Goal: Task Accomplishment & Management: Manage account settings

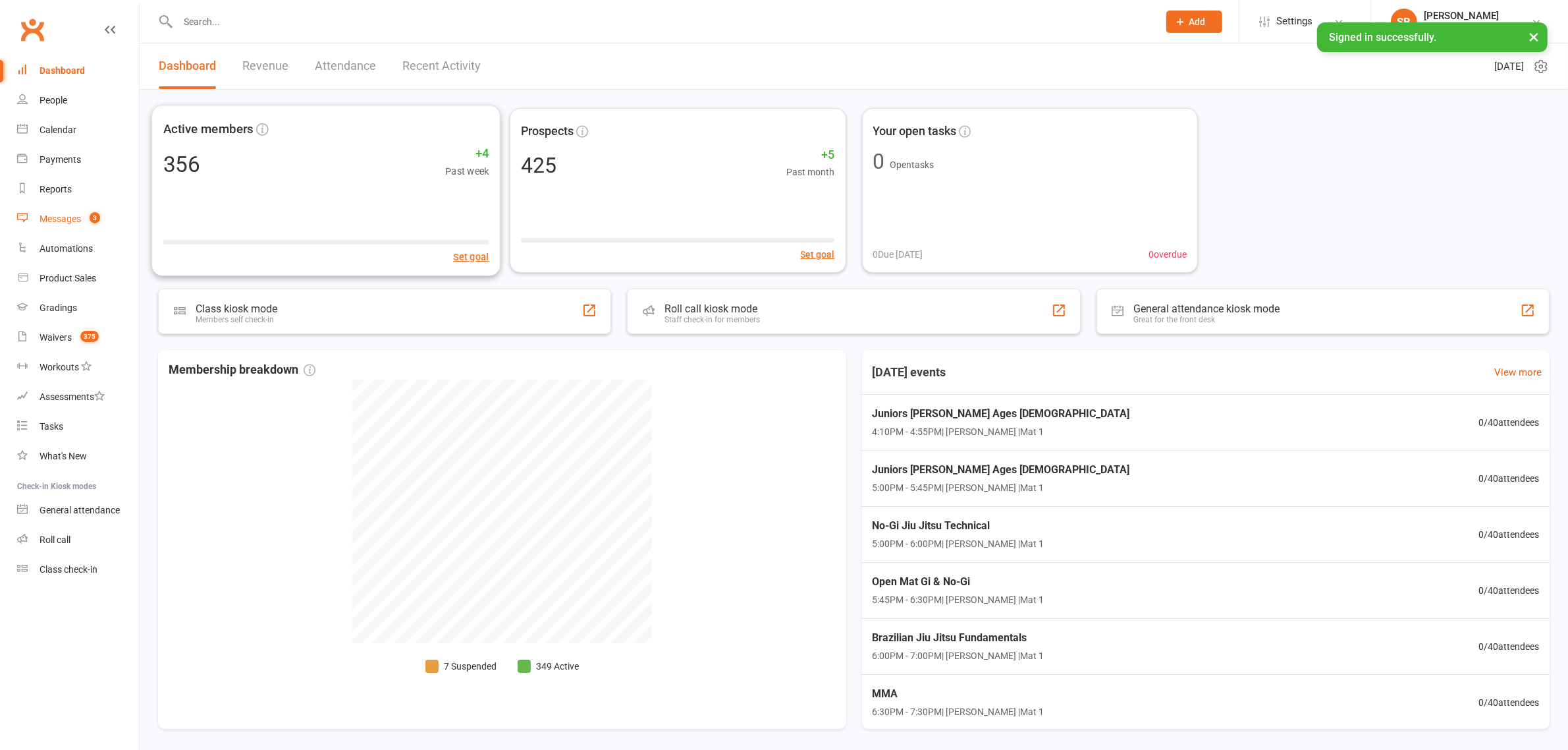
click at [73, 228] on link "Messages 3" at bounding box center [77, 219] width 122 height 29
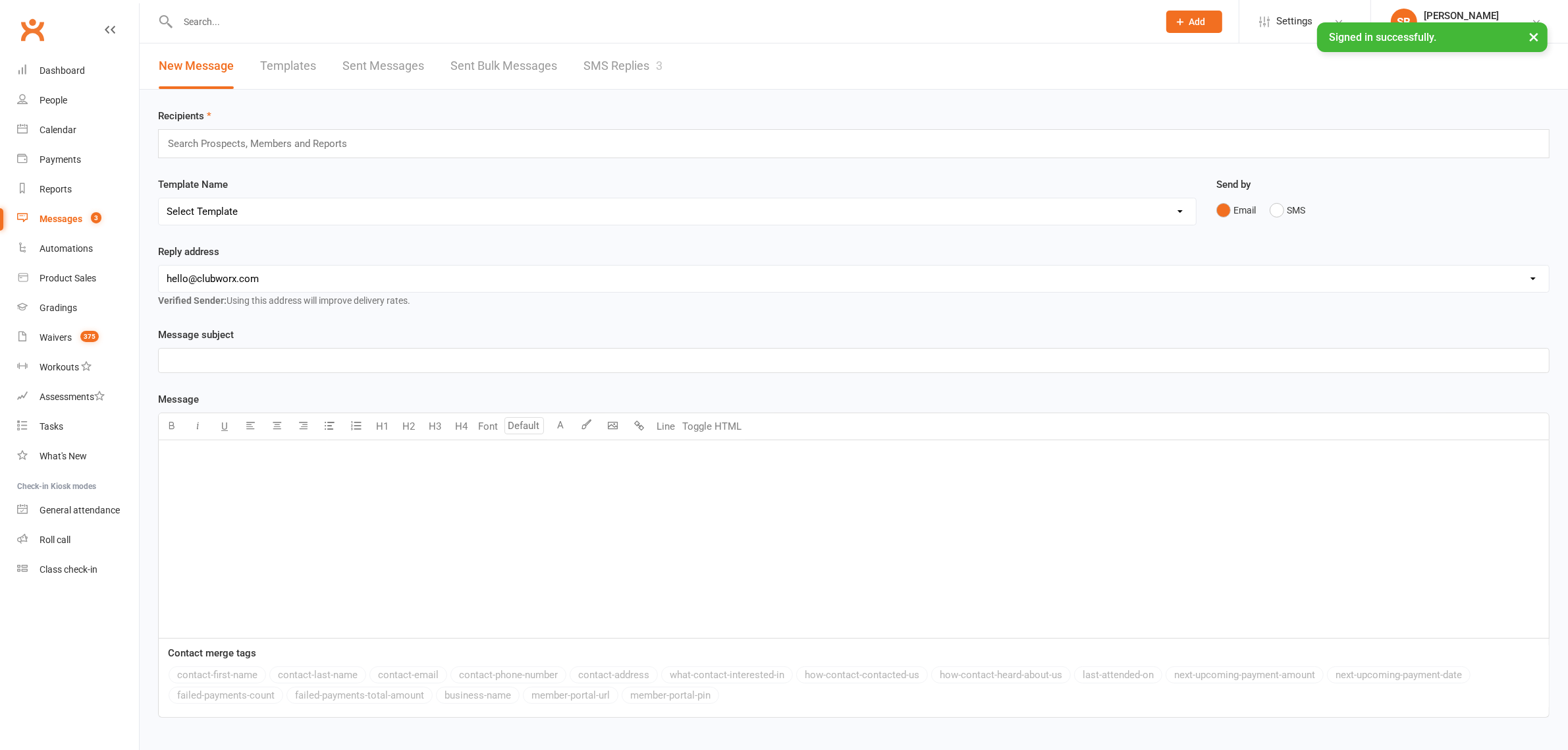
click at [624, 65] on link "SMS Replies 3" at bounding box center [622, 66] width 79 height 45
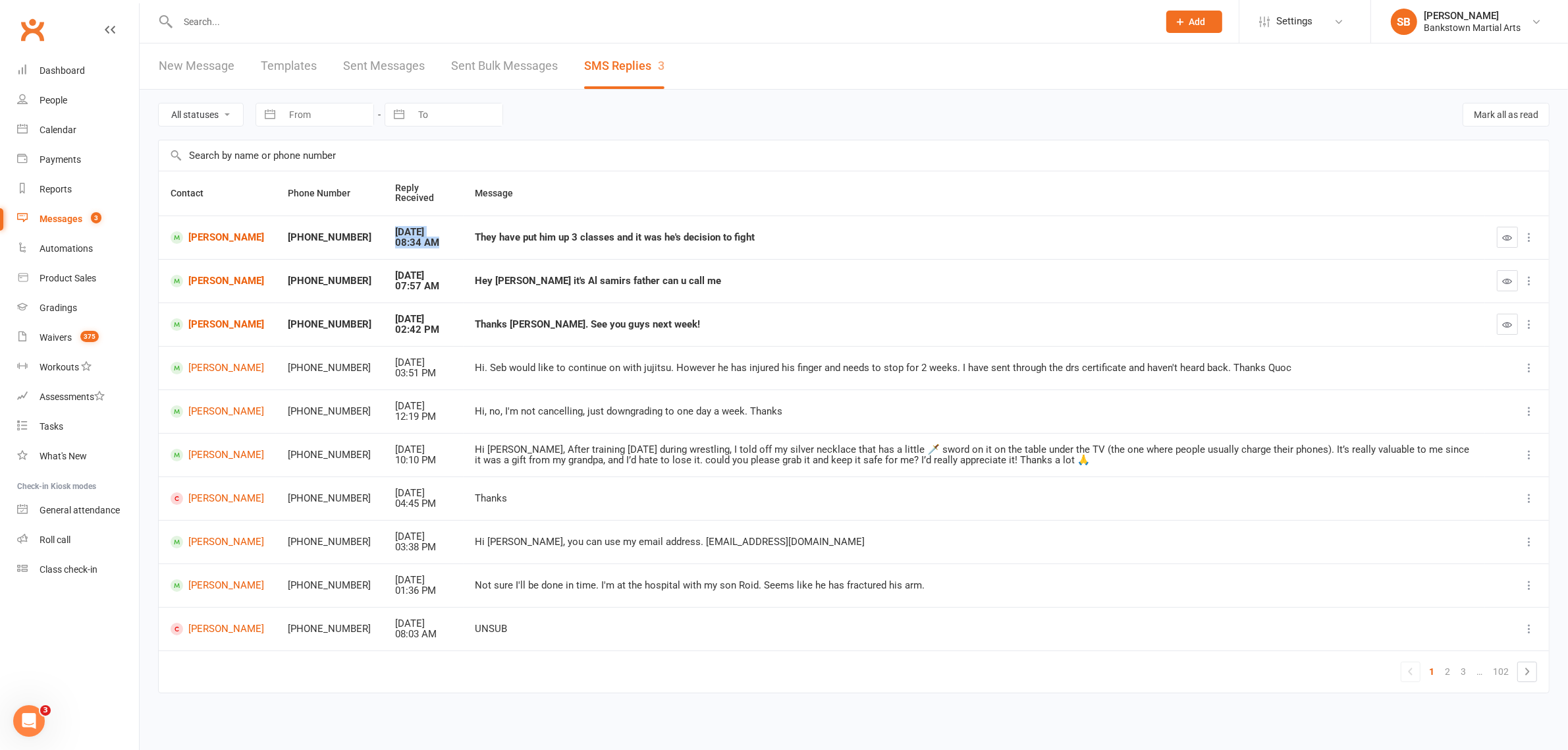
drag, startPoint x: 384, startPoint y: 227, endPoint x: 446, endPoint y: 239, distance: 63.2
click at [446, 239] on td "[DATE] 08:34 AM" at bounding box center [423, 237] width 80 height 44
click at [80, 57] on link "Dashboard" at bounding box center [77, 71] width 122 height 29
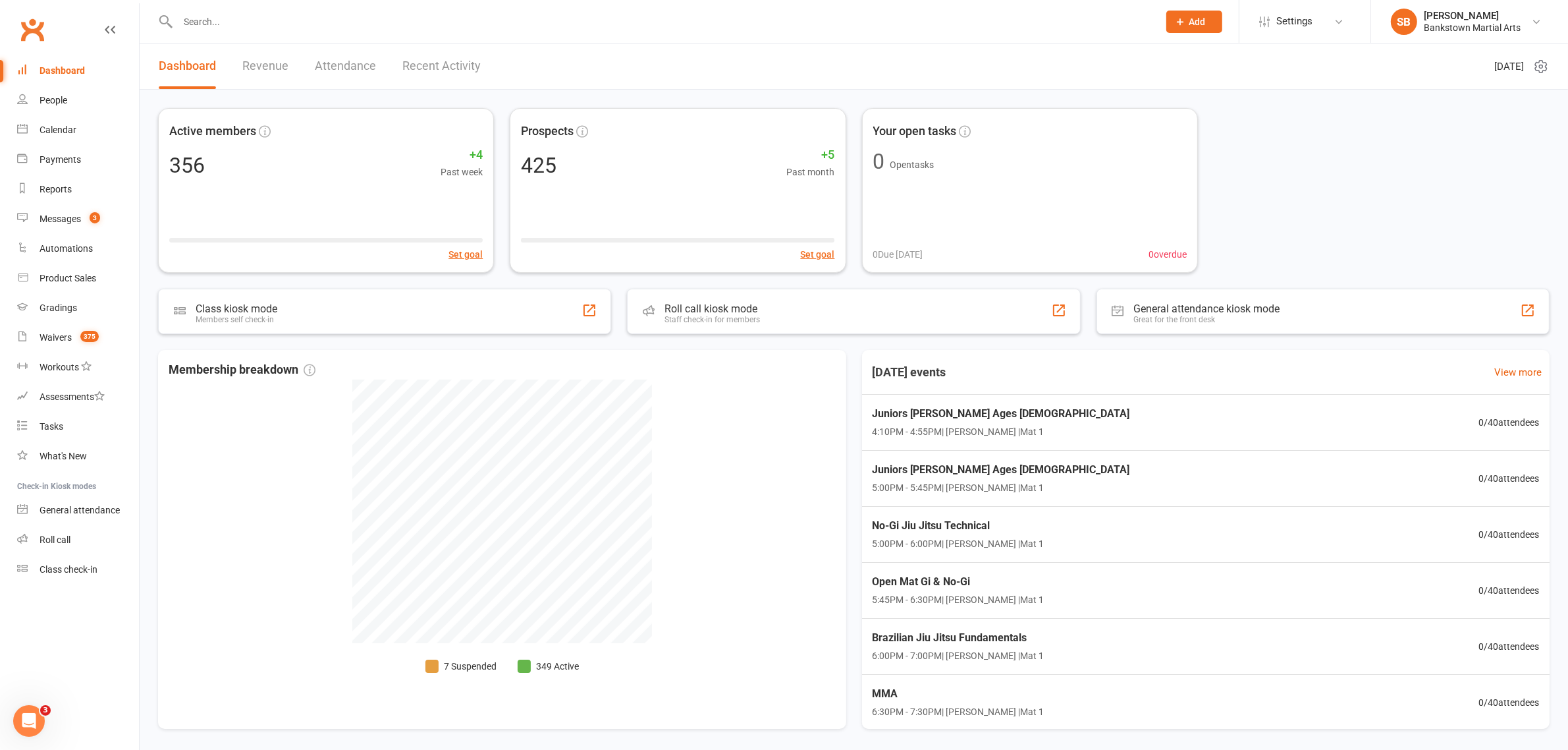
click at [217, 4] on div at bounding box center [654, 21] width 991 height 43
click at [219, 4] on div at bounding box center [654, 21] width 991 height 43
click at [225, 10] on div at bounding box center [654, 21] width 991 height 43
click at [228, 13] on input "text" at bounding box center [661, 22] width 975 height 19
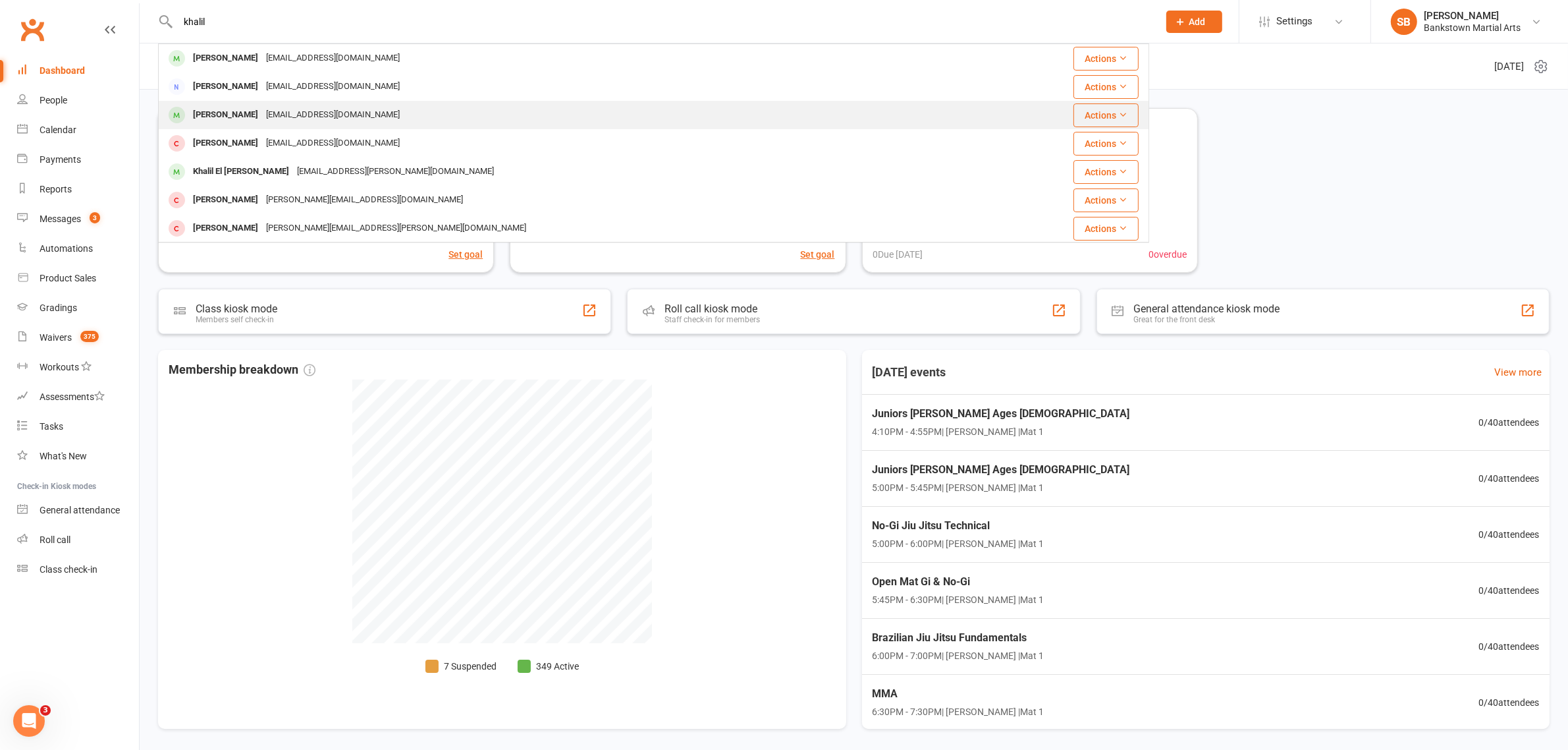
type input "khalil"
click at [320, 117] on div "[EMAIL_ADDRESS][DOMAIN_NAME]" at bounding box center [333, 114] width 141 height 19
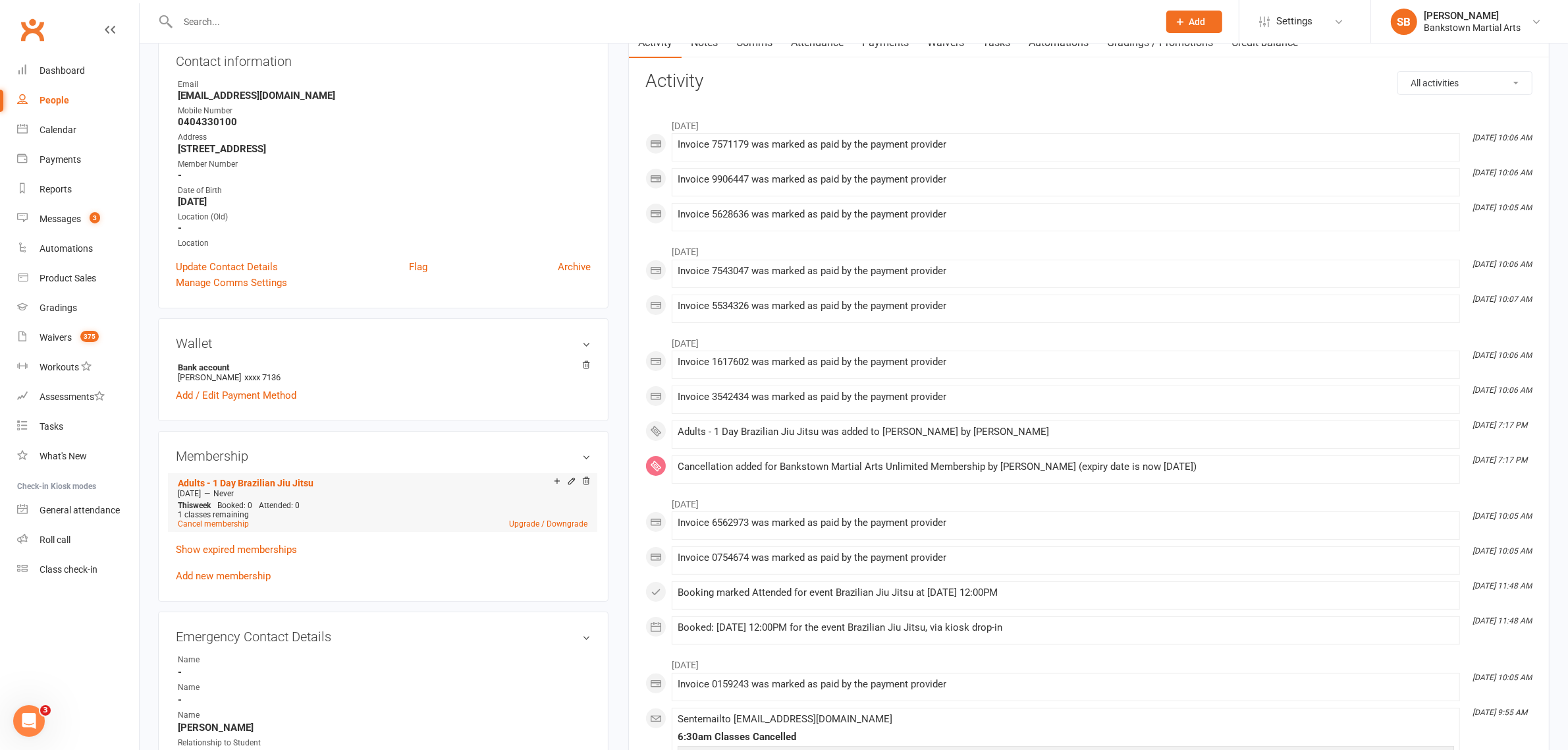
scroll to position [165, 0]
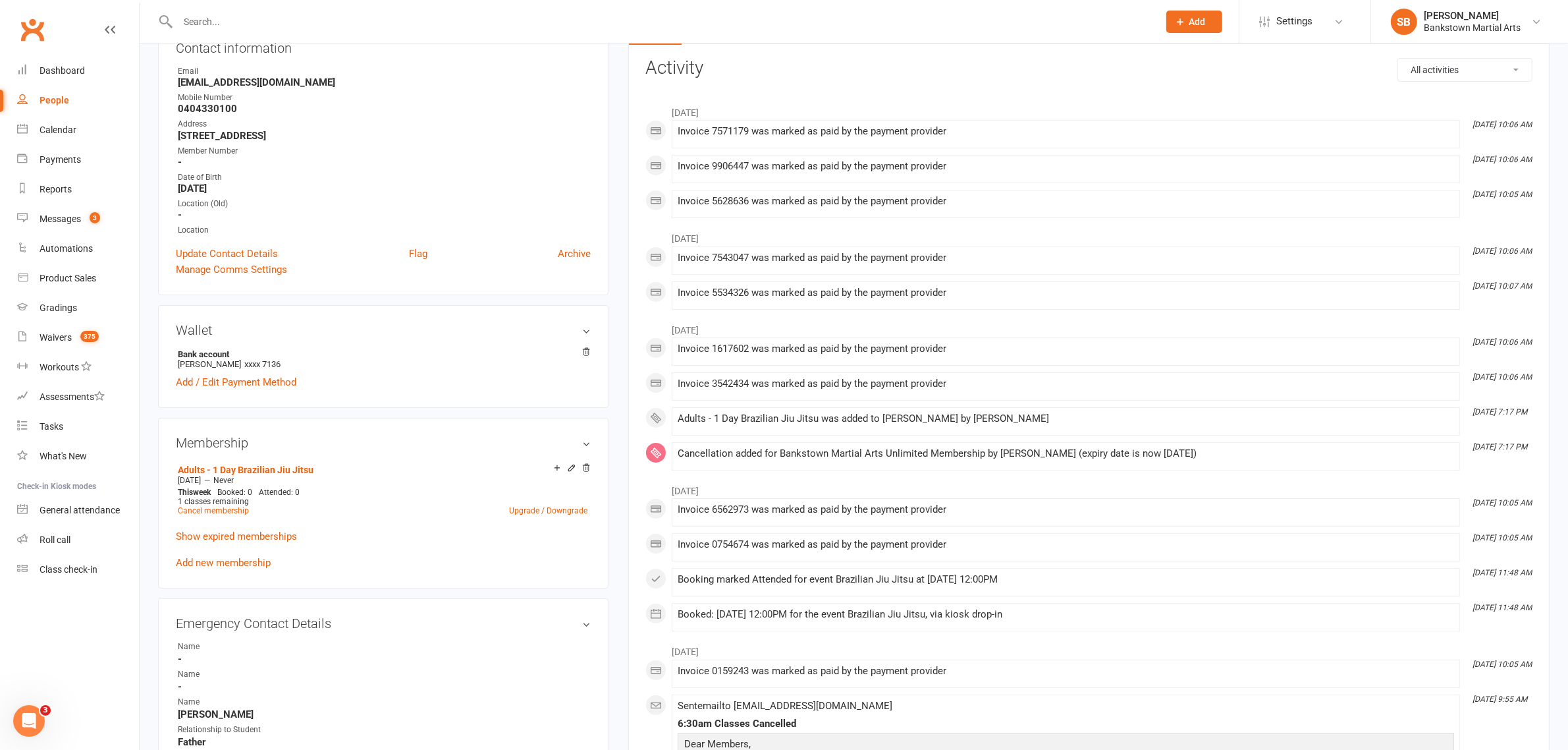
click at [209, 17] on input "text" at bounding box center [661, 22] width 975 height 19
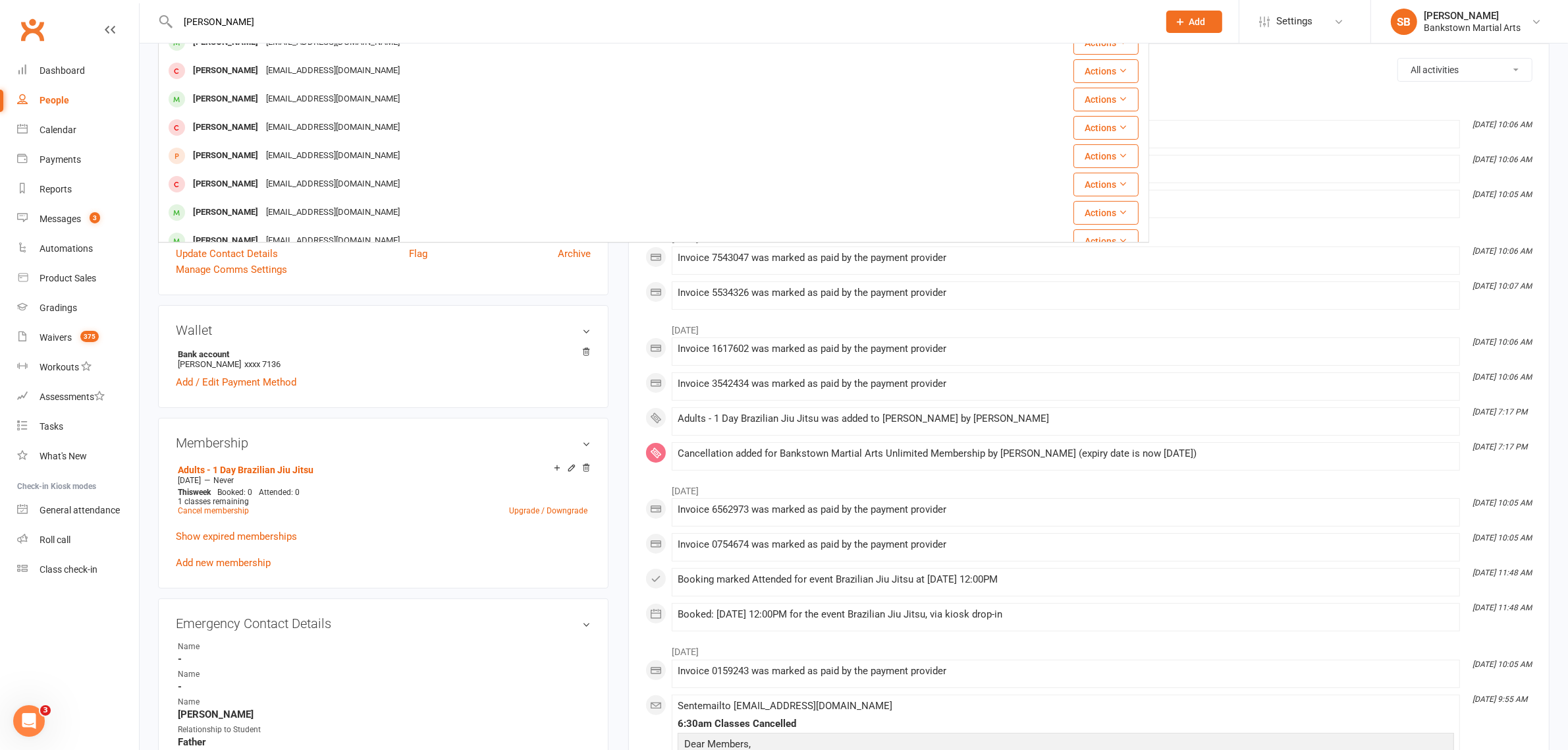
scroll to position [368, 0]
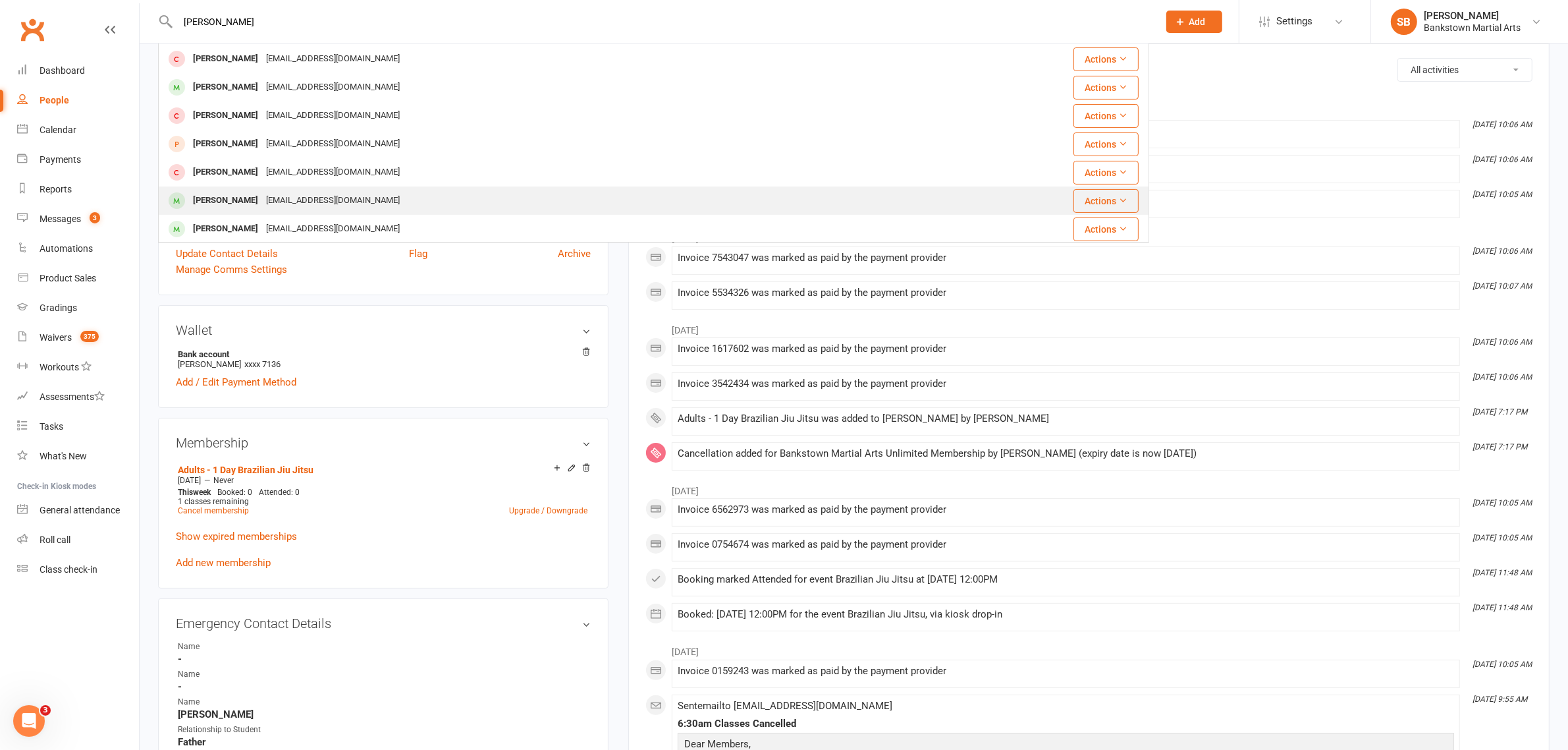
type input "[PERSON_NAME]"
click at [273, 191] on div "[EMAIL_ADDRESS][DOMAIN_NAME]" at bounding box center [333, 200] width 141 height 19
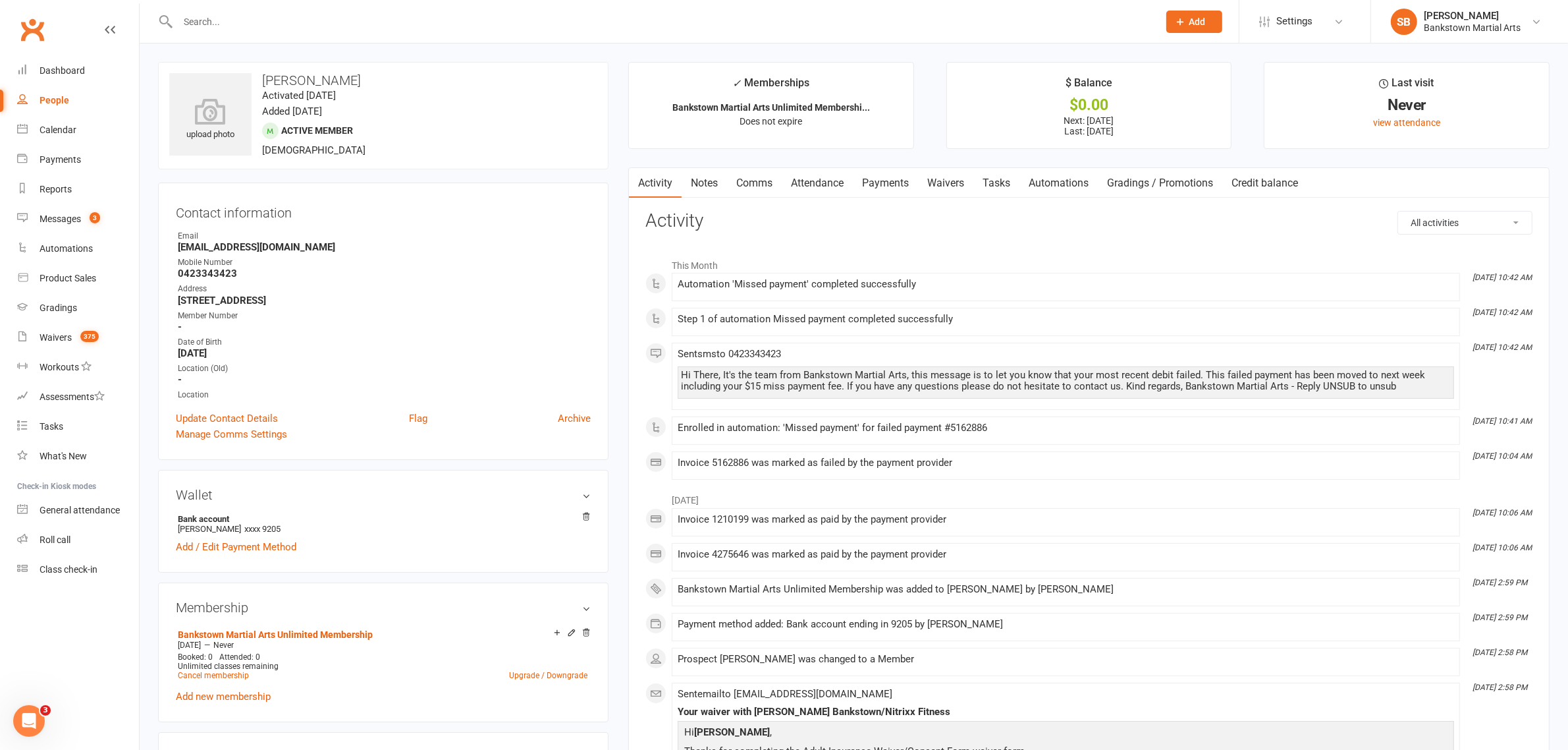
click at [910, 184] on link "Payments" at bounding box center [885, 184] width 65 height 30
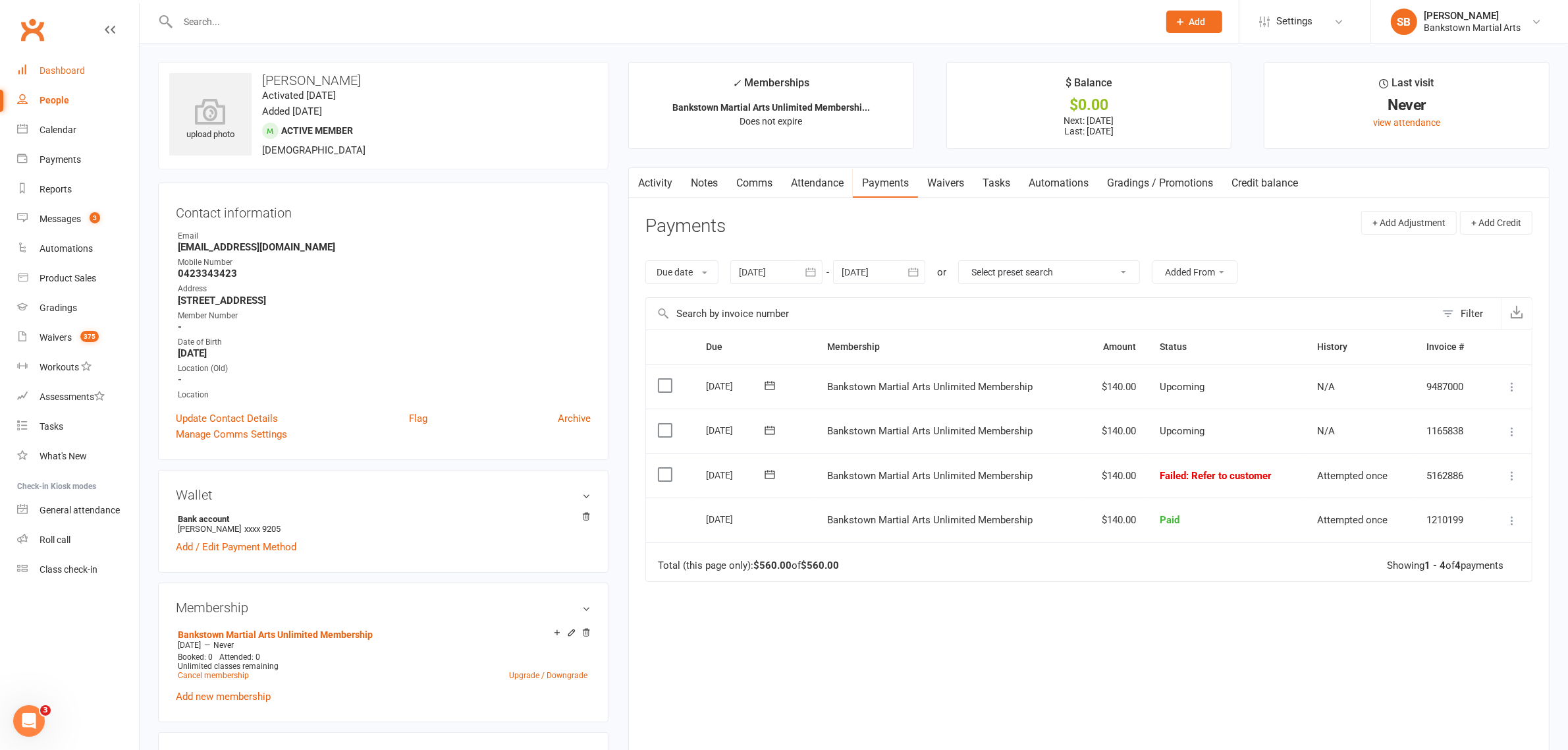
click at [46, 77] on link "Dashboard" at bounding box center [77, 71] width 122 height 29
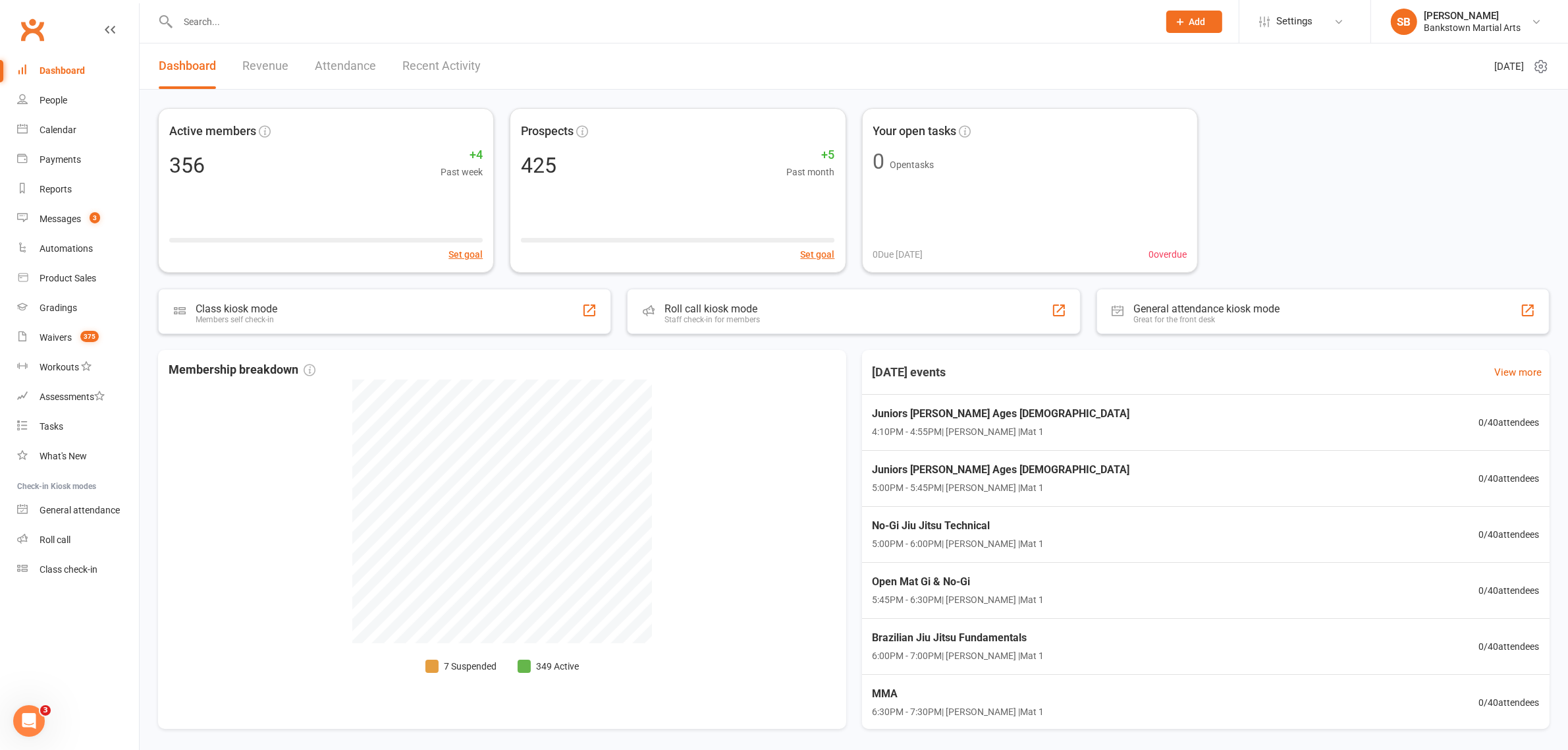
click at [293, 25] on input "text" at bounding box center [661, 22] width 975 height 19
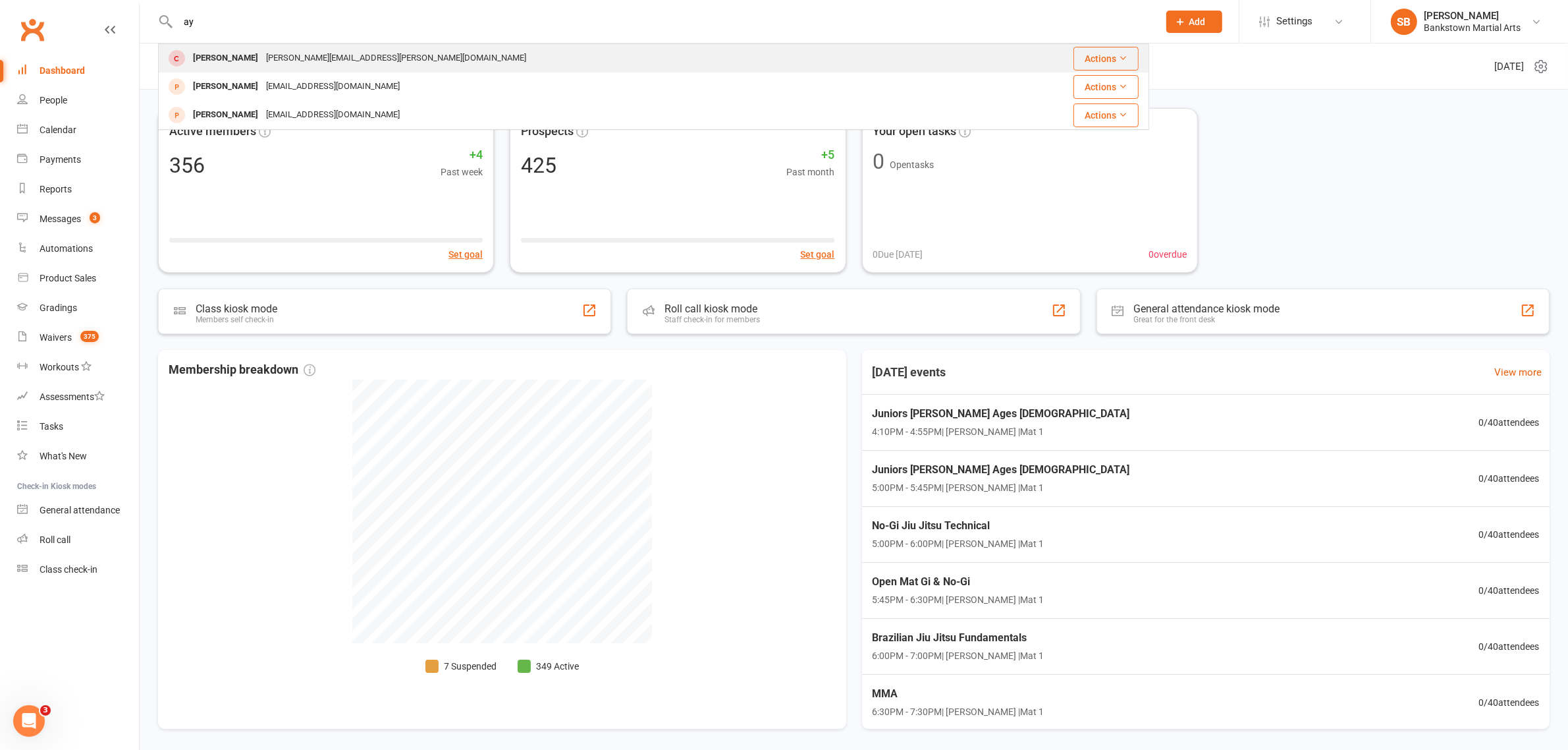
type input "a"
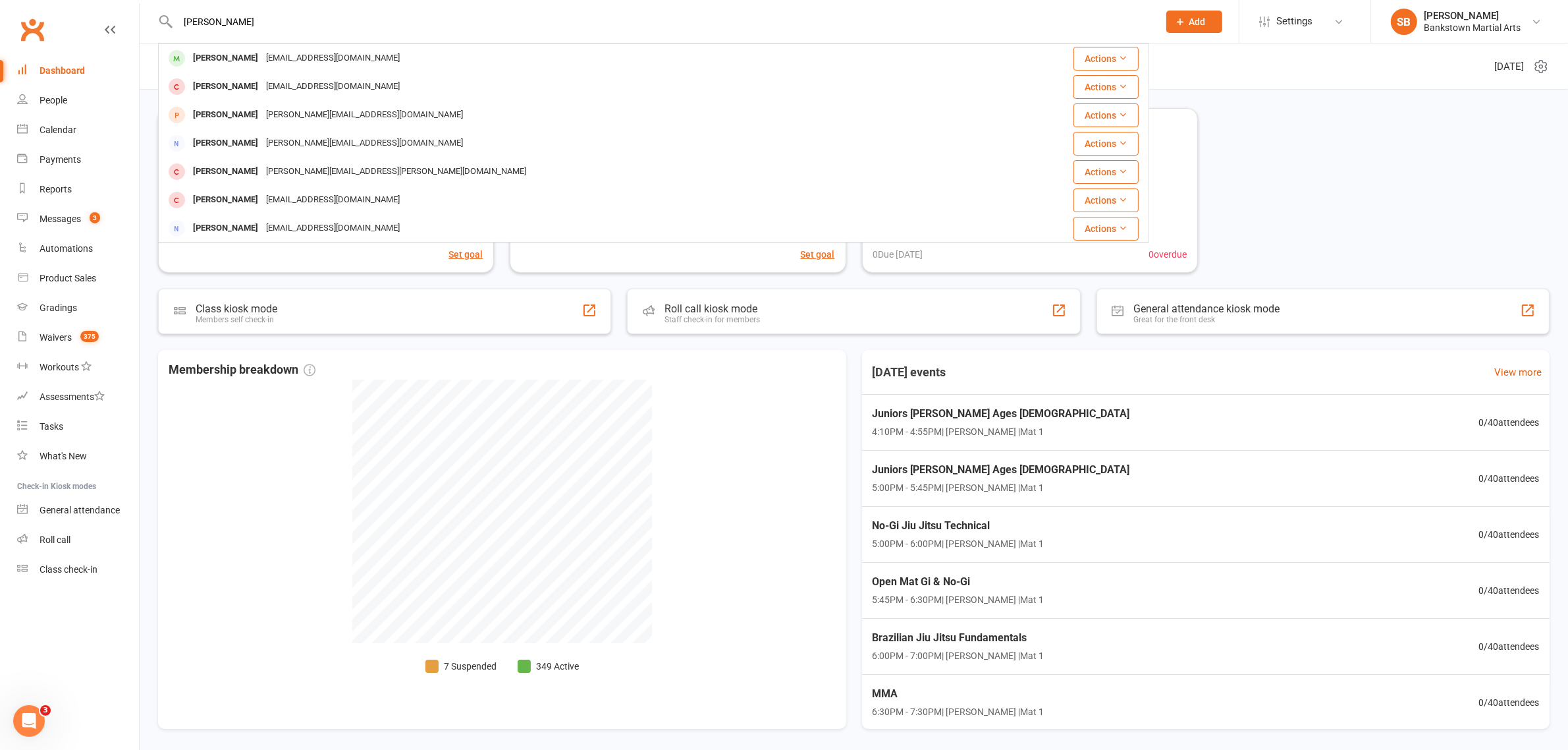
type input "[PERSON_NAME]"
click at [331, 57] on div "[EMAIL_ADDRESS][DOMAIN_NAME]" at bounding box center [333, 58] width 141 height 19
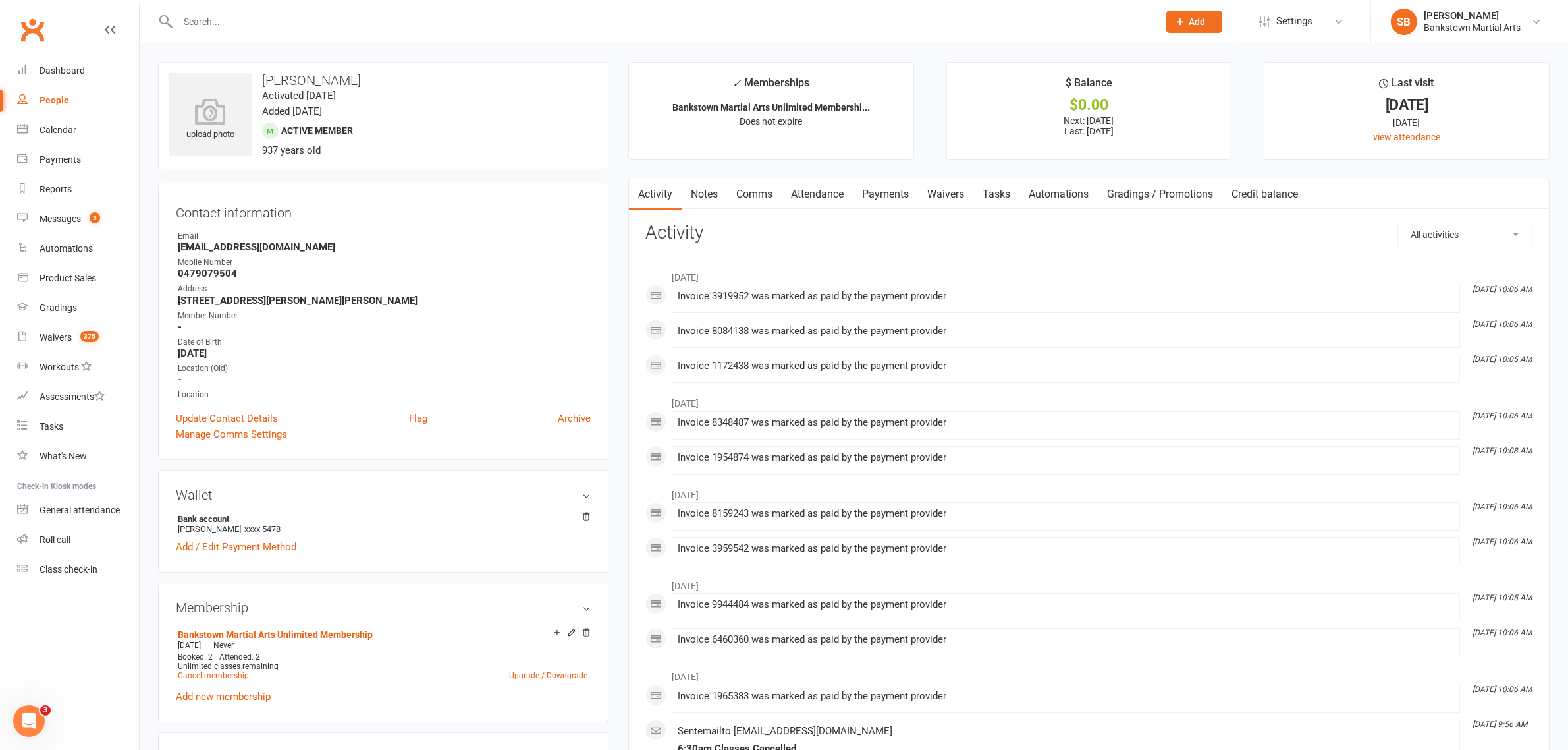
click at [880, 208] on link "Payments" at bounding box center [885, 194] width 65 height 30
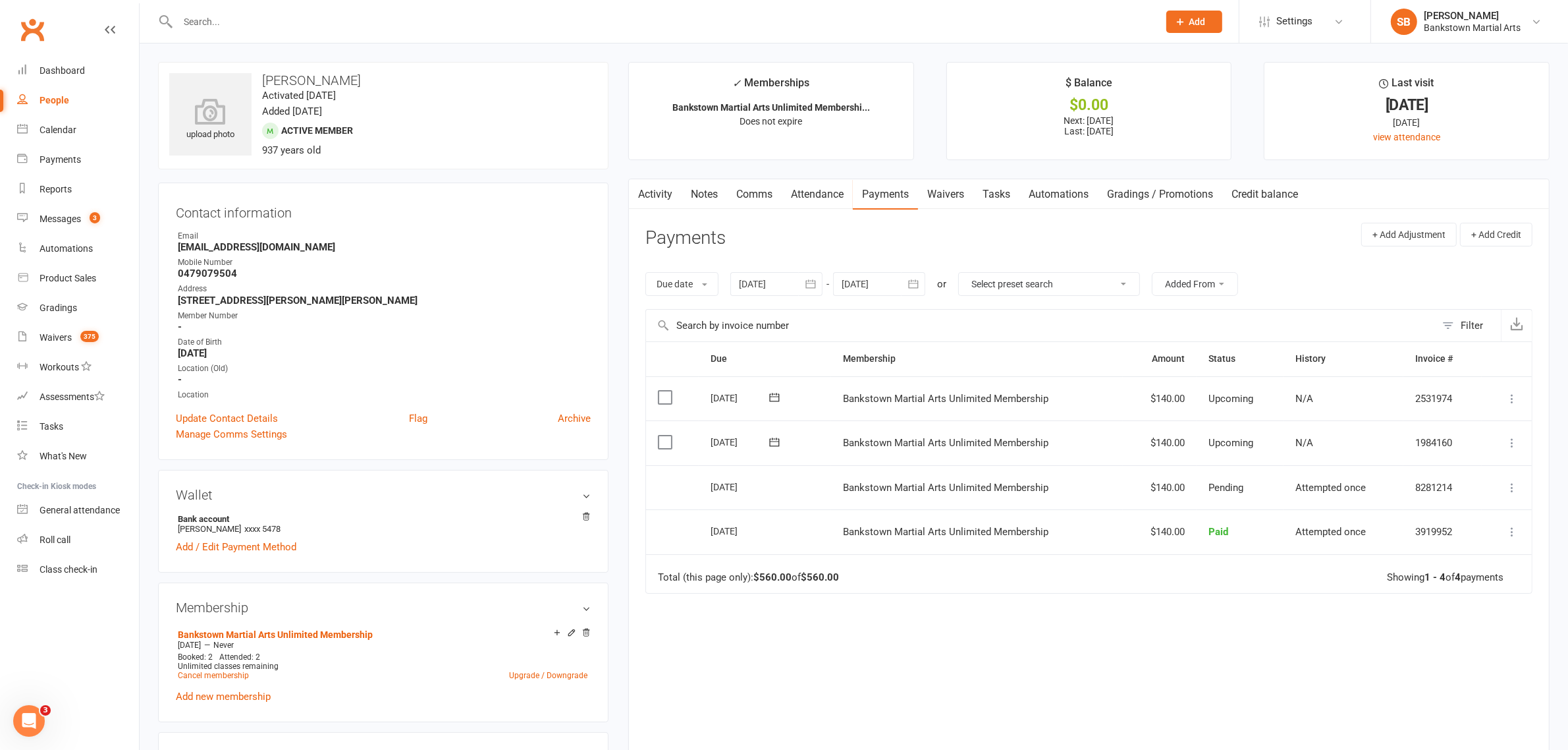
click at [792, 291] on div at bounding box center [776, 284] width 93 height 24
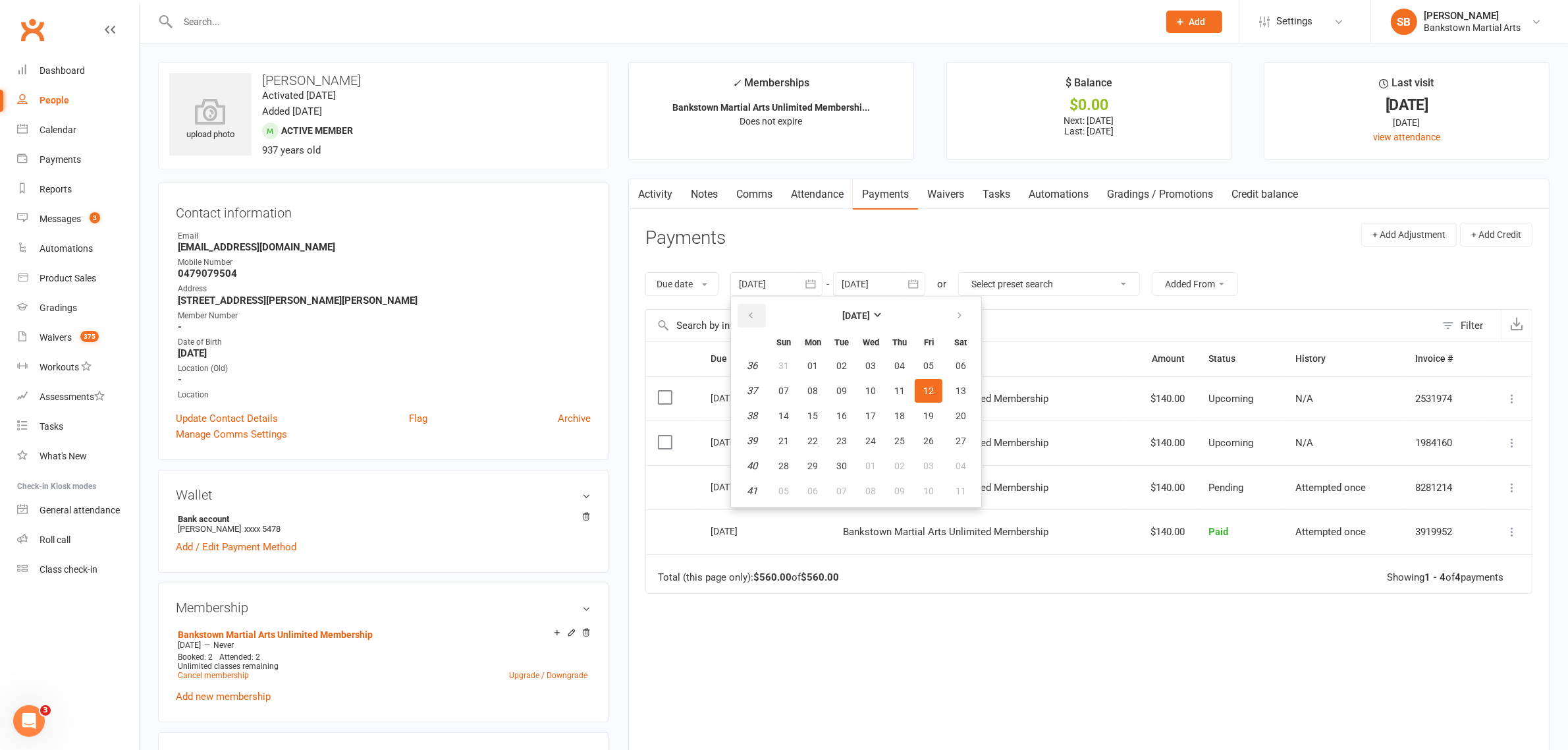
click at [747, 314] on button "button" at bounding box center [752, 316] width 29 height 24
click at [784, 356] on button "29" at bounding box center [783, 365] width 28 height 24
type input "[DATE]"
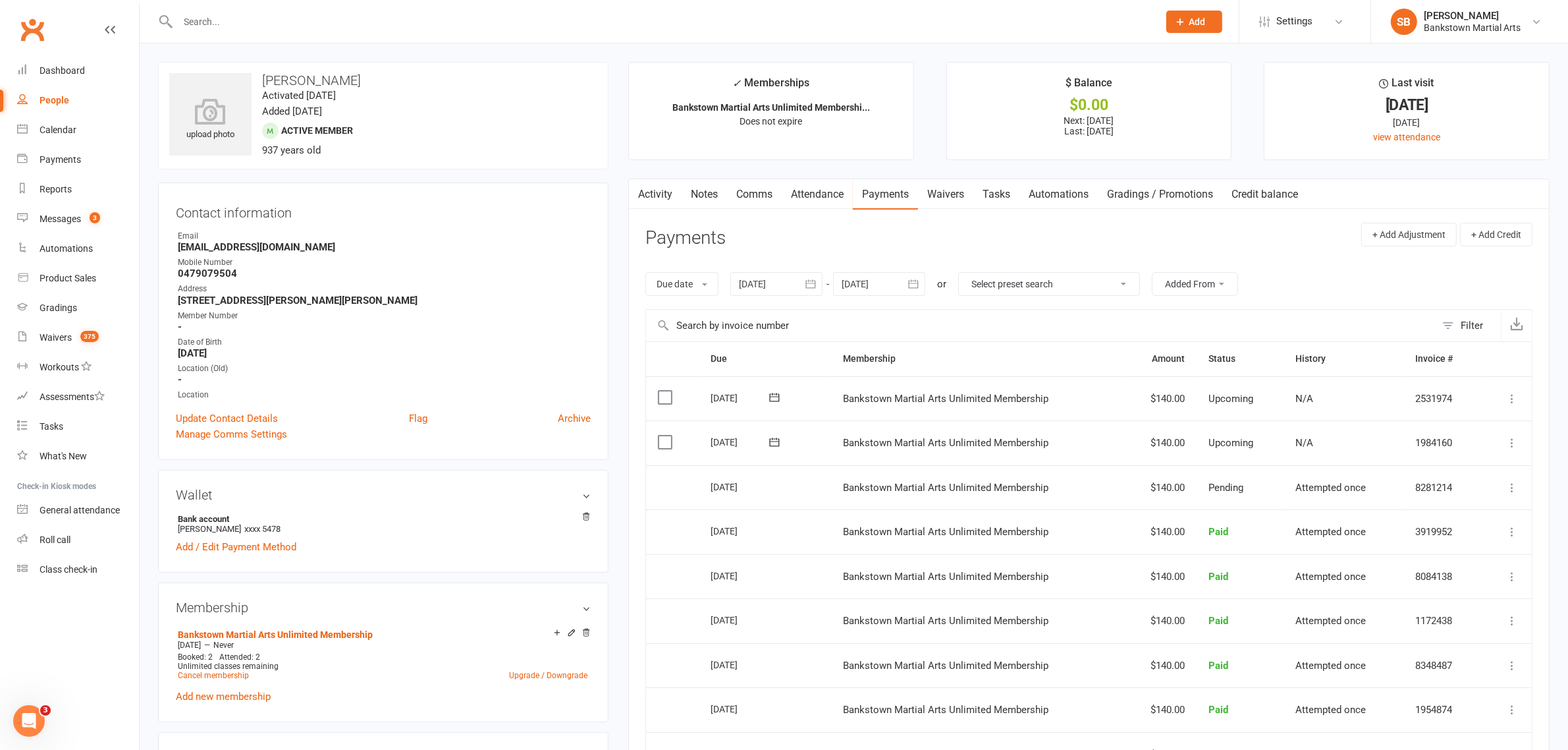
drag, startPoint x: 866, startPoint y: 284, endPoint x: 874, endPoint y: 285, distance: 8.1
click at [867, 285] on div at bounding box center [879, 284] width 93 height 24
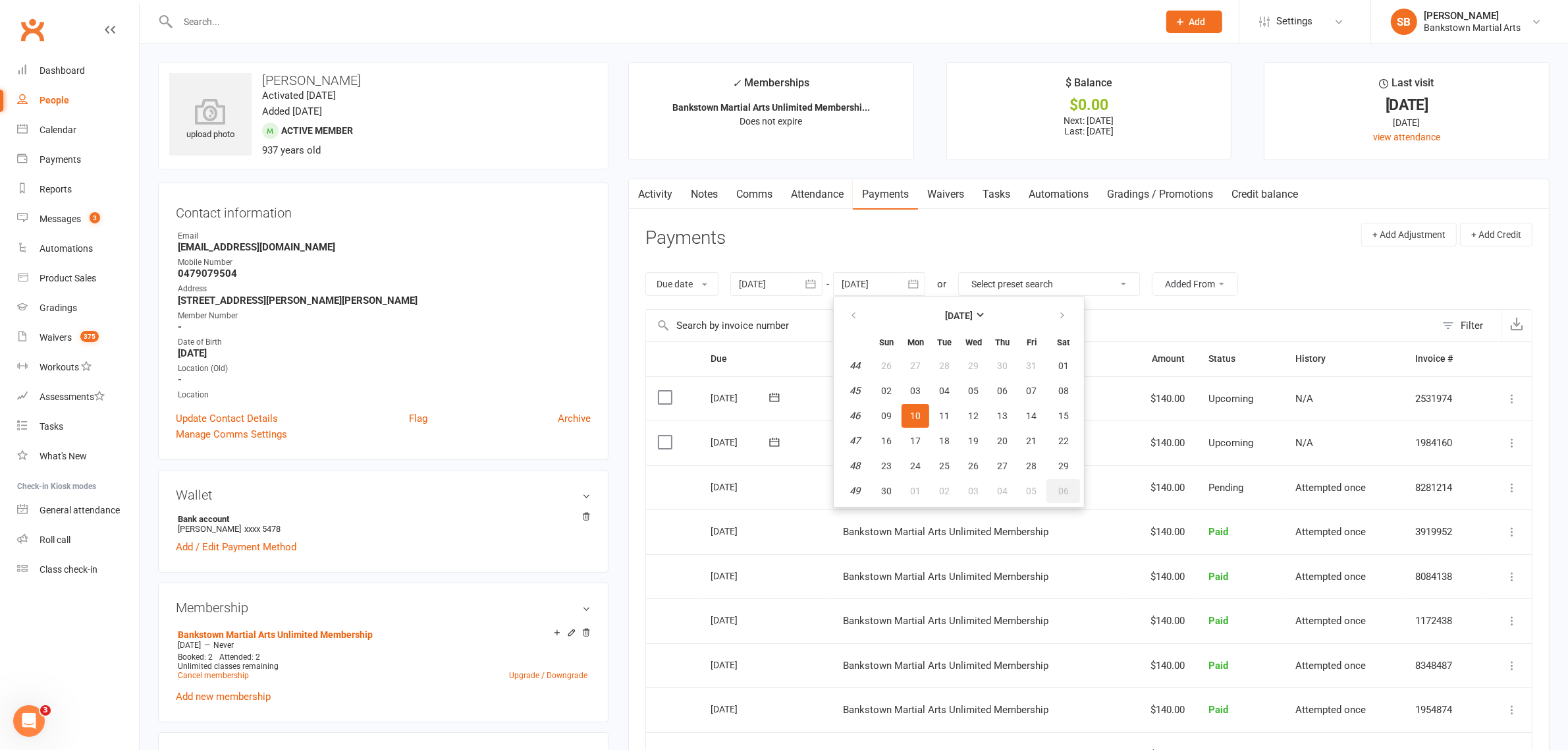
click at [1050, 488] on button "06" at bounding box center [1063, 491] width 34 height 24
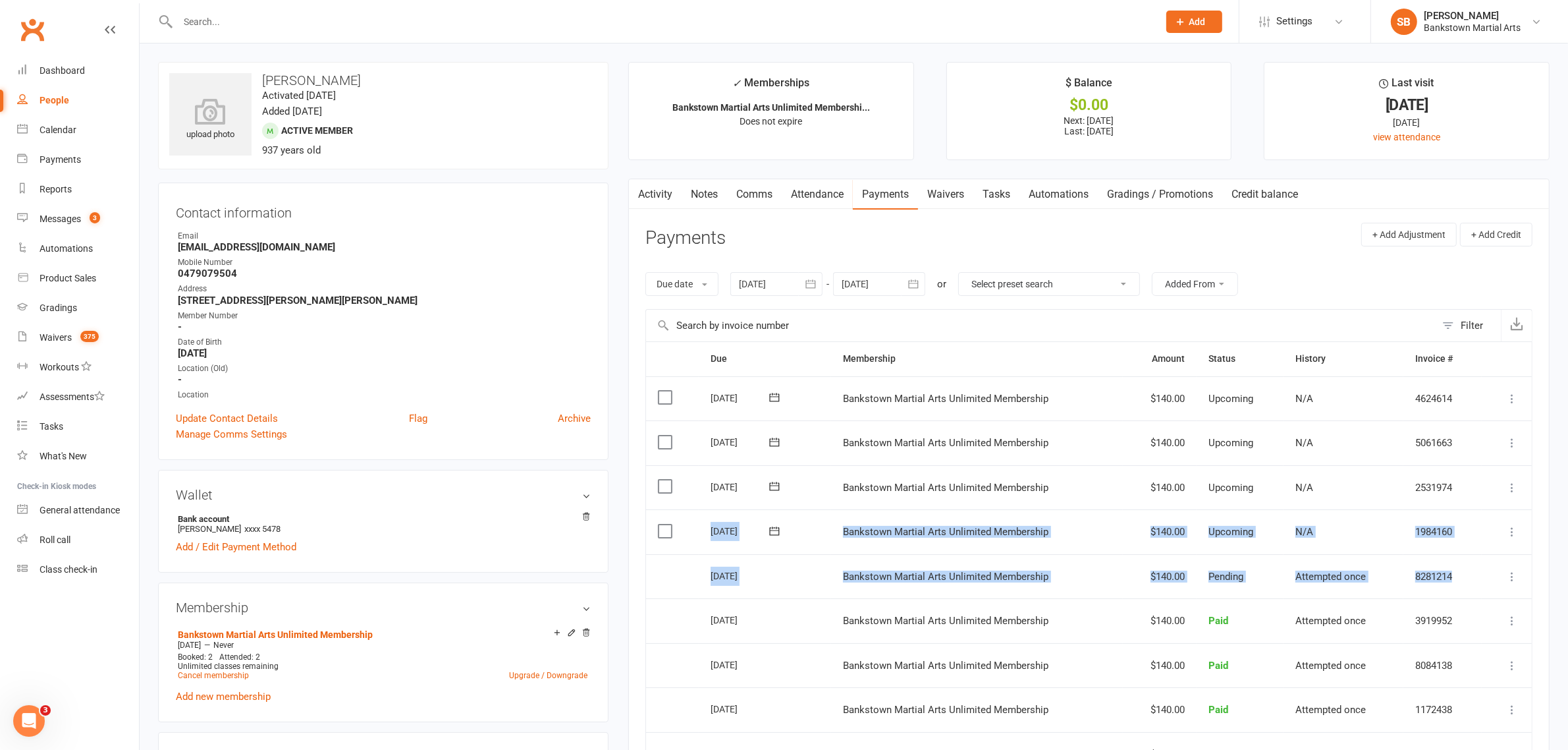
drag, startPoint x: 707, startPoint y: 531, endPoint x: 1455, endPoint y: 581, distance: 749.7
click at [1455, 581] on table "Due Contact Membership Amount Status History Invoice # Select this [DATE] [PERS…" at bounding box center [1089, 645] width 887 height 608
click at [1456, 581] on td "8281214" at bounding box center [1442, 576] width 77 height 45
drag, startPoint x: 1459, startPoint y: 580, endPoint x: 1186, endPoint y: 653, distance: 282.6
click at [707, 542] on table "Due Contact Membership Amount Status History Invoice # Select this [DATE] [PERS…" at bounding box center [1089, 645] width 887 height 608
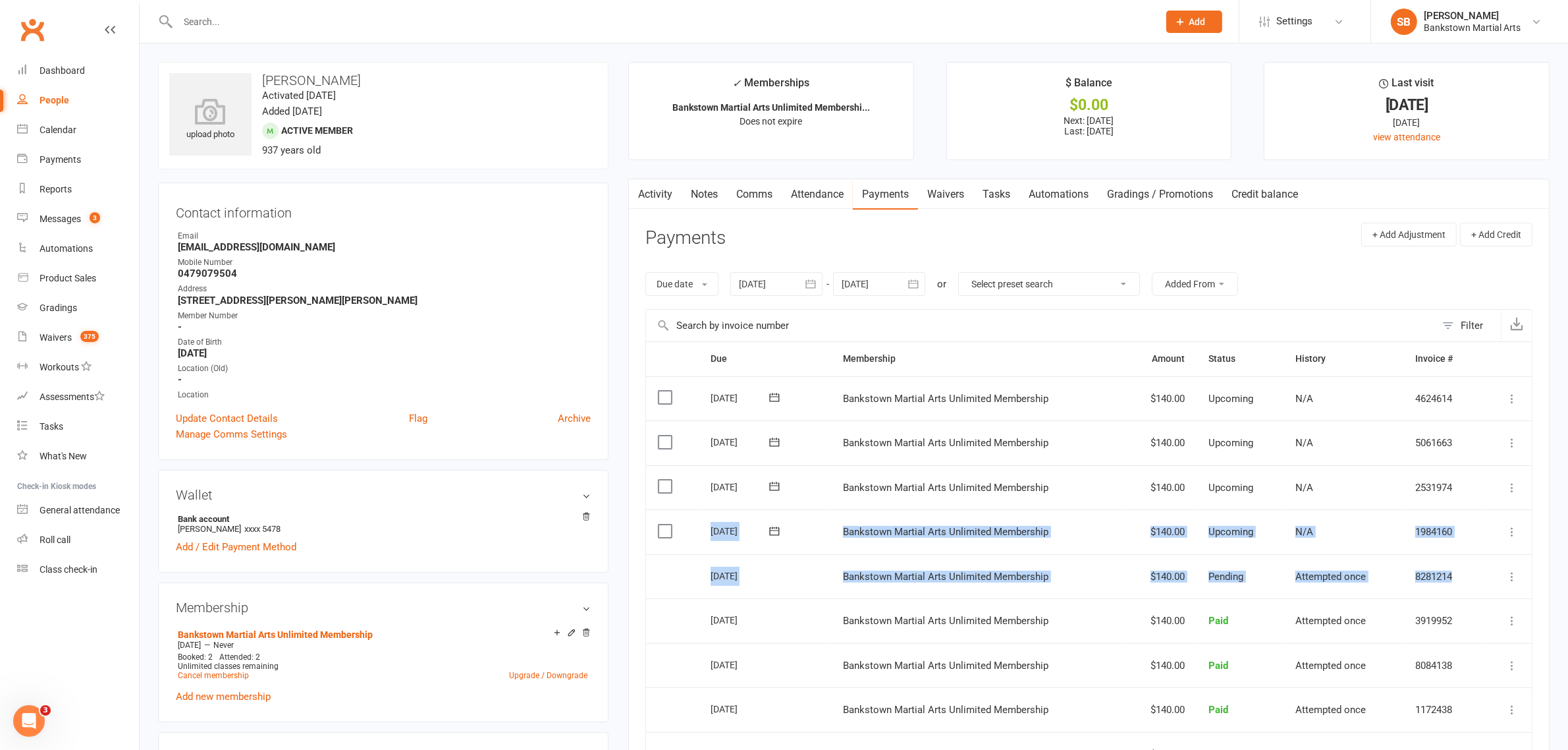
click at [781, 572] on div "[DATE]" at bounding box center [750, 575] width 80 height 19
drag, startPoint x: 712, startPoint y: 530, endPoint x: 1462, endPoint y: 573, distance: 751.2
click at [1462, 573] on table "Due Contact Membership Amount Status History Invoice # Select this [DATE] [PERS…" at bounding box center [1089, 645] width 887 height 608
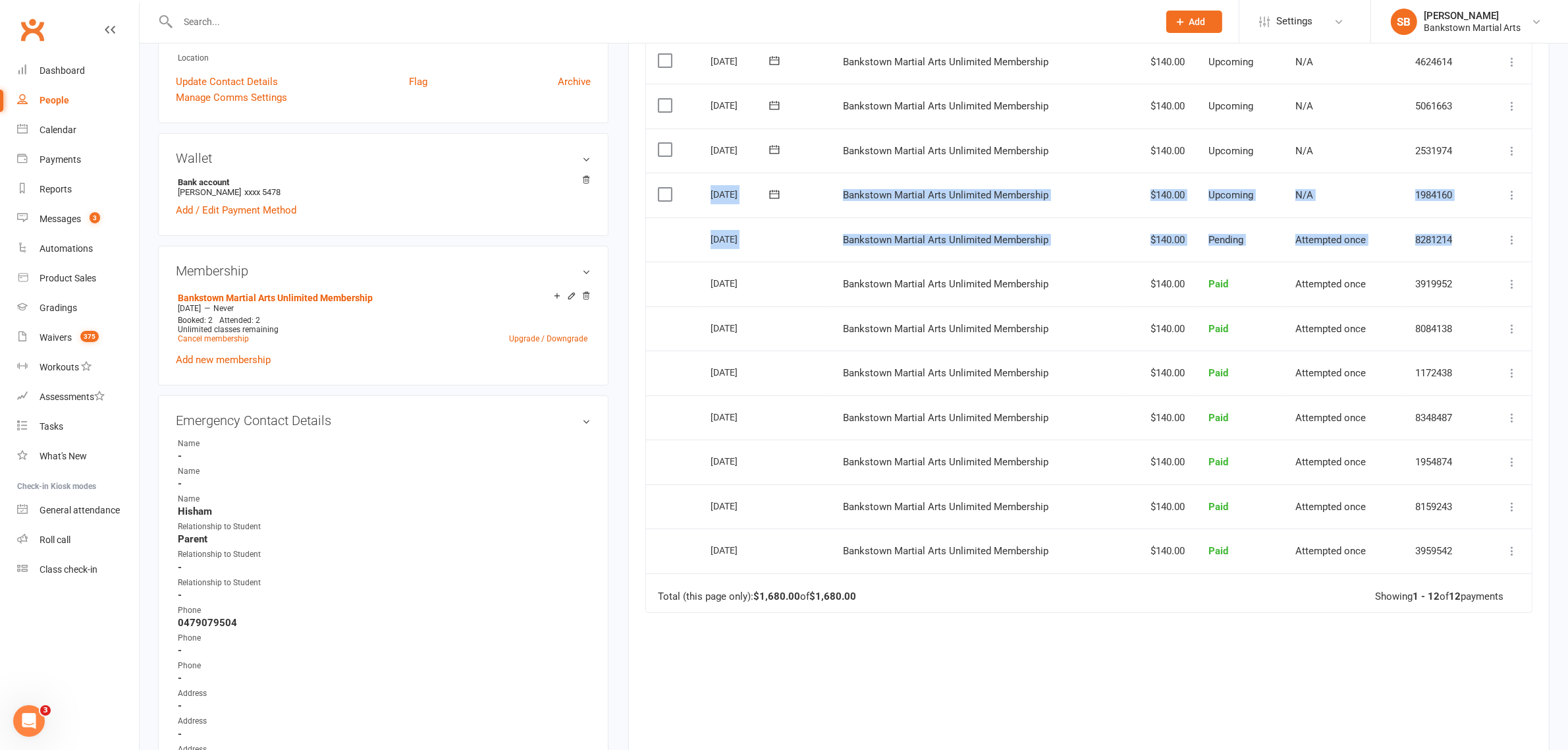
scroll to position [329, 0]
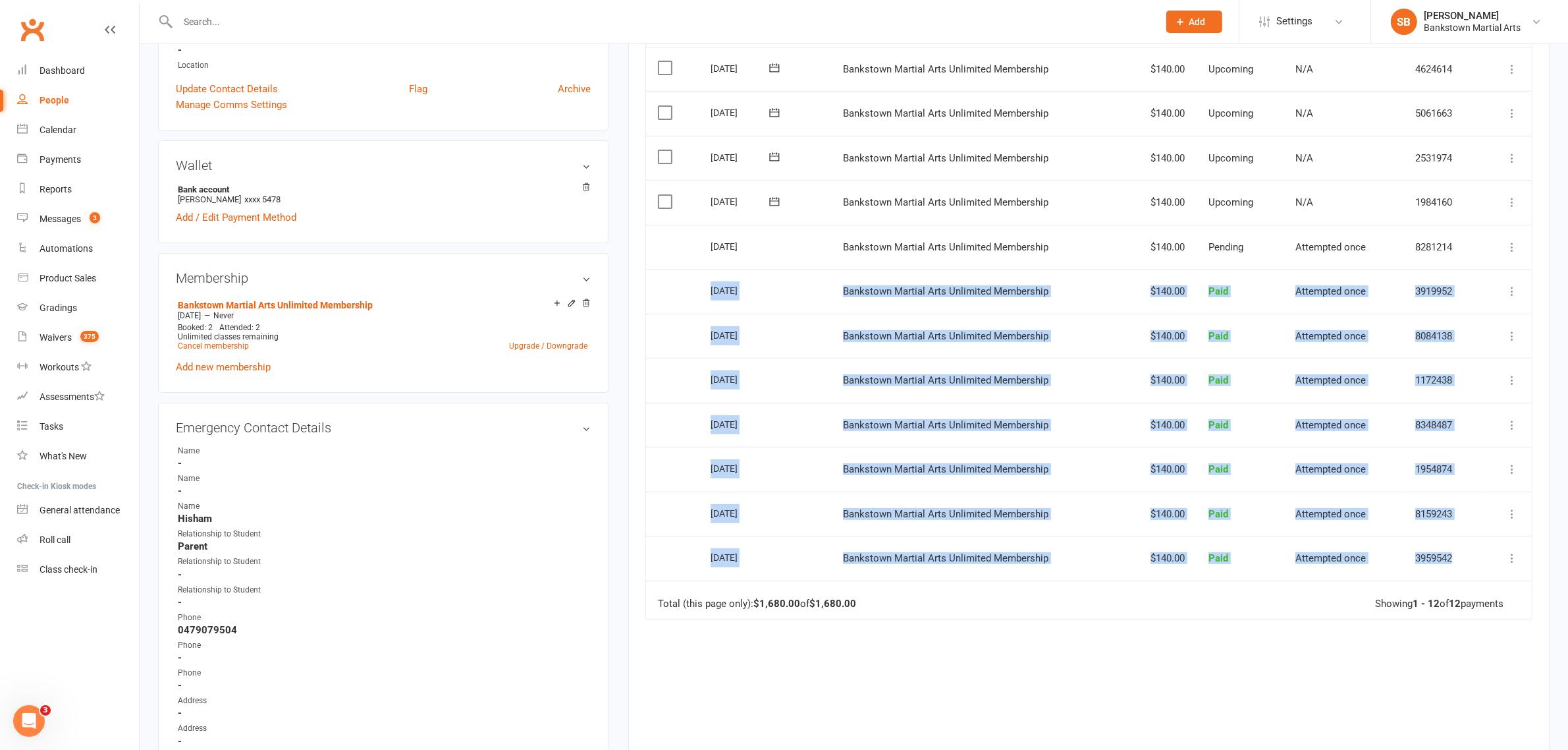
drag, startPoint x: 1469, startPoint y: 572, endPoint x: 674, endPoint y: 301, distance: 839.9
click at [670, 301] on table "Due Contact Membership Amount Status History Invoice # Select this [DATE] [PERS…" at bounding box center [1089, 316] width 887 height 608
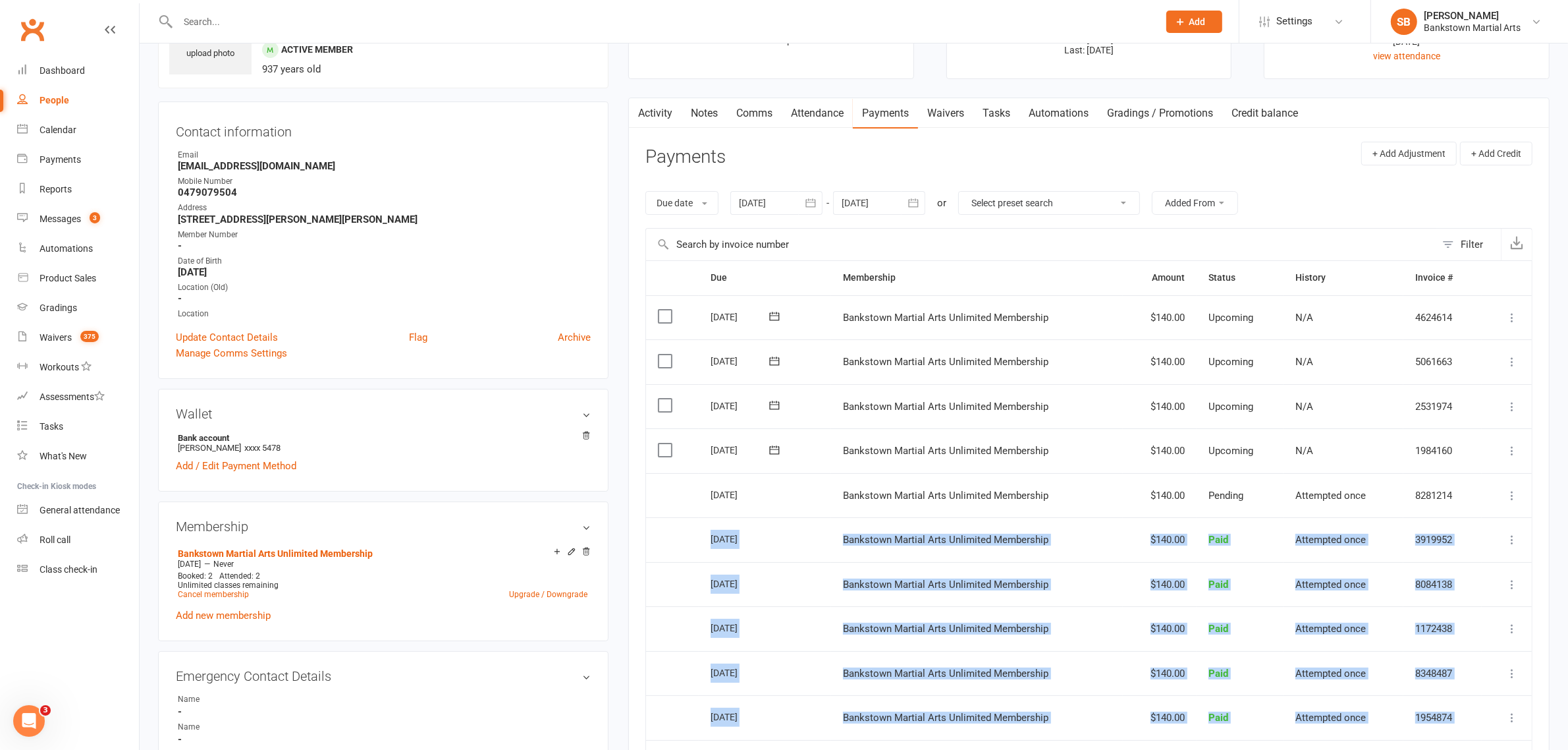
scroll to position [82, 0]
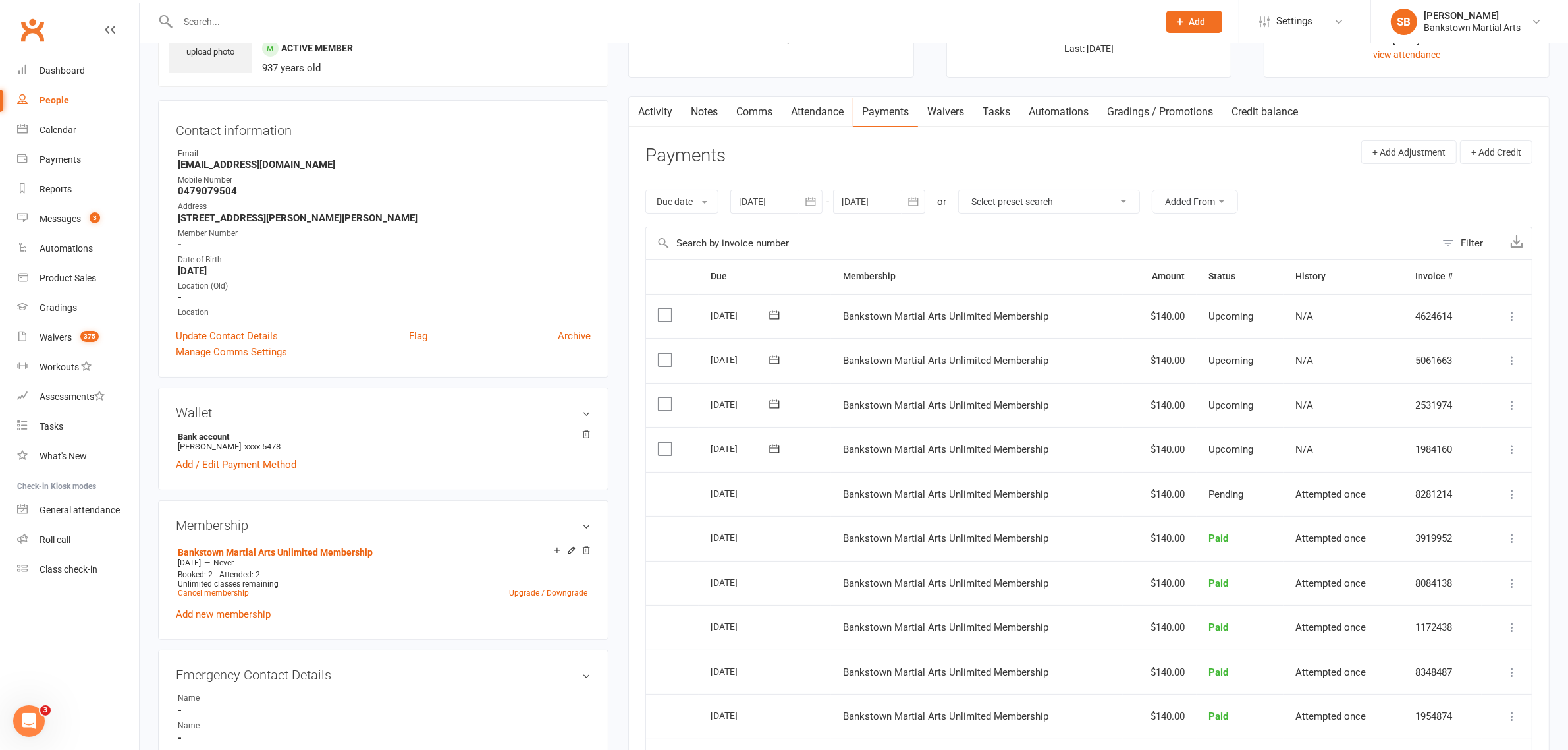
drag, startPoint x: 1367, startPoint y: 487, endPoint x: 1432, endPoint y: 489, distance: 65.0
click at [1368, 487] on td "Attempted once" at bounding box center [1343, 493] width 119 height 45
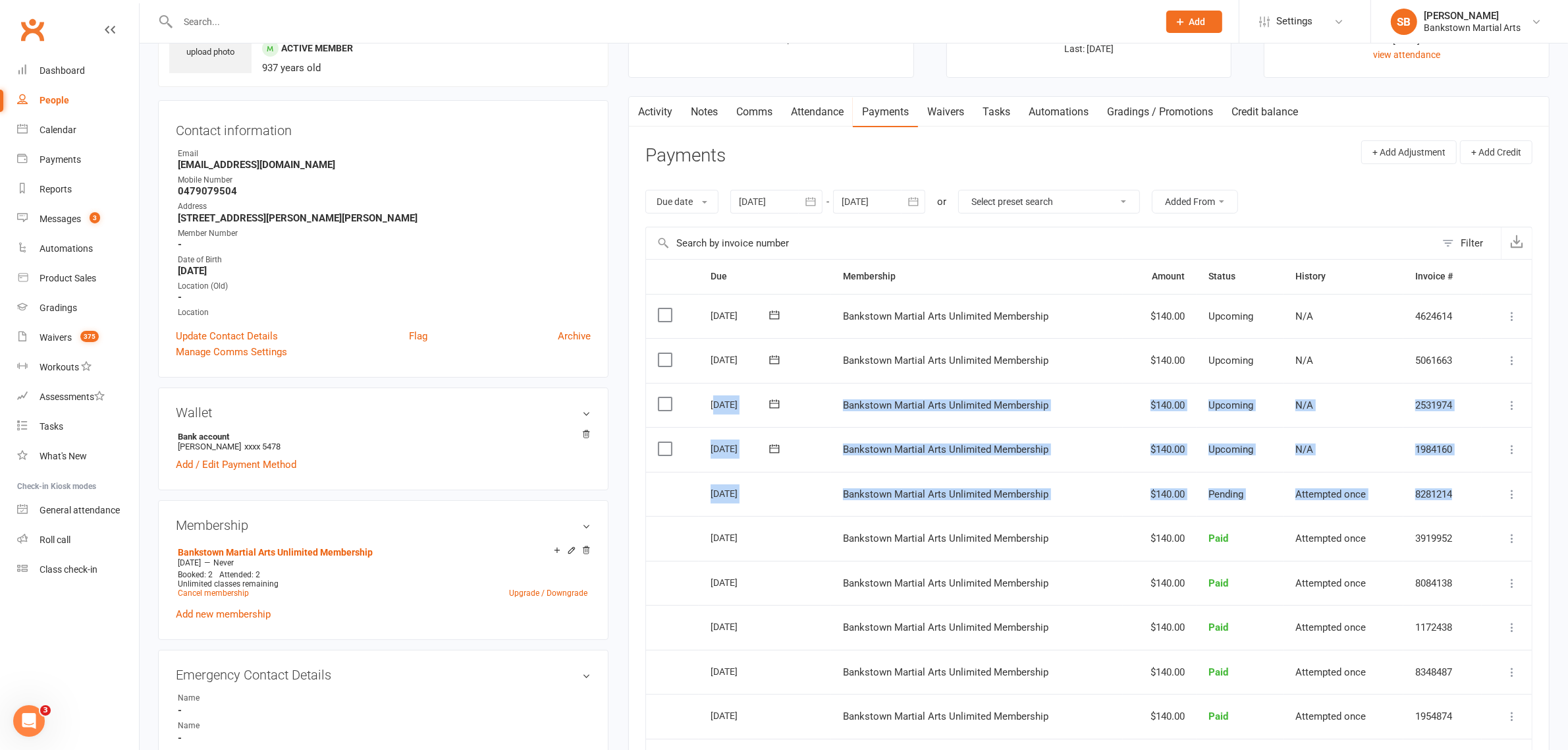
drag, startPoint x: 1459, startPoint y: 494, endPoint x: 715, endPoint y: 415, distance: 748.2
click at [715, 415] on table "Due Contact Membership Amount Status History Invoice # Select this [DATE] [PERS…" at bounding box center [1089, 563] width 887 height 608
click at [715, 414] on div "[DATE]" at bounding box center [741, 404] width 61 height 20
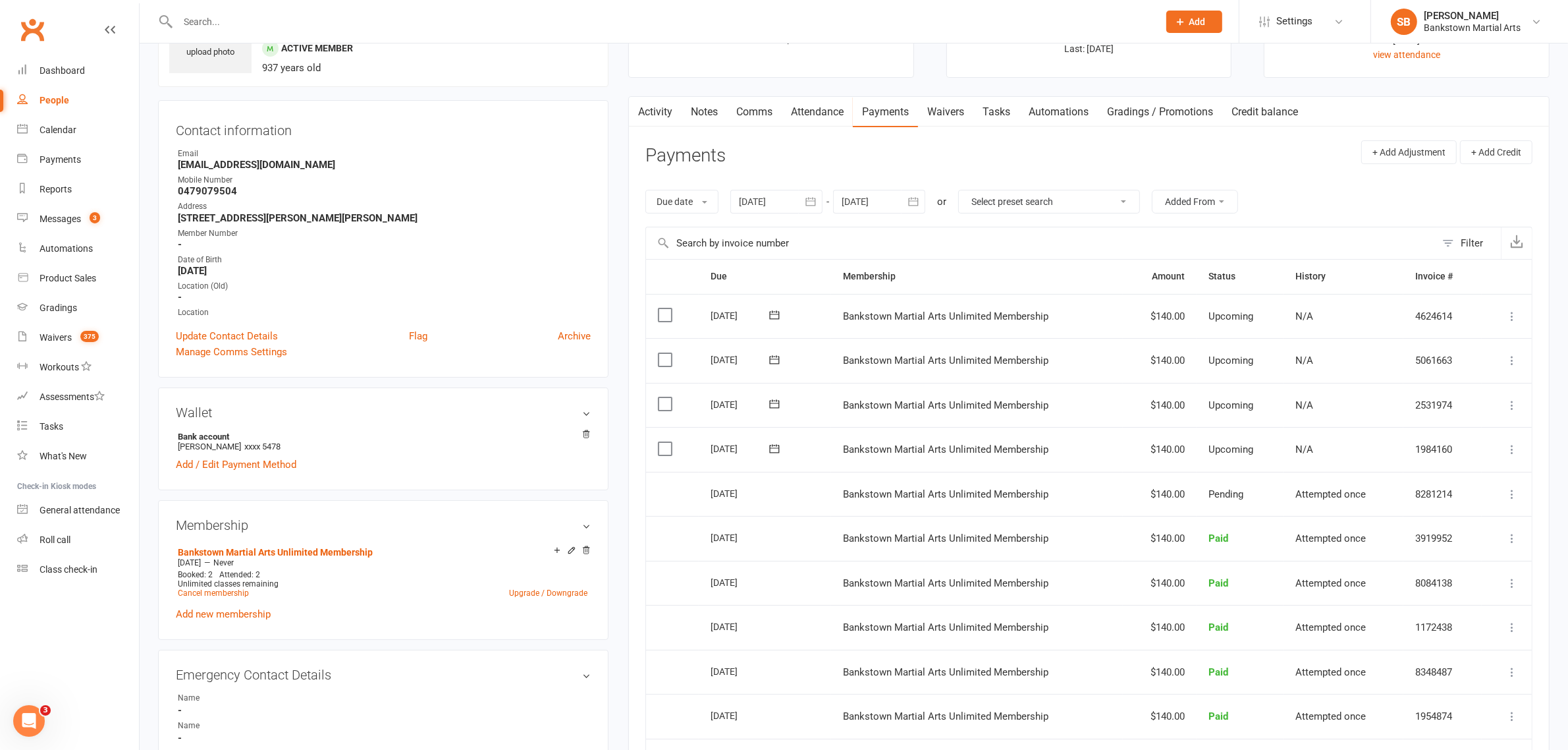
click at [866, 210] on div at bounding box center [879, 201] width 93 height 24
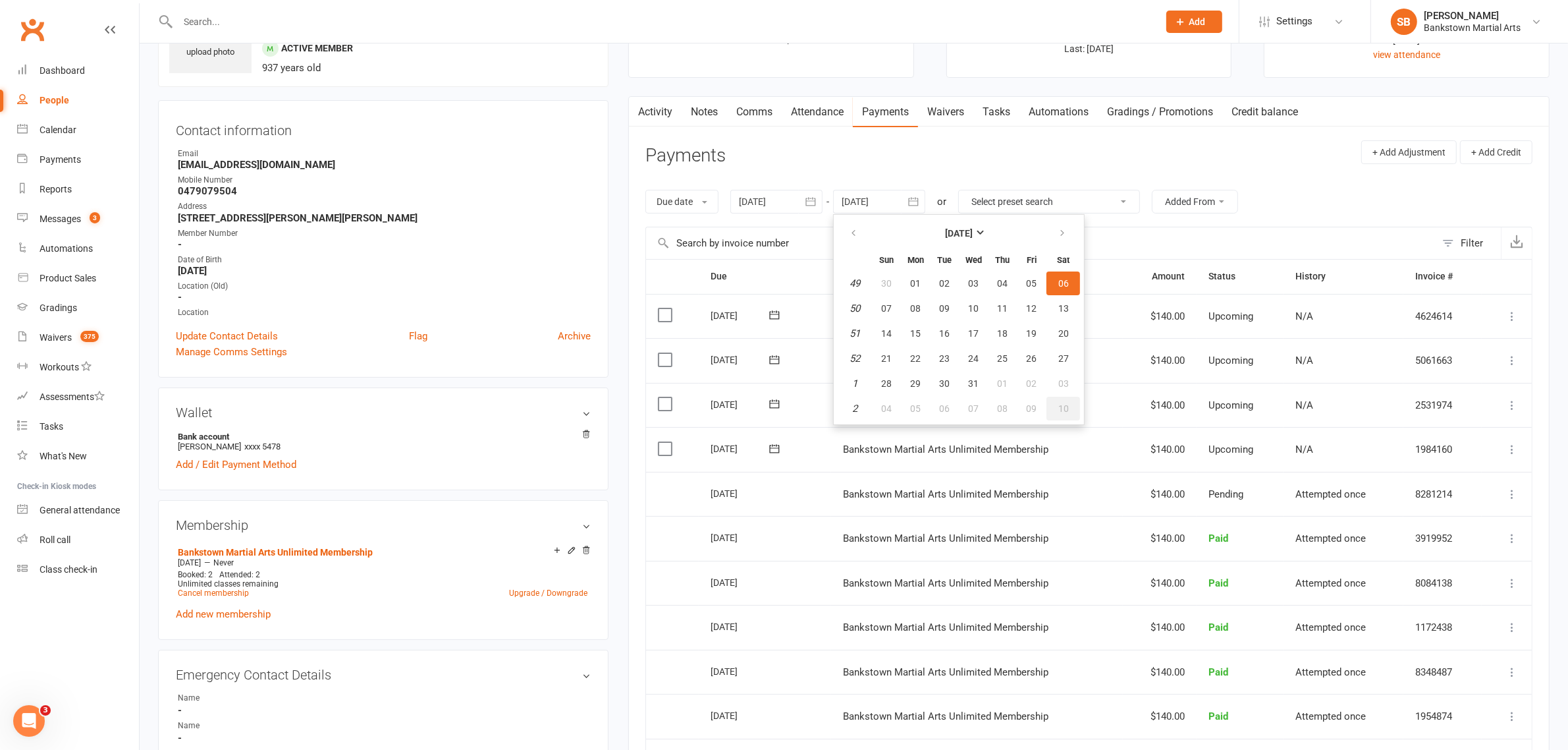
click at [1057, 396] on button "10" at bounding box center [1063, 408] width 34 height 24
type input "[DATE]"
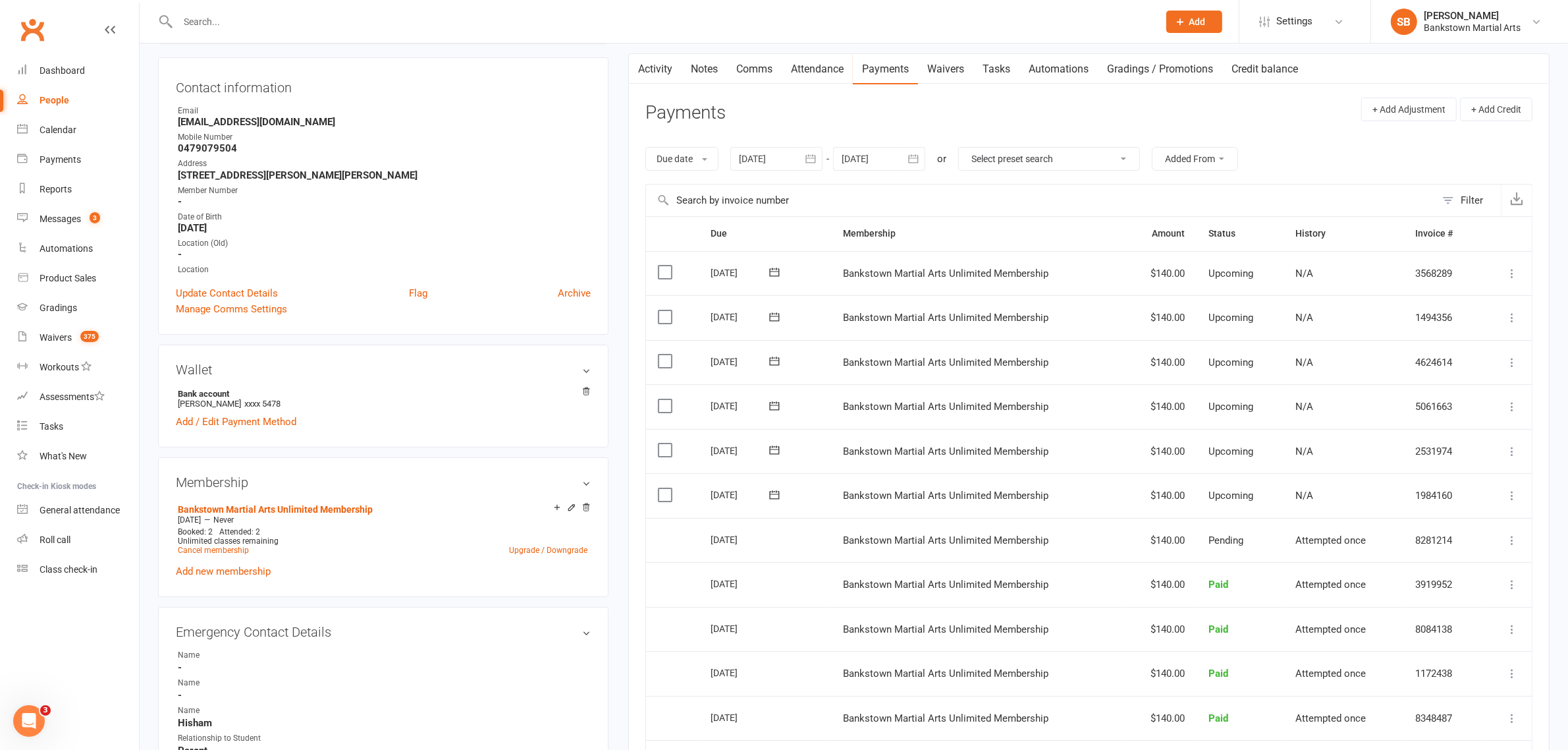
scroll to position [165, 0]
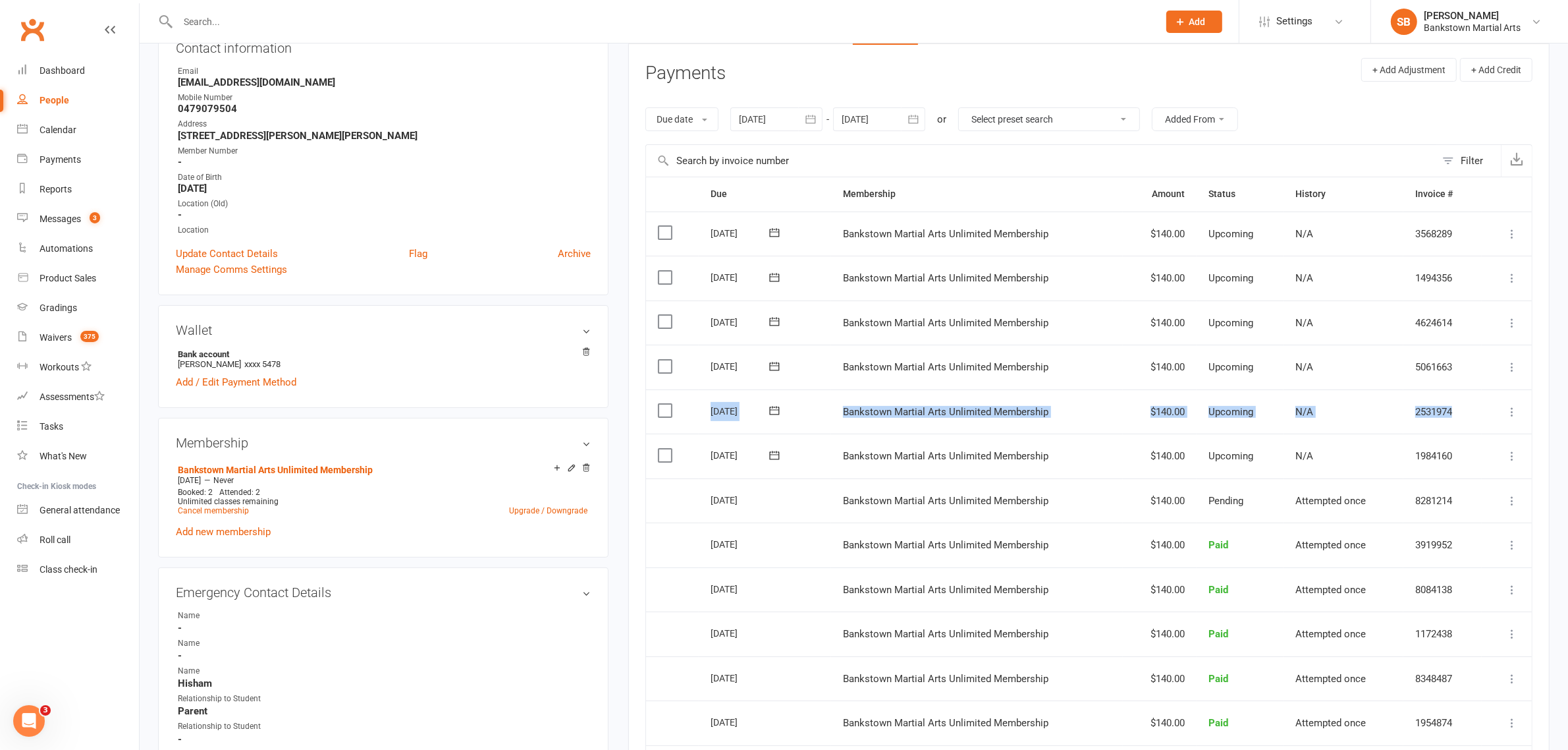
drag, startPoint x: 710, startPoint y: 414, endPoint x: 1474, endPoint y: 412, distance: 764.0
click at [1474, 412] on tr "Select this [DATE] [PERSON_NAME] Bankstown Martial Arts Unlimited Membership $1…" at bounding box center [1089, 412] width 886 height 45
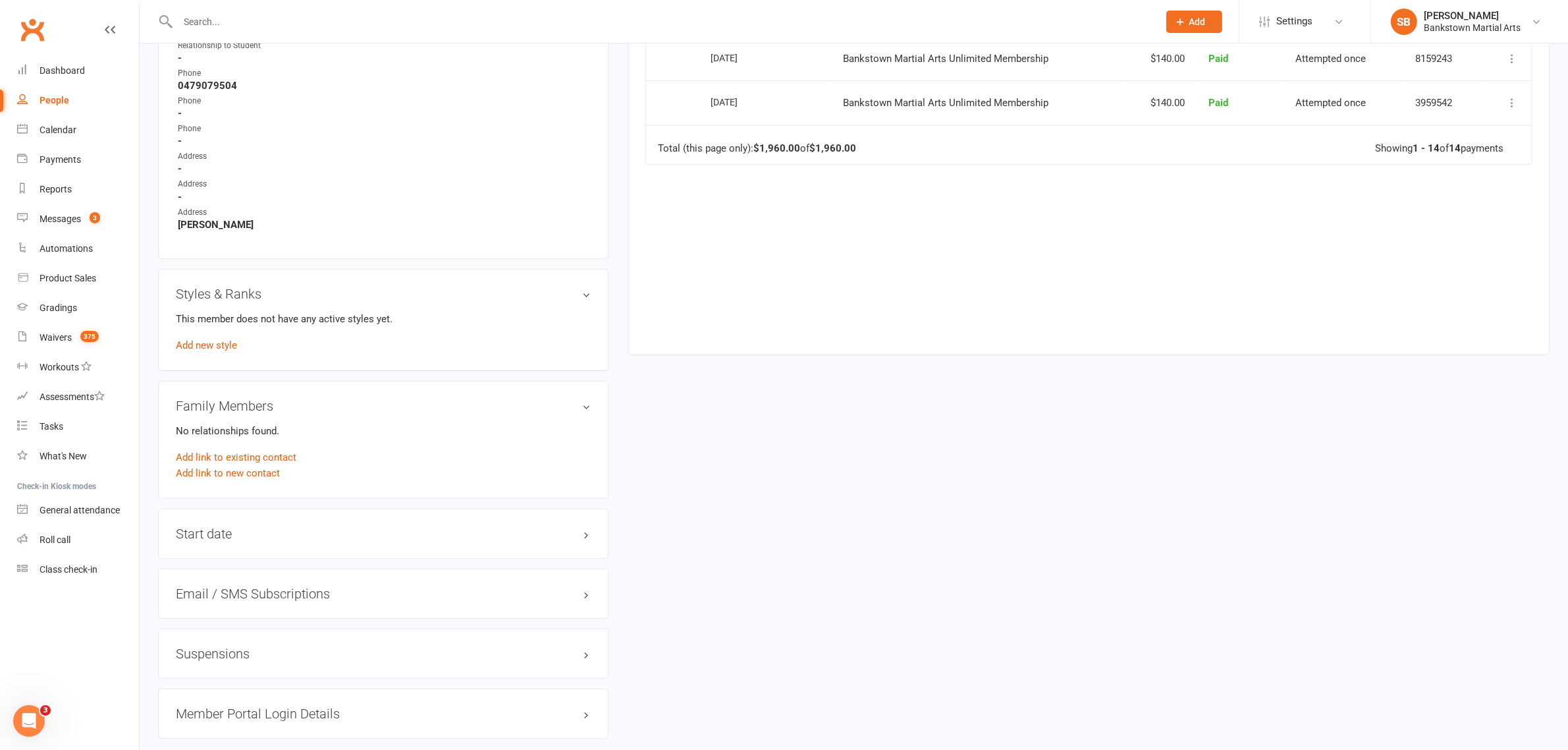
scroll to position [954, 0]
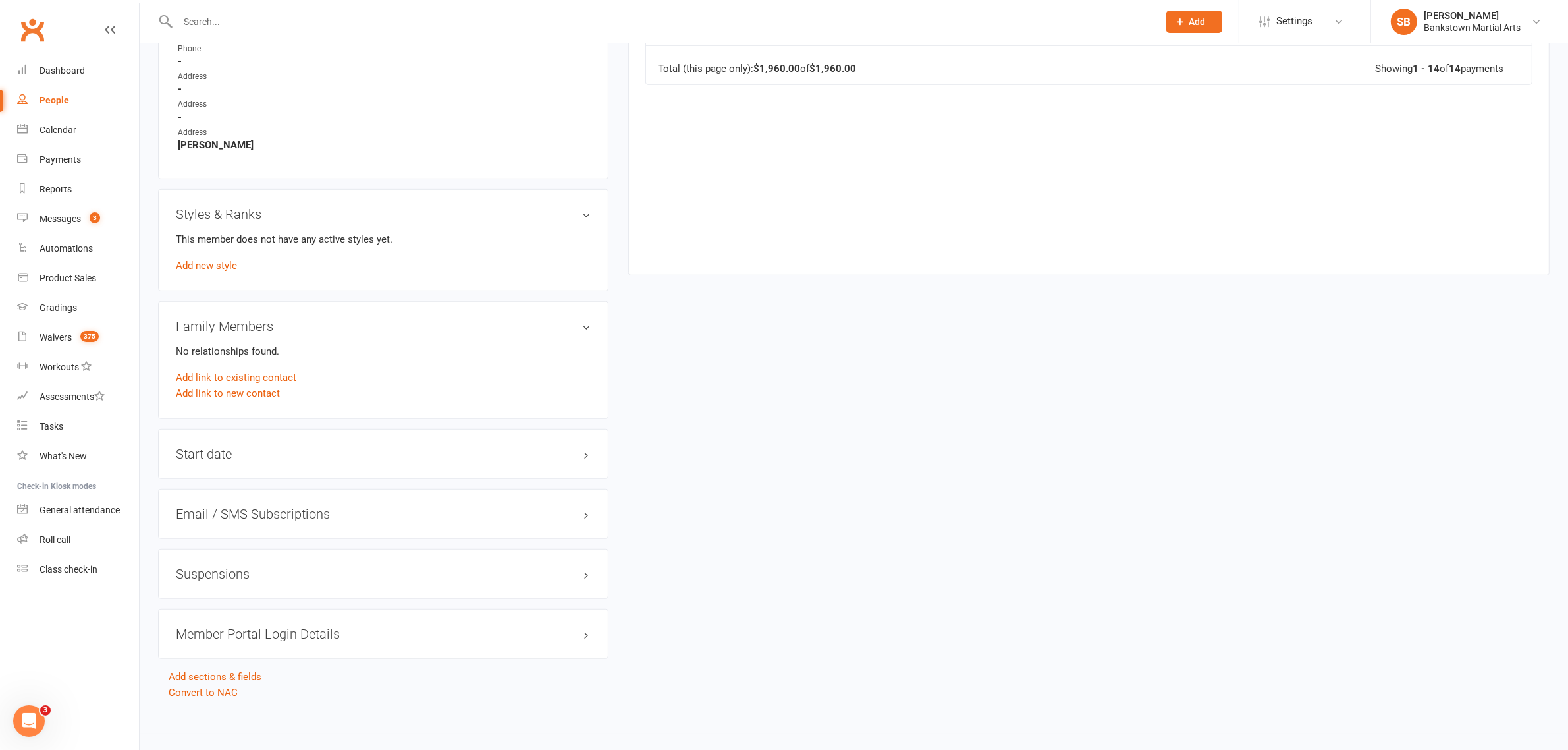
click at [244, 572] on h3 "Suspensions" at bounding box center [383, 573] width 415 height 14
click at [236, 625] on link "Add new suspension" at bounding box center [221, 625] width 91 height 12
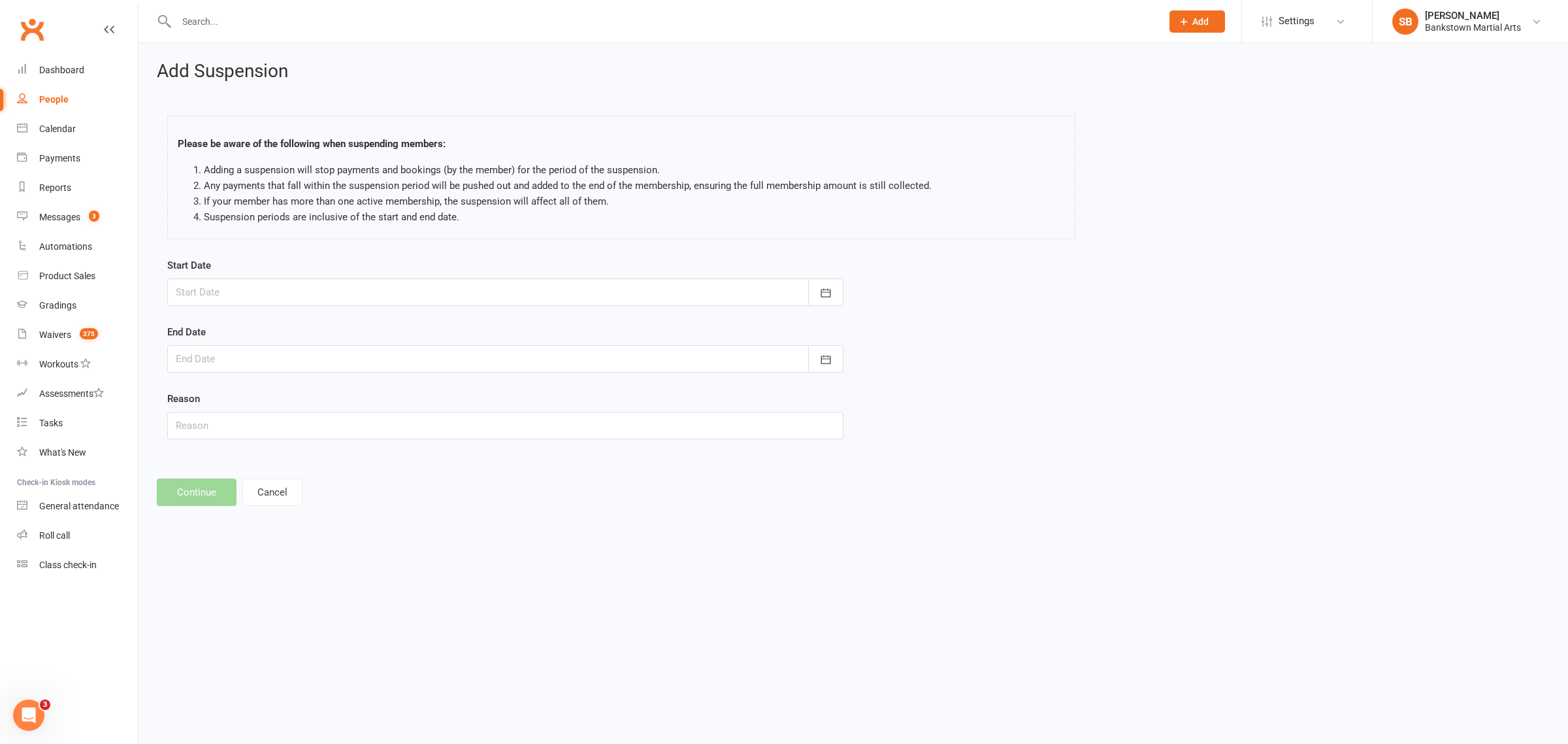
click at [386, 286] on div at bounding box center [505, 291] width 676 height 28
click at [436, 317] on form "Start Date [DATE] Sun Mon Tue Wed Thu Fri Sat 40 28 29 30 01 02 03 04 41 05 06 …" at bounding box center [505, 348] width 676 height 182
click at [436, 296] on div at bounding box center [505, 291] width 676 height 28
click at [519, 543] on html "Prospect Member Non-attending contact Class / event Appointment Grading event T…" at bounding box center [784, 271] width 1568 height 543
click at [276, 495] on button "Cancel" at bounding box center [272, 492] width 60 height 28
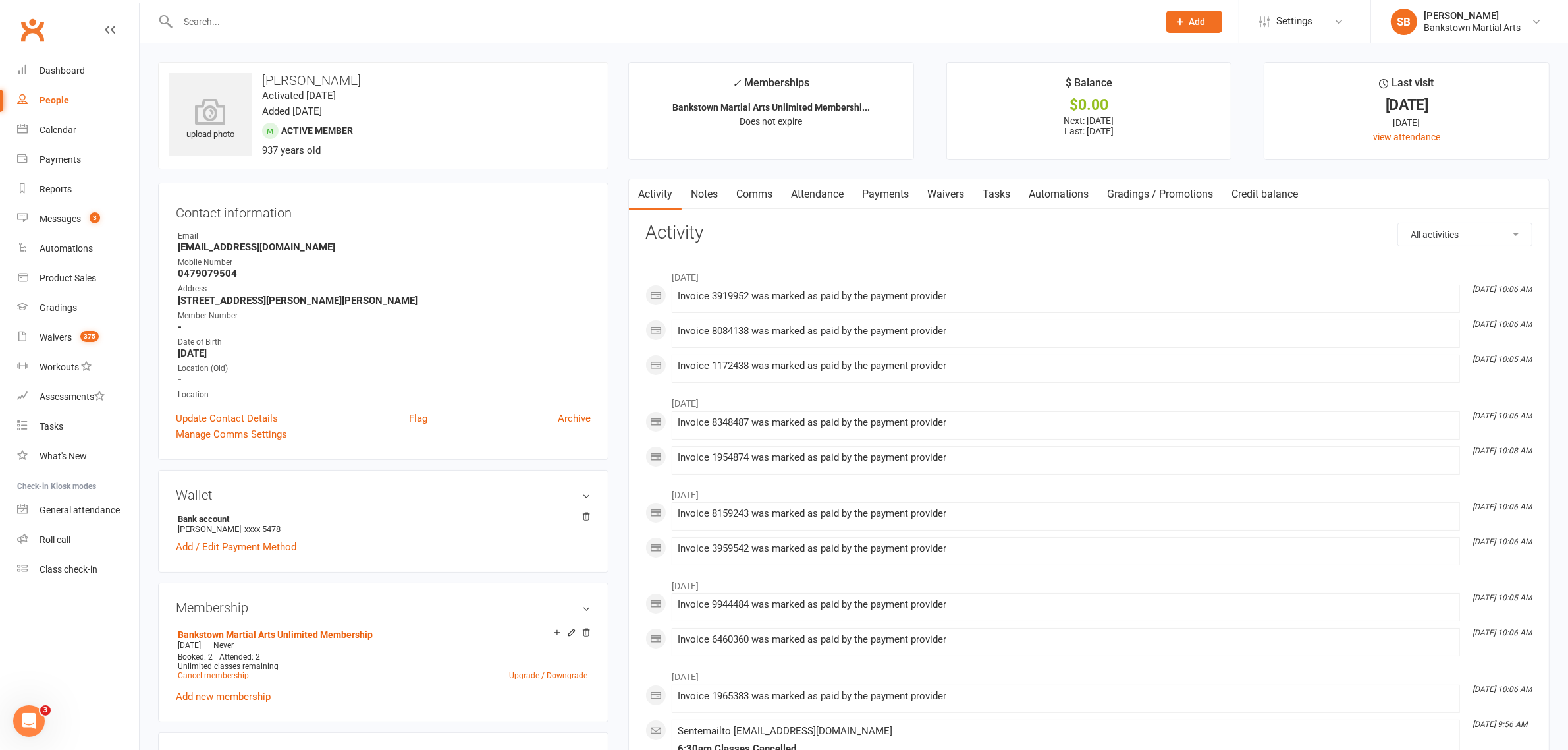
click at [893, 186] on link "Payments" at bounding box center [885, 194] width 65 height 30
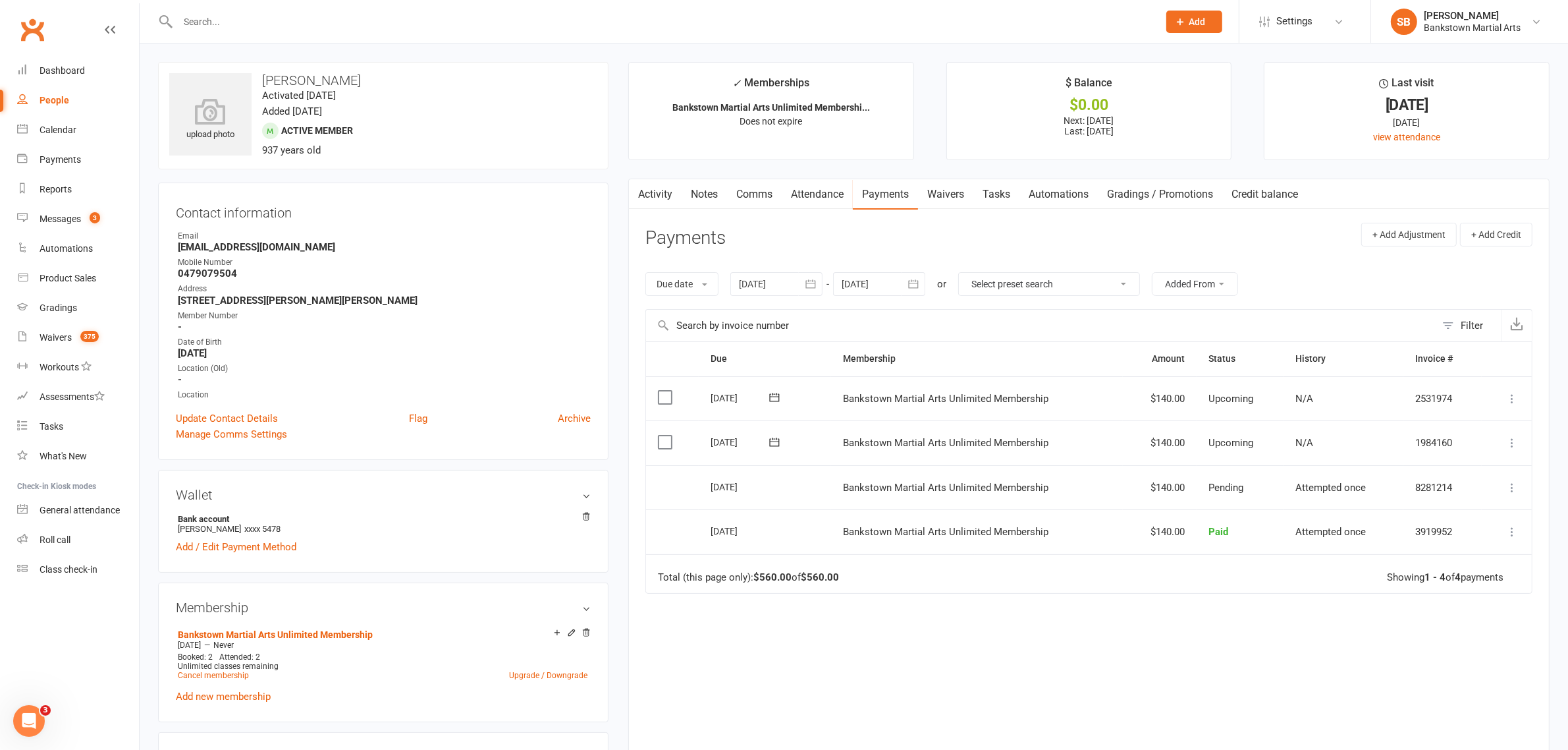
click at [880, 294] on div at bounding box center [879, 284] width 93 height 24
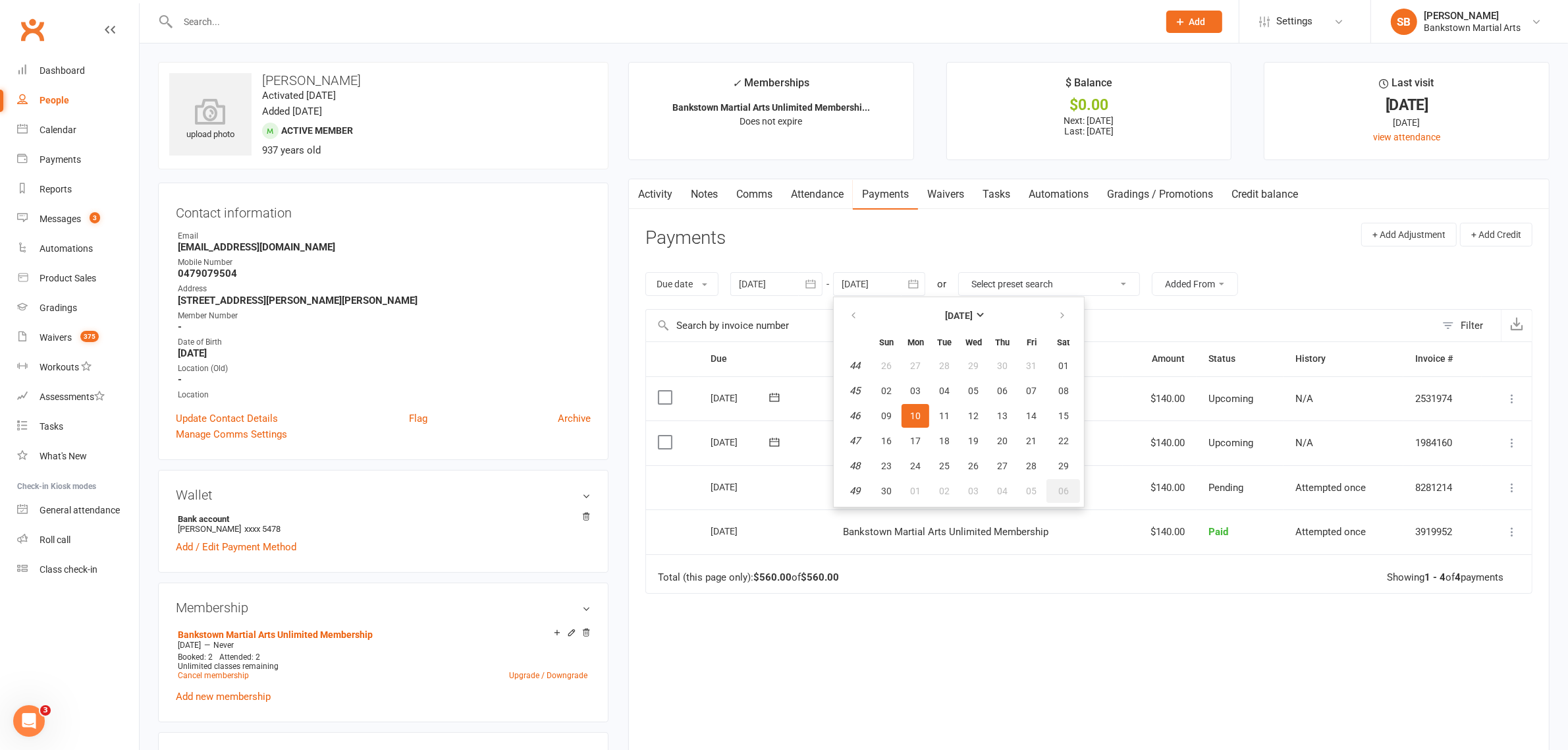
click at [1051, 485] on button "06" at bounding box center [1063, 491] width 34 height 24
type input "[DATE]"
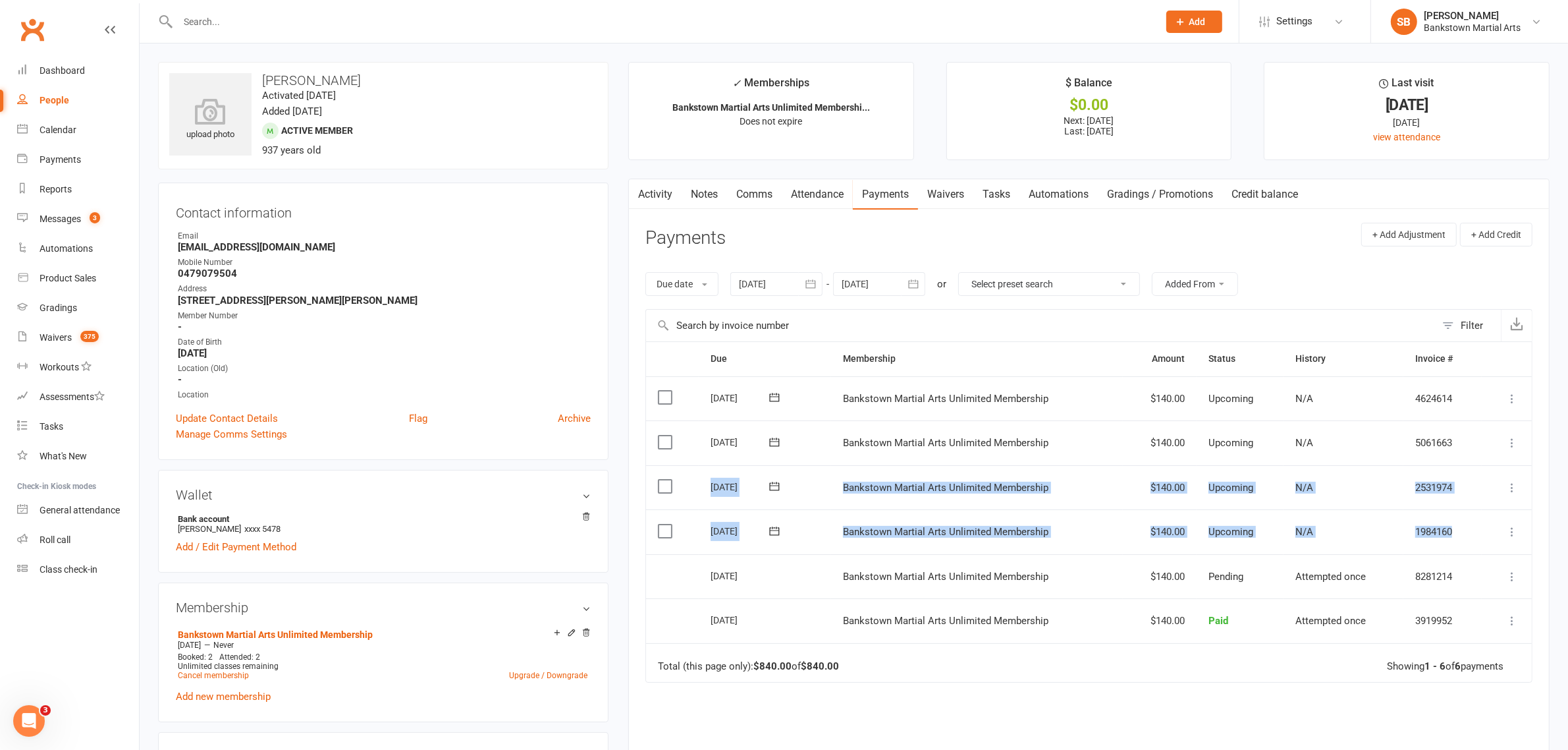
drag, startPoint x: 1453, startPoint y: 524, endPoint x: 708, endPoint y: 488, distance: 745.9
click at [708, 488] on table "Due Contact Membership Amount Status History Invoice # Select this [DATE] [PERS…" at bounding box center [1089, 511] width 887 height 341
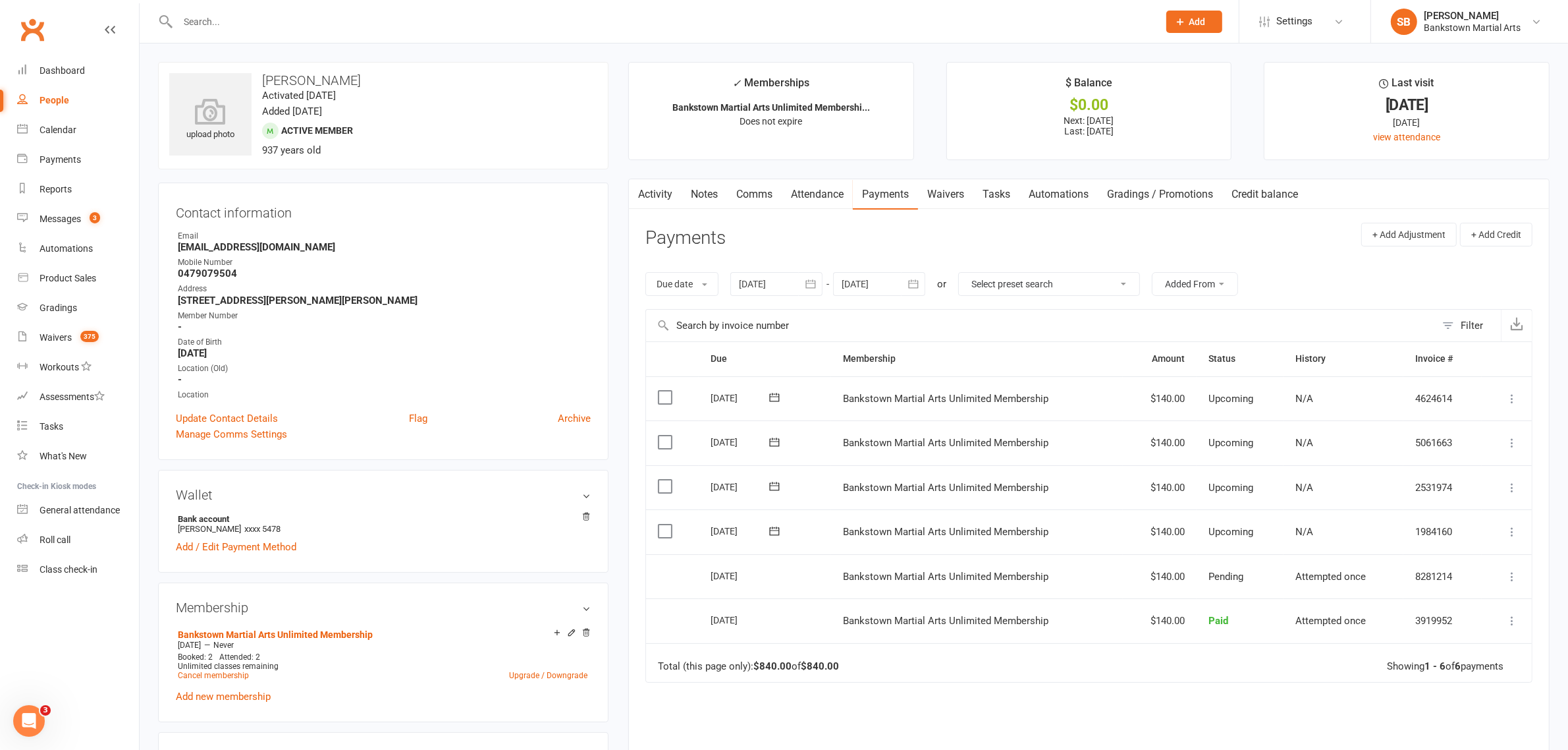
click at [708, 488] on td "[DATE]" at bounding box center [764, 487] width 132 height 45
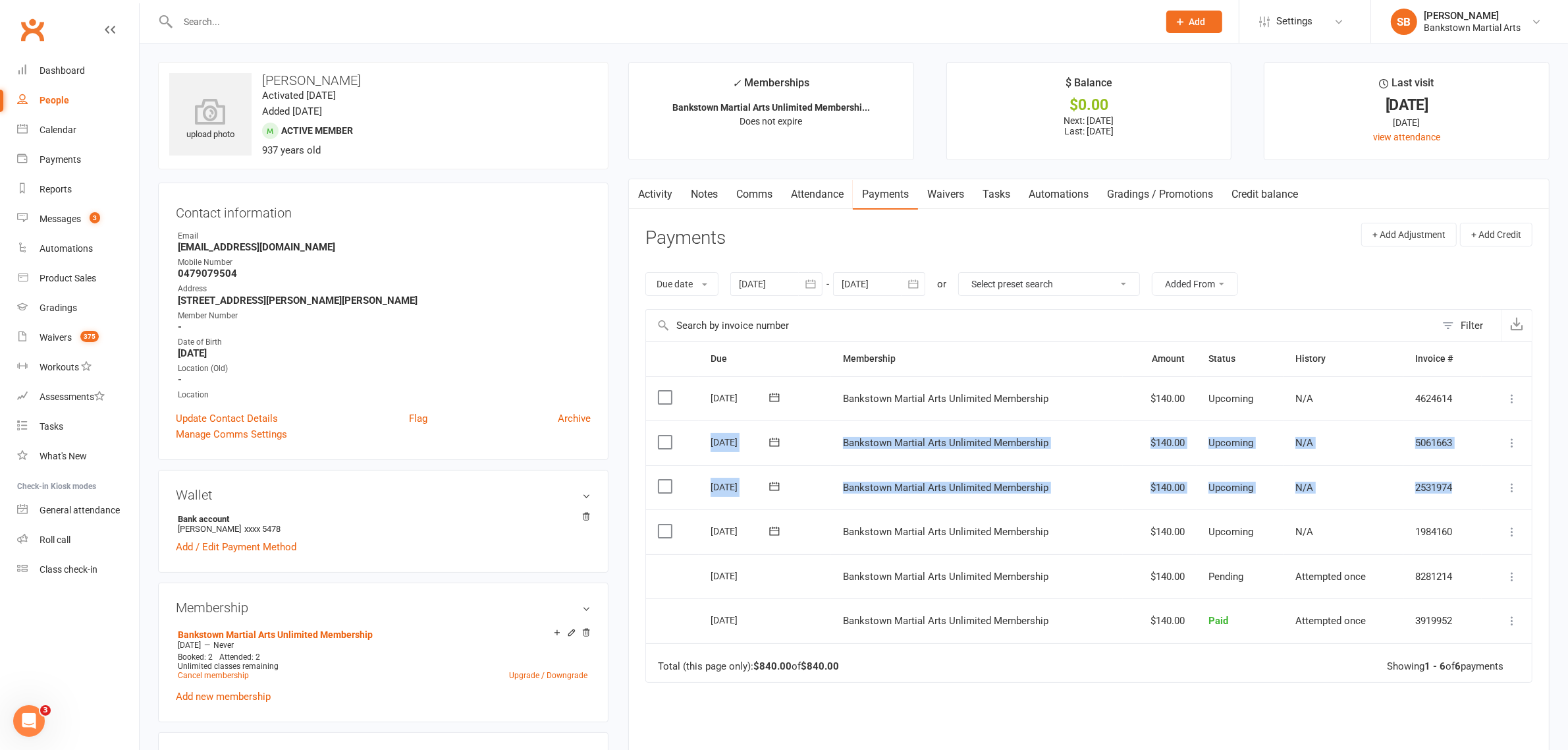
drag, startPoint x: 1239, startPoint y: 486, endPoint x: 685, endPoint y: 427, distance: 557.1
click at [685, 427] on table "Due Contact Membership Amount Status History Invoice # Select this [DATE] [PERS…" at bounding box center [1089, 511] width 887 height 341
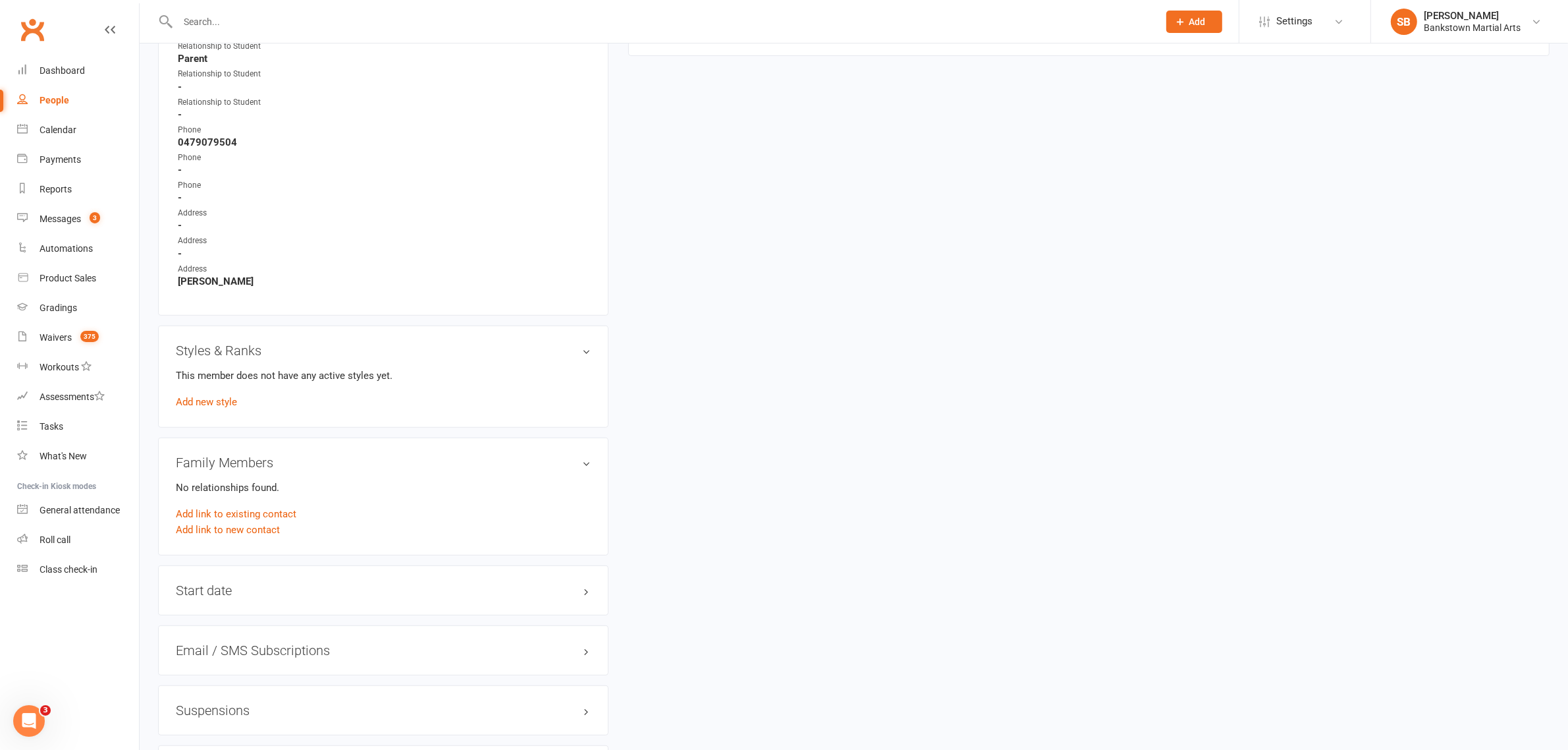
scroll to position [954, 0]
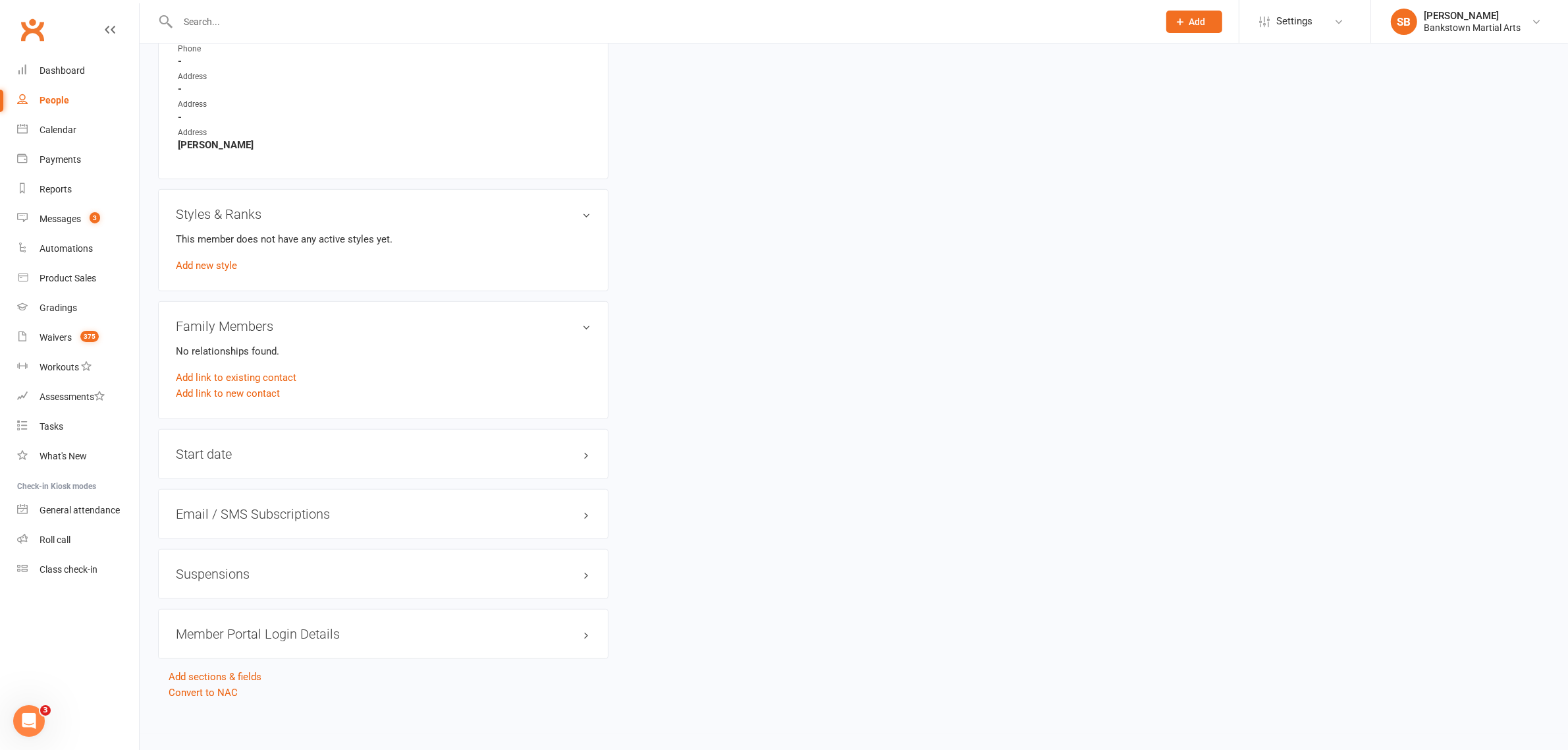
click at [249, 560] on div "Suspensions" at bounding box center [383, 573] width 450 height 50
click at [251, 563] on div "Suspensions" at bounding box center [383, 573] width 450 height 50
click at [261, 575] on h3 "Suspensions" at bounding box center [383, 573] width 415 height 14
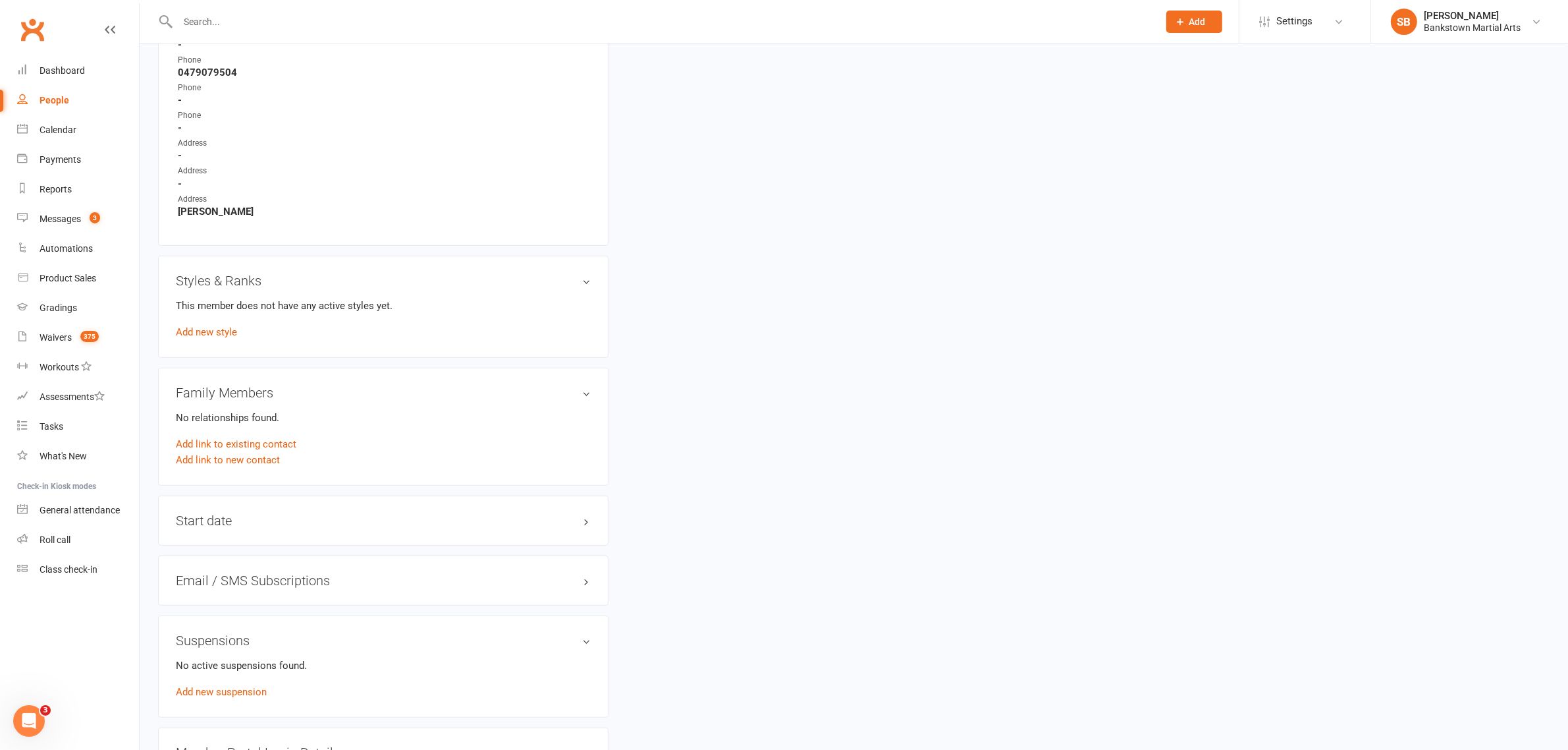
scroll to position [1006, 0]
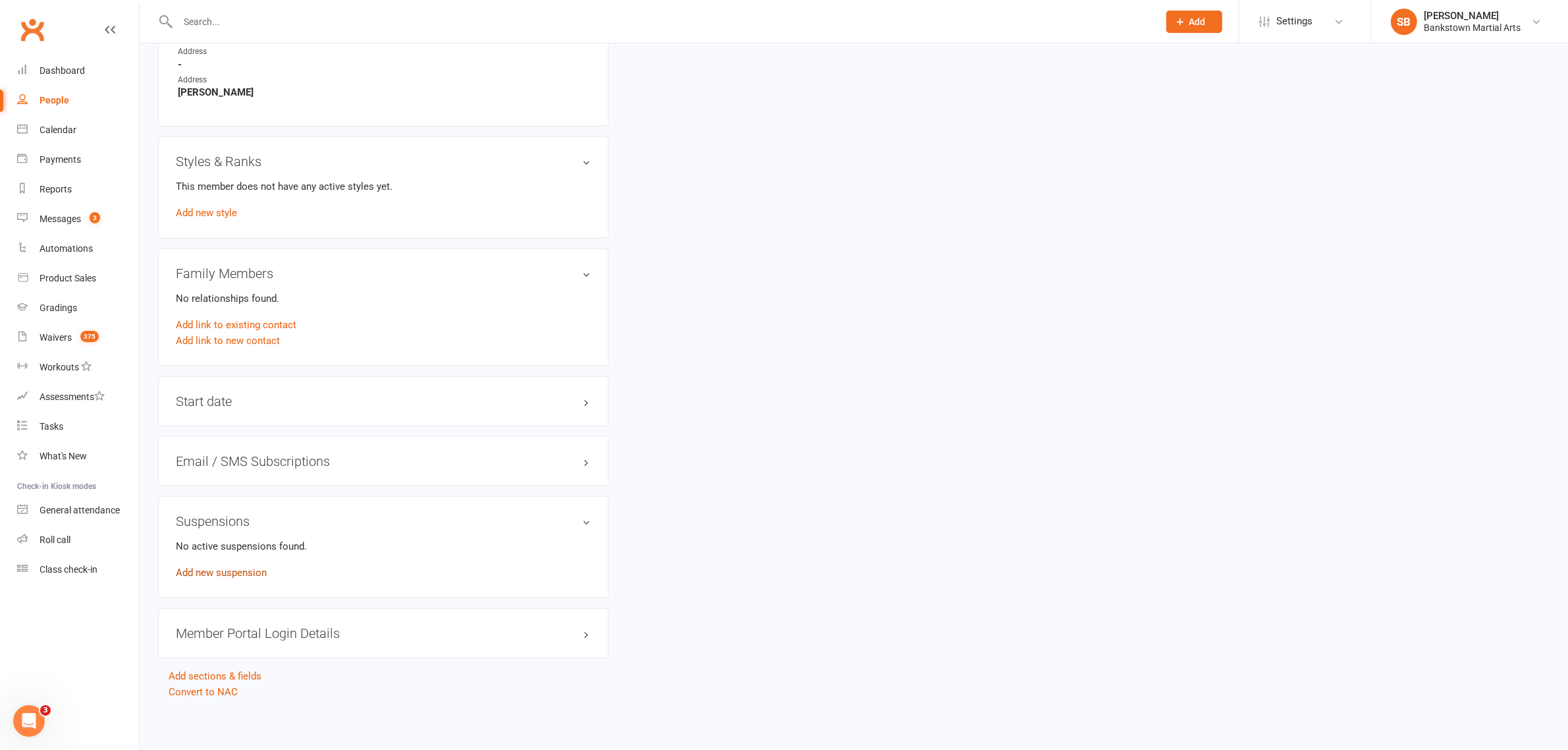
click at [219, 570] on link "Add new suspension" at bounding box center [221, 572] width 91 height 12
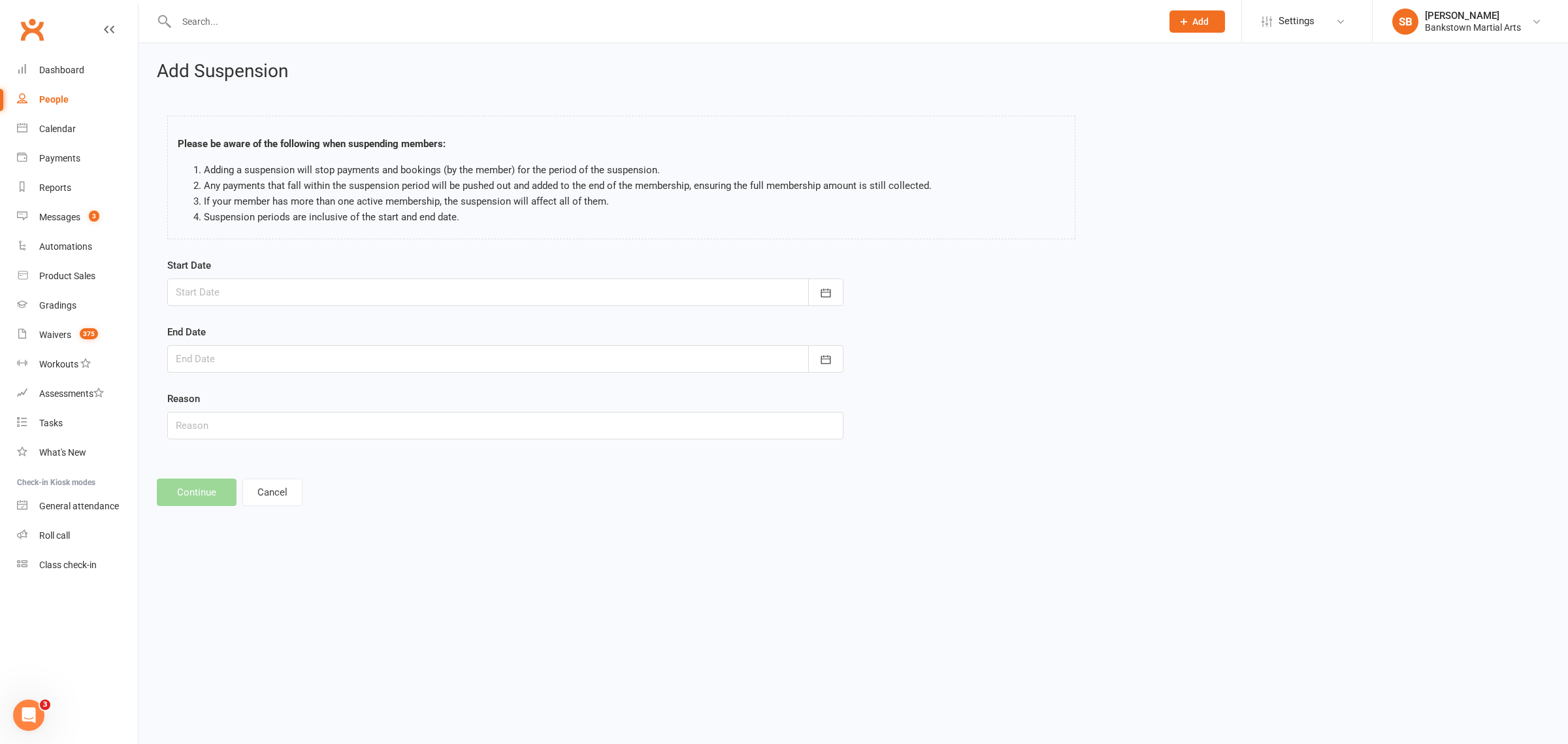
click at [263, 299] on div at bounding box center [505, 291] width 676 height 28
click at [383, 325] on button "button" at bounding box center [396, 326] width 28 height 23
click at [325, 397] on button "06" at bounding box center [335, 400] width 28 height 23
type input "[DATE]"
click at [323, 358] on div at bounding box center [505, 358] width 676 height 28
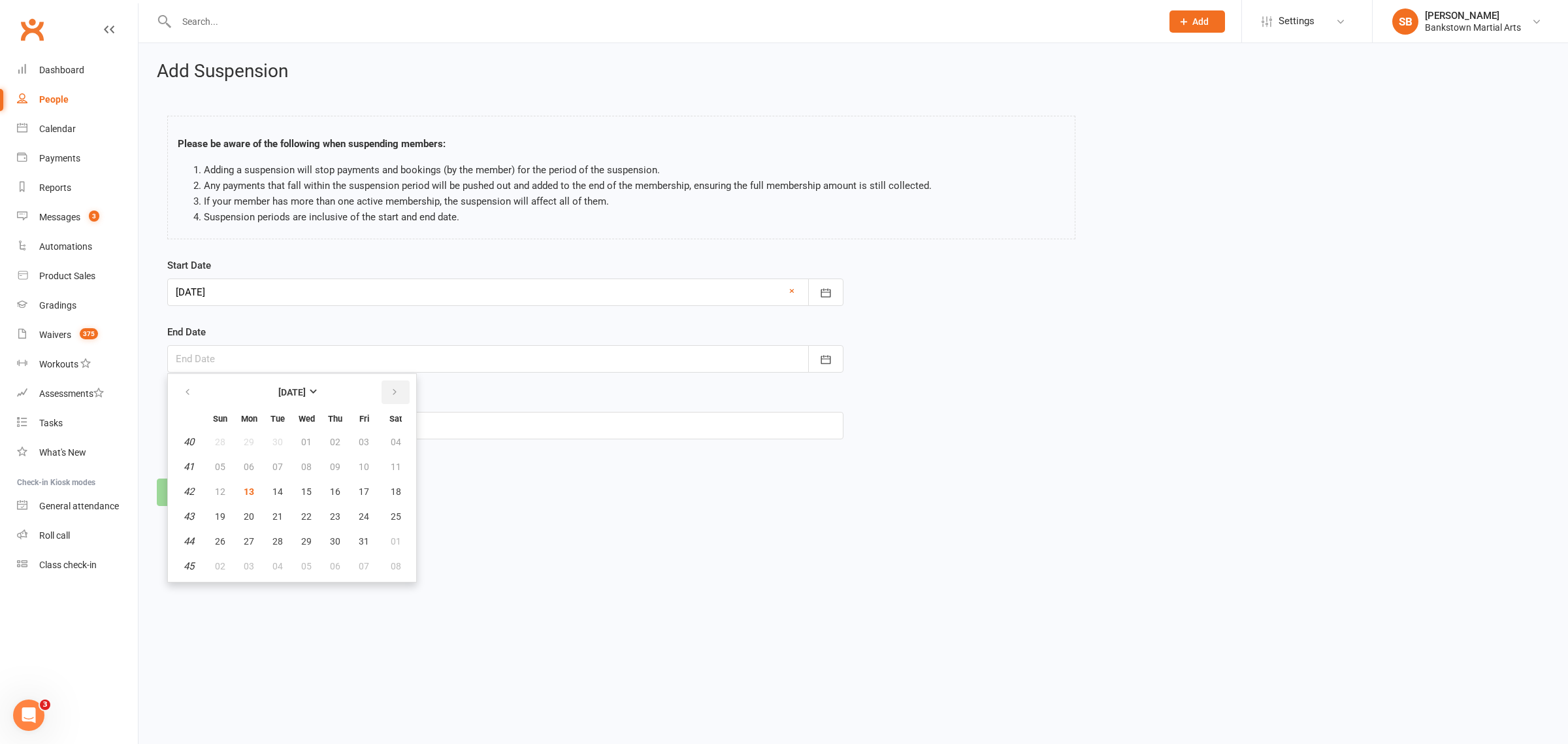
click at [383, 393] on button "button" at bounding box center [396, 392] width 28 height 23
drag, startPoint x: 384, startPoint y: 397, endPoint x: 391, endPoint y: 390, distance: 9.9
click at [387, 394] on button "button" at bounding box center [396, 392] width 28 height 23
click at [305, 433] on button "03" at bounding box center [306, 442] width 28 height 23
type input "[DATE]"
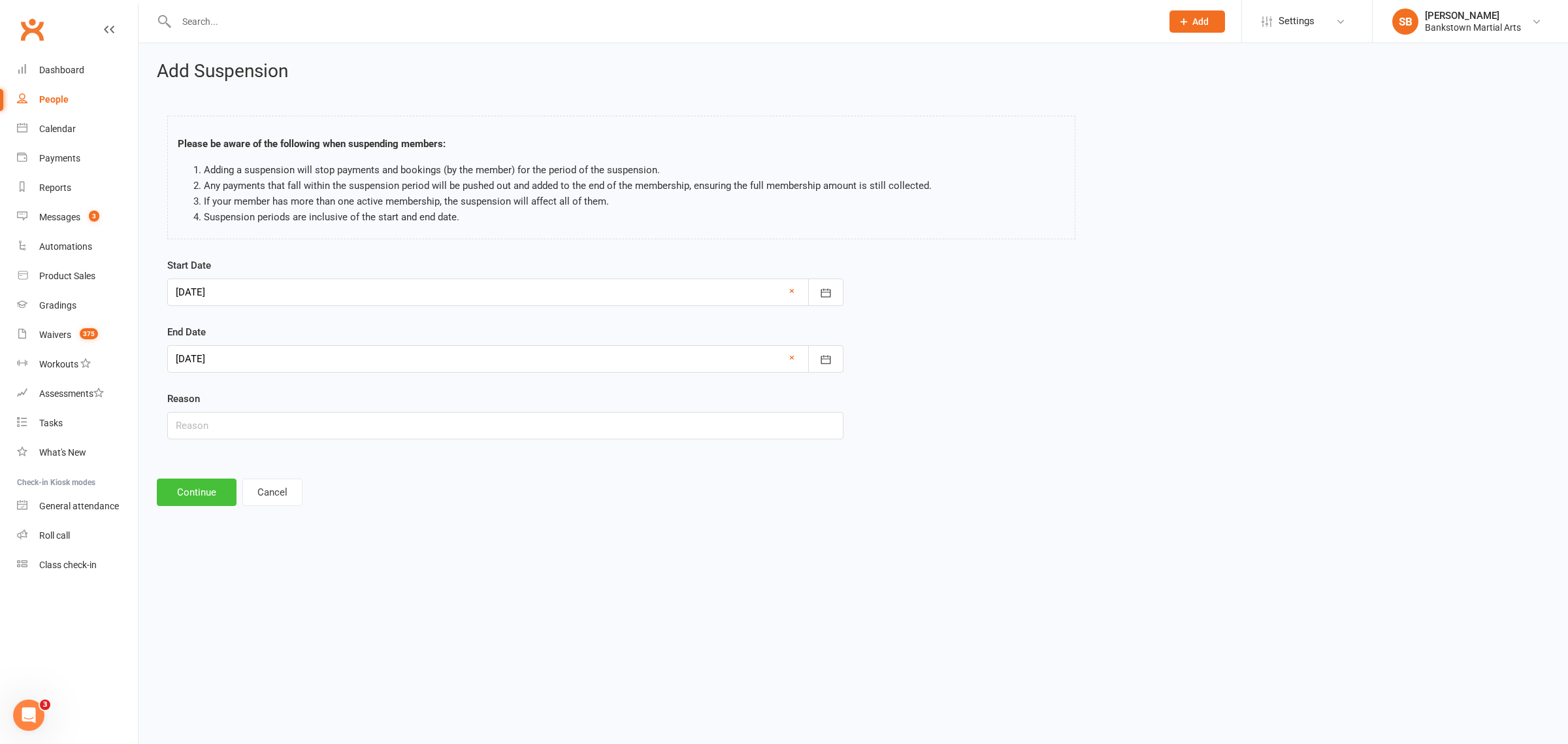
click at [200, 492] on button "Continue" at bounding box center [196, 492] width 79 height 28
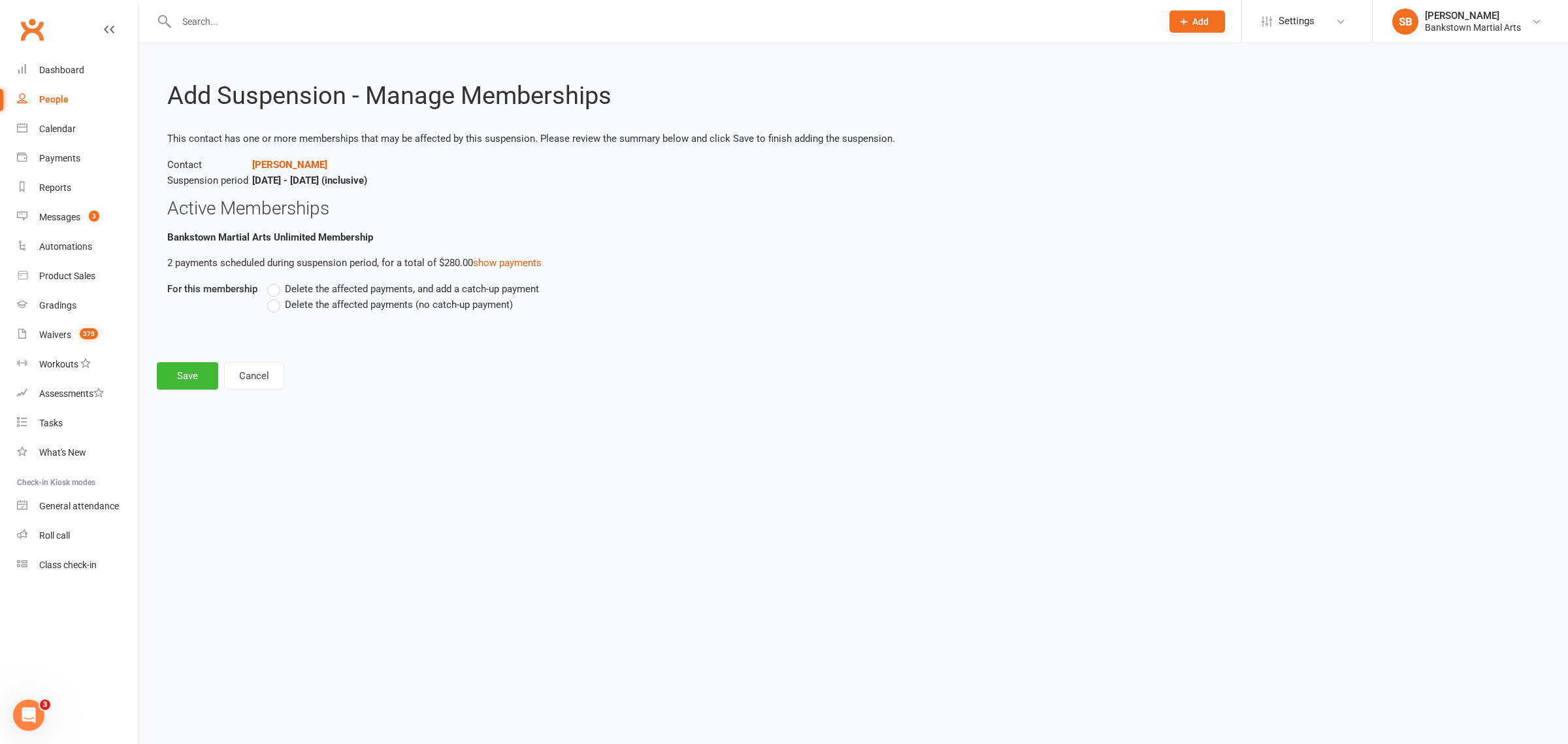
click at [292, 307] on span "Delete the affected payments (no catch-up payment)" at bounding box center [398, 303] width 228 height 13
click at [276, 296] on input "Delete the affected payments (no catch-up payment)" at bounding box center [271, 296] width 8 height 0
click at [197, 369] on button "Save" at bounding box center [188, 376] width 62 height 28
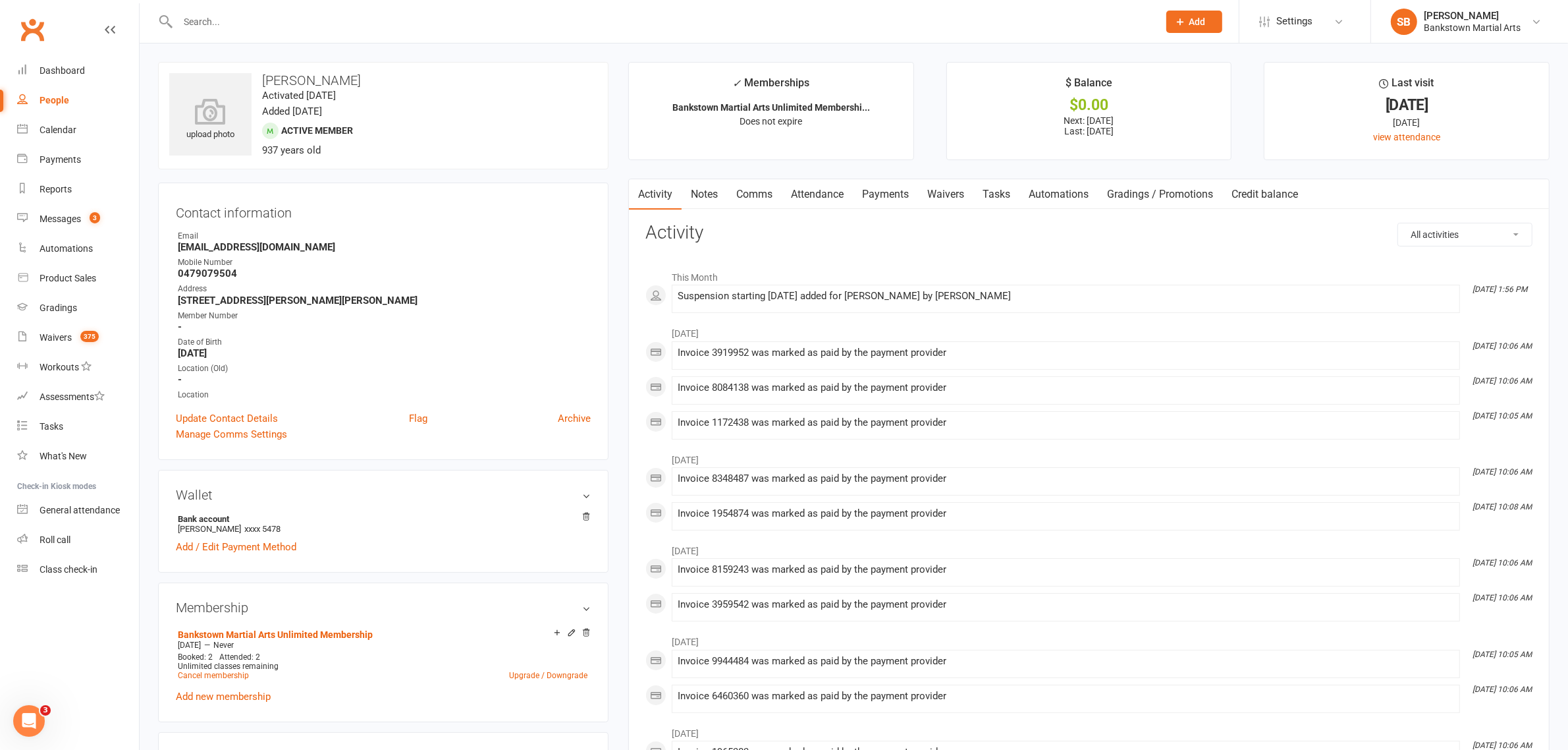
click at [407, 4] on div at bounding box center [654, 21] width 991 height 43
click at [409, 17] on input "text" at bounding box center [661, 22] width 975 height 19
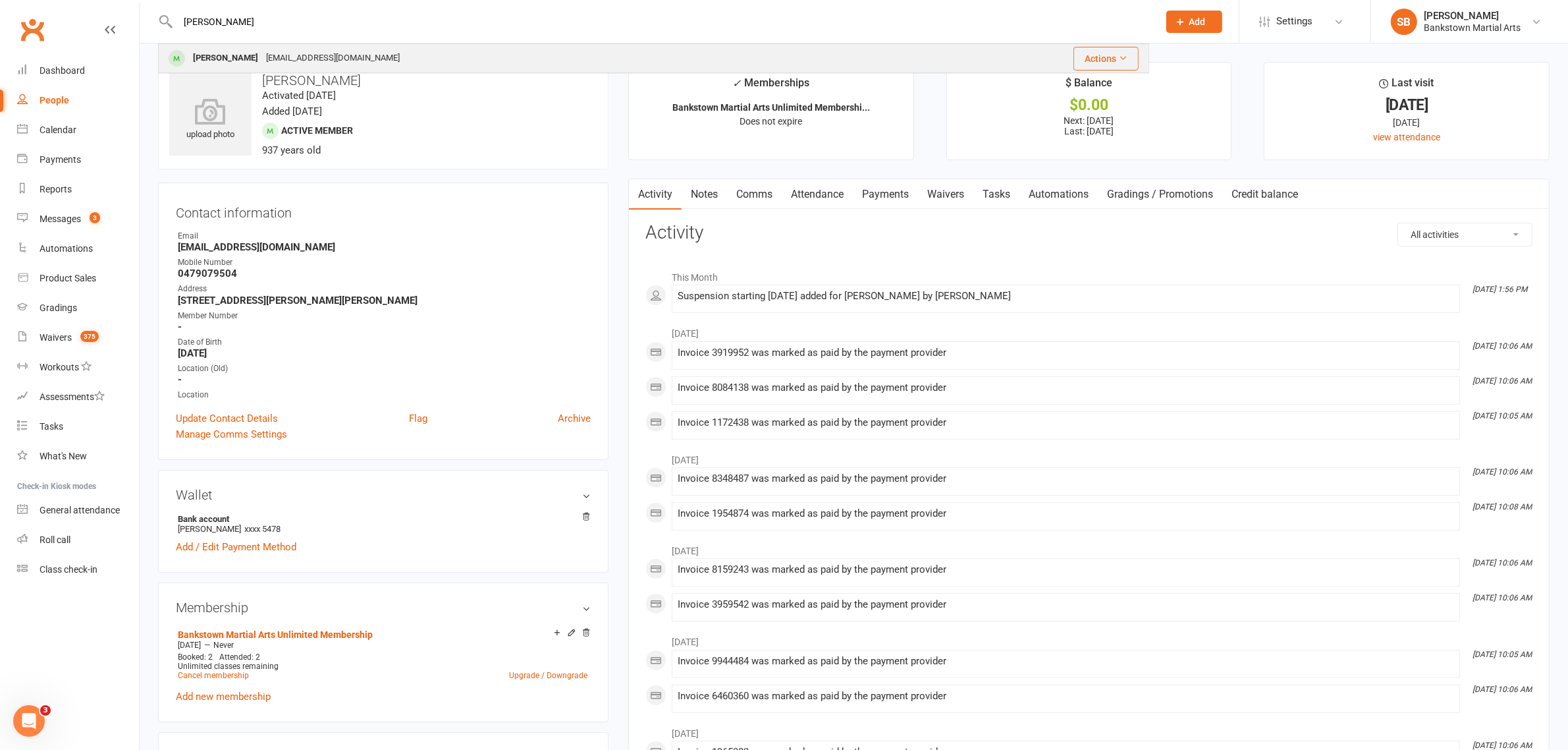
type input "[PERSON_NAME]"
click at [359, 63] on div "[PERSON_NAME] [EMAIL_ADDRESS][DOMAIN_NAME]" at bounding box center [538, 58] width 759 height 27
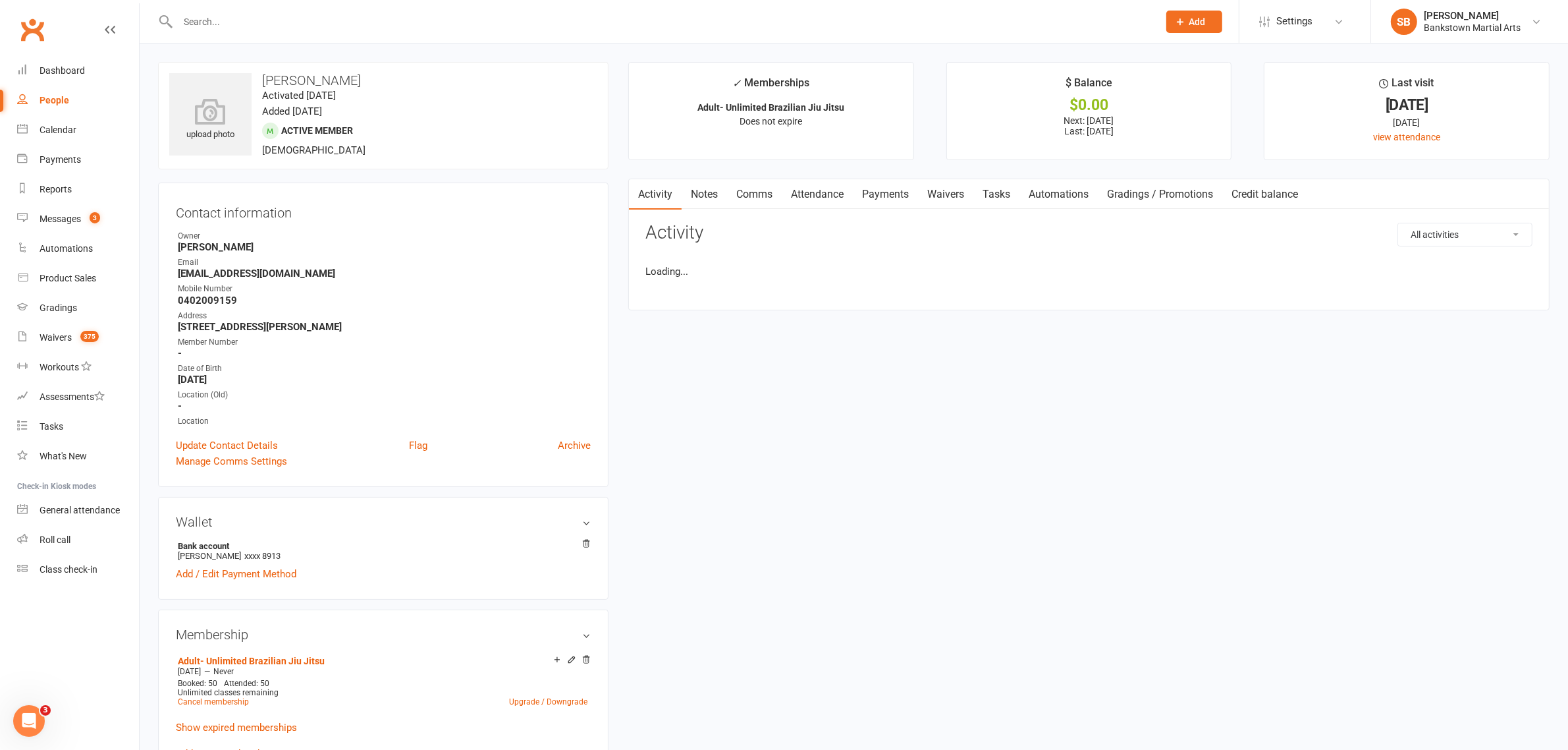
click at [883, 193] on link "Payments" at bounding box center [885, 194] width 65 height 30
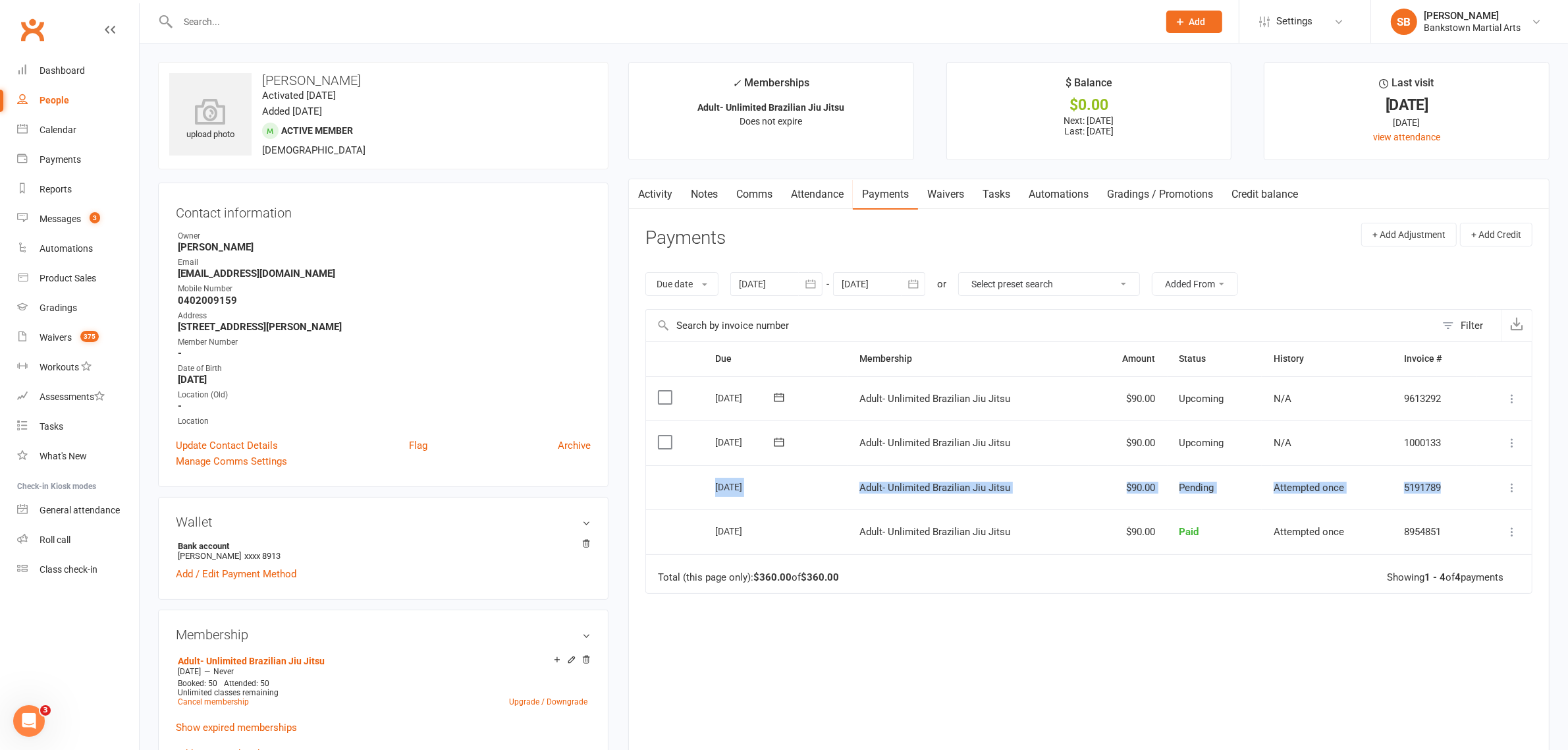
drag, startPoint x: 705, startPoint y: 489, endPoint x: 1455, endPoint y: 487, distance: 750.0
click at [1455, 487] on tr "Select this [DATE] [PERSON_NAME] Adult- Unlimited Brazilian Jiu Jitsu $90.00 Pe…" at bounding box center [1089, 487] width 886 height 45
click at [1455, 487] on td "5191789" at bounding box center [1434, 487] width 85 height 45
drag, startPoint x: 1450, startPoint y: 487, endPoint x: 707, endPoint y: 496, distance: 743.1
click at [704, 499] on tr "Select this [DATE] [PERSON_NAME] Adult- Unlimited Brazilian Jiu Jitsu $90.00 Pe…" at bounding box center [1089, 487] width 886 height 45
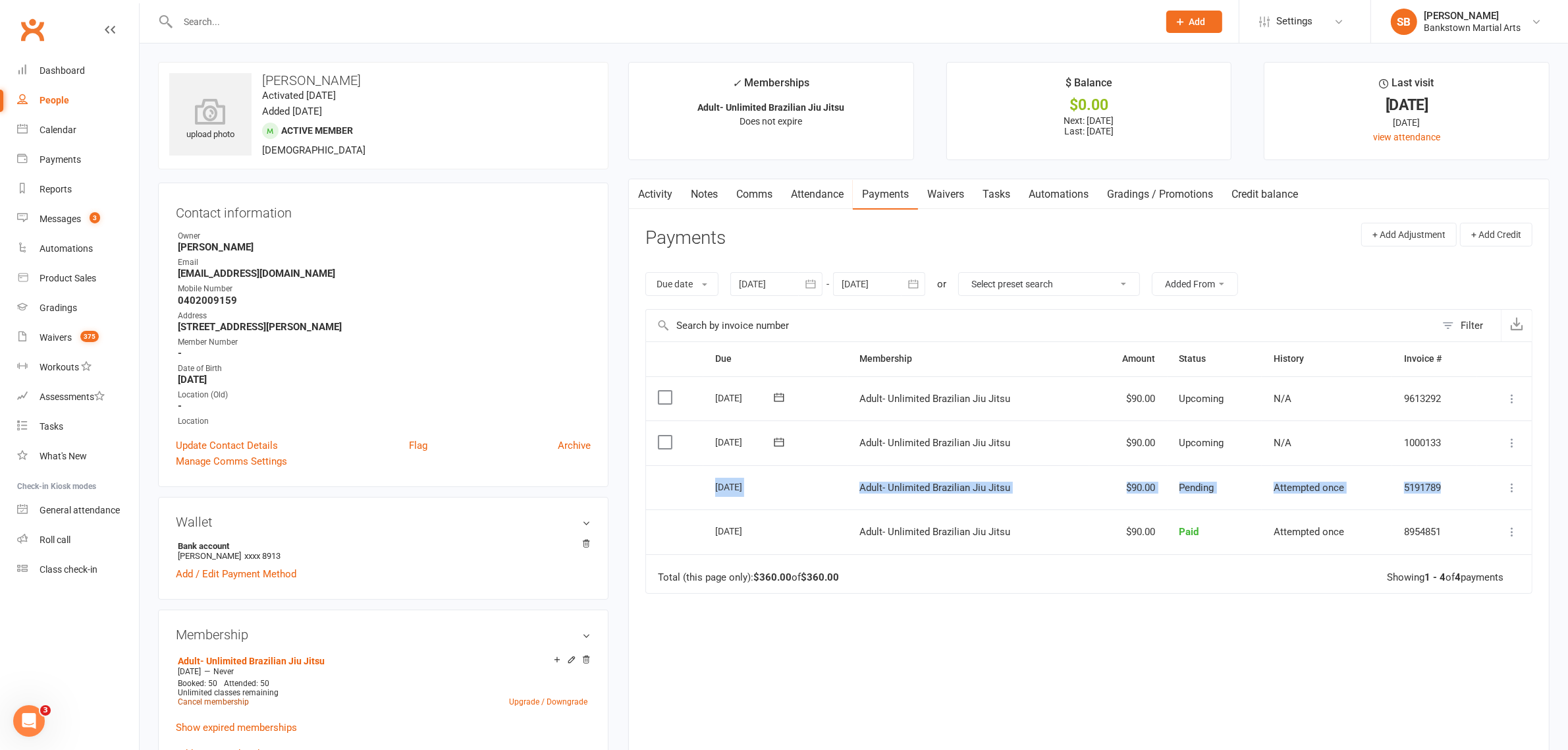
click at [237, 699] on link "Cancel membership" at bounding box center [213, 701] width 72 height 9
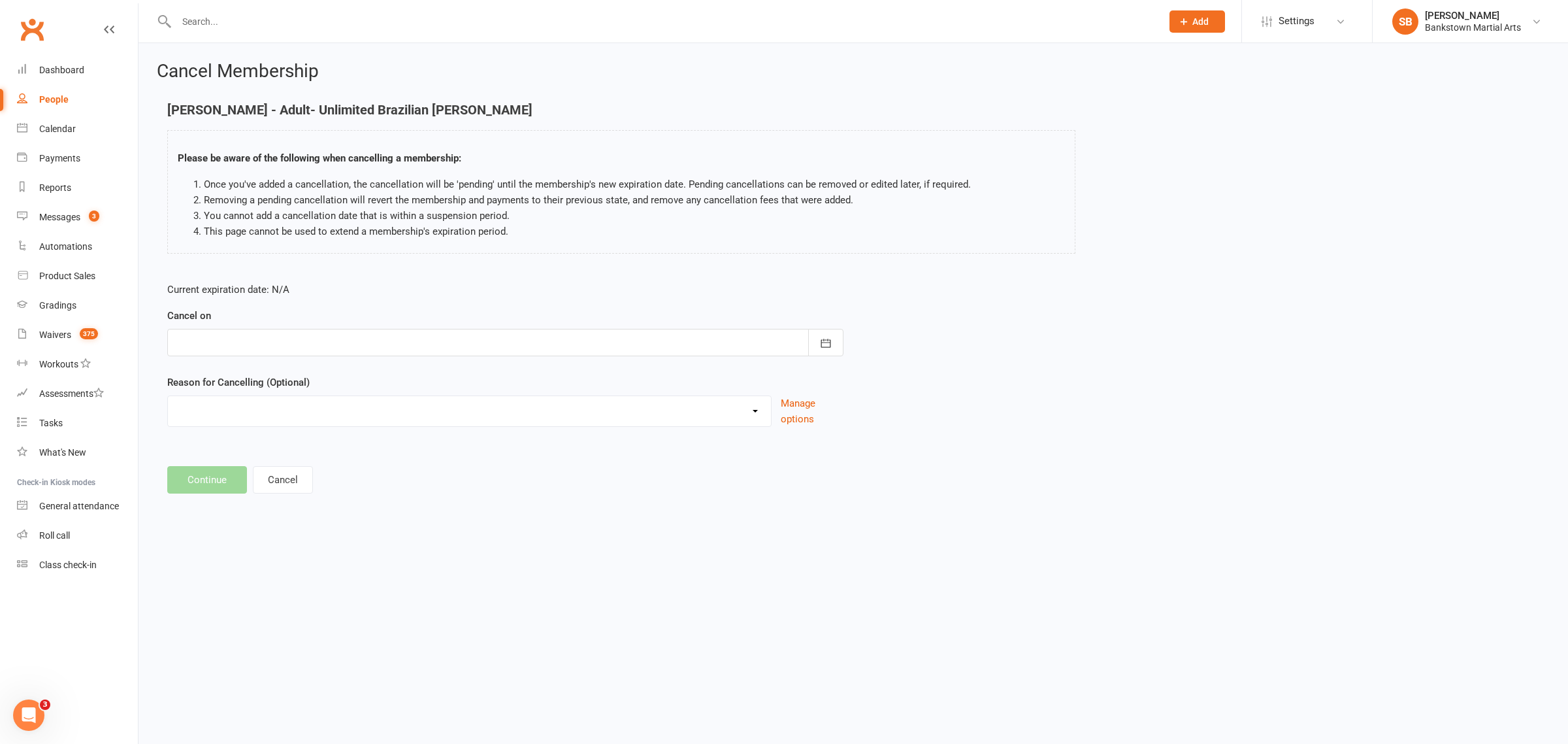
click at [563, 347] on div at bounding box center [505, 342] width 676 height 28
click at [251, 470] on span "13" at bounding box center [249, 475] width 11 height 11
type input "[DATE]"
click at [221, 480] on button "Continue" at bounding box center [206, 479] width 79 height 28
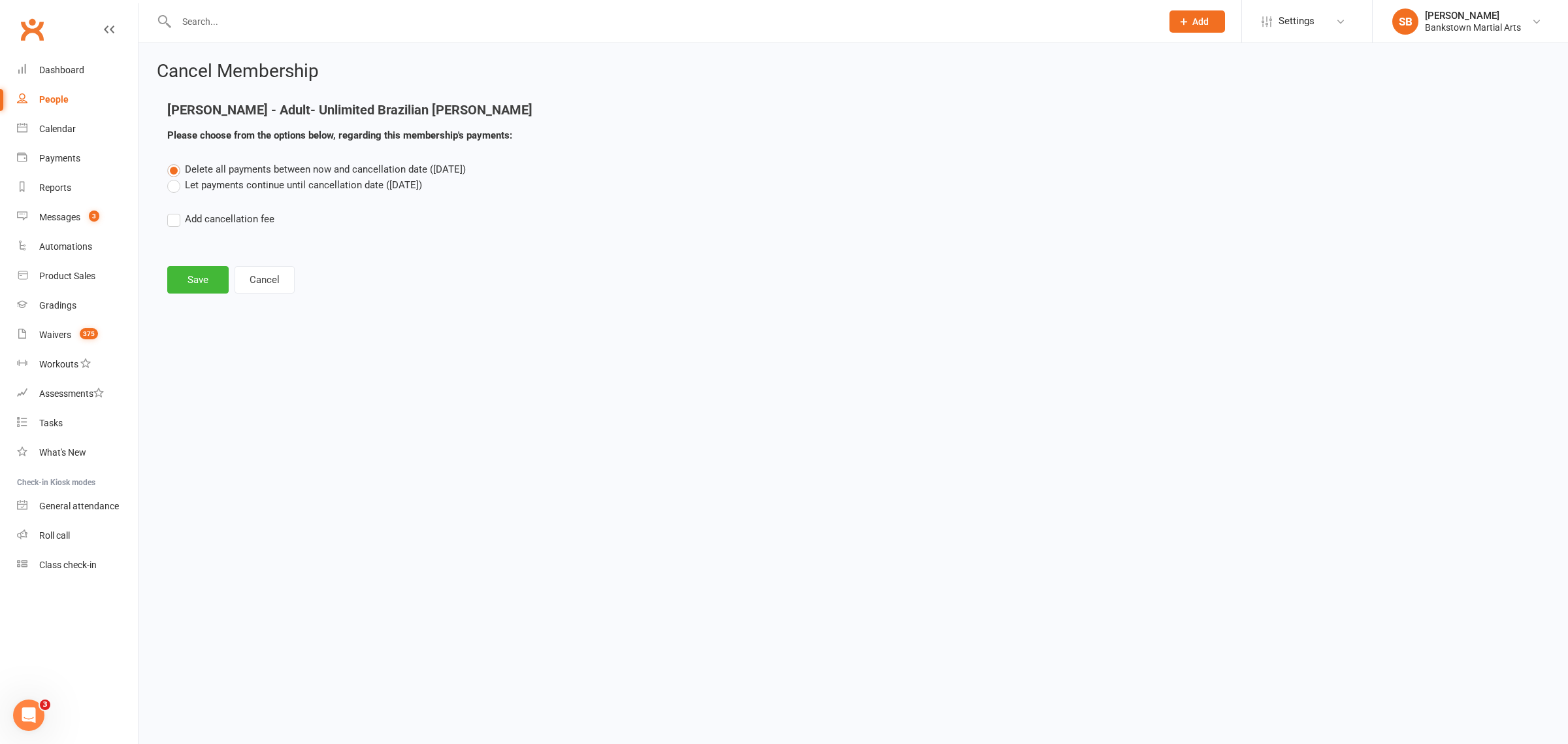
click at [215, 190] on label "Let payments continue until cancellation date ([DATE])" at bounding box center [294, 185] width 255 height 16
click at [176, 177] on input "Let payments continue until cancellation date ([DATE])" at bounding box center [171, 177] width 8 height 0
click at [179, 266] on button "Save" at bounding box center [198, 280] width 62 height 28
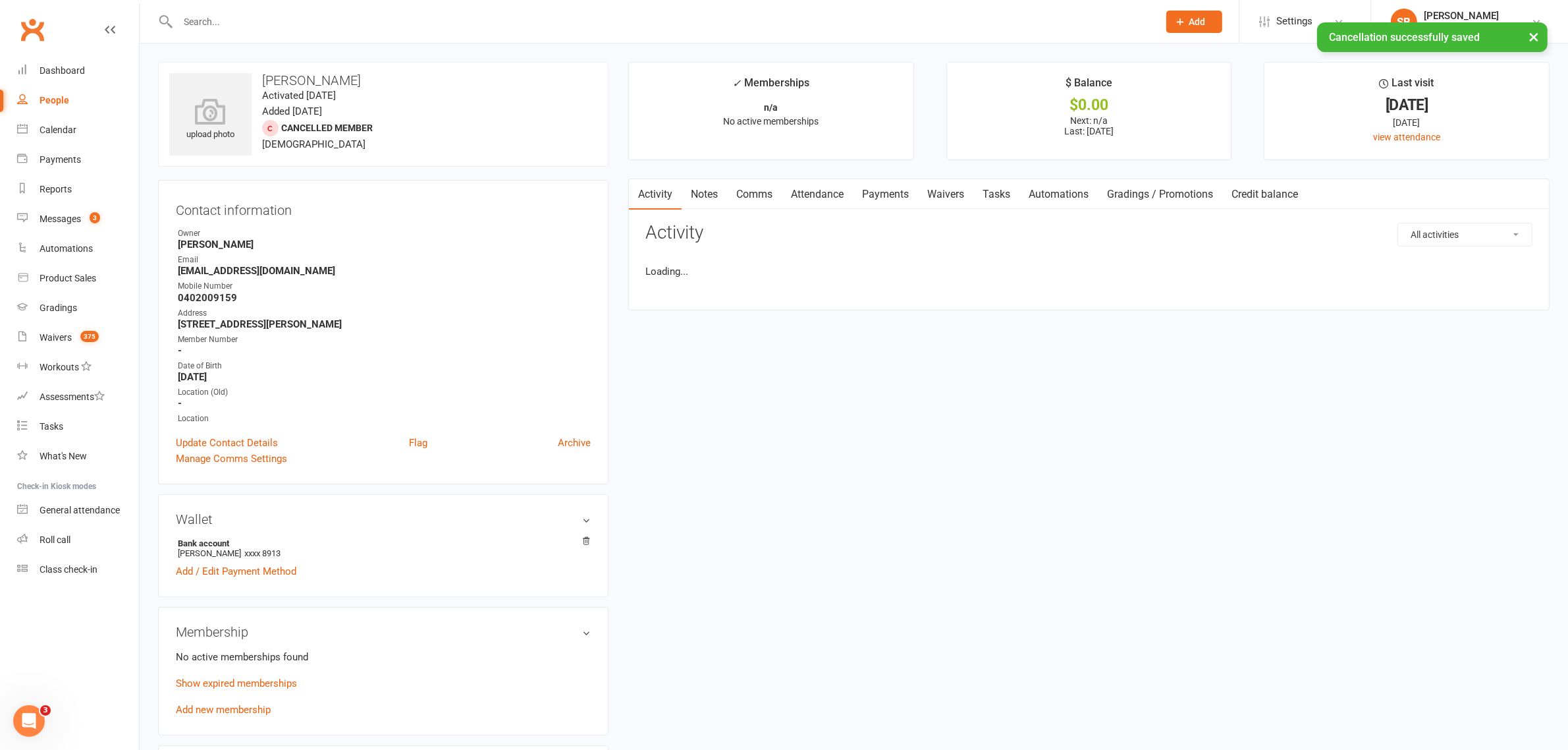
click at [295, 15] on input "text" at bounding box center [661, 22] width 975 height 19
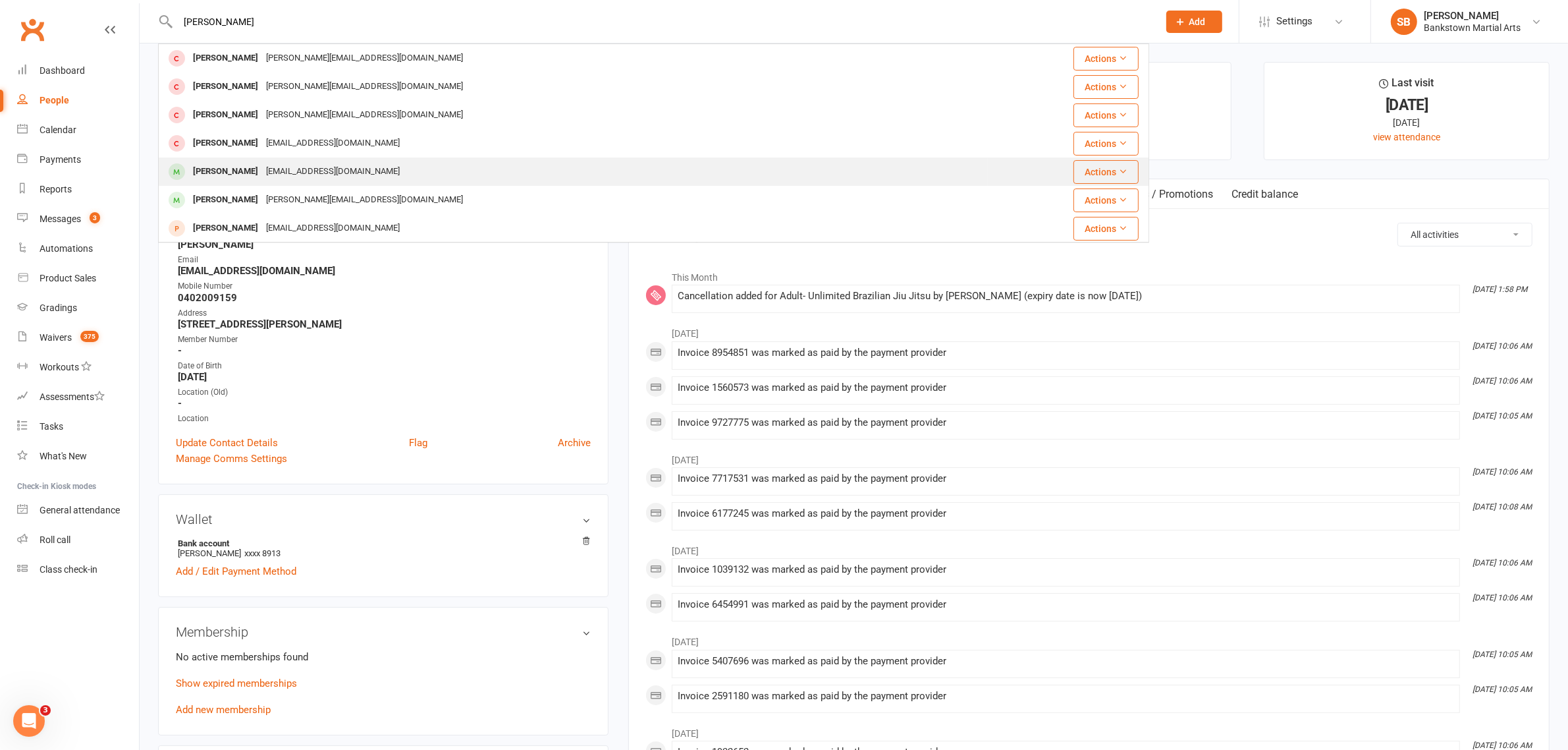
type input "[PERSON_NAME]"
click at [262, 177] on div "[EMAIL_ADDRESS][DOMAIN_NAME]" at bounding box center [333, 172] width 141 height 19
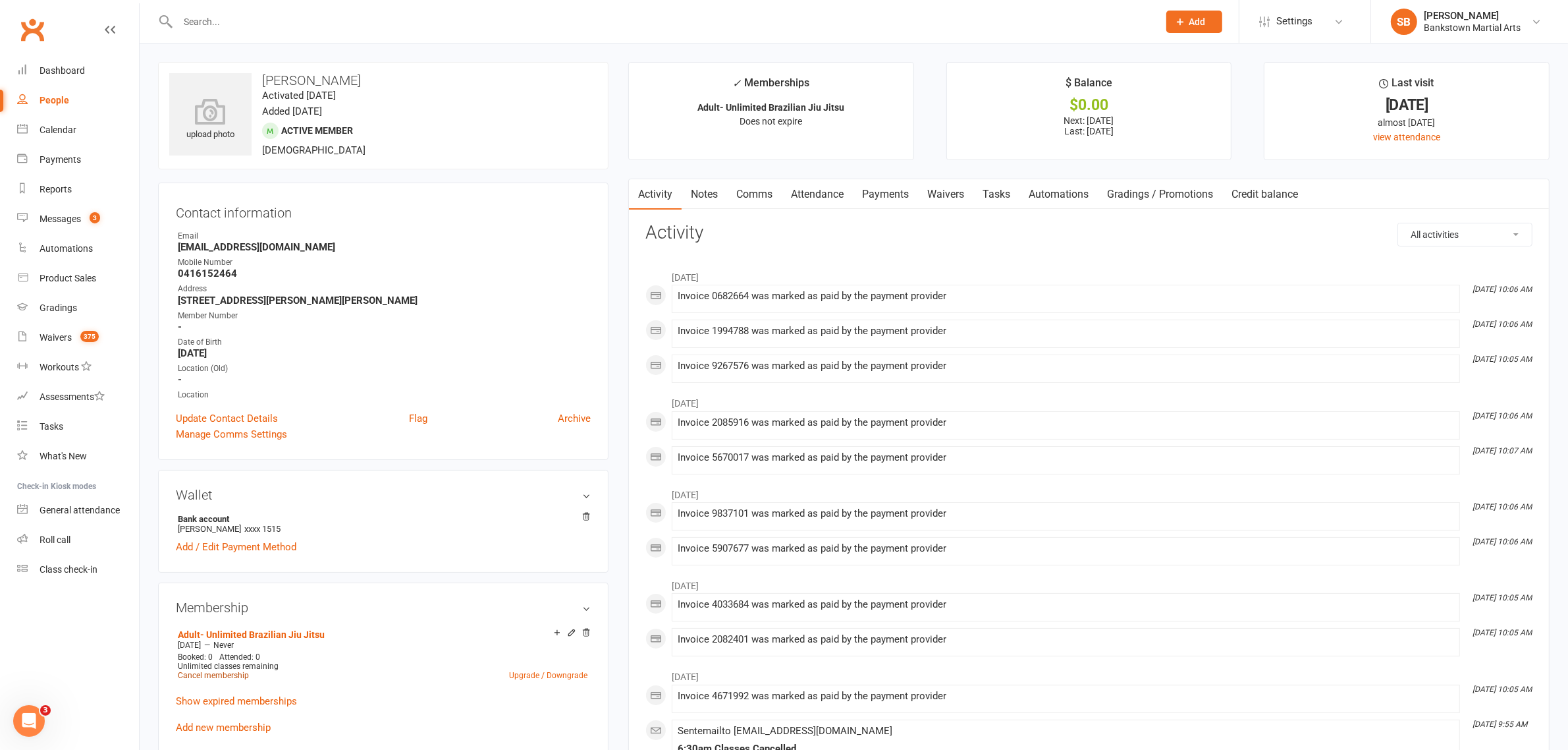
click at [222, 674] on link "Cancel membership" at bounding box center [213, 675] width 72 height 9
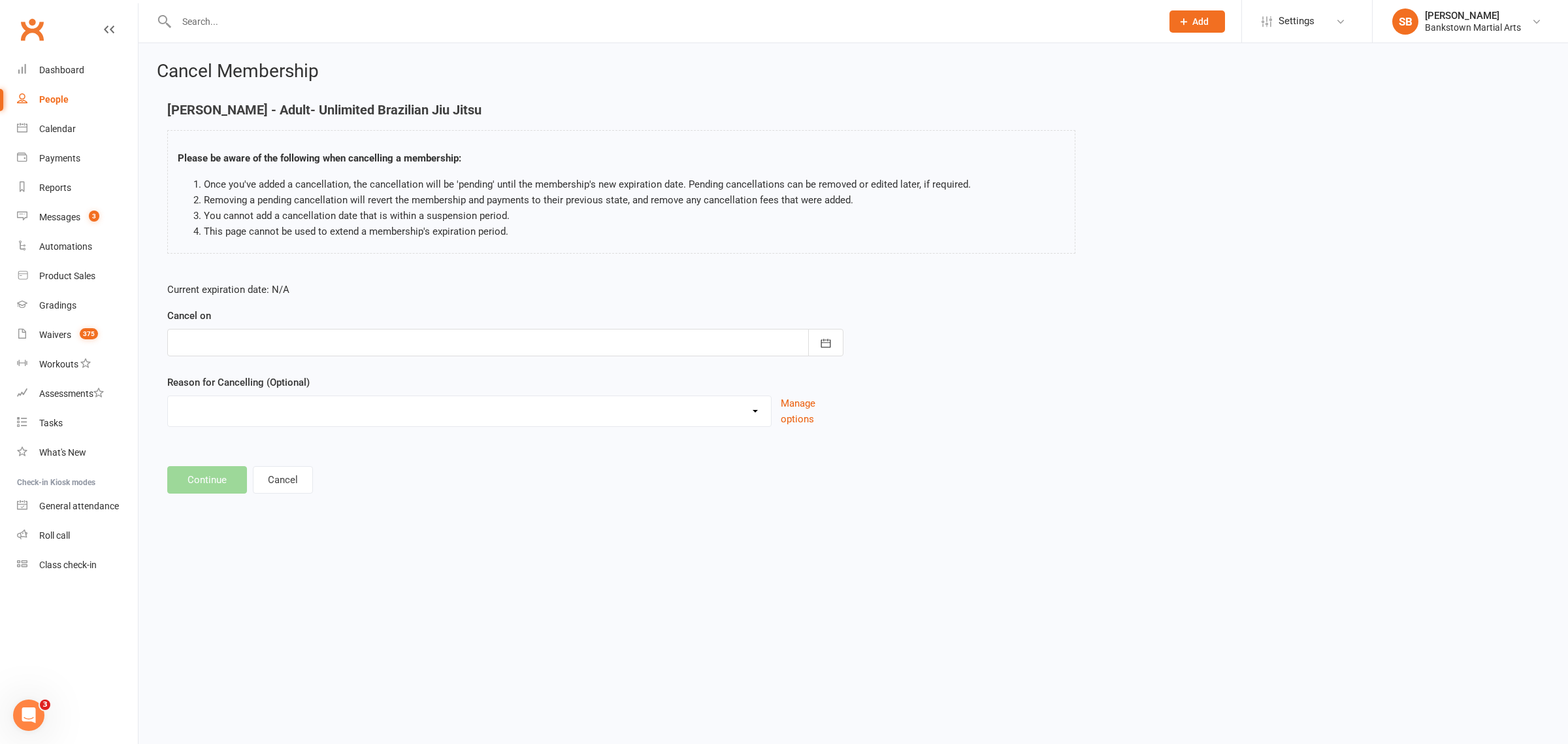
click at [330, 347] on div at bounding box center [505, 342] width 676 height 28
click at [236, 482] on button "13" at bounding box center [249, 475] width 28 height 23
type input "[DATE]"
click at [210, 468] on button "Continue" at bounding box center [206, 479] width 79 height 28
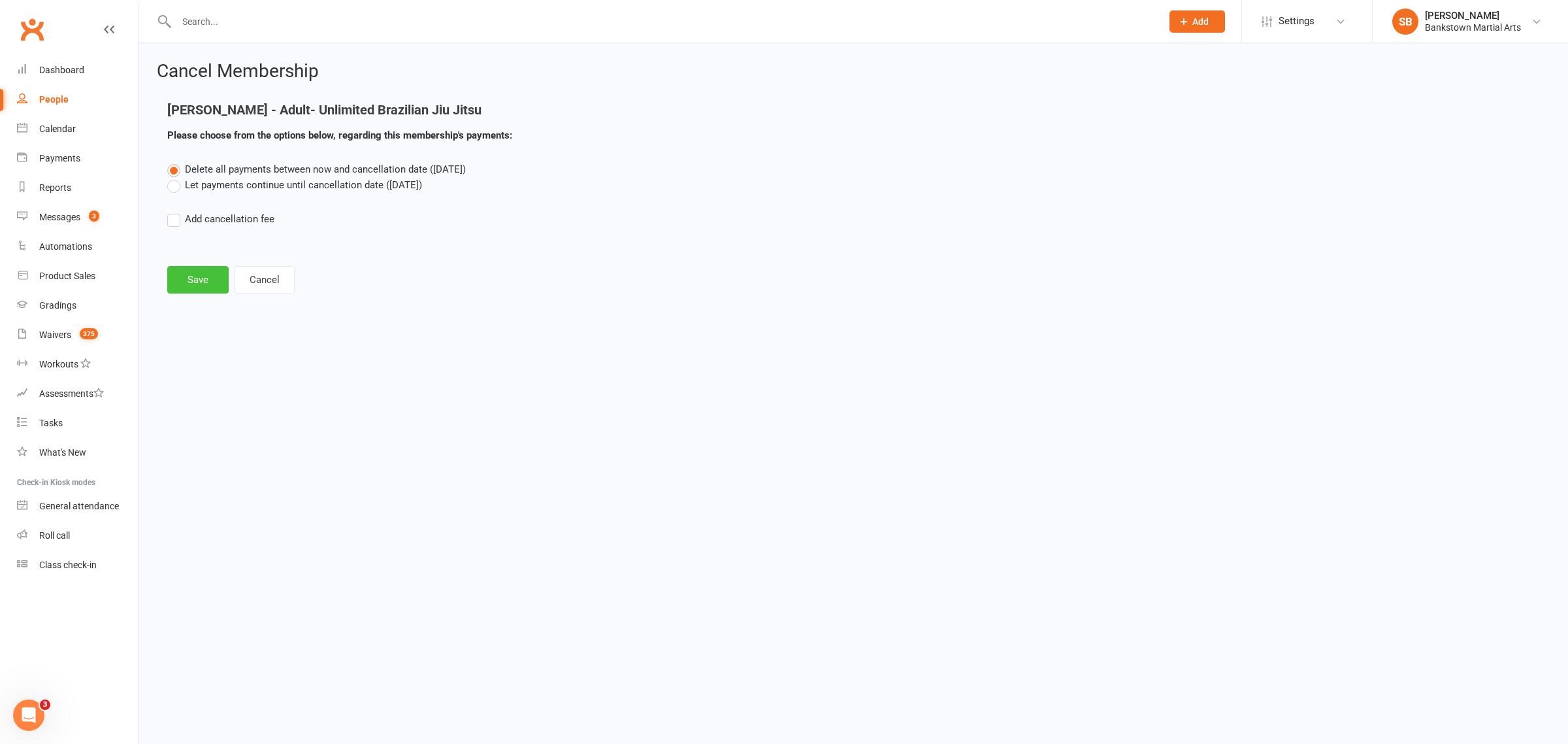
click at [205, 273] on button "Save" at bounding box center [198, 280] width 62 height 28
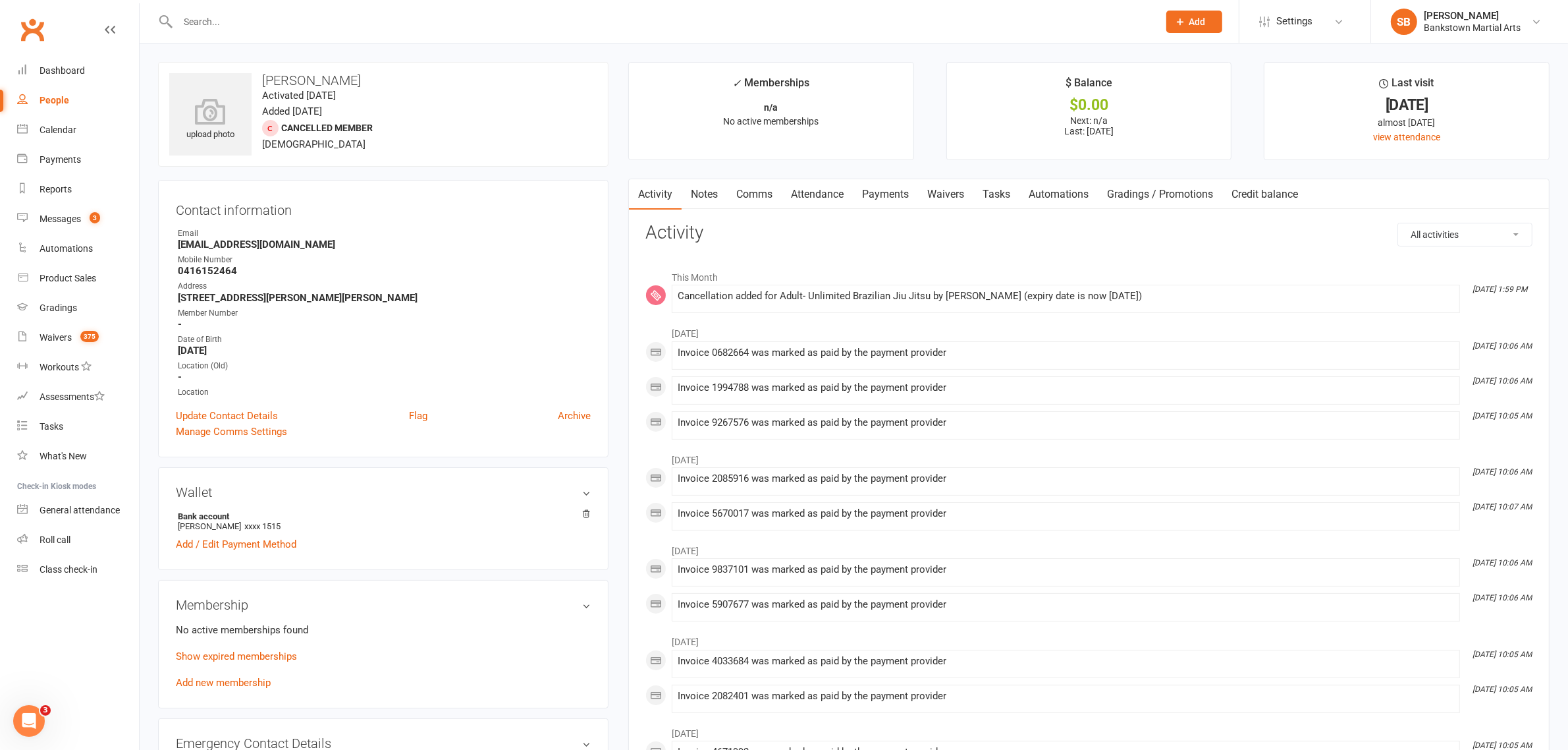
click at [235, 35] on div at bounding box center [654, 21] width 991 height 43
drag, startPoint x: 235, startPoint y: 32, endPoint x: 237, endPoint y: 24, distance: 8.2
click at [235, 31] on div at bounding box center [654, 21] width 991 height 43
drag, startPoint x: 242, startPoint y: 20, endPoint x: 247, endPoint y: 0, distance: 20.6
click at [247, 2] on div at bounding box center [654, 21] width 991 height 43
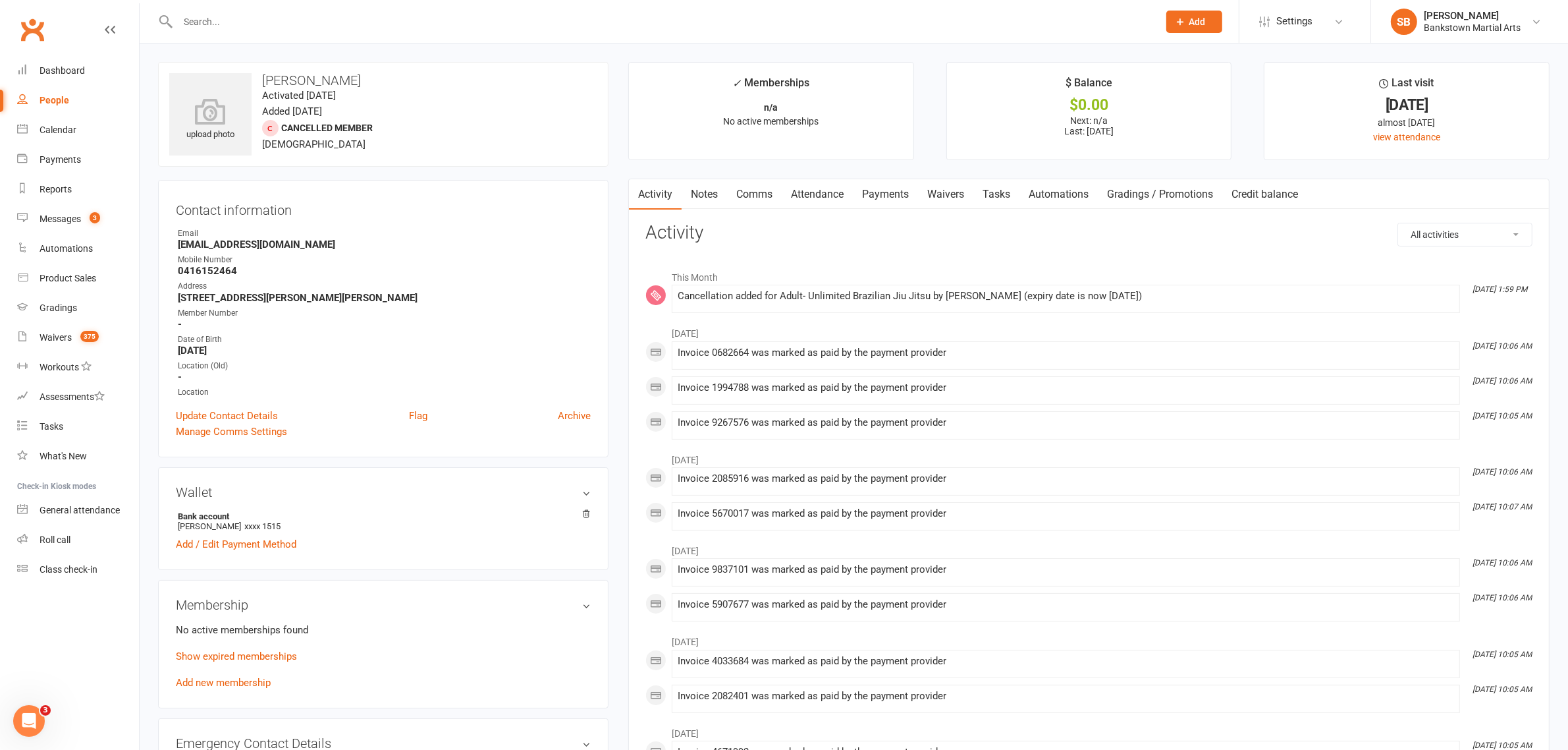
click at [258, 26] on input "text" at bounding box center [661, 22] width 975 height 19
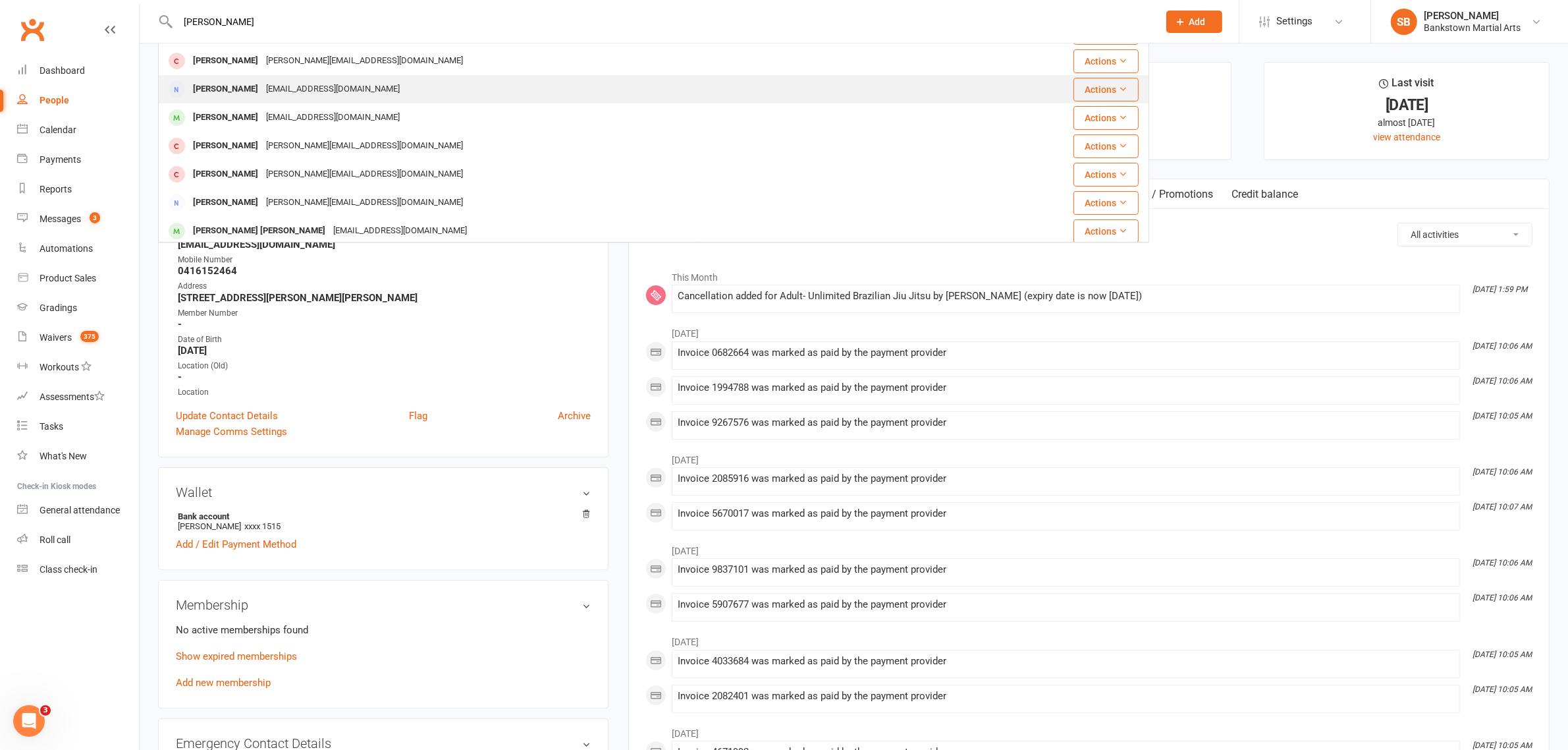
scroll to position [165, 0]
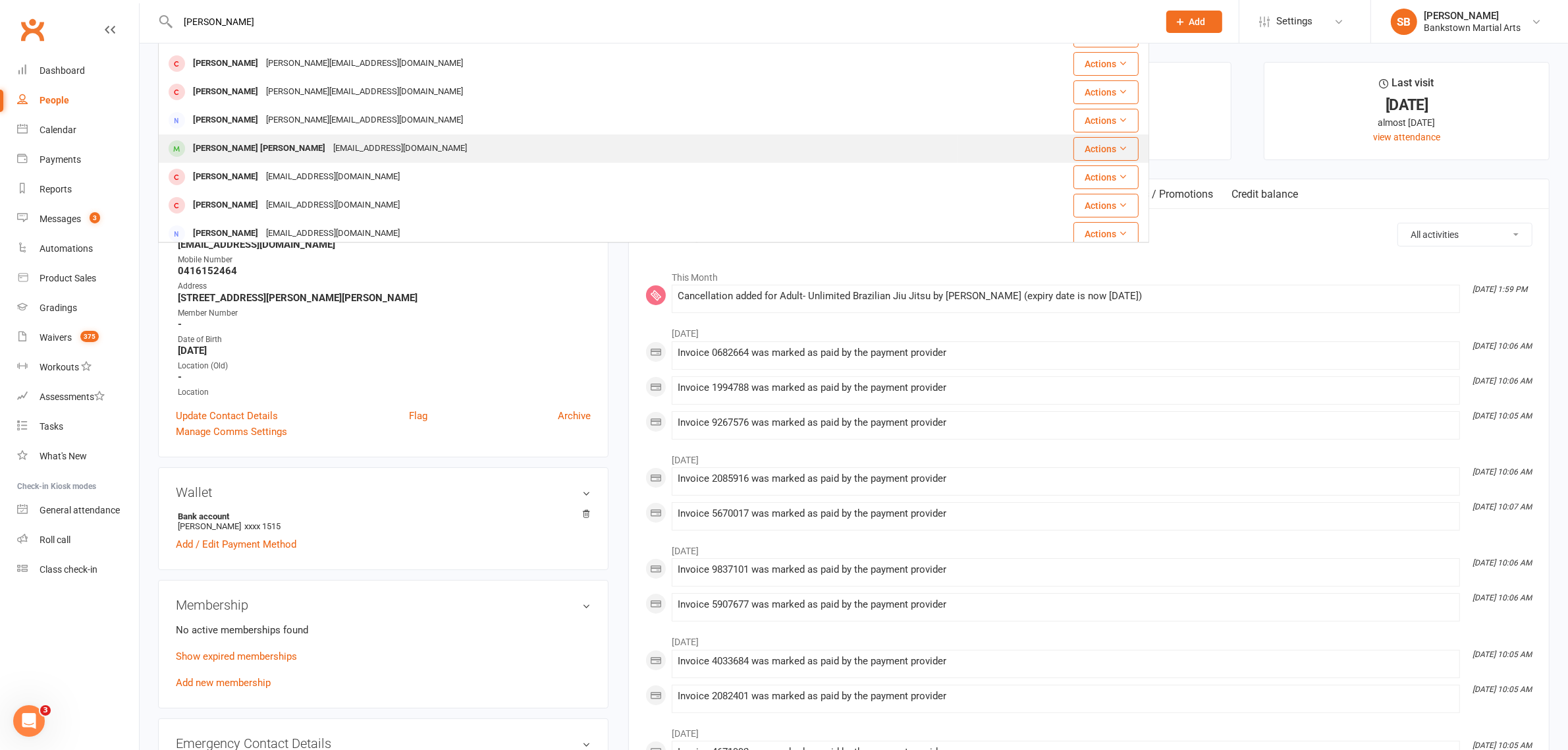
type input "[PERSON_NAME]"
click at [344, 152] on div "[EMAIL_ADDRESS][DOMAIN_NAME]" at bounding box center [400, 148] width 141 height 19
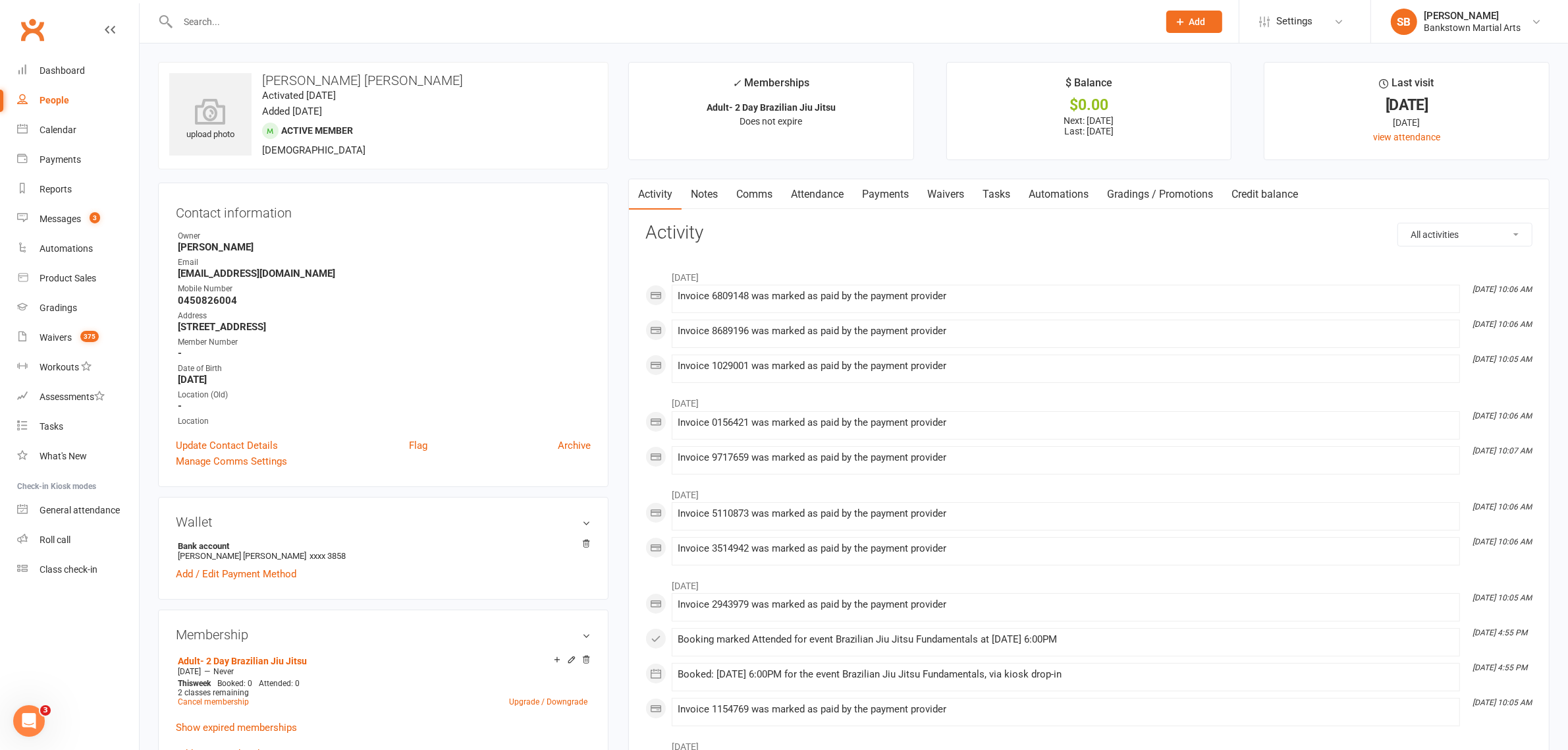
drag, startPoint x: 389, startPoint y: 108, endPoint x: 260, endPoint y: 84, distance: 131.2
click at [260, 84] on div "upload photo [PERSON_NAME] [PERSON_NAME] Activated [DATE] Added [DATE] Active m…" at bounding box center [383, 116] width 450 height 108
click at [120, 69] on link "Dashboard" at bounding box center [77, 71] width 122 height 29
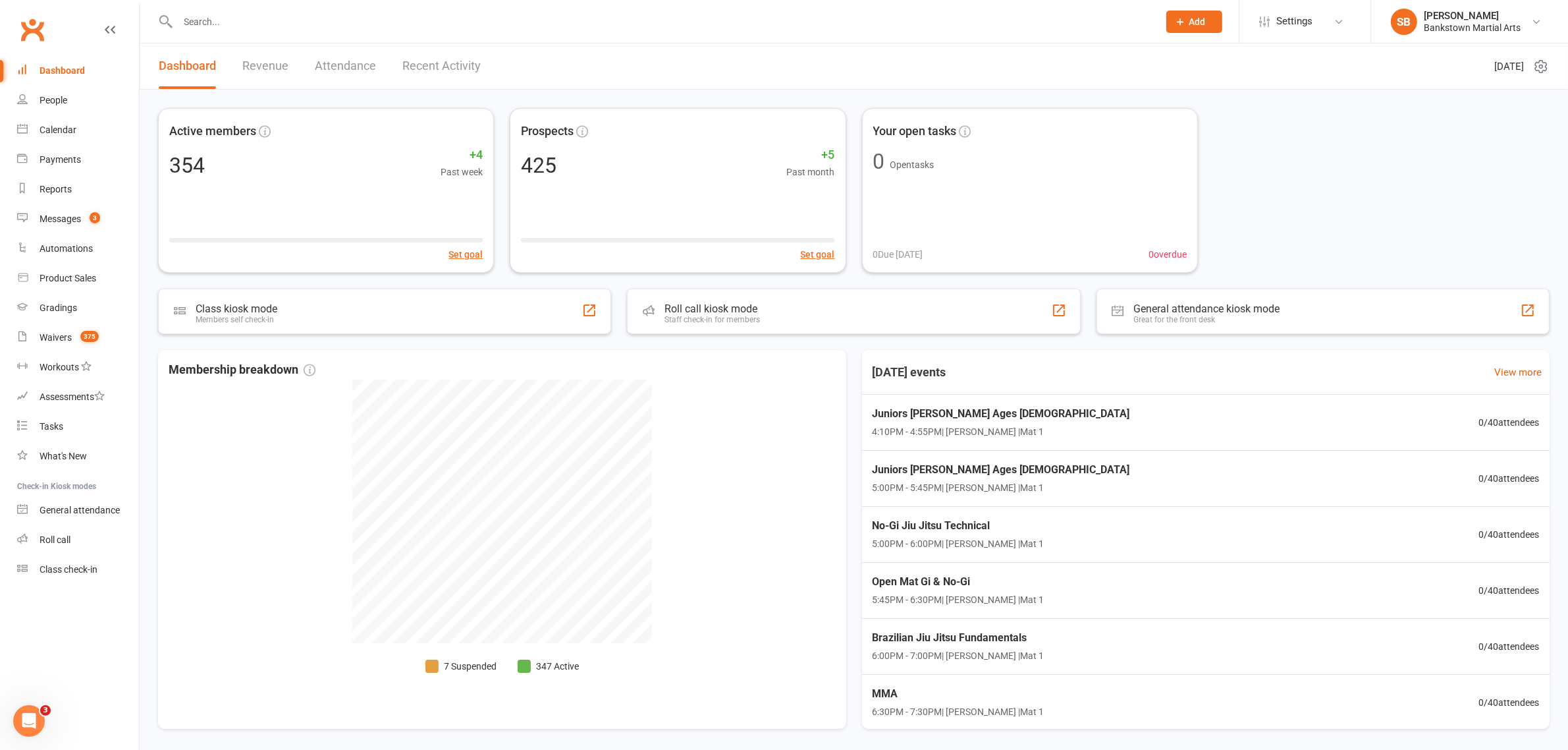
click at [392, 26] on input "text" at bounding box center [661, 22] width 975 height 19
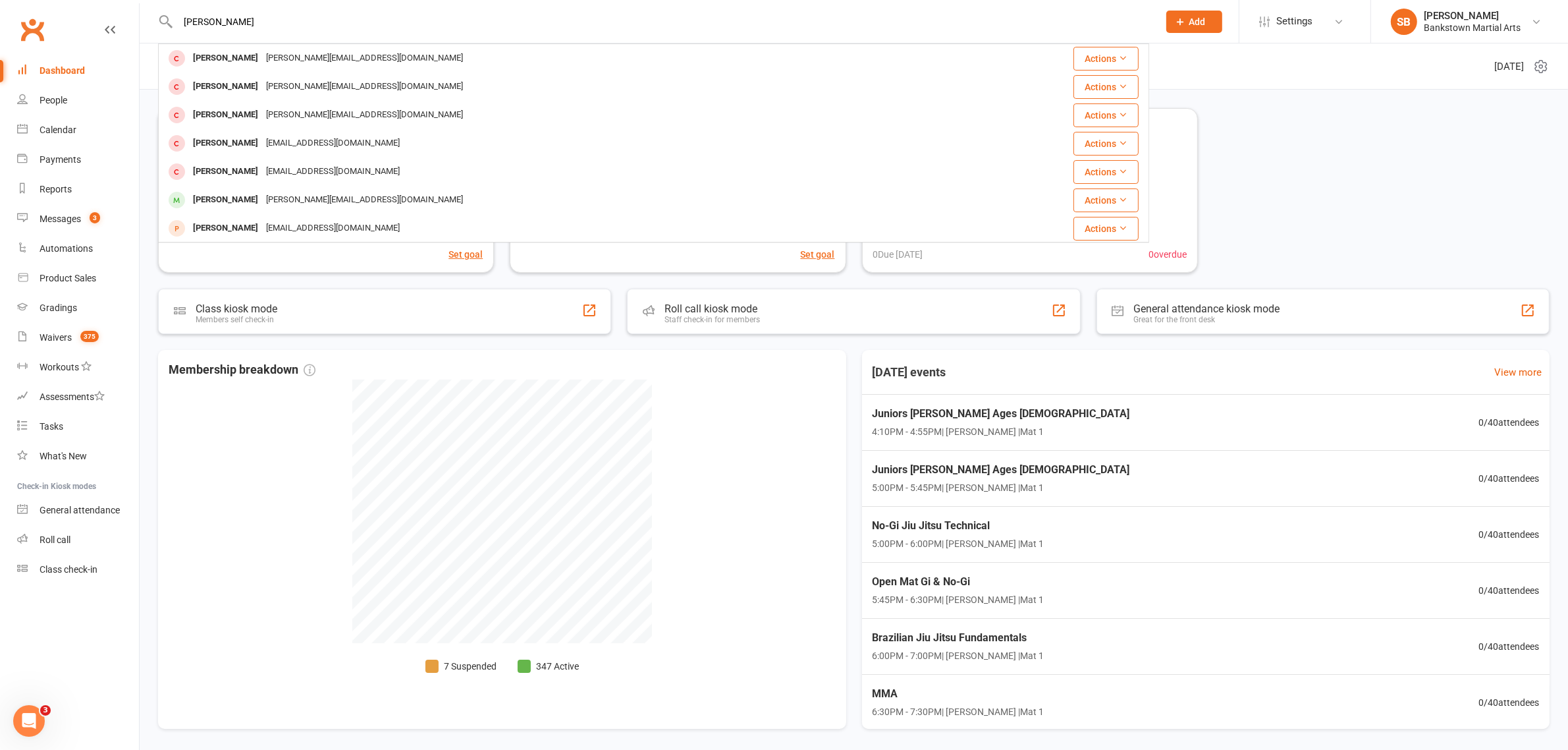
drag, startPoint x: 313, startPoint y: 29, endPoint x: 0, endPoint y: -22, distance: 317.1
click at [0, 0] on html "[PERSON_NAME] Lee [EMAIL_ADDRESS][DOMAIN_NAME] Actions [PERSON_NAME] [PERSON_NA…" at bounding box center [784, 398] width 1568 height 797
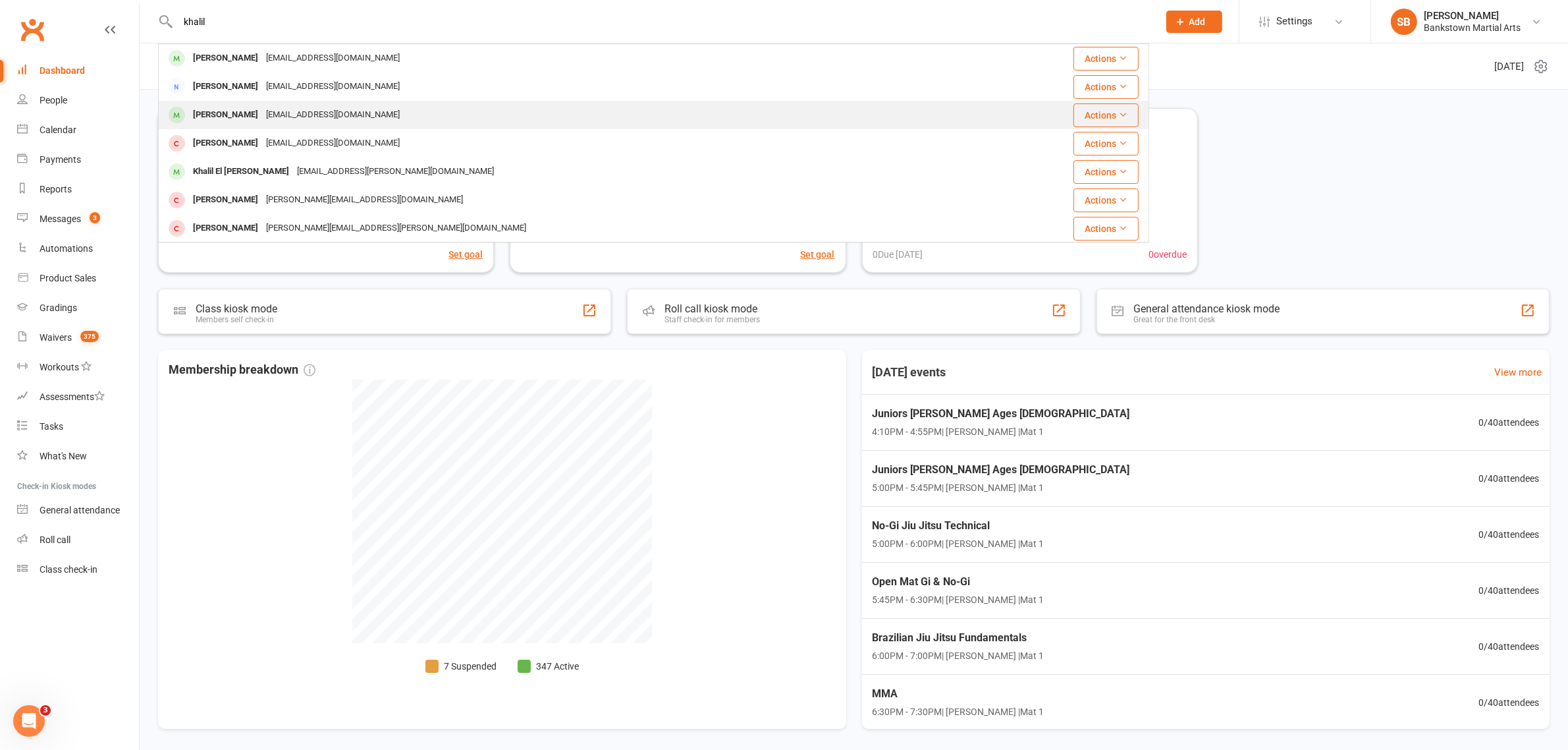
type input "khalil"
click at [361, 124] on div "[PERSON_NAME] [PERSON_NAME][EMAIL_ADDRESS][DOMAIN_NAME]" at bounding box center [570, 115] width 823 height 27
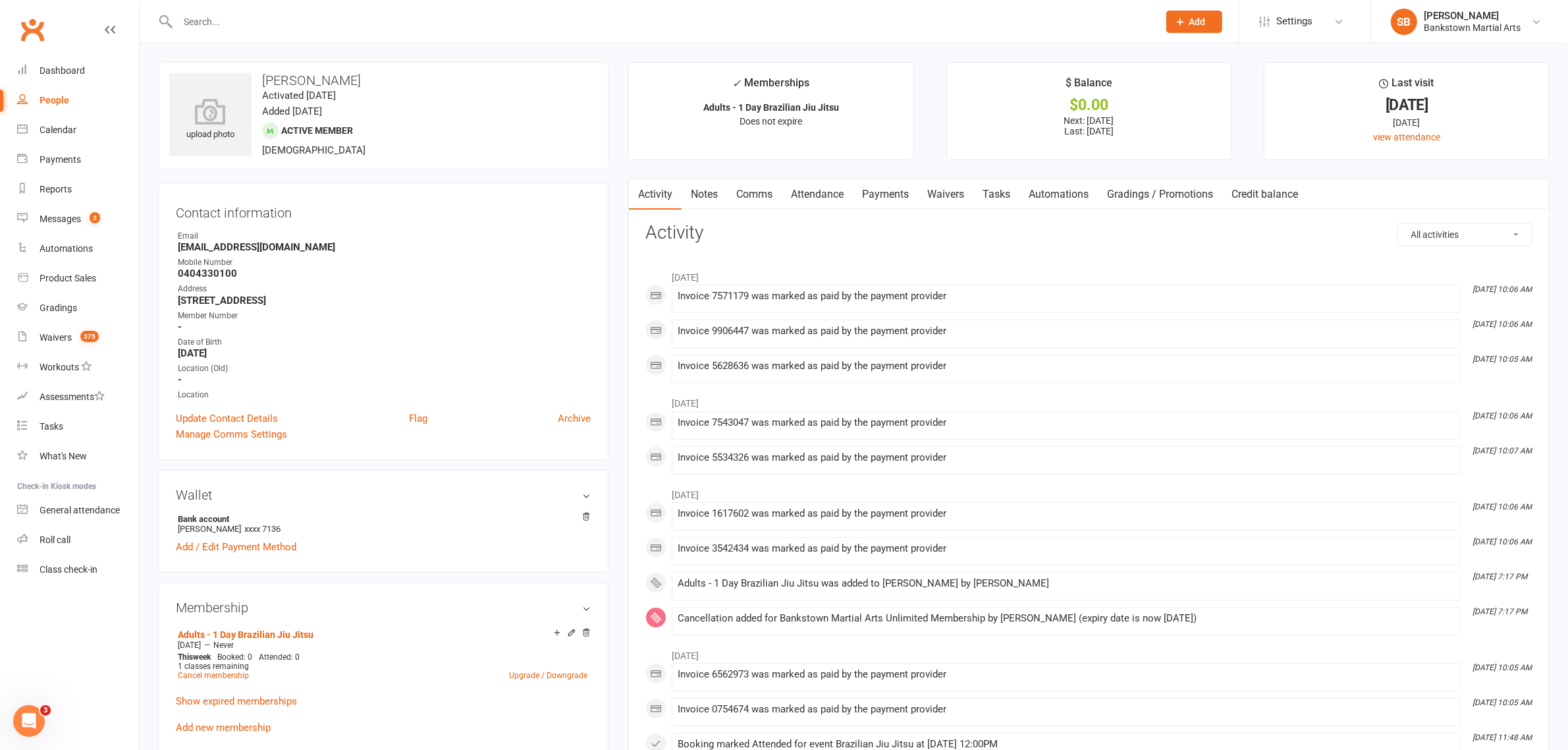
drag, startPoint x: 344, startPoint y: 81, endPoint x: 260, endPoint y: 84, distance: 84.1
click at [260, 84] on h3 "[PERSON_NAME]" at bounding box center [383, 80] width 428 height 14
click at [314, 22] on input "text" at bounding box center [661, 22] width 975 height 19
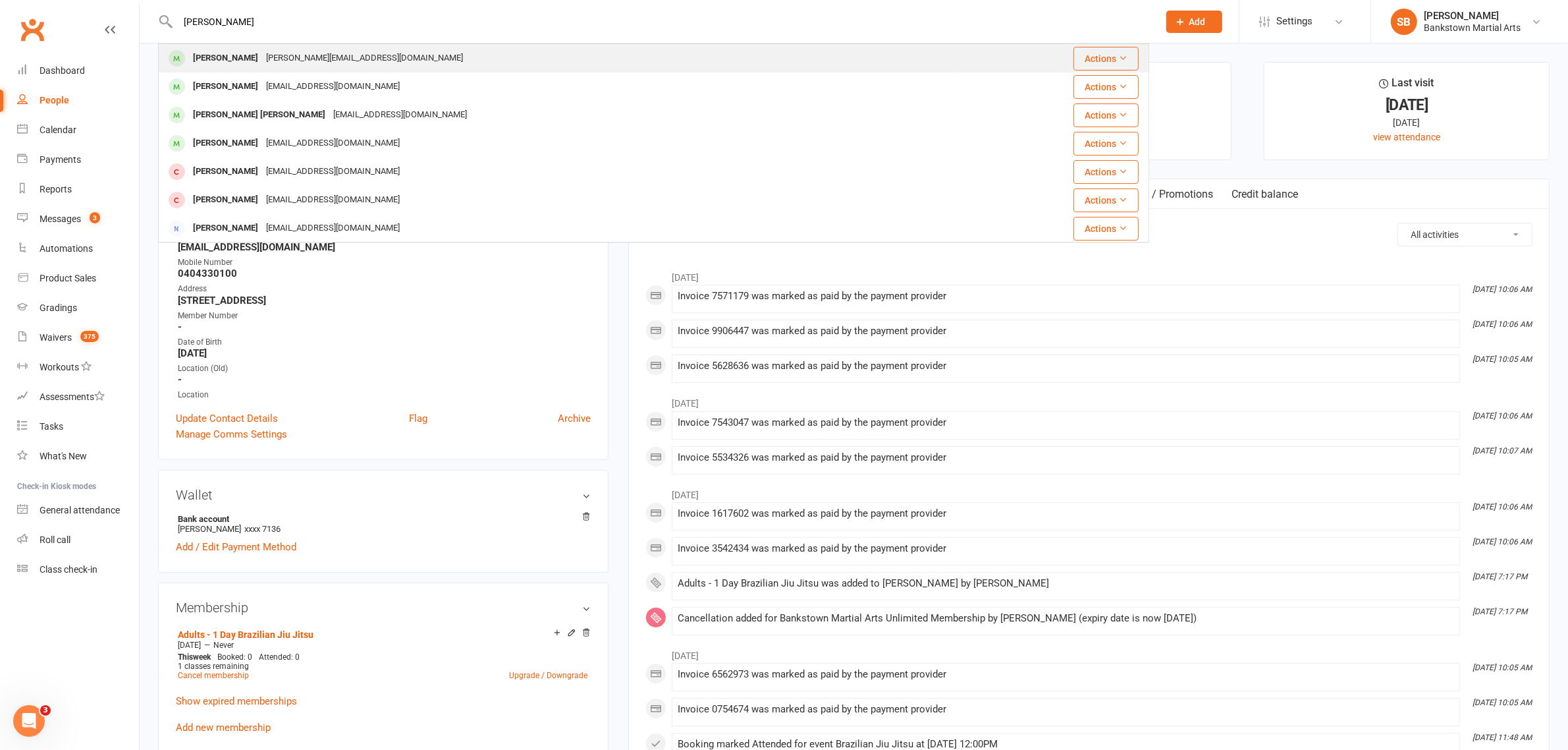
type input "[PERSON_NAME]"
click at [314, 44] on td "[PERSON_NAME] [PERSON_NAME][EMAIL_ADDRESS][DOMAIN_NAME]" at bounding box center [559, 58] width 799 height 29
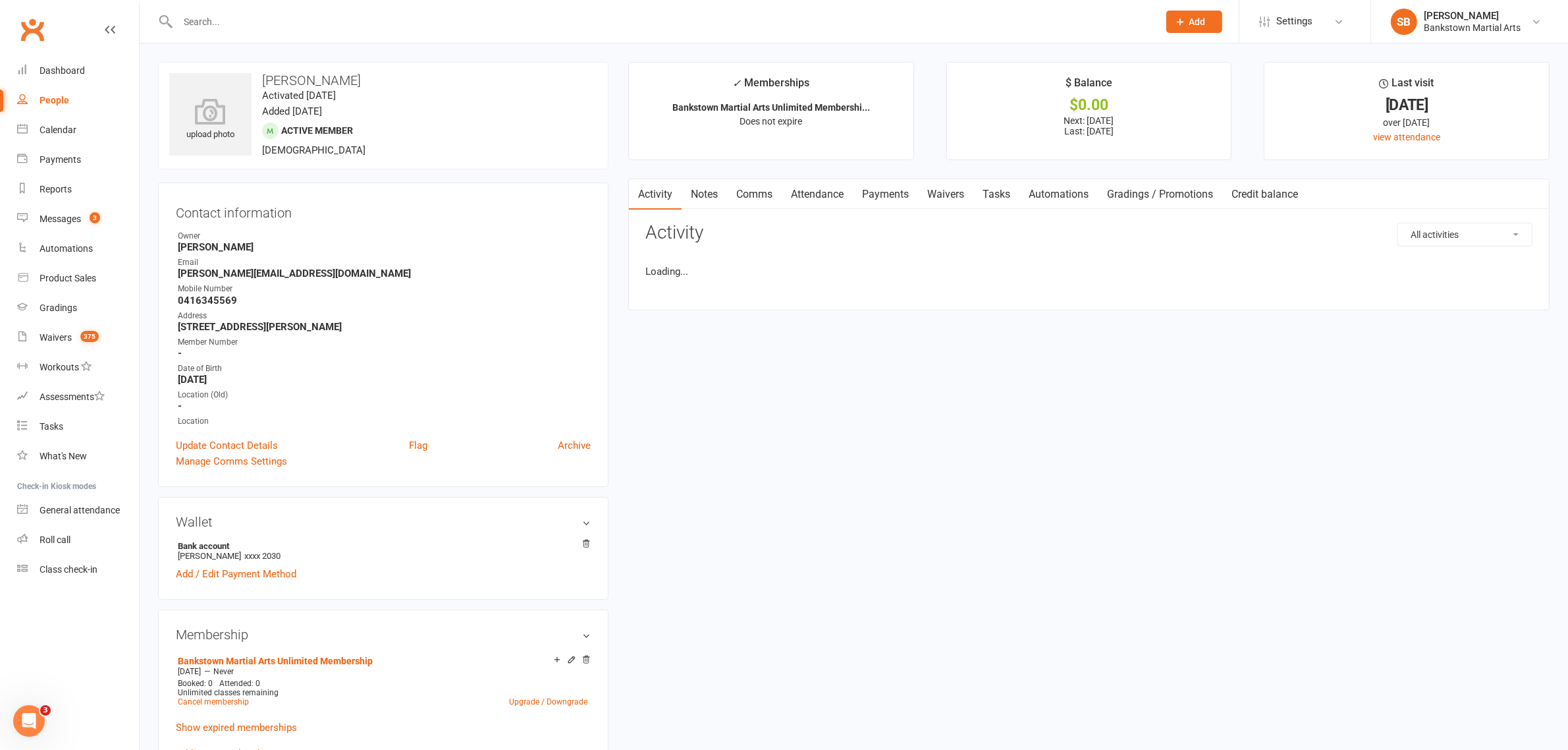
click at [887, 195] on link "Payments" at bounding box center [885, 194] width 65 height 30
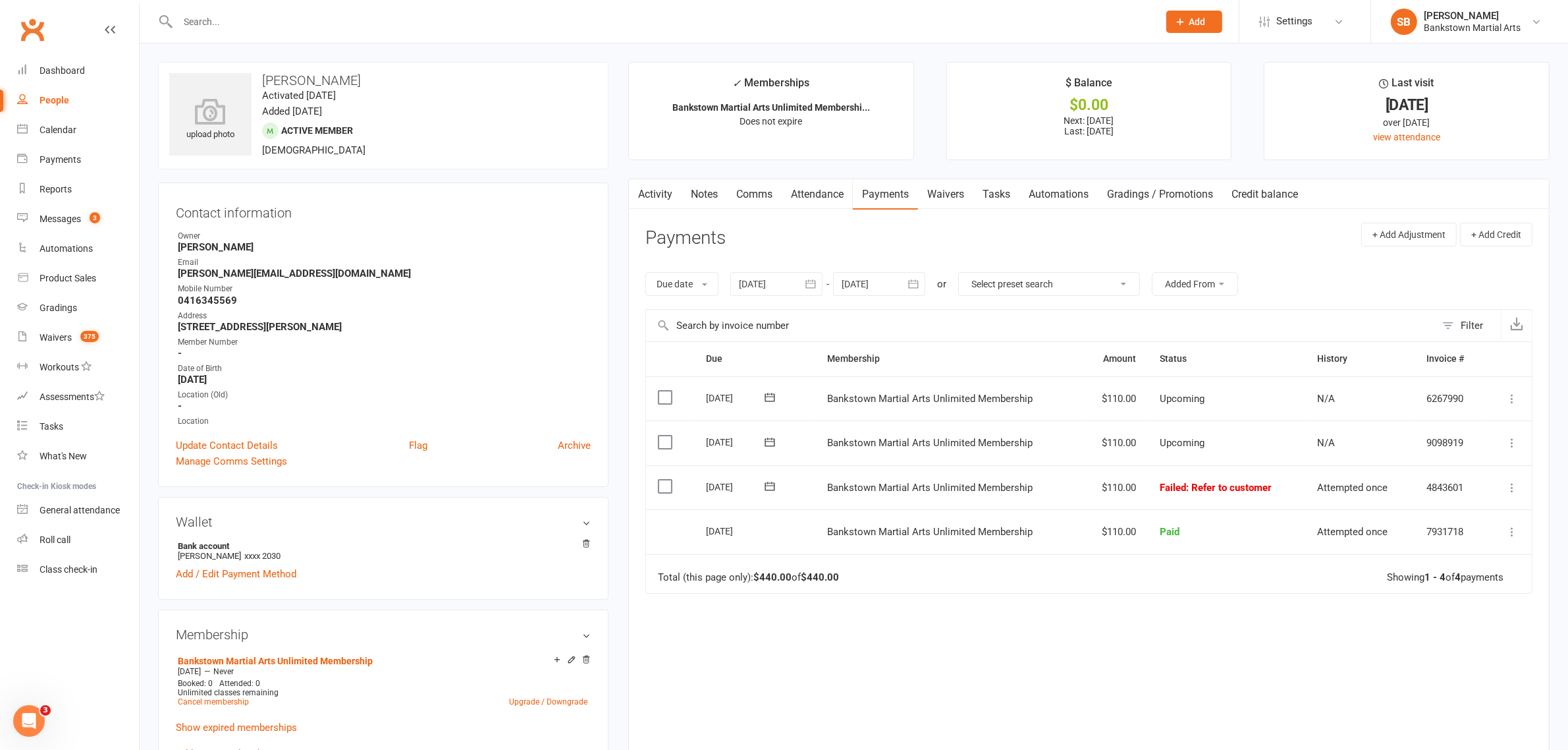
click at [779, 284] on div at bounding box center [776, 284] width 93 height 24
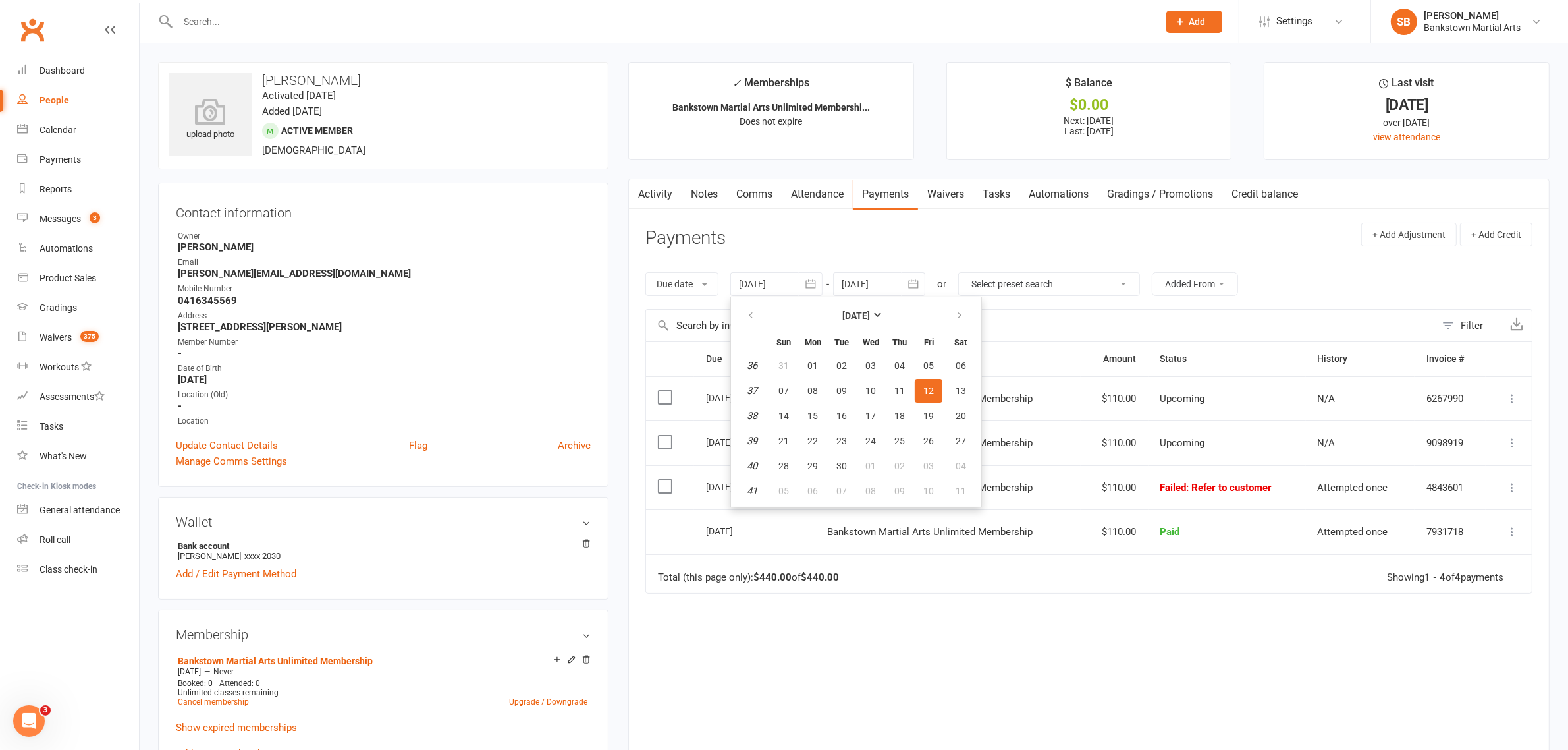
click at [755, 297] on ul "[DATE] Sun Mon Tue Wed Thu Fri Sat 36 31 01 02 03 04 05 06 37 07 08 09 10 11 12…" at bounding box center [856, 402] width 252 height 210
click at [753, 308] on button "button" at bounding box center [752, 316] width 29 height 24
click at [752, 311] on icon "button" at bounding box center [750, 316] width 9 height 11
click at [784, 360] on span "29" at bounding box center [783, 365] width 11 height 11
type input "[DATE]"
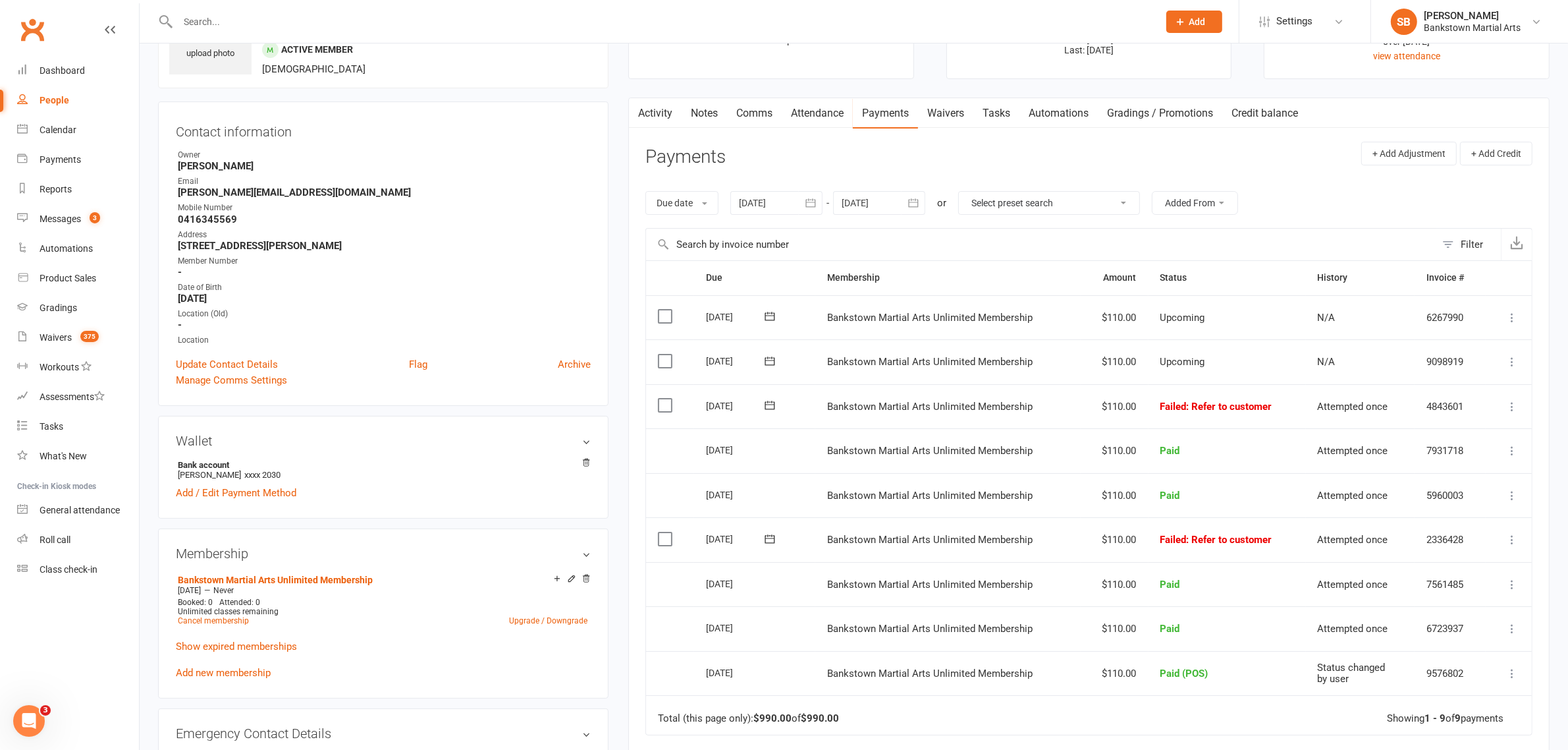
scroll to position [82, 0]
drag, startPoint x: 683, startPoint y: 109, endPoint x: 691, endPoint y: 109, distance: 8.0
click at [691, 109] on link "Notes" at bounding box center [704, 112] width 45 height 30
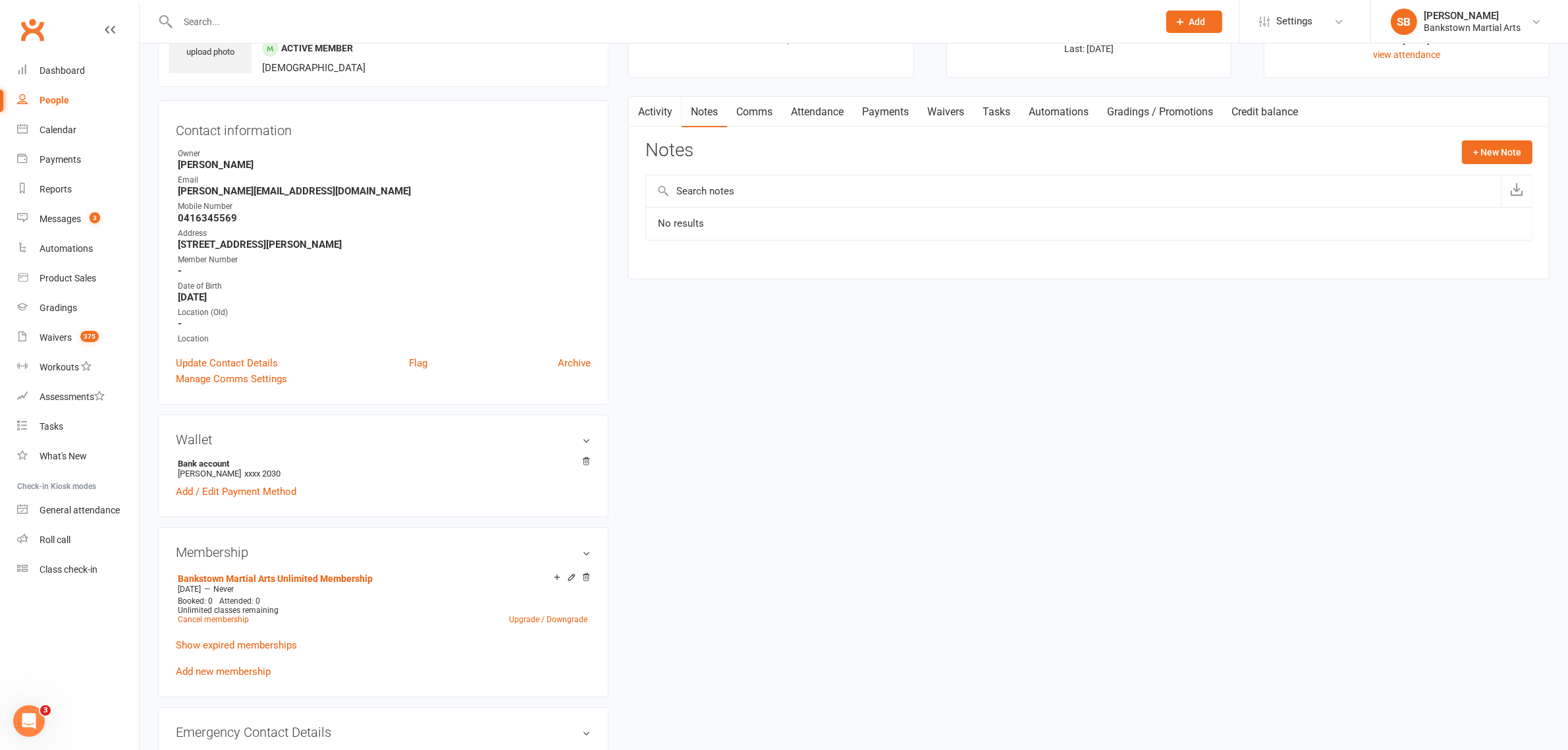
click at [765, 104] on link "Comms" at bounding box center [754, 112] width 55 height 30
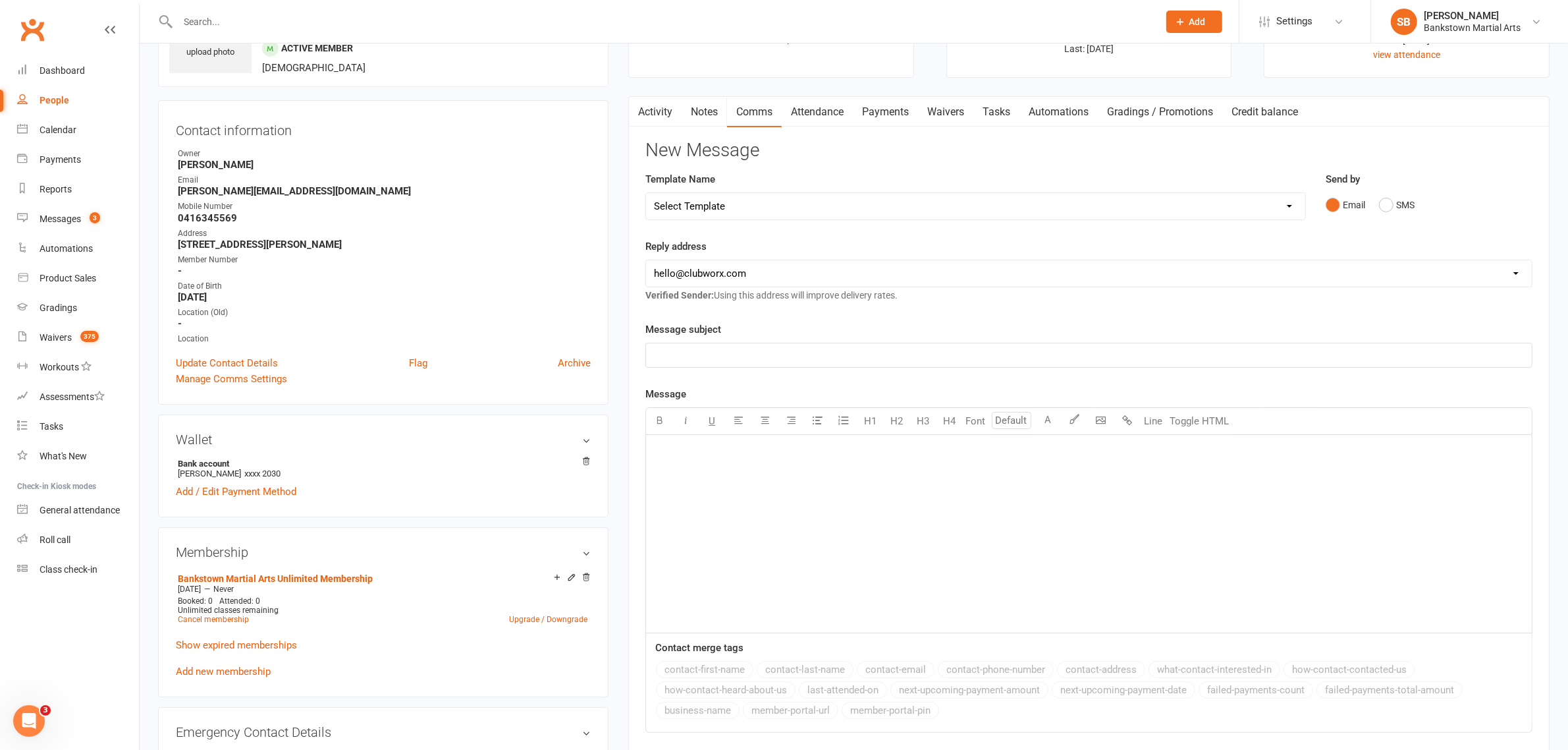
click at [659, 132] on div "Activity Notes Comms Attendance Payments Waivers Tasks Automations Gradings / P…" at bounding box center [1089, 475] width 921 height 758
click at [657, 125] on link "Activity" at bounding box center [654, 112] width 53 height 30
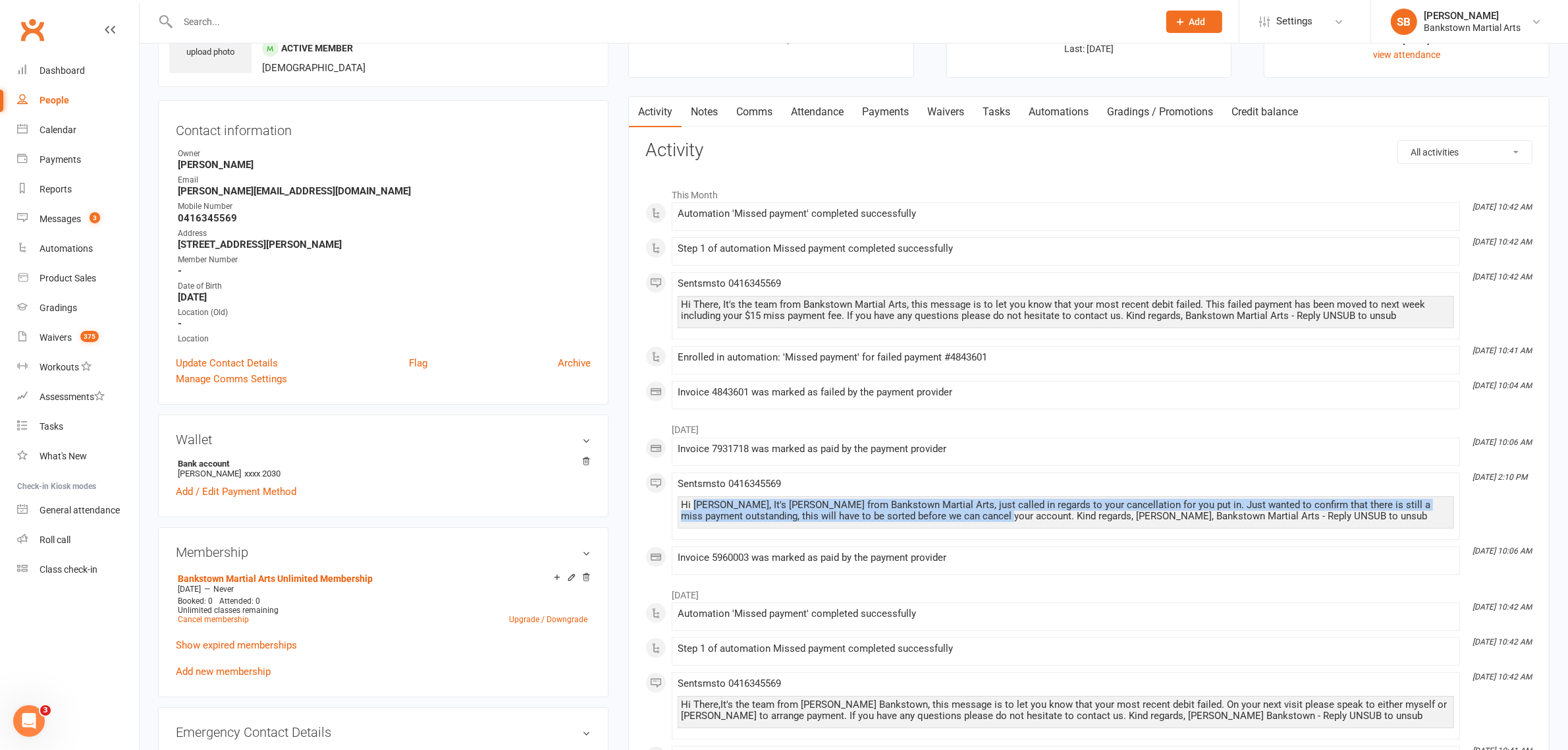
drag, startPoint x: 692, startPoint y: 508, endPoint x: 1006, endPoint y: 514, distance: 314.1
click at [1006, 514] on div "Hi [PERSON_NAME], It's [PERSON_NAME] from Bankstown Martial Arts, just called i…" at bounding box center [1065, 510] width 770 height 23
click at [894, 106] on link "Payments" at bounding box center [885, 112] width 65 height 30
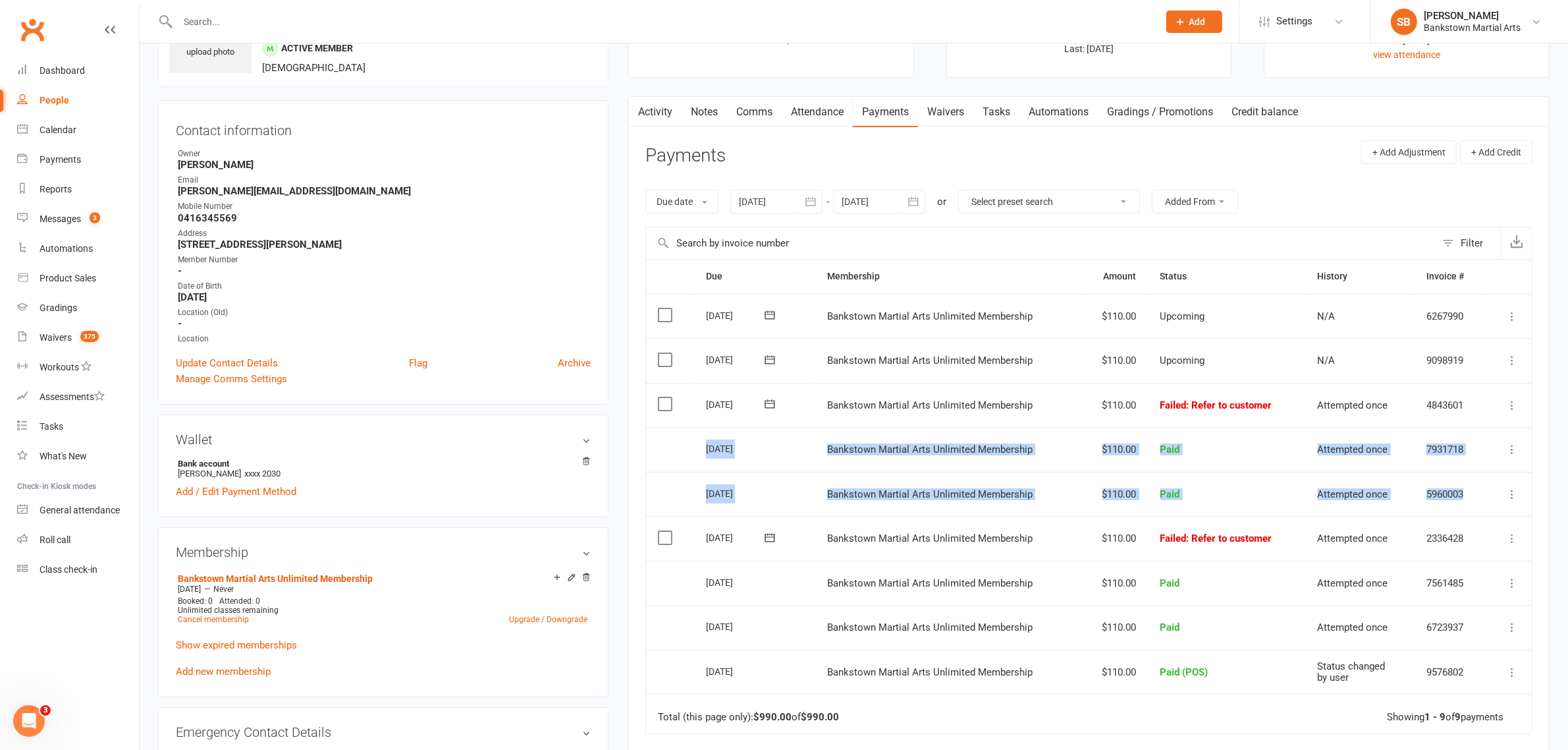
drag, startPoint x: 1476, startPoint y: 506, endPoint x: 675, endPoint y: 450, distance: 803.0
click at [675, 450] on table "Due Contact Membership Amount Status History Invoice # Select this [DATE] [PERS…" at bounding box center [1089, 497] width 887 height 475
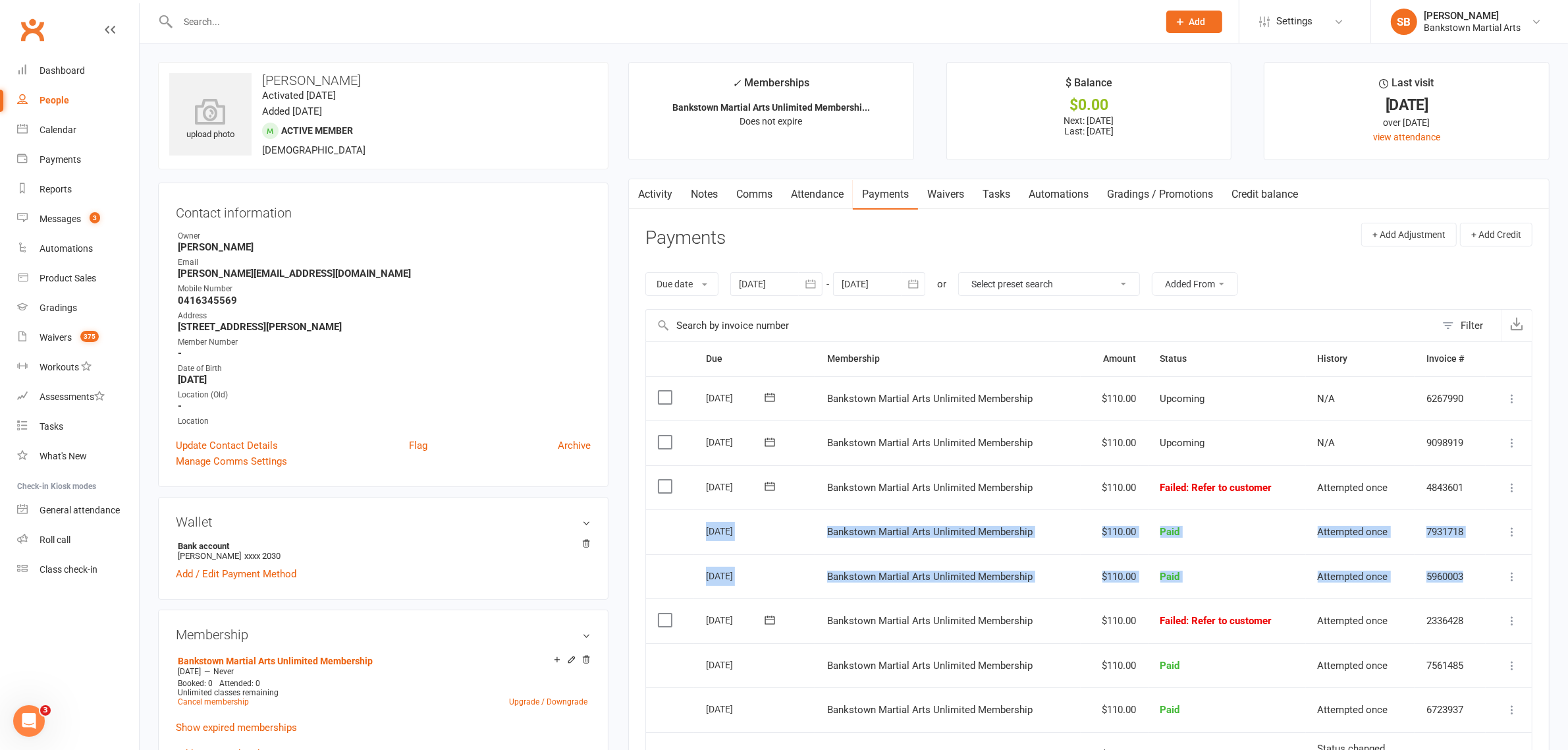
click at [709, 523] on div "[DATE]" at bounding box center [736, 530] width 61 height 20
drag, startPoint x: 726, startPoint y: 663, endPoint x: 718, endPoint y: 660, distance: 8.5
click at [718, 660] on div "[DATE]" at bounding box center [736, 664] width 61 height 20
click at [719, 629] on div "[DATE]" at bounding box center [736, 620] width 61 height 20
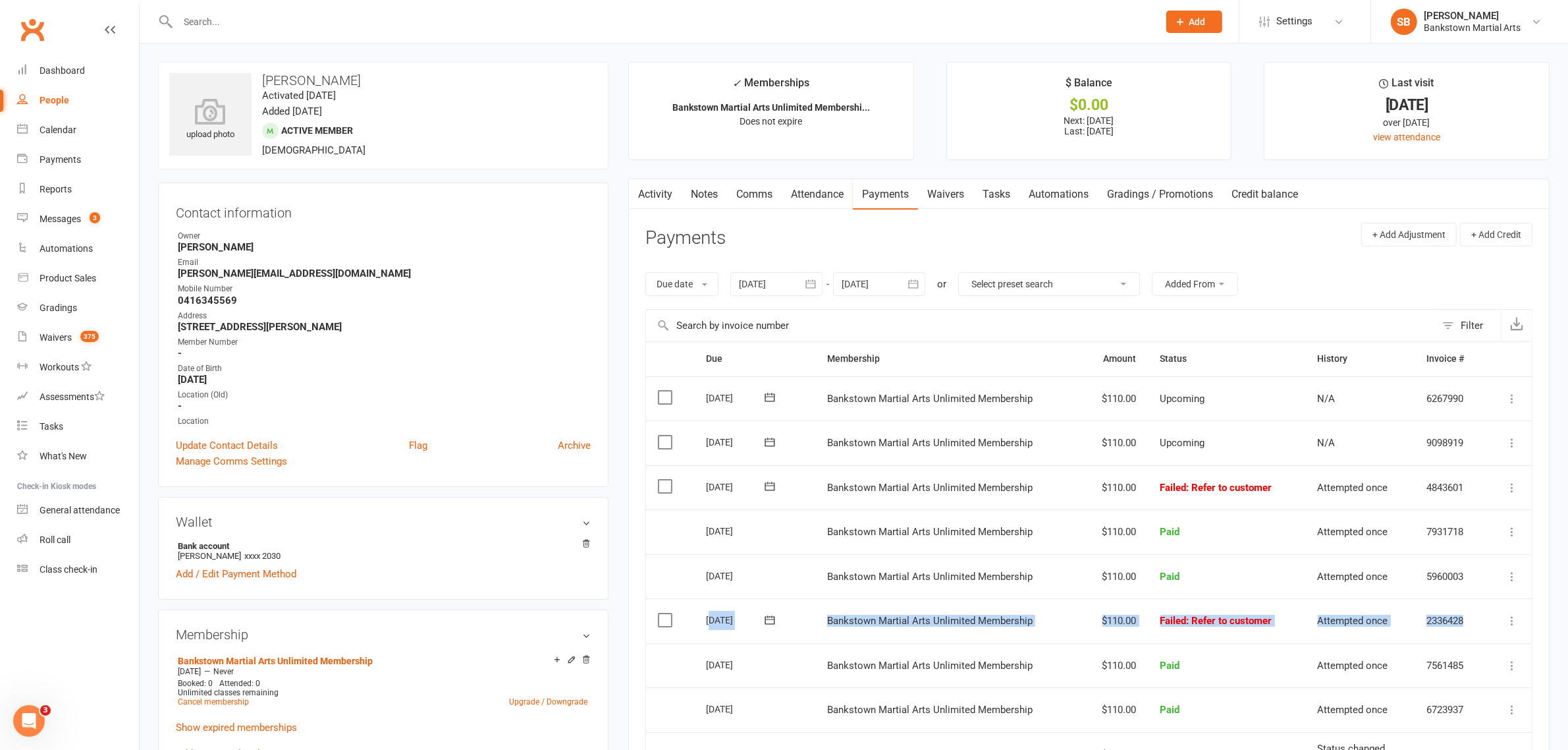
drag, startPoint x: 712, startPoint y: 623, endPoint x: 1480, endPoint y: 620, distance: 768.0
click at [1480, 620] on tr "Select this [DATE] [PERSON_NAME] Bankstown Martial Arts Unlimited Membership $1…" at bounding box center [1089, 620] width 886 height 45
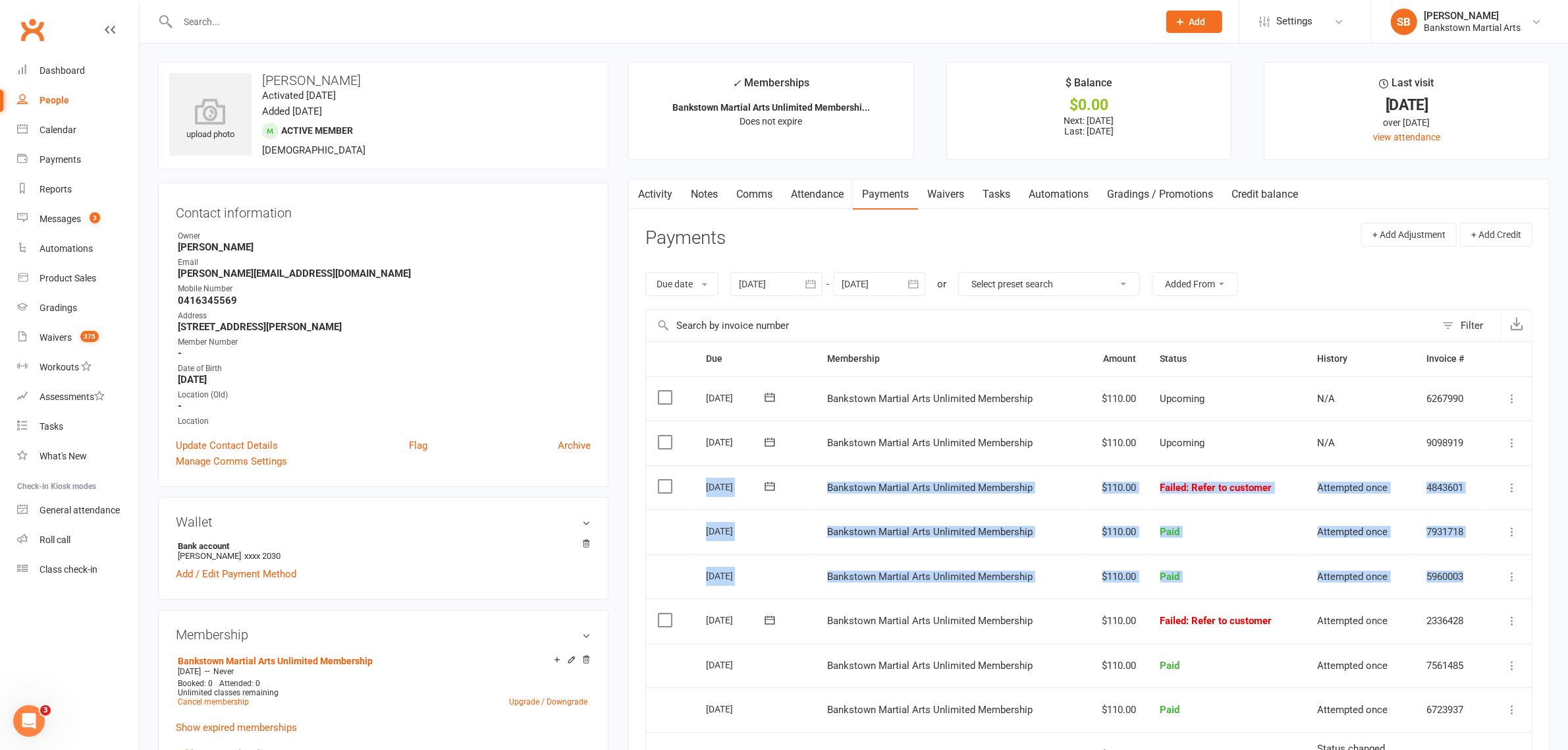
drag, startPoint x: 1462, startPoint y: 577, endPoint x: 691, endPoint y: 471, distance: 778.3
click at [691, 471] on table "Due Contact Membership Amount Status History Invoice # Select this [DATE] [PERS…" at bounding box center [1089, 578] width 887 height 475
click at [691, 471] on td "Select this" at bounding box center [670, 487] width 48 height 45
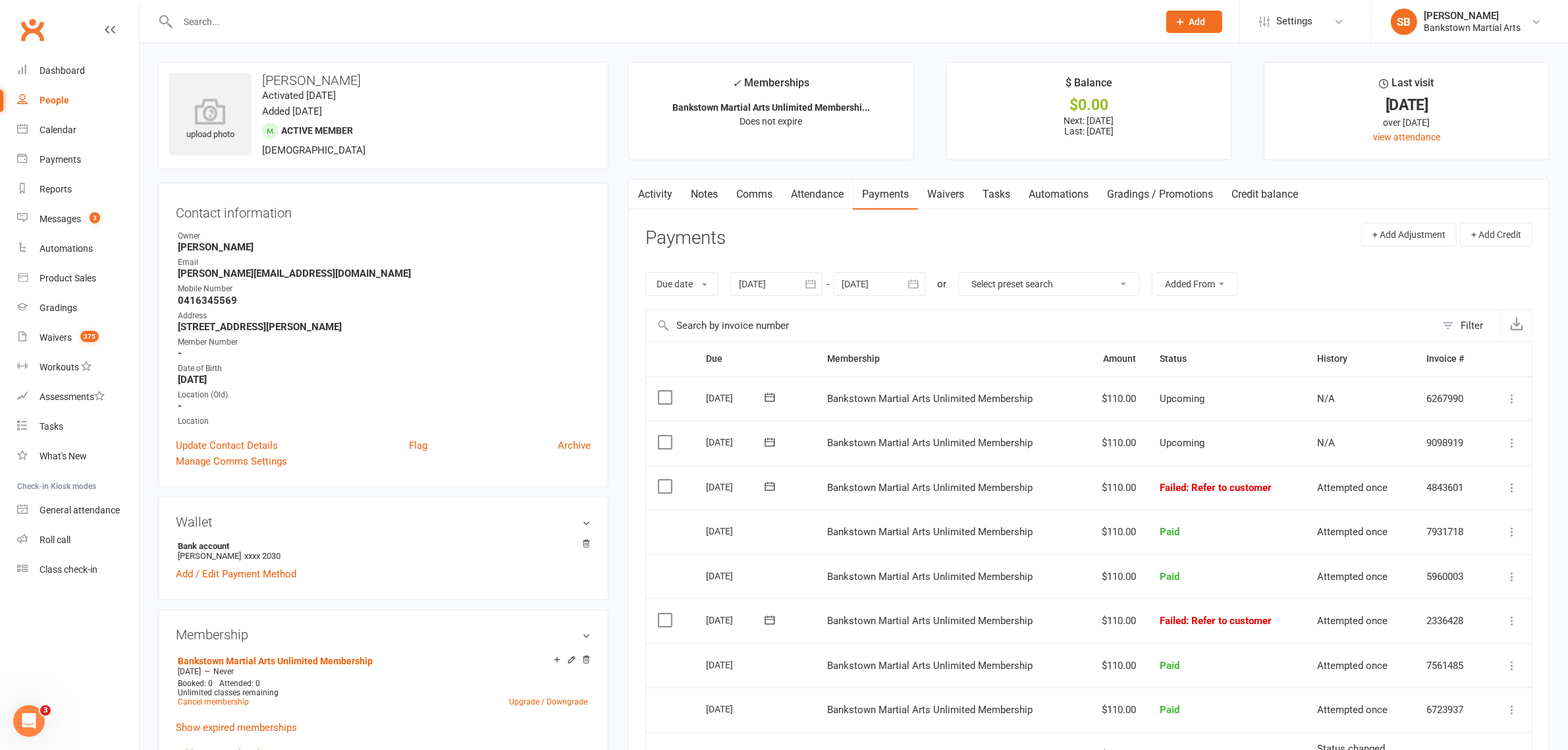
click at [696, 202] on link "Notes" at bounding box center [704, 194] width 45 height 30
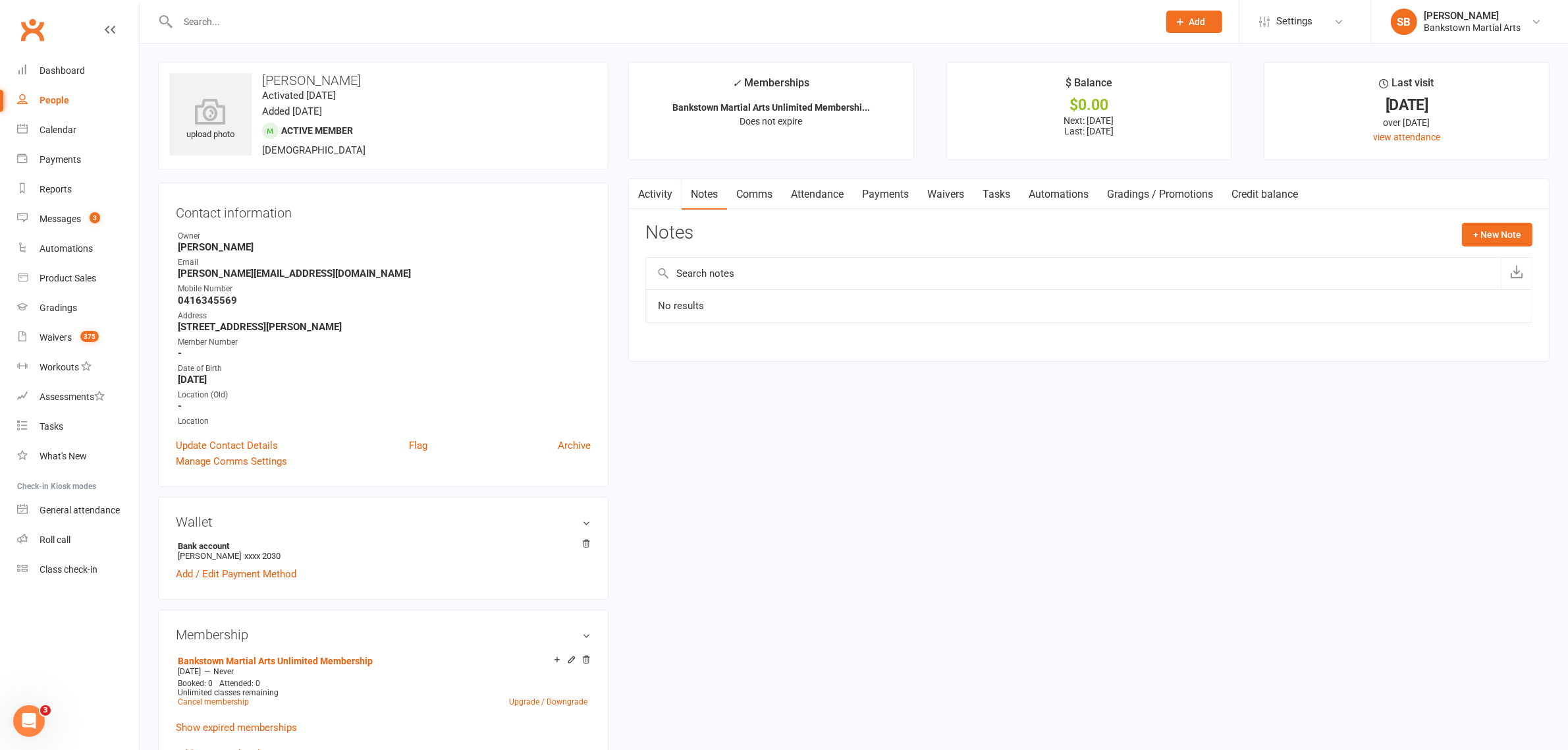
click at [745, 193] on link "Comms" at bounding box center [754, 194] width 55 height 30
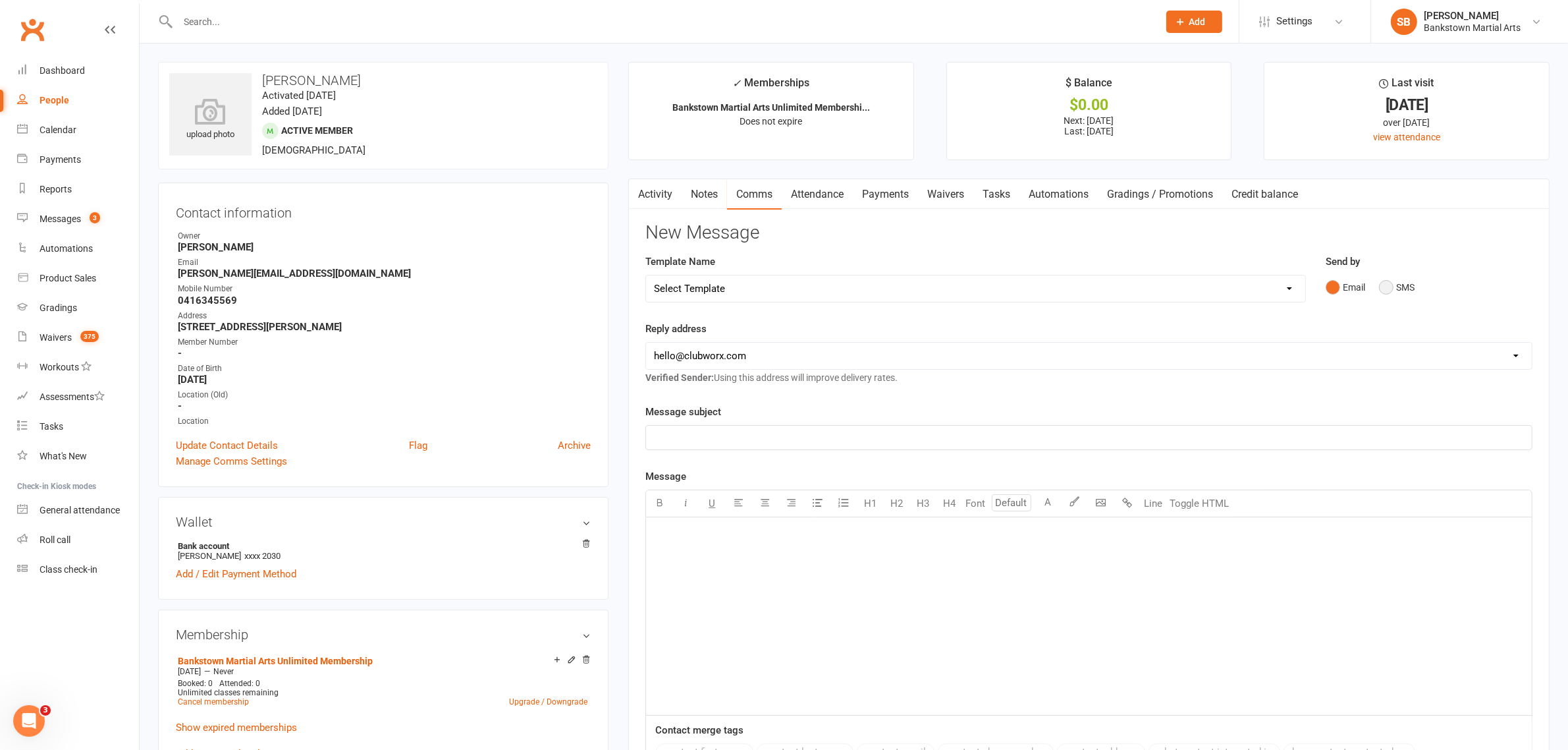
click at [1385, 290] on button "SMS" at bounding box center [1396, 287] width 35 height 25
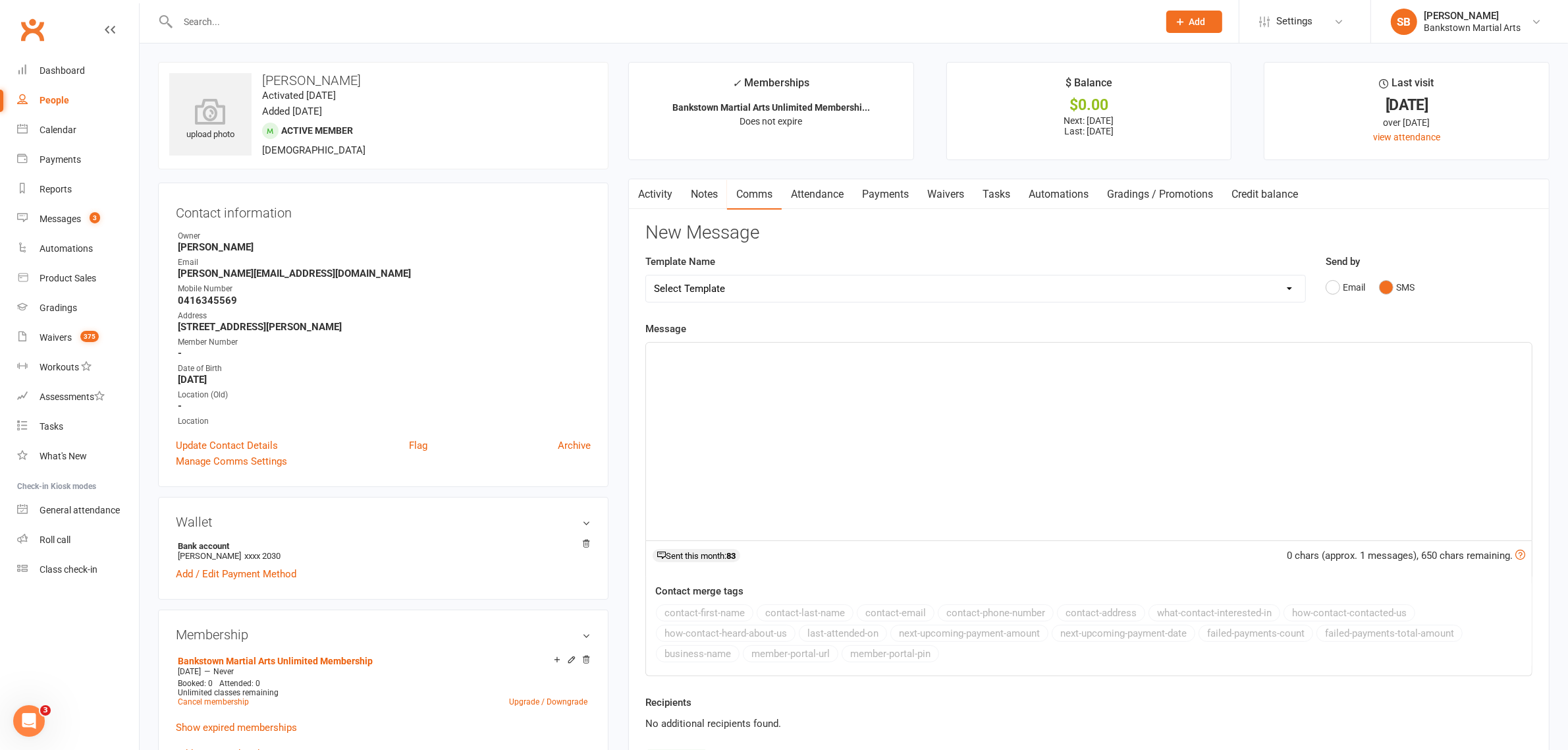
drag, startPoint x: 1008, startPoint y: 606, endPoint x: 994, endPoint y: 575, distance: 34.0
click at [1014, 603] on div "Contact merge tags contact-first-name contact-last-name contact-email contact-p…" at bounding box center [1089, 625] width 886 height 82
click at [1004, 400] on div "﻿" at bounding box center [1089, 441] width 886 height 198
click at [706, 189] on link "Notes" at bounding box center [704, 194] width 45 height 30
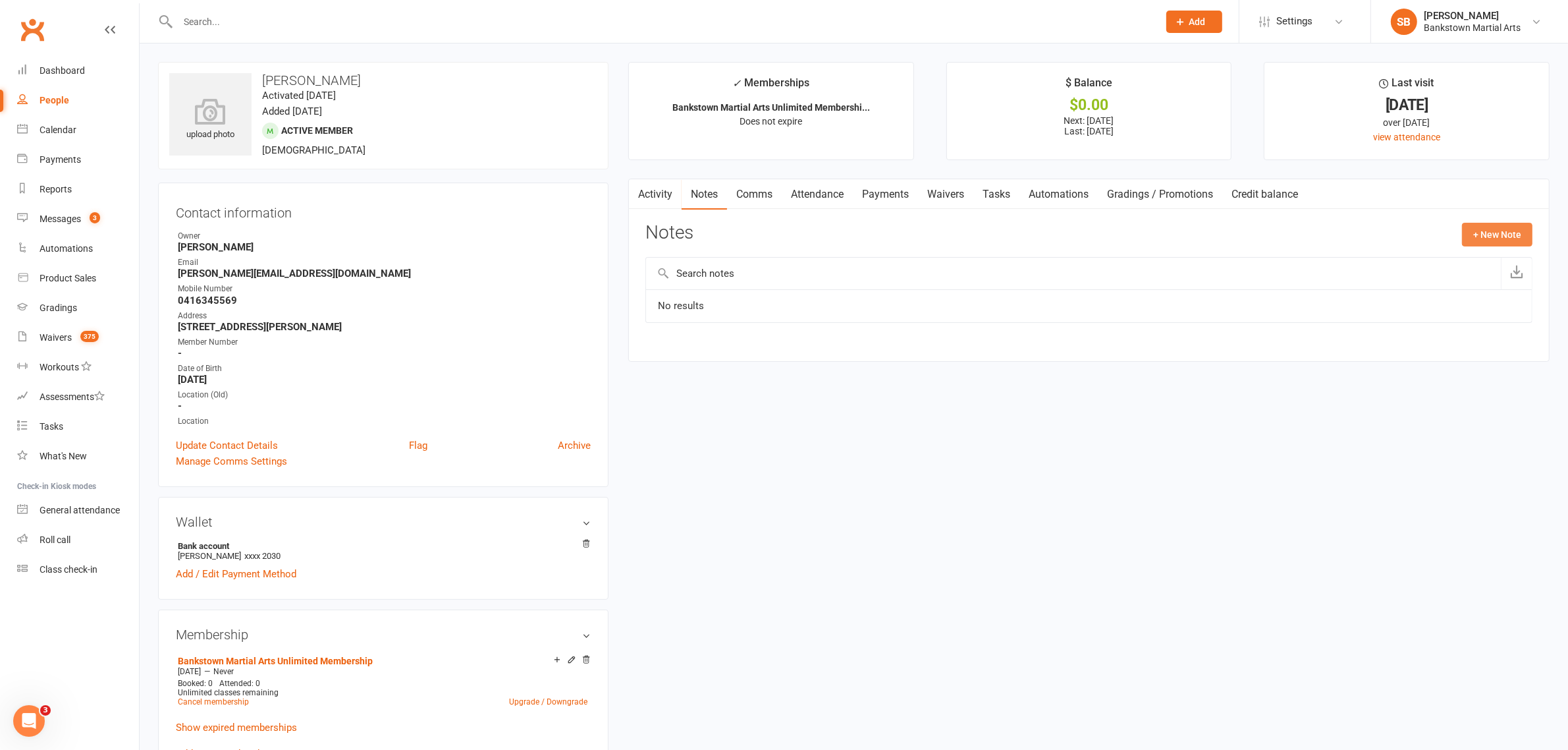
click at [1481, 235] on button "+ New Note" at bounding box center [1497, 235] width 71 height 24
click at [718, 303] on div "New Note Subject Body Add tag Save Note Cancel" at bounding box center [1089, 350] width 887 height 255
click at [733, 295] on input "text" at bounding box center [1089, 288] width 887 height 28
type input "A"
type input "Has outstanding payment"
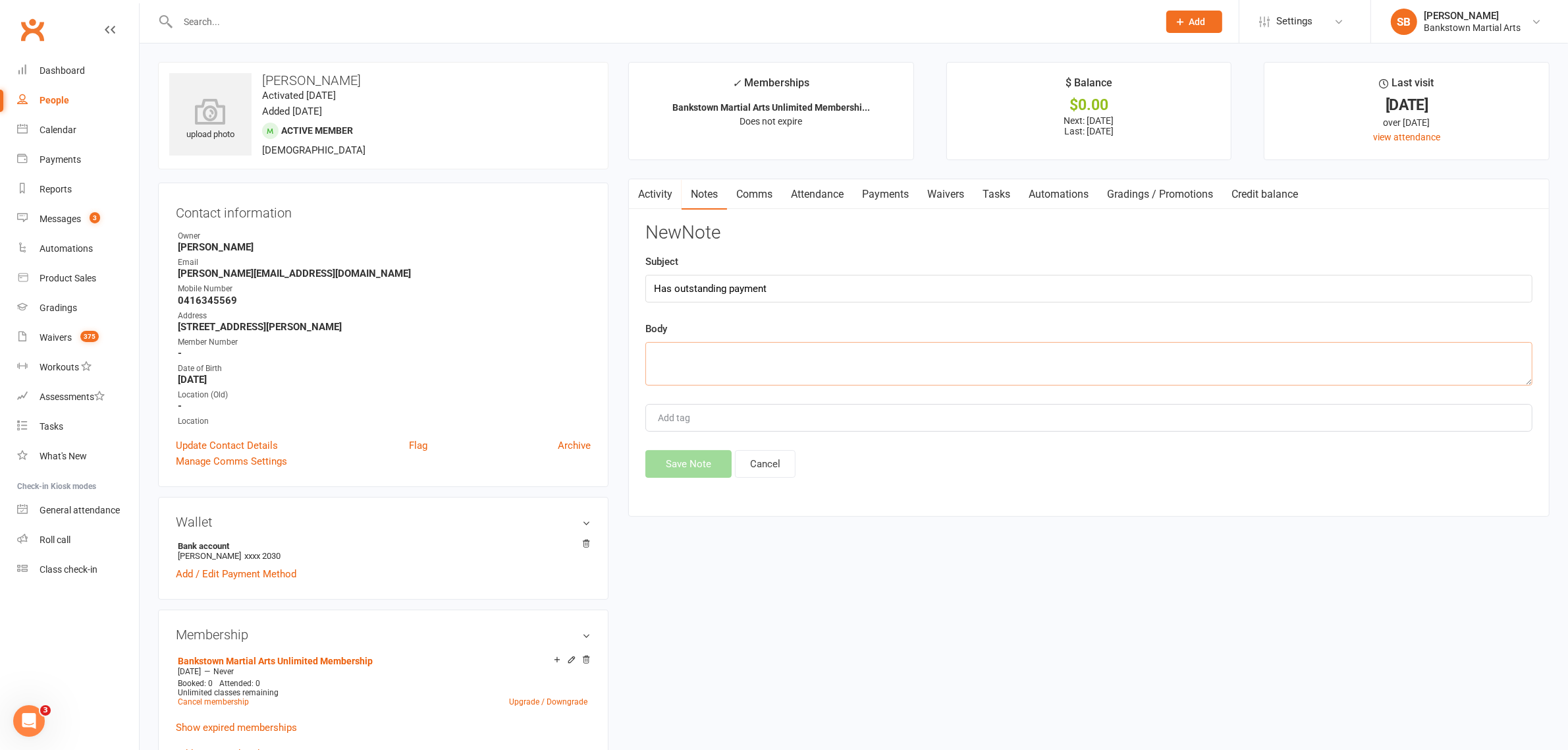
click at [735, 351] on textarea at bounding box center [1089, 364] width 887 height 44
paste textarea "Has outstanding payment"
type textarea "Has outstanding payment [DATE]"
click at [659, 472] on button "Save Note" at bounding box center [688, 464] width 87 height 28
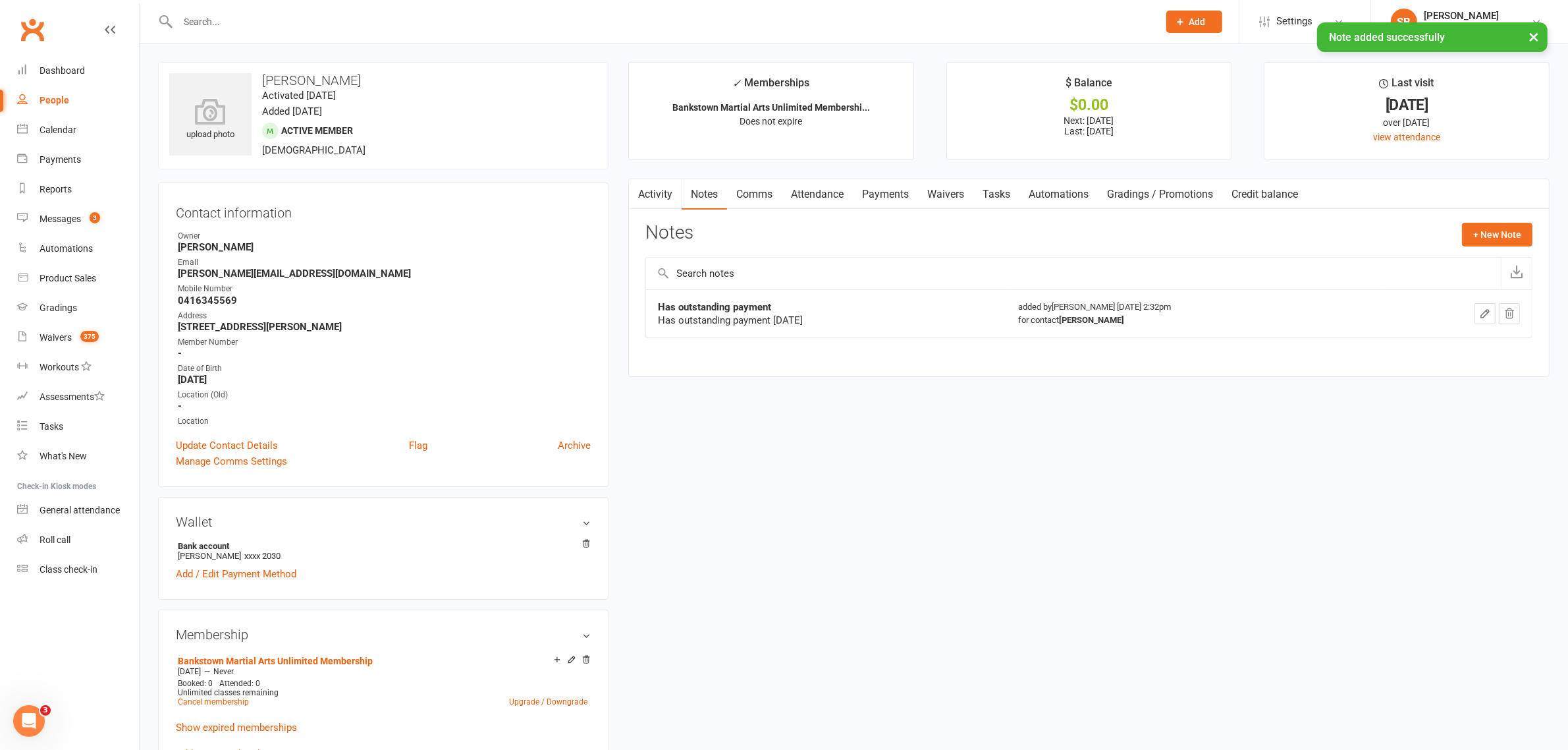
click at [779, 199] on link "Comms" at bounding box center [754, 194] width 55 height 30
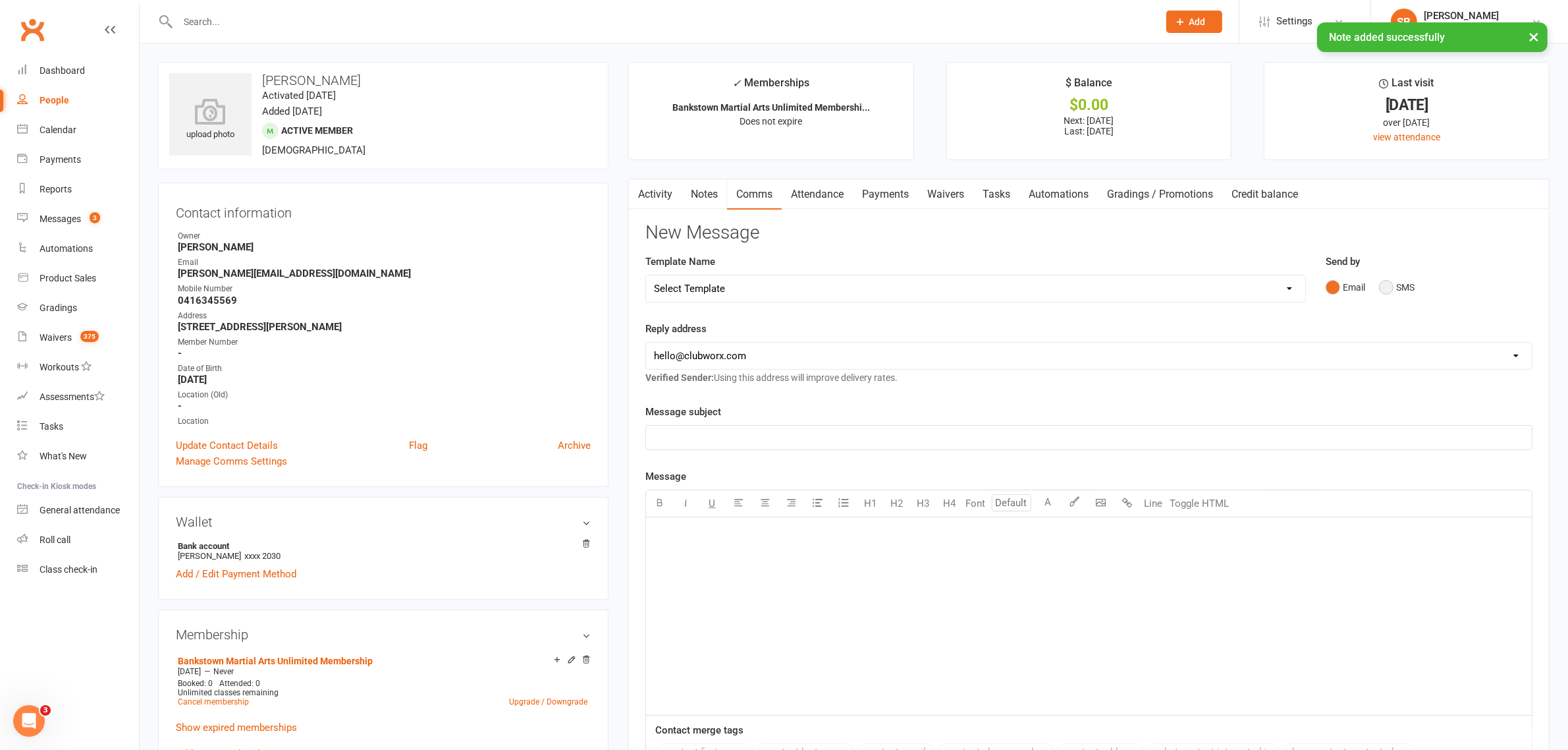
drag, startPoint x: 1412, startPoint y: 295, endPoint x: 1404, endPoint y: 289, distance: 10.0
click at [1411, 293] on button "SMS" at bounding box center [1396, 287] width 35 height 25
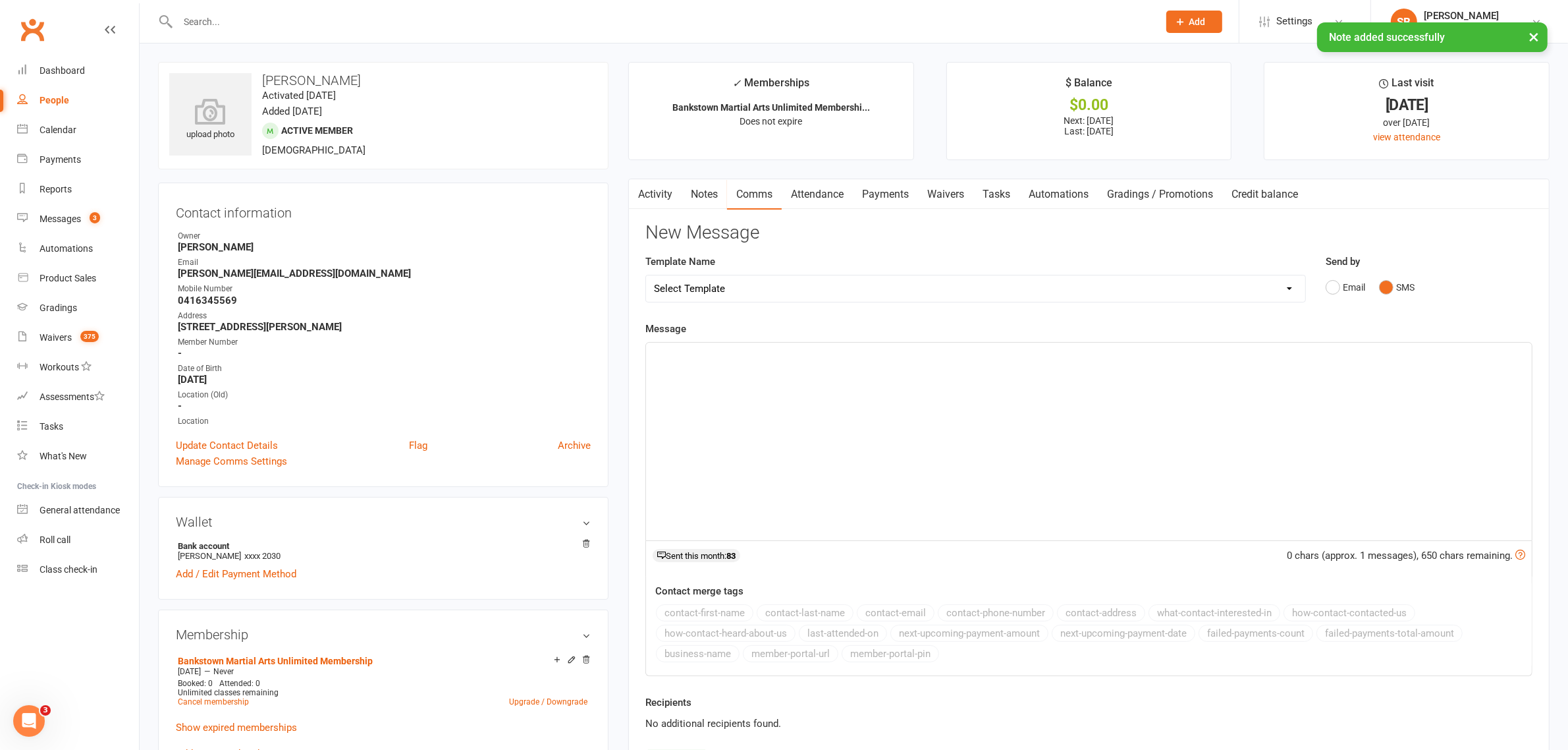
click at [1238, 383] on div "﻿" at bounding box center [1089, 441] width 886 height 198
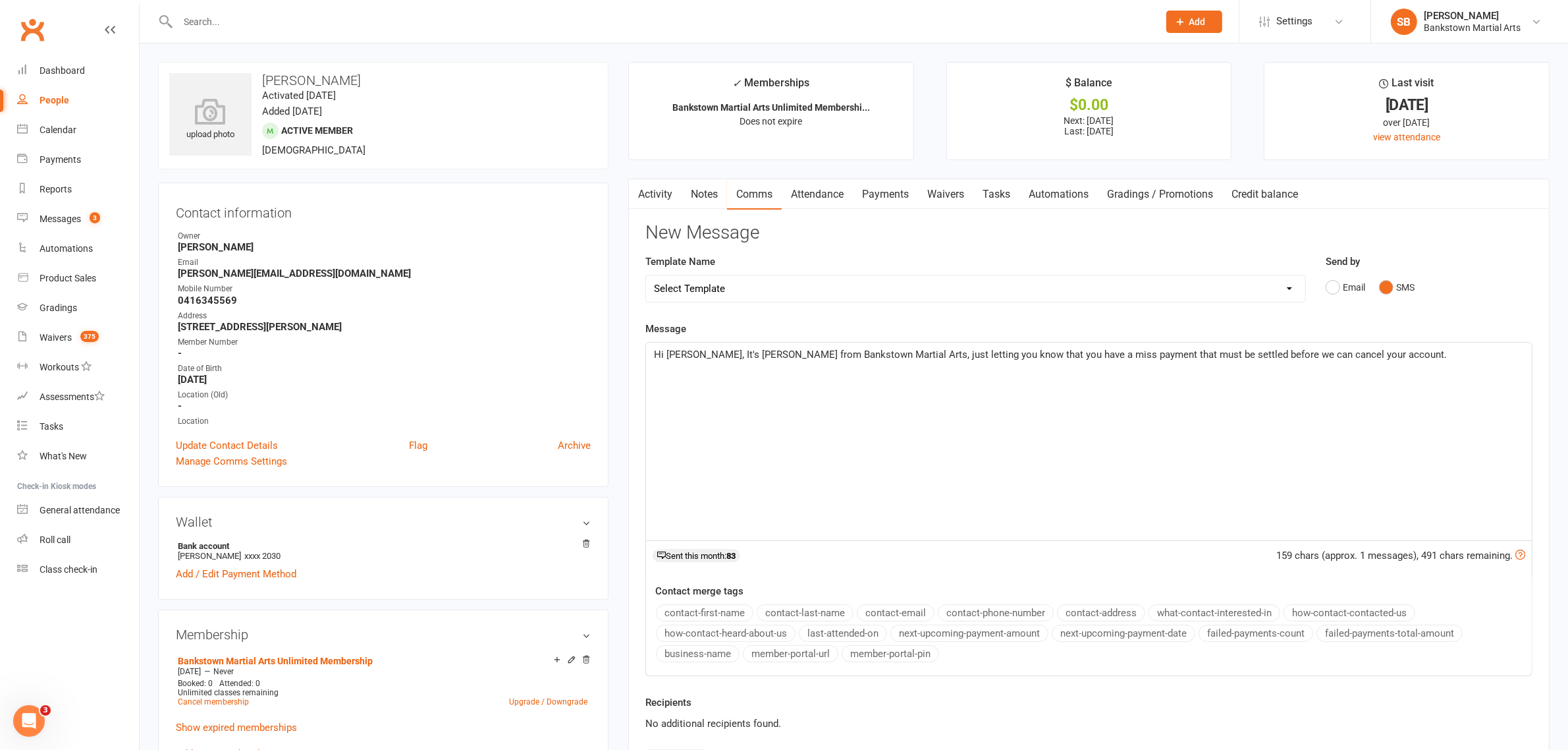
click at [1404, 360] on p "Hi [PERSON_NAME], It's [PERSON_NAME] from Bankstown Martial Arts, just letting …" at bounding box center [1089, 354] width 870 height 16
click at [873, 354] on span "Hi [PERSON_NAME], It's [PERSON_NAME] from Bankstown Martial Arts, just letting …" at bounding box center [1081, 362] width 855 height 28
click at [975, 374] on p "Hi [PERSON_NAME], It's [PERSON_NAME] from Bankstown Martial Arts, just letting …" at bounding box center [1089, 363] width 870 height 32
click at [711, 351] on span "Hi [PERSON_NAME], It's [PERSON_NAME] from Bankstown Martial Arts, just letting …" at bounding box center [1081, 362] width 855 height 28
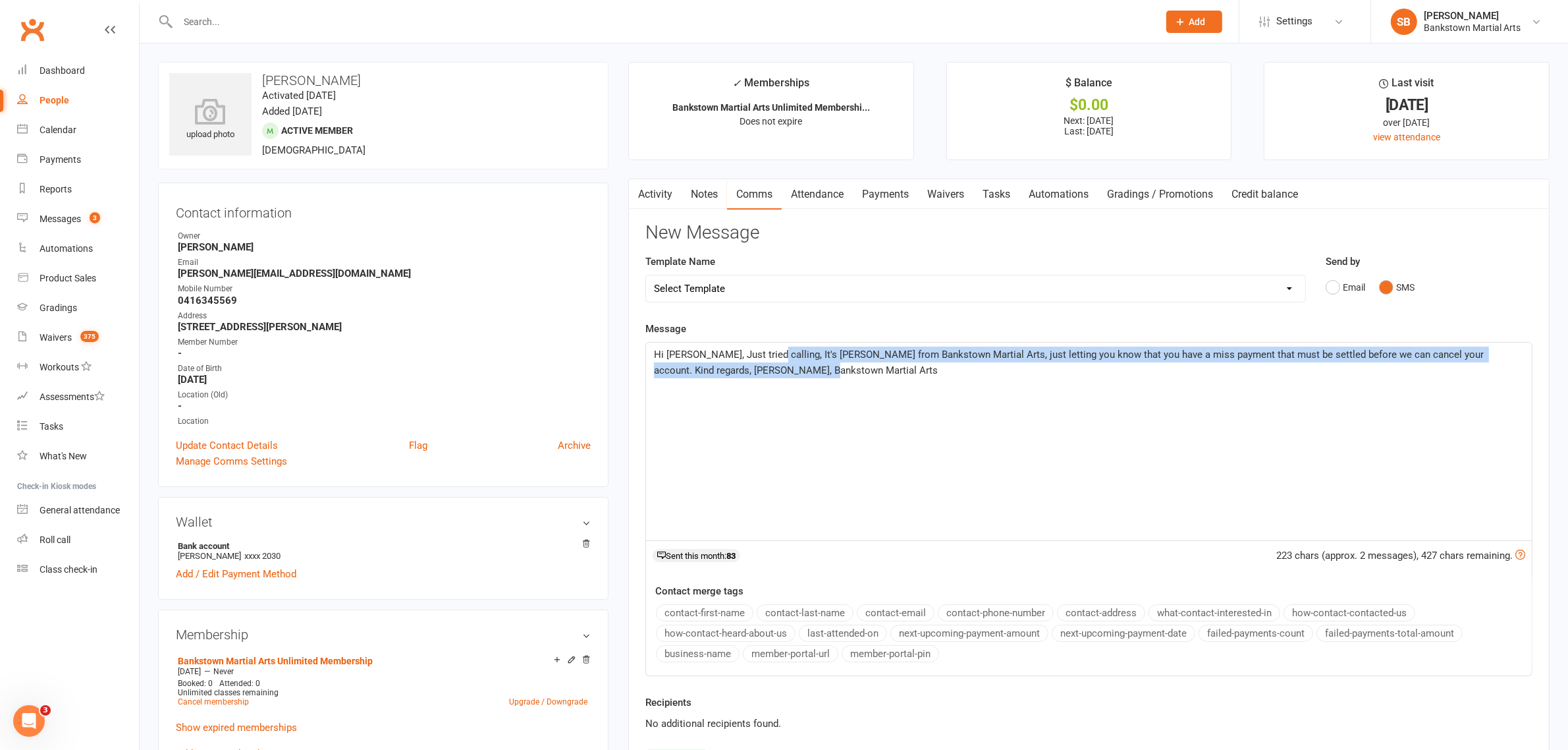
drag, startPoint x: 771, startPoint y: 356, endPoint x: 1005, endPoint y: 399, distance: 237.9
click at [1005, 399] on div "Hi [PERSON_NAME], Just tried calling, It's [PERSON_NAME] from Bankstown Martial…" at bounding box center [1089, 441] width 886 height 198
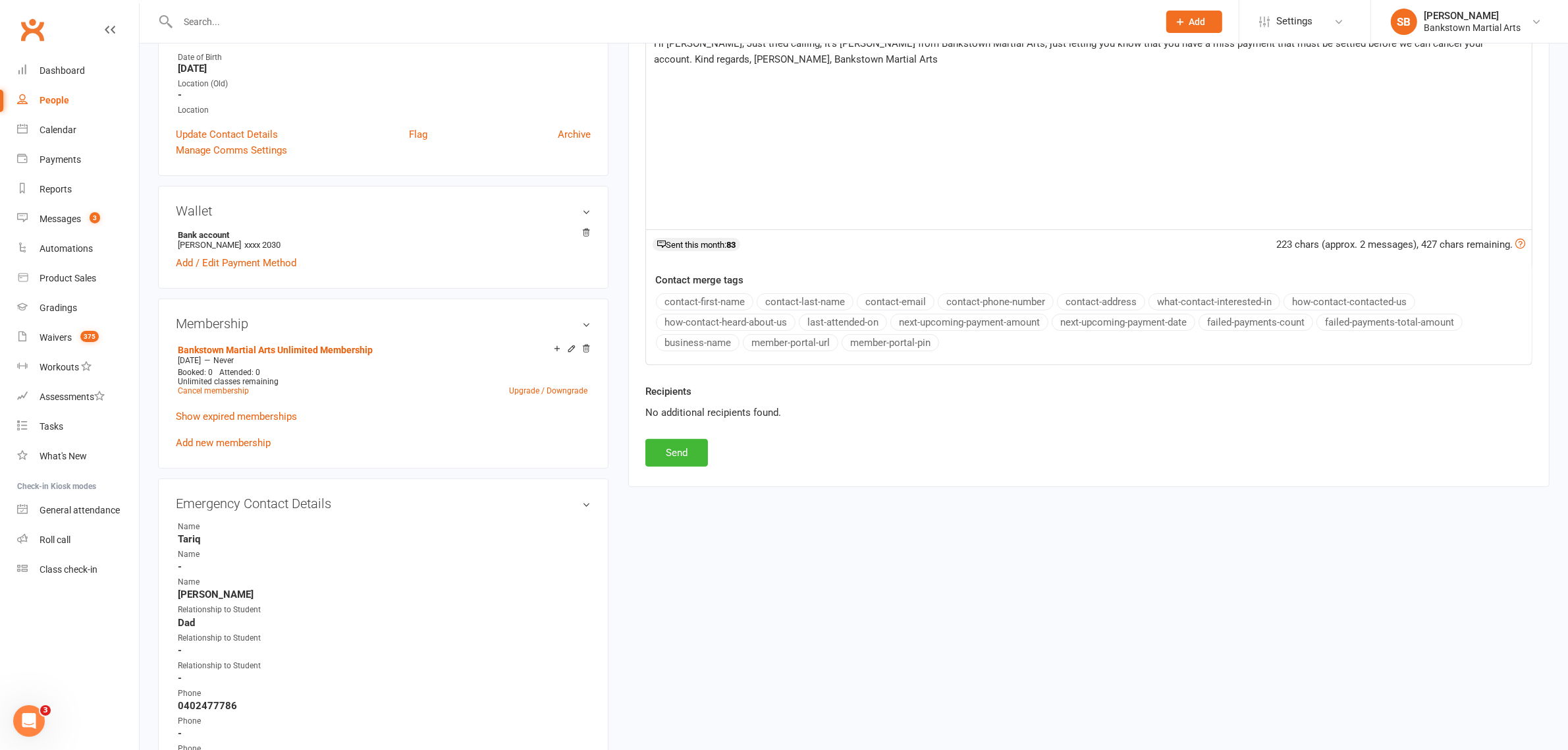
scroll to position [82, 0]
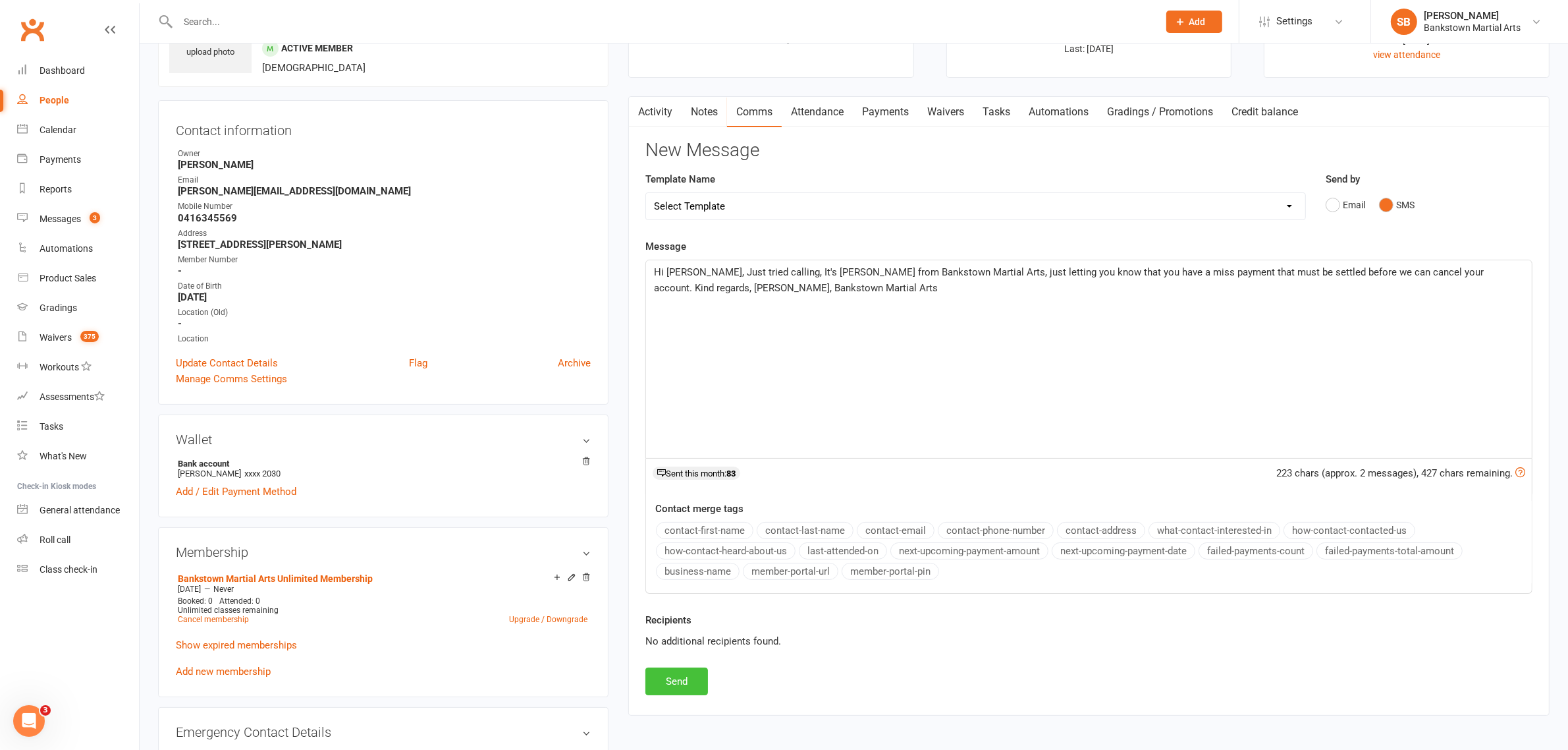
click at [667, 692] on button "Send" at bounding box center [676, 681] width 62 height 28
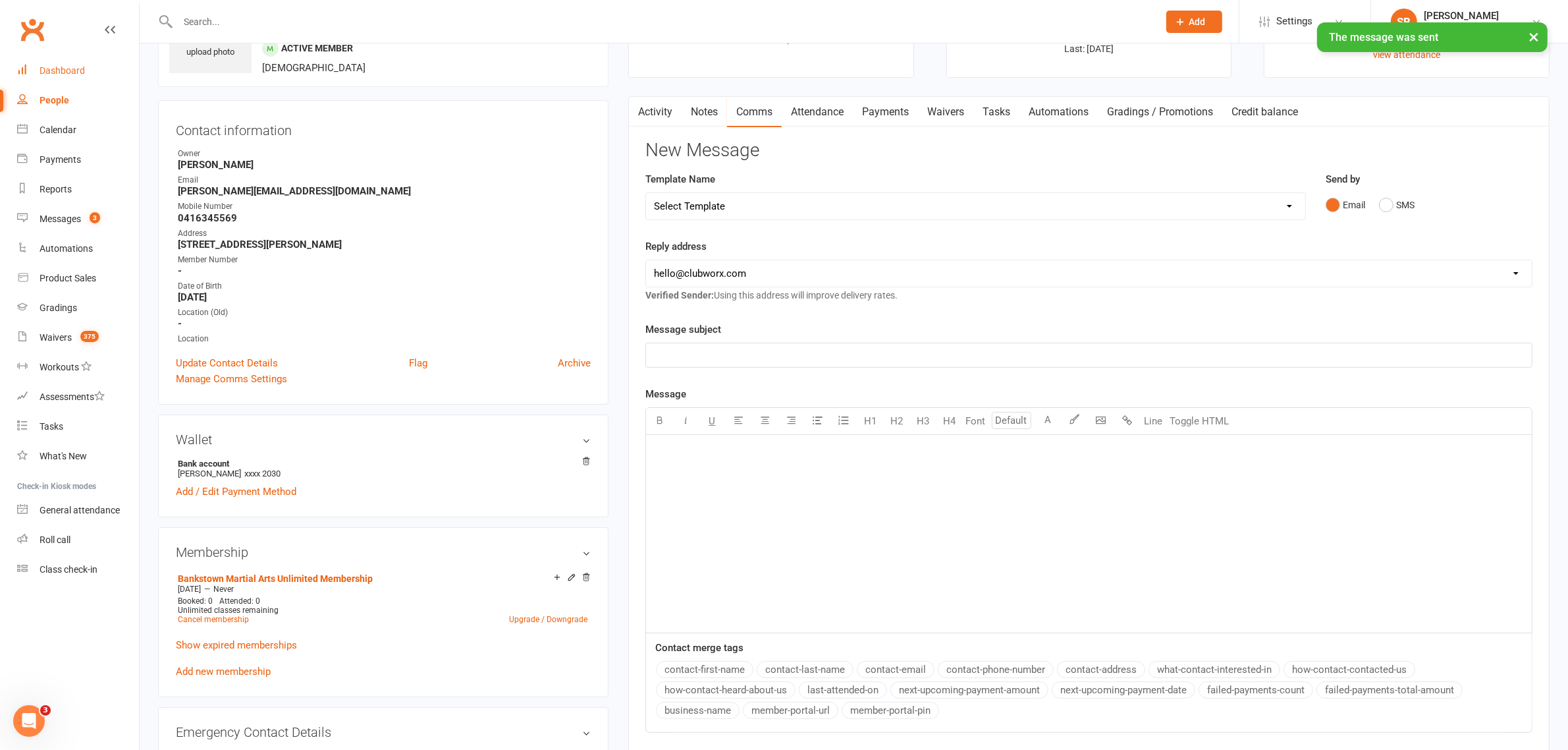
click at [72, 67] on div "Dashboard" at bounding box center [62, 70] width 45 height 11
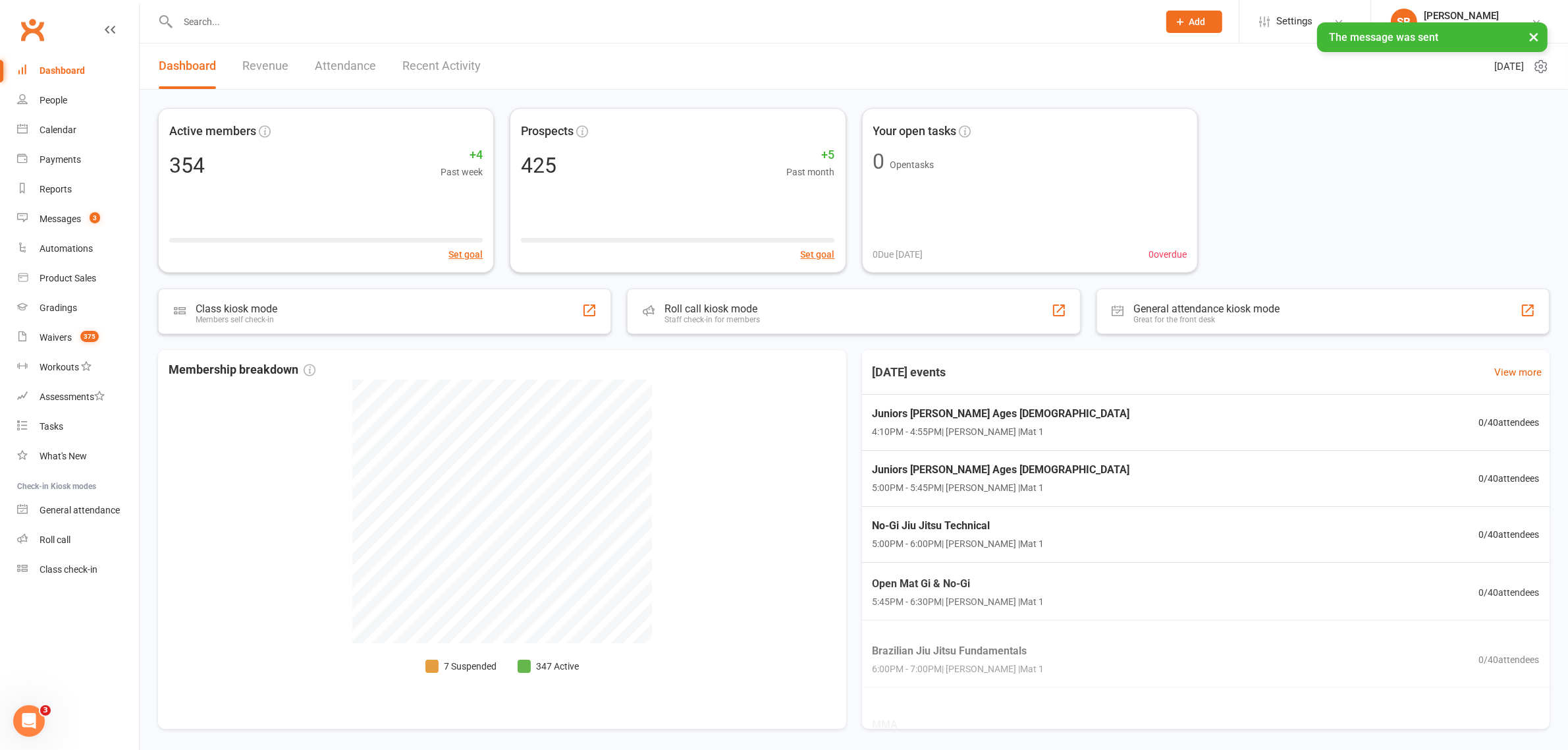
click at [324, 21] on input "text" at bounding box center [661, 22] width 975 height 19
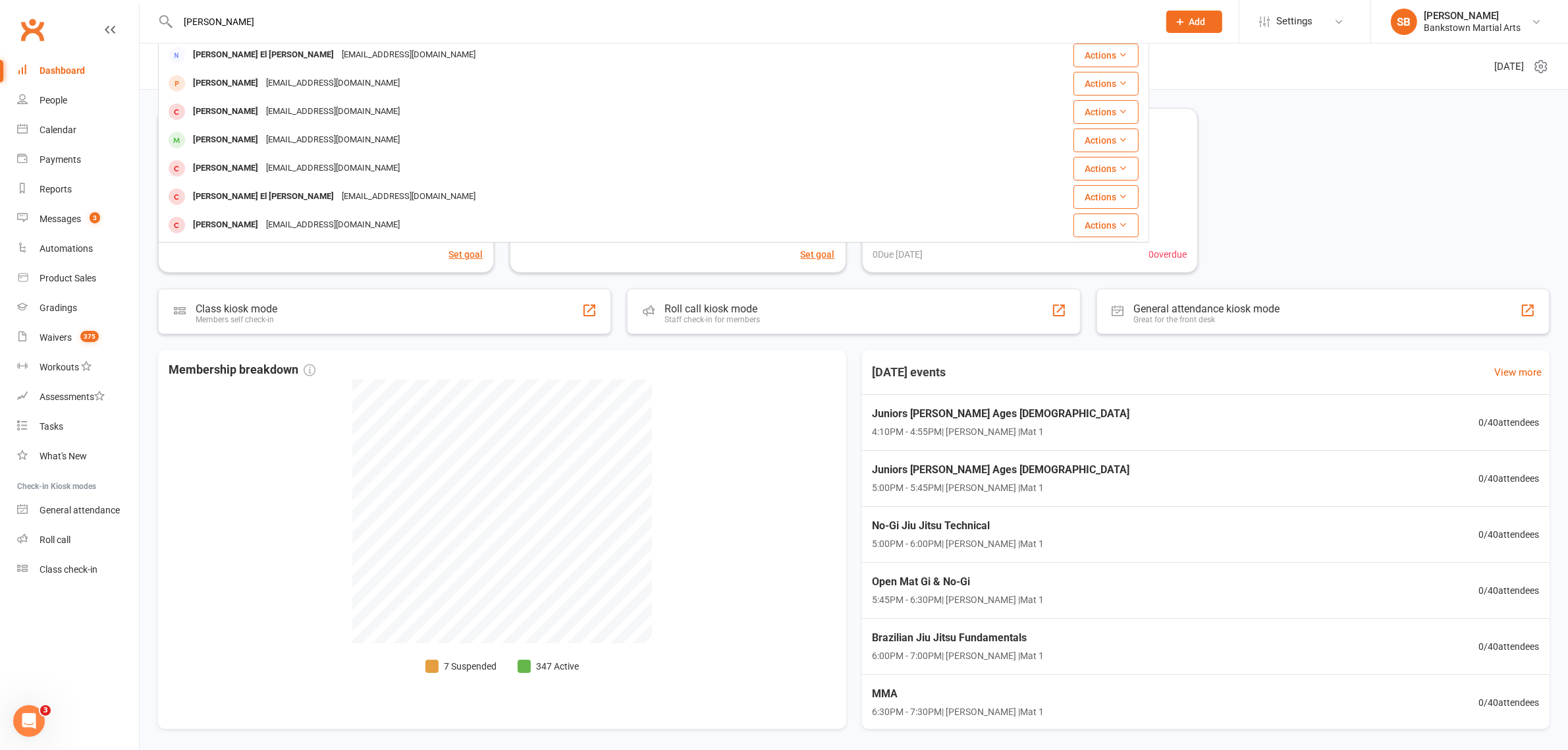
scroll to position [286, 0]
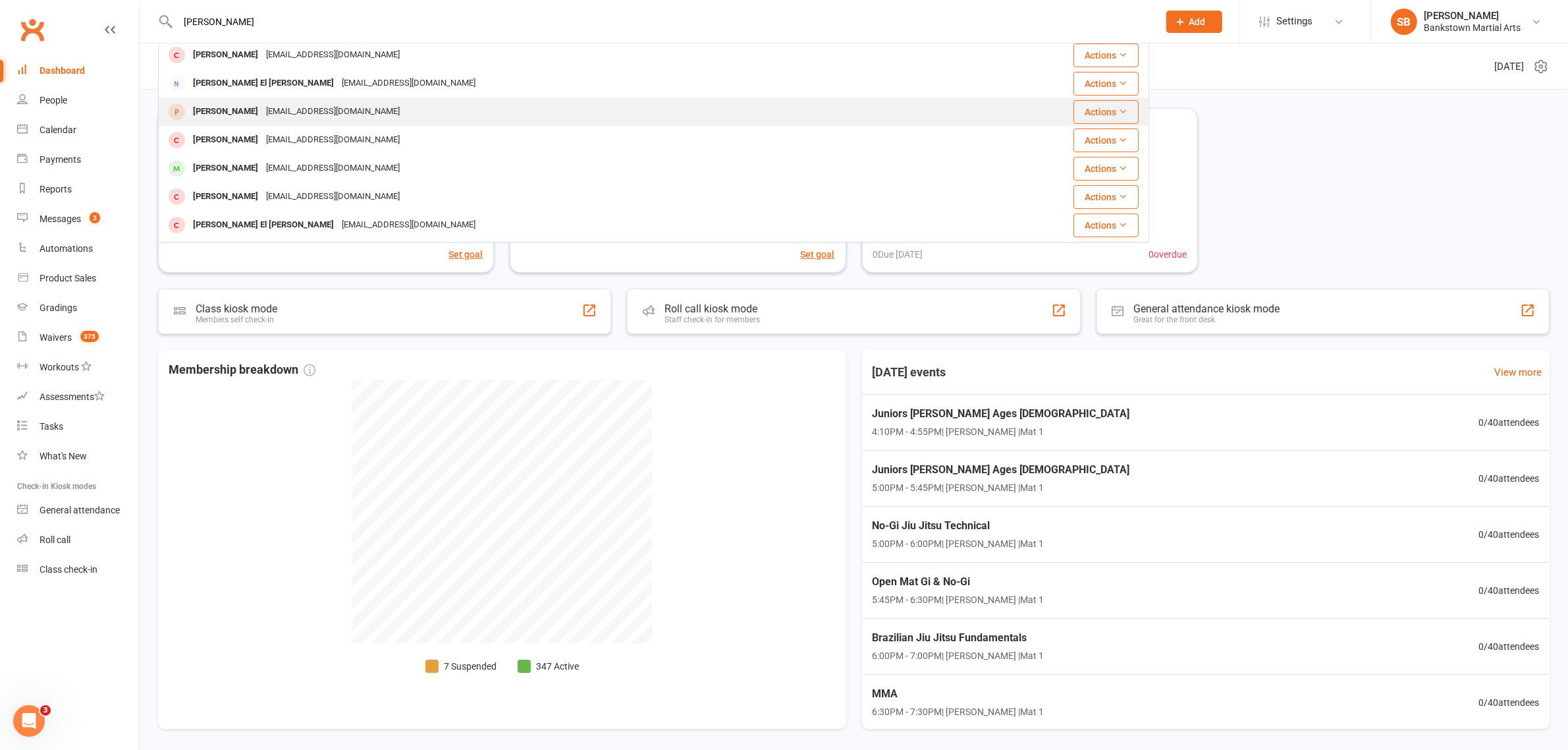
type input "[PERSON_NAME]"
click at [274, 120] on div "[EMAIL_ADDRESS][DOMAIN_NAME]" at bounding box center [333, 111] width 141 height 19
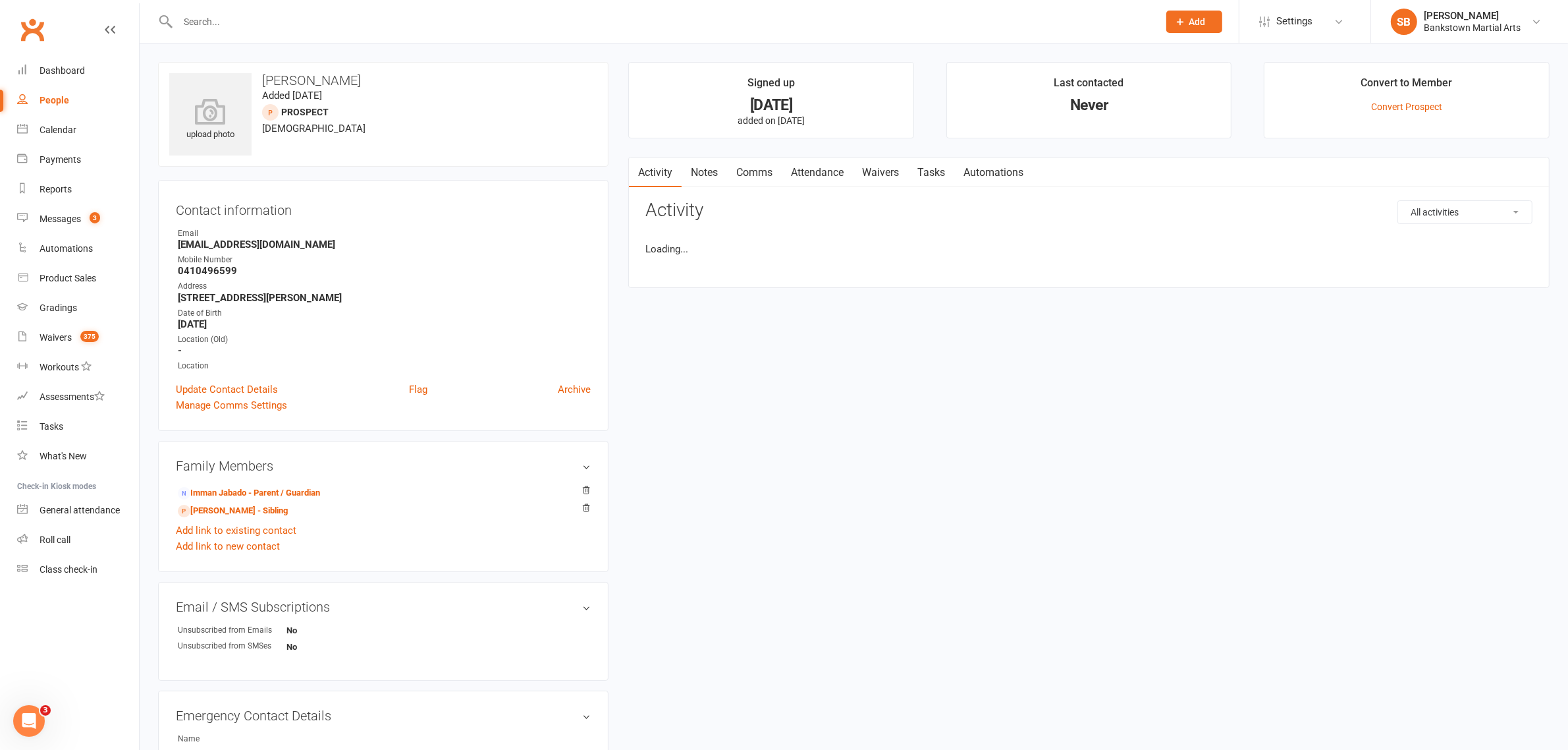
click at [225, 24] on input "text" at bounding box center [661, 22] width 975 height 19
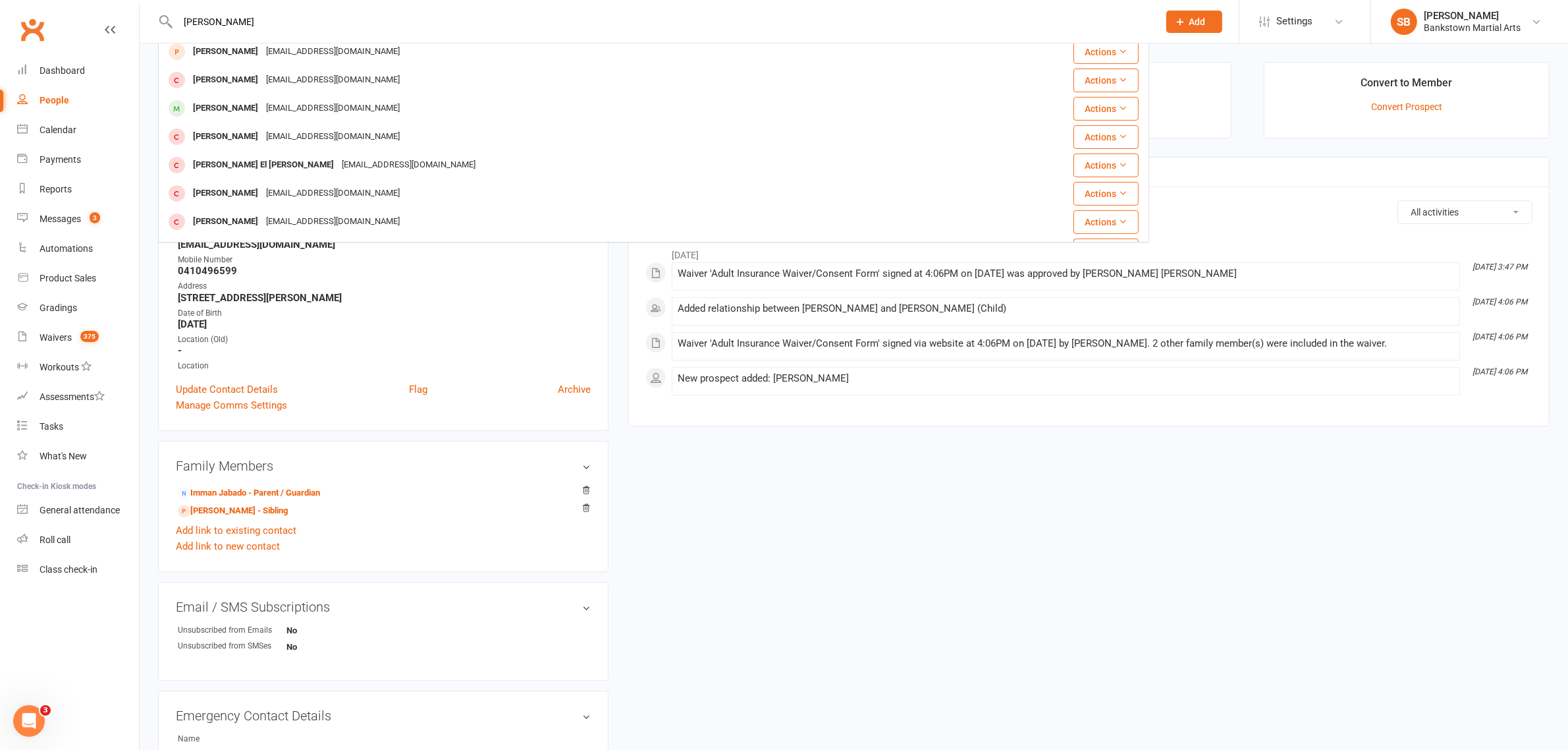
scroll to position [368, 0]
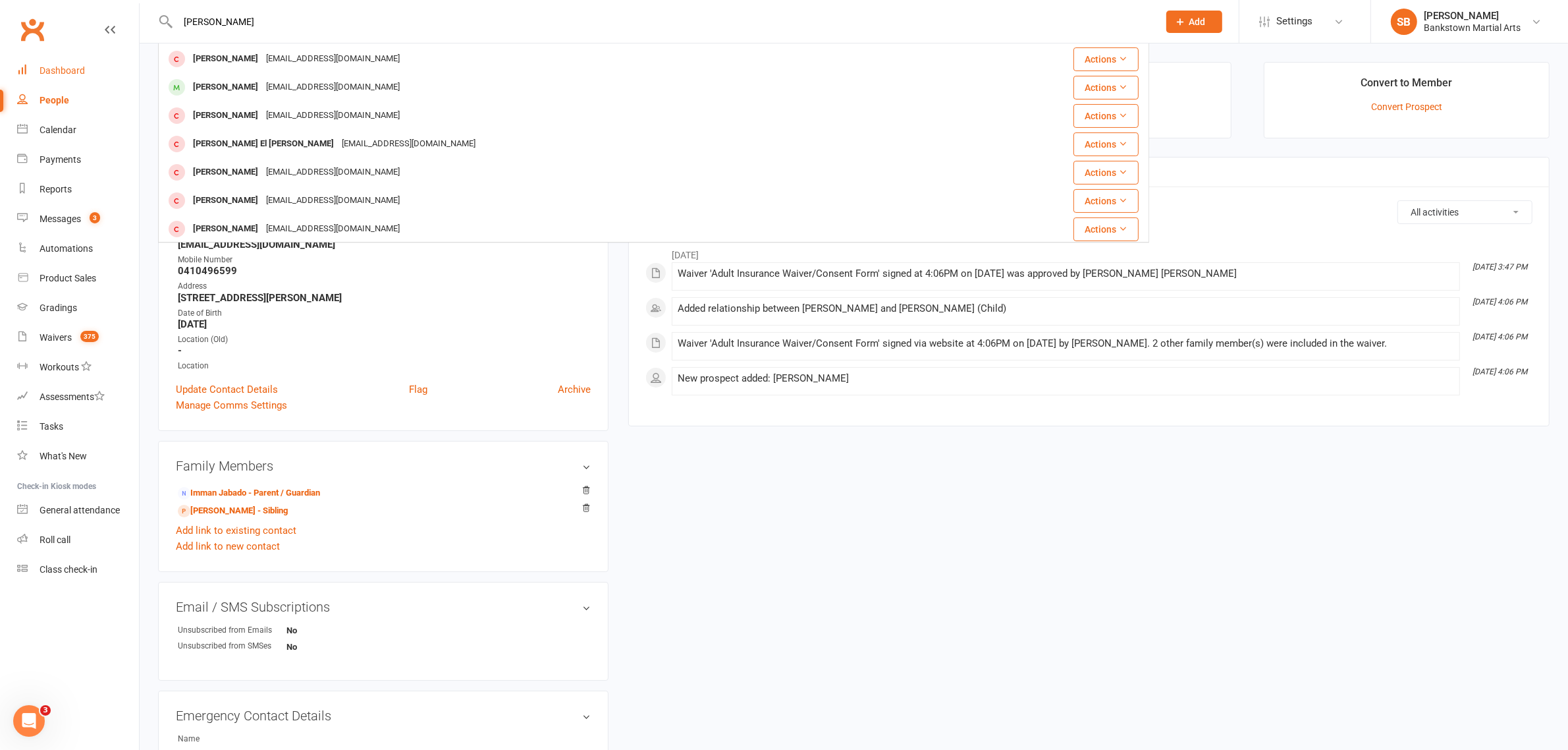
type input "[PERSON_NAME]"
click at [77, 76] on div "Dashboard" at bounding box center [62, 70] width 45 height 11
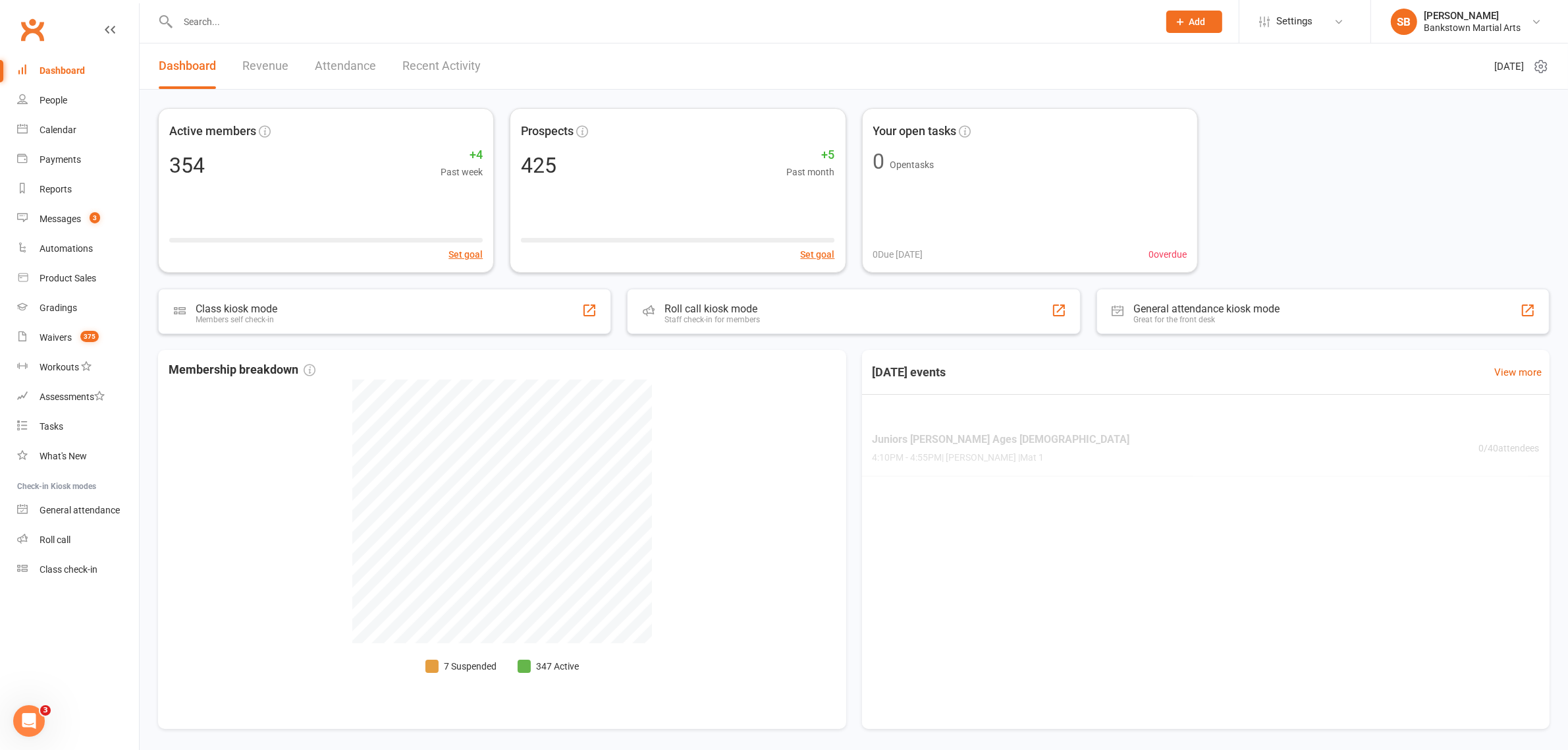
click at [213, 33] on div at bounding box center [654, 21] width 991 height 43
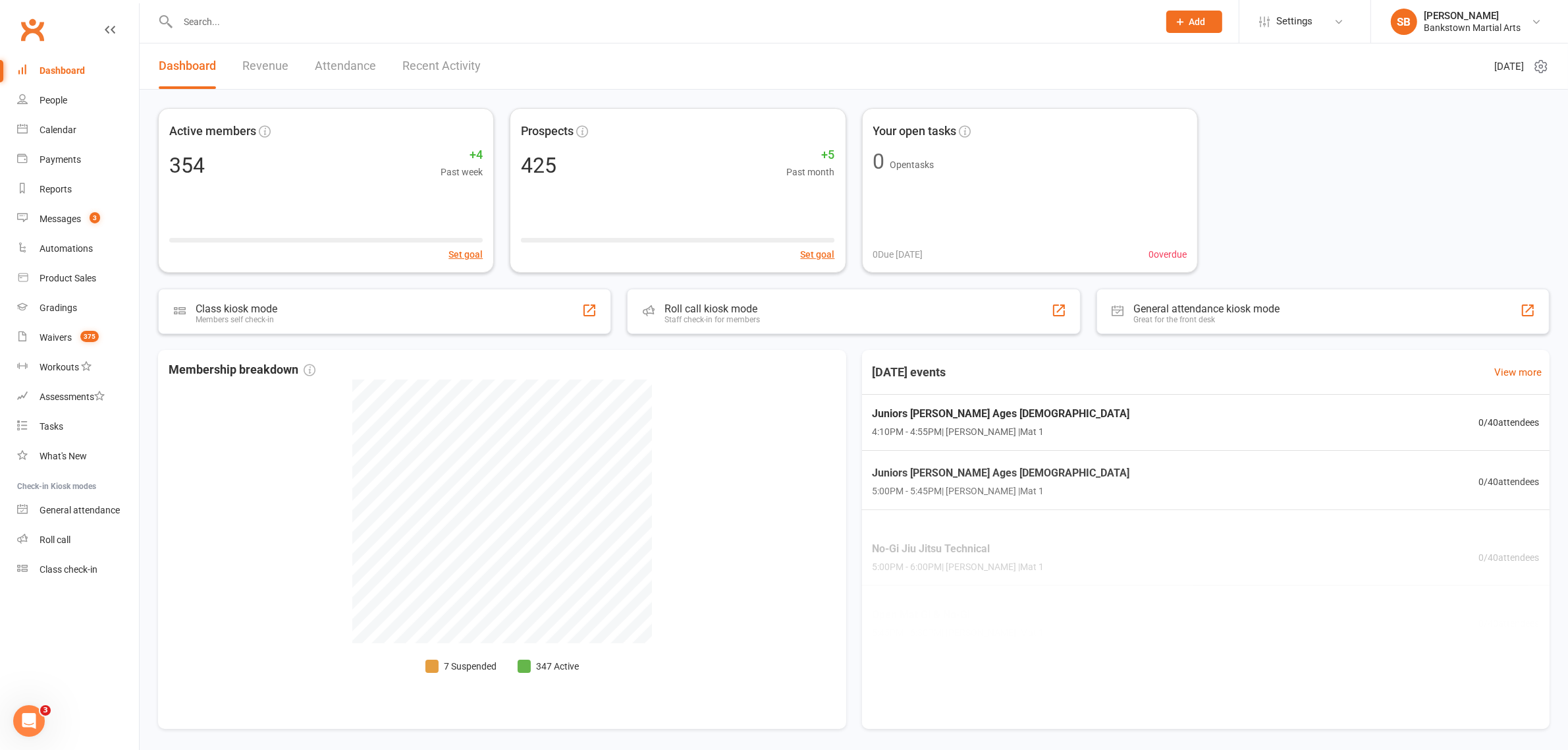
click at [222, 19] on input "text" at bounding box center [661, 22] width 975 height 19
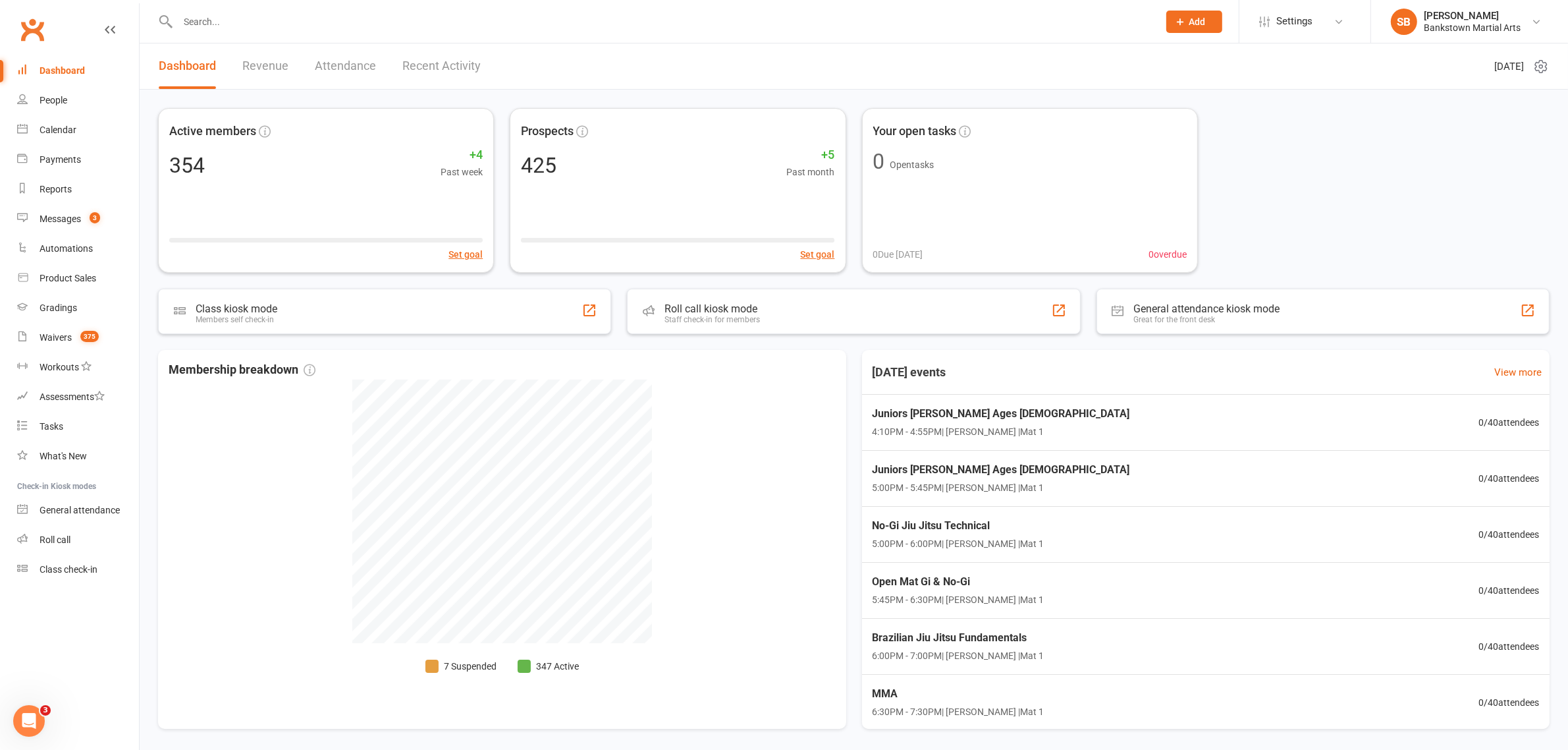
type input "o"
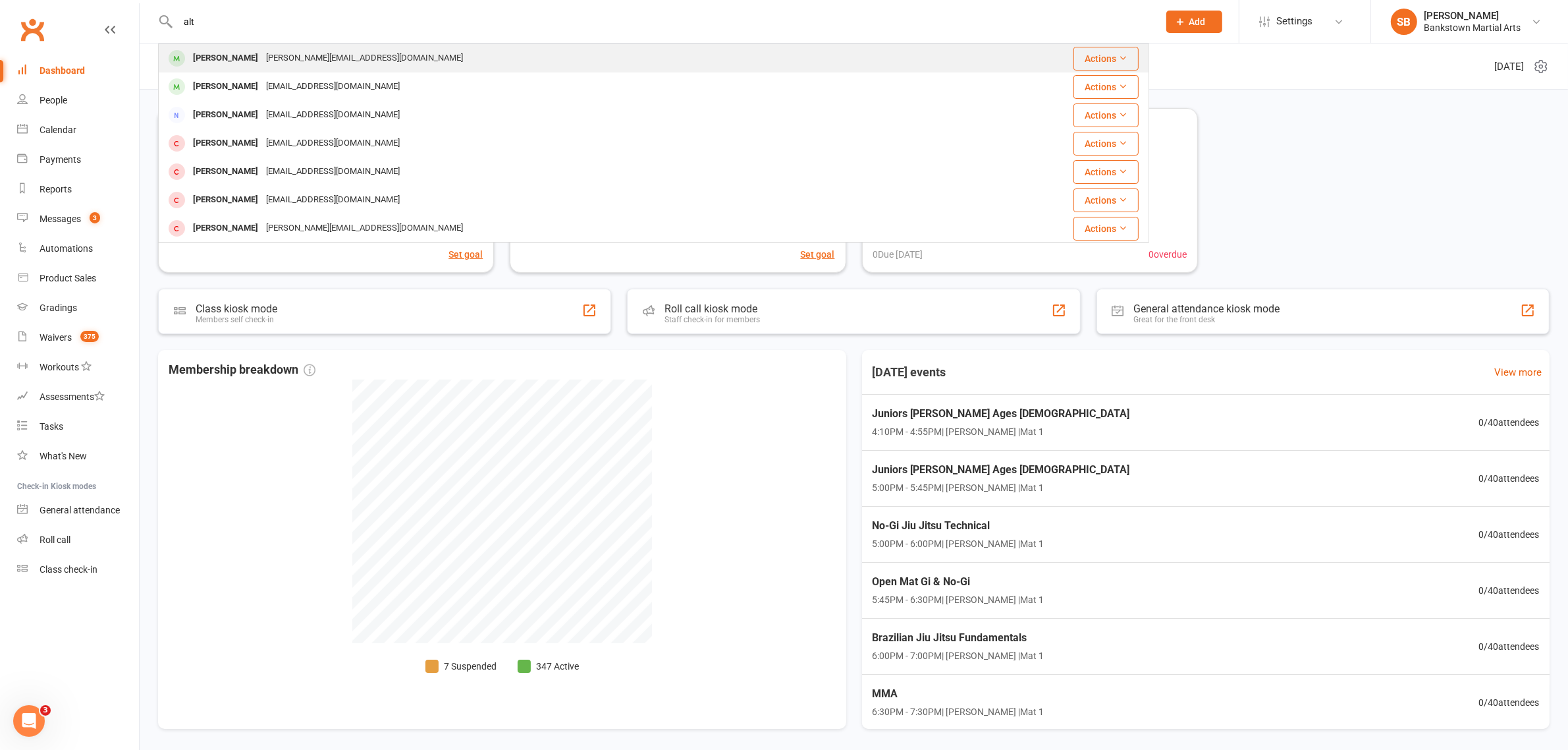
type input "alt"
click at [255, 65] on div "[PERSON_NAME]" at bounding box center [225, 58] width 73 height 19
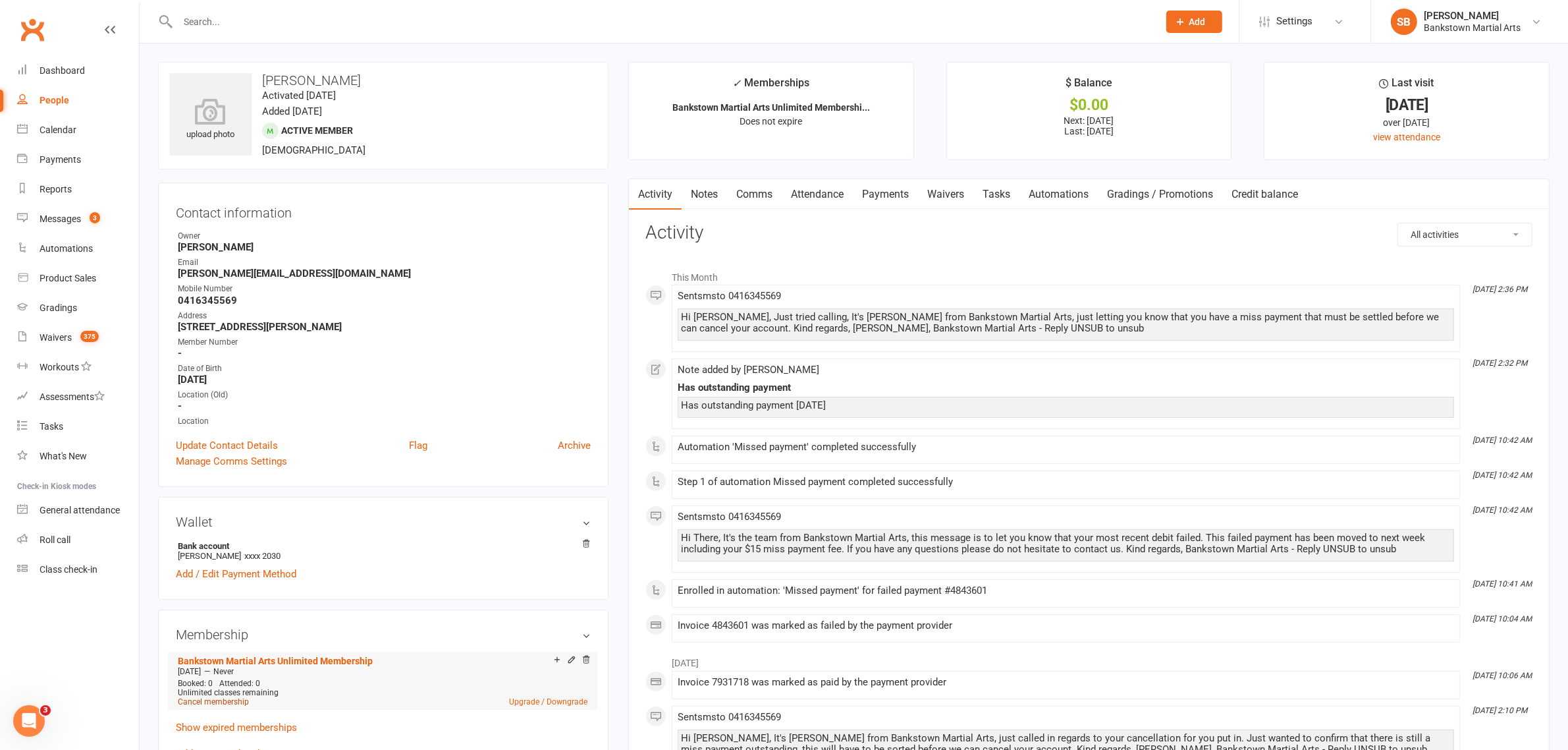
click at [223, 699] on link "Cancel membership" at bounding box center [213, 701] width 72 height 9
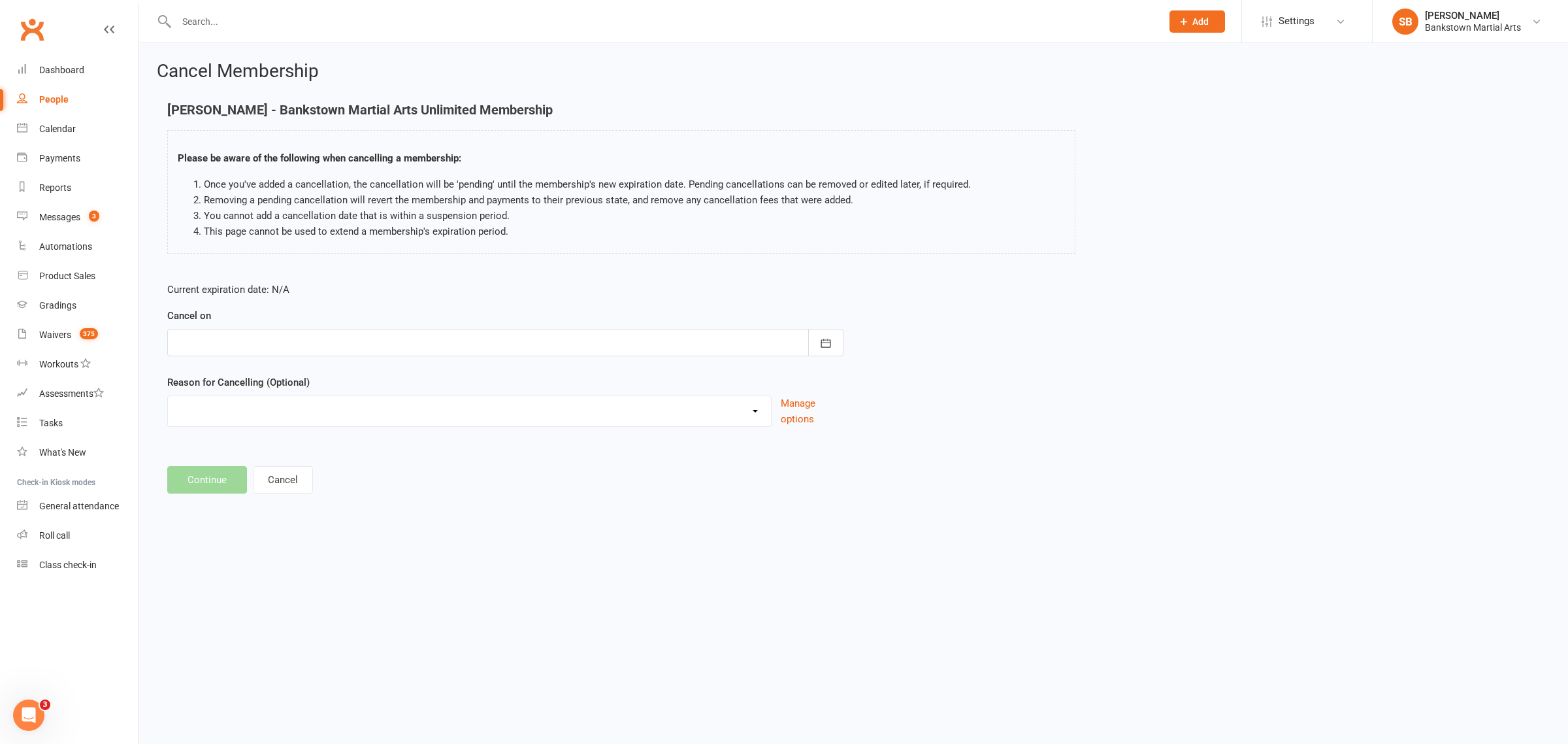
click at [372, 321] on div "Cancel on [DATE] Sun Mon Tue Wed Thu Fri Sat 40 28 29 30 01 02 03 04 41 05 06 0…" at bounding box center [505, 332] width 676 height 48
click at [362, 335] on div at bounding box center [505, 342] width 676 height 28
click at [359, 338] on div at bounding box center [505, 342] width 676 height 28
click at [348, 345] on div at bounding box center [505, 342] width 676 height 28
click at [225, 471] on button "12" at bounding box center [220, 475] width 28 height 23
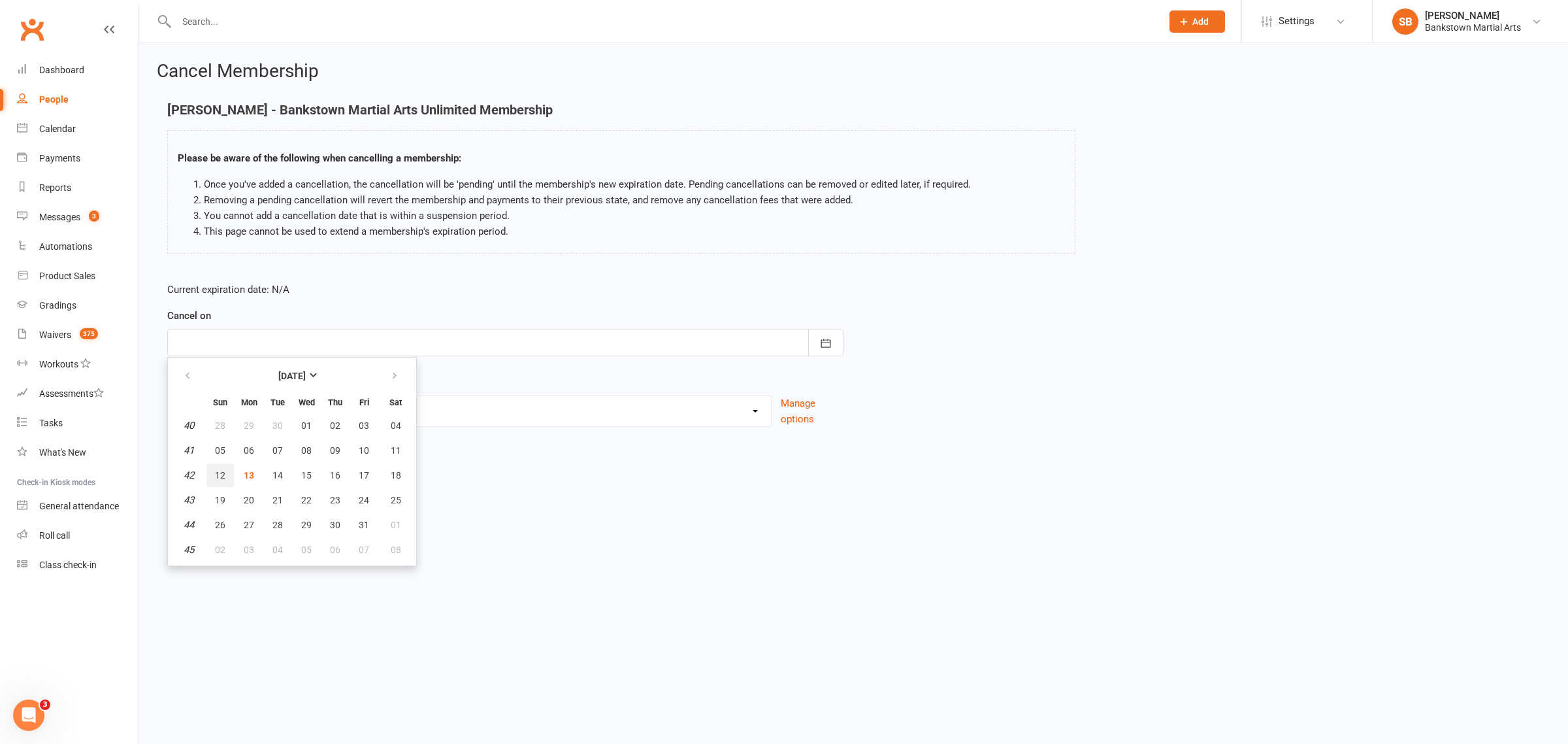
type input "[DATE]"
click at [218, 478] on button "Continue" at bounding box center [206, 479] width 79 height 28
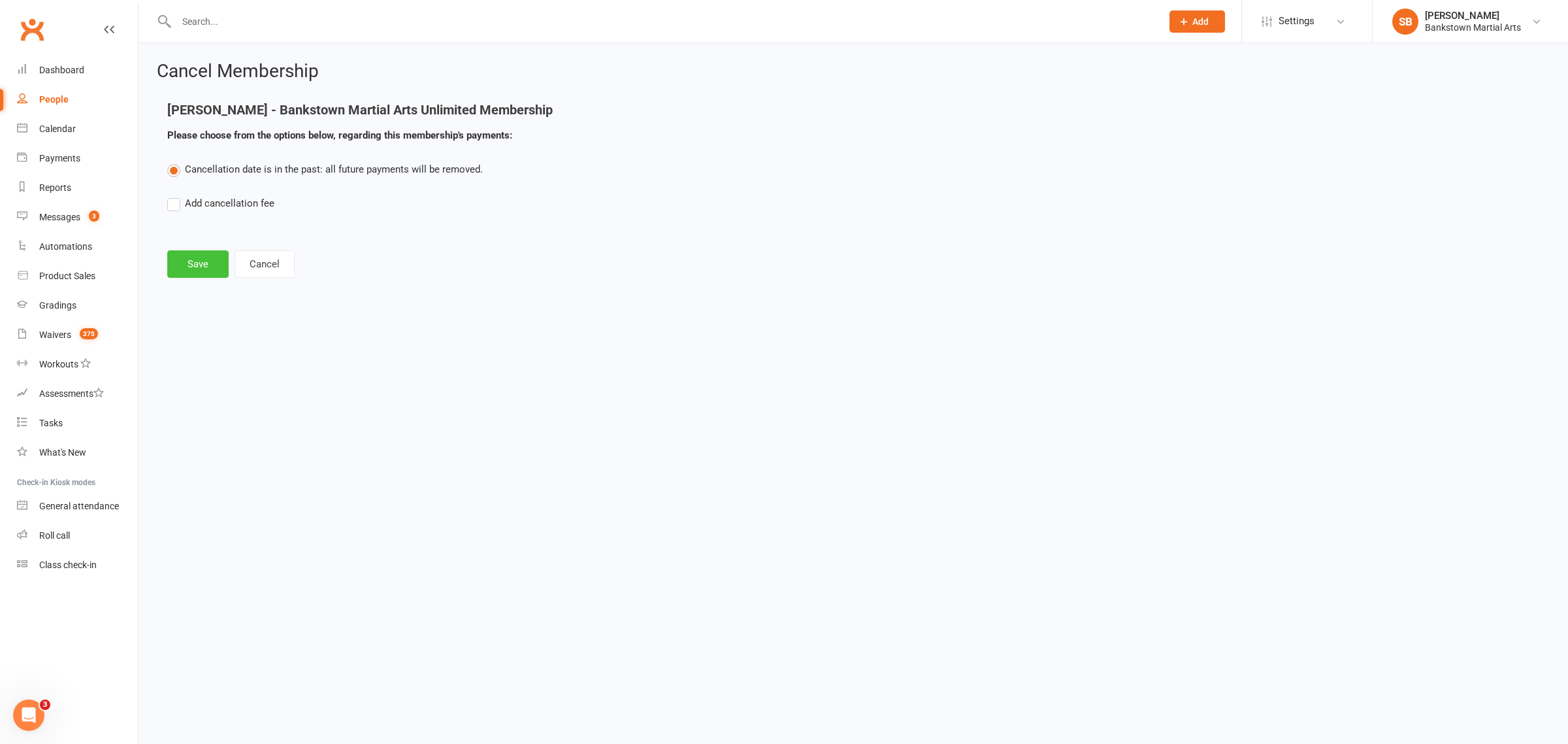
click at [197, 266] on button "Save" at bounding box center [198, 264] width 62 height 28
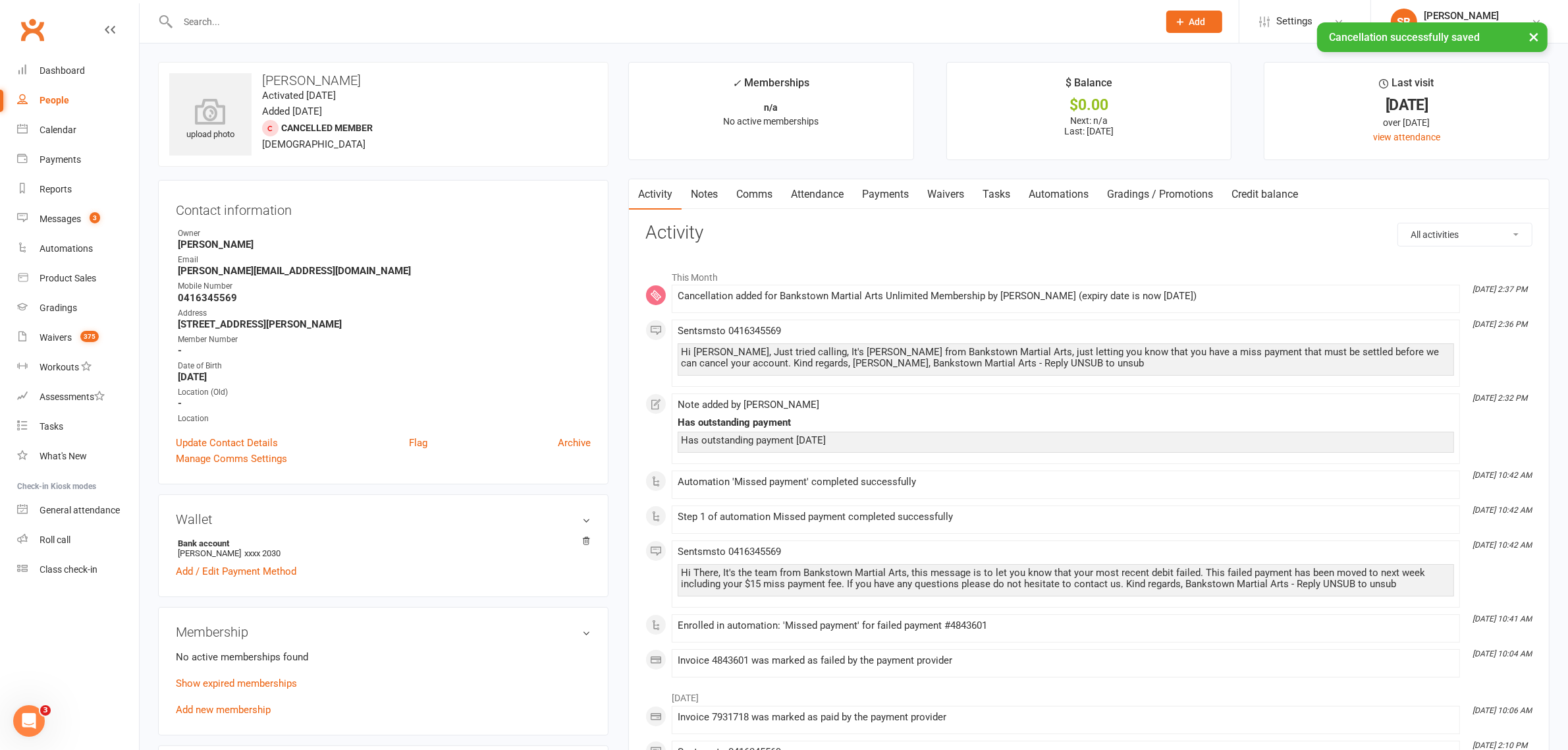
click at [270, 17] on input "text" at bounding box center [661, 22] width 975 height 19
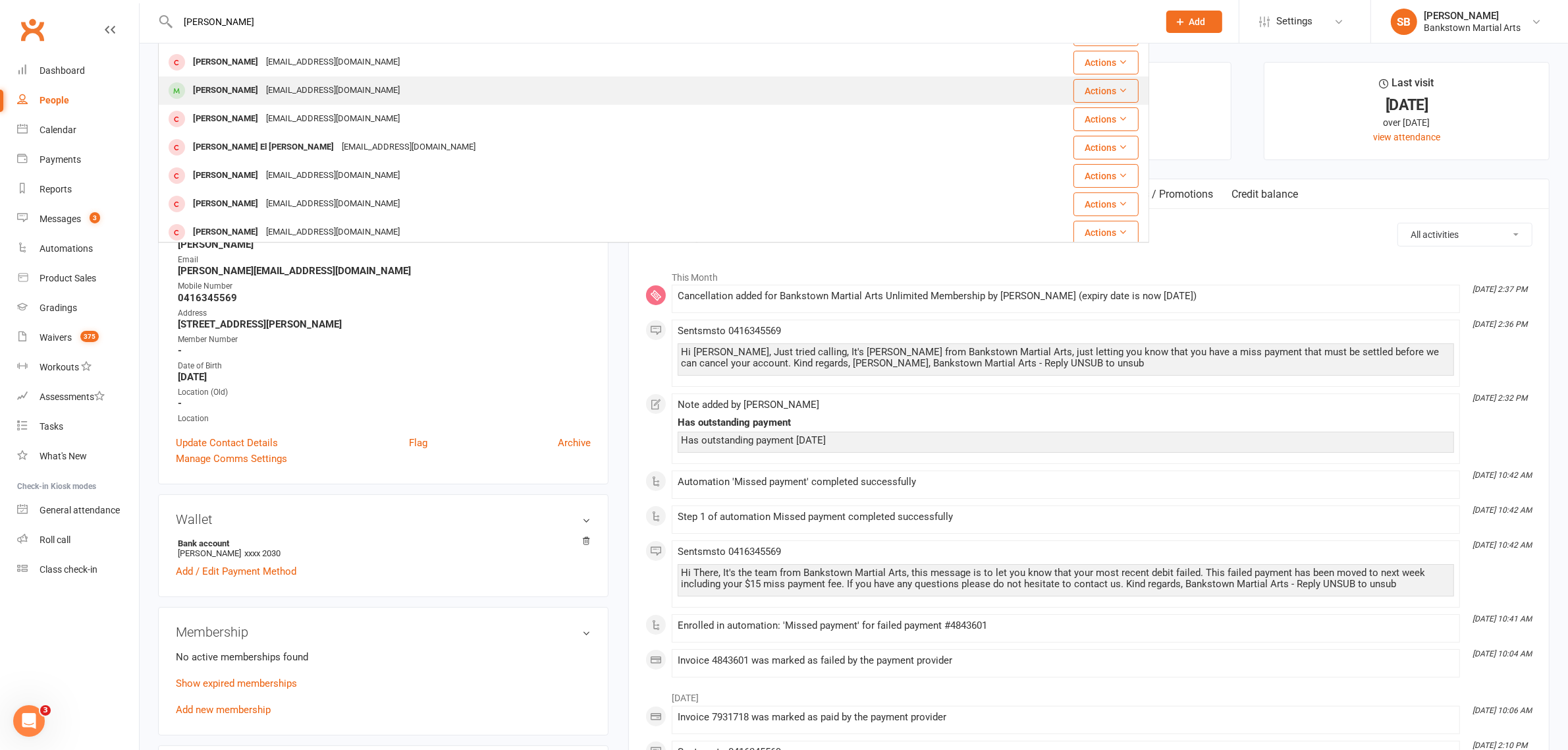
scroll to position [368, 0]
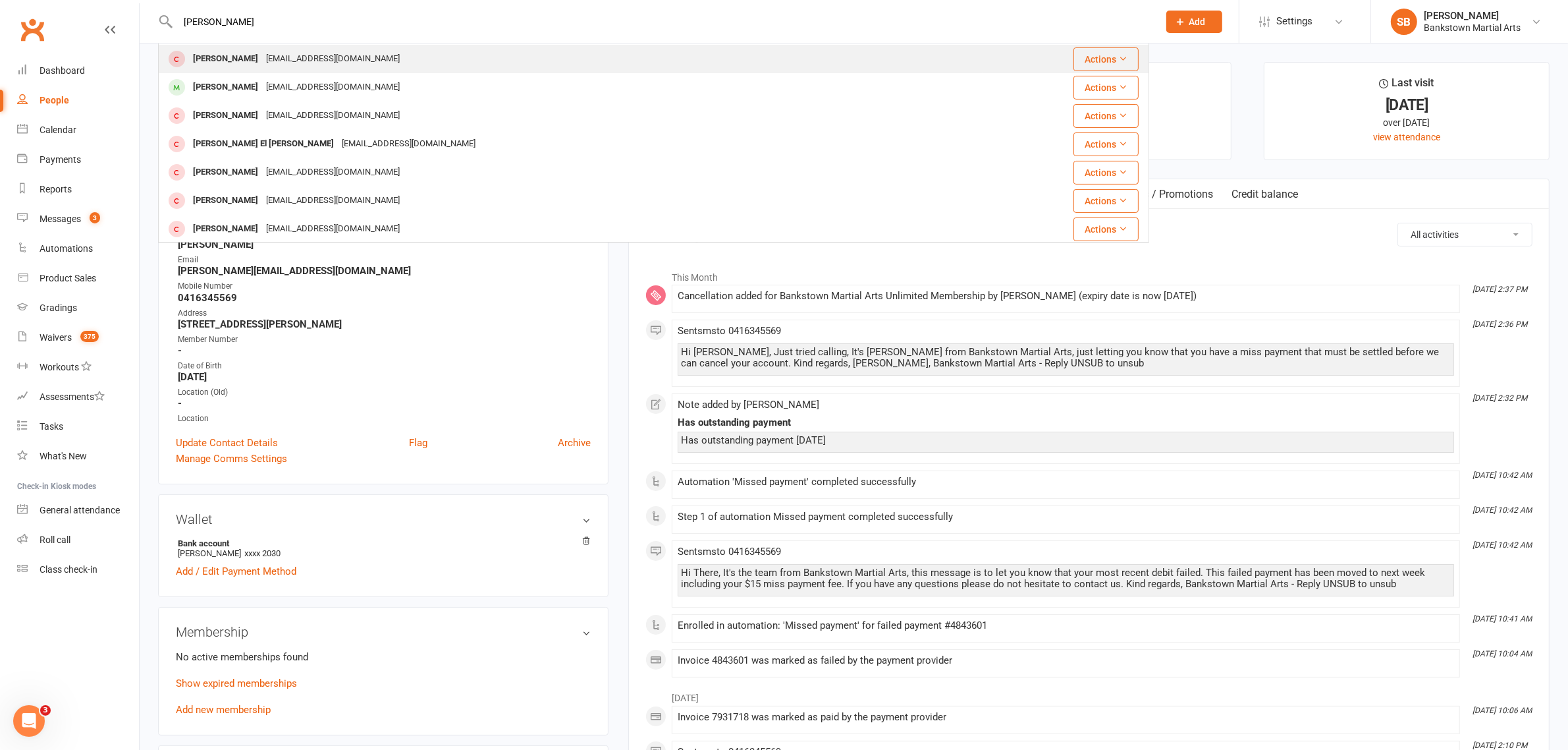
type input "[PERSON_NAME]"
click at [278, 66] on div "[EMAIL_ADDRESS][DOMAIN_NAME]" at bounding box center [333, 59] width 141 height 19
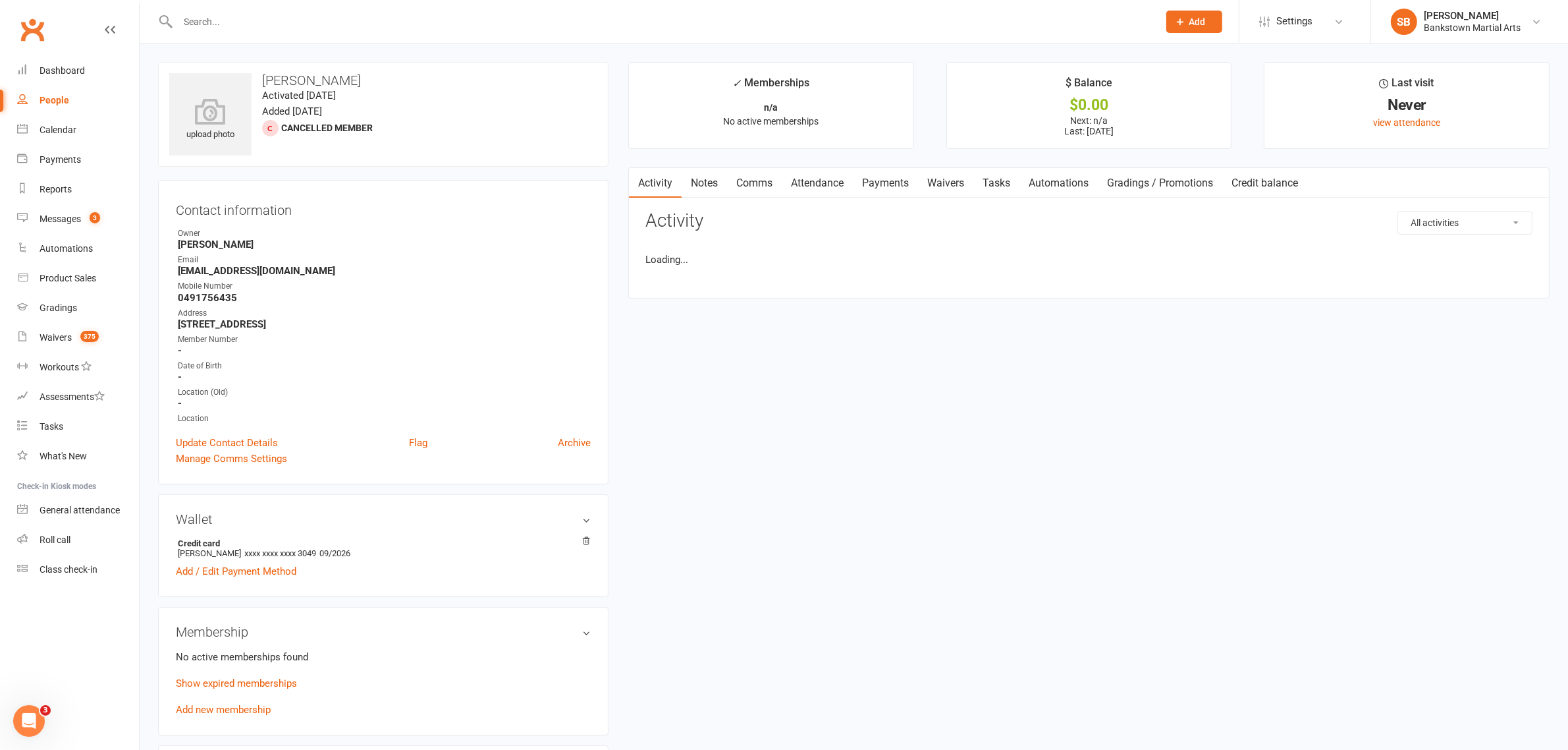
click at [893, 199] on div "Activity Notes Comms Attendance Payments Waivers Tasks Automations Gradings / P…" at bounding box center [1089, 233] width 921 height 131
click at [893, 194] on link "Payments" at bounding box center [885, 184] width 65 height 30
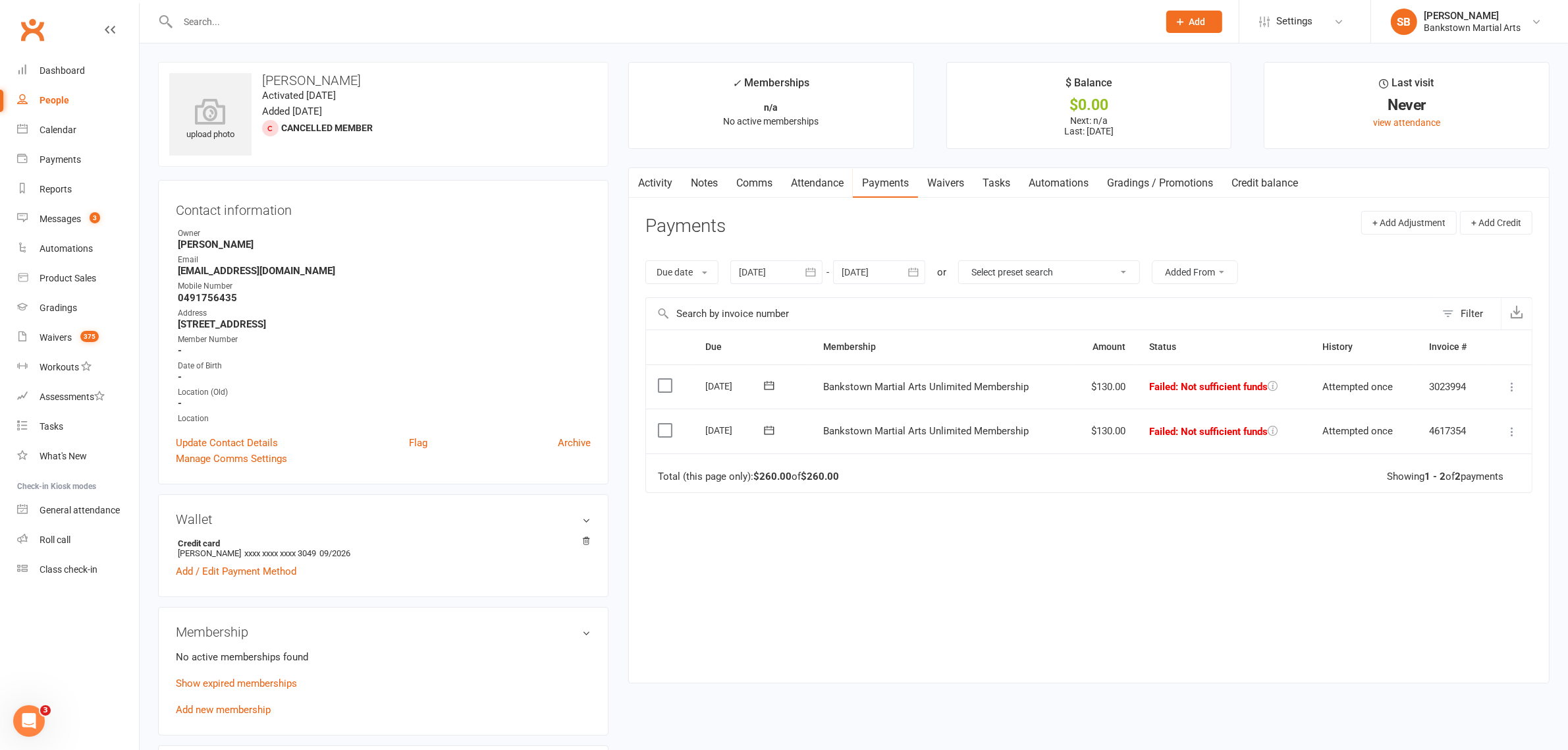
click at [764, 280] on div at bounding box center [776, 272] width 93 height 24
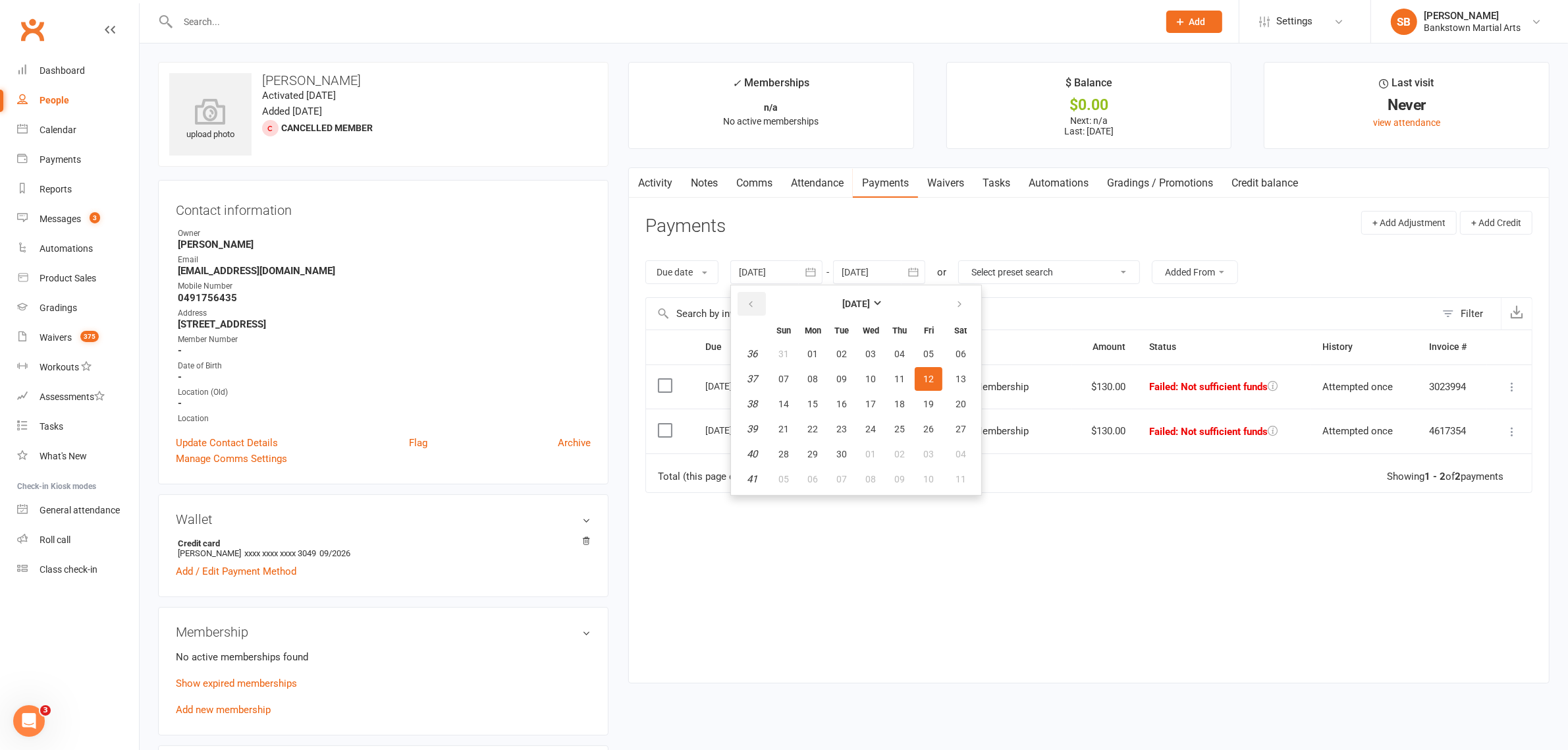
click at [754, 299] on icon "button" at bounding box center [750, 304] width 9 height 11
click at [782, 350] on button "29" at bounding box center [783, 354] width 28 height 24
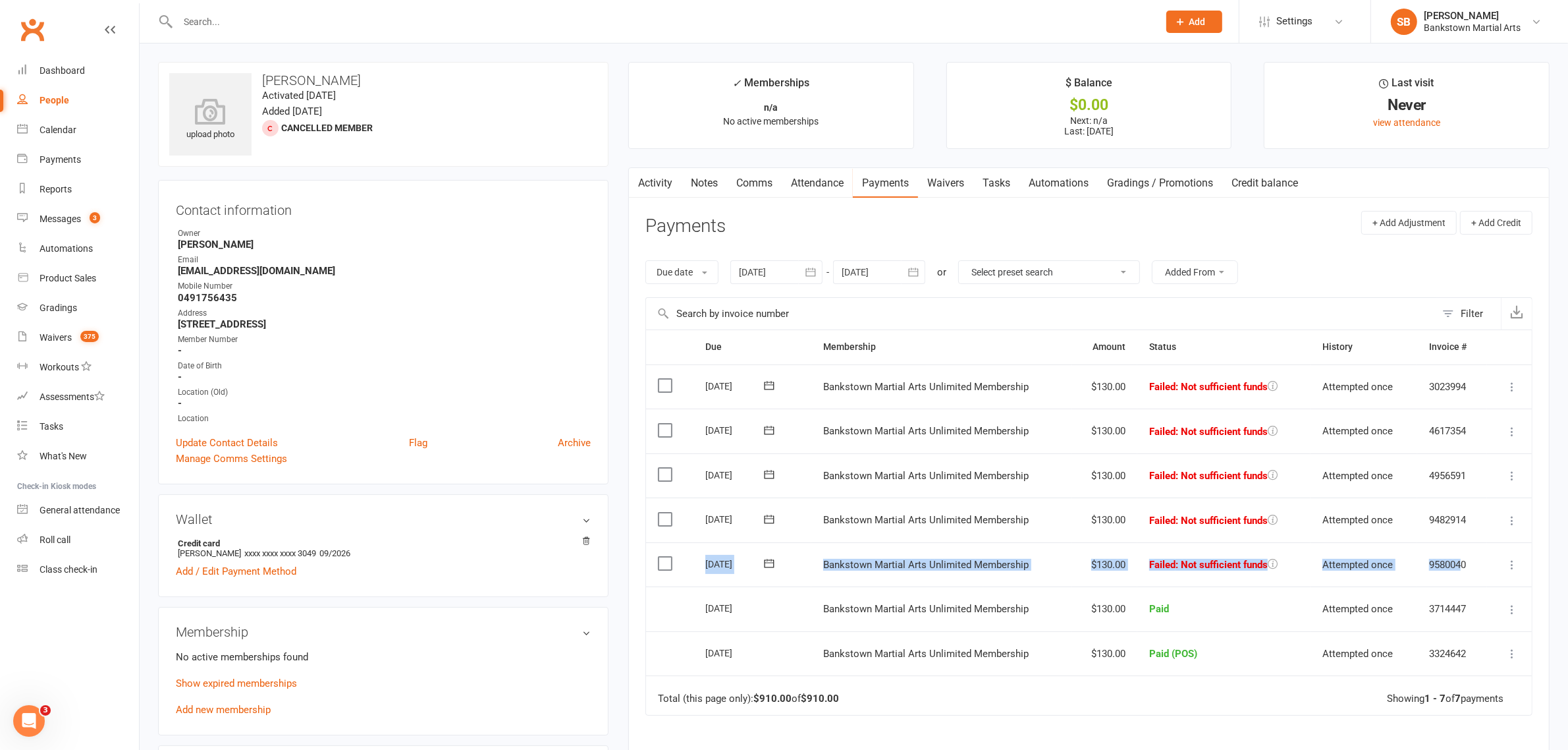
drag, startPoint x: 1464, startPoint y: 566, endPoint x: 744, endPoint y: 555, distance: 720.1
click at [744, 555] on tr "Select this [DATE] [PERSON_NAME] Bankstown Martial Arts Unlimited Membership $1…" at bounding box center [1089, 564] width 886 height 45
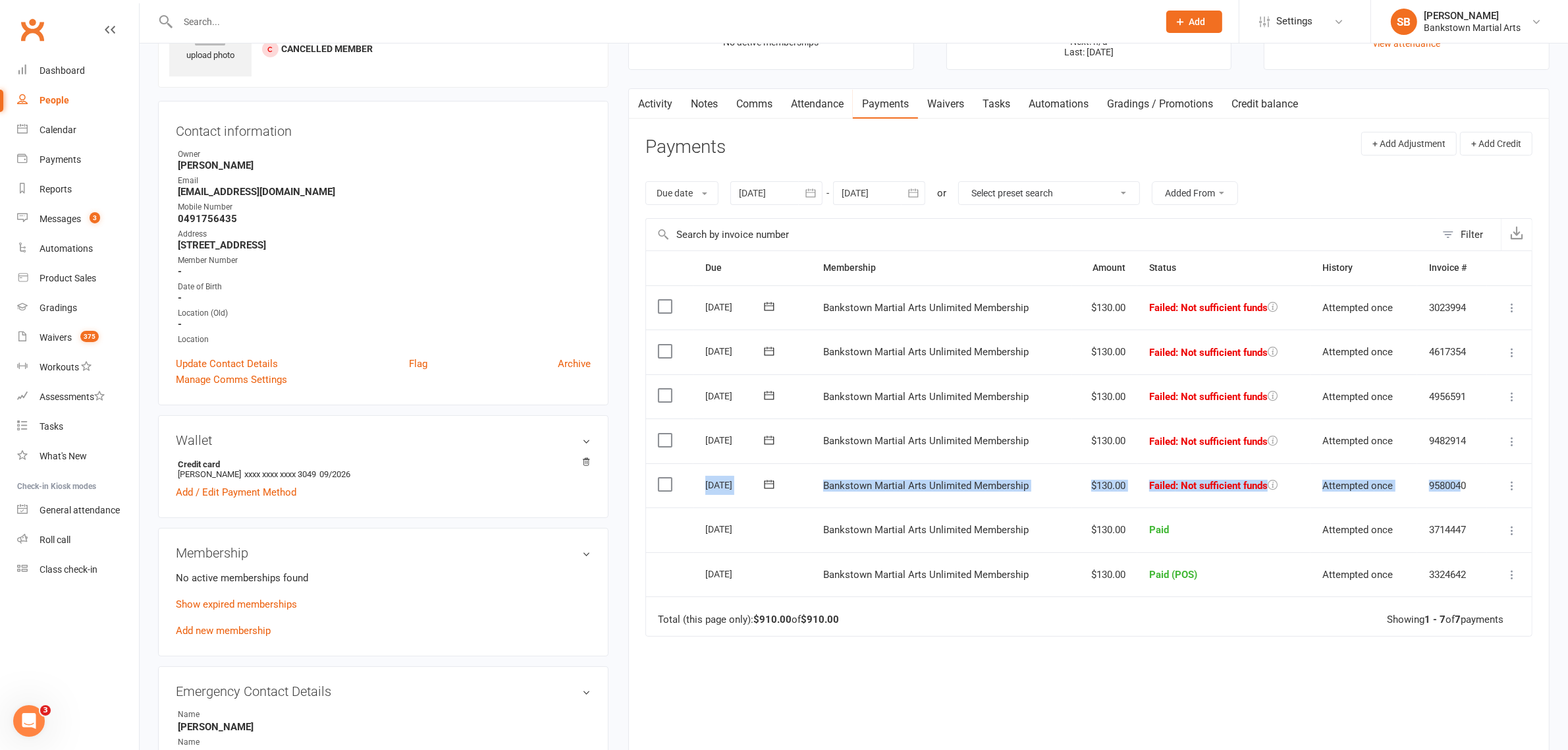
scroll to position [165, 0]
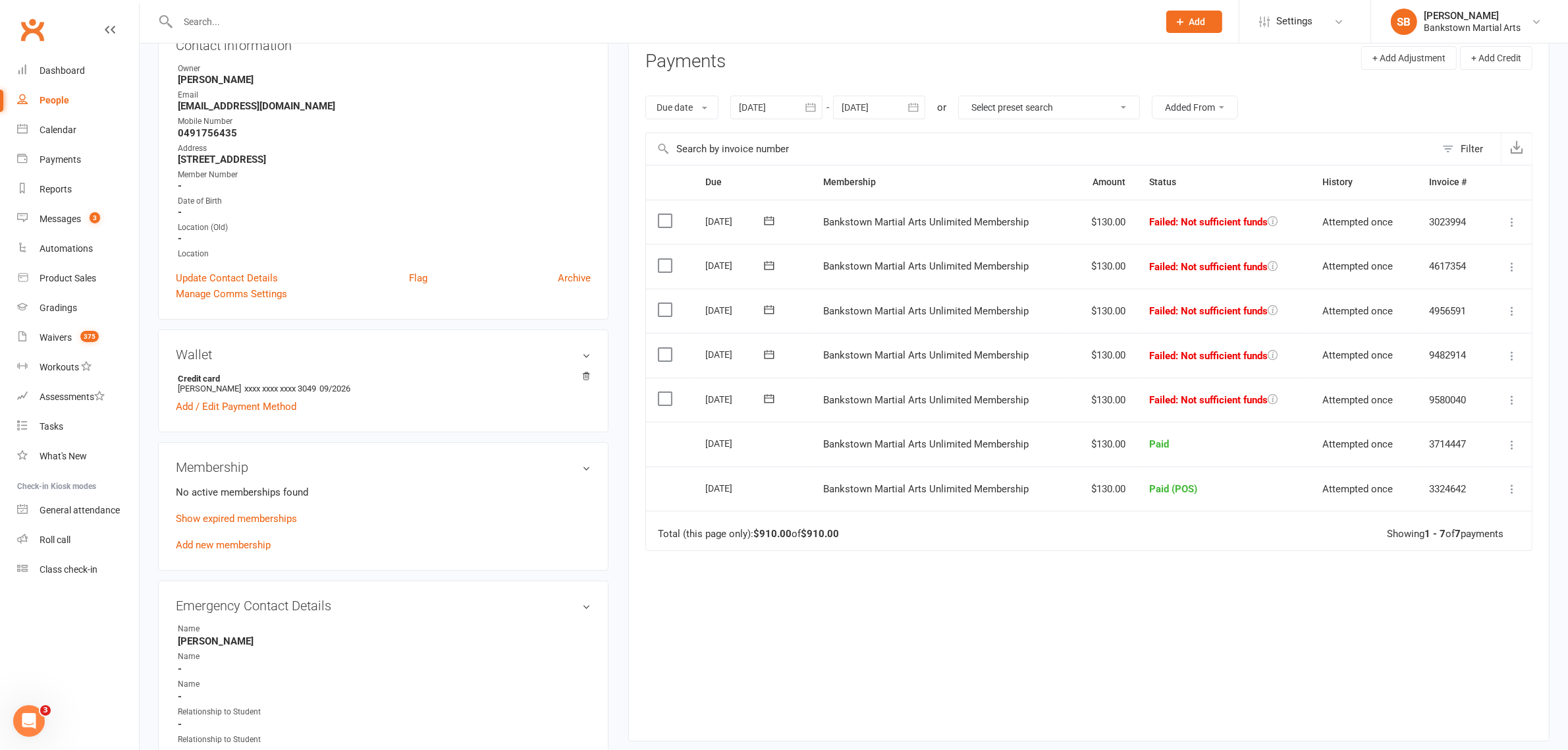
click at [774, 101] on div at bounding box center [776, 107] width 93 height 24
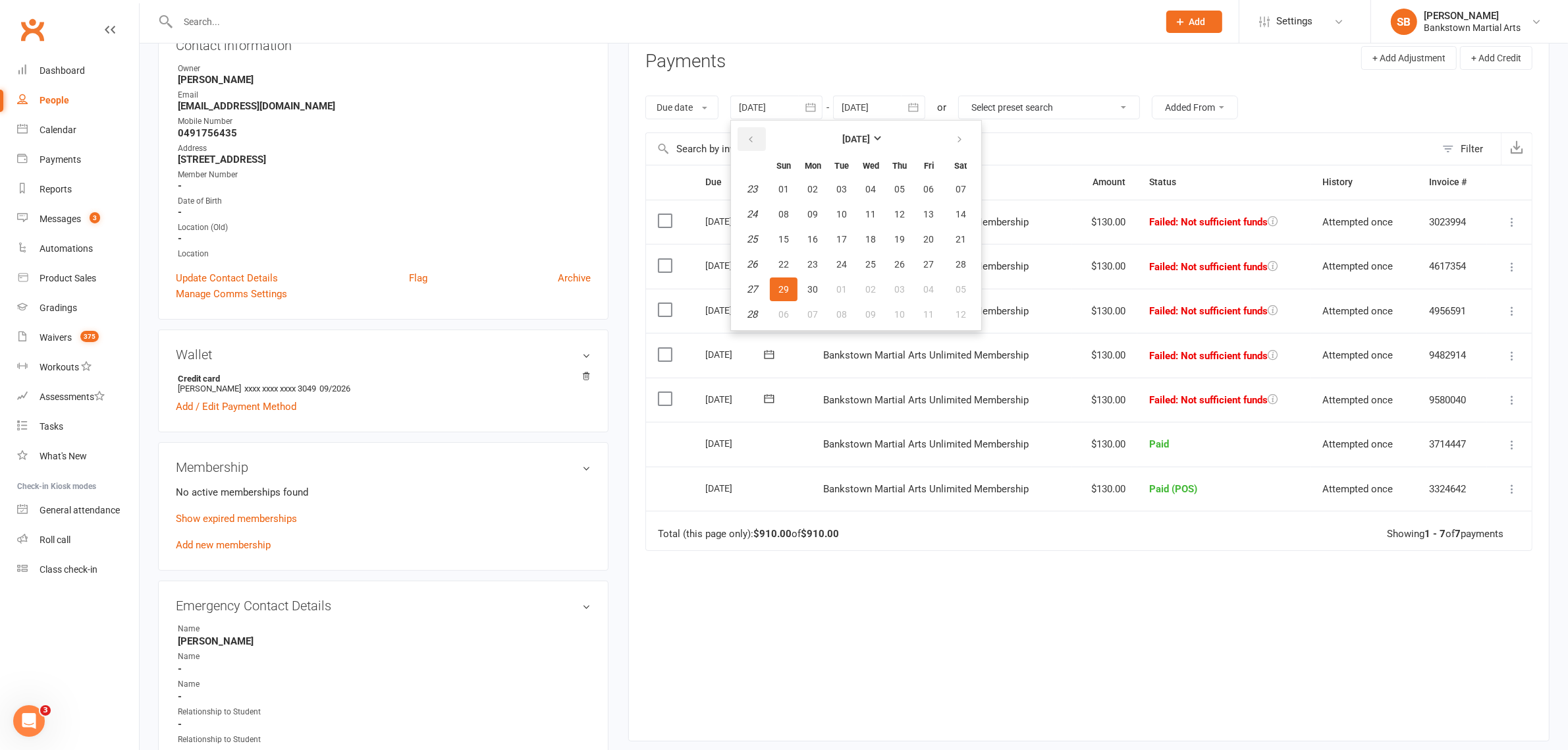
click at [751, 136] on icon "button" at bounding box center [750, 140] width 9 height 11
click at [797, 186] on button "30" at bounding box center [783, 189] width 28 height 24
type input "[DATE]"
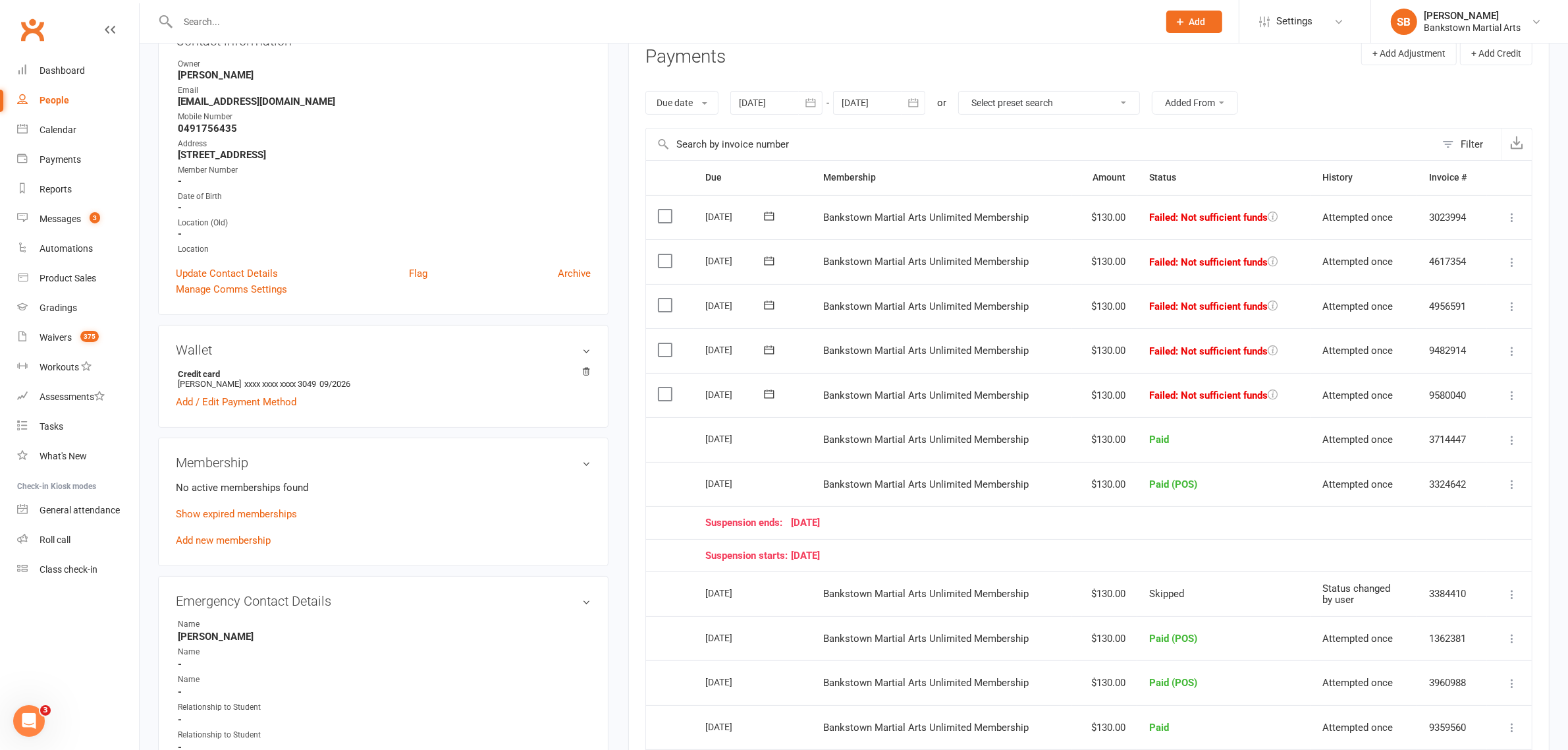
scroll to position [412, 0]
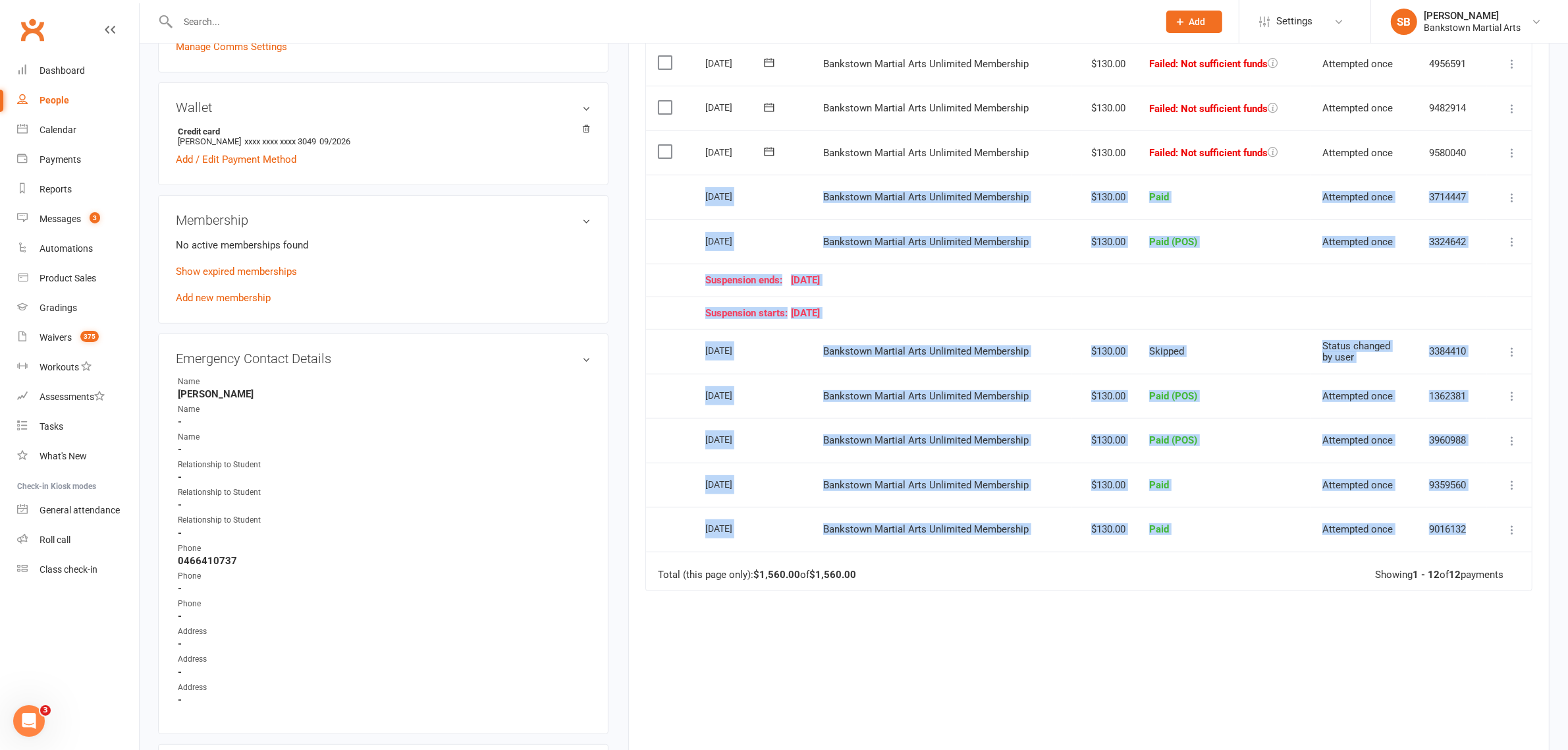
drag, startPoint x: 1465, startPoint y: 522, endPoint x: 680, endPoint y: 212, distance: 844.0
click at [680, 212] on table "Due Contact Membership Amount Status History Invoice # Select this [DATE] [PERS…" at bounding box center [1089, 254] width 887 height 673
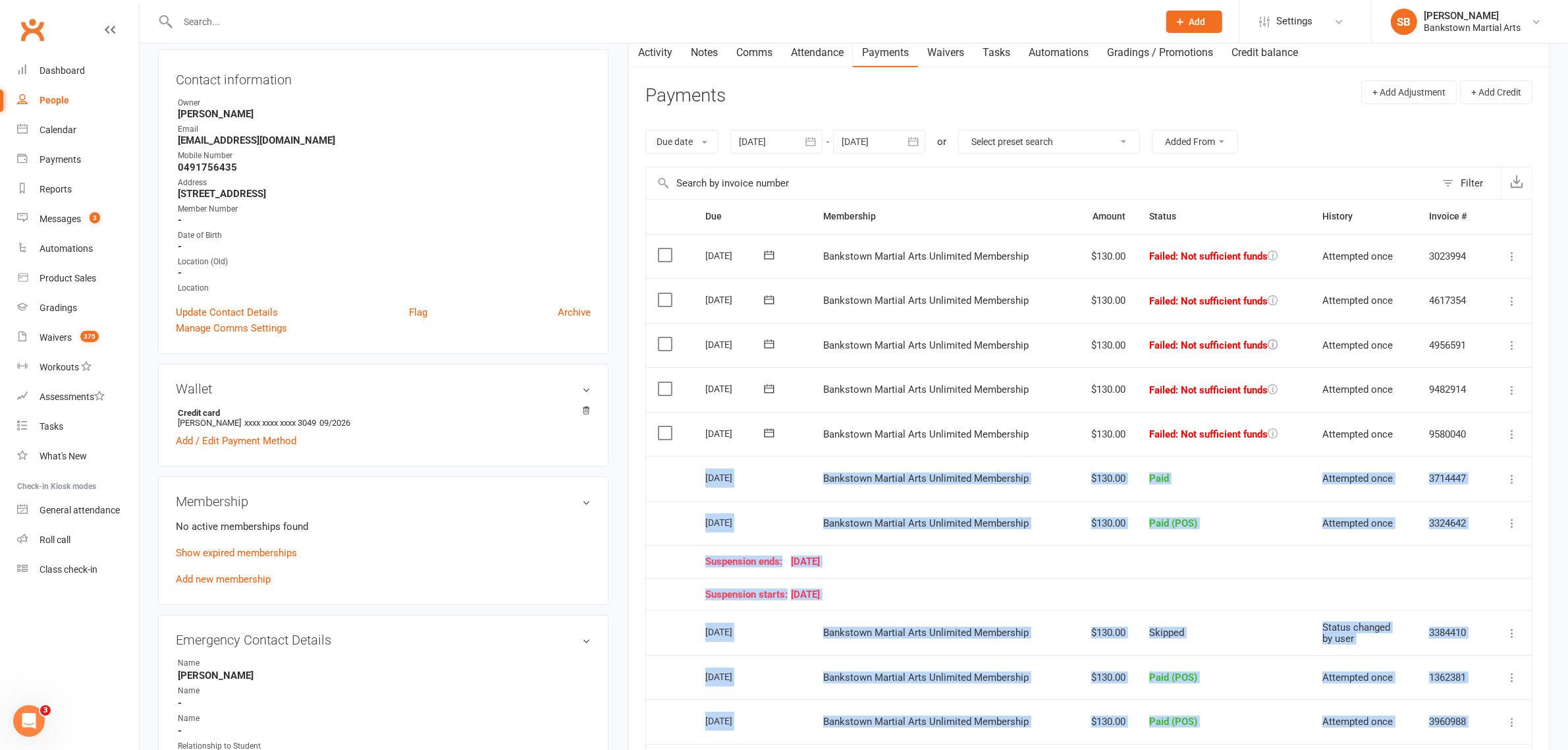
scroll to position [82, 0]
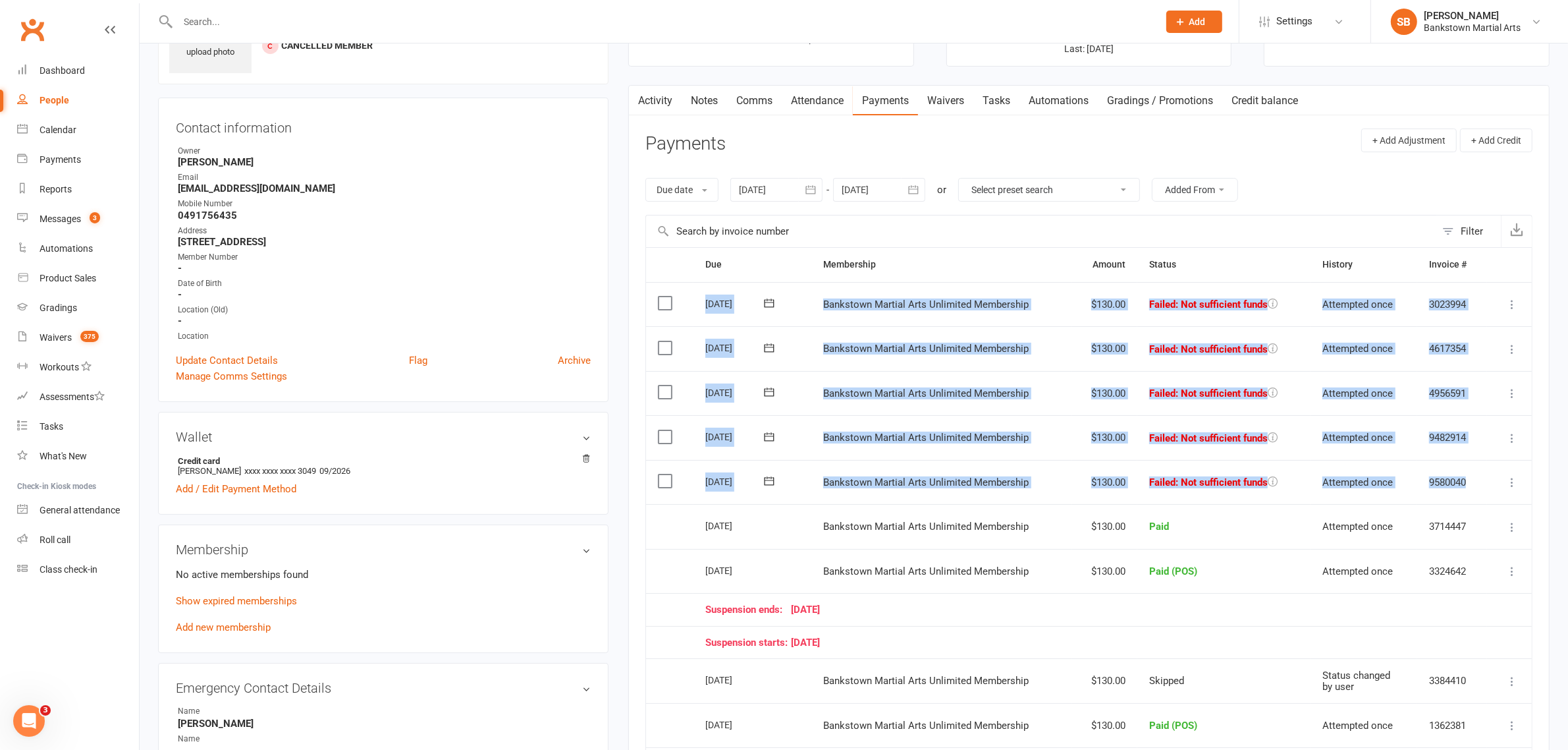
drag, startPoint x: 1486, startPoint y: 492, endPoint x: 718, endPoint y: 295, distance: 792.9
click at [702, 293] on table "Due Contact Membership Amount Status History Invoice # Select this [DATE] [PERS…" at bounding box center [1089, 584] width 887 height 673
click at [68, 76] on div "Dashboard" at bounding box center [62, 70] width 45 height 11
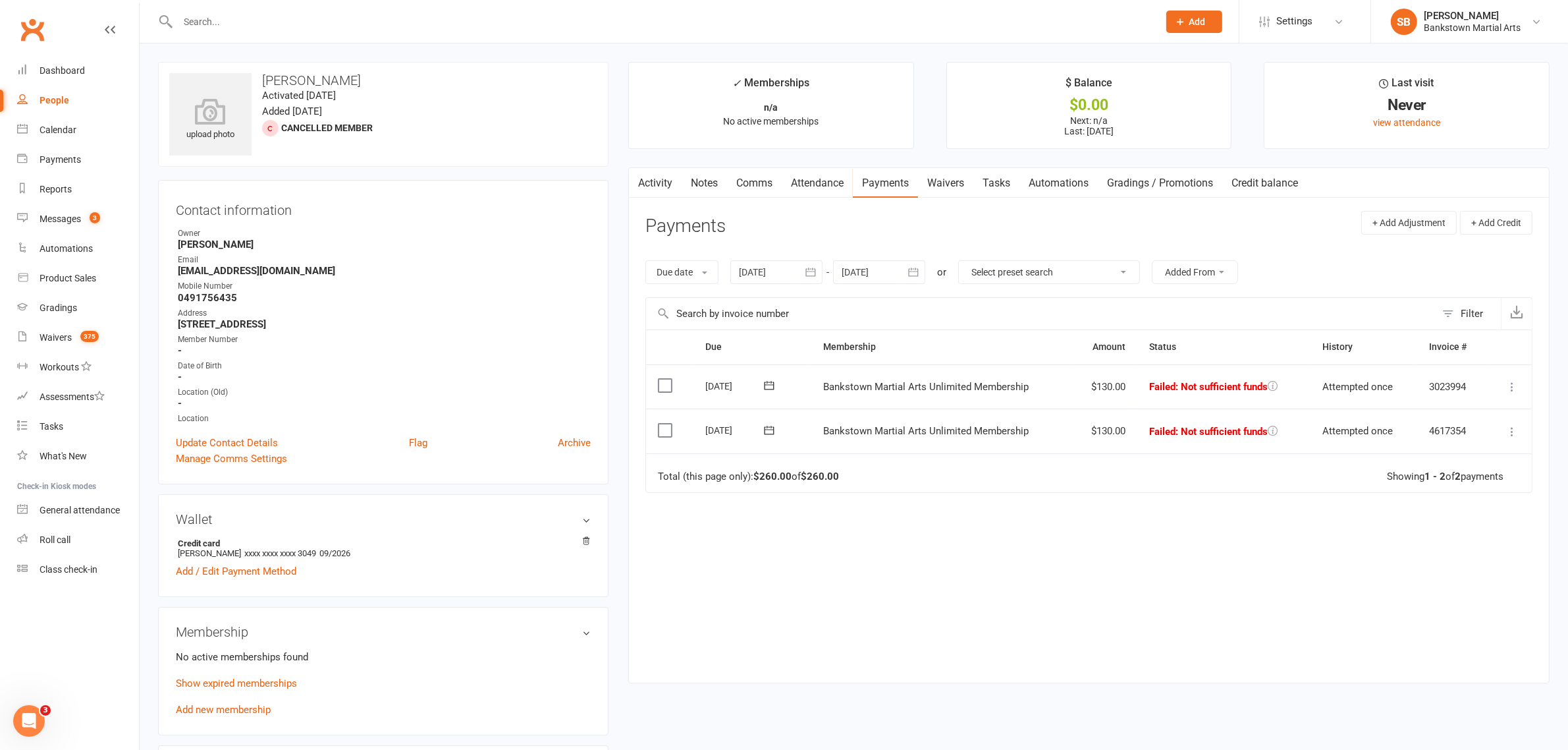
click at [776, 274] on div at bounding box center [776, 272] width 93 height 24
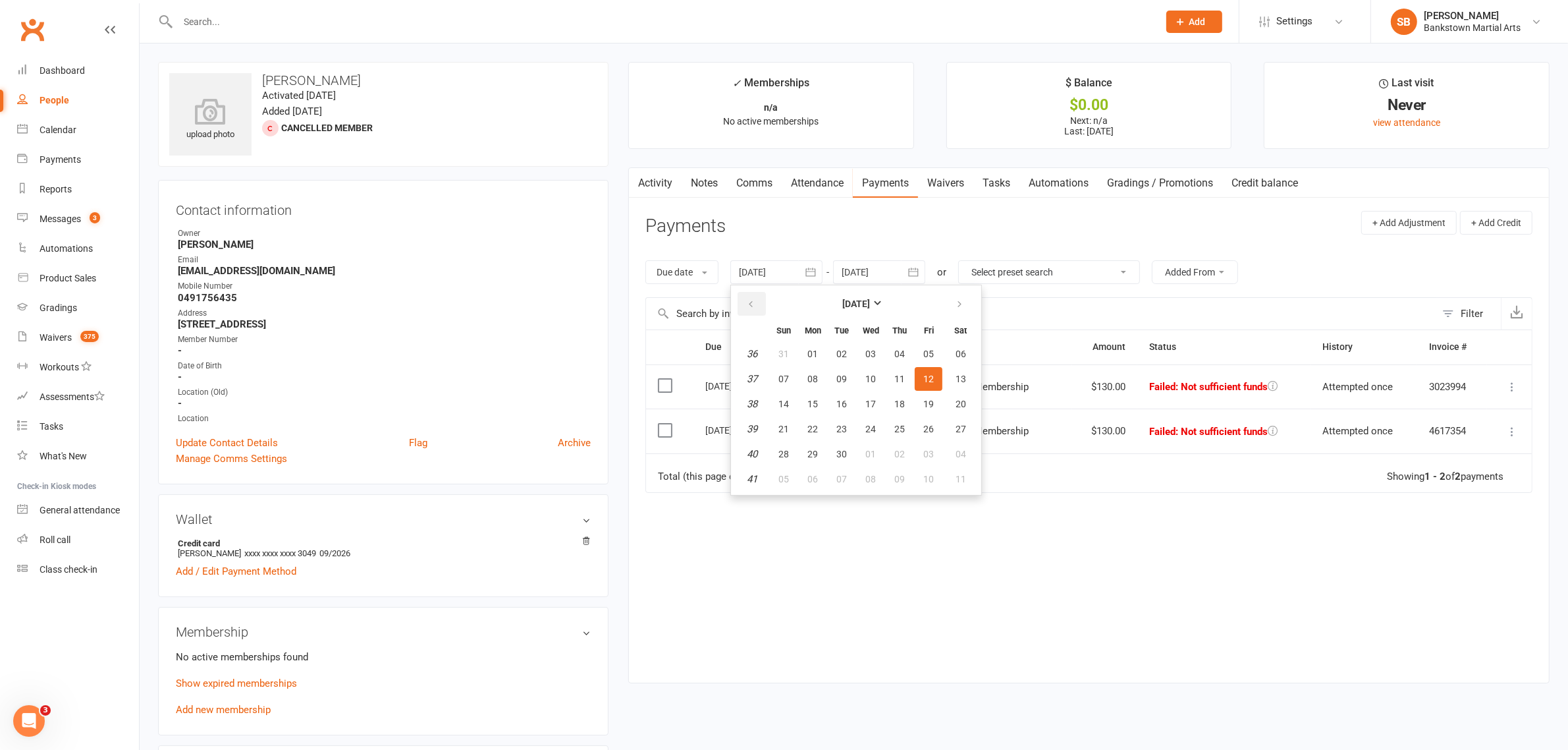
click at [762, 300] on button "button" at bounding box center [752, 304] width 29 height 24
click at [792, 357] on button "27" at bounding box center [783, 354] width 28 height 24
type input "[DATE]"
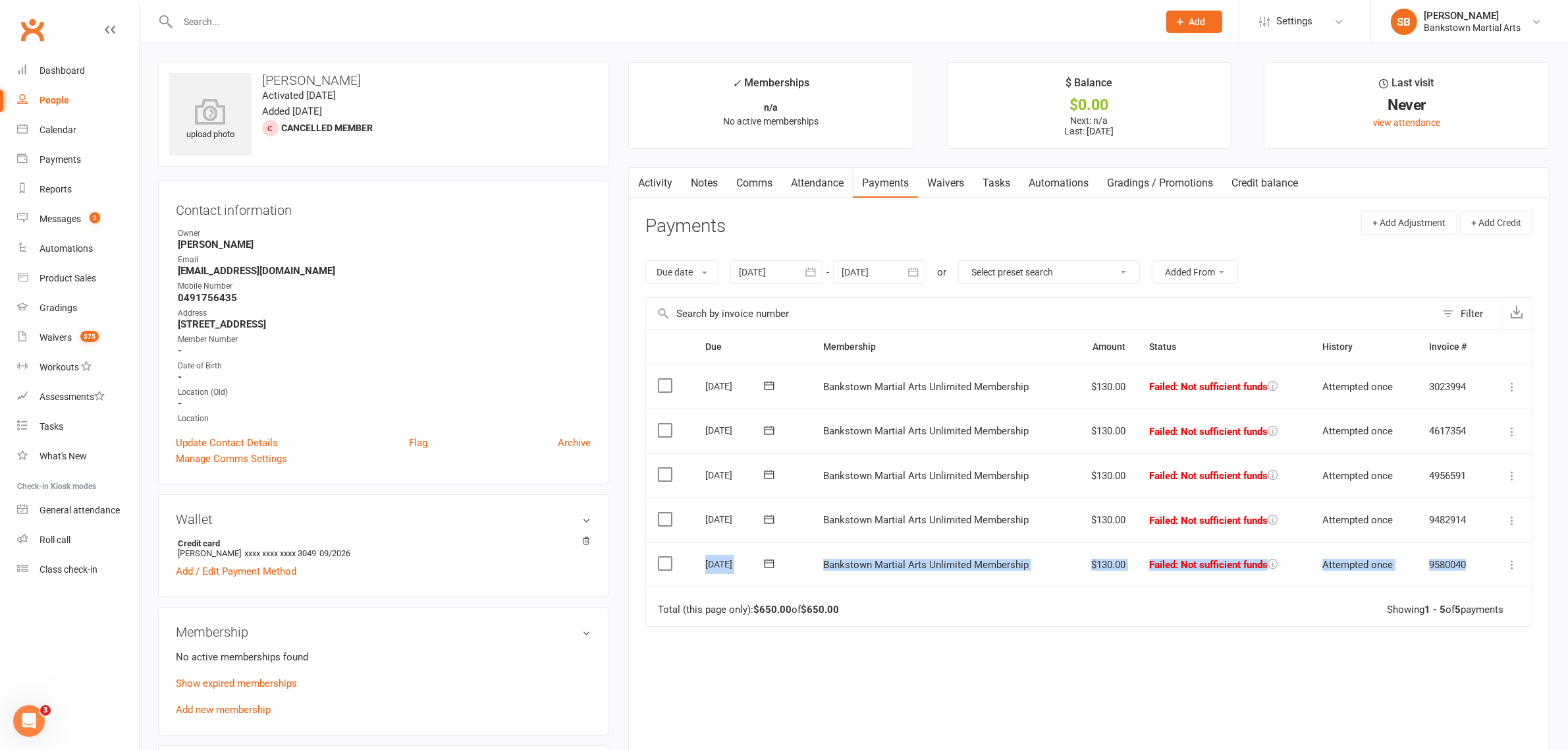
drag, startPoint x: 699, startPoint y: 571, endPoint x: 1465, endPoint y: 573, distance: 766.0
click at [1465, 573] on tr "Select this [DATE] [PERSON_NAME] Bankstown Martial Arts Unlimited Membership $1…" at bounding box center [1089, 564] width 886 height 45
click at [1465, 573] on td "9580040" at bounding box center [1451, 564] width 70 height 45
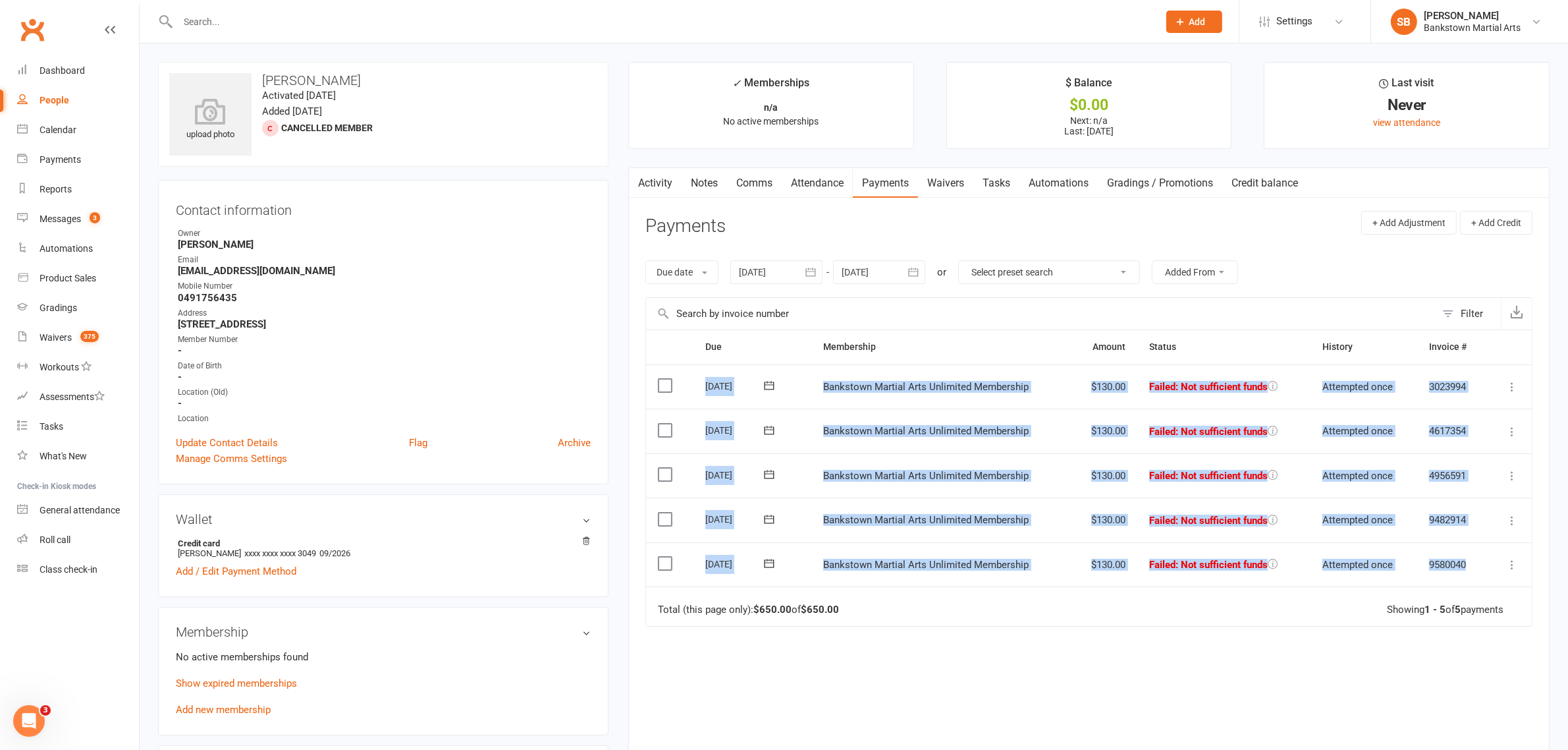
drag, startPoint x: 1470, startPoint y: 572, endPoint x: 672, endPoint y: 380, distance: 820.8
click at [672, 380] on table "Due Contact Membership Amount Status History Invoice # Select this [DATE] [PERS…" at bounding box center [1089, 477] width 887 height 296
click at [660, 189] on link "Activity" at bounding box center [654, 184] width 53 height 30
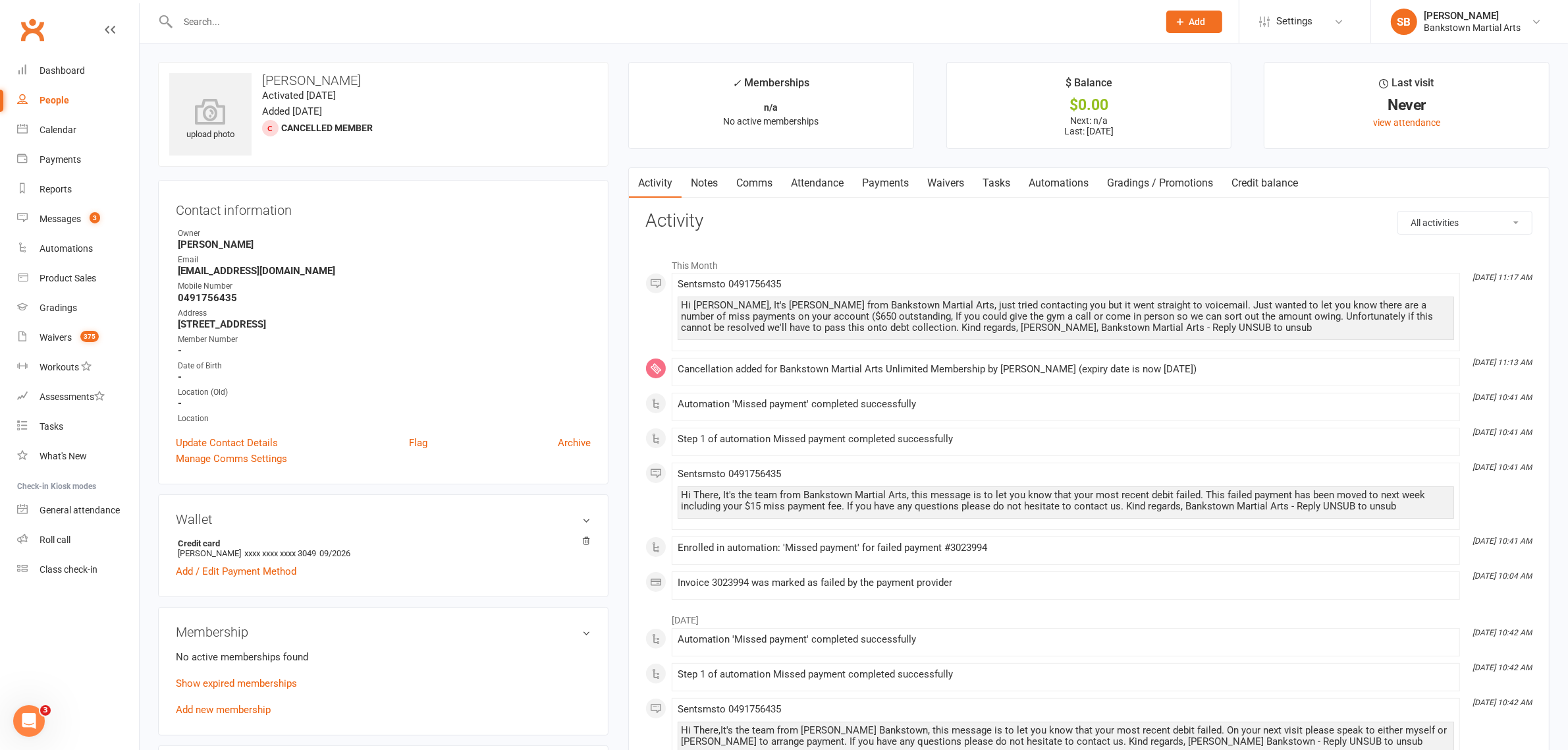
click at [897, 189] on link "Payments" at bounding box center [885, 184] width 65 height 30
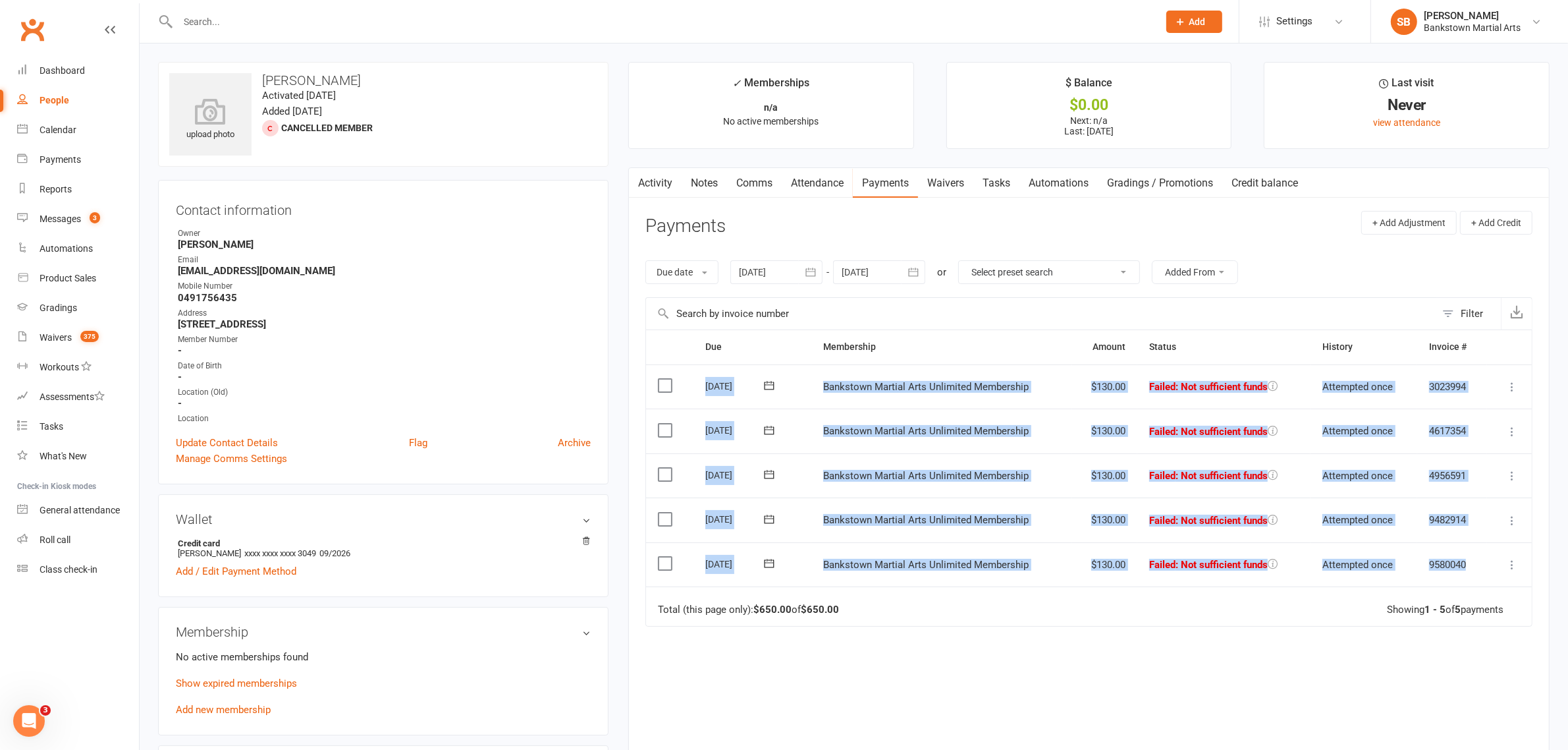
click at [1057, 465] on td "Bankstown Martial Arts Unlimited Membership" at bounding box center [940, 476] width 260 height 45
click at [1087, 401] on td "$130.00" at bounding box center [1104, 386] width 66 height 45
drag, startPoint x: 1097, startPoint y: 386, endPoint x: 1127, endPoint y: 570, distance: 186.4
click at [1127, 570] on table "Due Contact Membership Amount Status History Invoice # Select this [DATE] [PERS…" at bounding box center [1089, 477] width 887 height 296
click at [1127, 570] on td "$130.00" at bounding box center [1104, 564] width 66 height 45
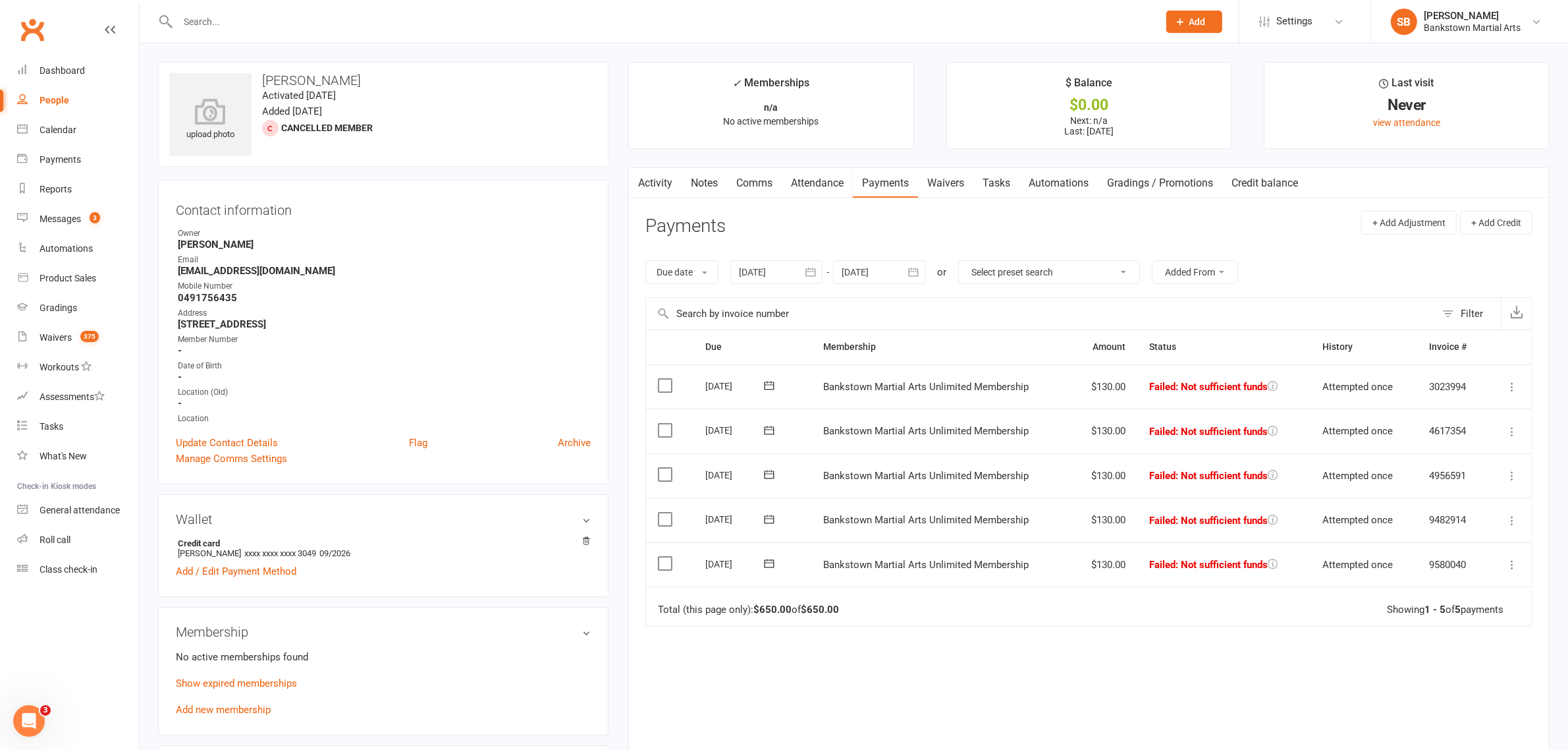
click at [744, 176] on link "Comms" at bounding box center [754, 184] width 55 height 30
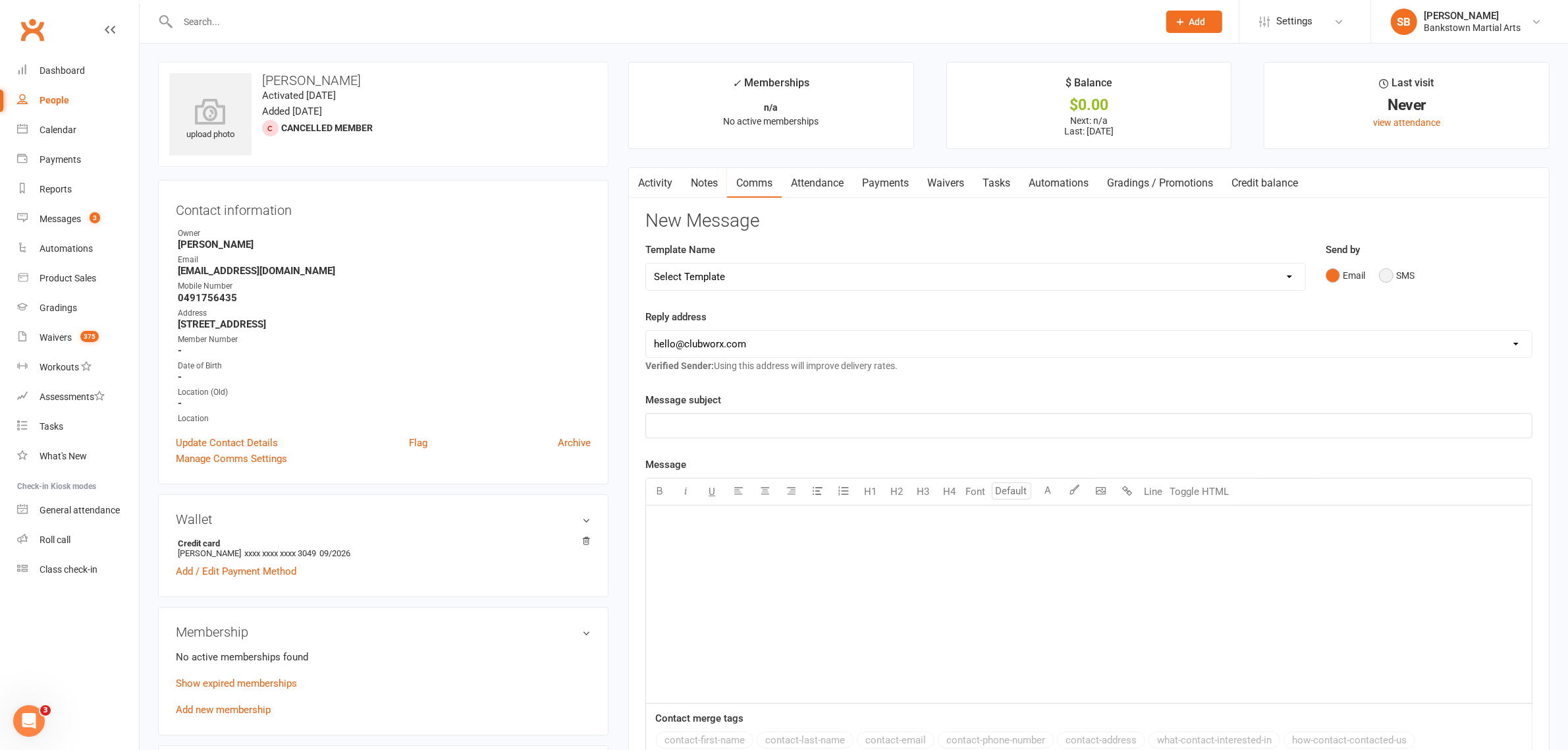
click at [1409, 274] on button "SMS" at bounding box center [1396, 275] width 35 height 25
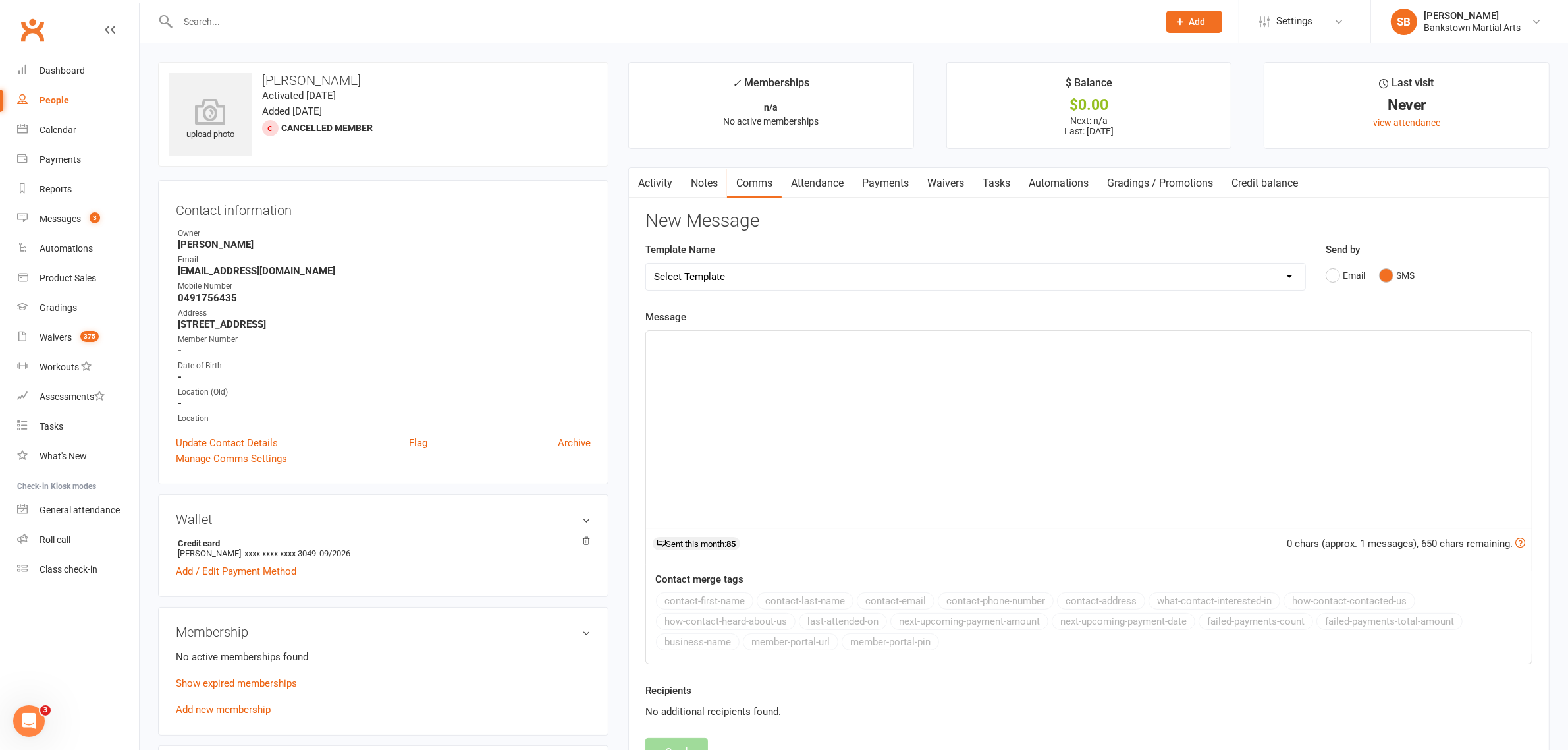
click at [903, 499] on div "﻿" at bounding box center [1089, 429] width 886 height 198
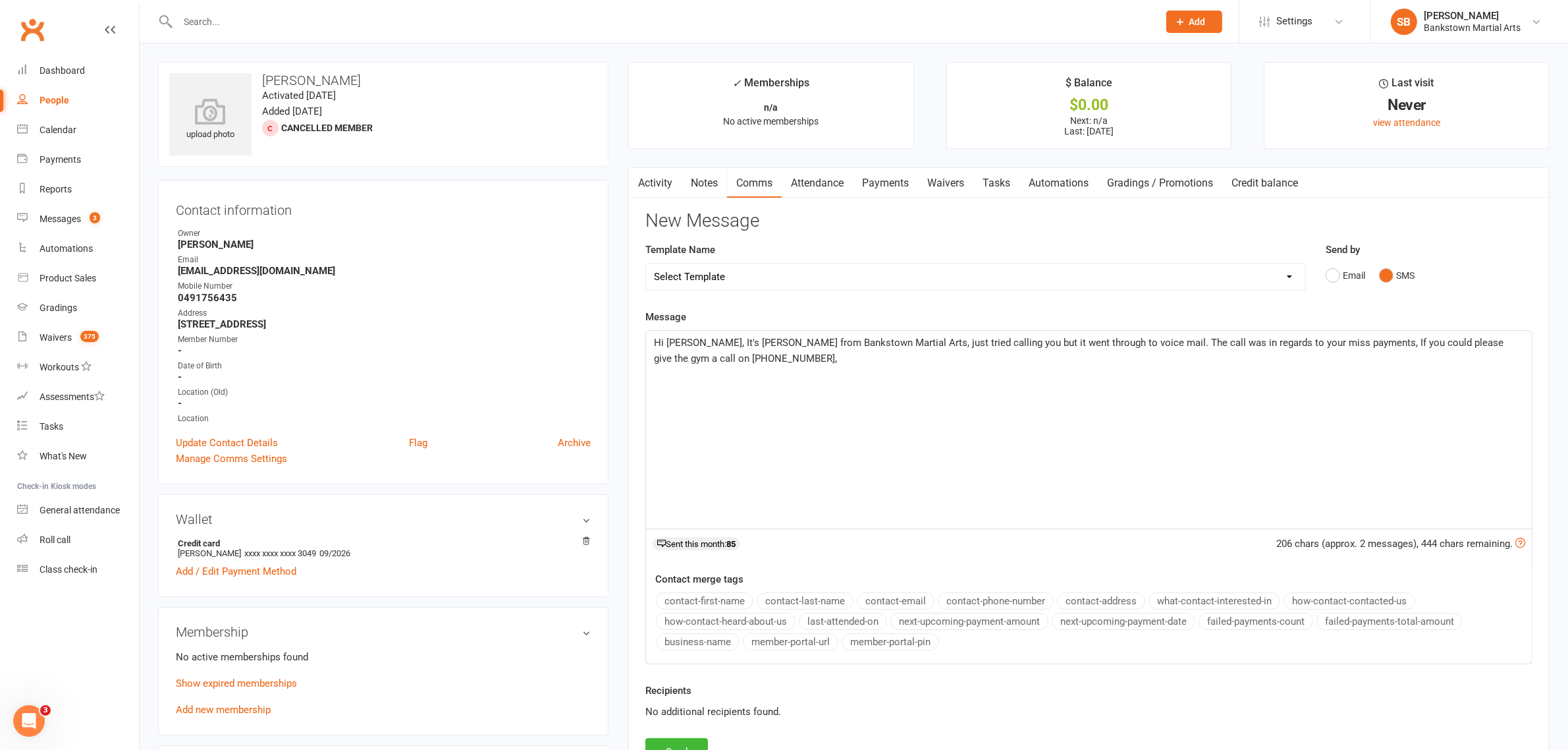
click at [877, 373] on div "Hi [PERSON_NAME], It's [PERSON_NAME] from Bankstown Martial Arts, just tried ca…" at bounding box center [1089, 429] width 886 height 198
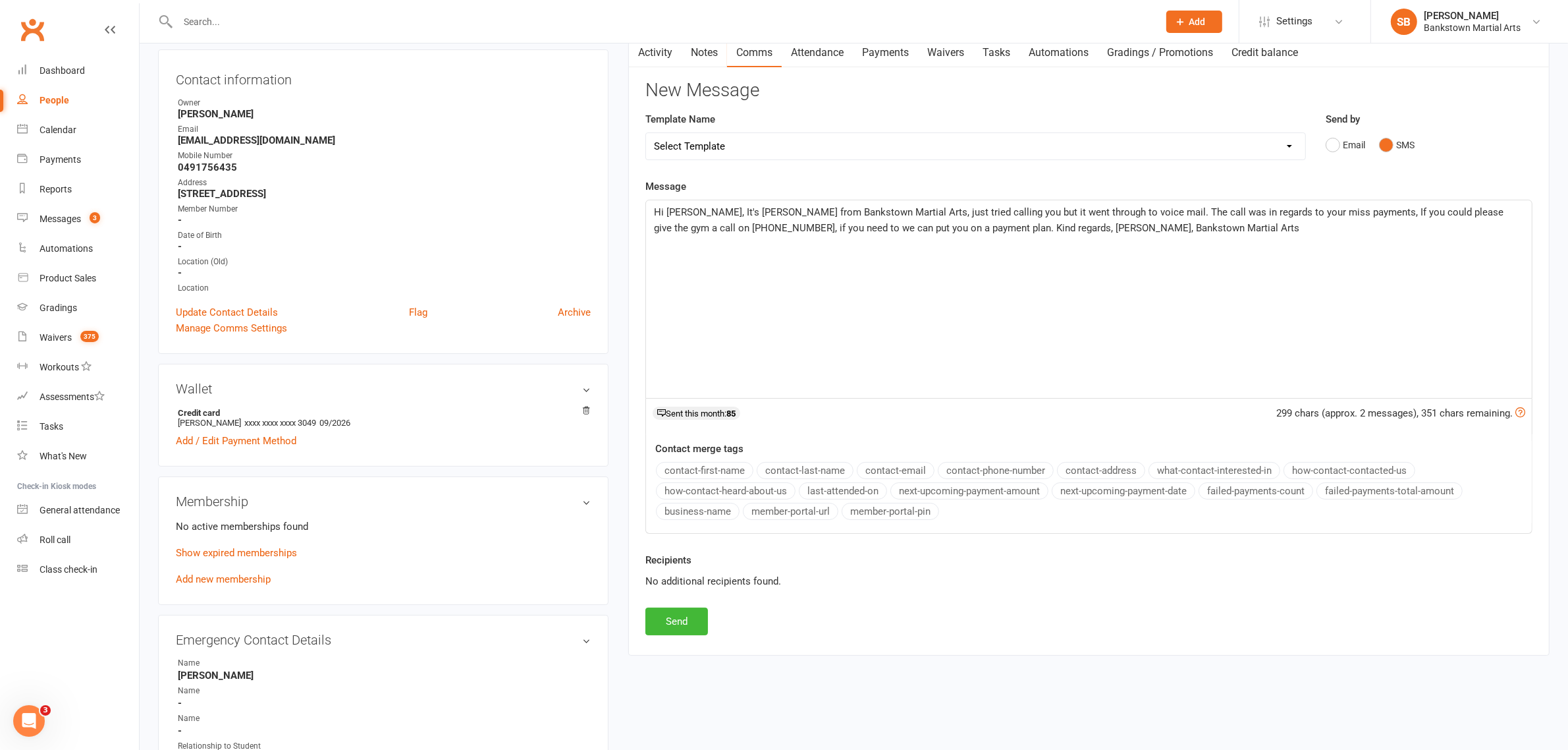
scroll to position [247, 0]
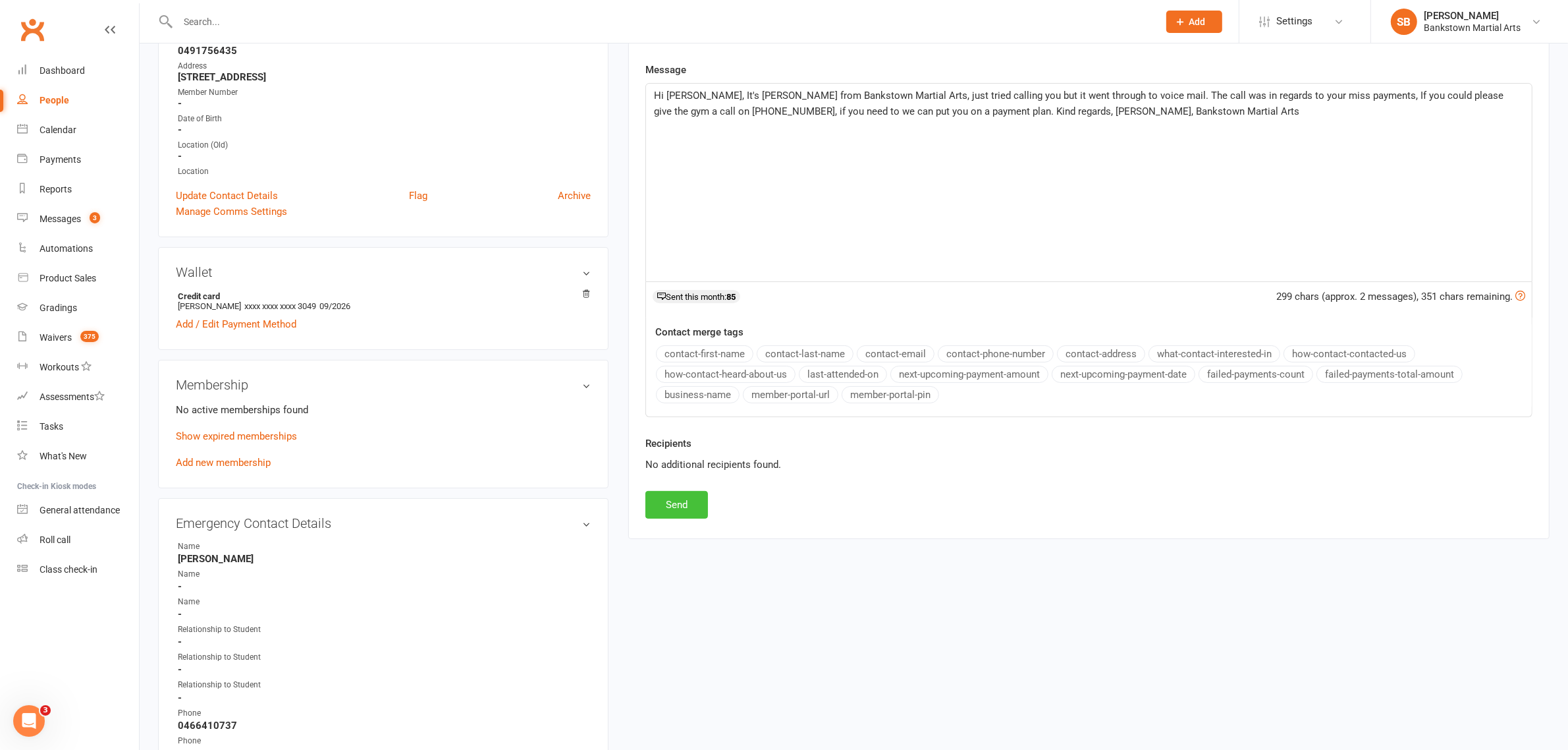
click at [665, 509] on button "Send" at bounding box center [676, 504] width 62 height 28
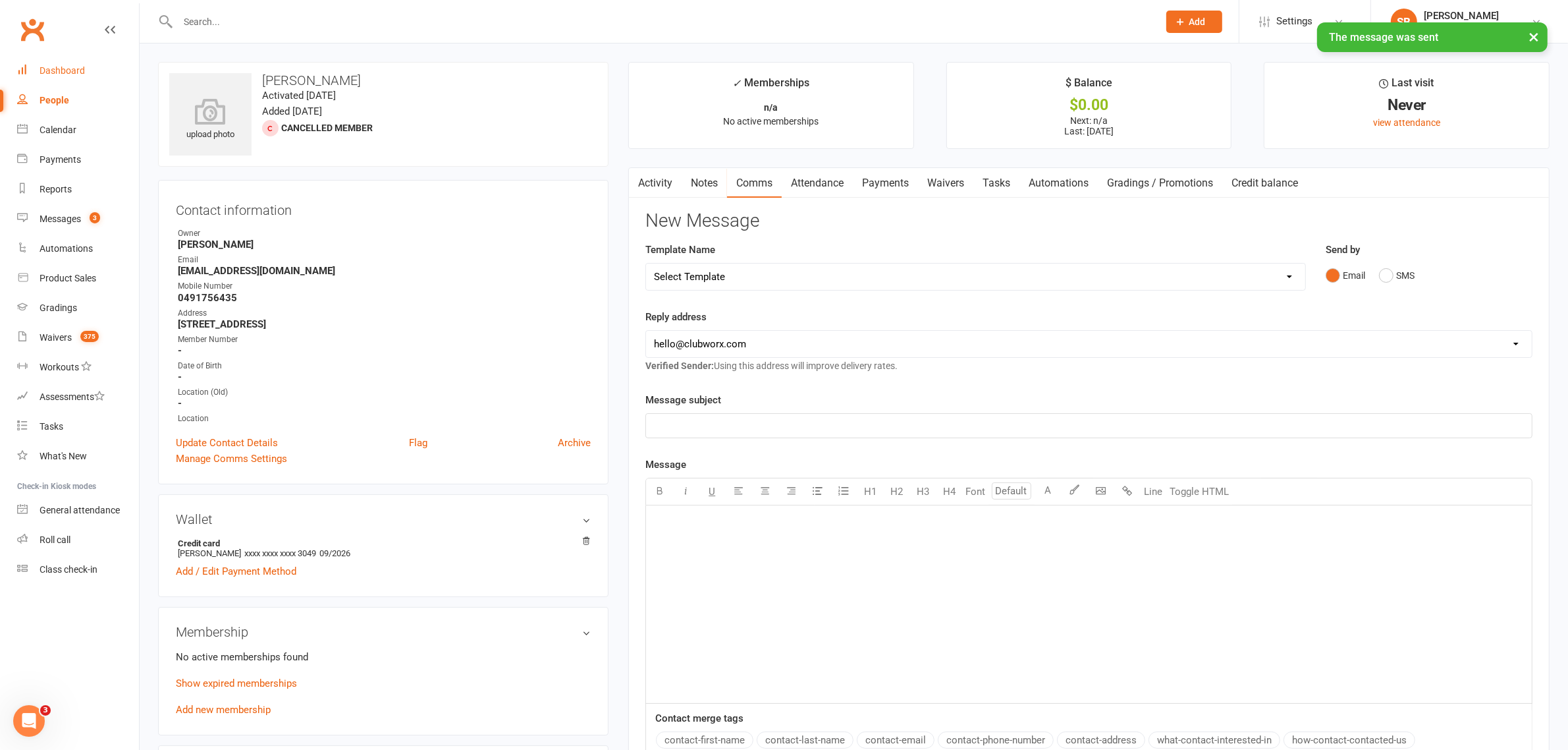
click at [43, 71] on div "Dashboard" at bounding box center [62, 70] width 45 height 11
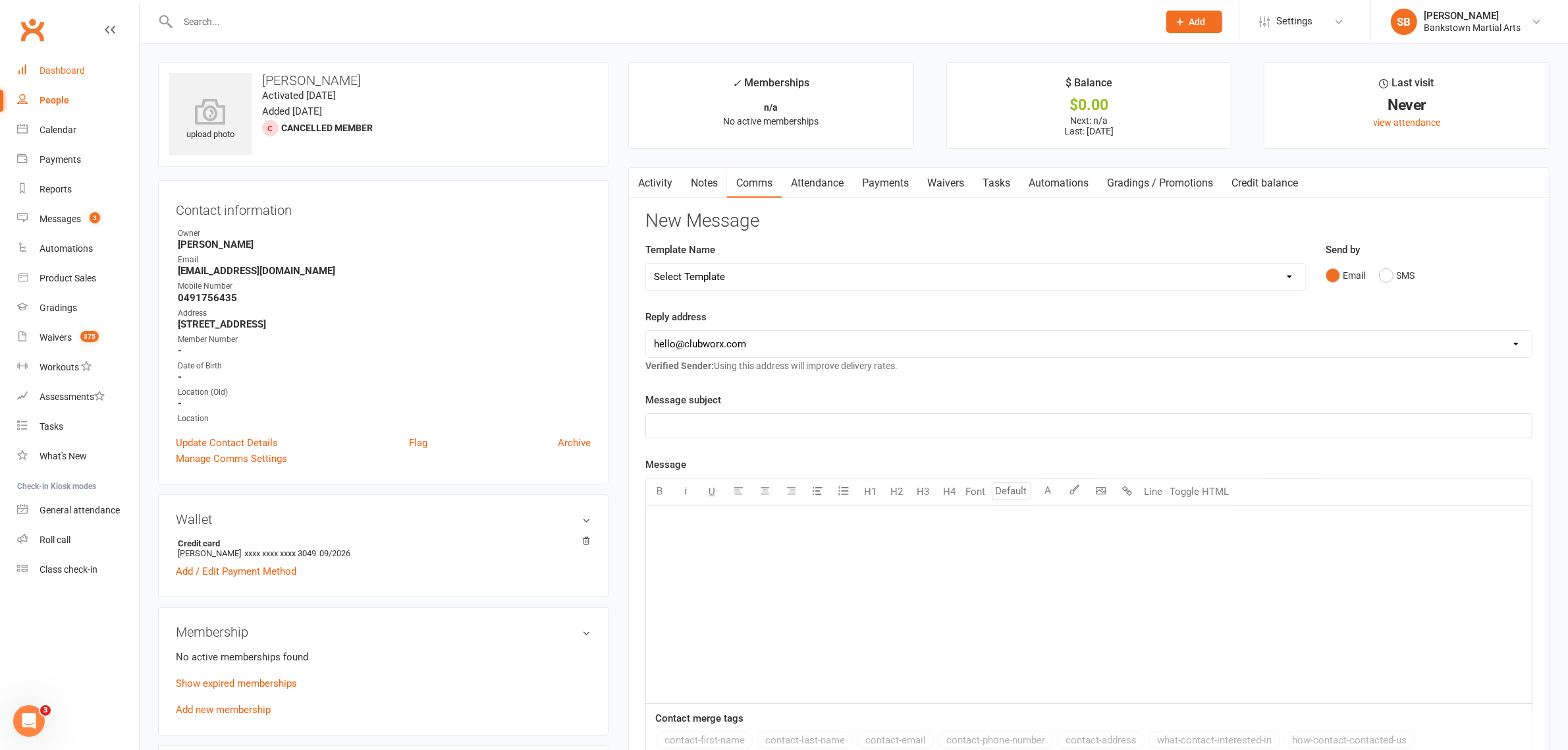
click at [66, 76] on div "Dashboard" at bounding box center [62, 70] width 45 height 11
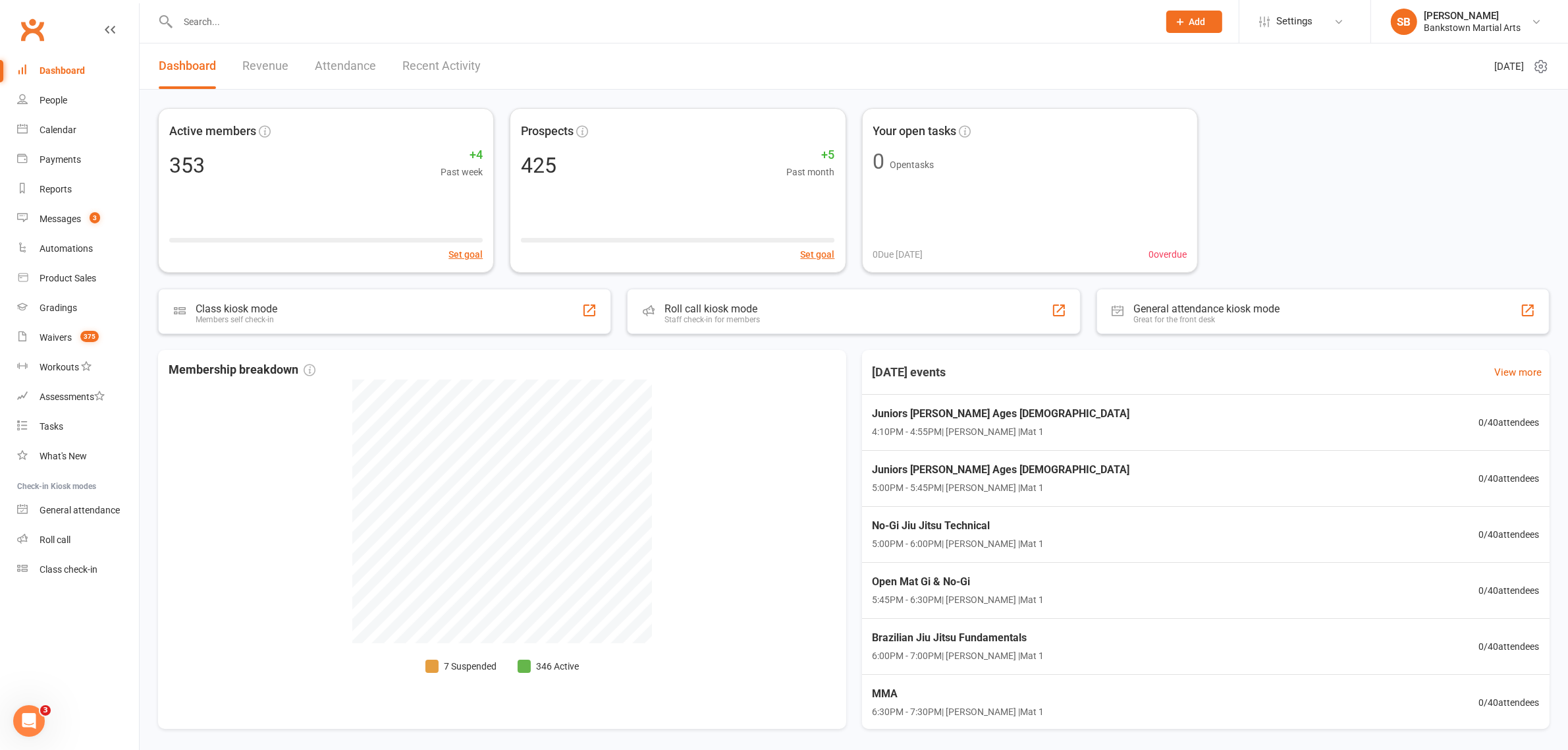
click at [280, 28] on input "text" at bounding box center [661, 22] width 975 height 19
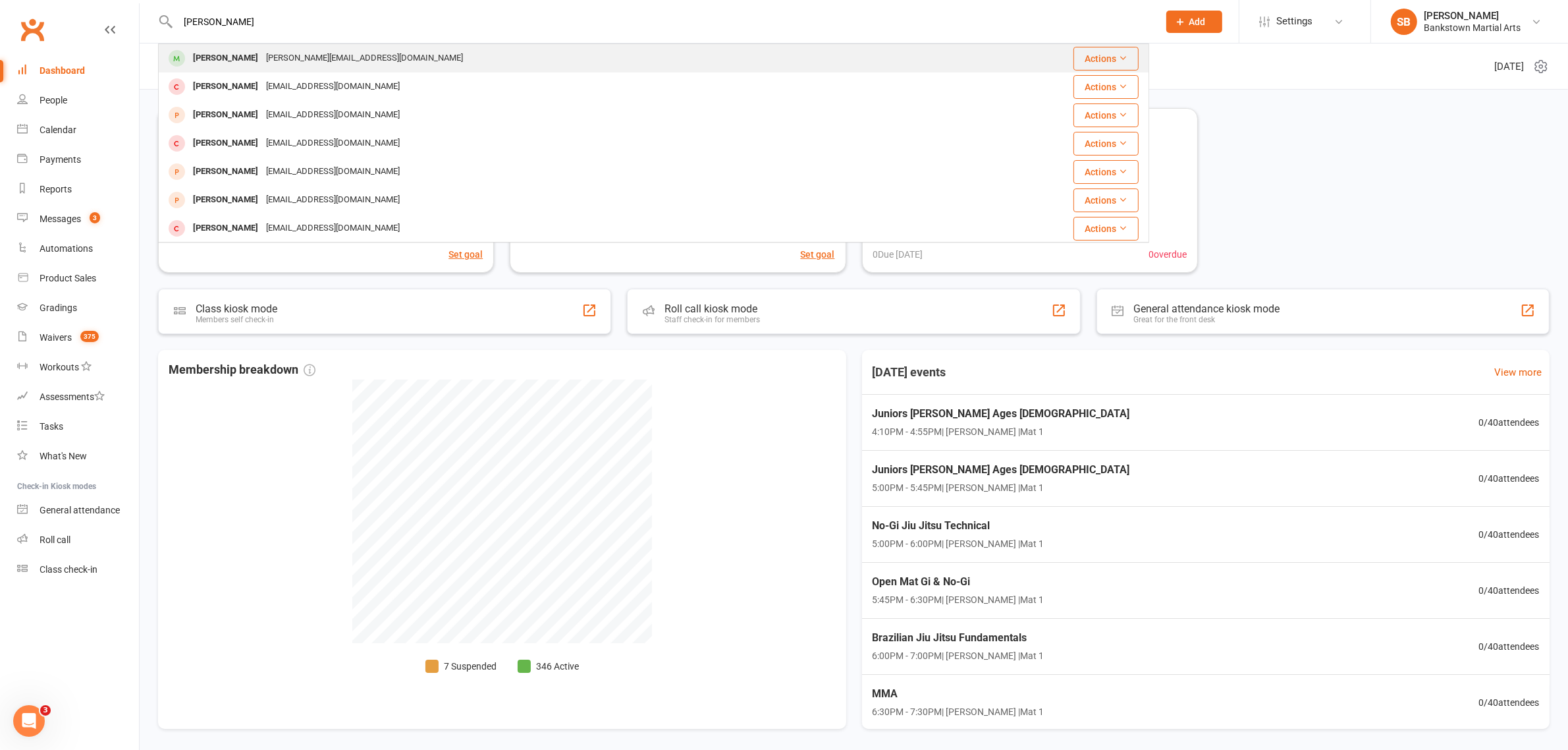
type input "[PERSON_NAME]"
click at [272, 53] on div "[PERSON_NAME][EMAIL_ADDRESS][DOMAIN_NAME]" at bounding box center [364, 58] width 204 height 19
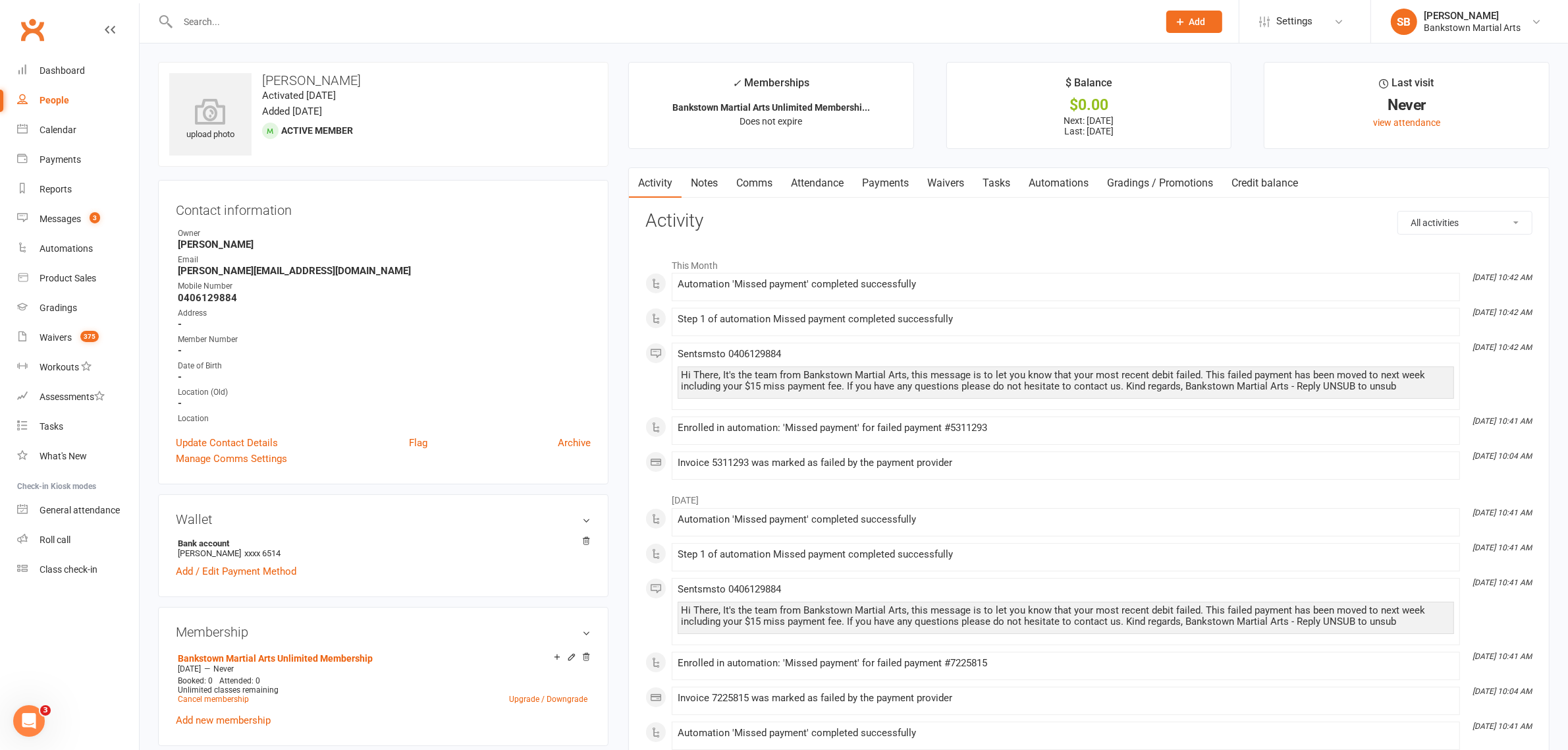
click at [903, 195] on link "Payments" at bounding box center [885, 184] width 65 height 30
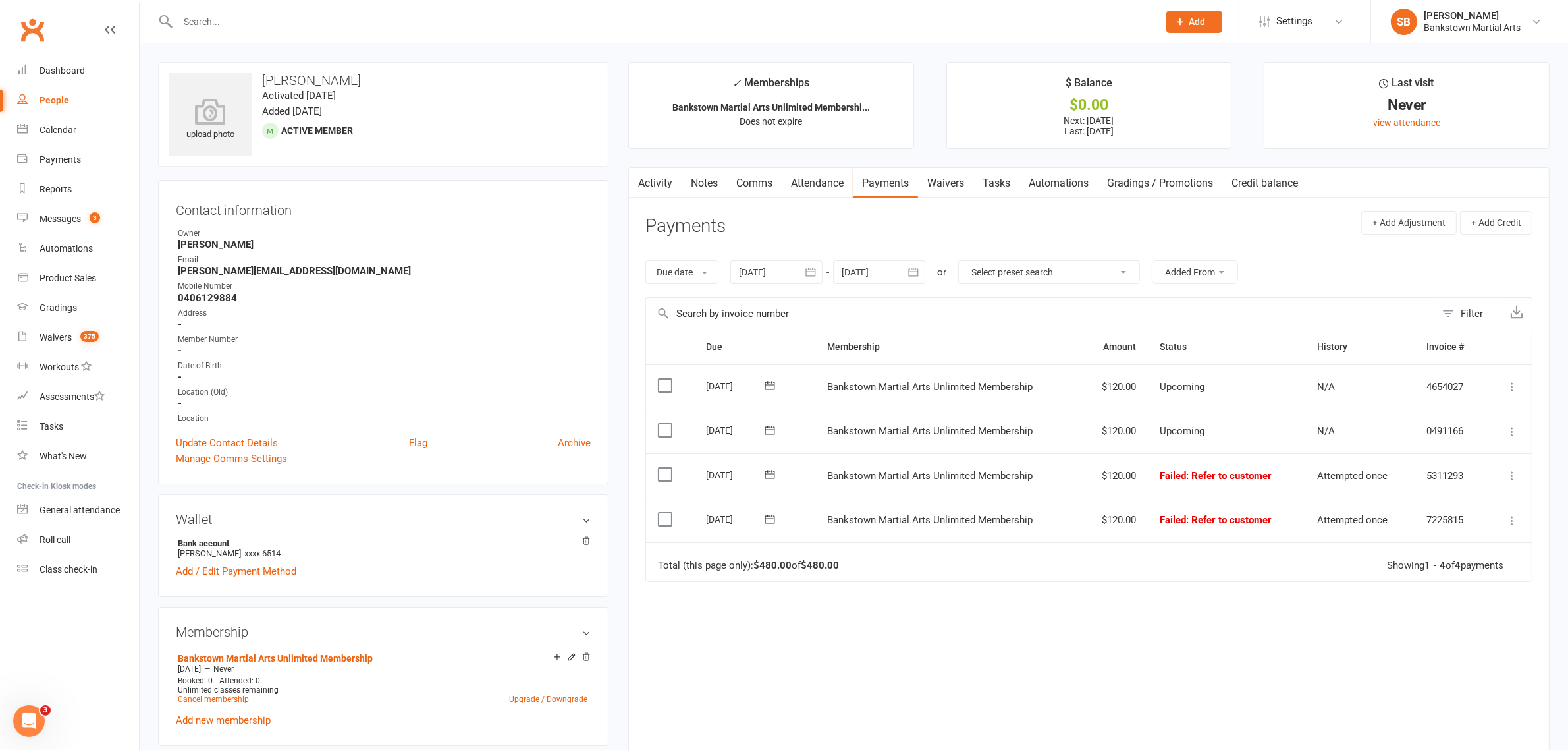
click at [779, 282] on div at bounding box center [776, 272] width 93 height 24
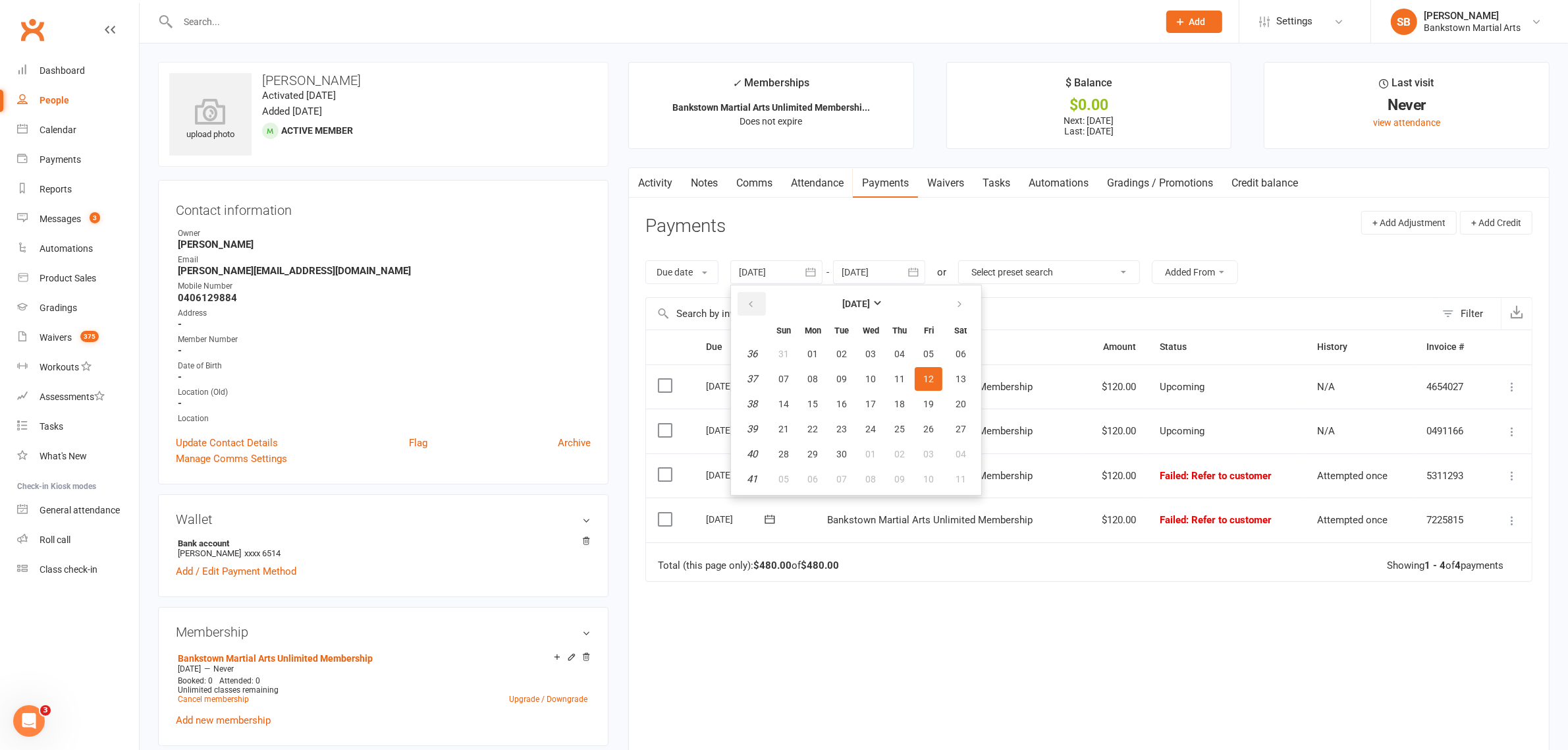
click at [752, 304] on icon "button" at bounding box center [750, 304] width 9 height 11
click at [788, 344] on button "27" at bounding box center [783, 354] width 28 height 24
type input "[DATE]"
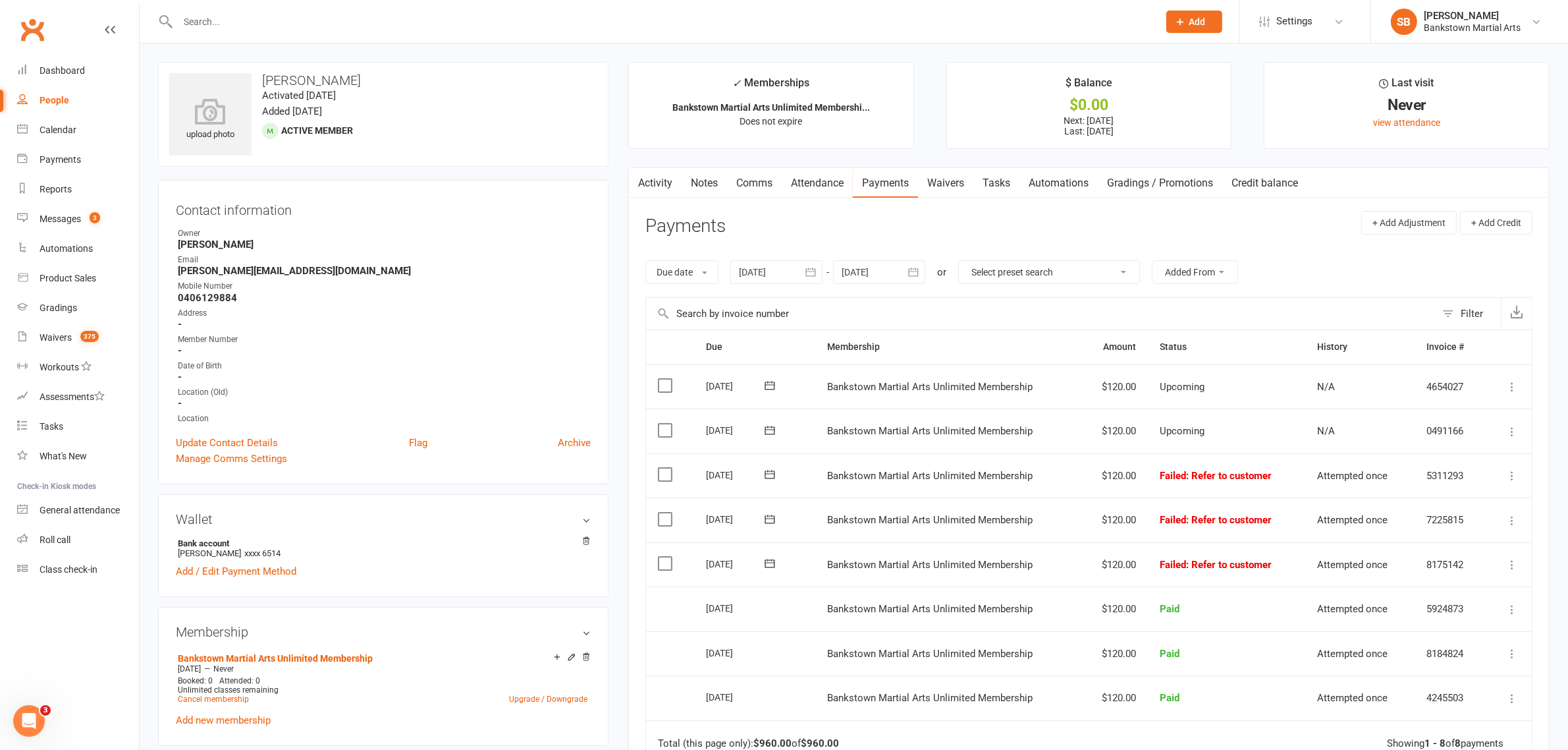
click at [708, 186] on link "Notes" at bounding box center [704, 184] width 45 height 30
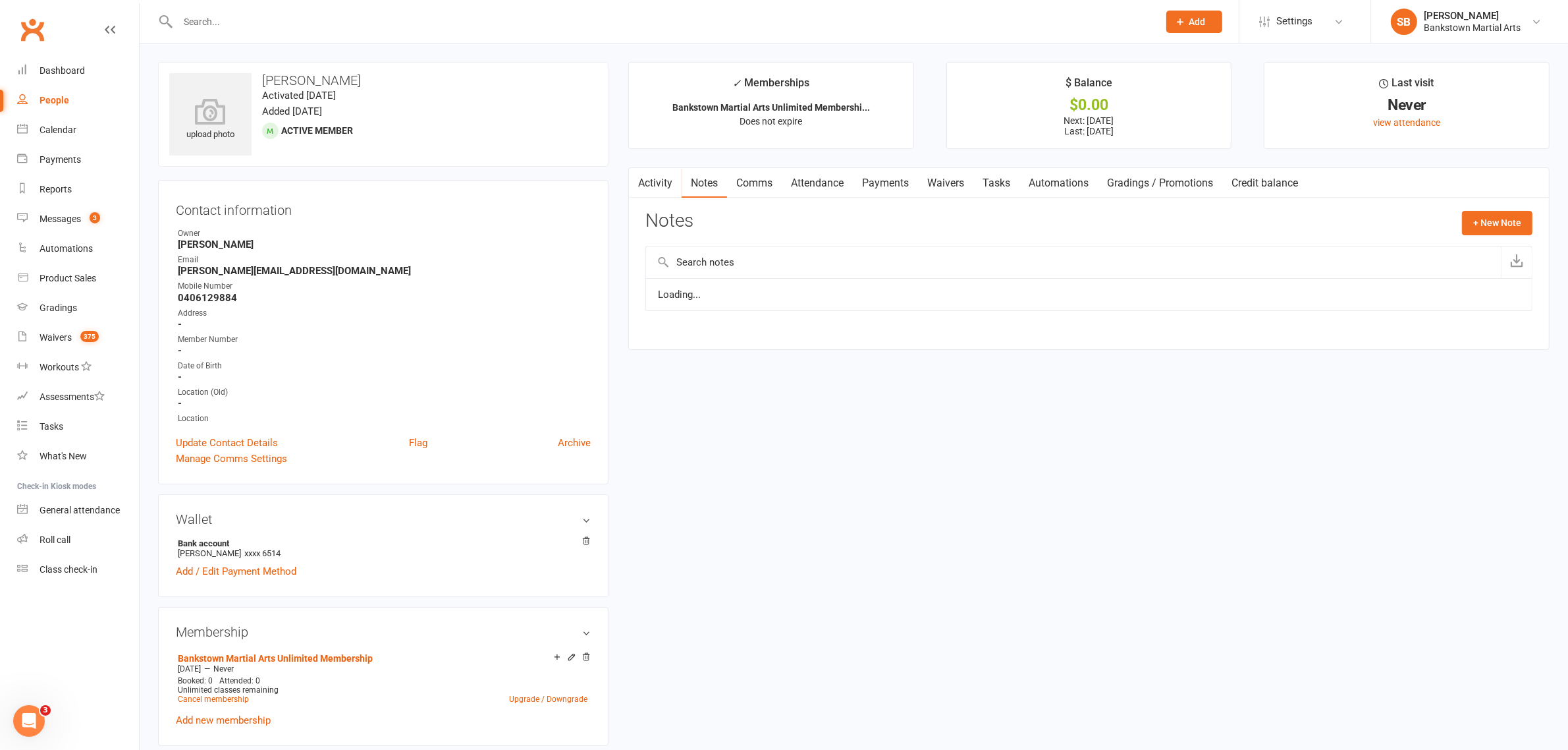
click at [750, 192] on link "Comms" at bounding box center [754, 184] width 55 height 30
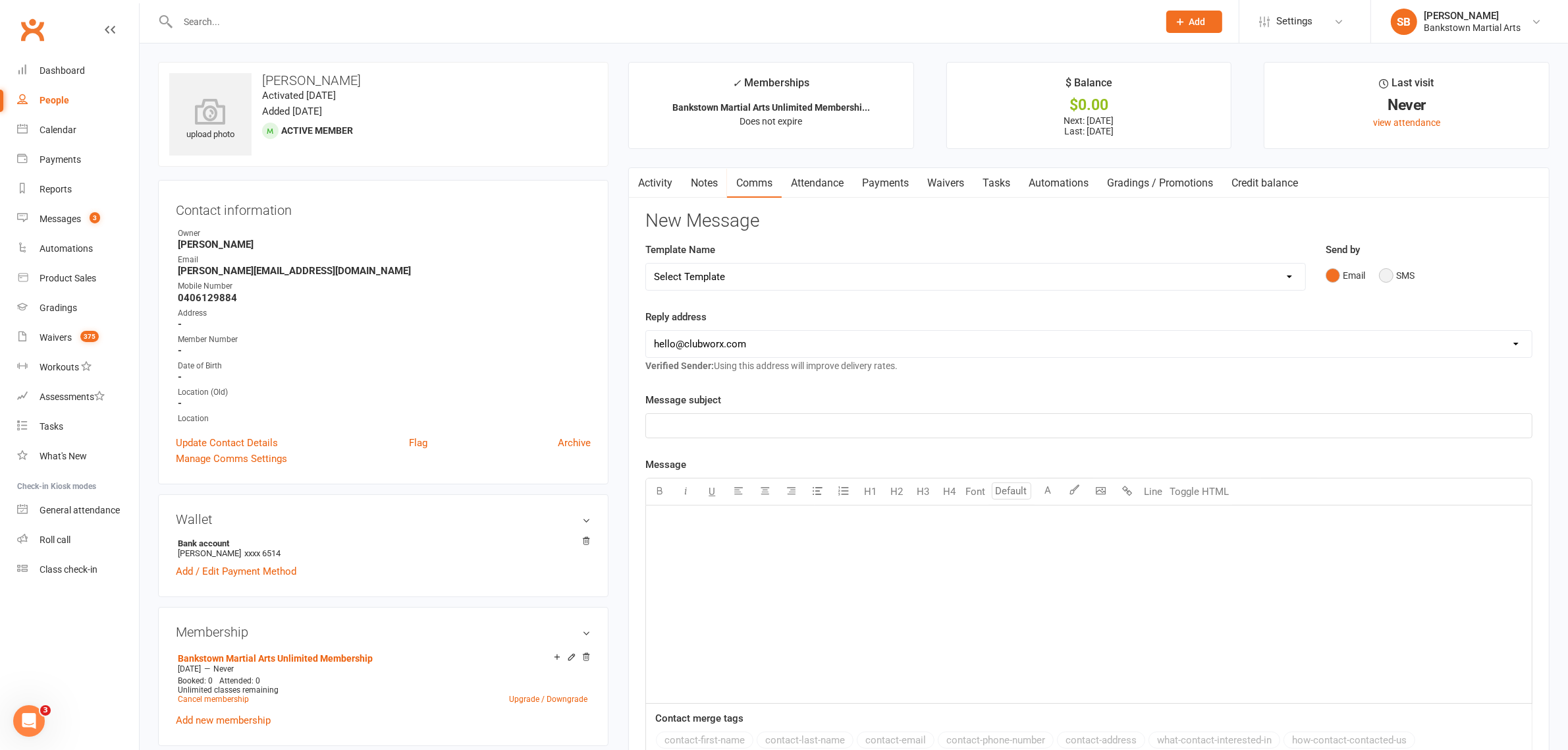
drag, startPoint x: 1397, startPoint y: 280, endPoint x: 1391, endPoint y: 278, distance: 6.3
click at [1392, 278] on button "SMS" at bounding box center [1396, 275] width 35 height 25
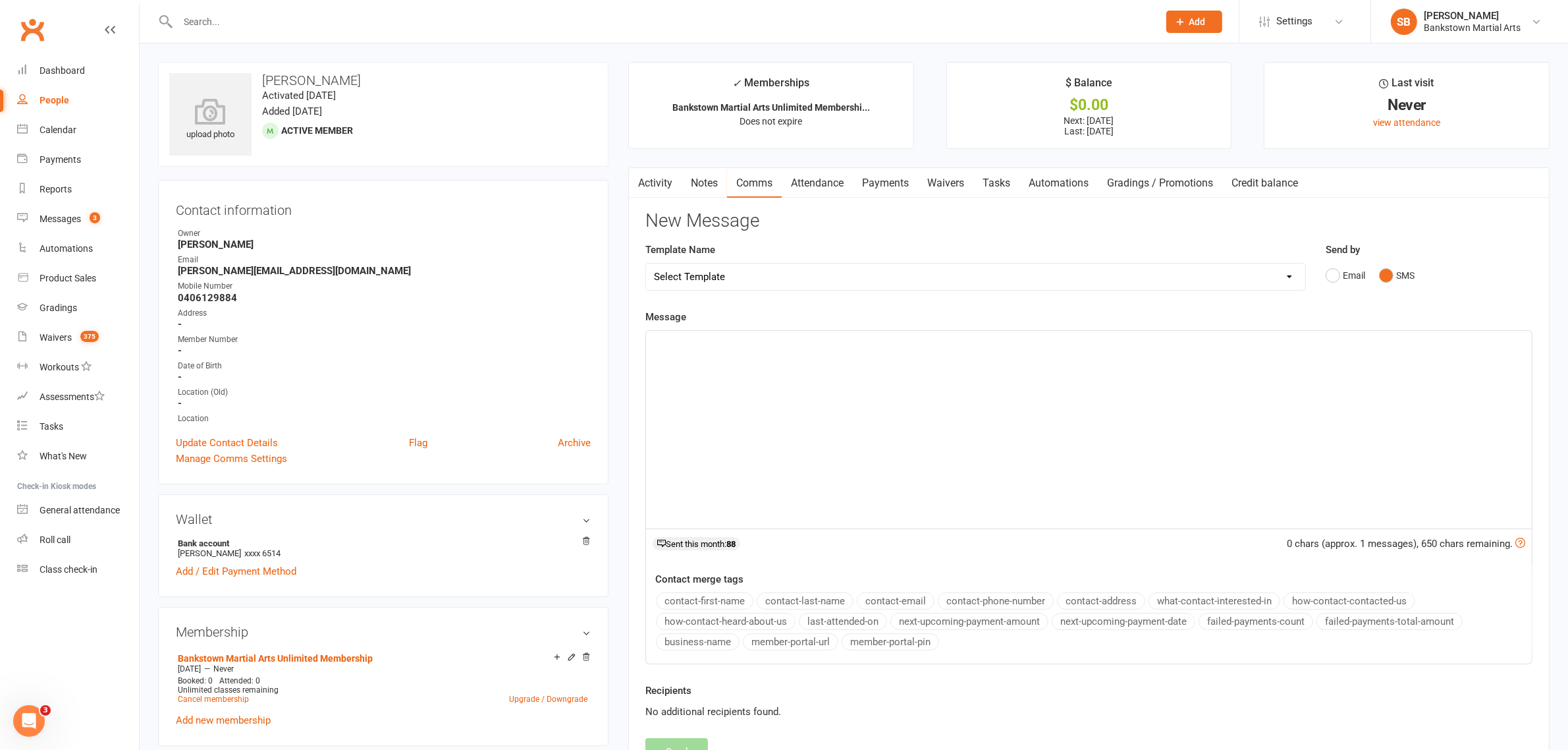
click at [1039, 416] on div "﻿" at bounding box center [1089, 429] width 886 height 198
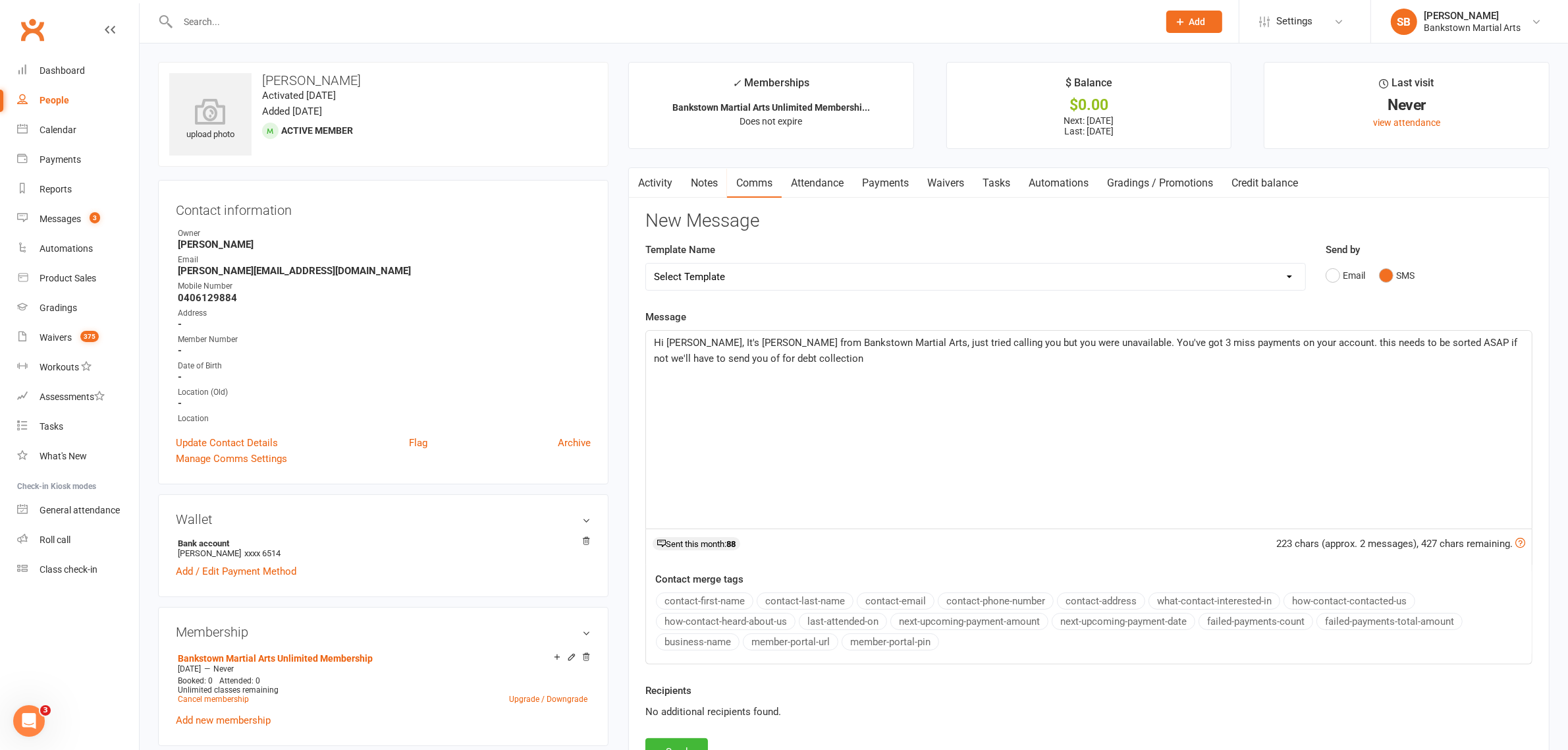
click at [1136, 361] on p "Hi [PERSON_NAME], It's [PERSON_NAME] from Bankstown Martial Arts, just tried ca…" at bounding box center [1089, 351] width 870 height 32
click at [1255, 347] on span "Hi [PERSON_NAME], It's [PERSON_NAME] from Bankstown Martial Arts, just tried ca…" at bounding box center [1086, 350] width 866 height 28
click at [1404, 340] on span "Hi [PERSON_NAME], It's [PERSON_NAME] from Bankstown Martial Arts, just tried ca…" at bounding box center [1086, 350] width 866 height 28
click at [1328, 359] on p "Hi [PERSON_NAME], It's [PERSON_NAME] from Bankstown Martial Arts, just tried ca…" at bounding box center [1089, 351] width 870 height 32
click at [804, 356] on span "Hi [PERSON_NAME], It's [PERSON_NAME] from Bankstown Martial Arts, just tried ca…" at bounding box center [1086, 350] width 866 height 28
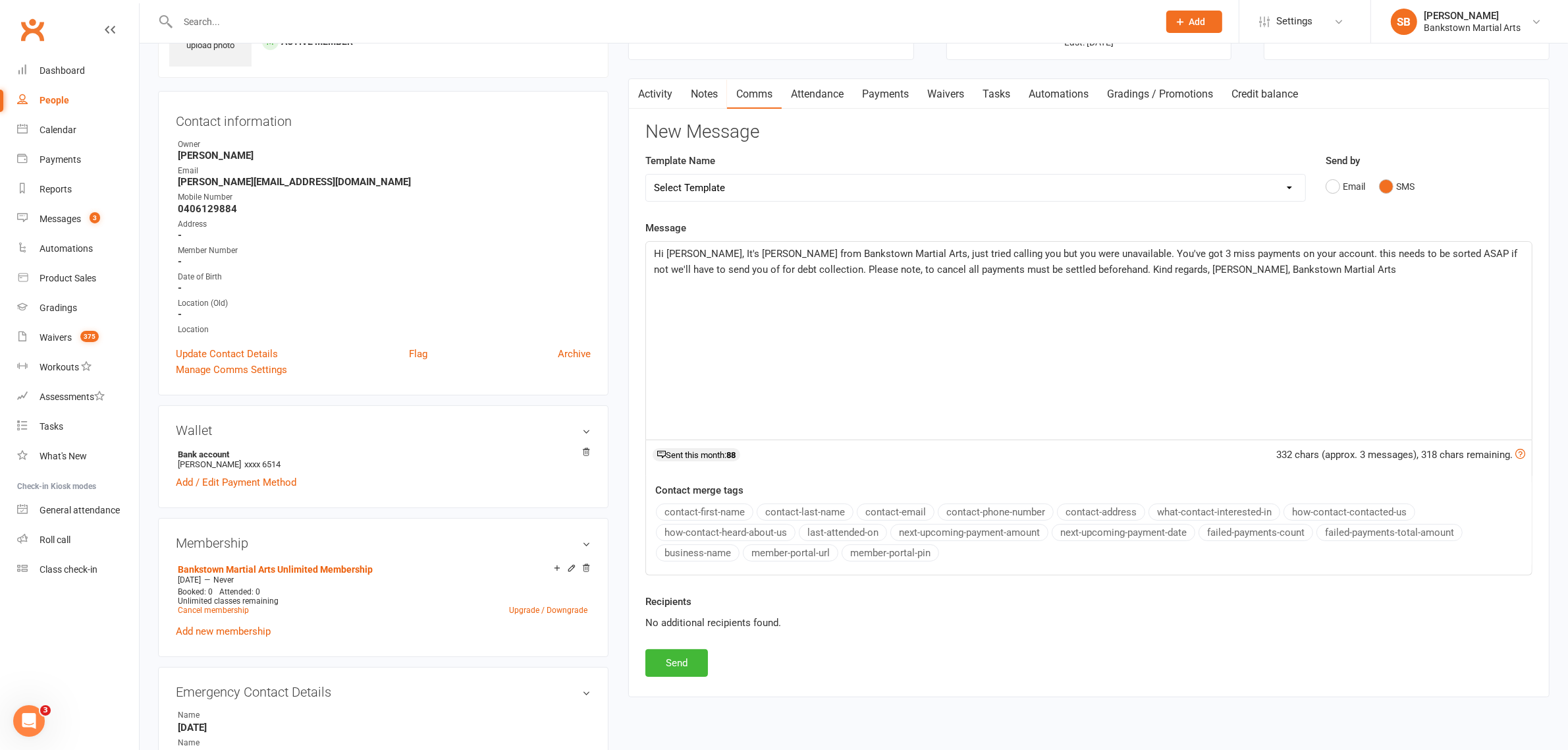
scroll to position [247, 0]
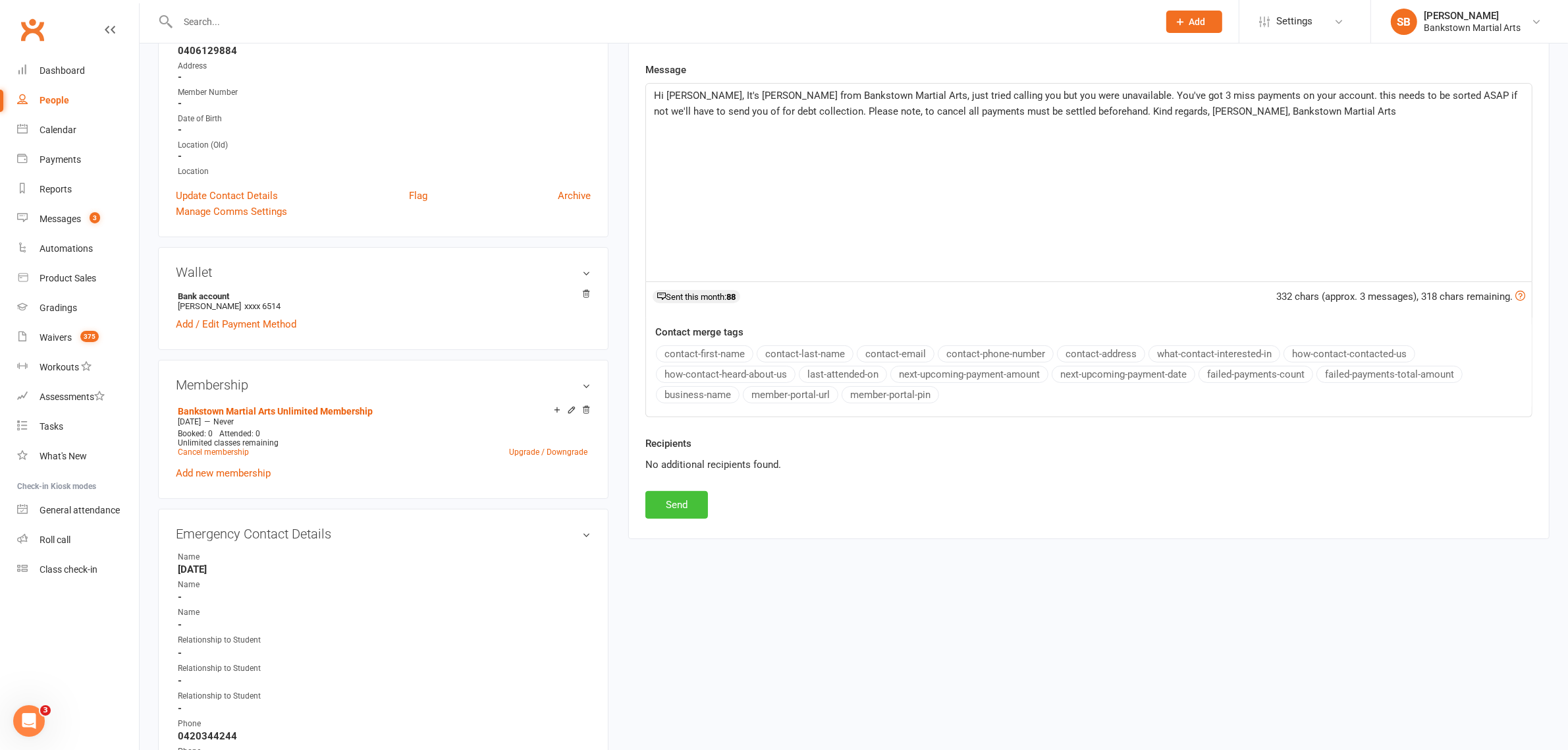
click at [666, 502] on button "Send" at bounding box center [676, 504] width 62 height 28
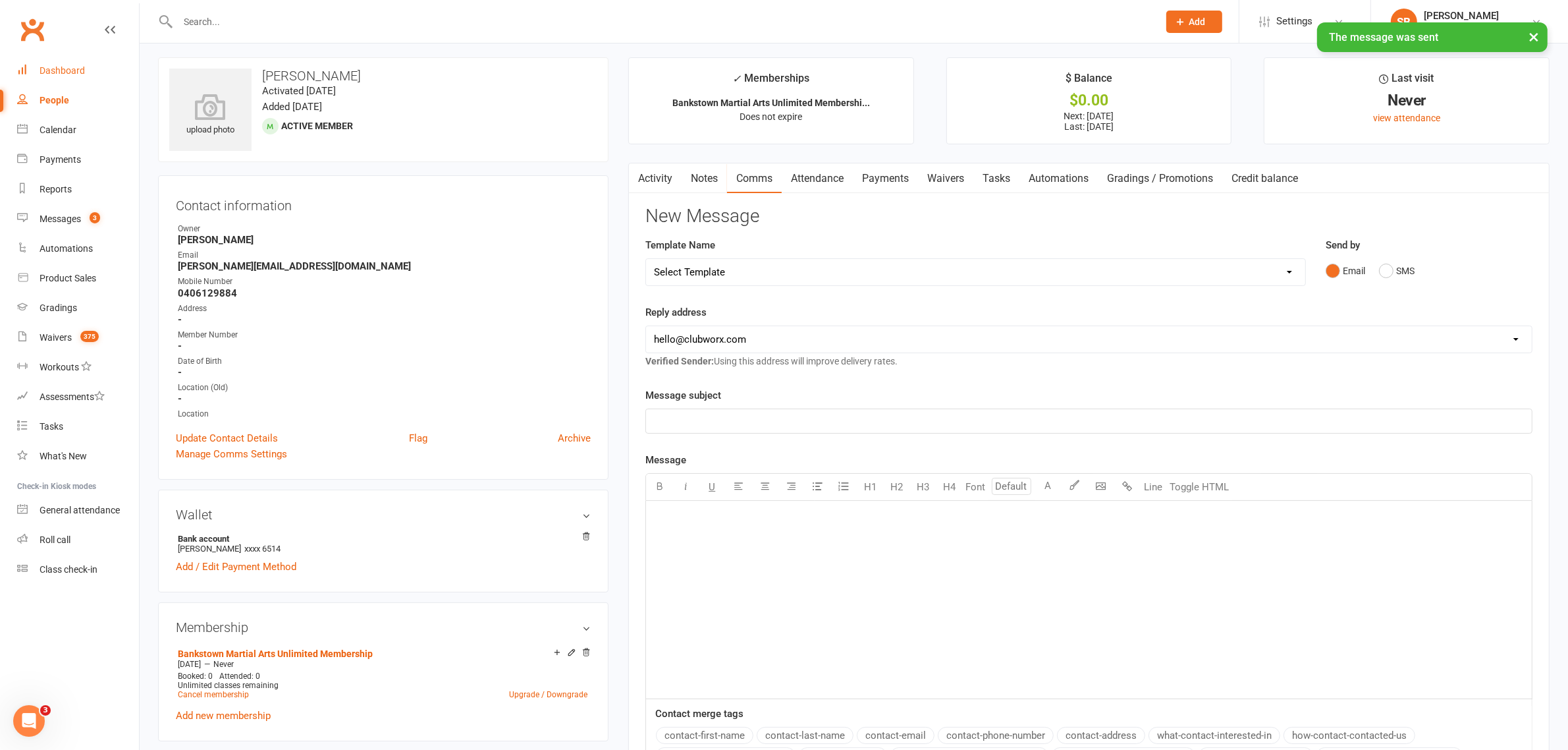
scroll to position [0, 0]
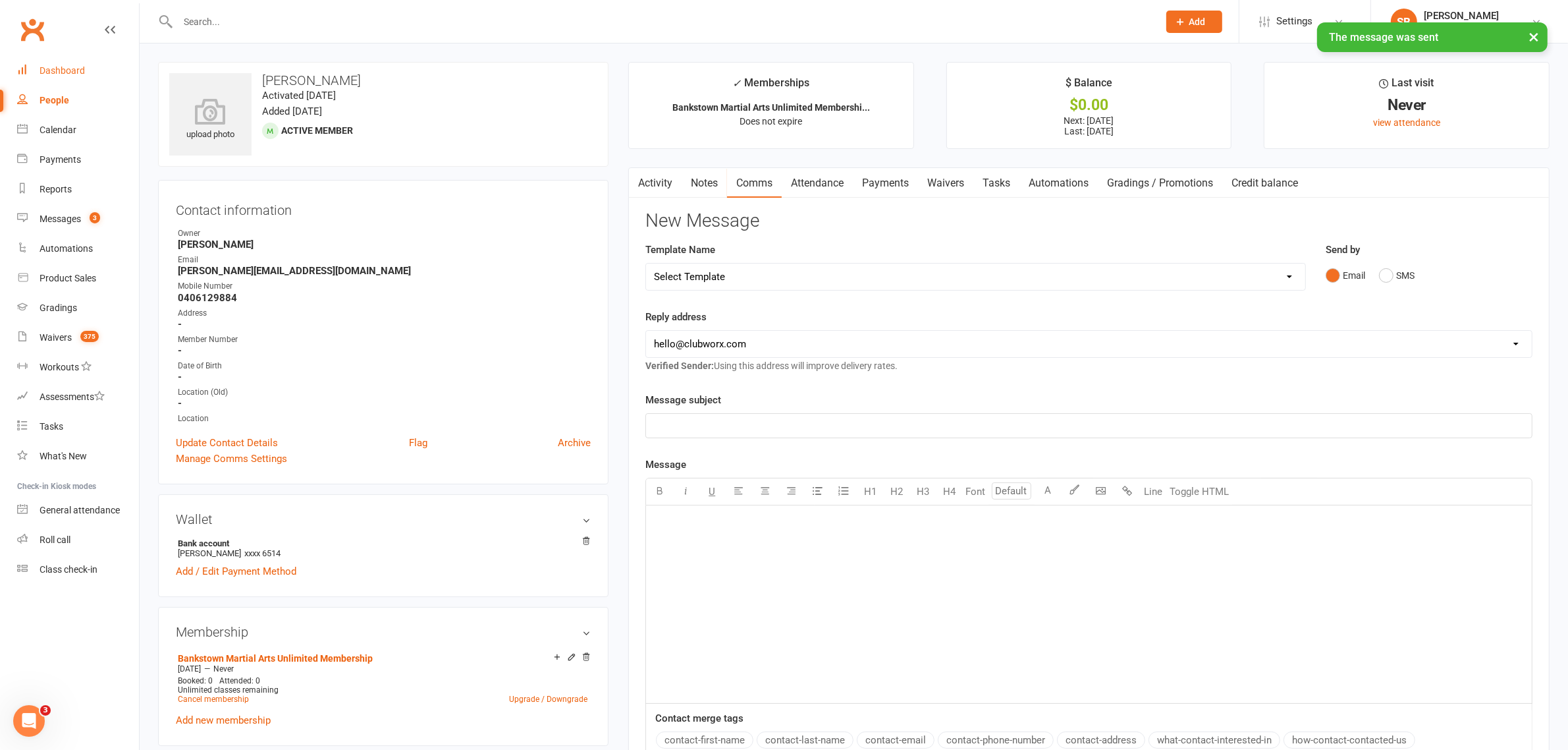
click at [72, 72] on div "Dashboard" at bounding box center [62, 70] width 45 height 11
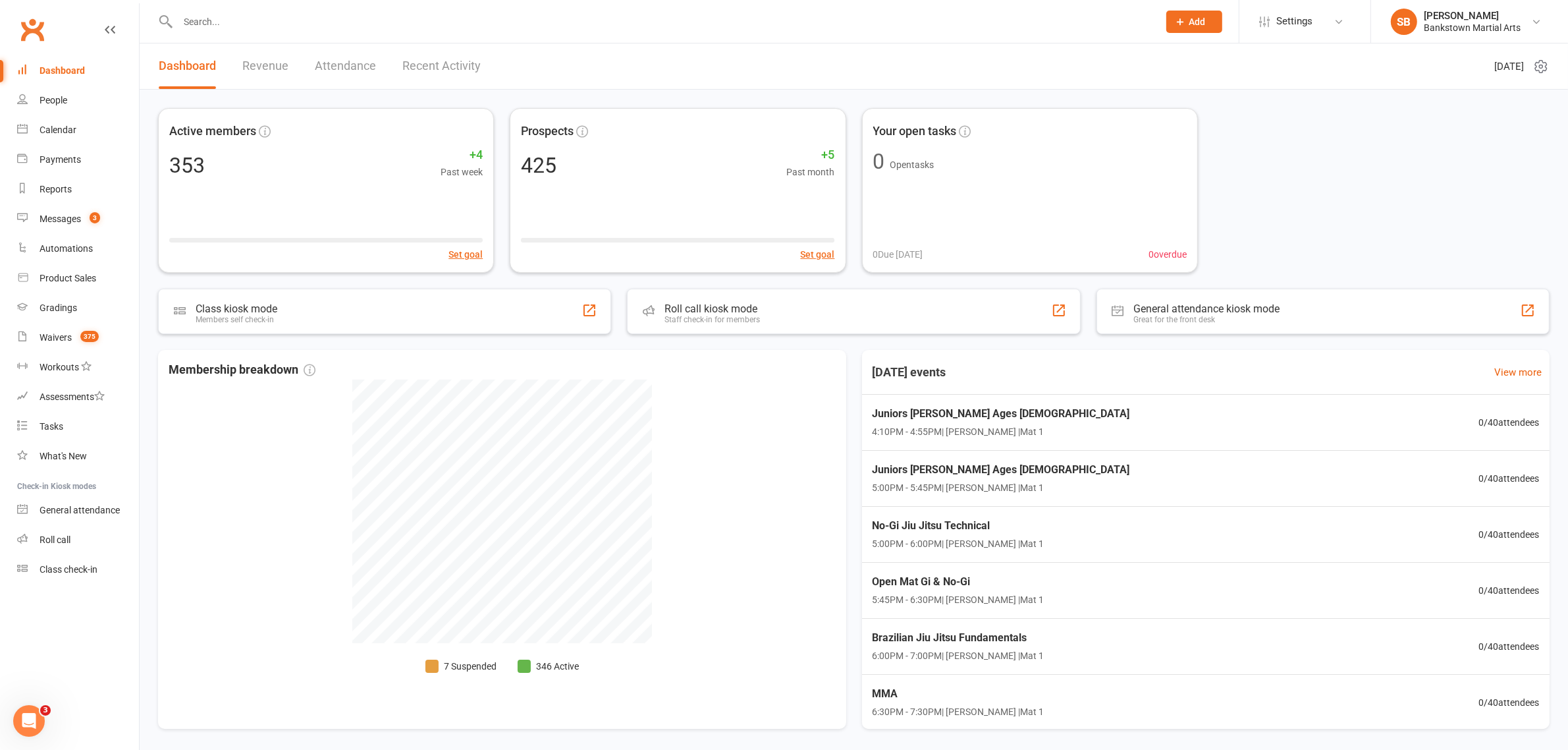
click at [421, 0] on div at bounding box center [654, 21] width 991 height 43
click at [435, 26] on input "text" at bounding box center [661, 22] width 975 height 19
paste input "[PERSON_NAME]"
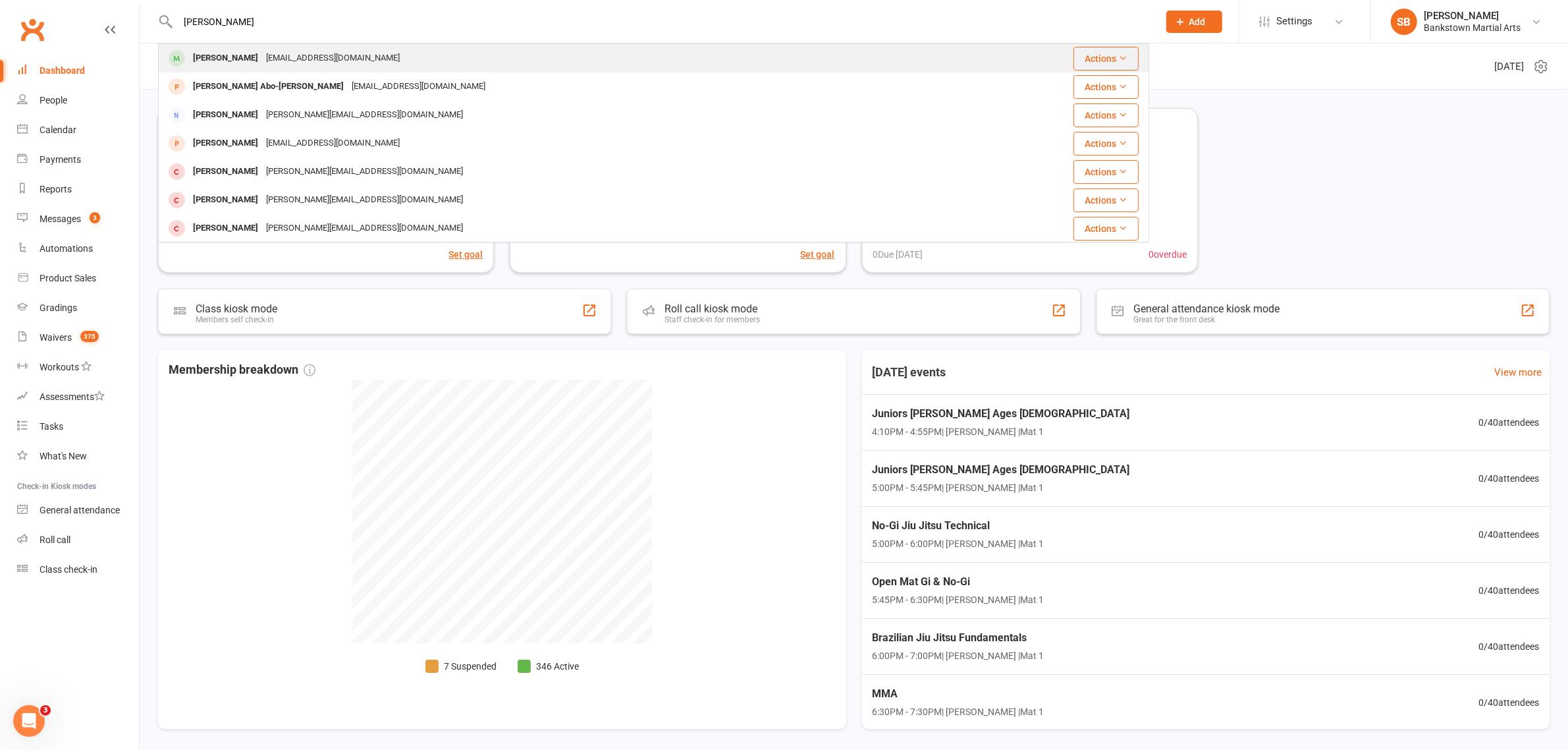
type input "[PERSON_NAME]"
click at [416, 46] on div "[PERSON_NAME] [PERSON_NAME][EMAIL_ADDRESS][DOMAIN_NAME]" at bounding box center [562, 58] width 807 height 27
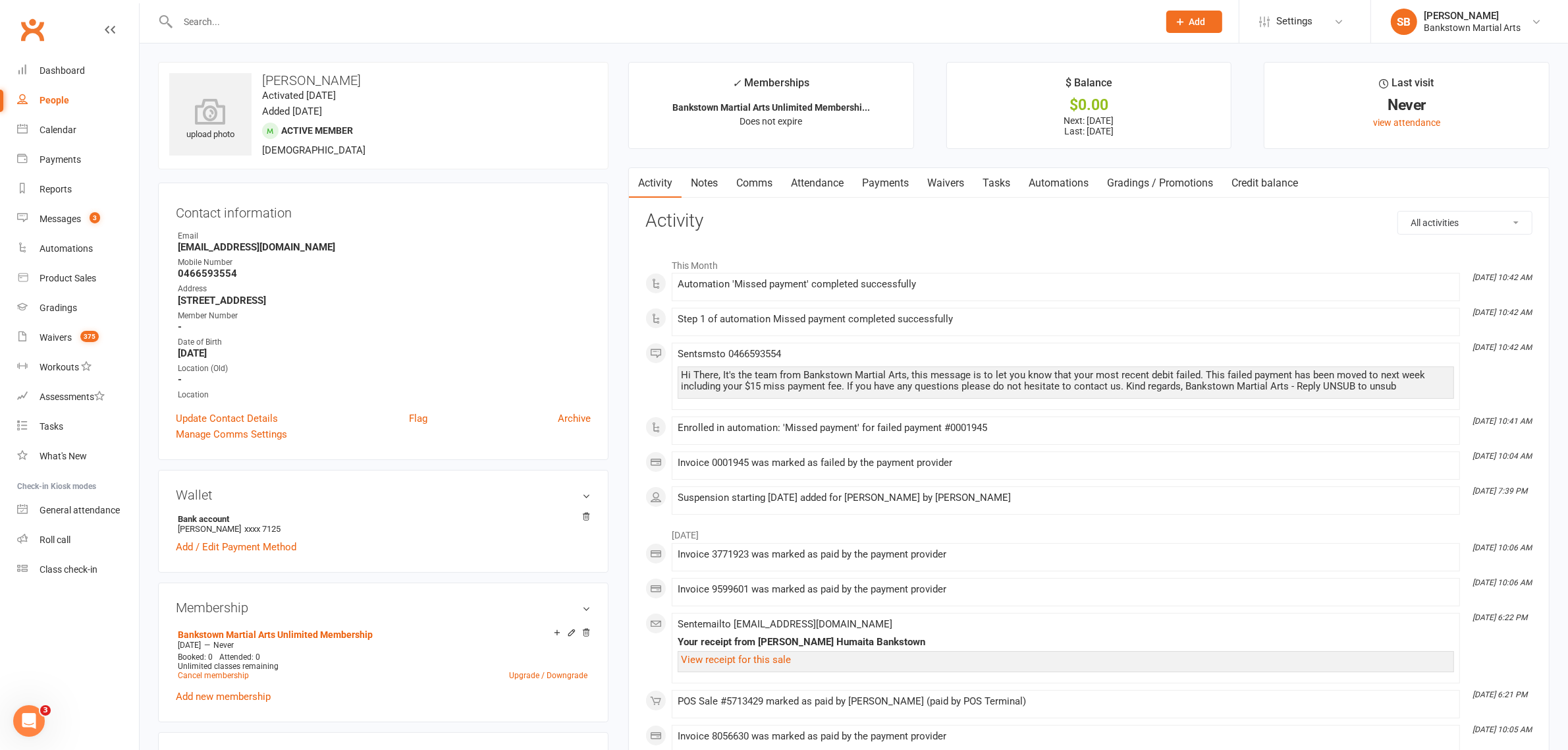
click at [897, 184] on link "Payments" at bounding box center [885, 184] width 65 height 30
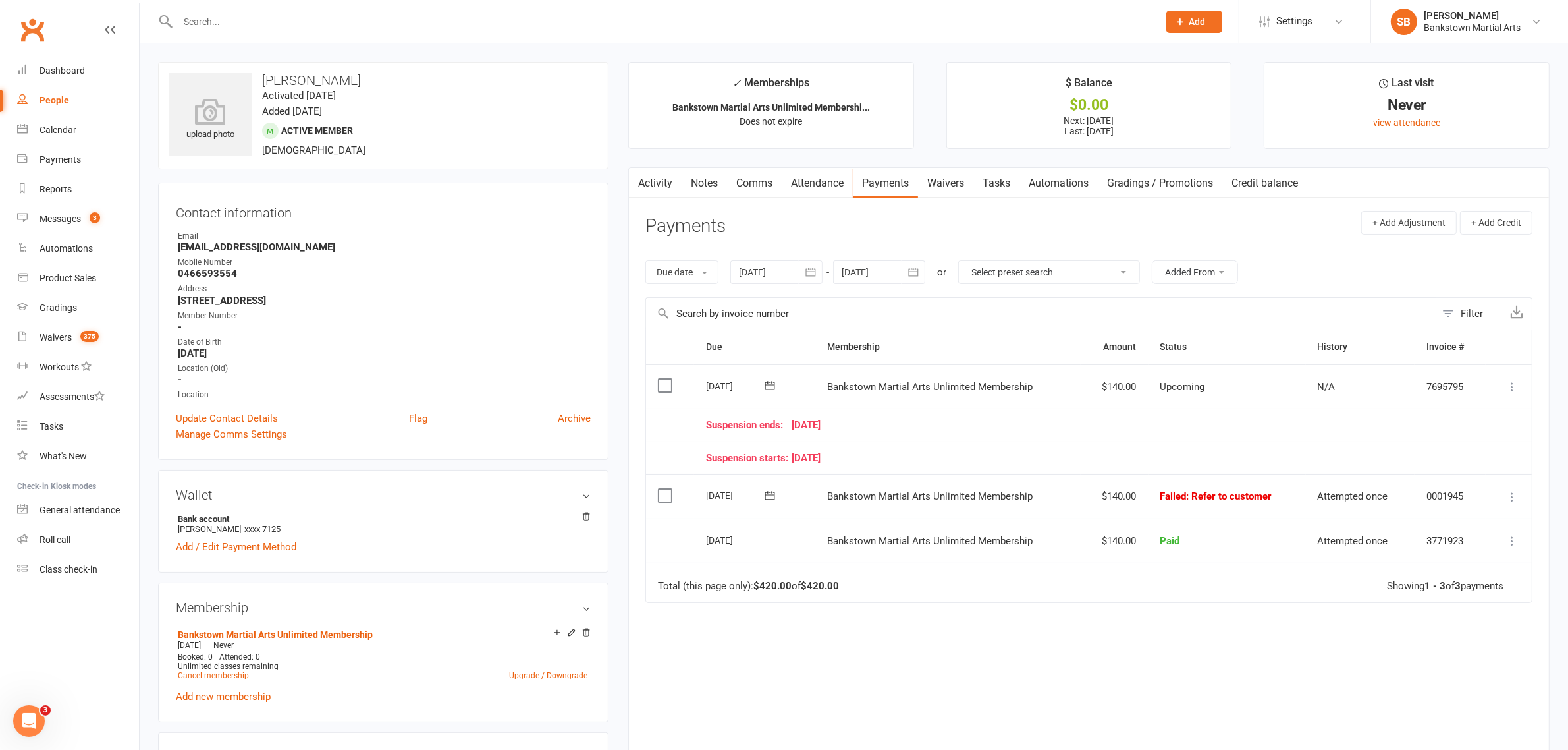
click at [946, 447] on td "Suspension starts: [DATE]" at bounding box center [1089, 457] width 792 height 33
click at [87, 61] on link "Dashboard" at bounding box center [77, 71] width 122 height 29
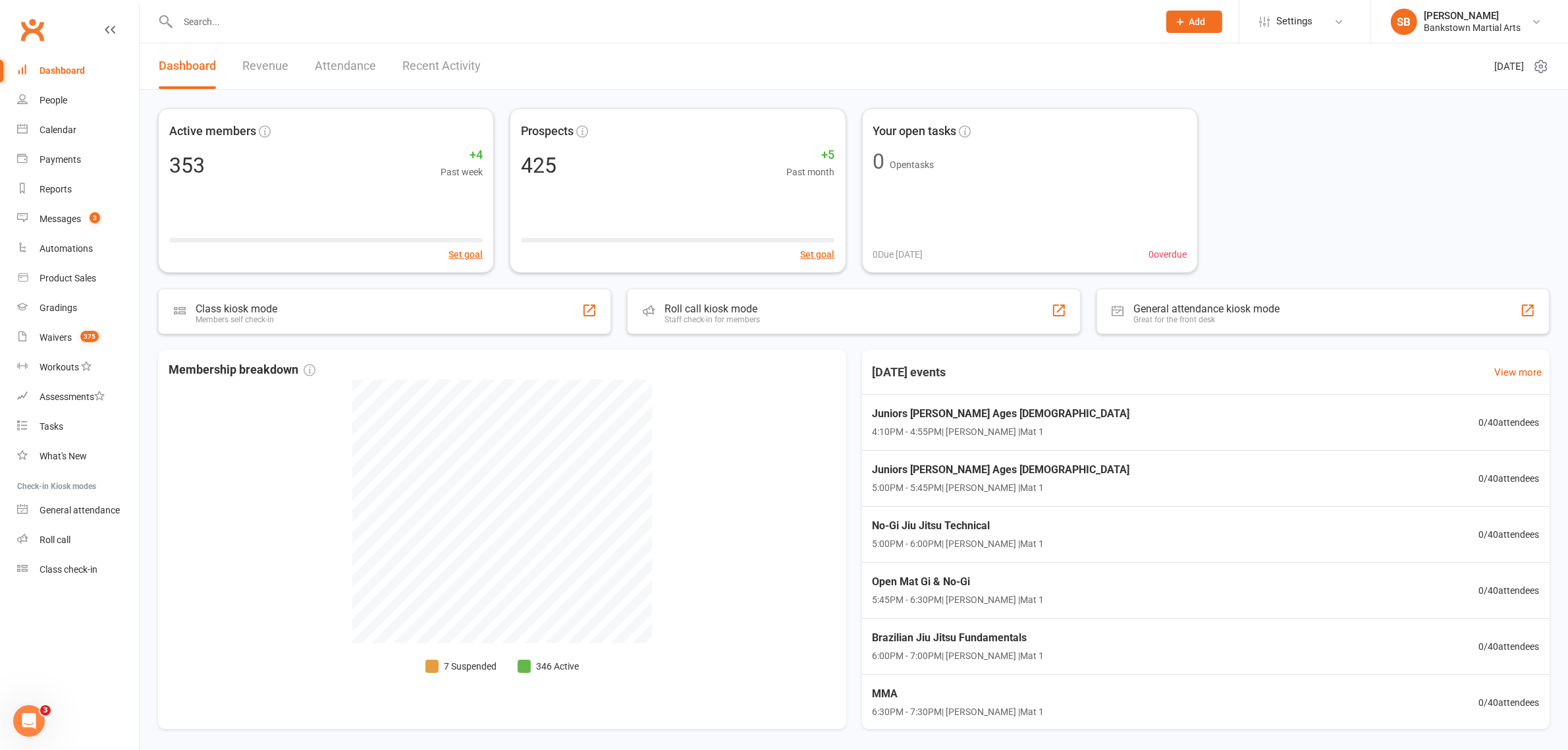
click at [308, 31] on div at bounding box center [654, 21] width 991 height 43
click at [320, 10] on div at bounding box center [654, 21] width 991 height 43
drag, startPoint x: 413, startPoint y: 25, endPoint x: 407, endPoint y: 22, distance: 6.7
click at [413, 23] on input "text" at bounding box center [661, 22] width 975 height 19
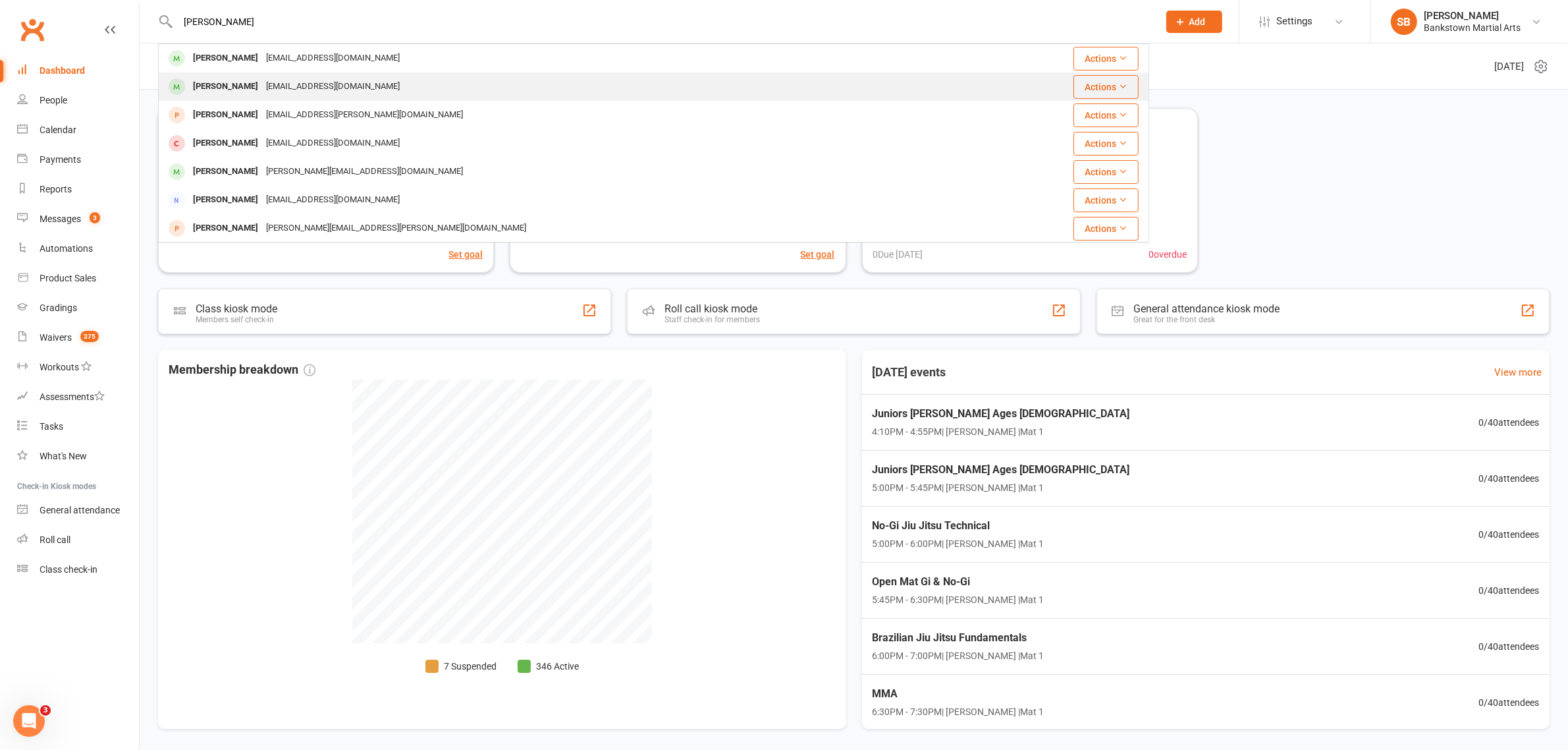
type input "[PERSON_NAME]"
click at [327, 77] on div "[EMAIL_ADDRESS][DOMAIN_NAME]" at bounding box center [333, 87] width 141 height 19
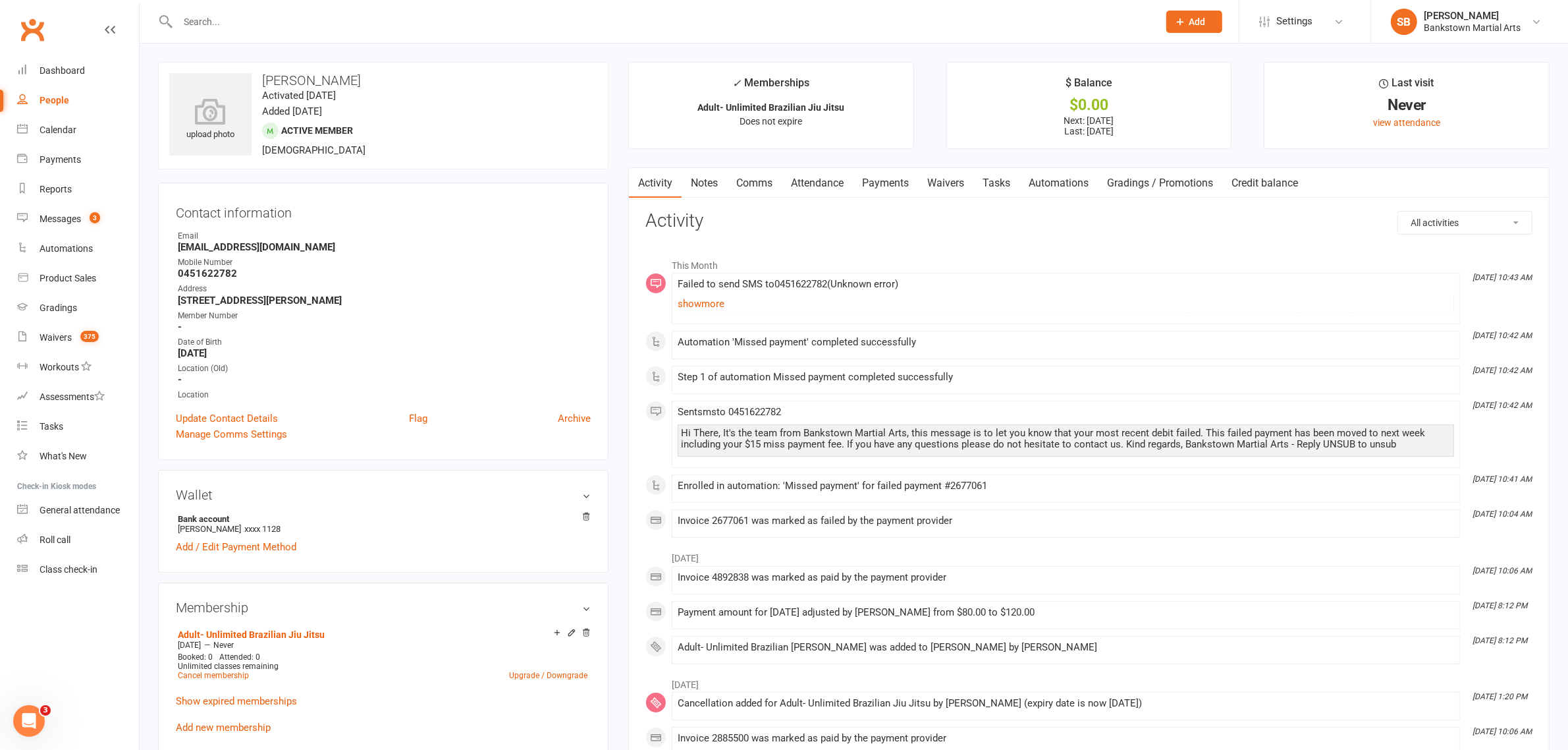
click at [883, 186] on link "Payments" at bounding box center [885, 184] width 65 height 30
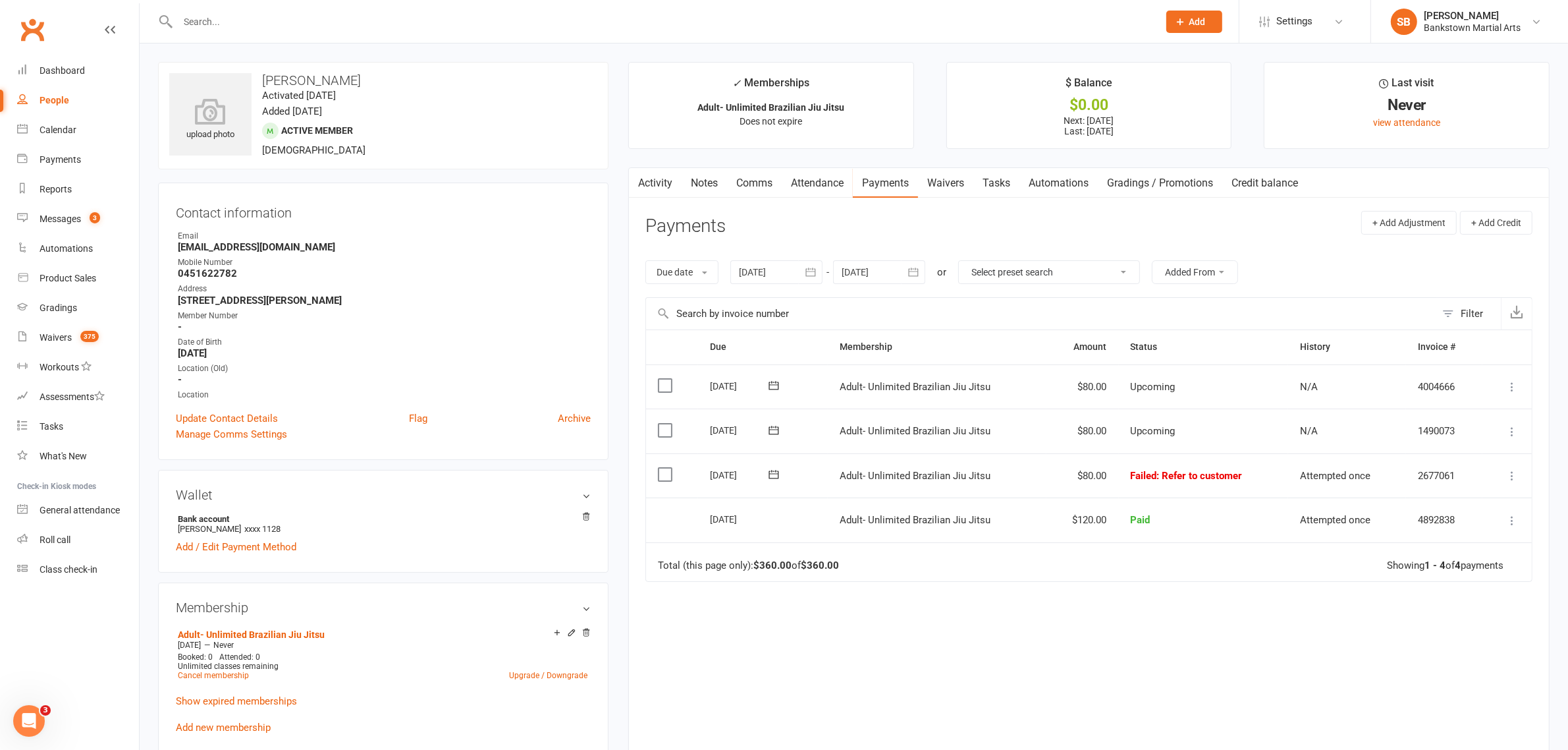
click at [772, 477] on icon at bounding box center [774, 475] width 13 height 13
click at [874, 604] on span "16" at bounding box center [879, 605] width 11 height 11
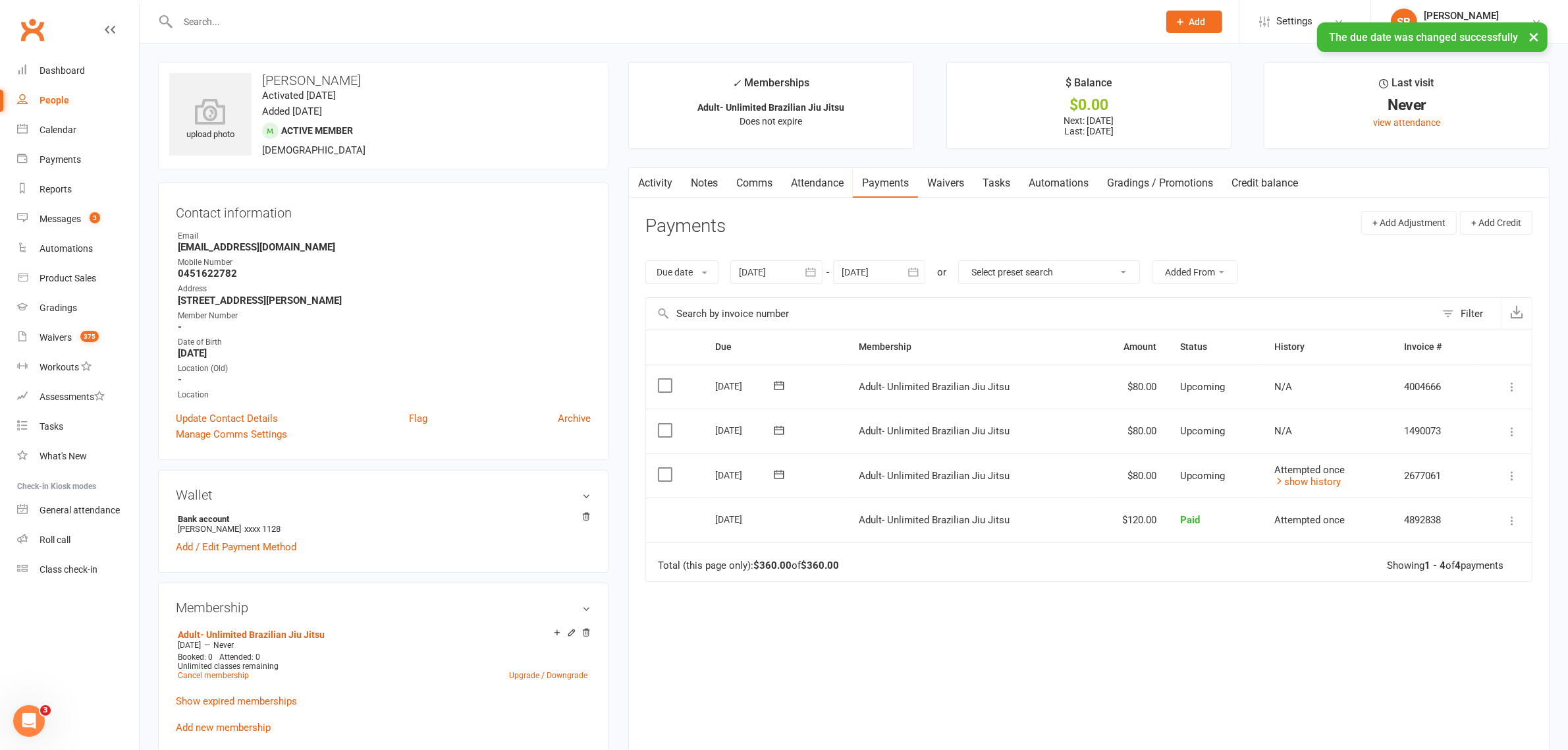
click at [1513, 487] on td "Mark as Paid (Cash) Mark as Paid (POS) Mark as Paid (Other) Skip Change amount …" at bounding box center [1504, 476] width 55 height 45
click at [1512, 484] on button at bounding box center [1512, 476] width 16 height 16
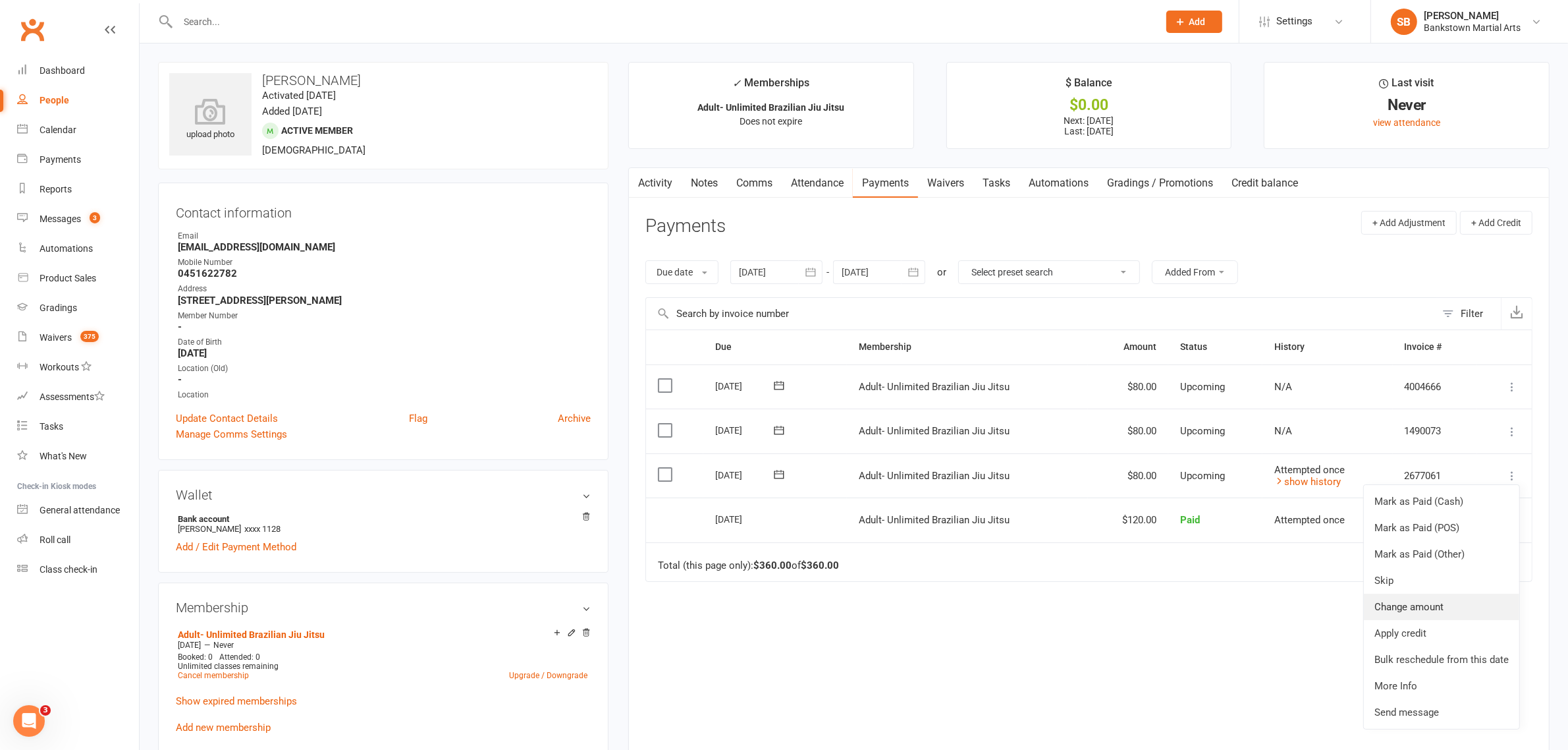
click at [1465, 604] on link "Change amount" at bounding box center [1441, 606] width 156 height 26
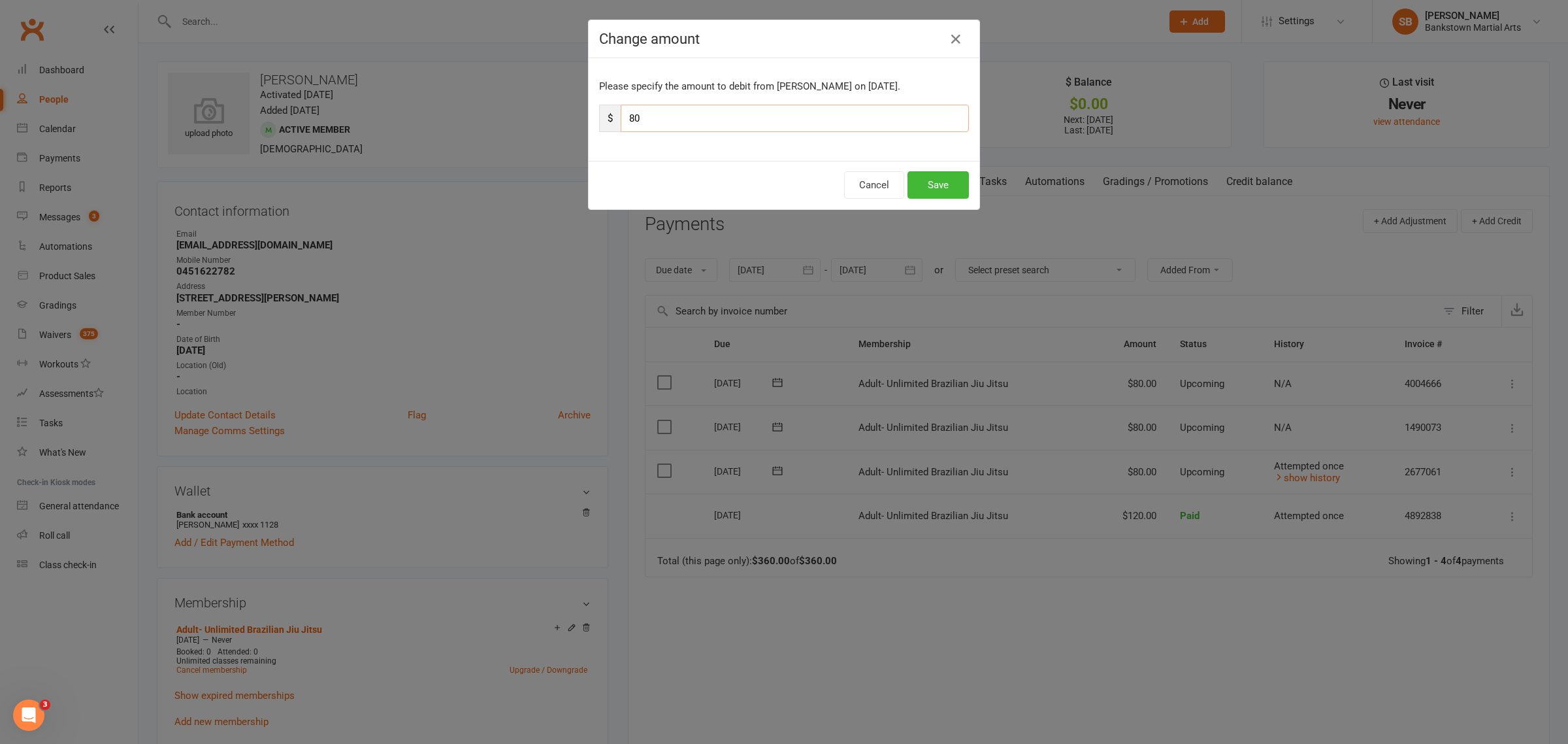
drag, startPoint x: 684, startPoint y: 115, endPoint x: 620, endPoint y: 116, distance: 64.0
click at [621, 116] on input "80" at bounding box center [795, 118] width 348 height 28
drag, startPoint x: 655, startPoint y: 102, endPoint x: 609, endPoint y: 109, distance: 46.5
click at [609, 109] on div "Please specify the amount to debit from [PERSON_NAME] on [DATE]. $ 65" at bounding box center [784, 109] width 391 height 103
drag, startPoint x: 645, startPoint y: 113, endPoint x: 620, endPoint y: 115, distance: 25.1
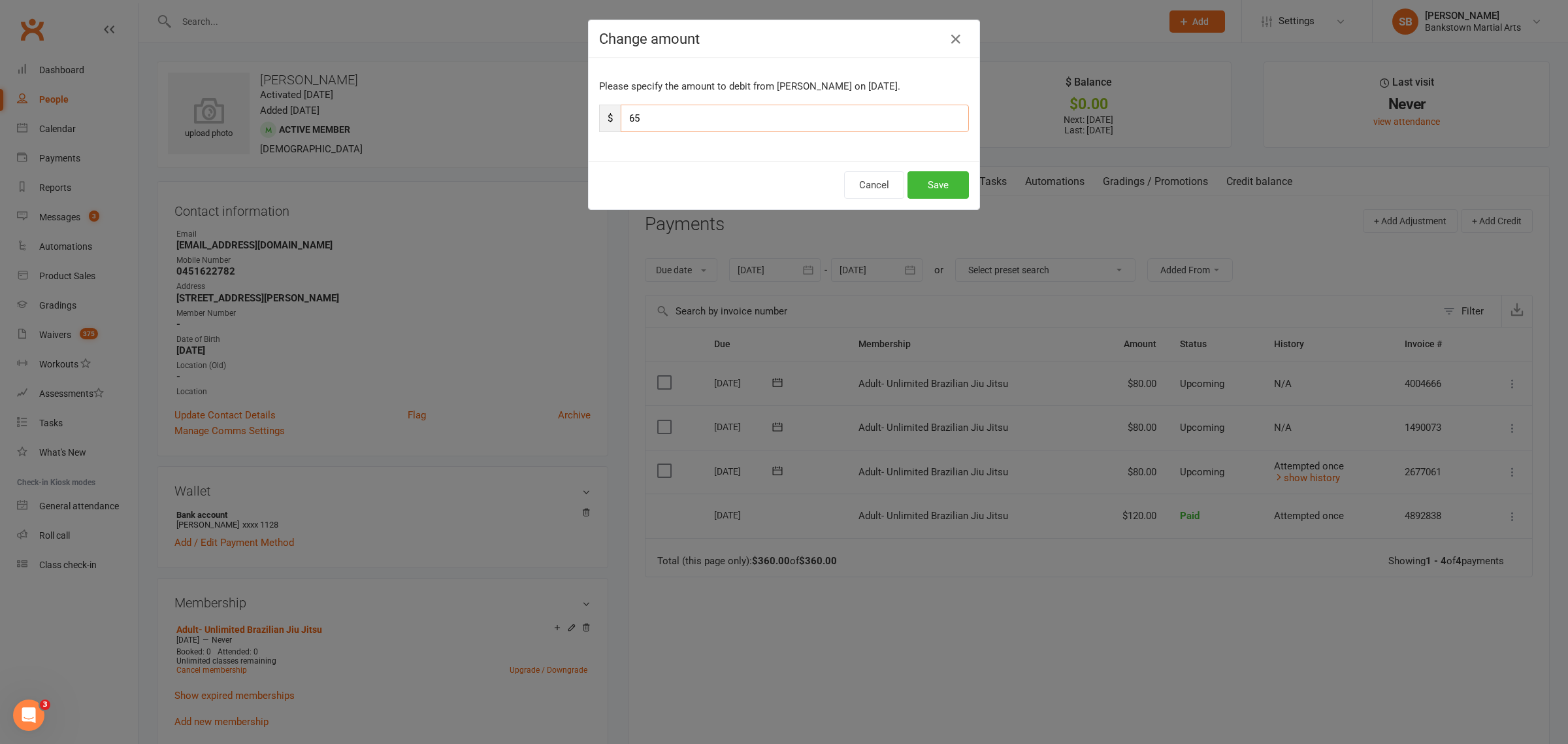
click at [621, 115] on input "65" at bounding box center [795, 118] width 348 height 28
type input "95"
click at [939, 185] on button "Save" at bounding box center [938, 185] width 62 height 28
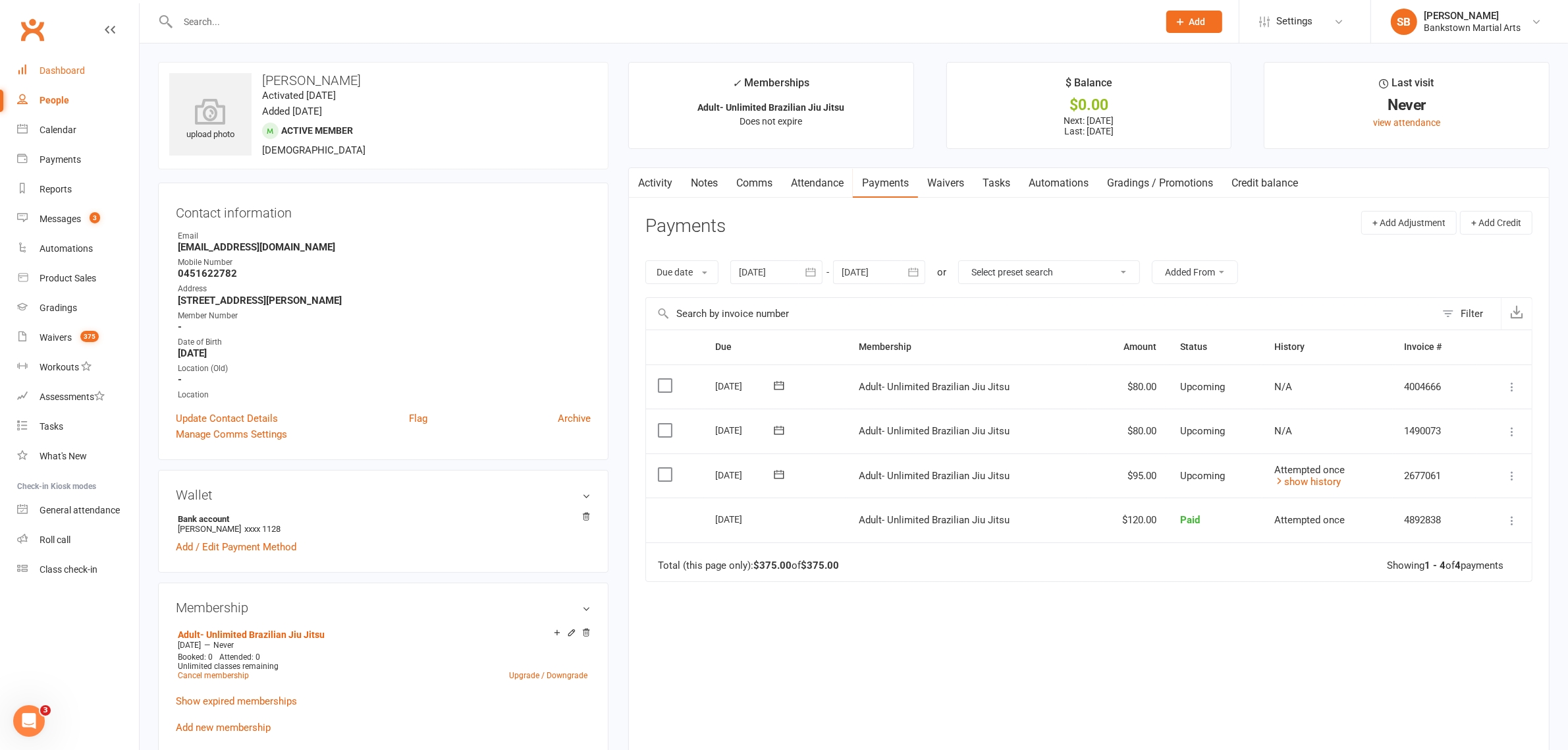
click at [86, 68] on link "Dashboard" at bounding box center [77, 71] width 122 height 29
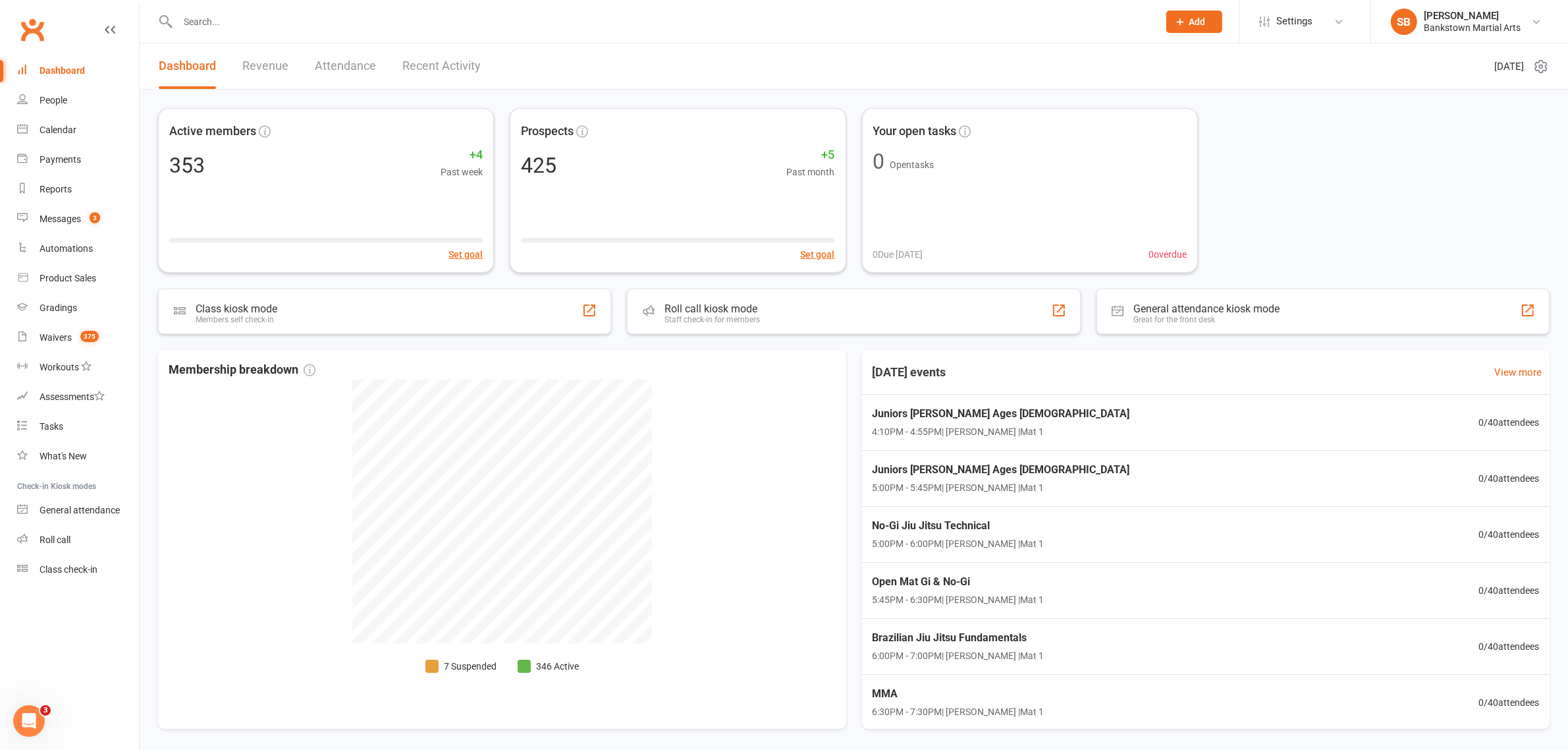
click at [261, 30] on input "text" at bounding box center [661, 22] width 975 height 19
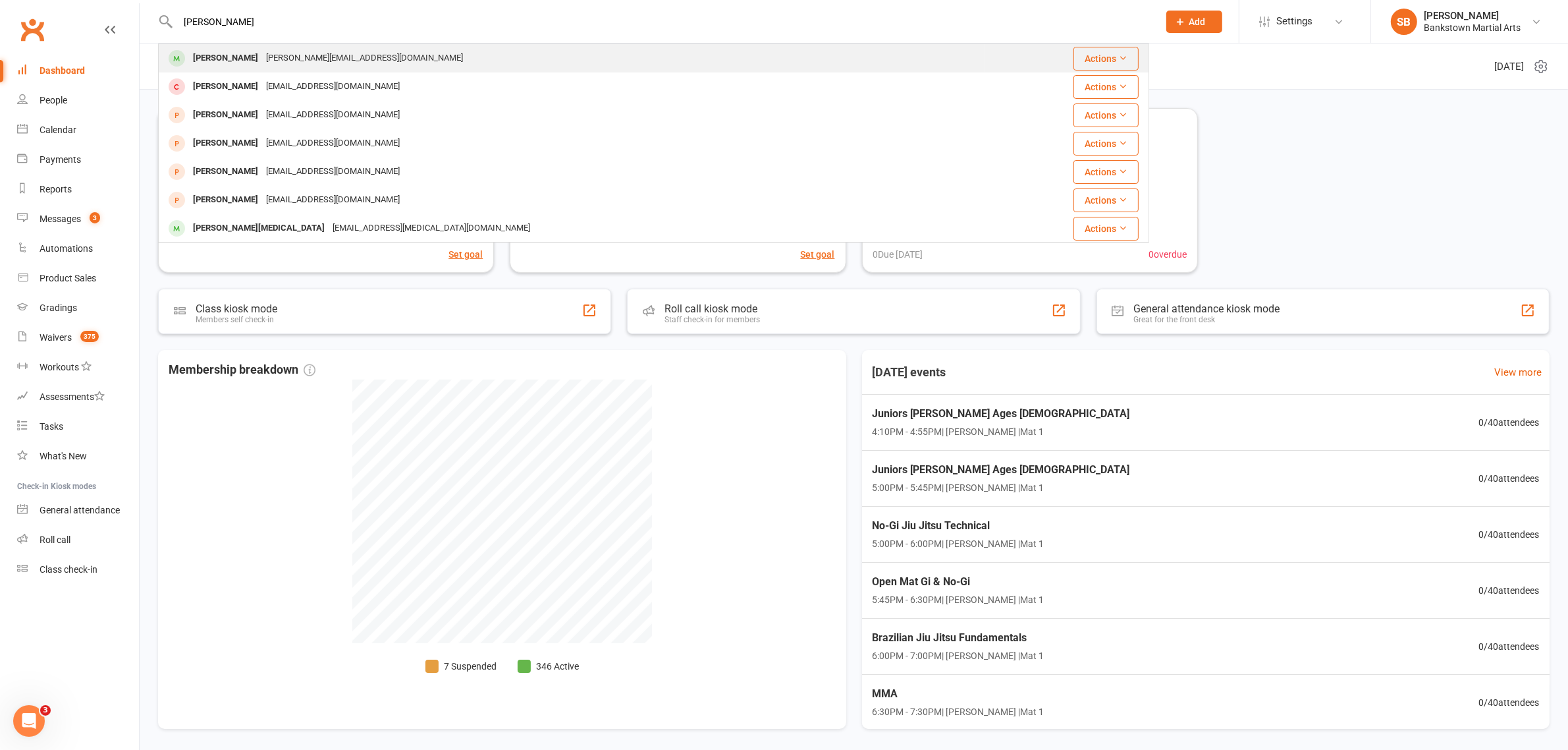
type input "[PERSON_NAME]"
click at [265, 57] on div "[PERSON_NAME][EMAIL_ADDRESS][DOMAIN_NAME]" at bounding box center [364, 58] width 204 height 19
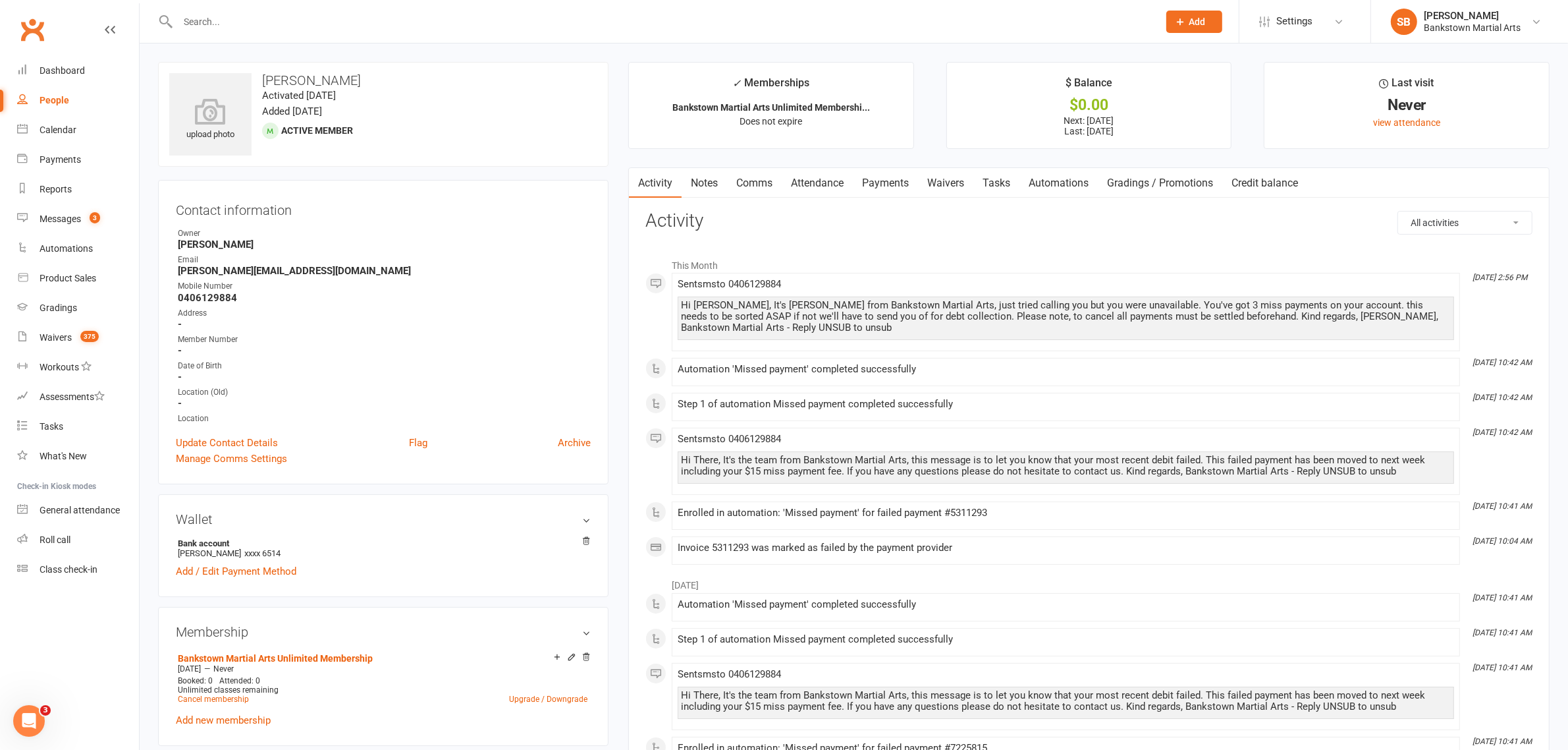
click at [901, 189] on link "Payments" at bounding box center [885, 184] width 65 height 30
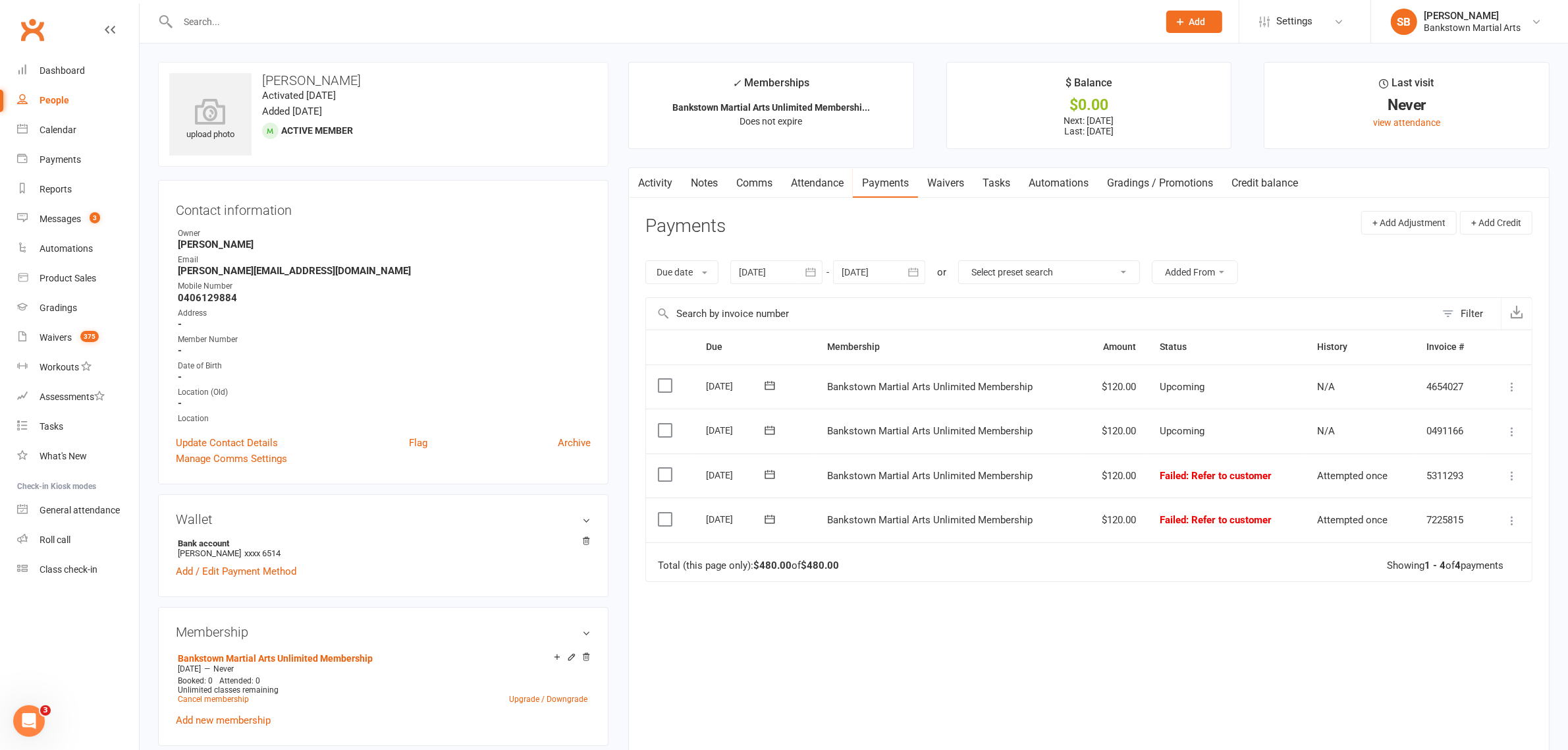
click at [779, 279] on div at bounding box center [776, 272] width 93 height 24
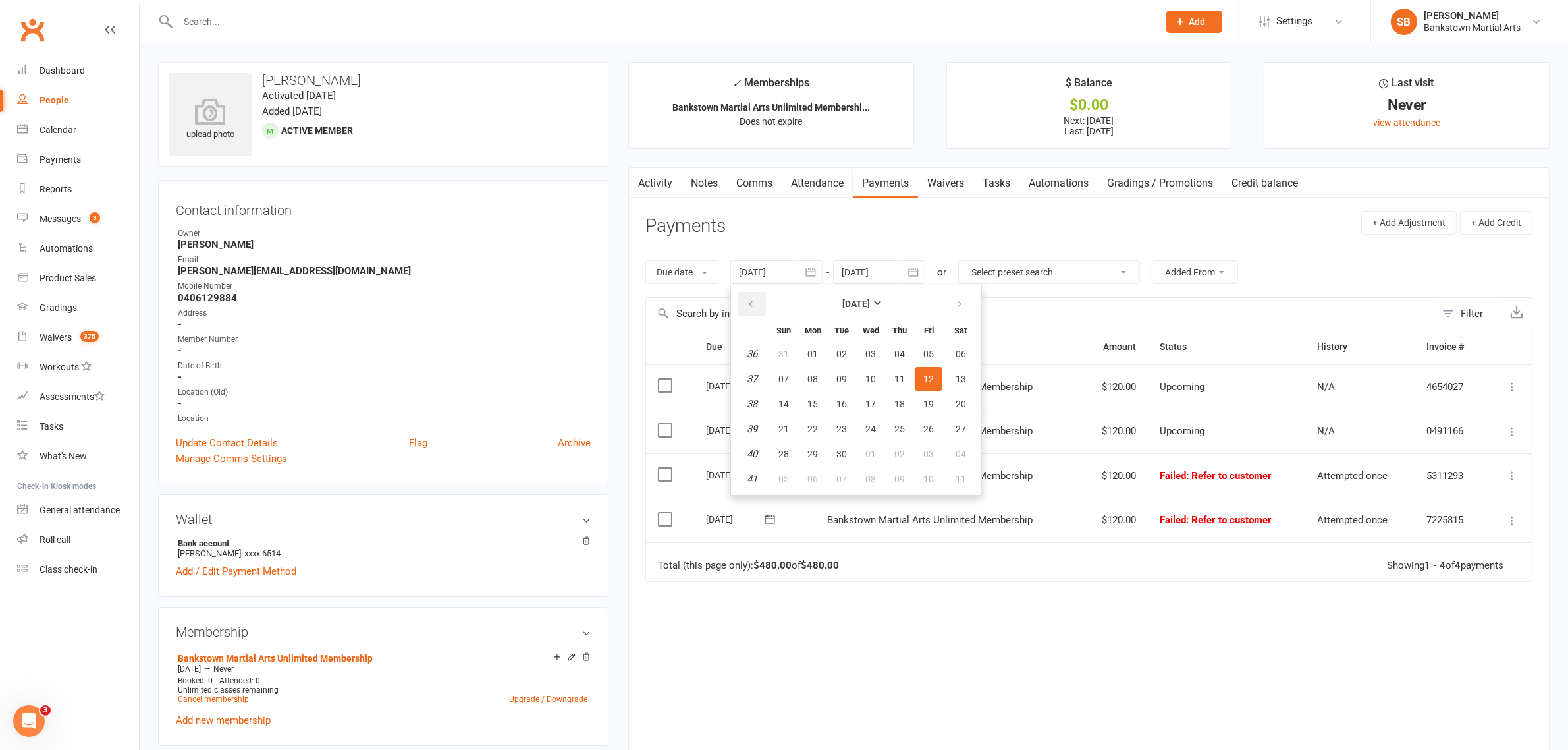
click at [741, 306] on button "button" at bounding box center [752, 304] width 29 height 24
click at [790, 344] on button "27" at bounding box center [783, 354] width 28 height 24
type input "[DATE]"
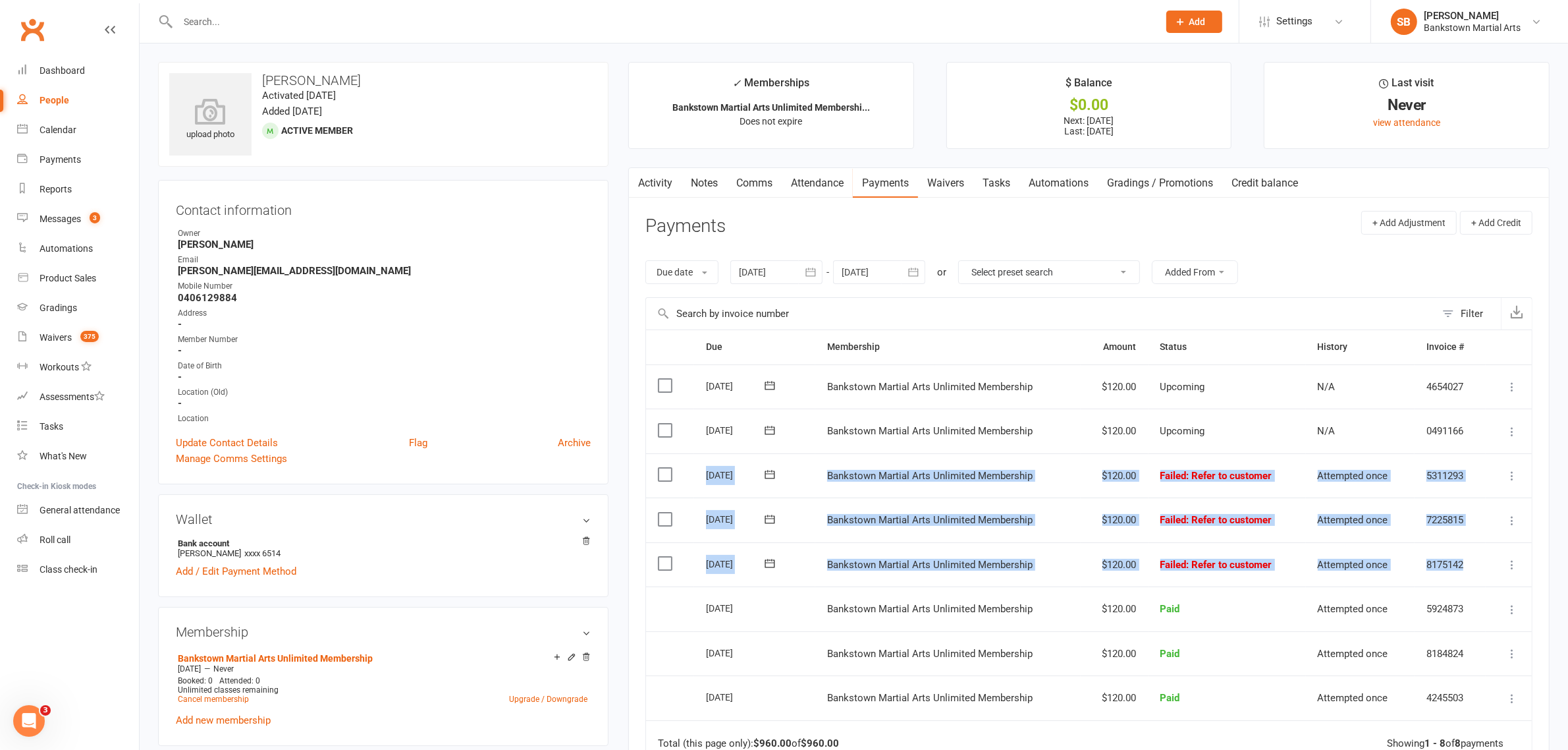
drag, startPoint x: 702, startPoint y: 476, endPoint x: 1472, endPoint y: 564, distance: 775.0
click at [1472, 564] on table "Due Contact Membership Amount Status History Invoice # Select this [DATE] [PERS…" at bounding box center [1089, 544] width 887 height 430
click at [1472, 564] on td "8175142" at bounding box center [1449, 564] width 72 height 45
drag, startPoint x: 1465, startPoint y: 568, endPoint x: 691, endPoint y: 471, distance: 780.1
click at [691, 471] on table "Due Contact Membership Amount Status History Invoice # Select this [DATE] [PERS…" at bounding box center [1089, 544] width 887 height 430
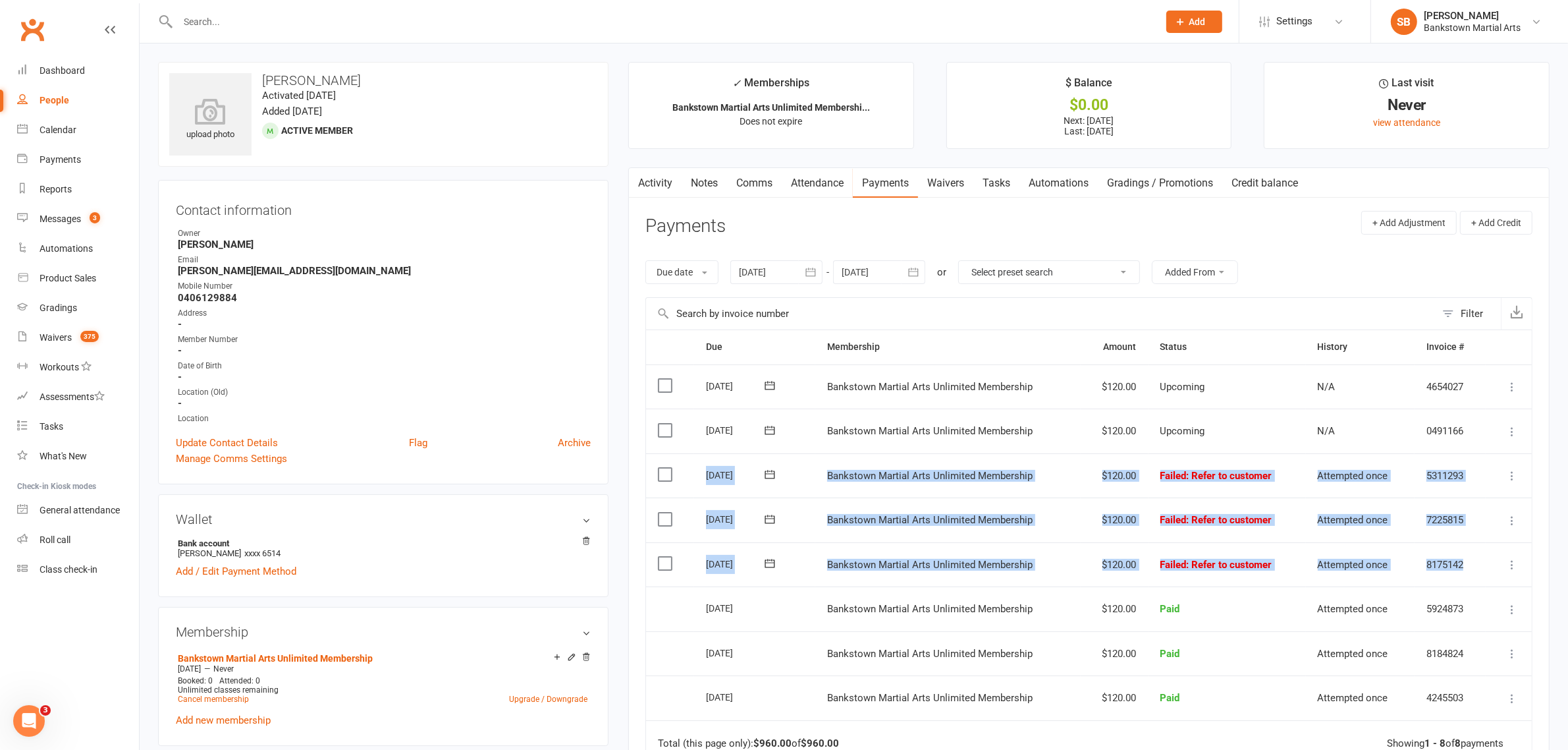
click at [808, 469] on td "[DATE]" at bounding box center [754, 476] width 120 height 45
drag, startPoint x: 750, startPoint y: 484, endPoint x: 1496, endPoint y: 571, distance: 751.1
click at [1496, 571] on table "Due Contact Membership Amount Status History Invoice # Select this [DATE] [PERS…" at bounding box center [1089, 544] width 887 height 430
click at [1479, 564] on td "8175142" at bounding box center [1449, 564] width 72 height 45
drag, startPoint x: 1479, startPoint y: 564, endPoint x: 1463, endPoint y: 571, distance: 17.5
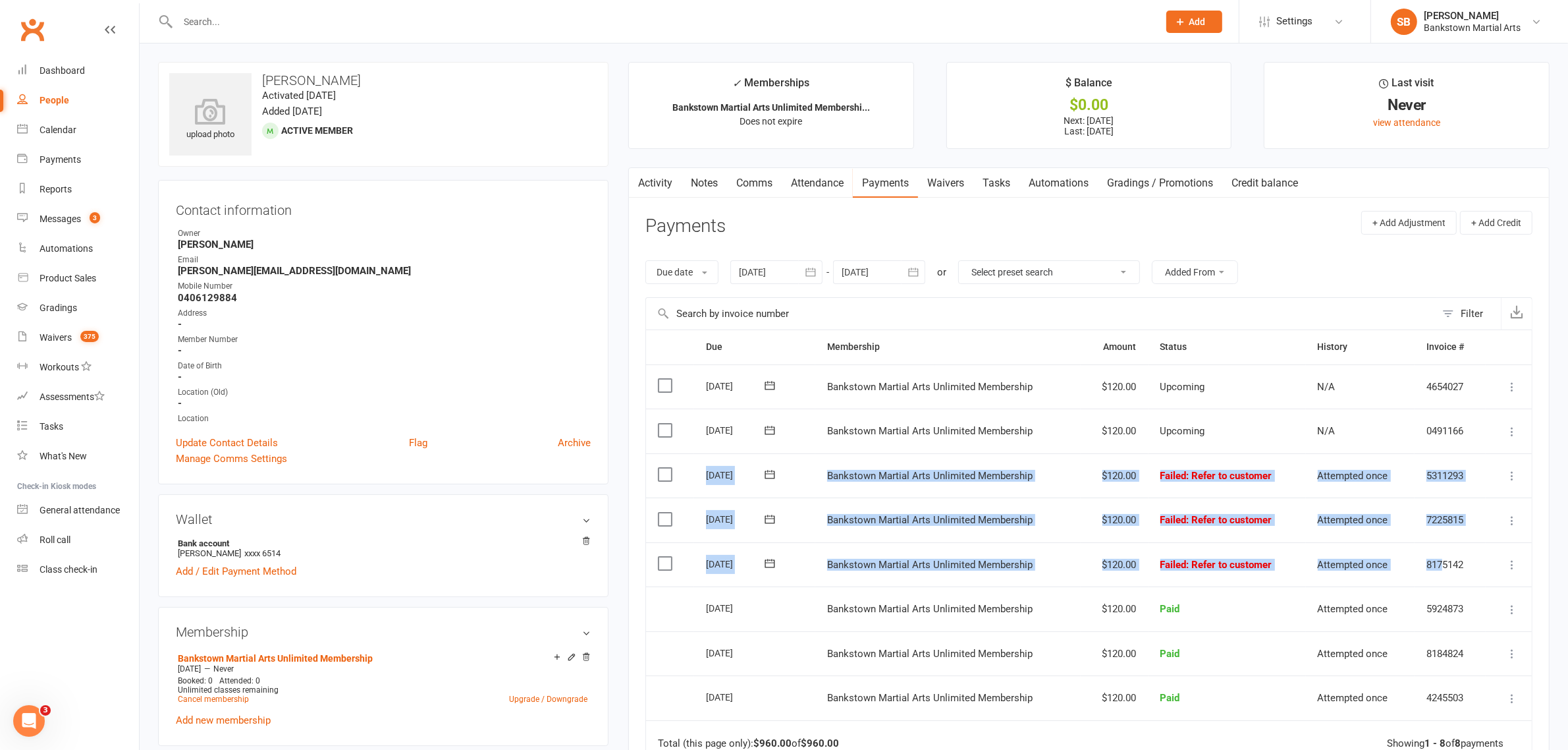
click at [1444, 566] on td "8175142" at bounding box center [1449, 564] width 72 height 45
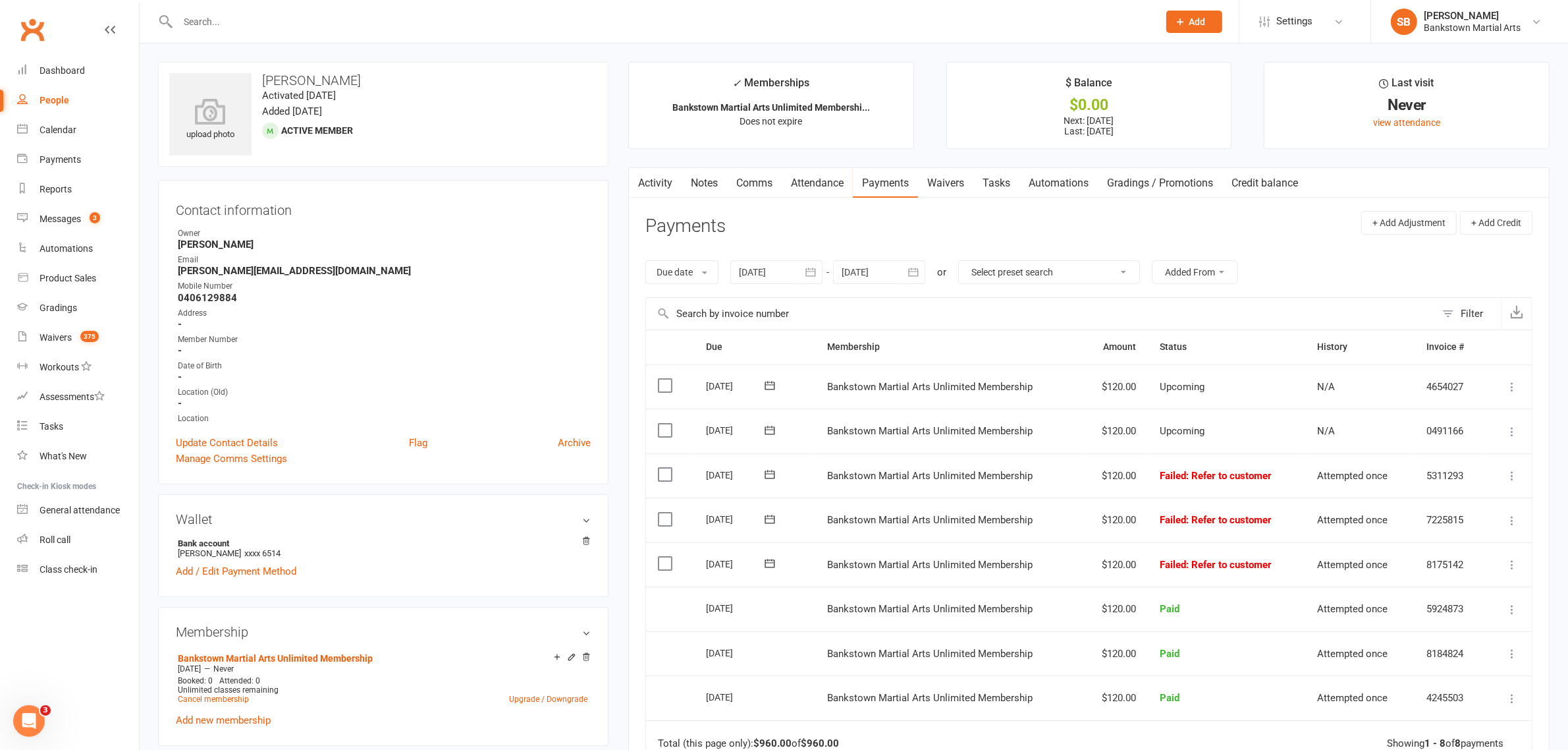
click at [1463, 571] on td "8175142" at bounding box center [1449, 564] width 72 height 45
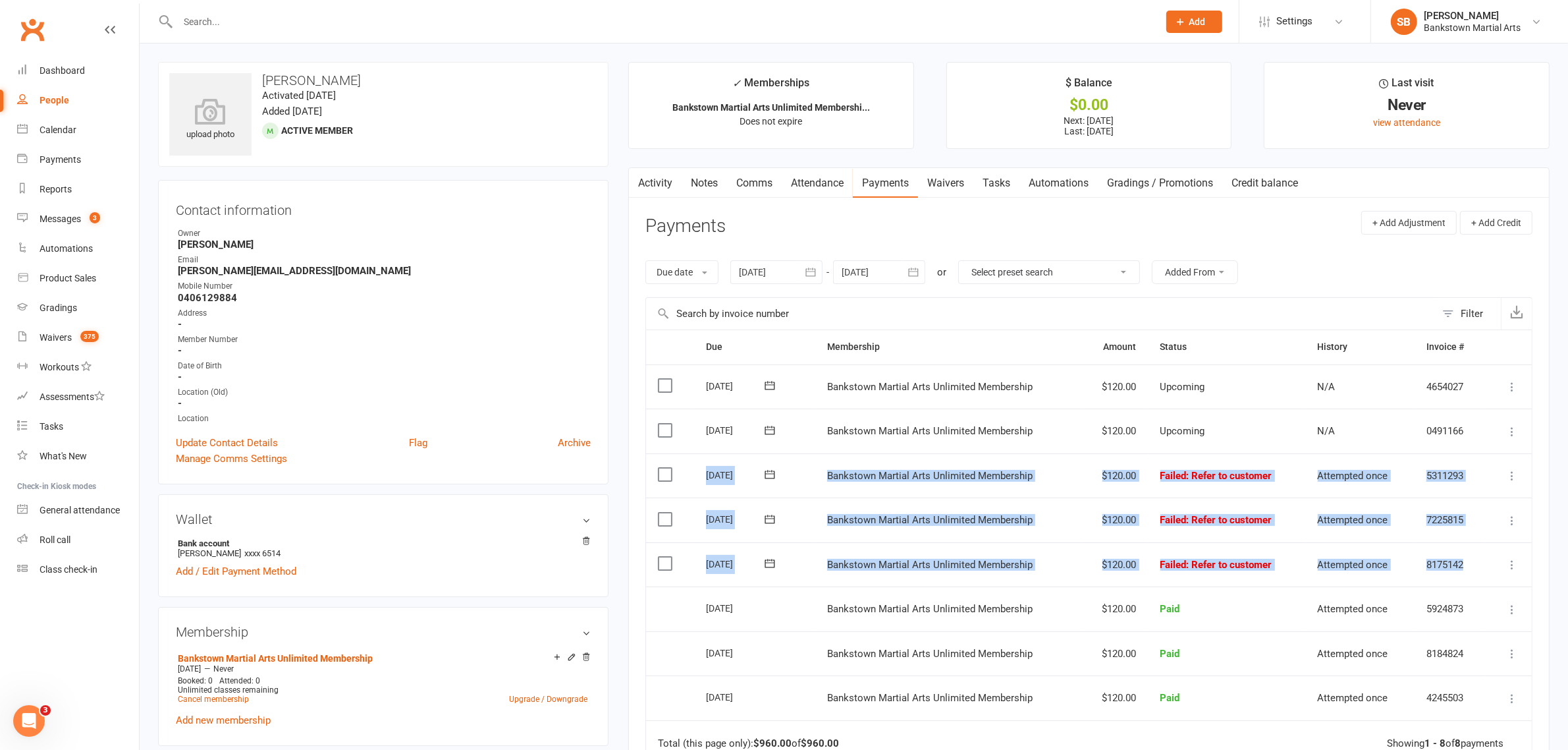
drag, startPoint x: 1470, startPoint y: 571, endPoint x: 676, endPoint y: 473, distance: 800.0
click at [678, 480] on table "Due Contact Membership Amount Status History Invoice # Select this [DATE] [PERS…" at bounding box center [1089, 544] width 887 height 430
click at [705, 462] on td "[DATE]" at bounding box center [754, 476] width 120 height 45
drag, startPoint x: 732, startPoint y: 481, endPoint x: 1470, endPoint y: 551, distance: 741.3
click at [1470, 551] on table "Due Contact Membership Amount Status History Invoice # Select this [DATE] [PERS…" at bounding box center [1089, 544] width 887 height 430
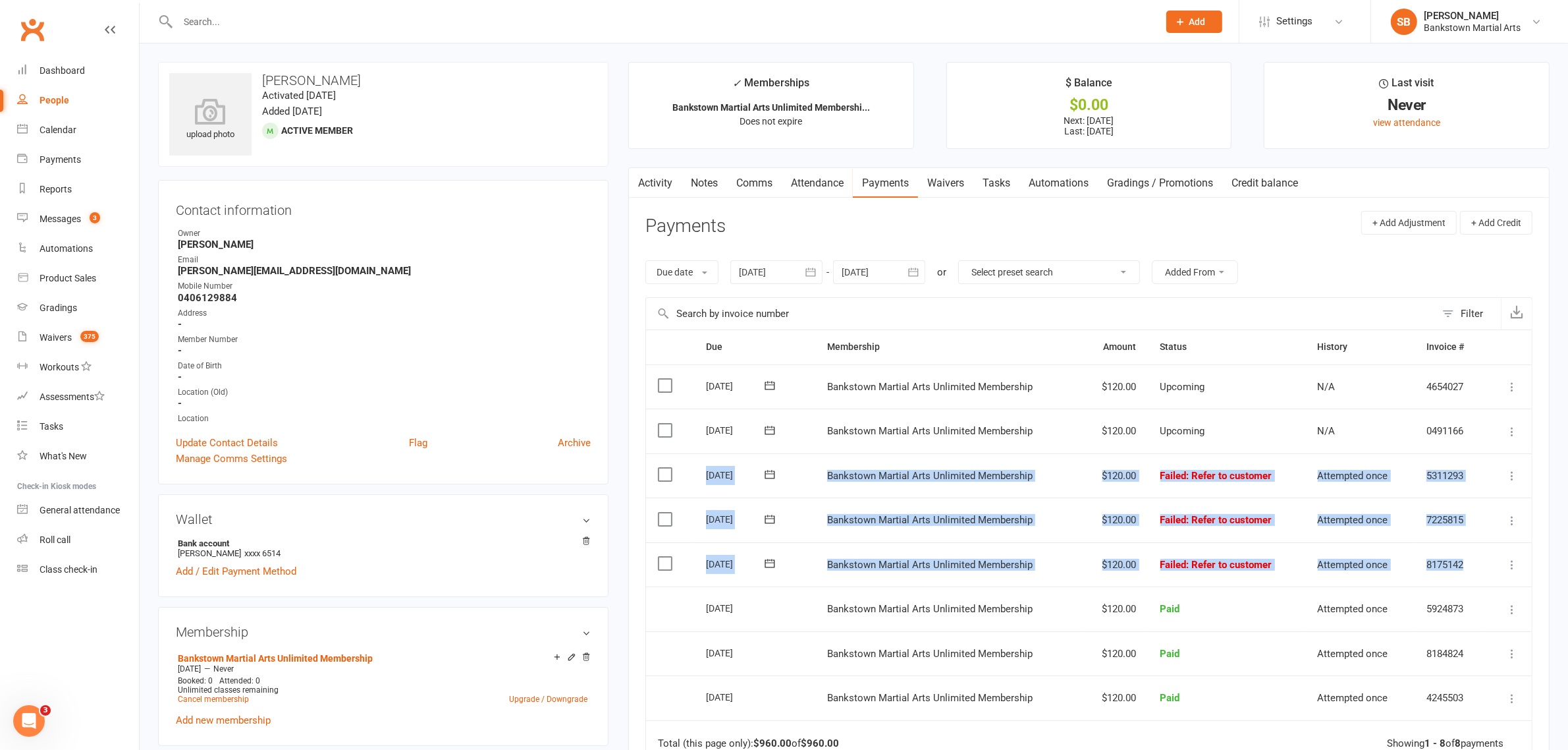
click at [1470, 551] on td "8175142" at bounding box center [1449, 564] width 72 height 45
drag, startPoint x: 1396, startPoint y: 554, endPoint x: 702, endPoint y: 469, distance: 699.2
click at [702, 469] on table "Due Contact Membership Amount Status History Invoice # Select this [DATE] [PERS…" at bounding box center [1089, 544] width 887 height 430
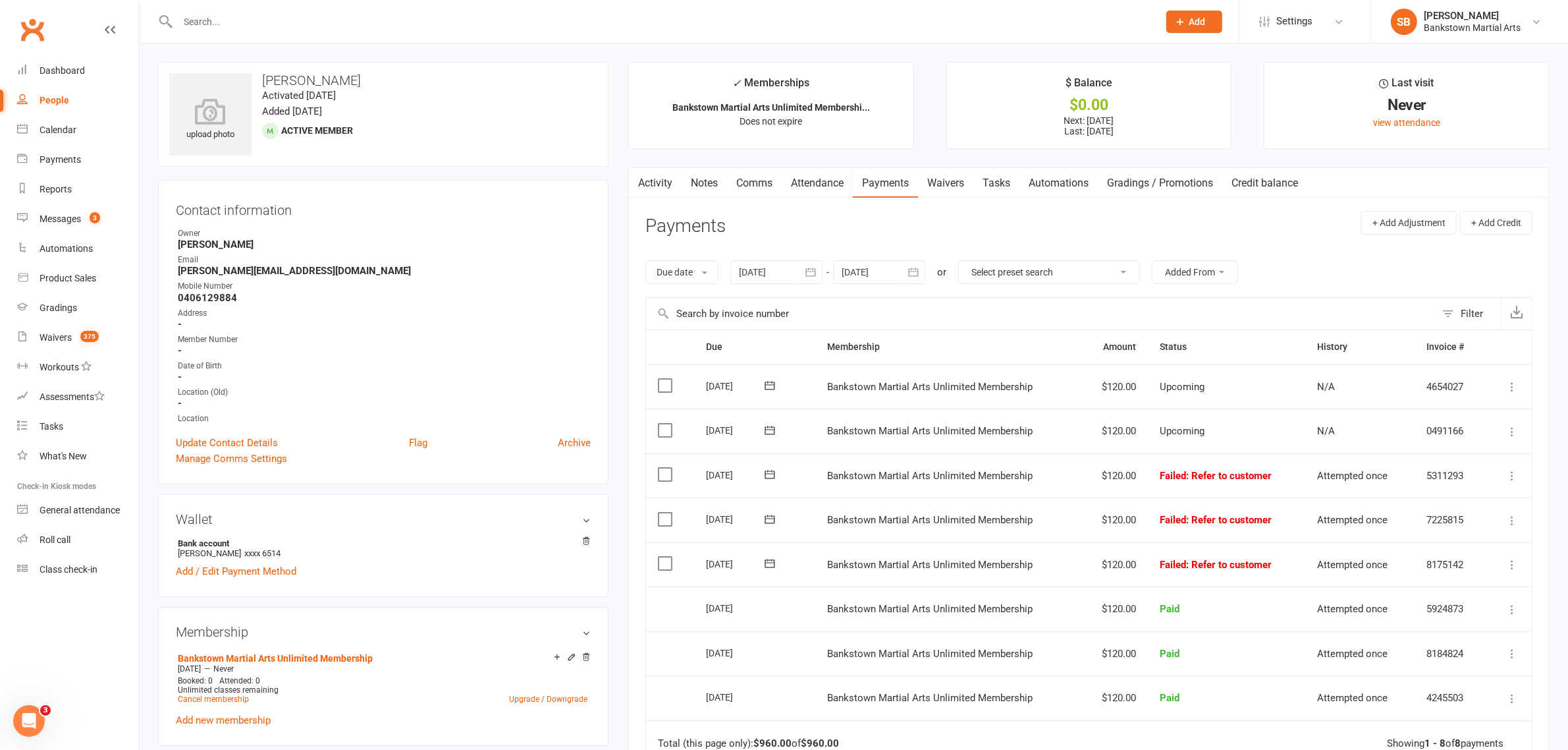
click at [881, 280] on div at bounding box center [879, 272] width 93 height 24
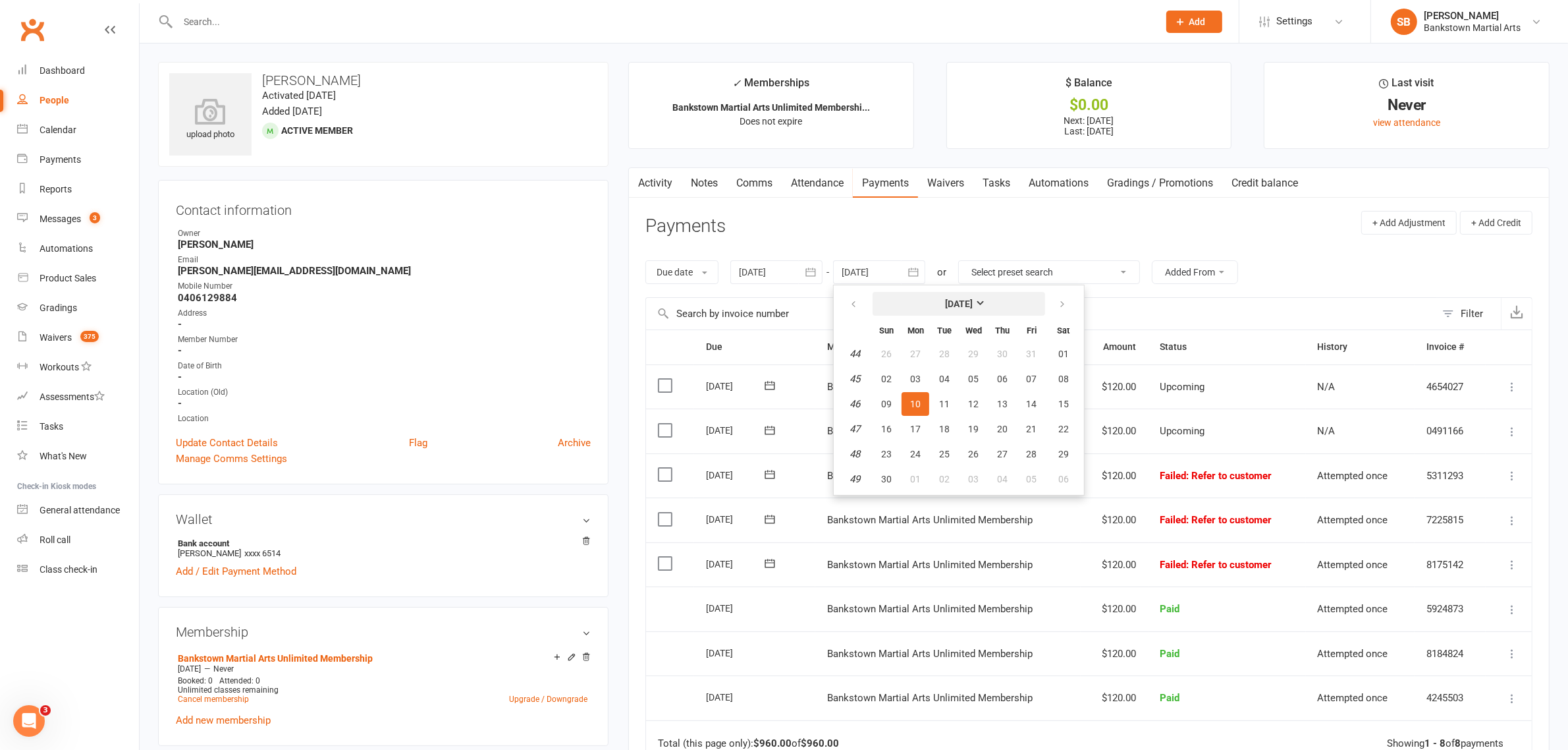
drag, startPoint x: 1041, startPoint y: 305, endPoint x: 1054, endPoint y: 301, distance: 13.6
click at [1041, 305] on button "[DATE]" at bounding box center [958, 304] width 172 height 24
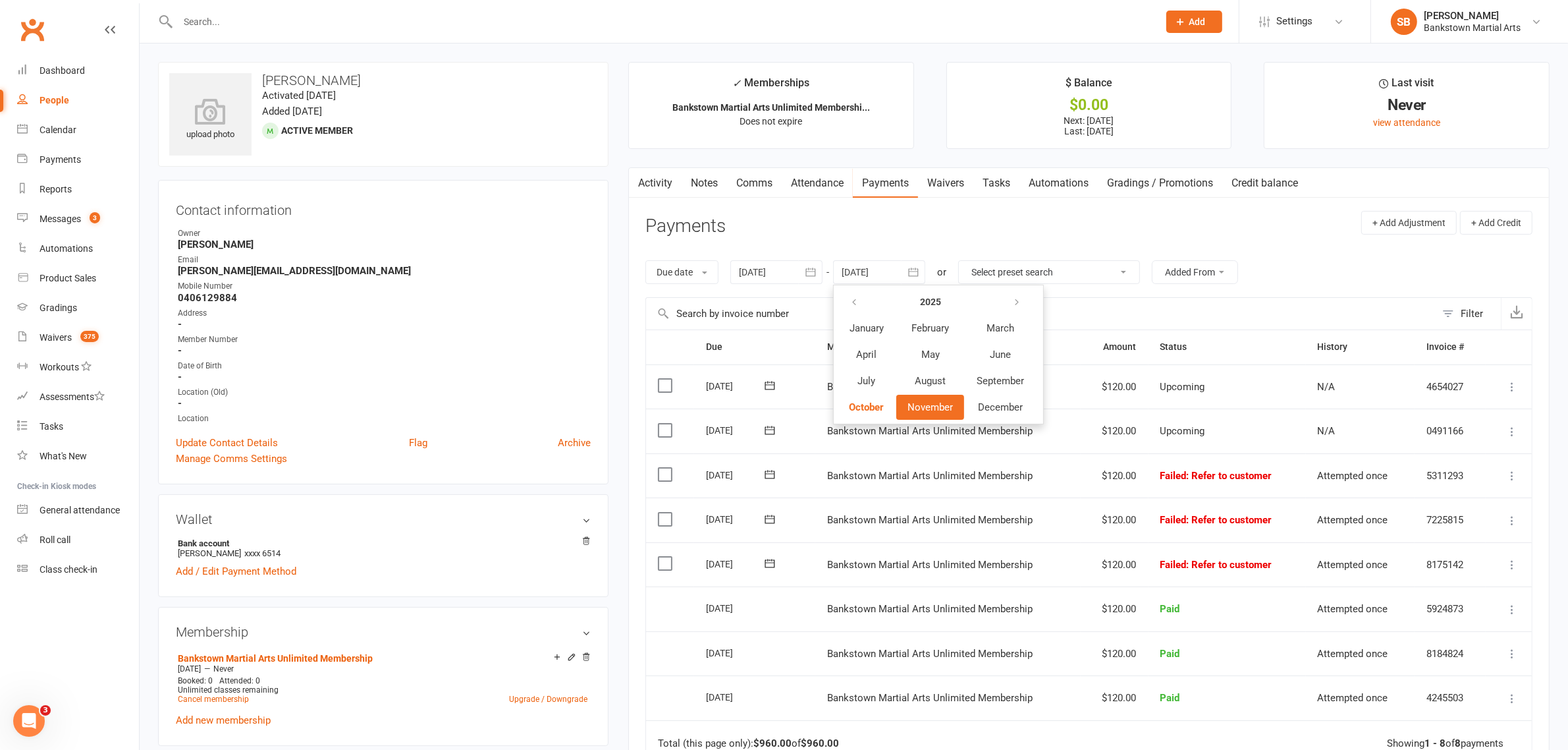
click at [929, 259] on div "Due date Due date Date paid Date failed Date settled [DATE] [DATE] Sun Mon Tue …" at bounding box center [1089, 272] width 887 height 50
click at [923, 272] on button "button" at bounding box center [914, 272] width 24 height 24
click at [889, 203] on div "Activity Notes Comms Attendance Payments Waivers Tasks Automations Gradings / P…" at bounding box center [1089, 559] width 921 height 784
click at [919, 277] on icon "button" at bounding box center [914, 272] width 13 height 13
click at [907, 261] on button "button" at bounding box center [914, 272] width 24 height 24
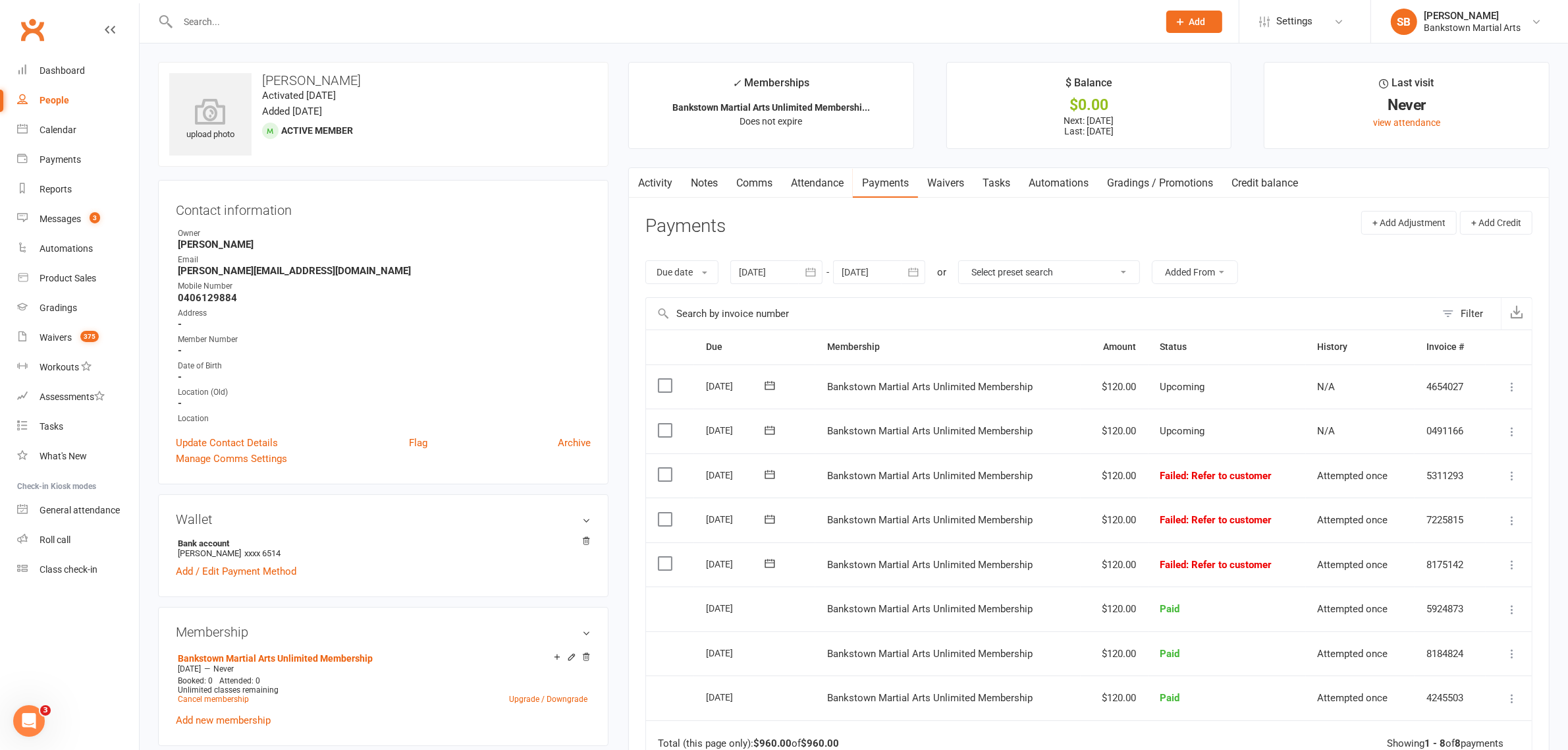
click at [910, 270] on icon "button" at bounding box center [914, 272] width 13 height 13
click at [1018, 295] on button "button" at bounding box center [1018, 301] width 29 height 24
drag, startPoint x: 979, startPoint y: 228, endPoint x: 966, endPoint y: 237, distance: 15.8
click at [978, 228] on header "Payments + Add Adjustment + Add Credit" at bounding box center [1089, 228] width 887 height 36
click at [903, 280] on button "button" at bounding box center [914, 272] width 24 height 24
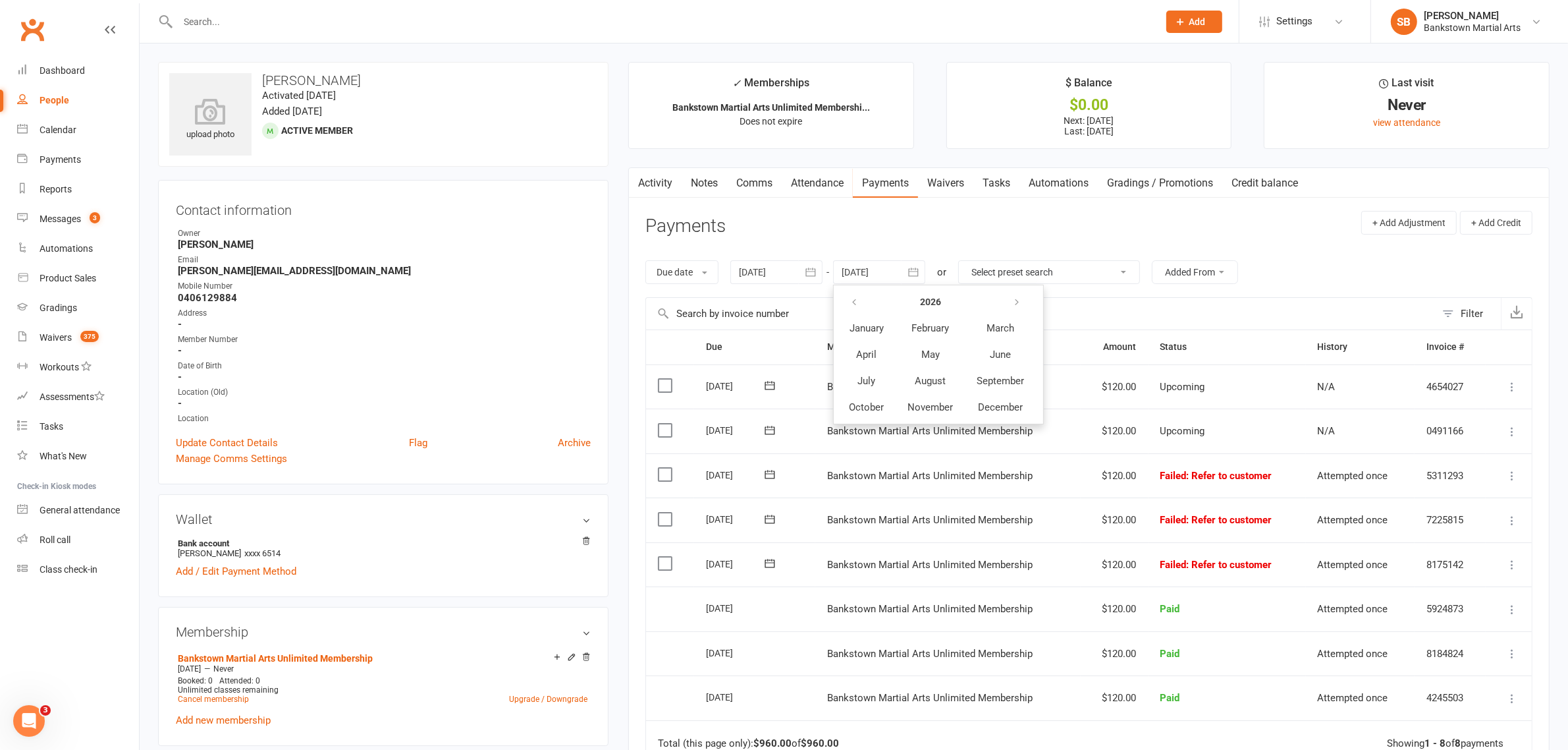
click at [970, 224] on header "Payments + Add Adjustment + Add Credit" at bounding box center [1089, 228] width 887 height 36
click at [883, 274] on div at bounding box center [879, 272] width 93 height 24
drag, startPoint x: 1030, startPoint y: 305, endPoint x: 1021, endPoint y: 299, distance: 10.8
click at [1025, 301] on button "button" at bounding box center [1018, 301] width 29 height 24
click at [916, 211] on header "Payments + Add Adjustment + Add Credit" at bounding box center [1089, 228] width 887 height 36
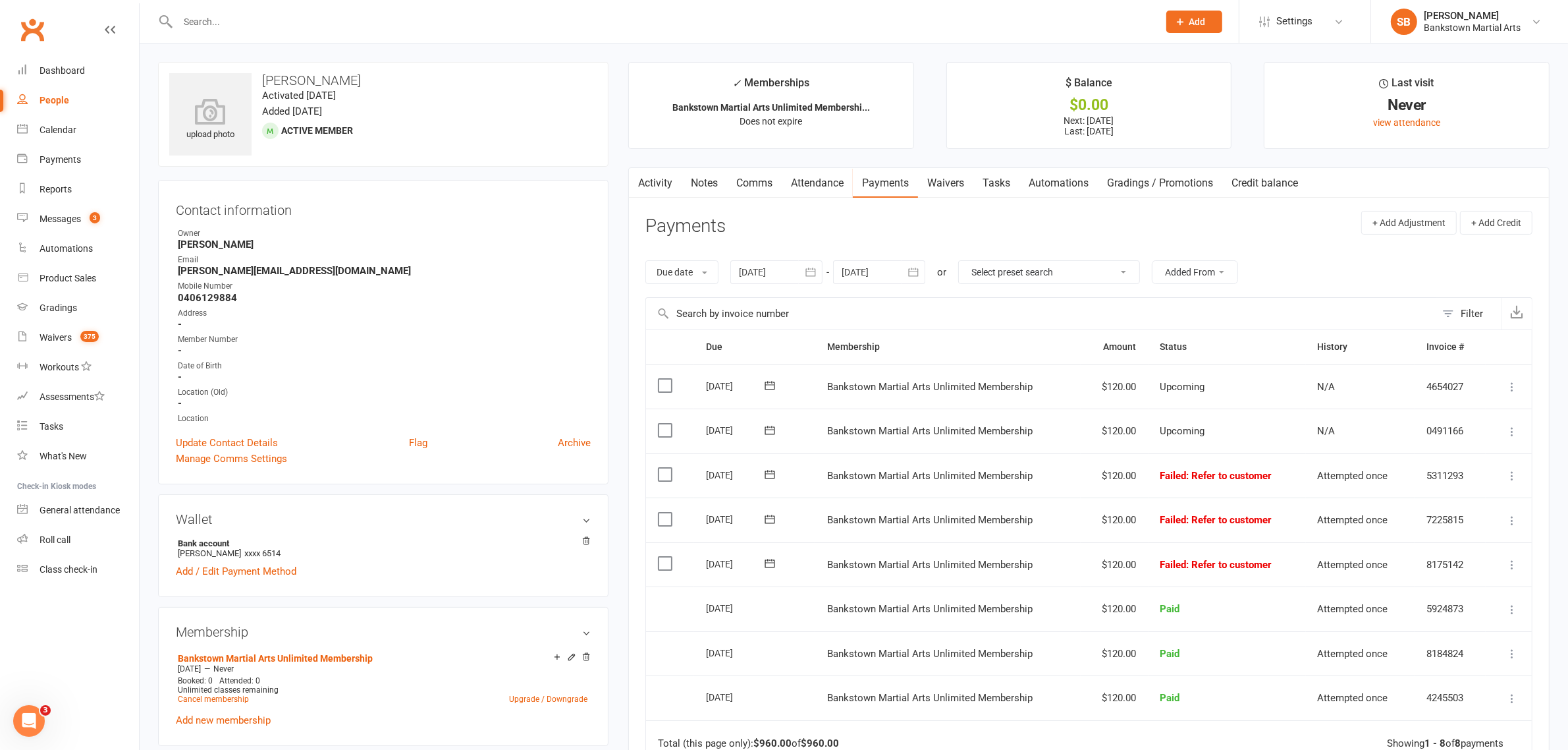
click at [874, 272] on div at bounding box center [879, 272] width 93 height 24
click at [853, 270] on div at bounding box center [879, 272] width 93 height 24
click at [846, 292] on button "button" at bounding box center [856, 301] width 29 height 24
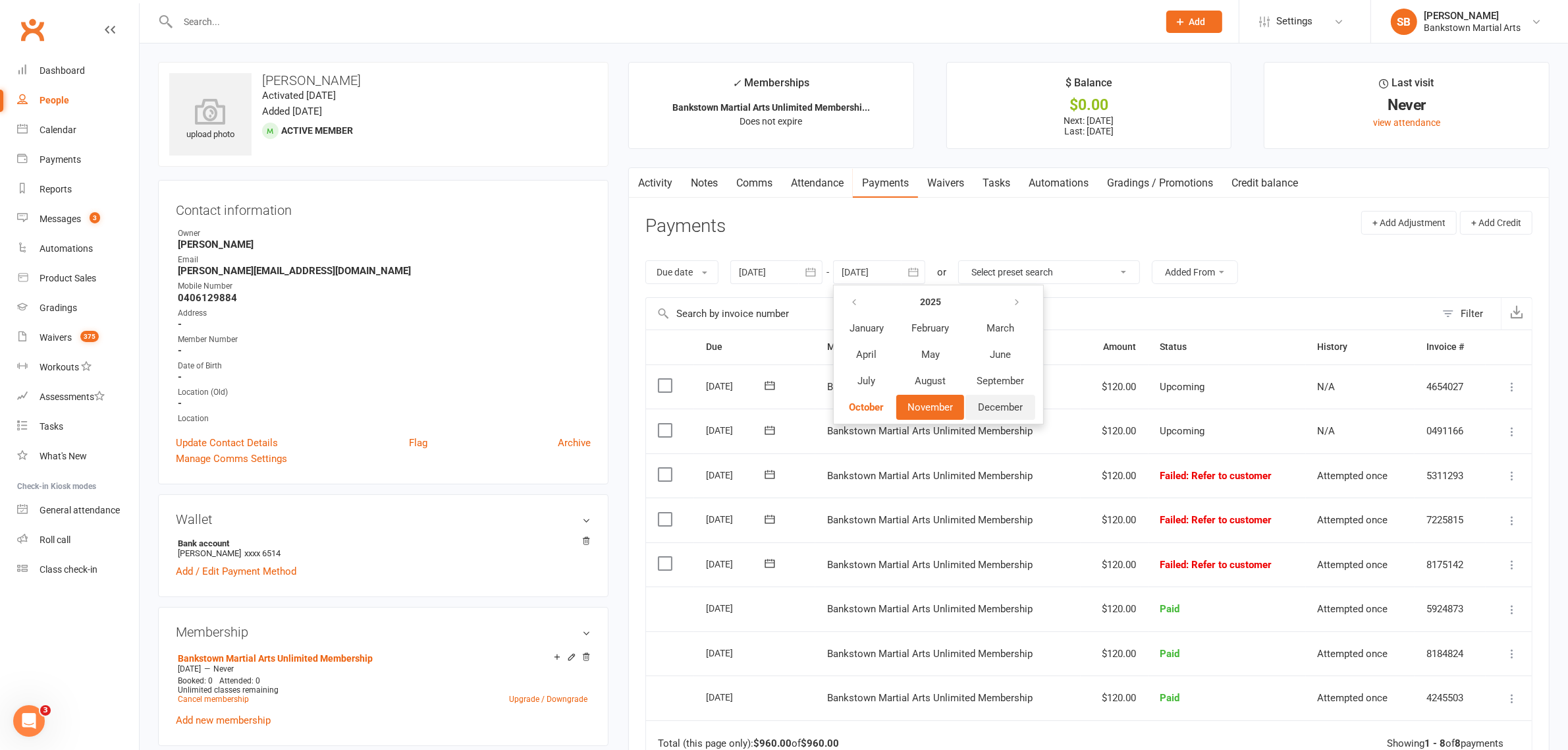
click at [974, 397] on button "December" at bounding box center [999, 407] width 70 height 25
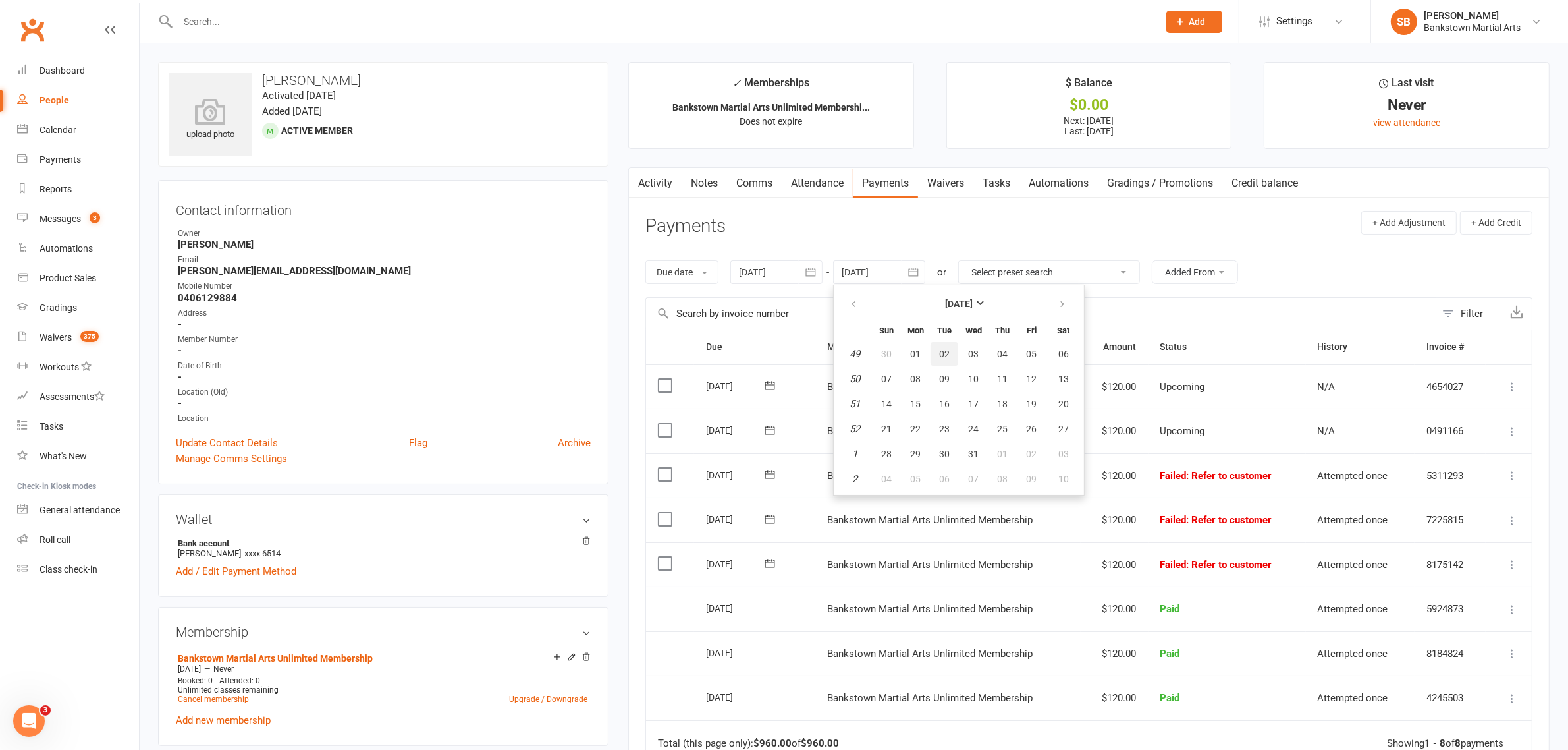
click at [956, 359] on button "02" at bounding box center [944, 354] width 28 height 24
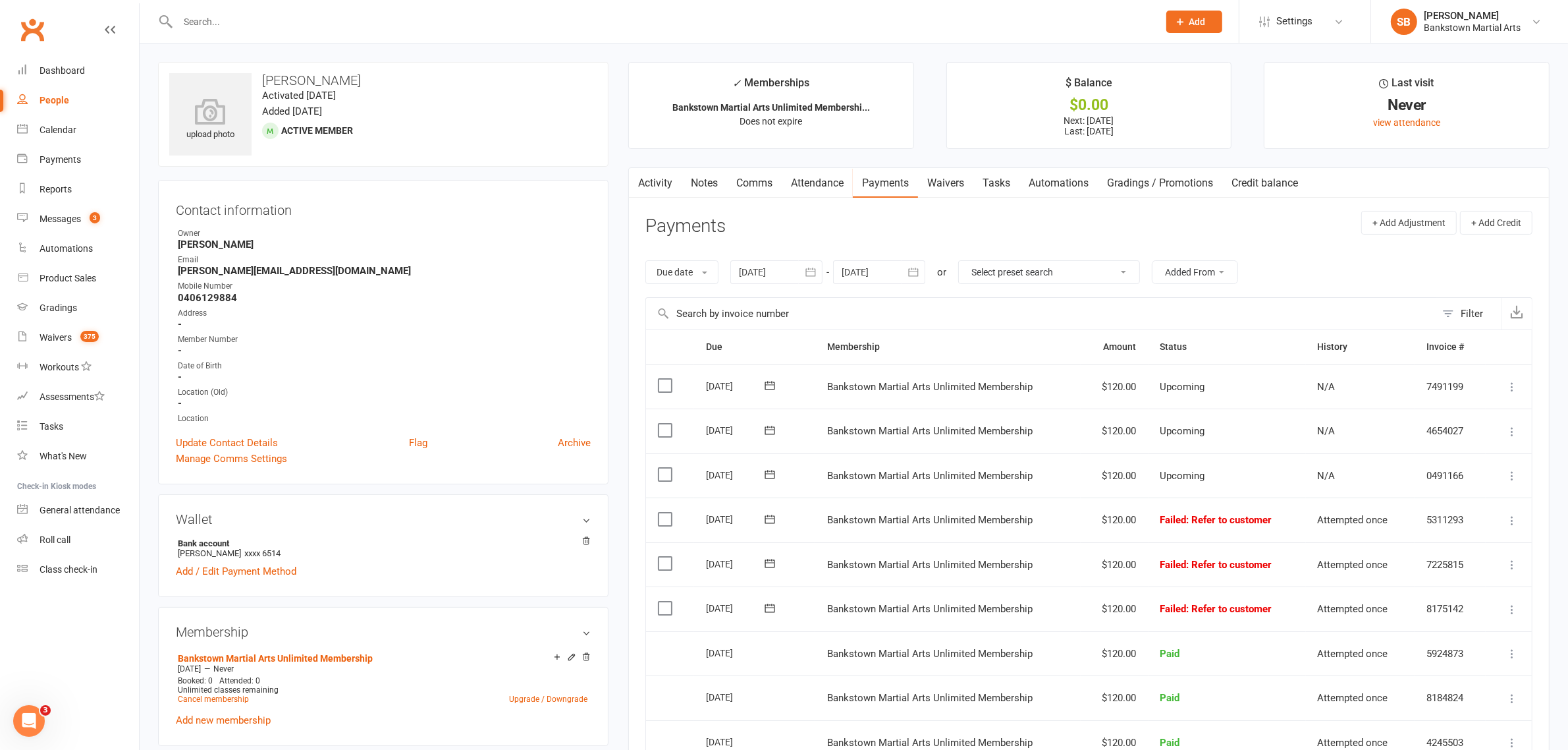
click at [902, 284] on div at bounding box center [879, 272] width 93 height 24
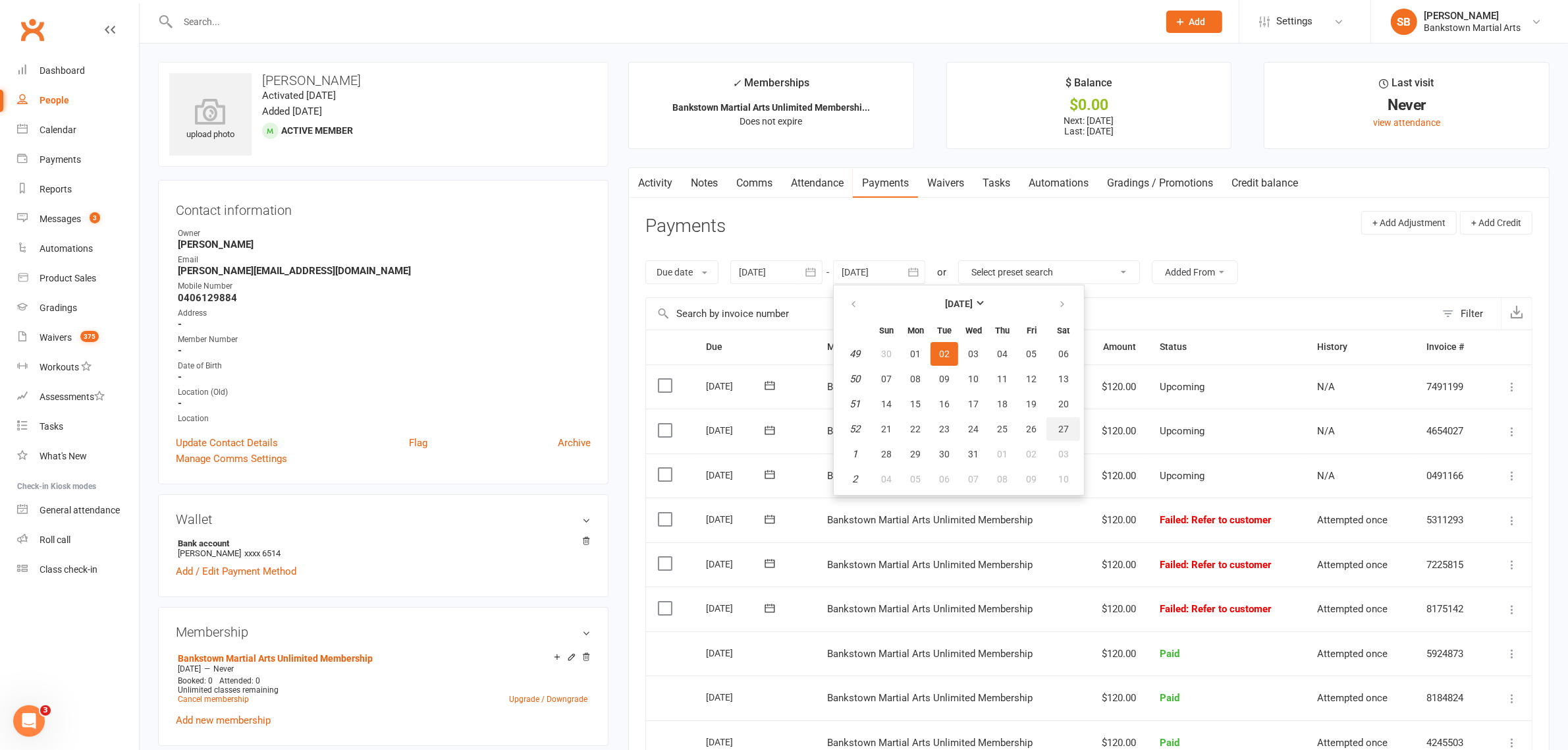
click at [1060, 423] on span "27" at bounding box center [1063, 428] width 11 height 11
type input "[DATE]"
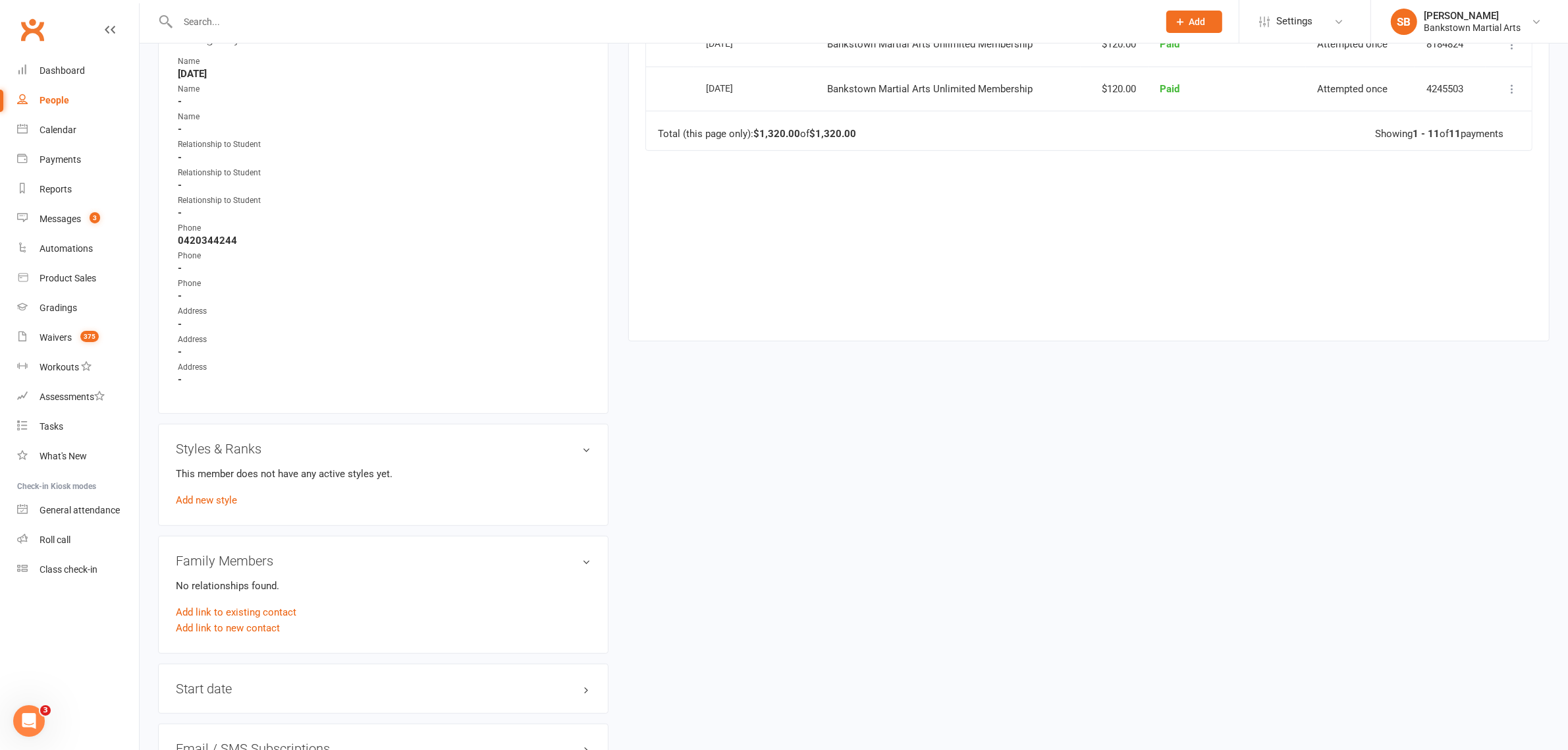
scroll to position [977, 0]
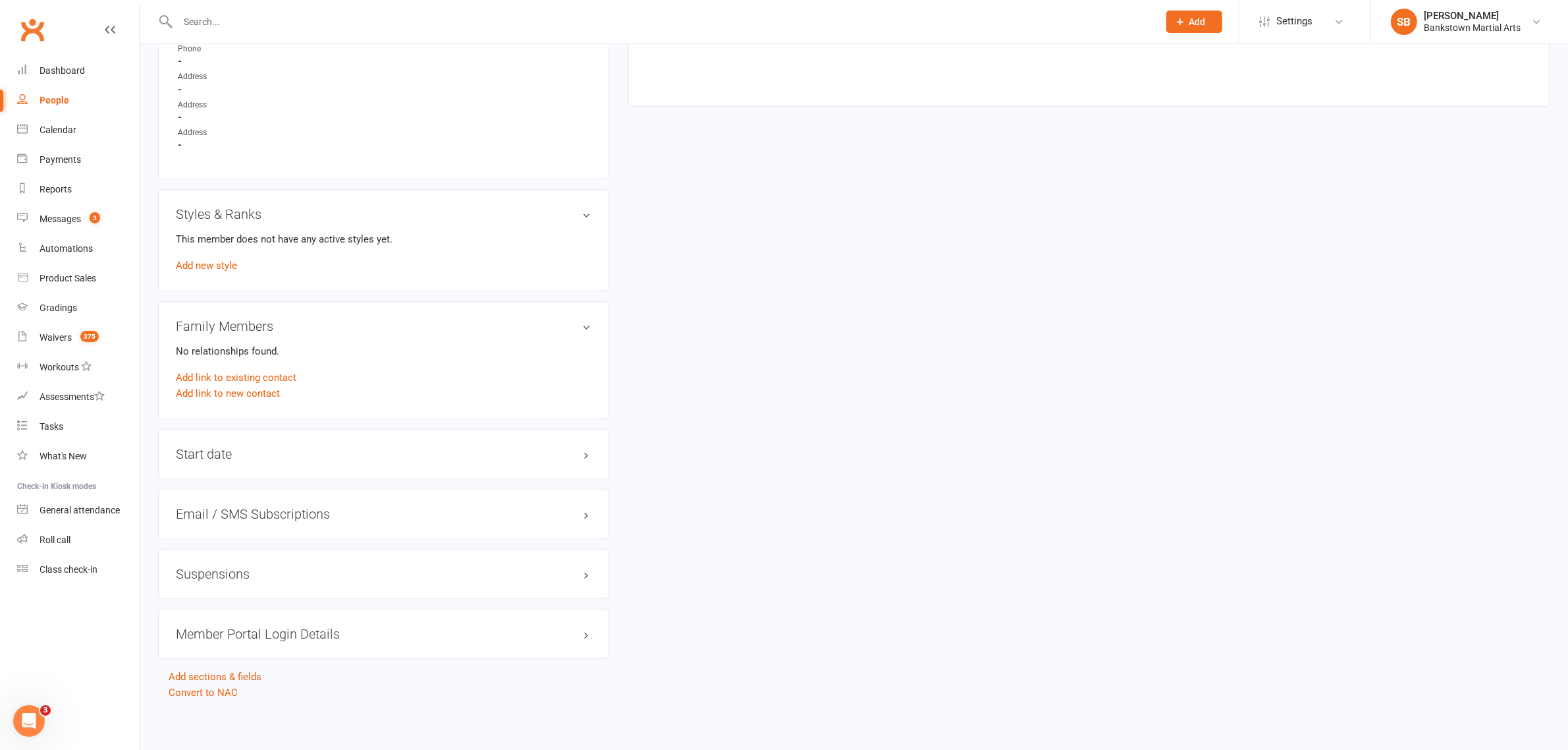
drag, startPoint x: 283, startPoint y: 564, endPoint x: 307, endPoint y: 558, distance: 24.7
click at [283, 566] on h3 "Suspensions" at bounding box center [383, 573] width 415 height 14
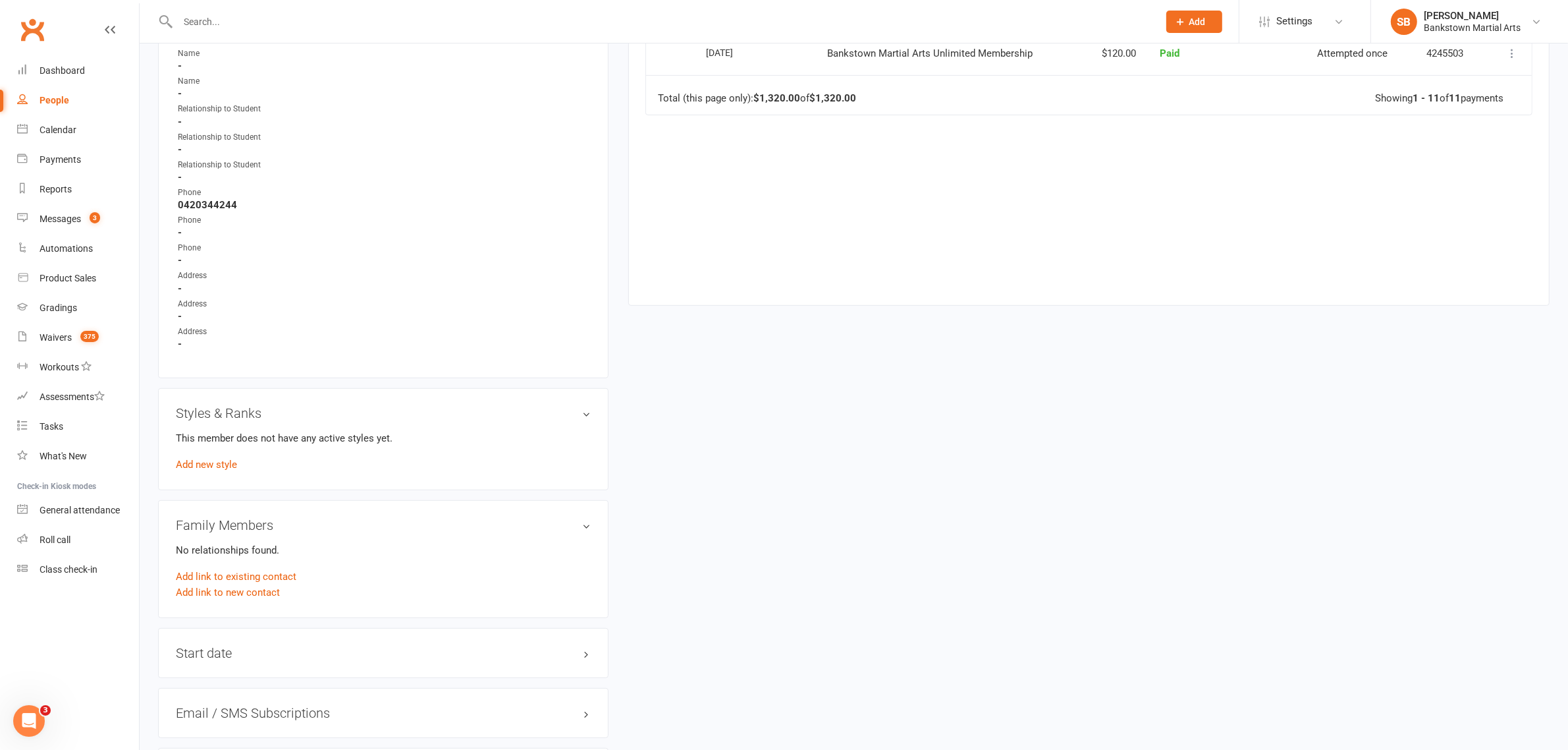
scroll to position [205, 0]
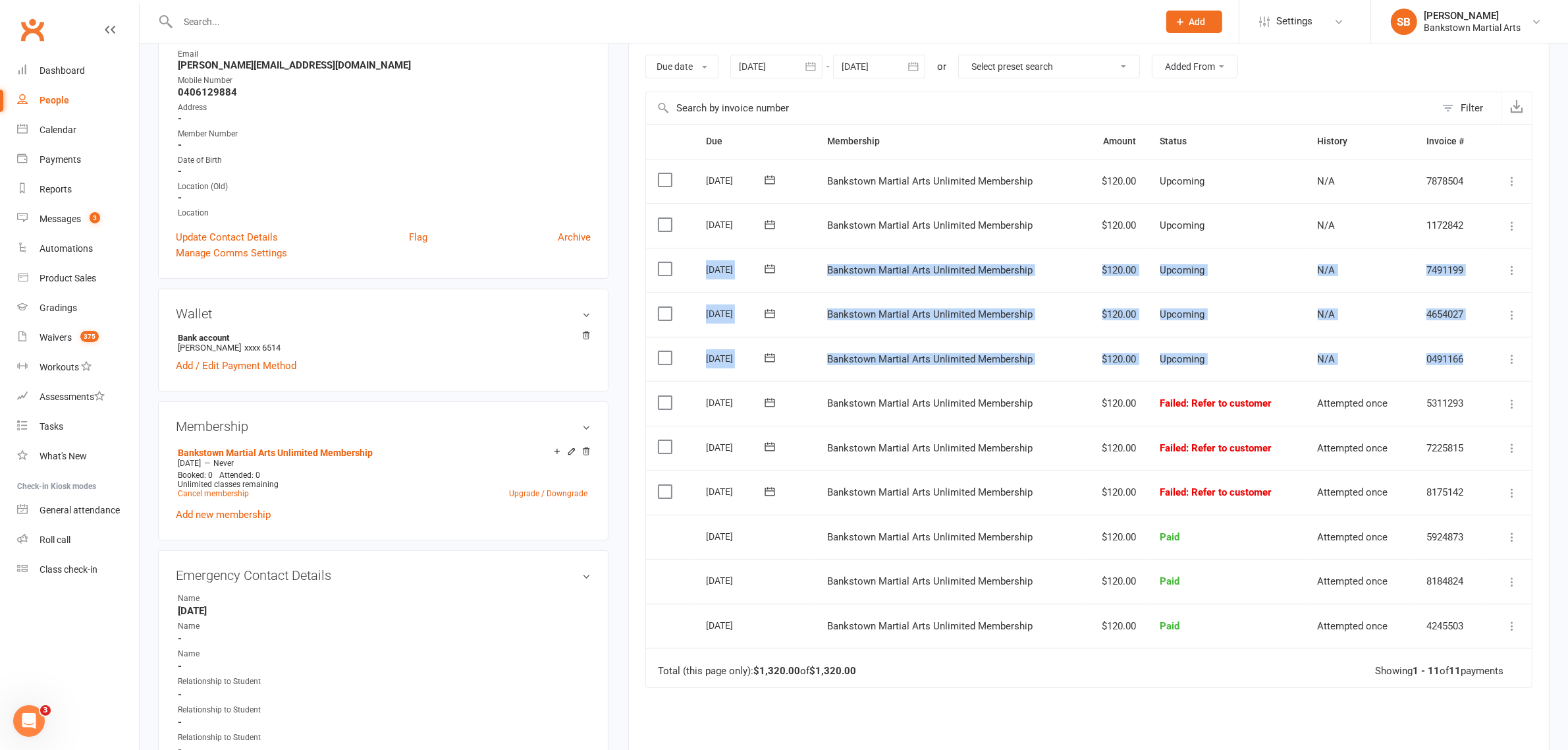
drag, startPoint x: 1476, startPoint y: 369, endPoint x: 707, endPoint y: 270, distance: 775.3
click at [707, 270] on table "Due Contact Membership Amount Status History Invoice # Select this [DATE] [PERS…" at bounding box center [1089, 405] width 887 height 563
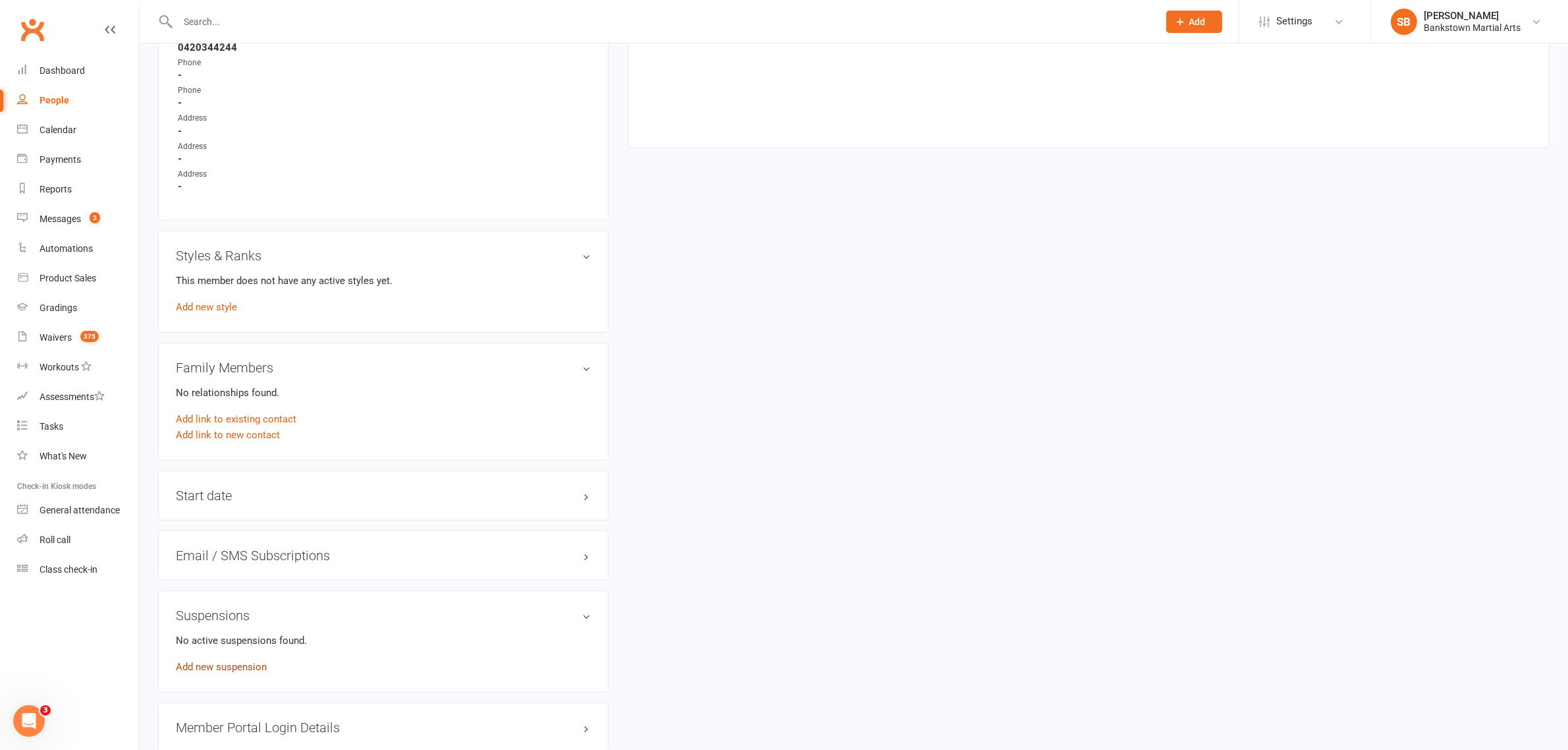
scroll to position [1029, 0]
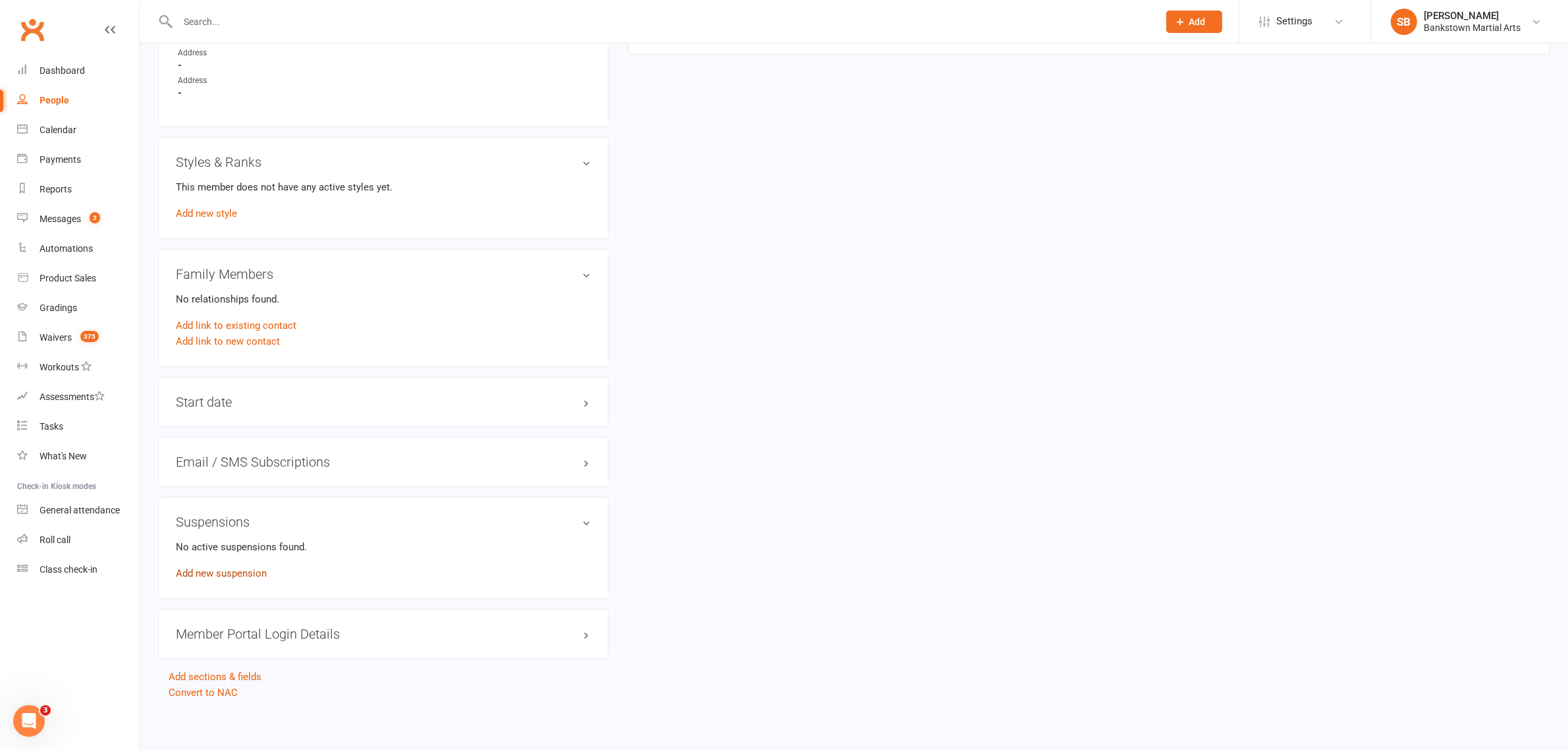
click at [232, 573] on link "Add new suspension" at bounding box center [221, 573] width 91 height 12
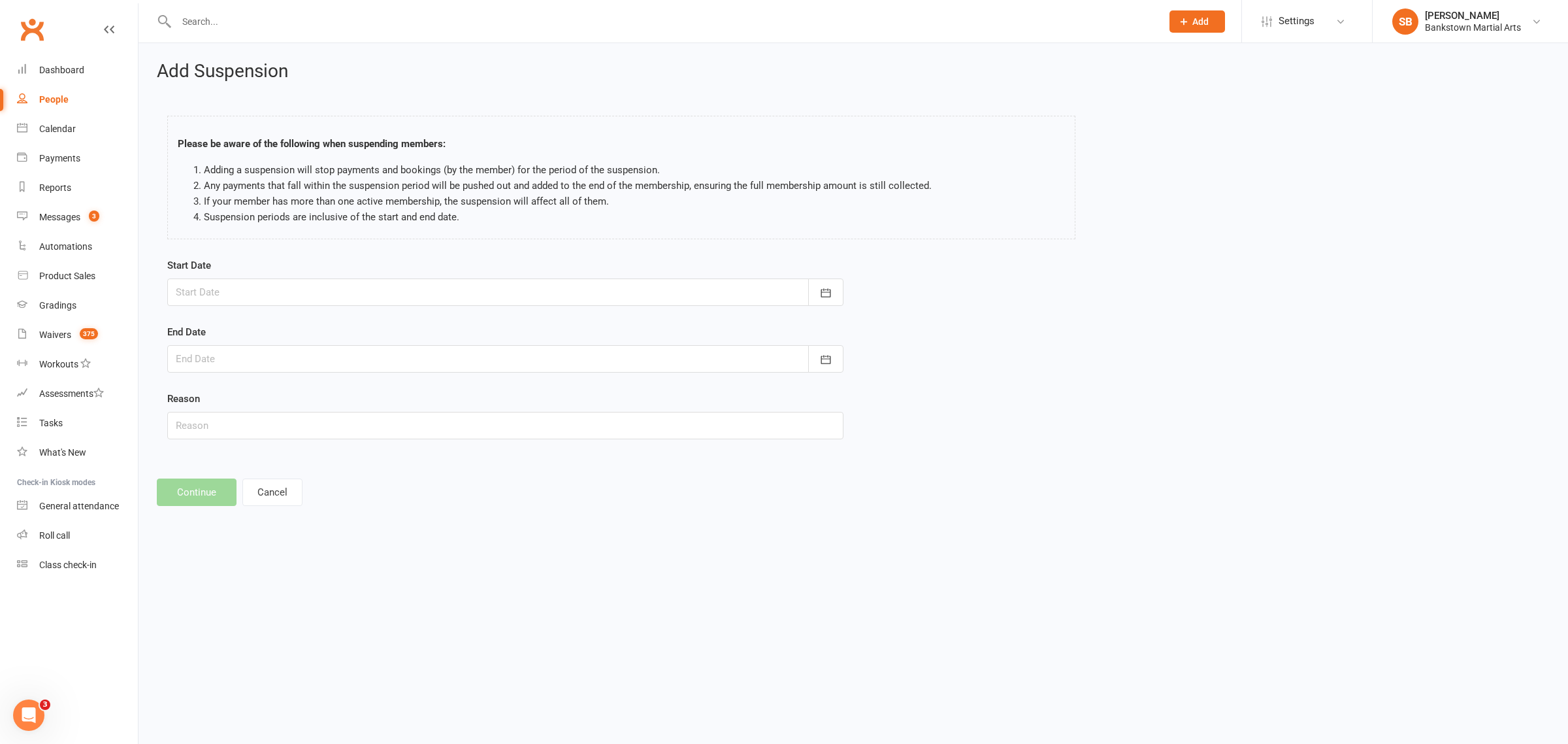
click at [307, 288] on div at bounding box center [505, 291] width 676 height 28
click at [321, 443] on button "23" at bounding box center [335, 449] width 28 height 23
click at [291, 357] on div at bounding box center [505, 358] width 676 height 28
click at [383, 393] on button "button" at bounding box center [396, 392] width 28 height 23
click at [567, 314] on form "Start Date [DATE] [DATE] Sun Mon Tue Wed Thu Fri Sat 40 28 29 30 01 02 03 04 41…" at bounding box center [505, 348] width 676 height 182
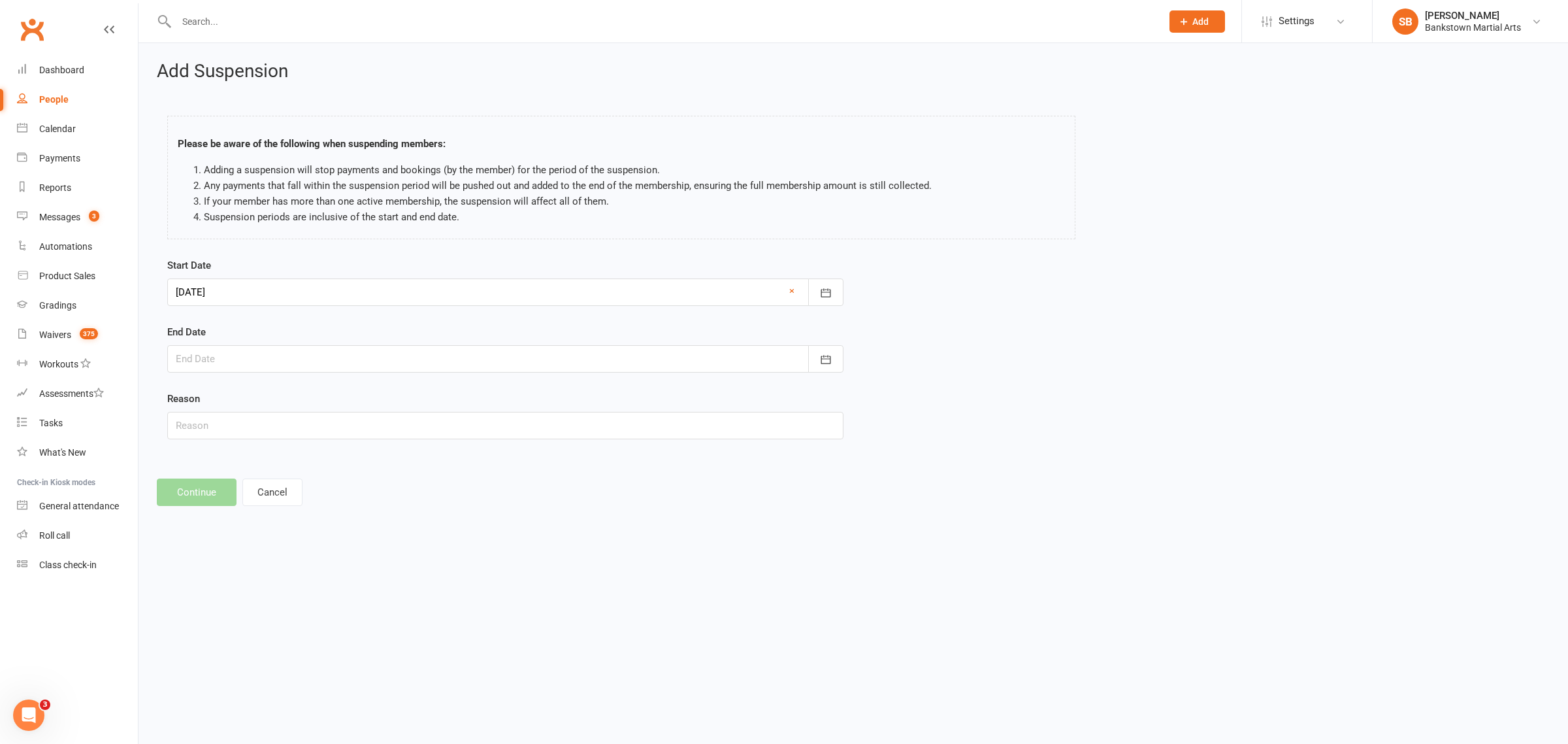
click at [548, 311] on form "Start Date [DATE] [DATE] Sun Mon Tue Wed Thu Fri Sat 40 28 29 30 01 02 03 04 41…" at bounding box center [505, 348] width 676 height 182
click at [458, 296] on div at bounding box center [505, 291] width 676 height 28
click at [324, 428] on button "16" at bounding box center [335, 425] width 28 height 23
type input "[DATE]"
click at [432, 362] on div at bounding box center [505, 358] width 676 height 28
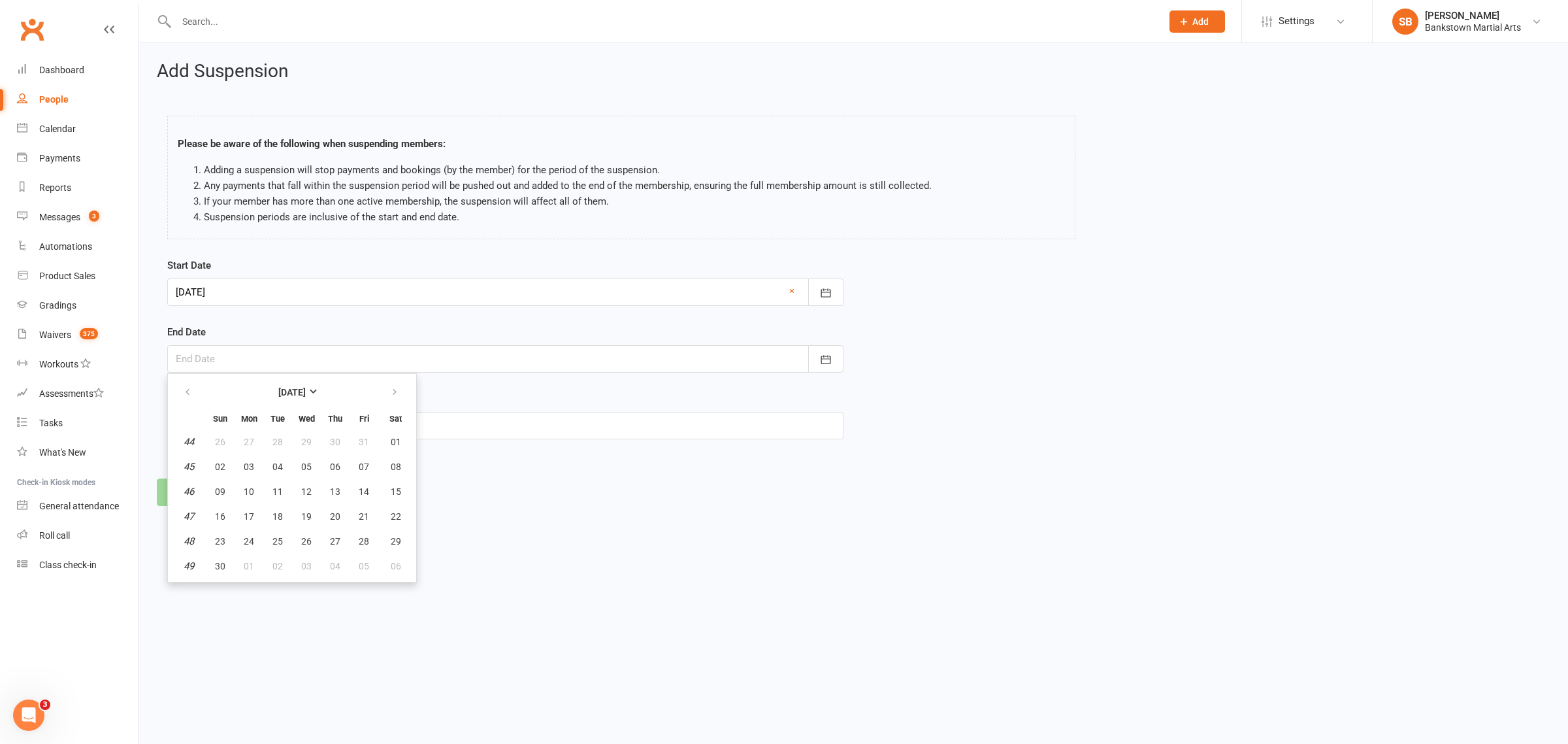
click at [406, 387] on th at bounding box center [396, 392] width 33 height 28
click at [403, 390] on button "button" at bounding box center [396, 392] width 28 height 23
click at [190, 402] on button "button" at bounding box center [189, 392] width 28 height 23
drag, startPoint x: 755, startPoint y: 603, endPoint x: 468, endPoint y: 534, distance: 295.2
click at [741, 543] on html "Prospect Member Non-attending contact Class / event Appointment Grading event T…" at bounding box center [784, 271] width 1568 height 543
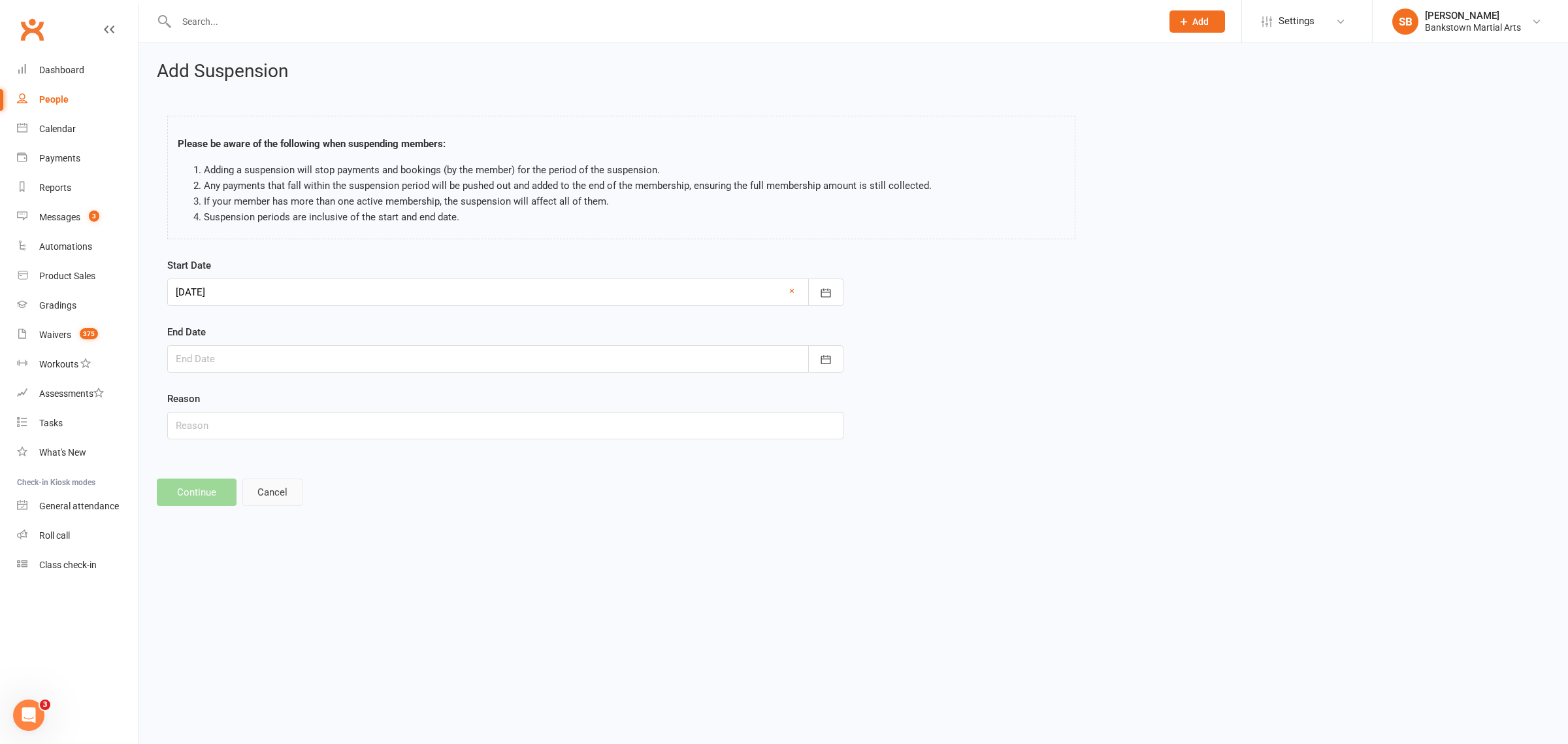
click at [278, 497] on button "Cancel" at bounding box center [272, 492] width 60 height 28
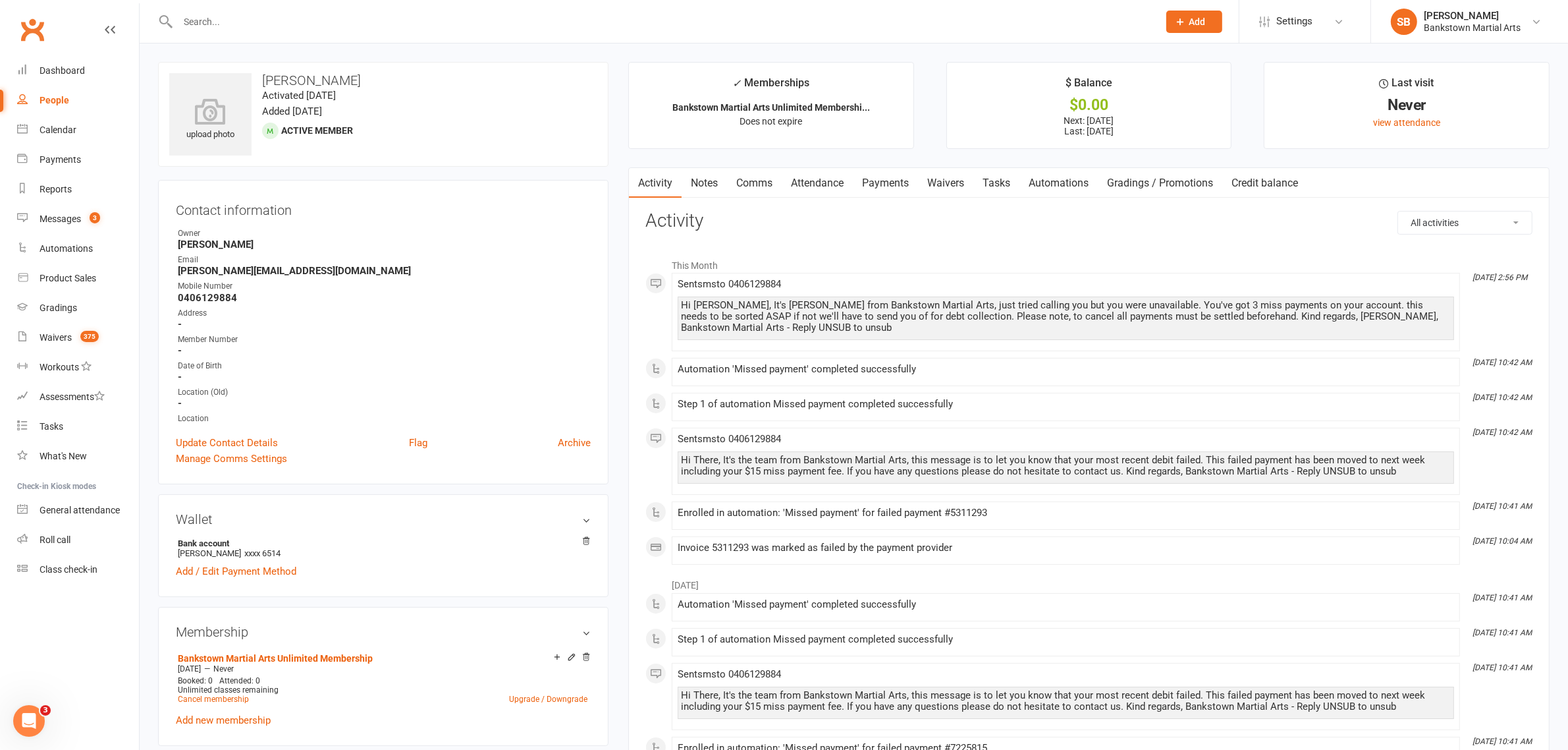
click at [902, 195] on link "Payments" at bounding box center [885, 184] width 65 height 30
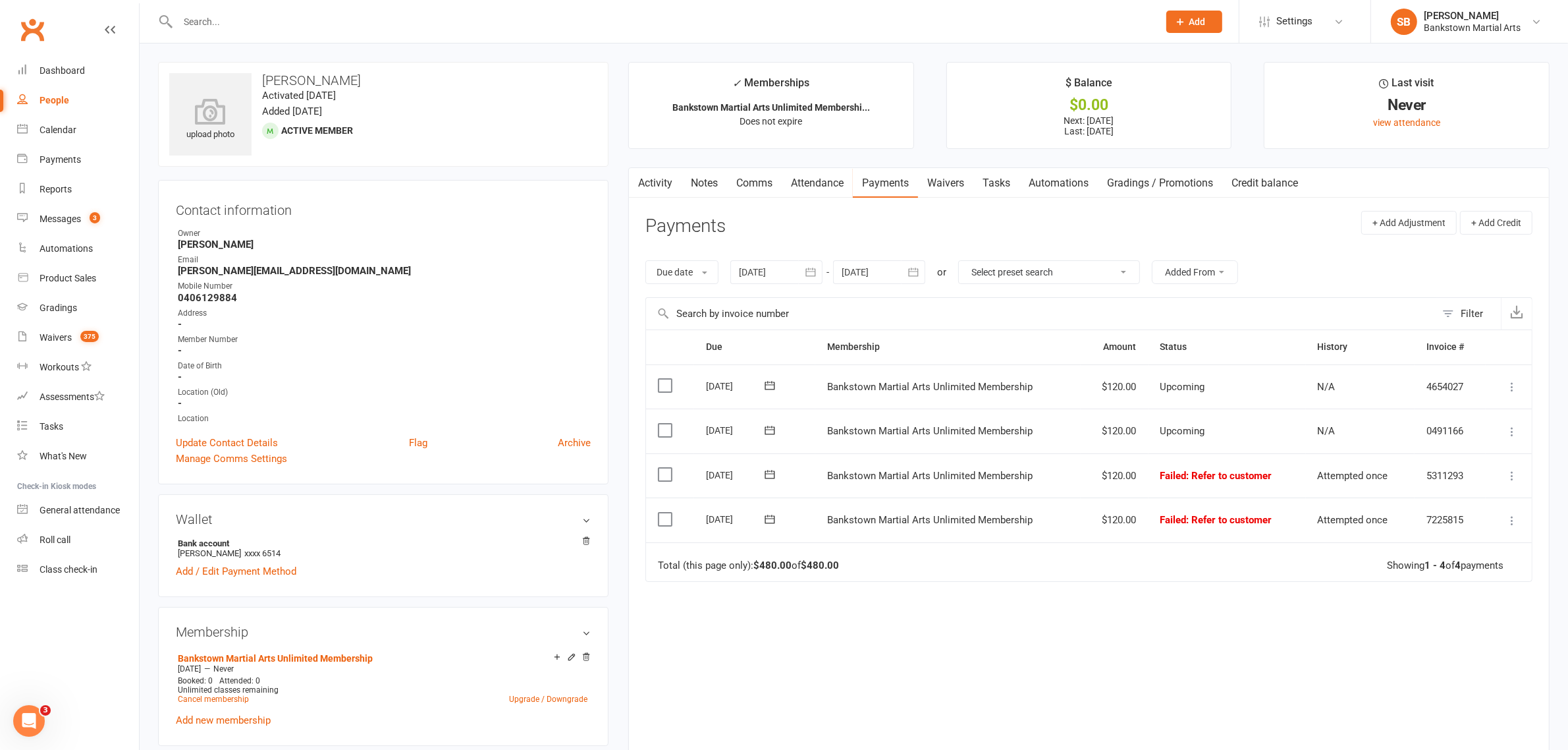
click at [910, 282] on button "button" at bounding box center [914, 272] width 24 height 24
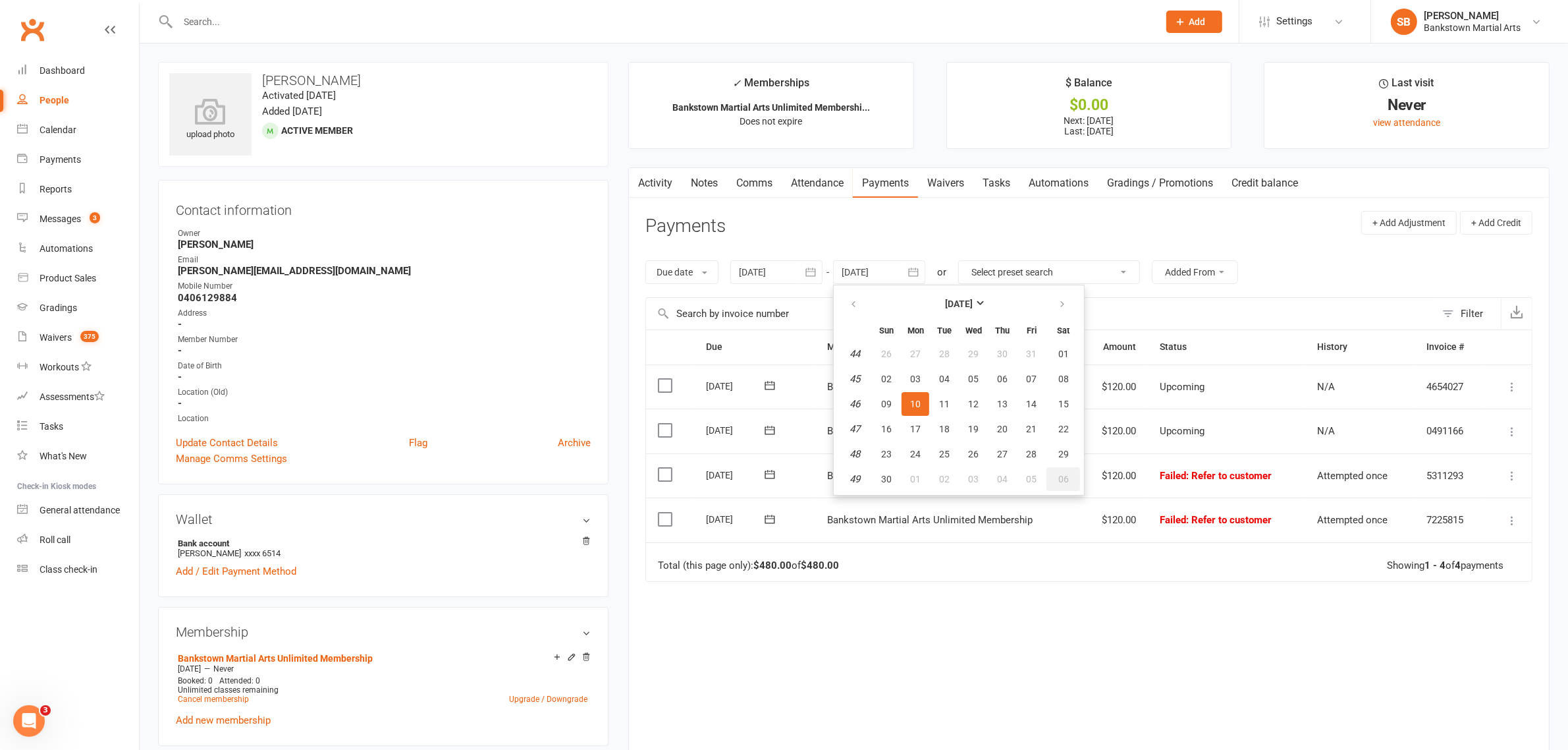
click at [1065, 474] on span "06" at bounding box center [1063, 479] width 11 height 11
type input "[DATE]"
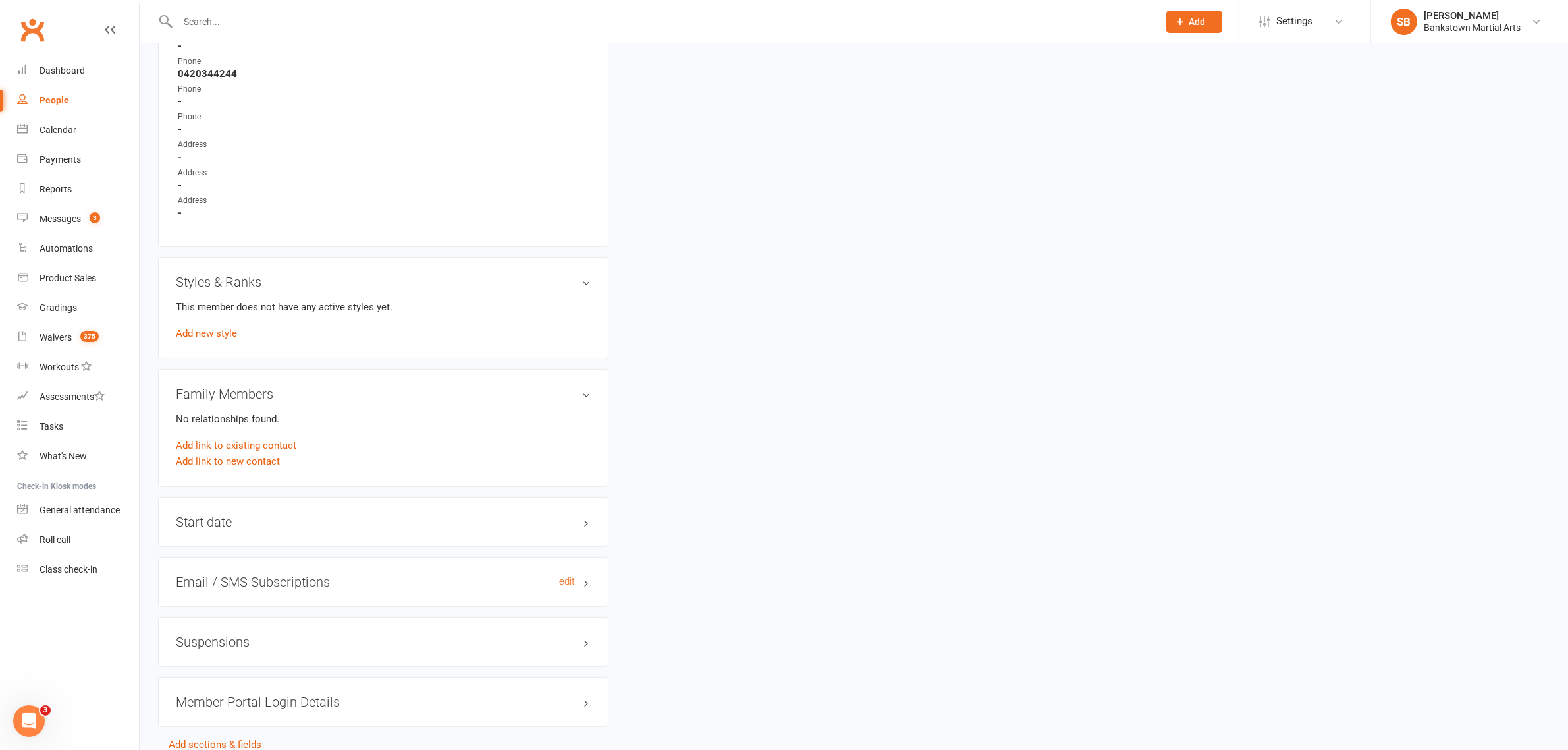
scroll to position [895, 0]
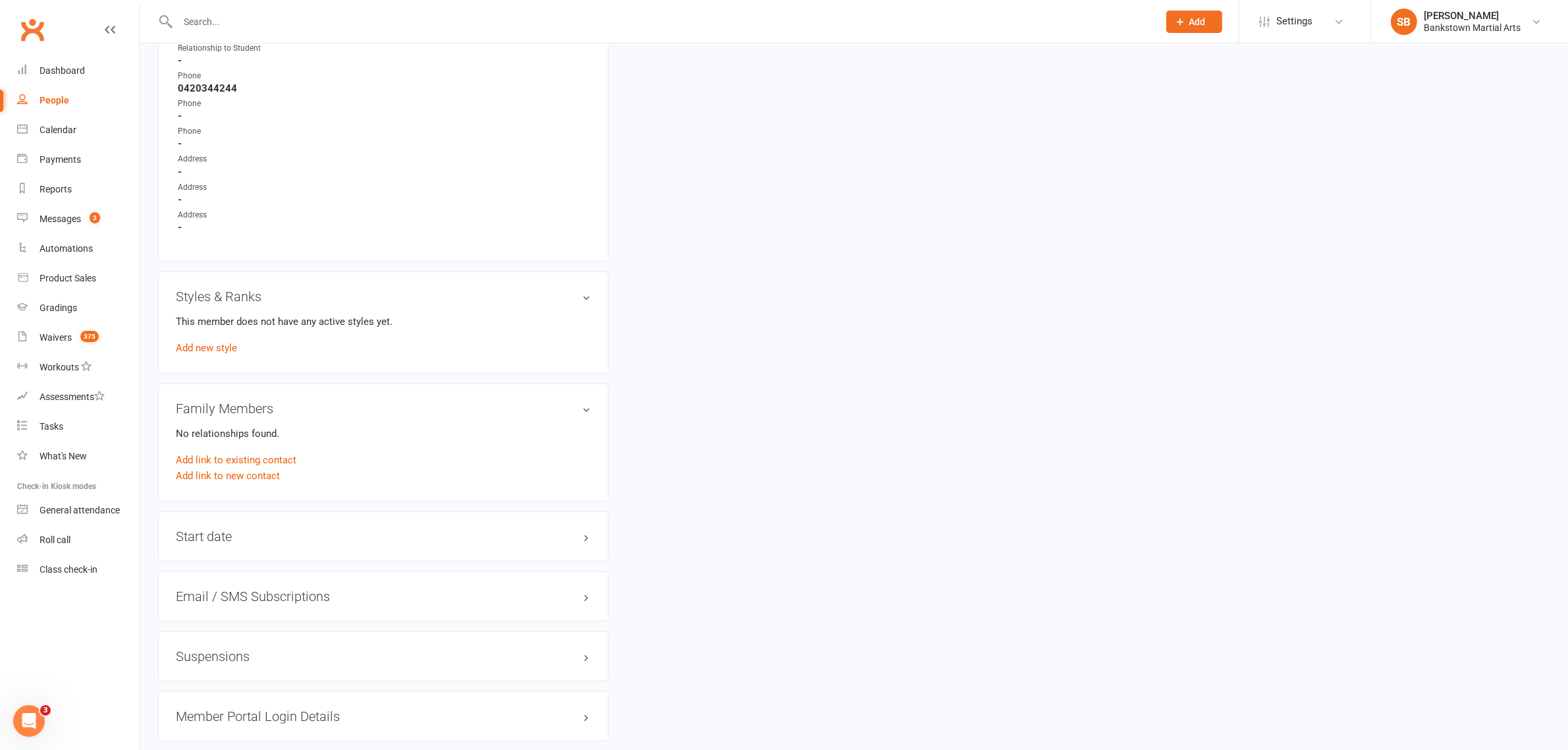
click at [256, 651] on h3 "Suspensions" at bounding box center [383, 656] width 415 height 14
click at [225, 702] on link "Add new suspension" at bounding box center [221, 708] width 91 height 12
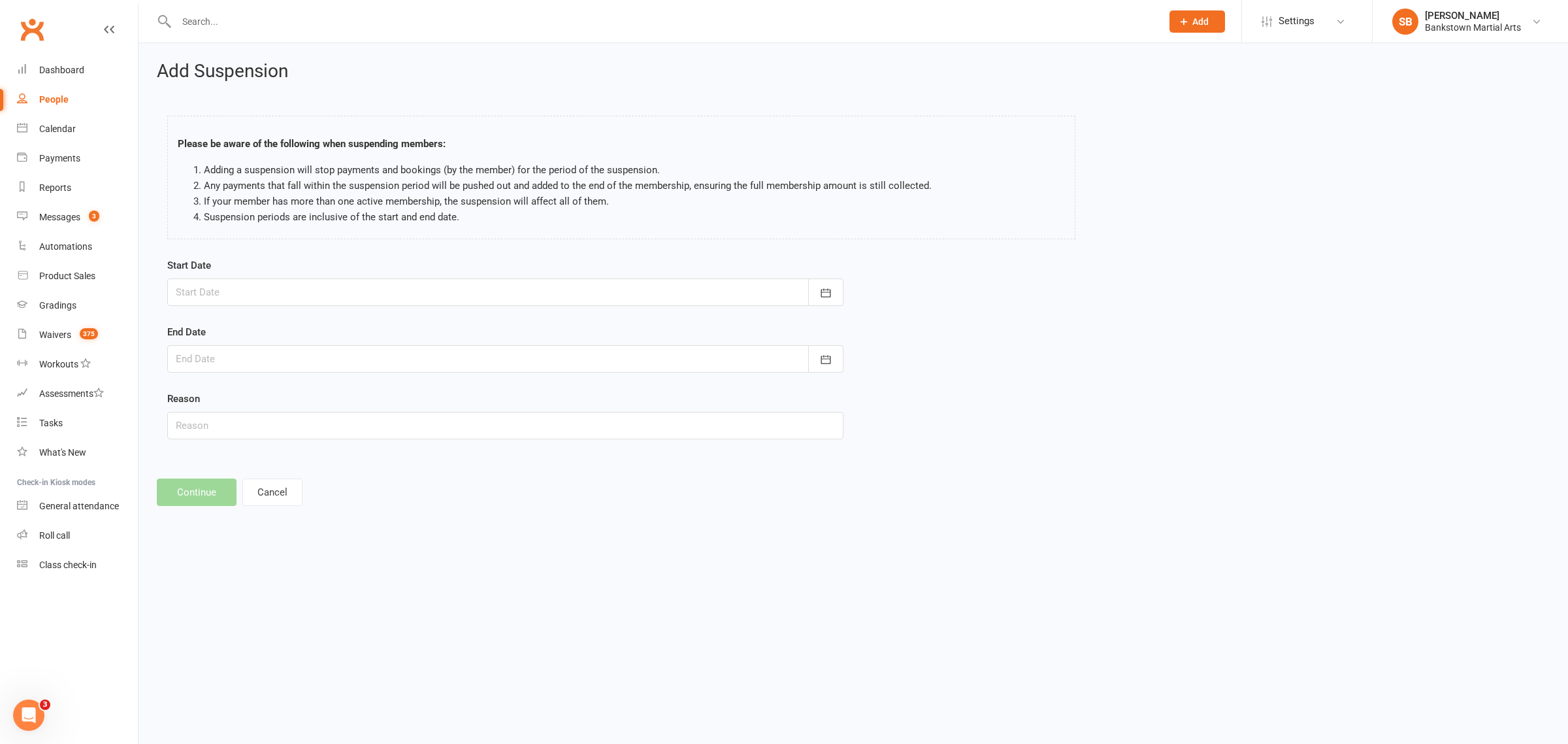
click at [279, 291] on div at bounding box center [505, 291] width 676 height 28
click at [250, 428] on button "13" at bounding box center [249, 425] width 28 height 23
type input "[DATE]"
click at [357, 365] on div at bounding box center [505, 358] width 676 height 28
click at [396, 383] on button "button" at bounding box center [396, 392] width 28 height 23
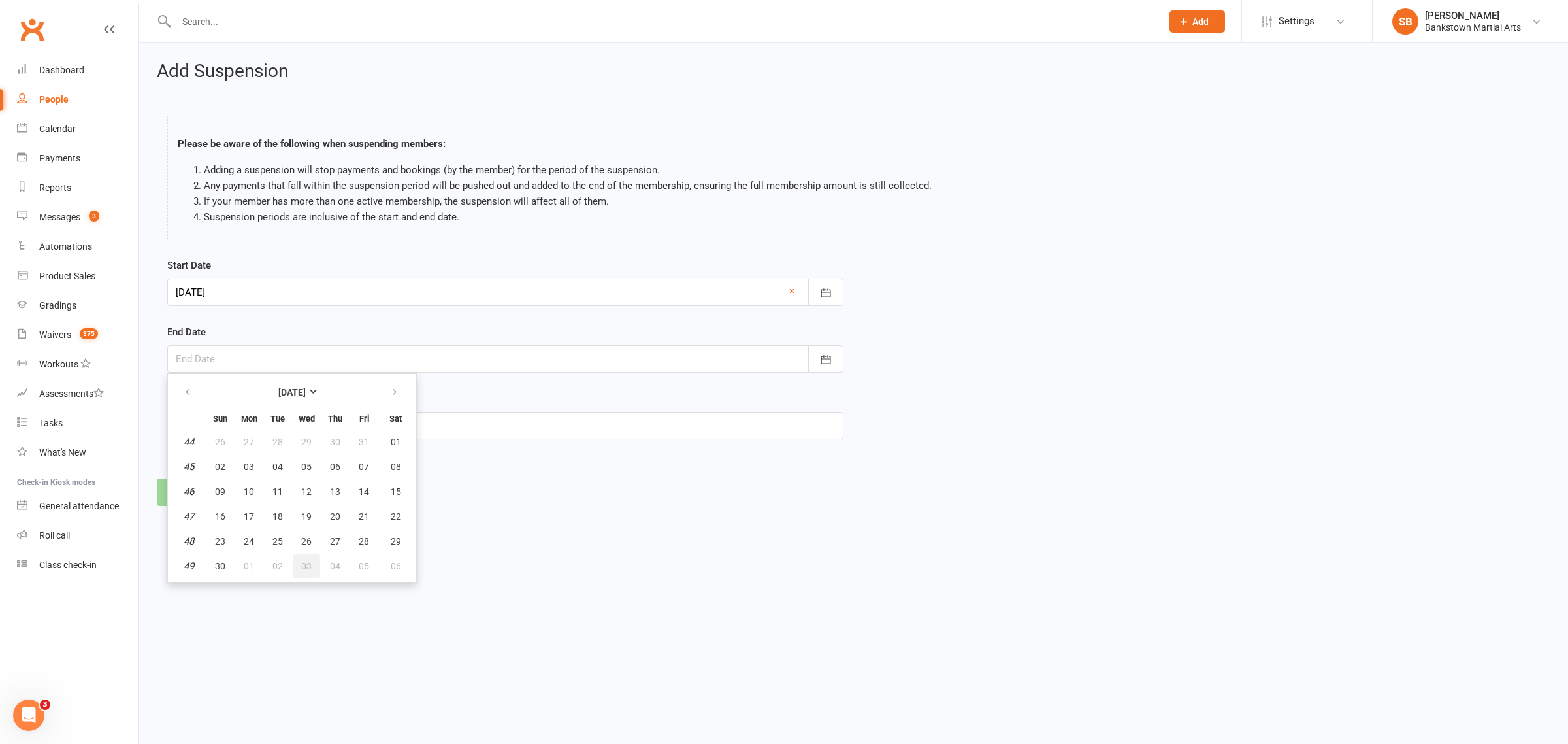
click at [311, 567] on button "03" at bounding box center [306, 566] width 28 height 23
type input "[DATE]"
click at [194, 497] on button "Continue" at bounding box center [196, 492] width 79 height 28
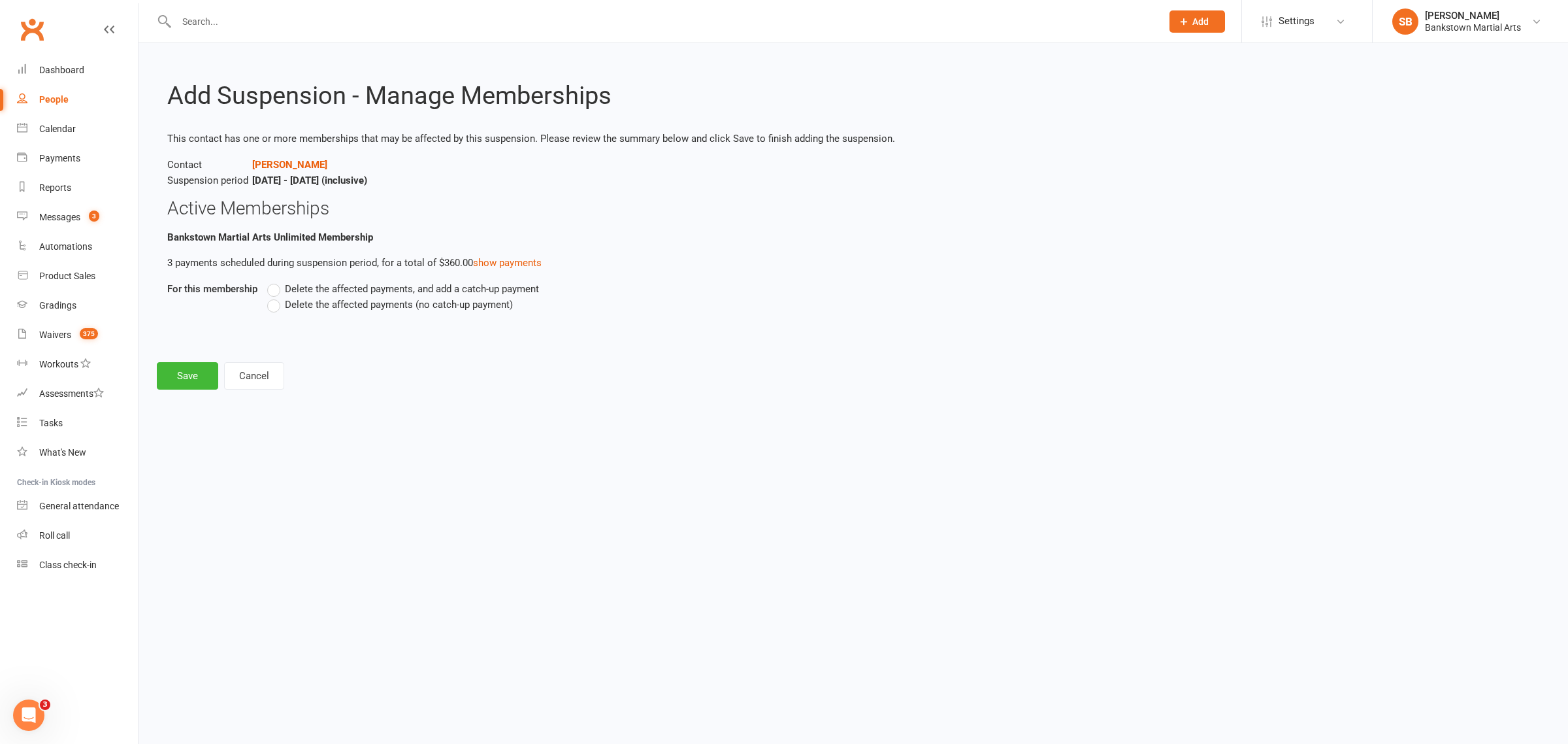
click at [286, 306] on span "Delete the affected payments (no catch-up payment)" at bounding box center [398, 303] width 228 height 13
click at [276, 296] on input "Delete the affected payments (no catch-up payment)" at bounding box center [271, 296] width 8 height 0
click at [190, 369] on button "Save" at bounding box center [188, 376] width 62 height 28
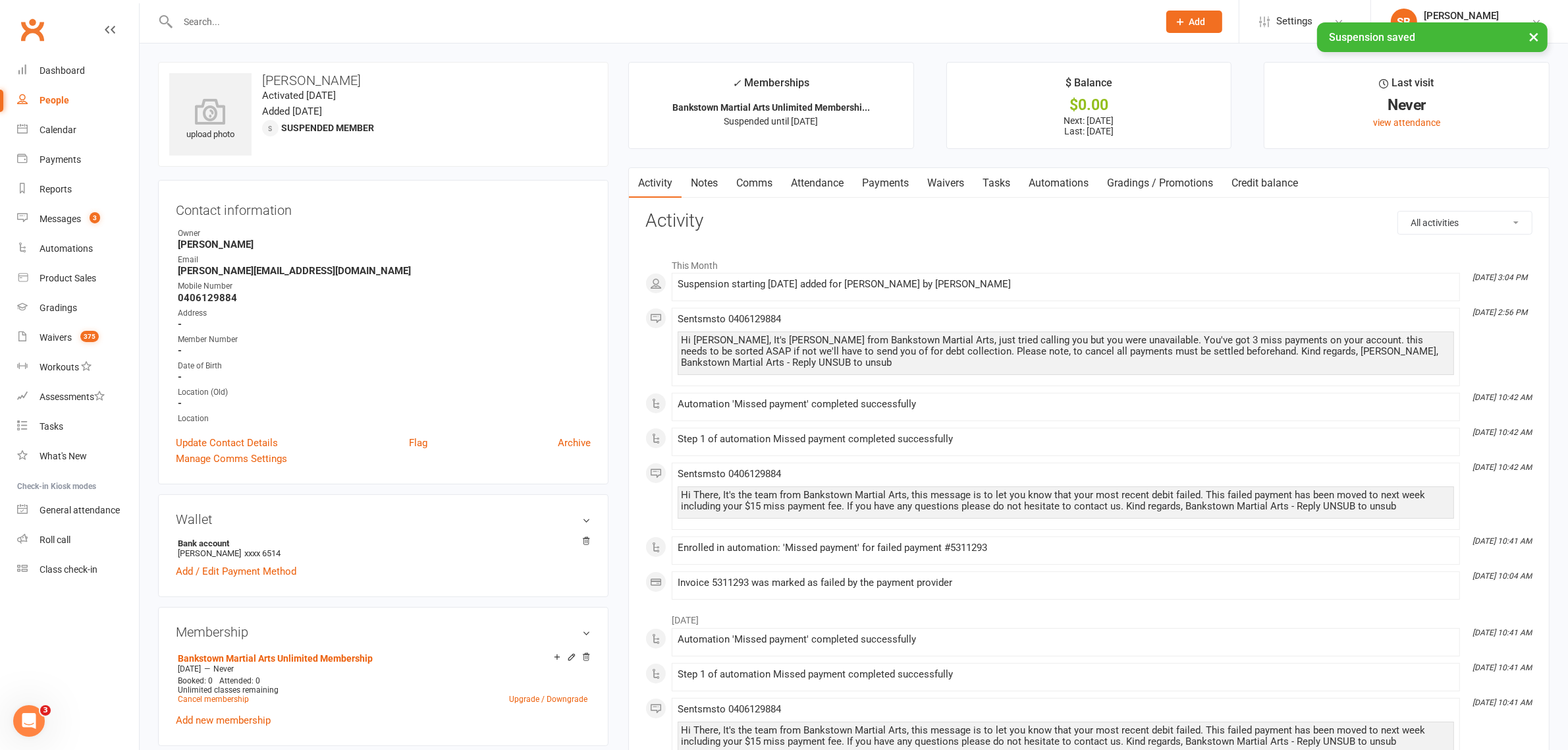
click at [880, 185] on link "Payments" at bounding box center [885, 184] width 65 height 30
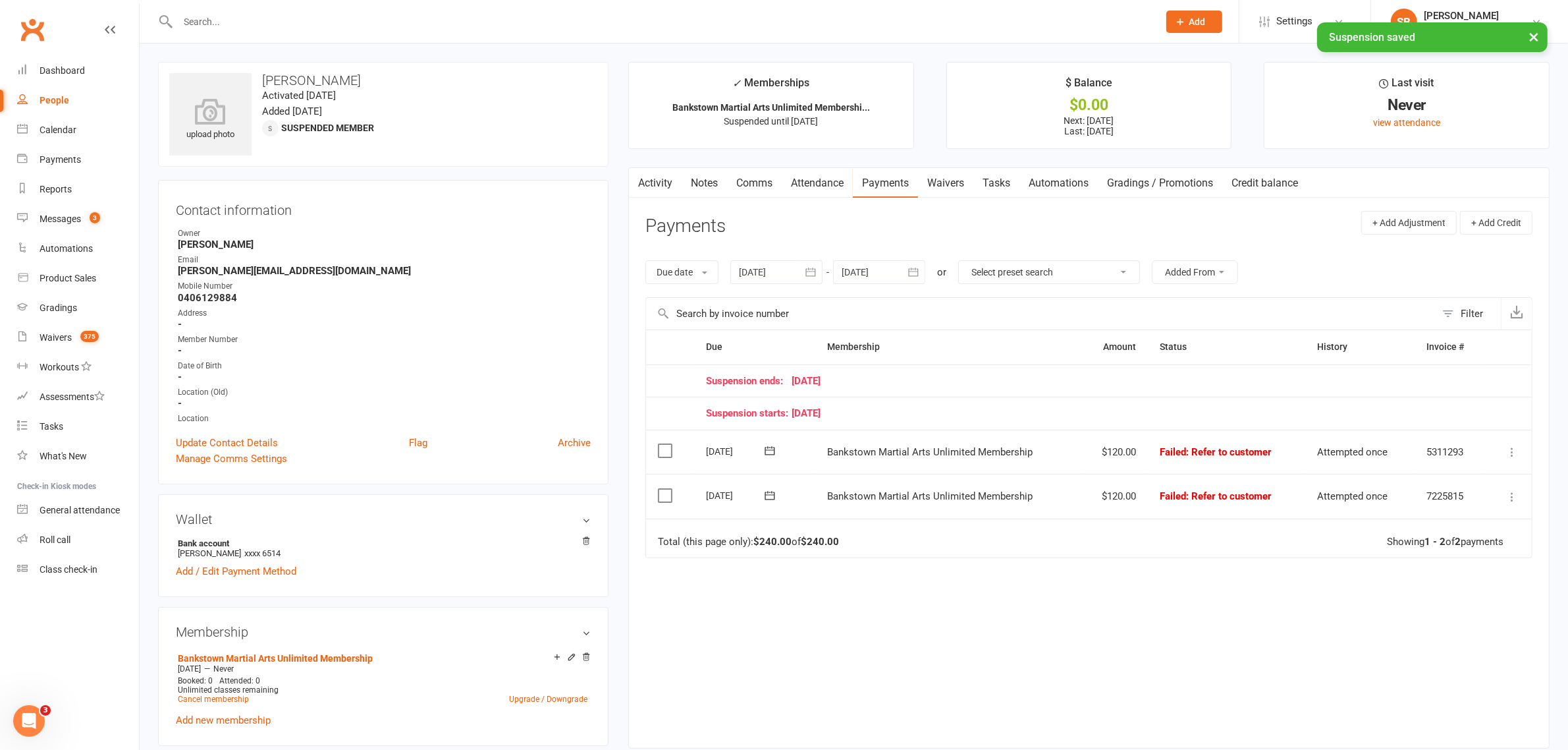
click at [886, 278] on div at bounding box center [879, 272] width 93 height 24
click at [1072, 307] on button "button" at bounding box center [1063, 304] width 29 height 24
click at [1058, 480] on span "10" at bounding box center [1063, 479] width 11 height 11
type input "[DATE]"
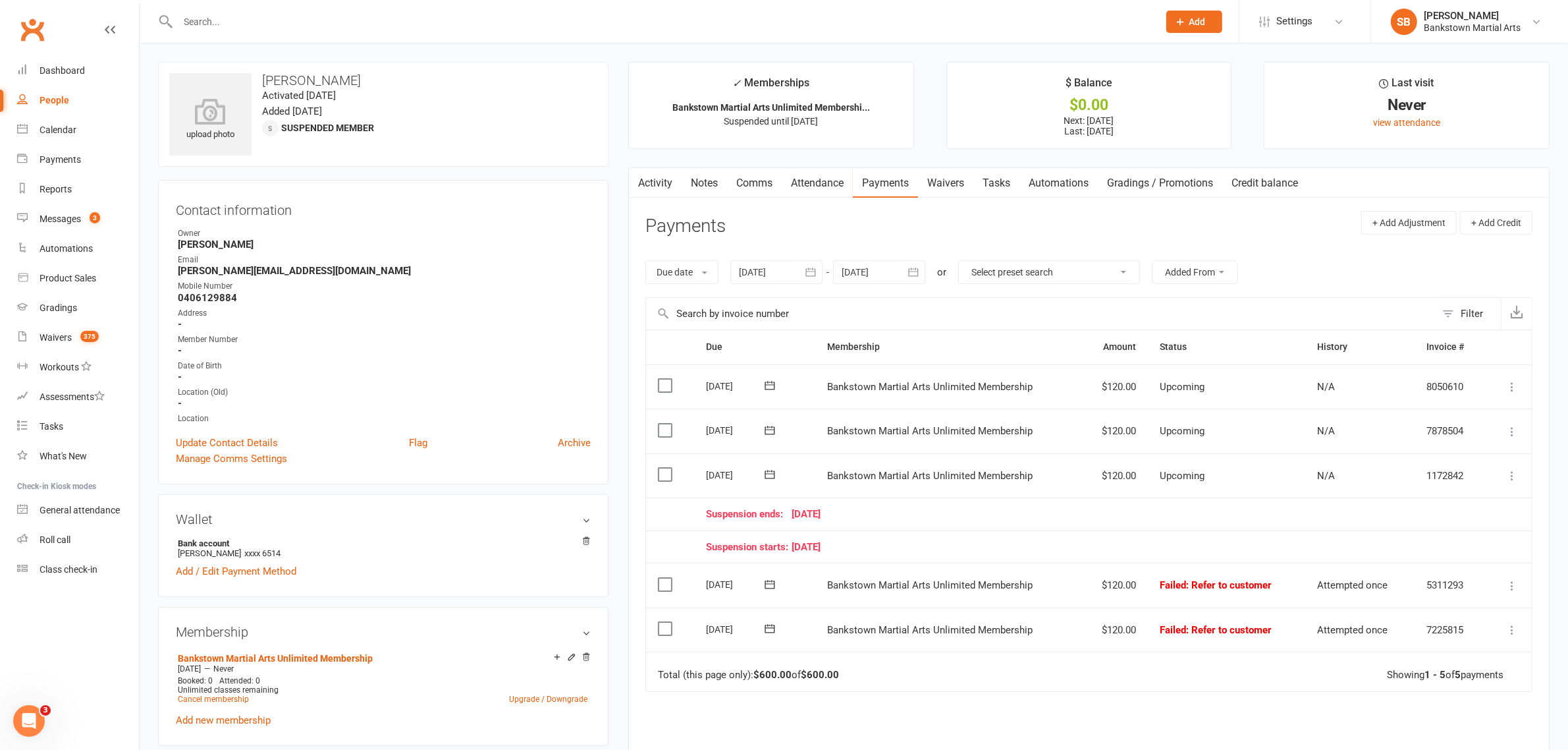
click at [712, 184] on link "Notes" at bounding box center [704, 184] width 45 height 30
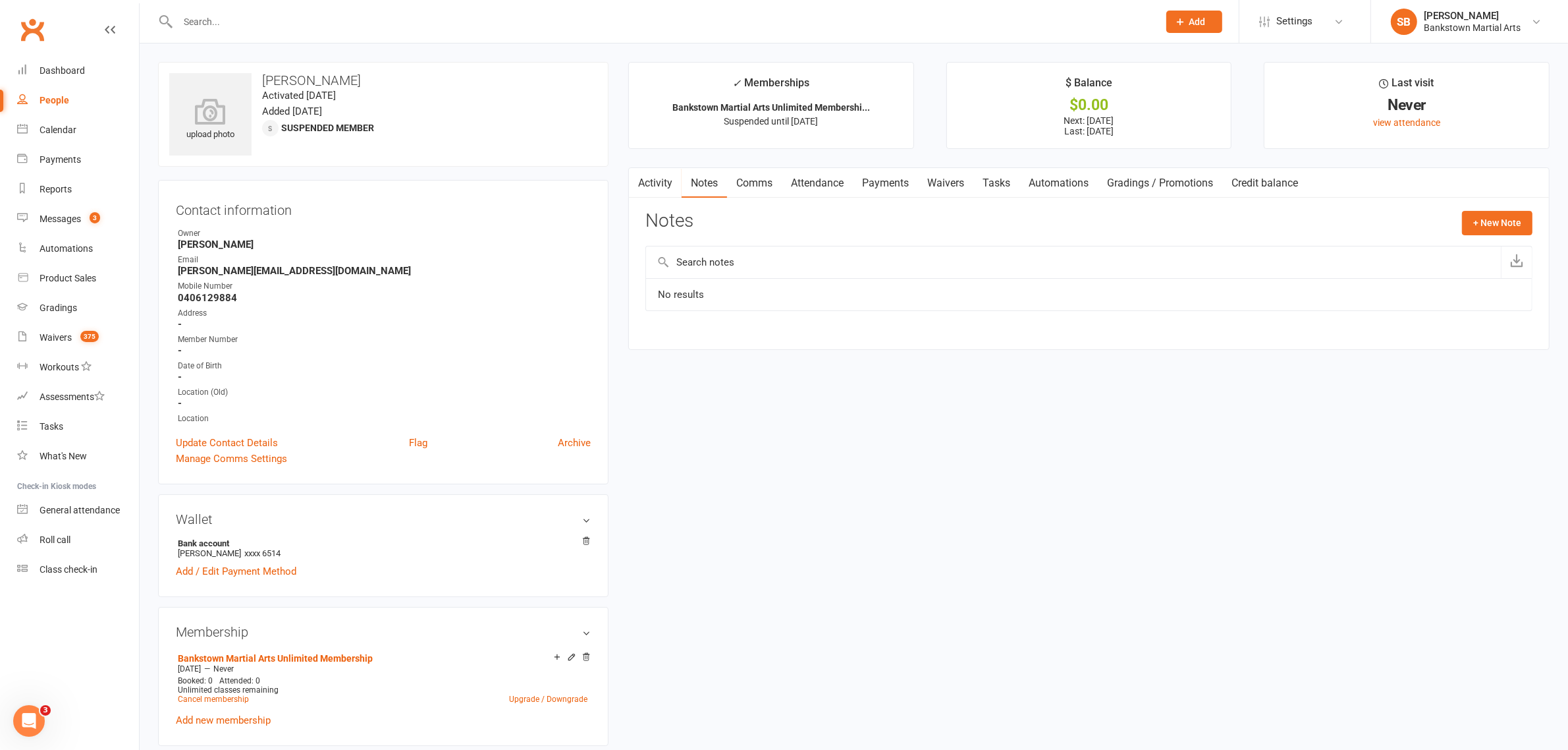
click at [732, 180] on link "Comms" at bounding box center [754, 184] width 55 height 30
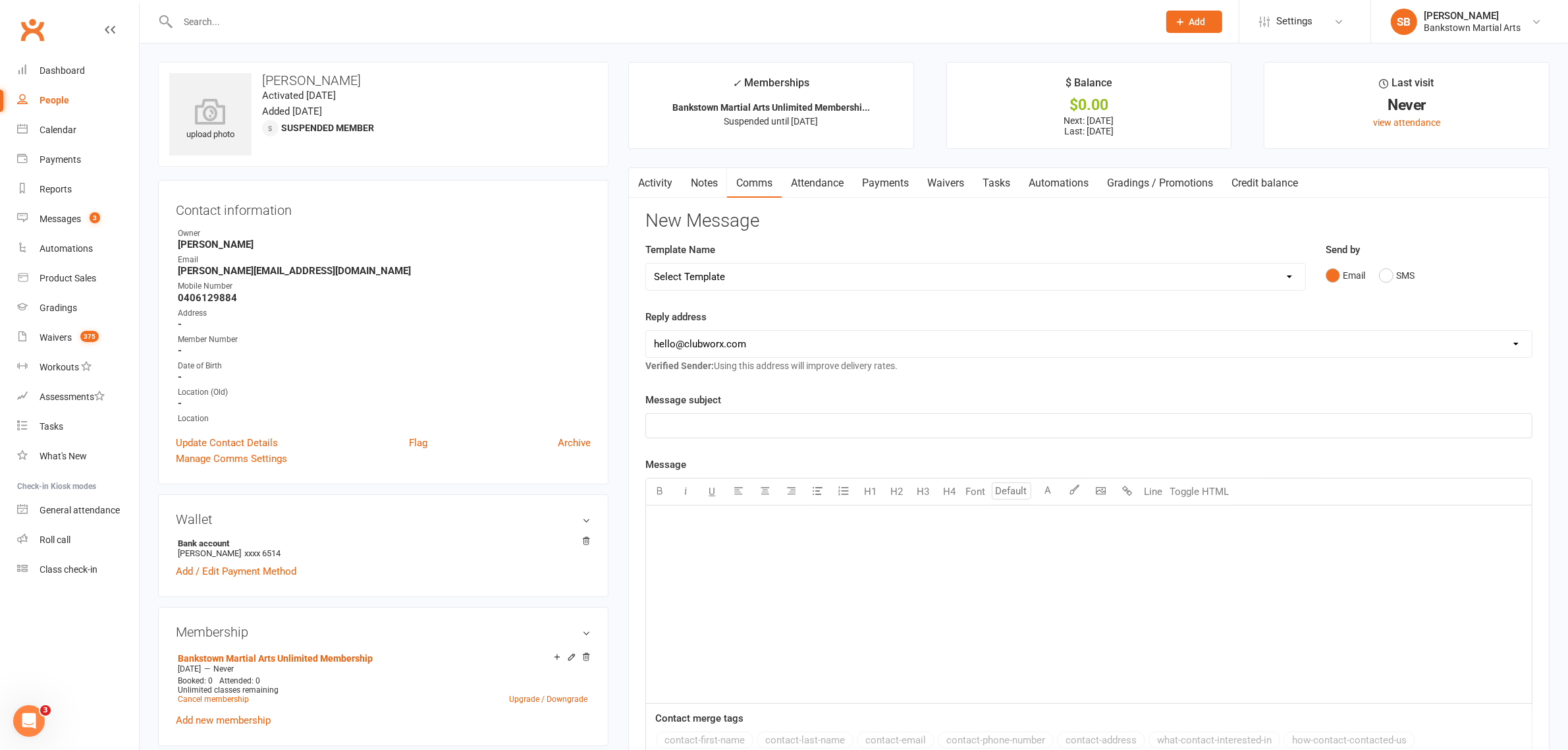
click at [660, 178] on link "Activity" at bounding box center [654, 184] width 53 height 30
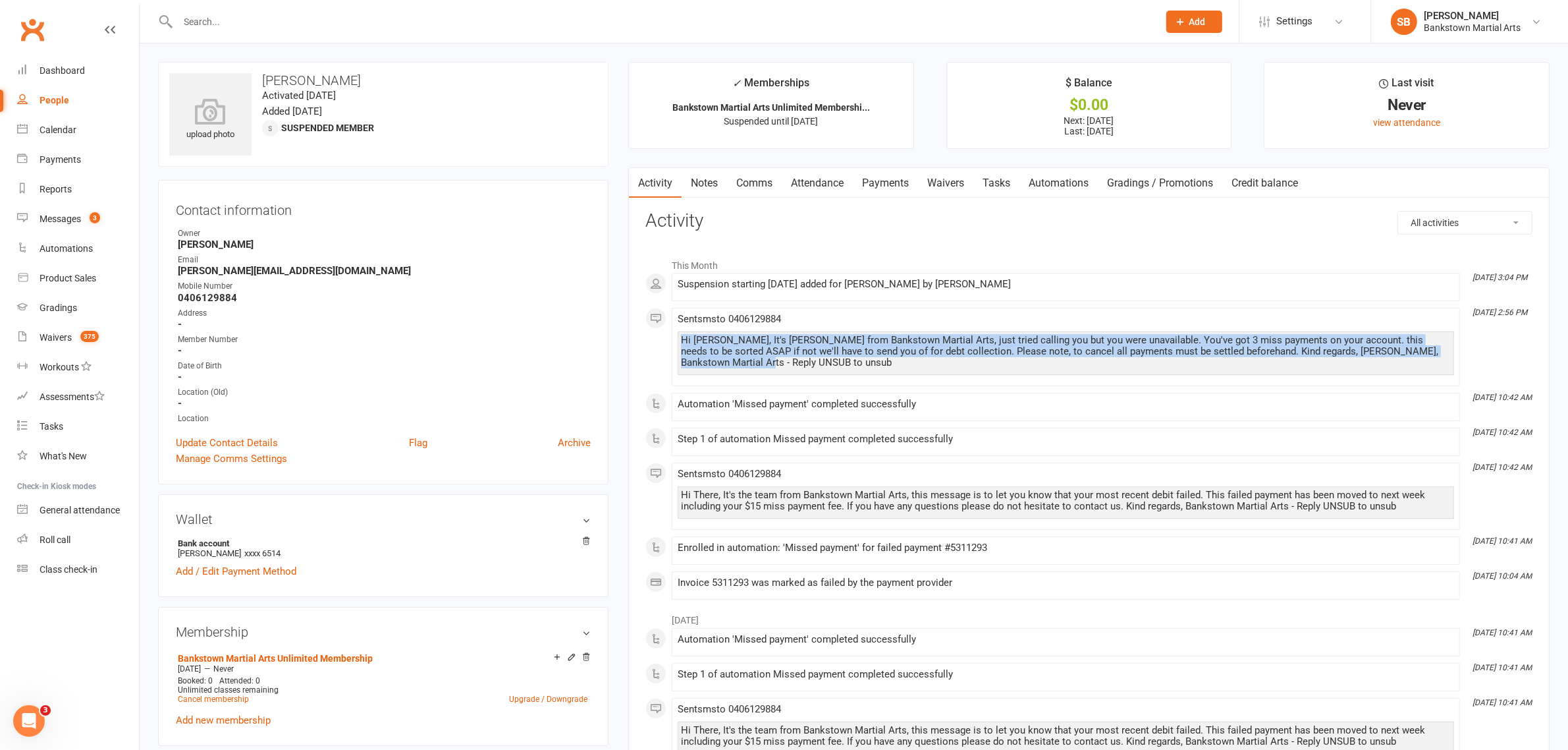
drag, startPoint x: 731, startPoint y: 365, endPoint x: 683, endPoint y: 343, distance: 52.8
click at [683, 343] on div "Hi [PERSON_NAME], It's [PERSON_NAME] from Bankstown Martial Arts, just tried ca…" at bounding box center [1065, 352] width 770 height 34
click at [711, 354] on div "Hi [PERSON_NAME], It's [PERSON_NAME] from Bankstown Martial Arts, just tried ca…" at bounding box center [1065, 352] width 770 height 34
drag, startPoint x: 719, startPoint y: 359, endPoint x: 677, endPoint y: 337, distance: 47.4
click at [677, 337] on div "Hi [PERSON_NAME], It's [PERSON_NAME] from Bankstown Martial Arts, just tried ca…" at bounding box center [1065, 354] width 776 height 44
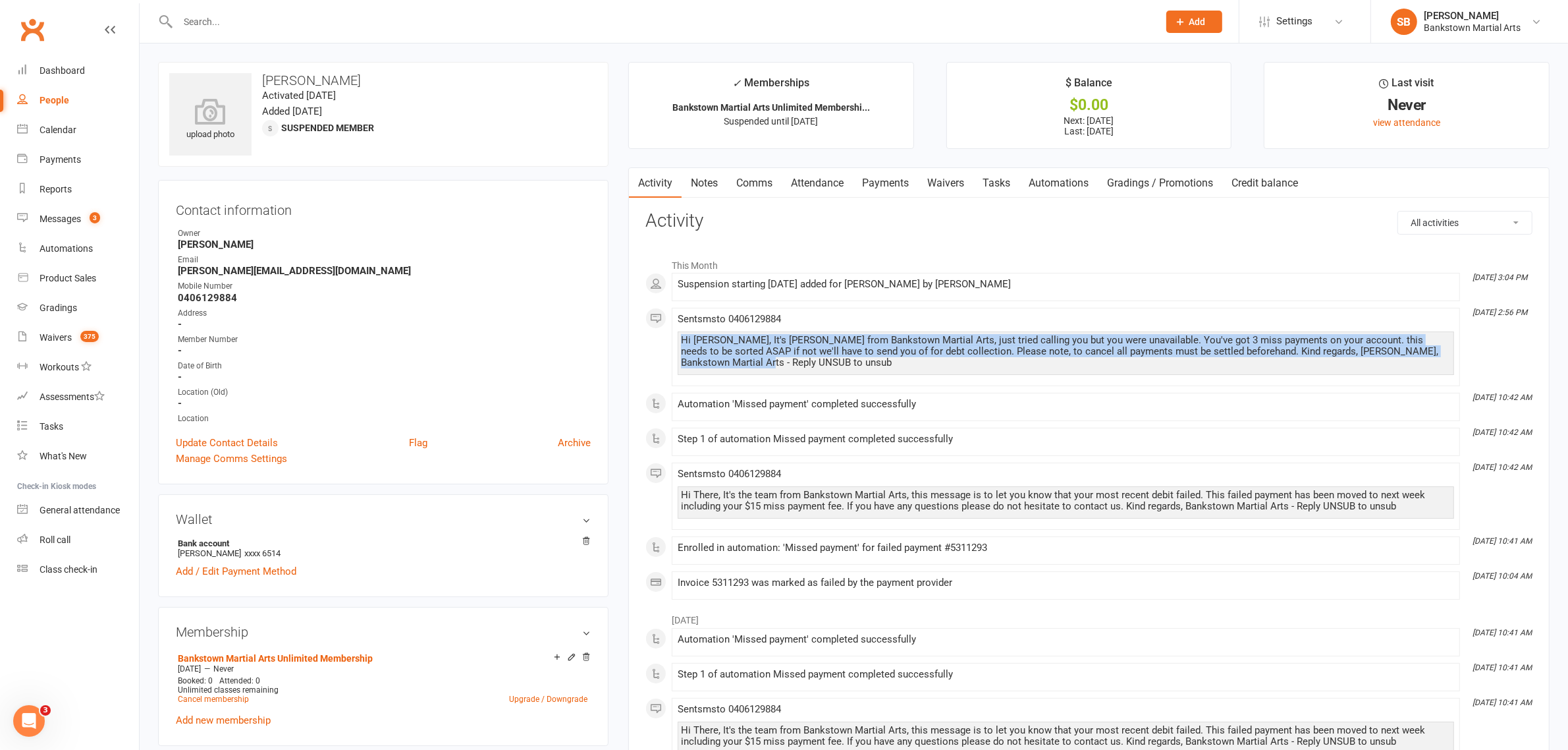
click at [879, 173] on link "Payments" at bounding box center [885, 184] width 65 height 30
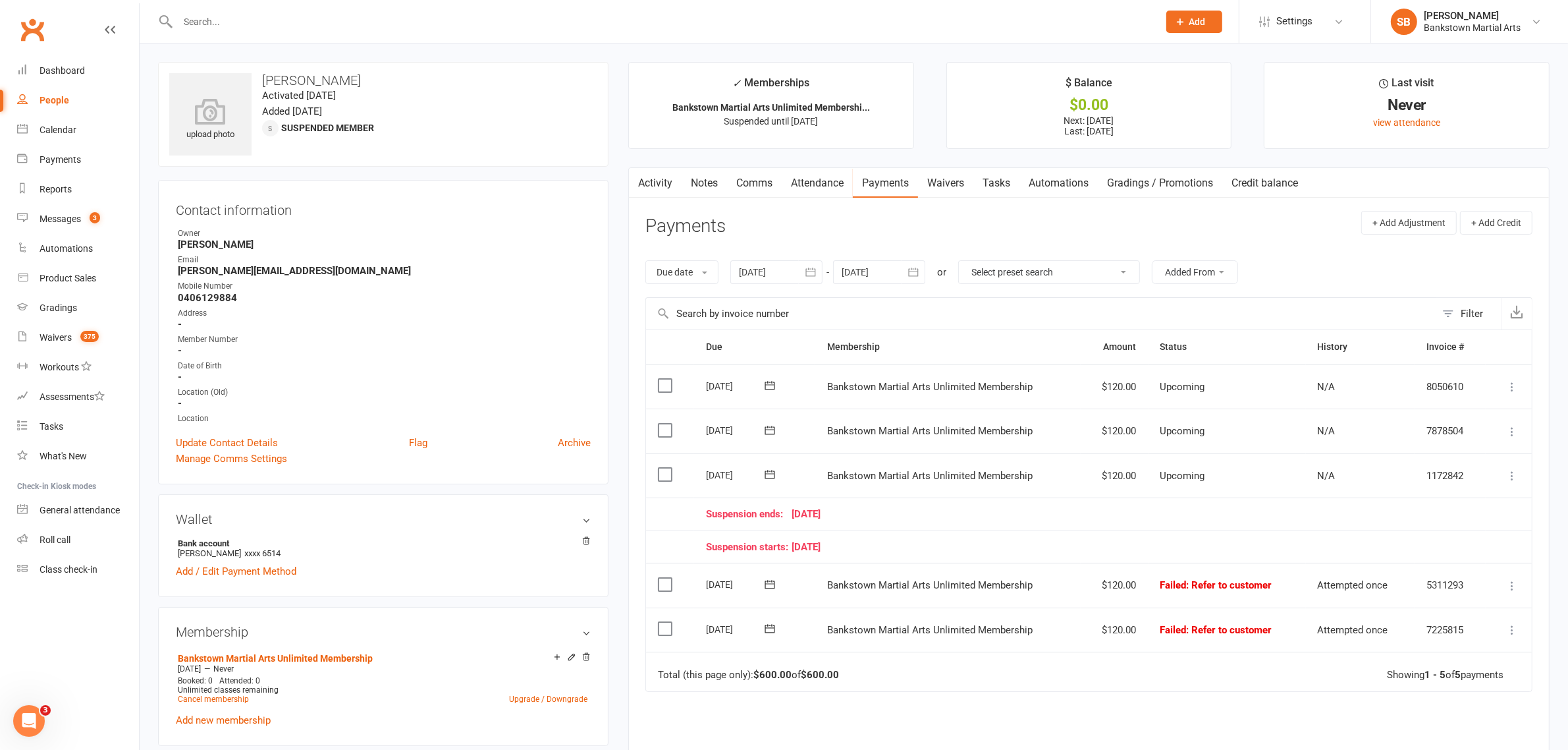
click at [660, 193] on link "Activity" at bounding box center [654, 184] width 53 height 30
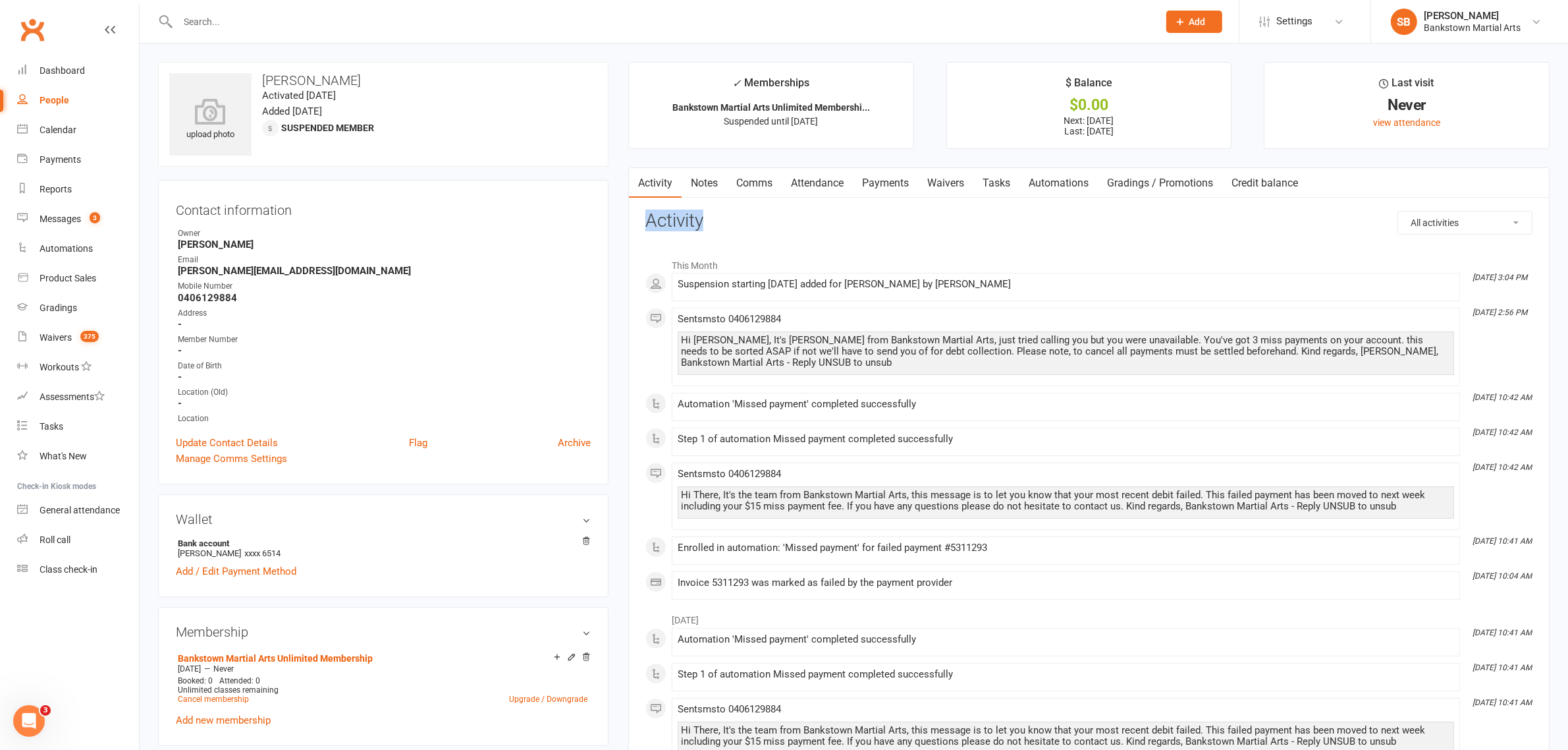
drag, startPoint x: 723, startPoint y: 216, endPoint x: 631, endPoint y: 229, distance: 92.9
click at [751, 178] on link "Comms" at bounding box center [754, 184] width 55 height 30
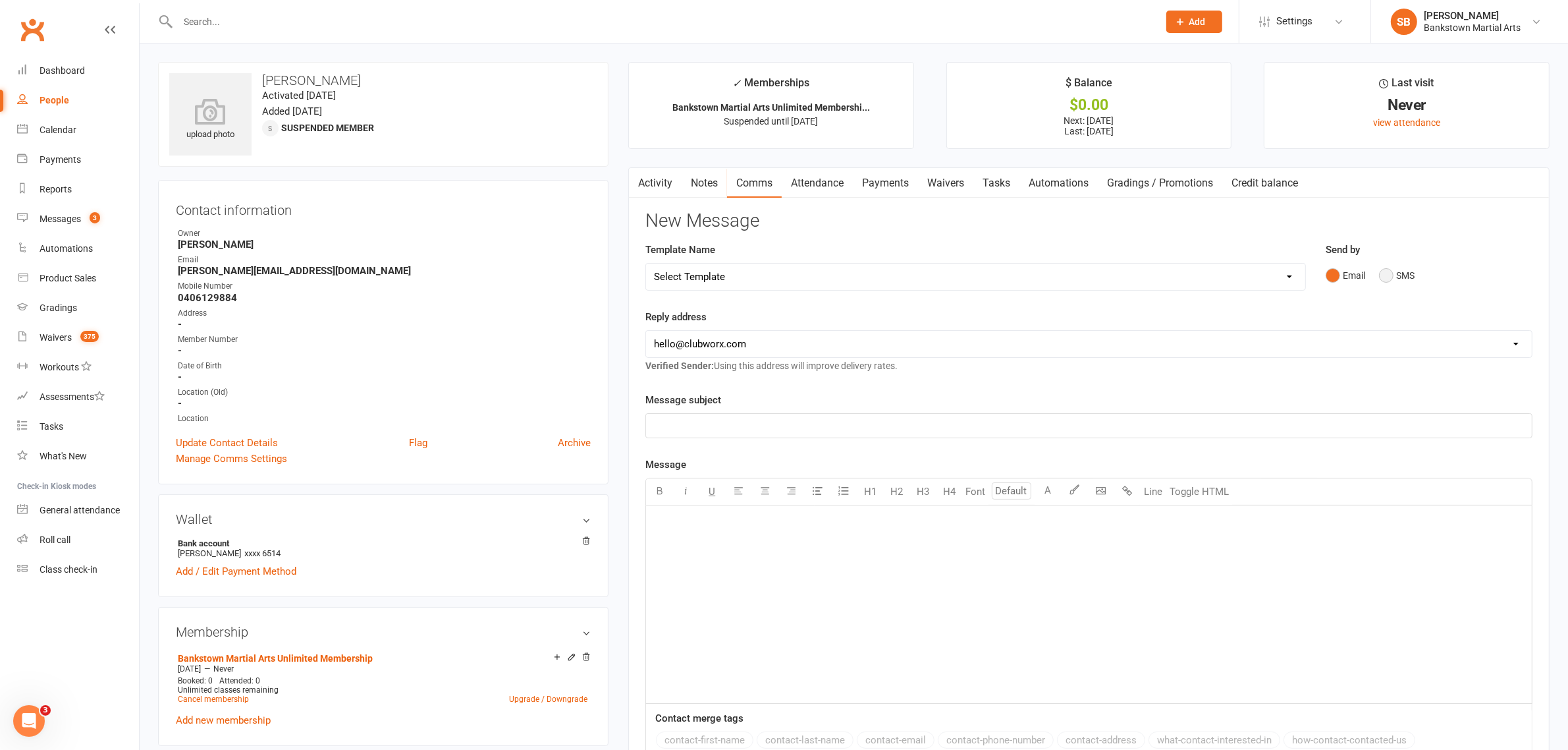
click at [1392, 265] on button "SMS" at bounding box center [1396, 275] width 35 height 25
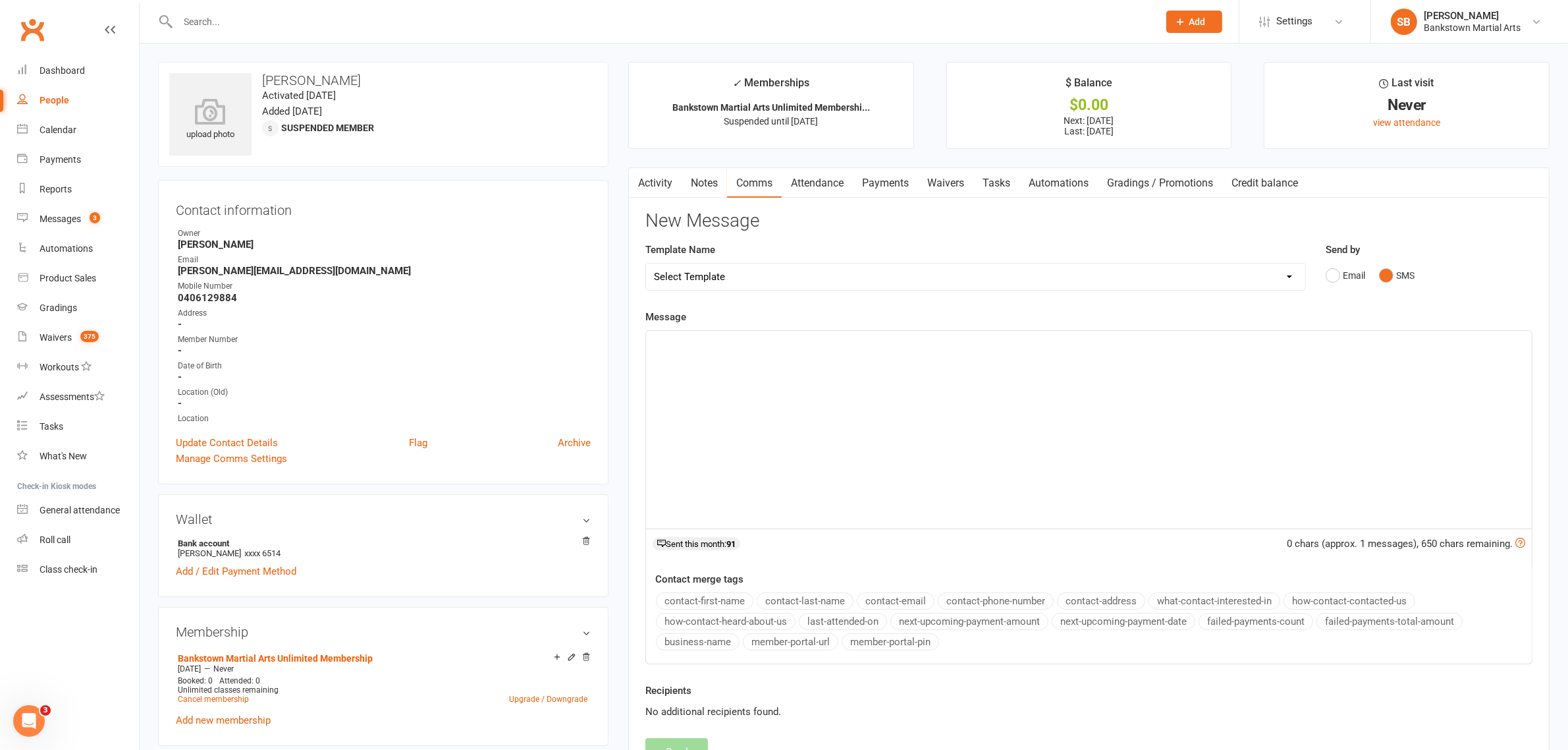
click at [1245, 354] on div "﻿" at bounding box center [1089, 429] width 886 height 198
click at [1020, 370] on div "﻿" at bounding box center [1089, 429] width 886 height 198
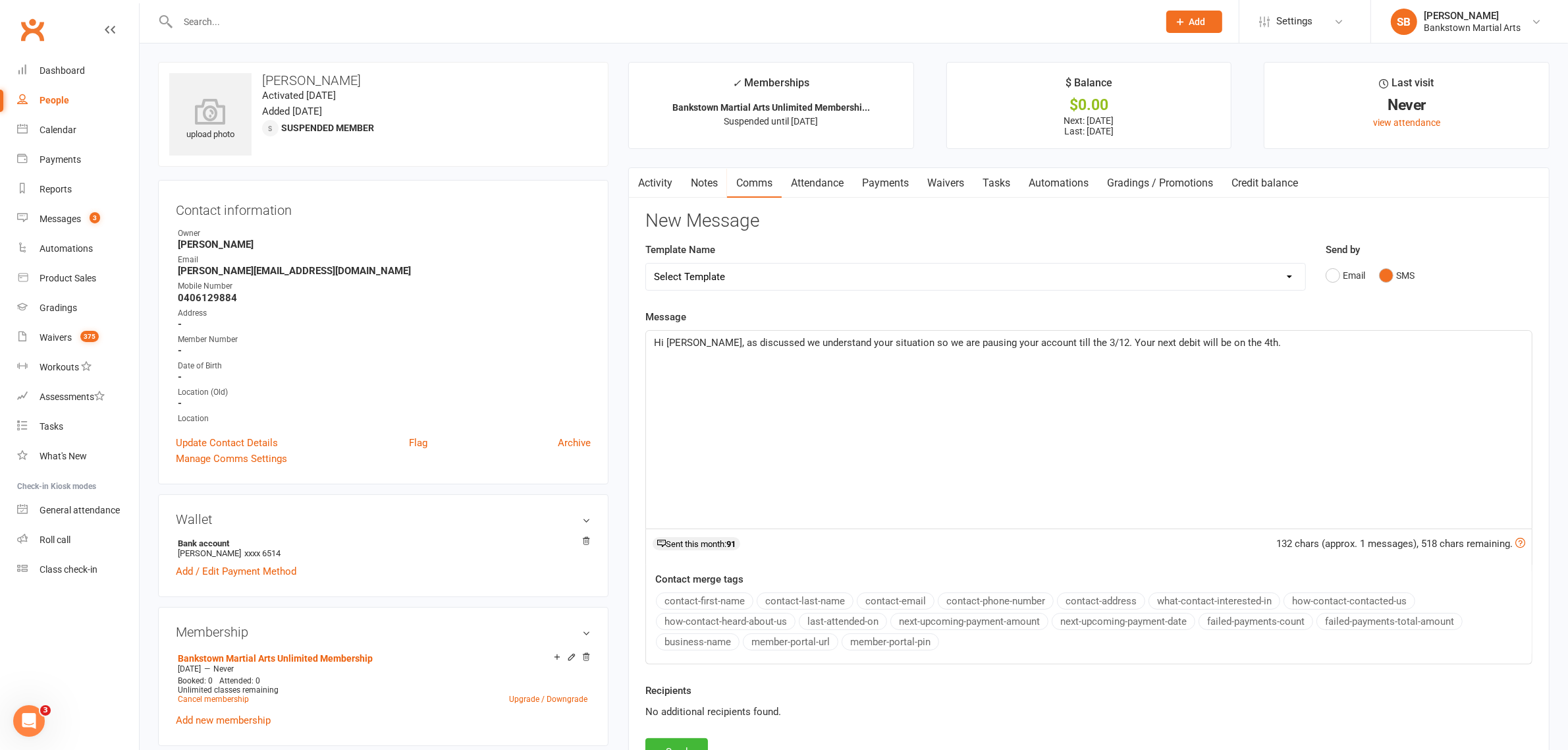
click at [1071, 341] on span "Hi [PERSON_NAME], as discussed we understand your situation so we are pausing y…" at bounding box center [967, 343] width 627 height 12
click at [1499, 343] on p "Hi [PERSON_NAME], as discussed we understand your situation so we are pausing y…" at bounding box center [1089, 351] width 870 height 32
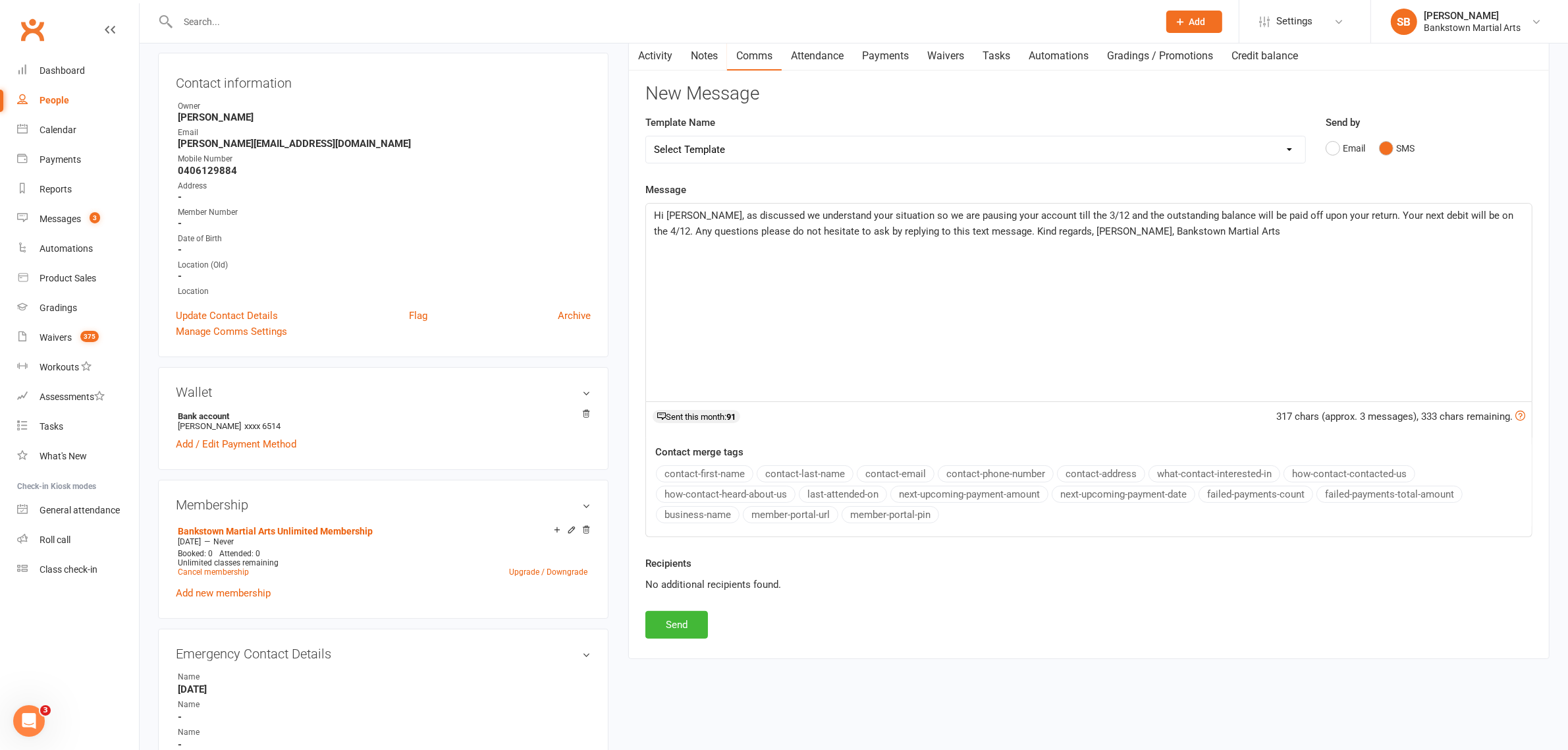
scroll to position [247, 0]
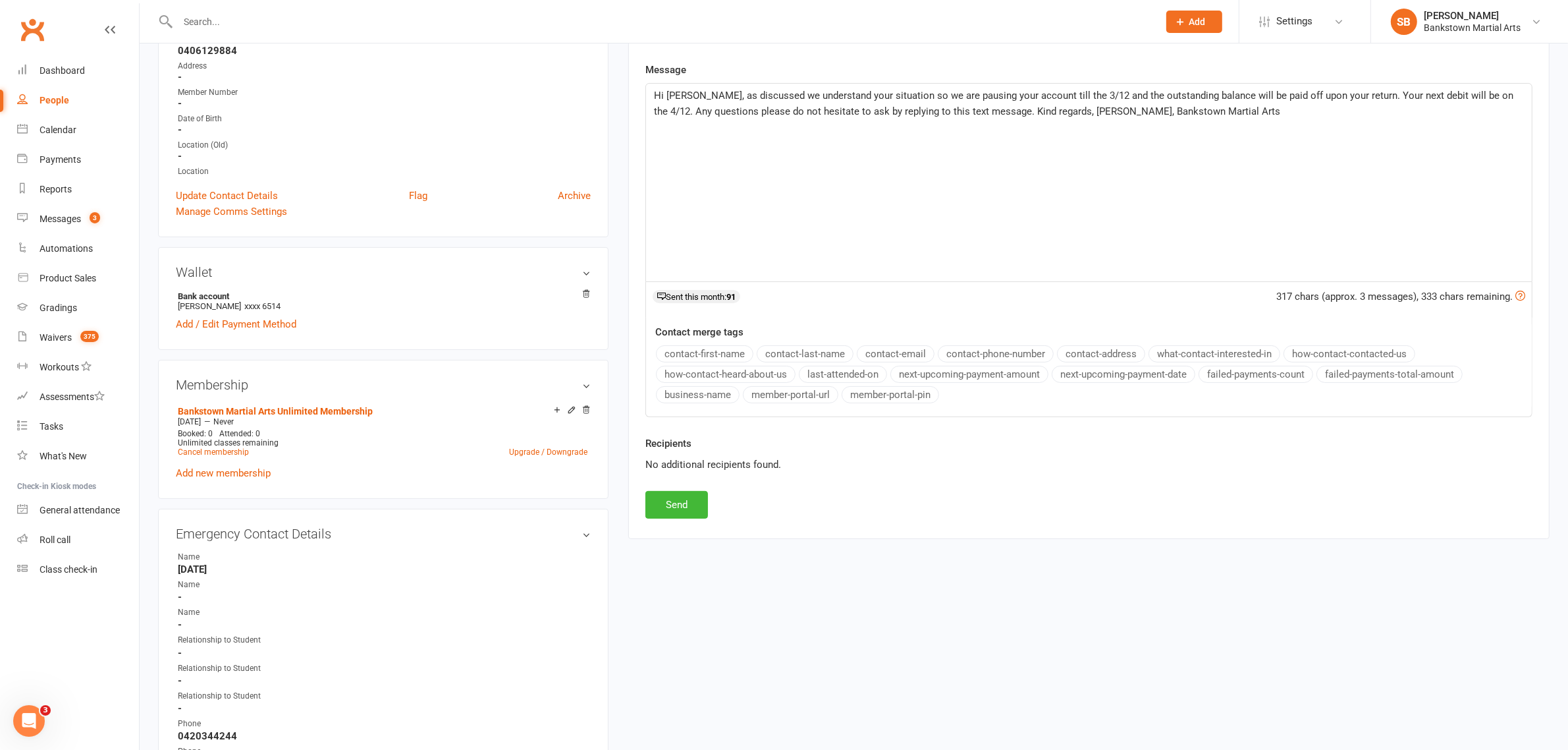
click at [670, 523] on div "Activity Notes Comms Attendance Payments Waivers Tasks Automations Gradings / P…" at bounding box center [1089, 229] width 921 height 619
click at [675, 518] on button "Send" at bounding box center [676, 504] width 62 height 28
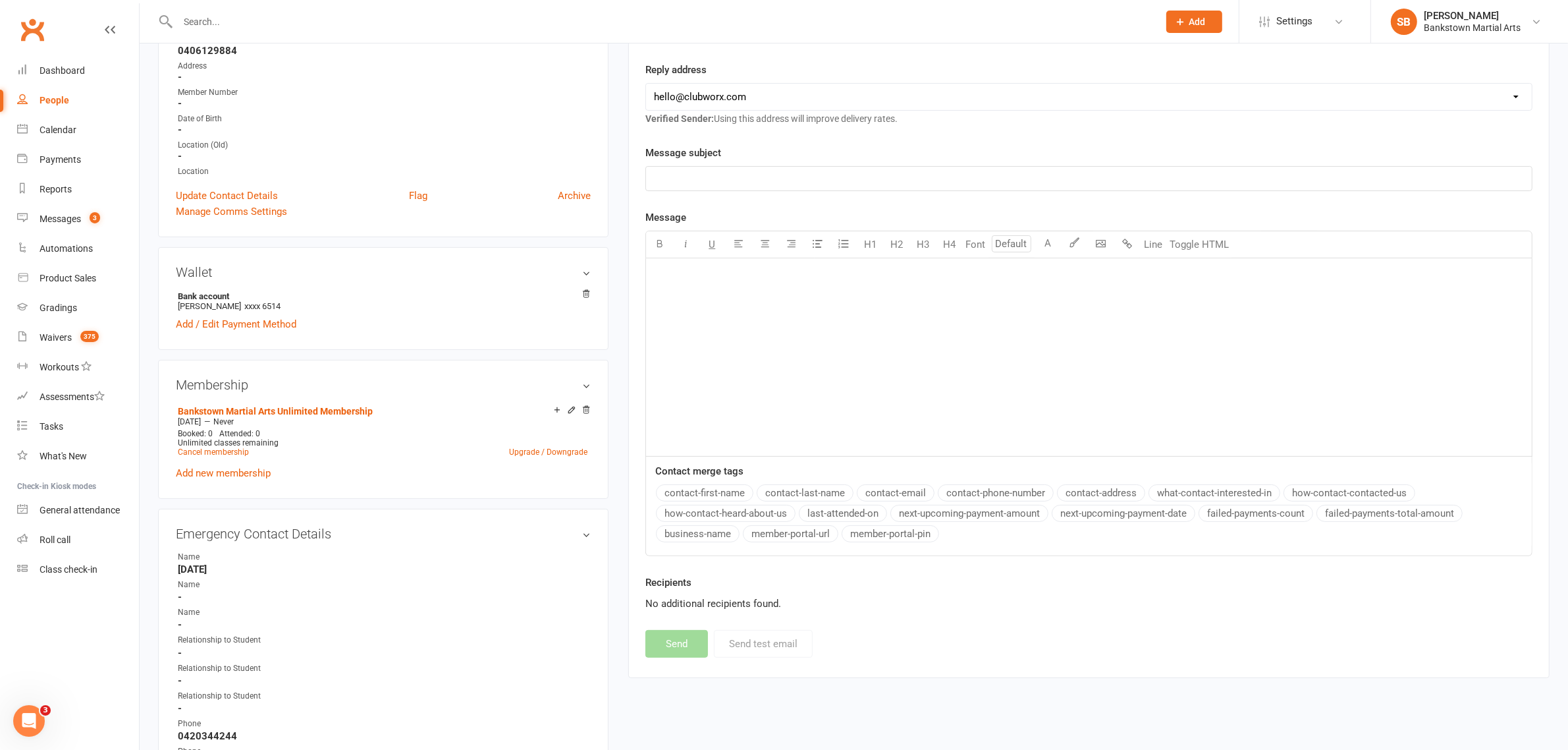
drag, startPoint x: 933, startPoint y: 596, endPoint x: 980, endPoint y: 605, distance: 47.9
drag, startPoint x: 980, startPoint y: 605, endPoint x: 607, endPoint y: 305, distance: 478.7
click at [607, 305] on div "Wallet Bank account [PERSON_NAME] Safa xxxx 6514 Add / Edit Payment Method" at bounding box center [383, 299] width 450 height 103
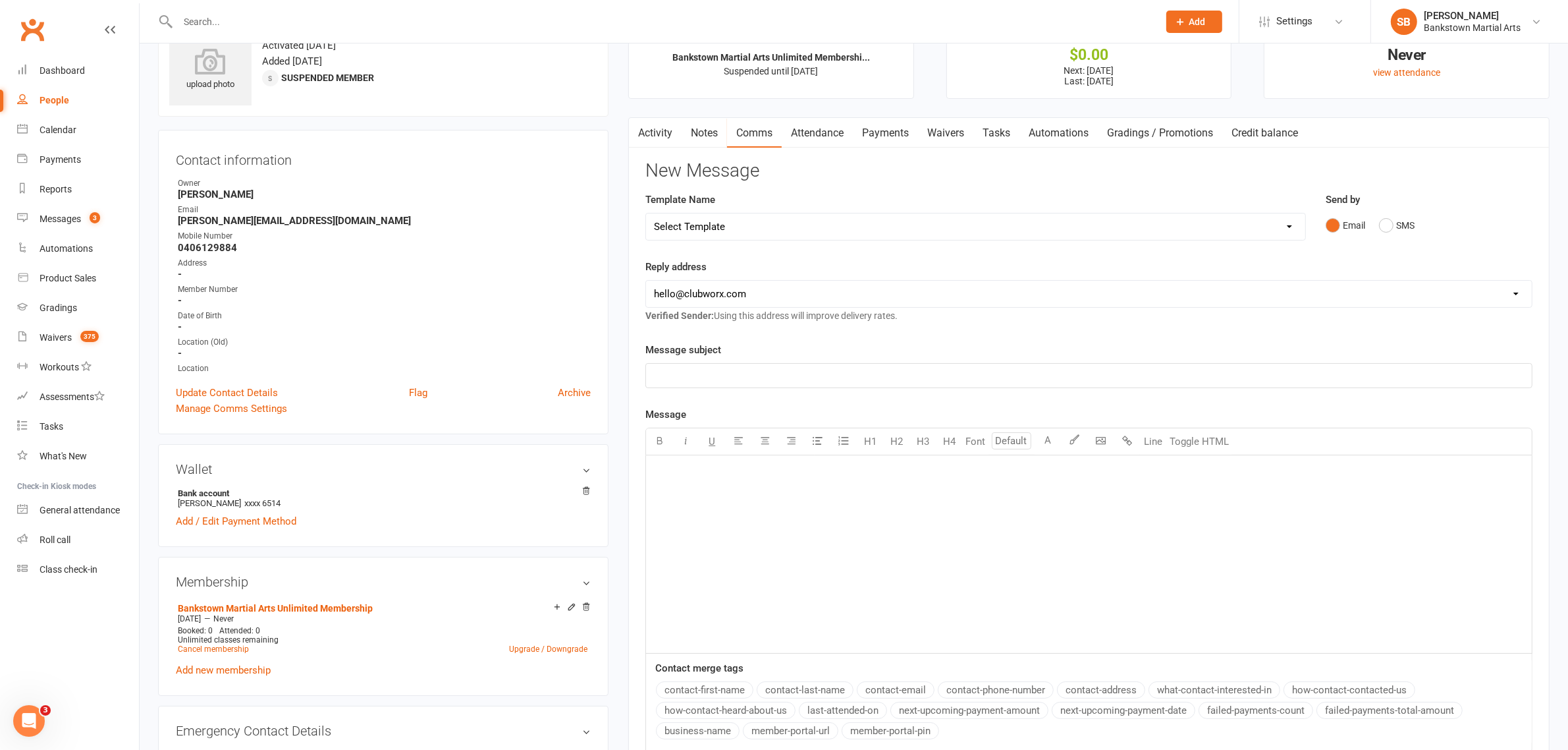
scroll to position [0, 0]
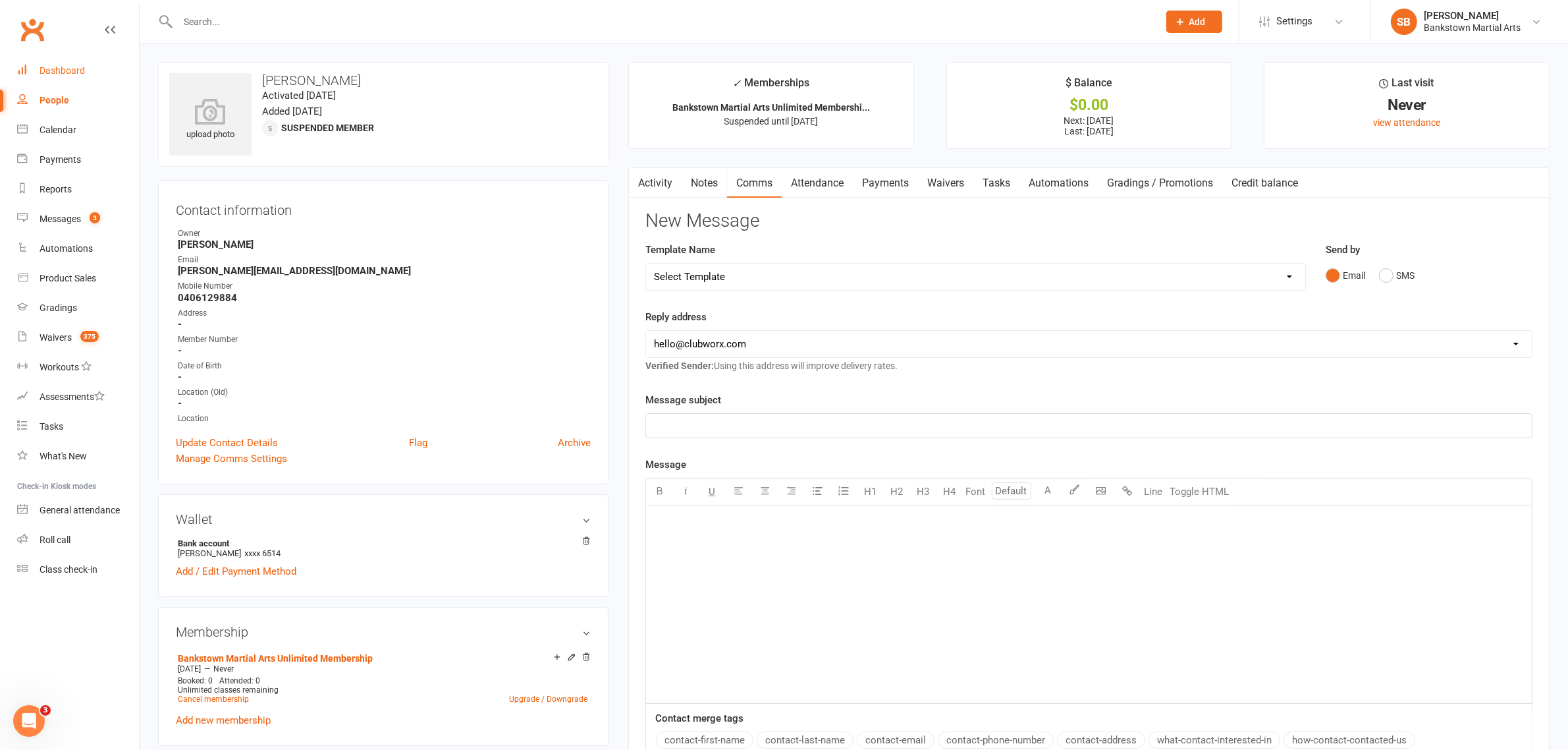
click at [67, 67] on div "Dashboard" at bounding box center [62, 70] width 45 height 11
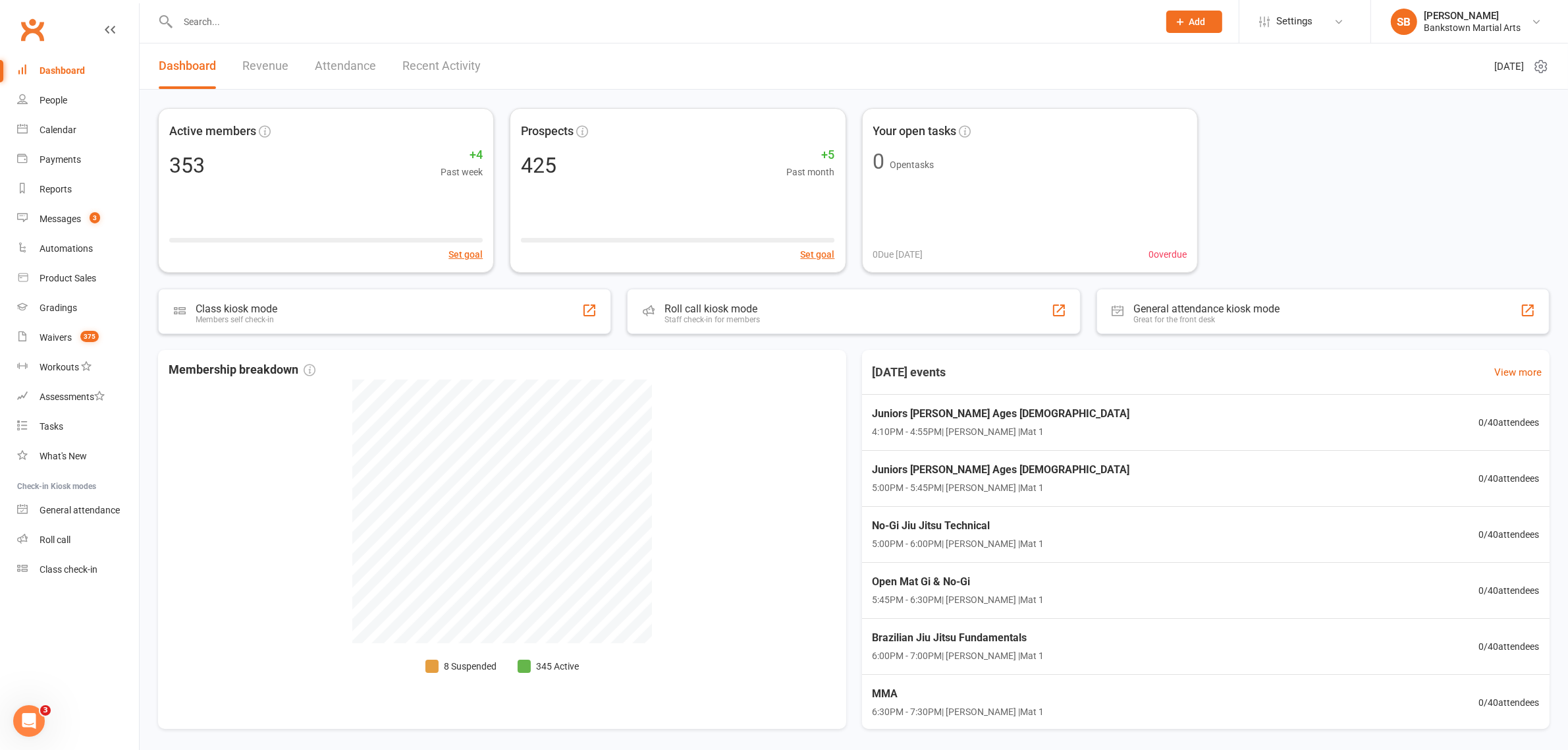
click at [72, 76] on div "Dashboard" at bounding box center [62, 70] width 45 height 11
click at [66, 62] on link "Dashboard" at bounding box center [77, 71] width 122 height 29
click at [420, 188] on div "Active members 353 +4 Past week Set goal" at bounding box center [326, 190] width 352 height 173
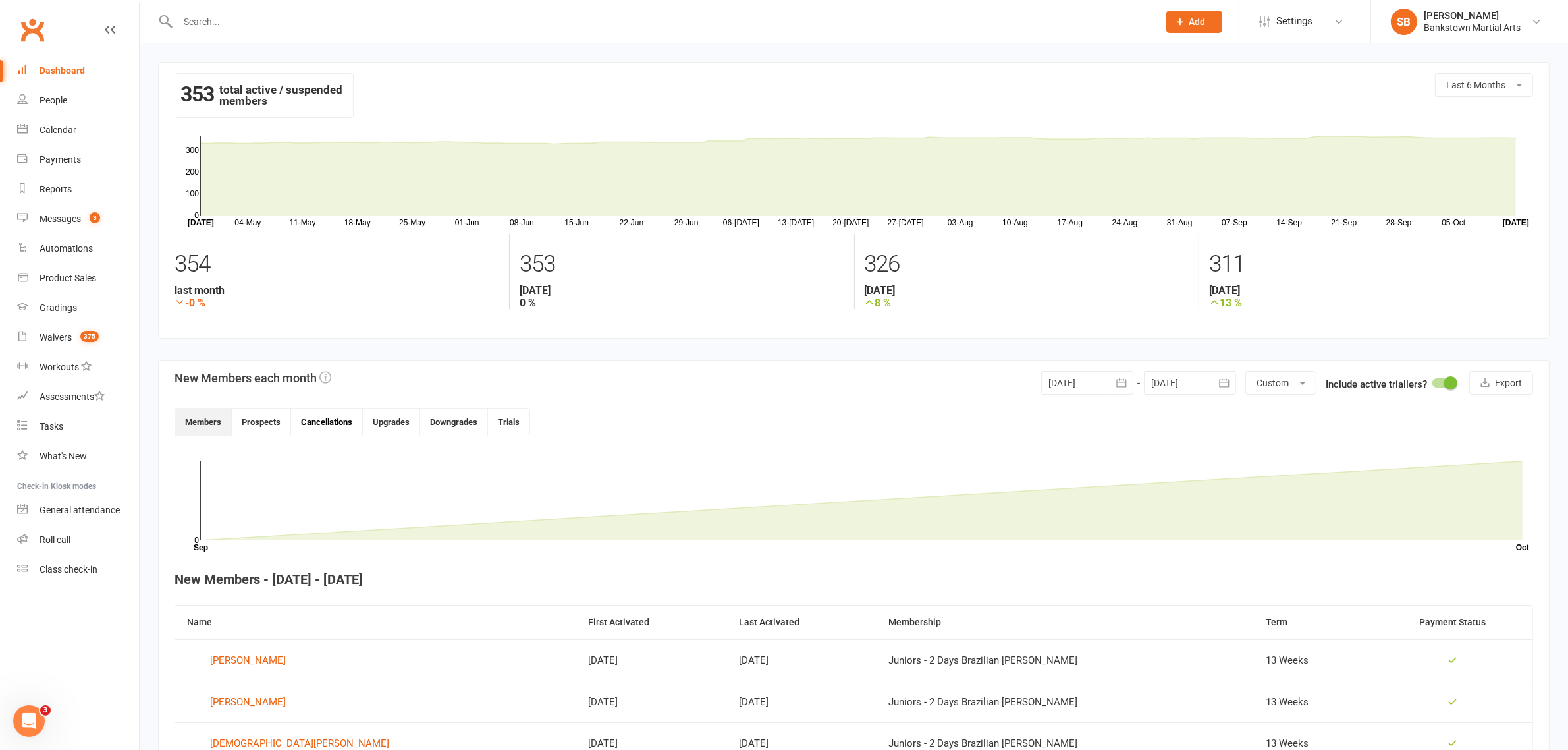
click at [346, 420] on button "Cancellations" at bounding box center [326, 422] width 72 height 27
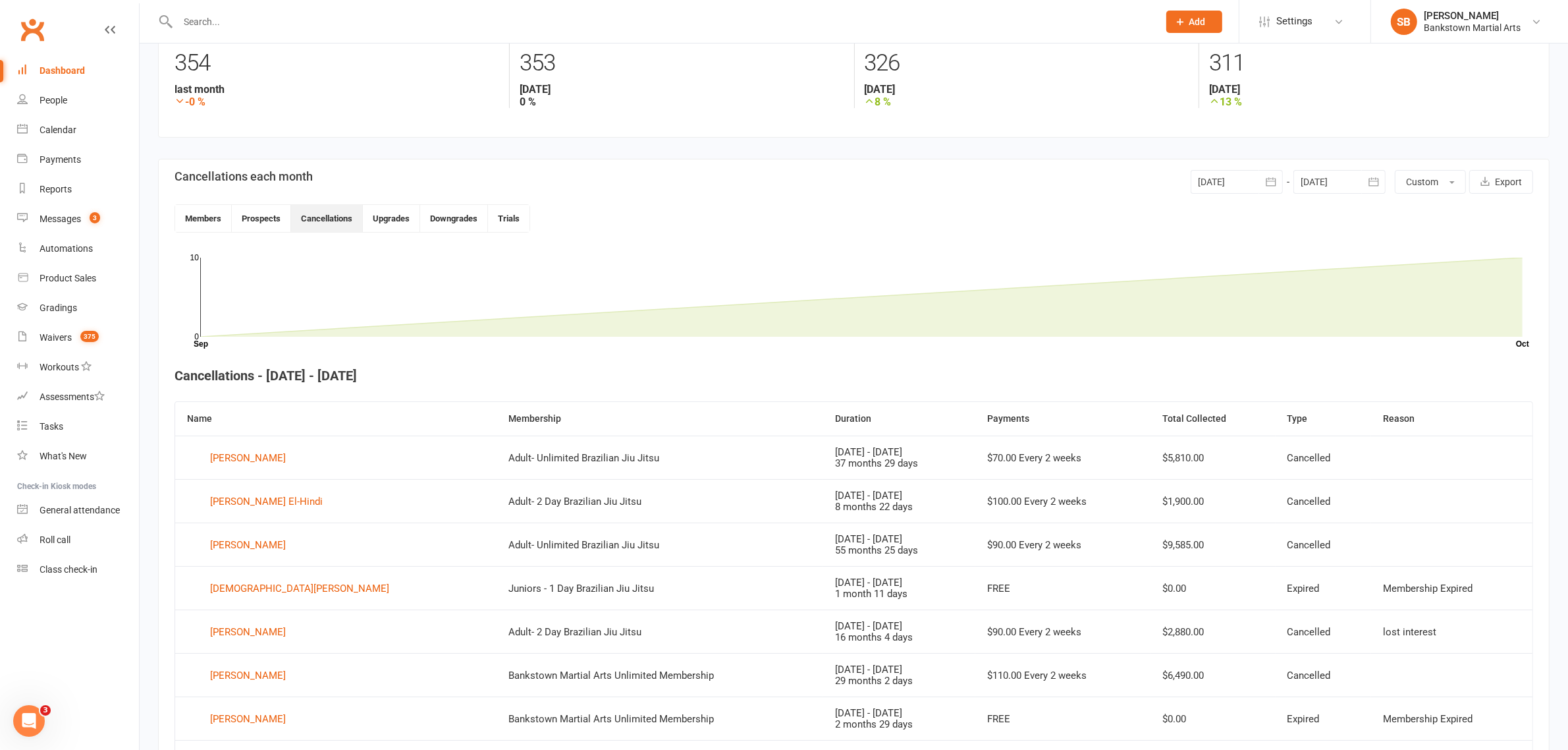
scroll to position [285, 0]
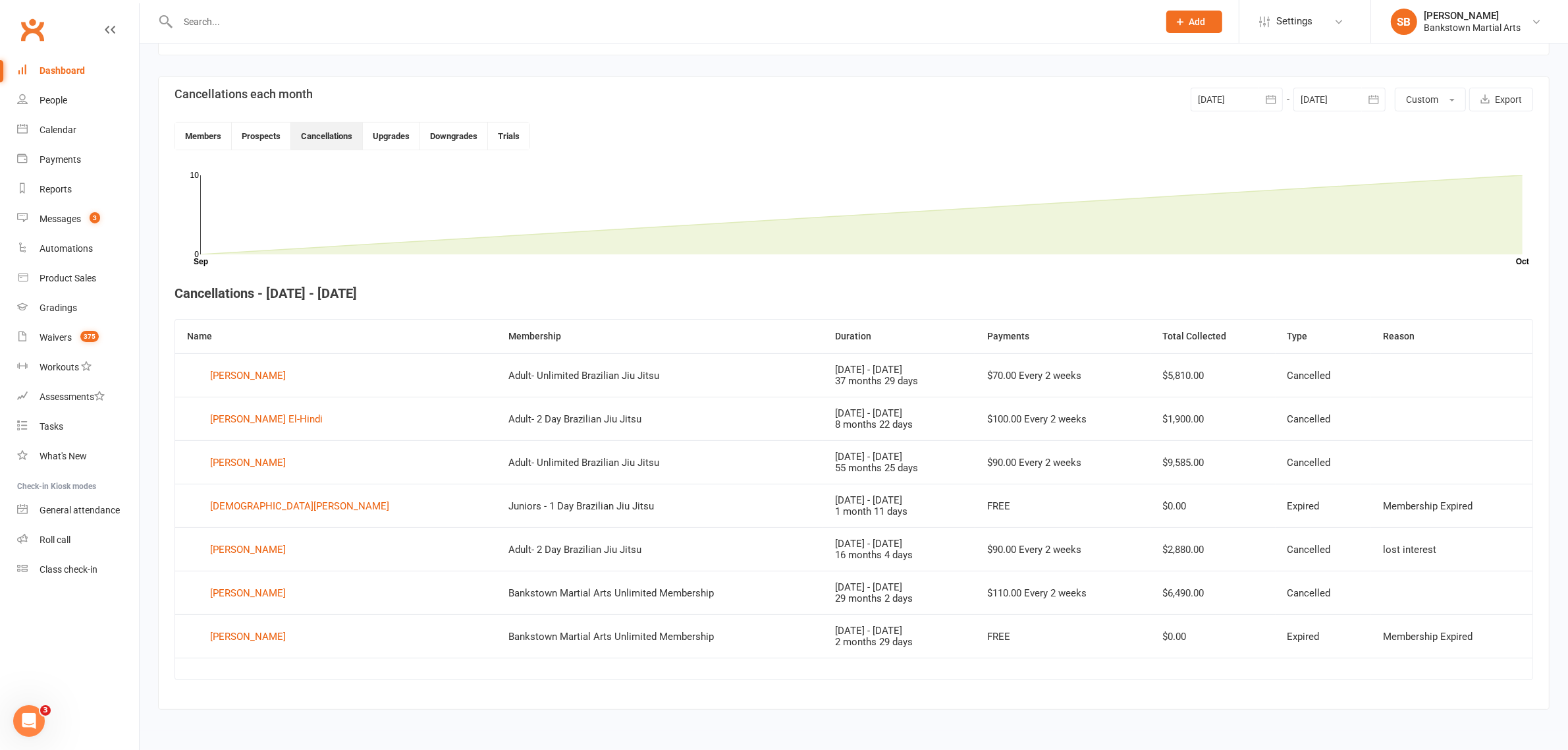
click at [1222, 103] on div at bounding box center [1237, 99] width 93 height 24
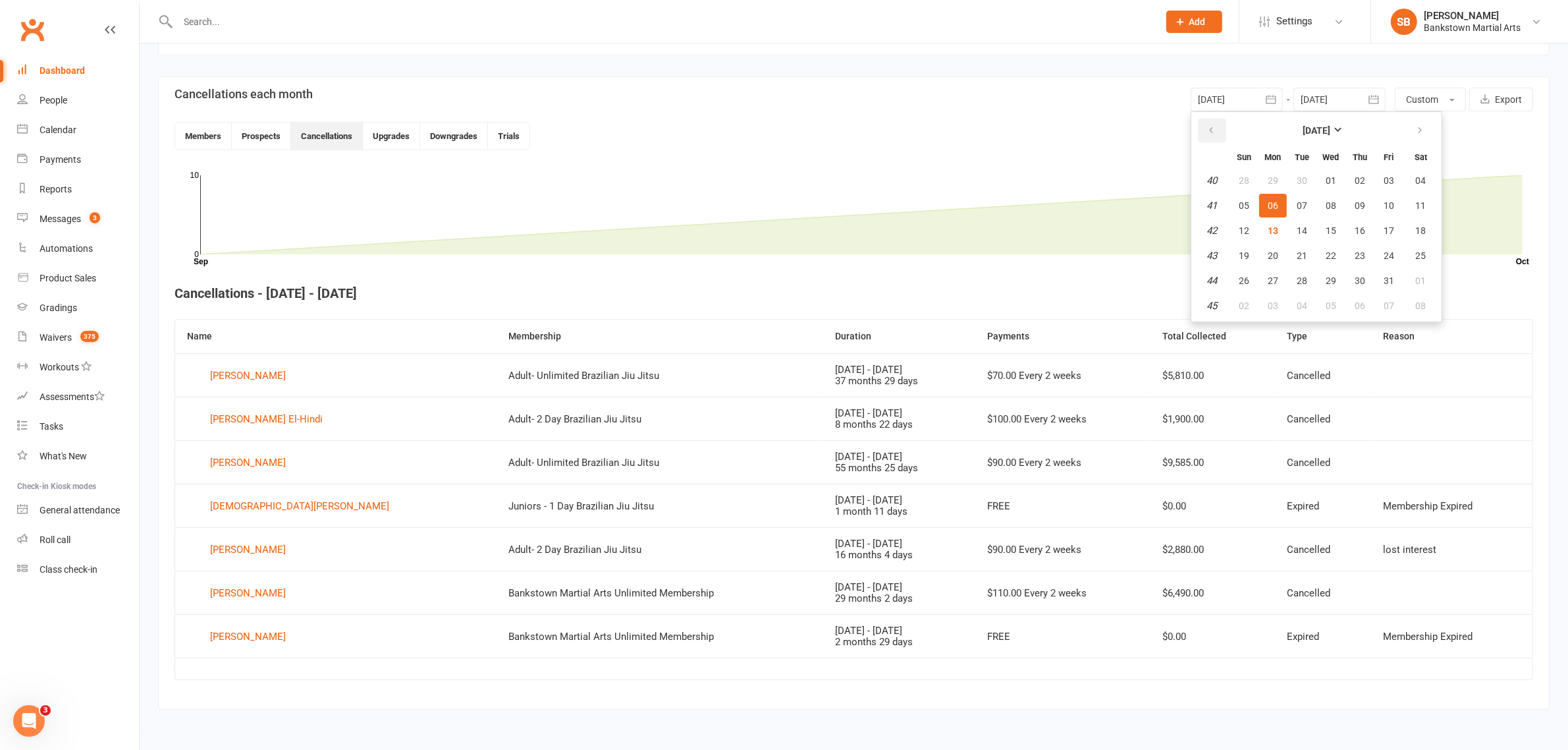
click at [1212, 132] on icon "button" at bounding box center [1210, 130] width 9 height 11
click at [1246, 175] on span "27" at bounding box center [1243, 180] width 11 height 11
type input "[DATE]"
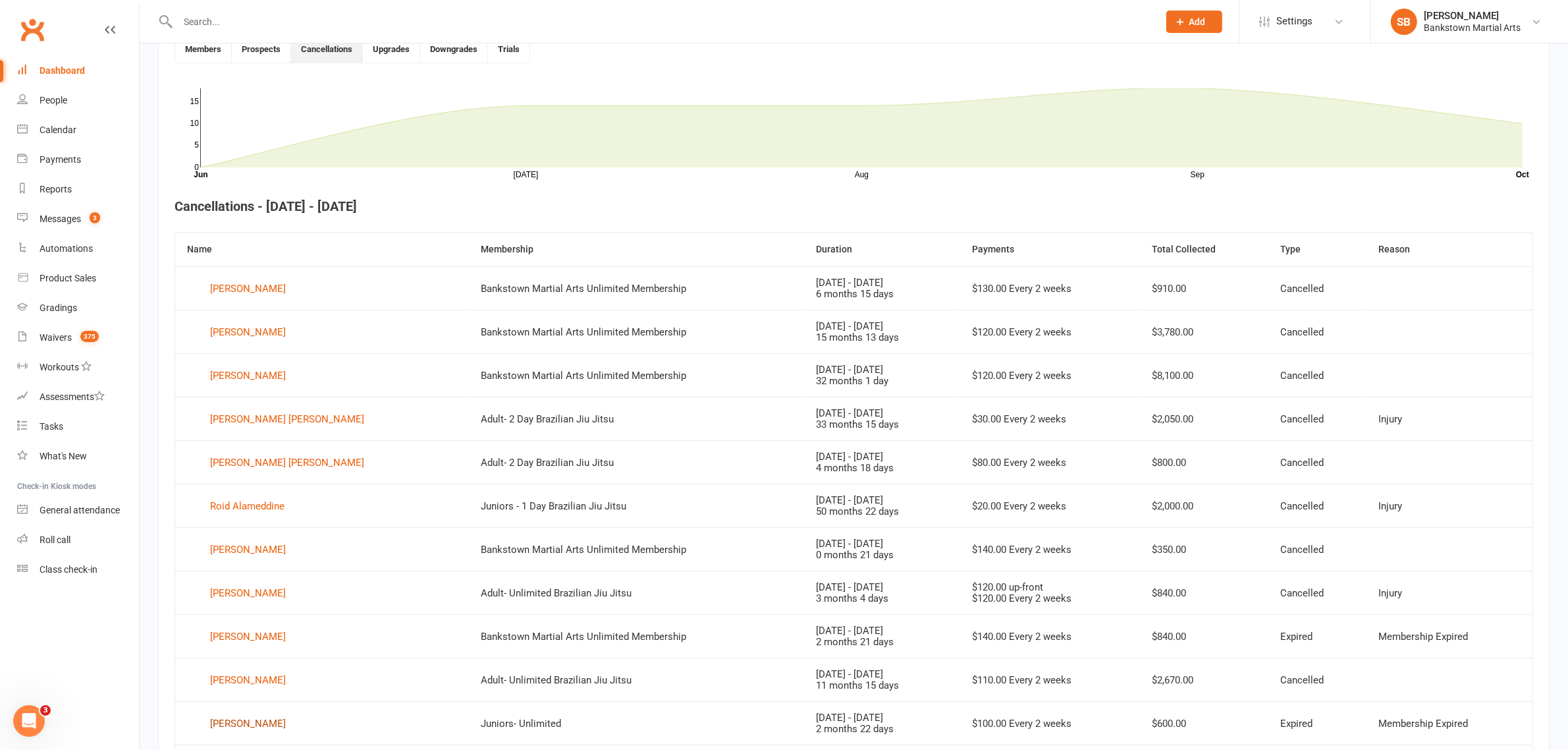
scroll to position [160, 0]
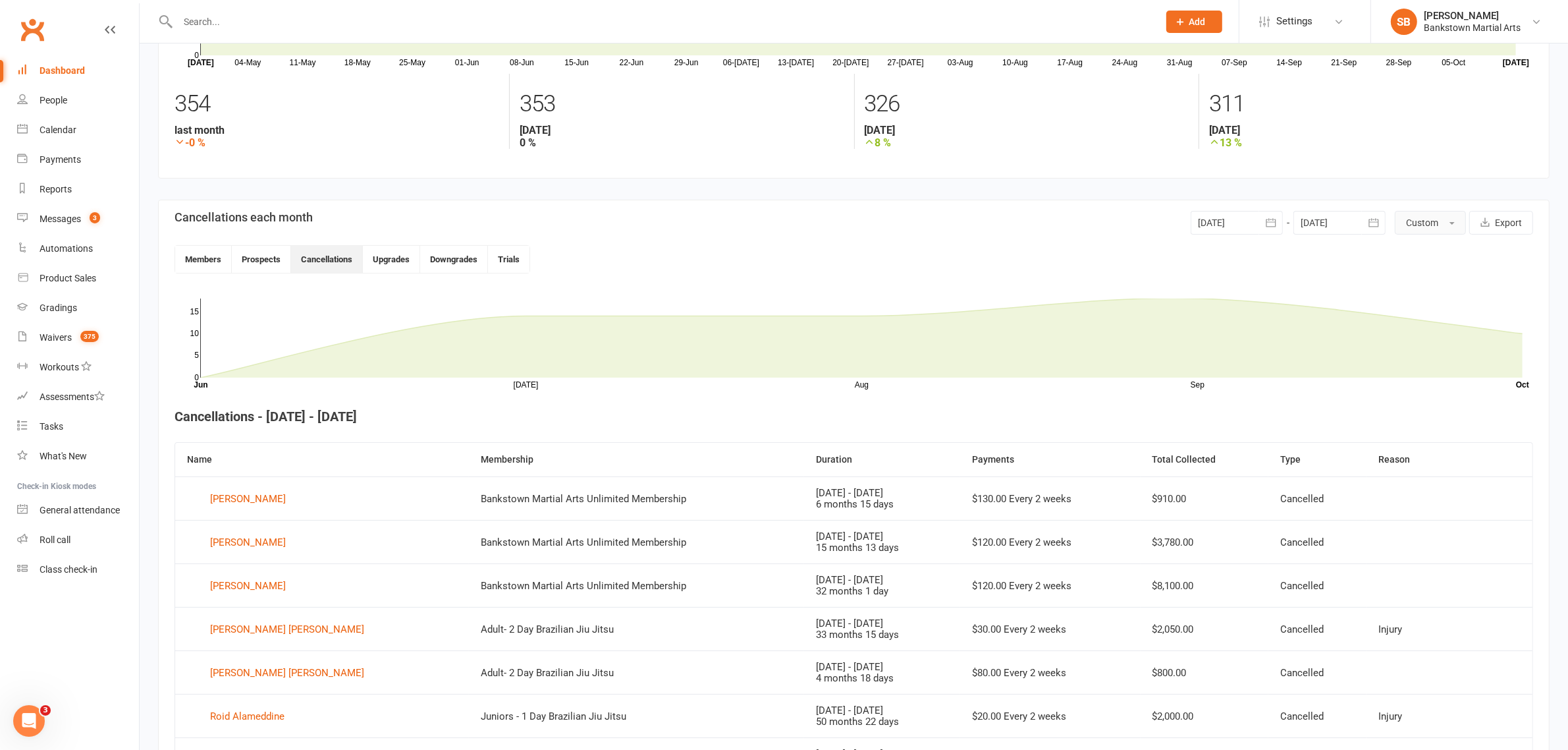
click at [1447, 226] on button "Custom" at bounding box center [1430, 222] width 72 height 24
click at [844, 274] on section "Cancellations each month [DATE] [DATE] Sun Mon Tue Wed Thu Fri Sat 27 29 30 01 …" at bounding box center [854, 699] width 1391 height 1001
click at [1235, 231] on div at bounding box center [1237, 222] width 93 height 24
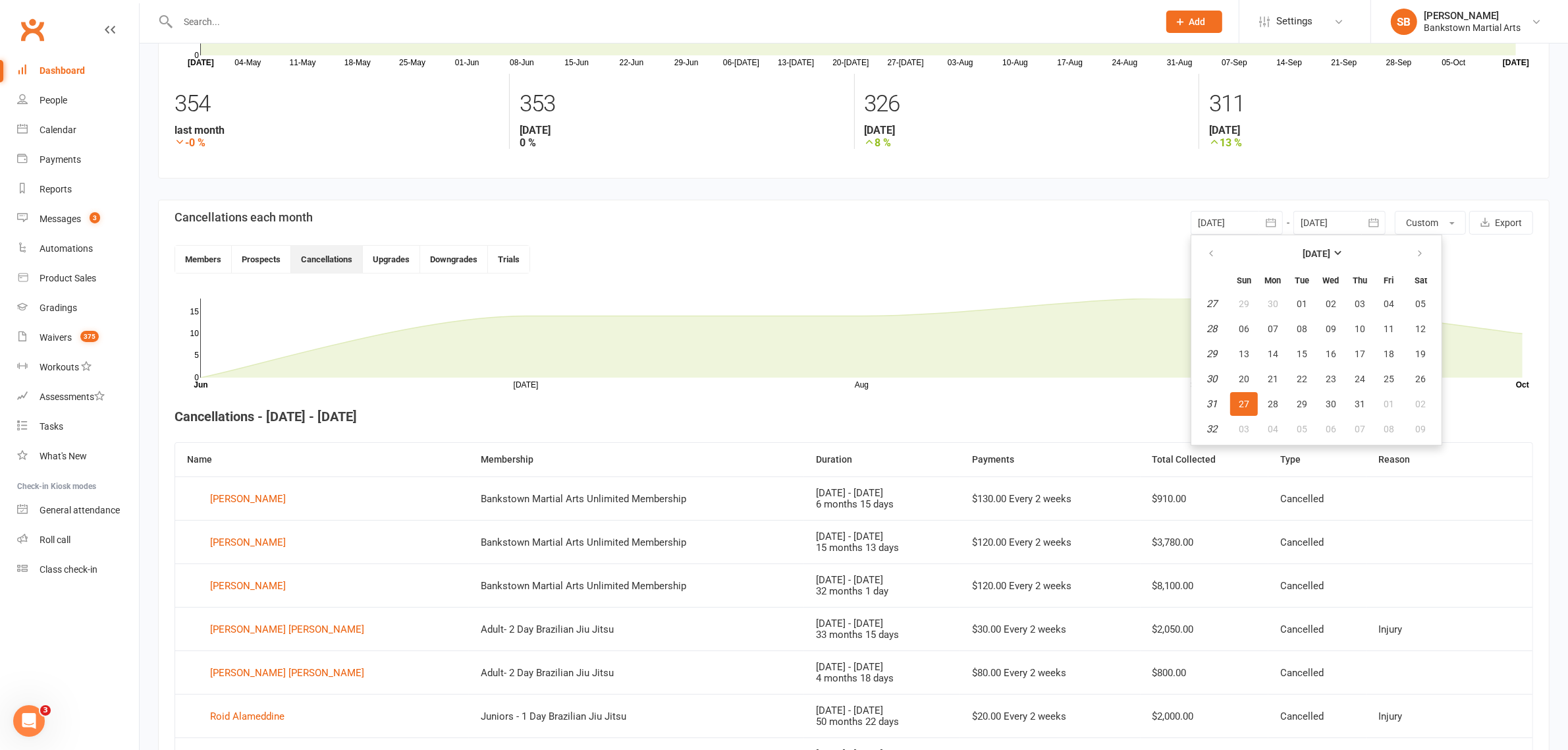
click at [1121, 226] on div "Cancellations each month [DATE] [DATE] Sun Mon Tue Wed Thu Fri Sat 27 29 30 01 …" at bounding box center [853, 222] width 1359 height 24
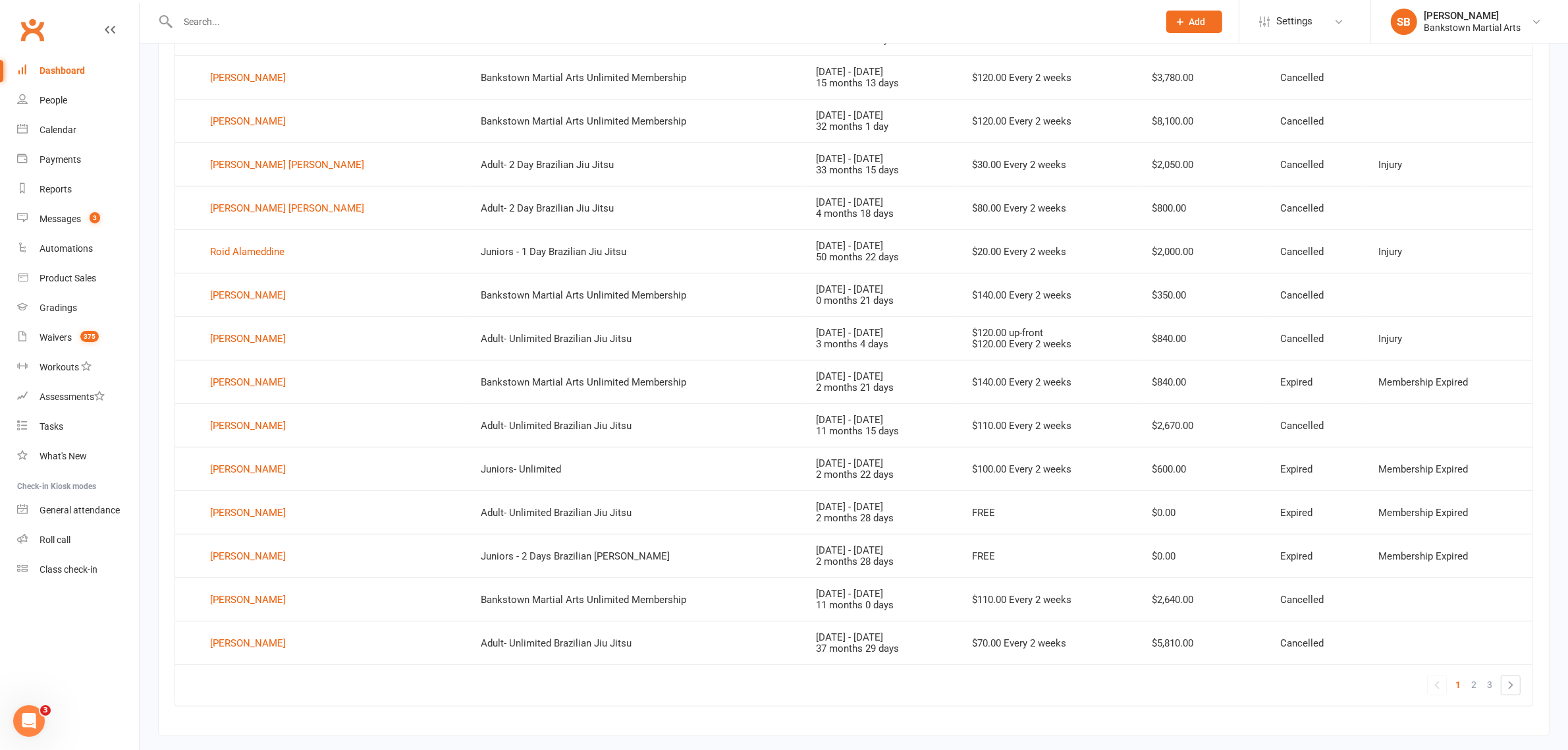
scroll to position [572, 0]
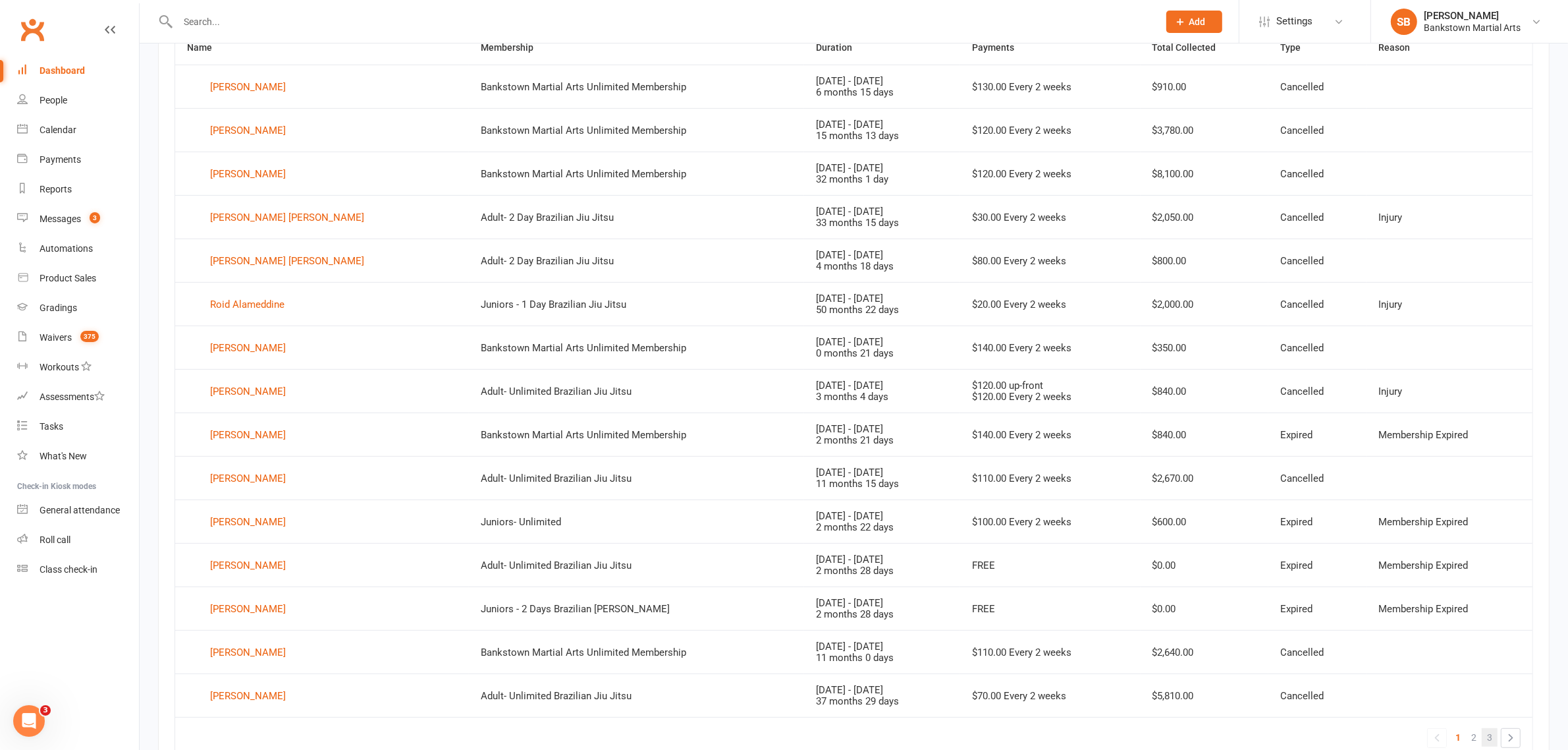
drag, startPoint x: 1470, startPoint y: 729, endPoint x: 1482, endPoint y: 738, distance: 15.0
click at [1471, 729] on td "« 1 2 3 »" at bounding box center [853, 737] width 1357 height 41
click at [1475, 742] on span "2" at bounding box center [1474, 737] width 5 height 19
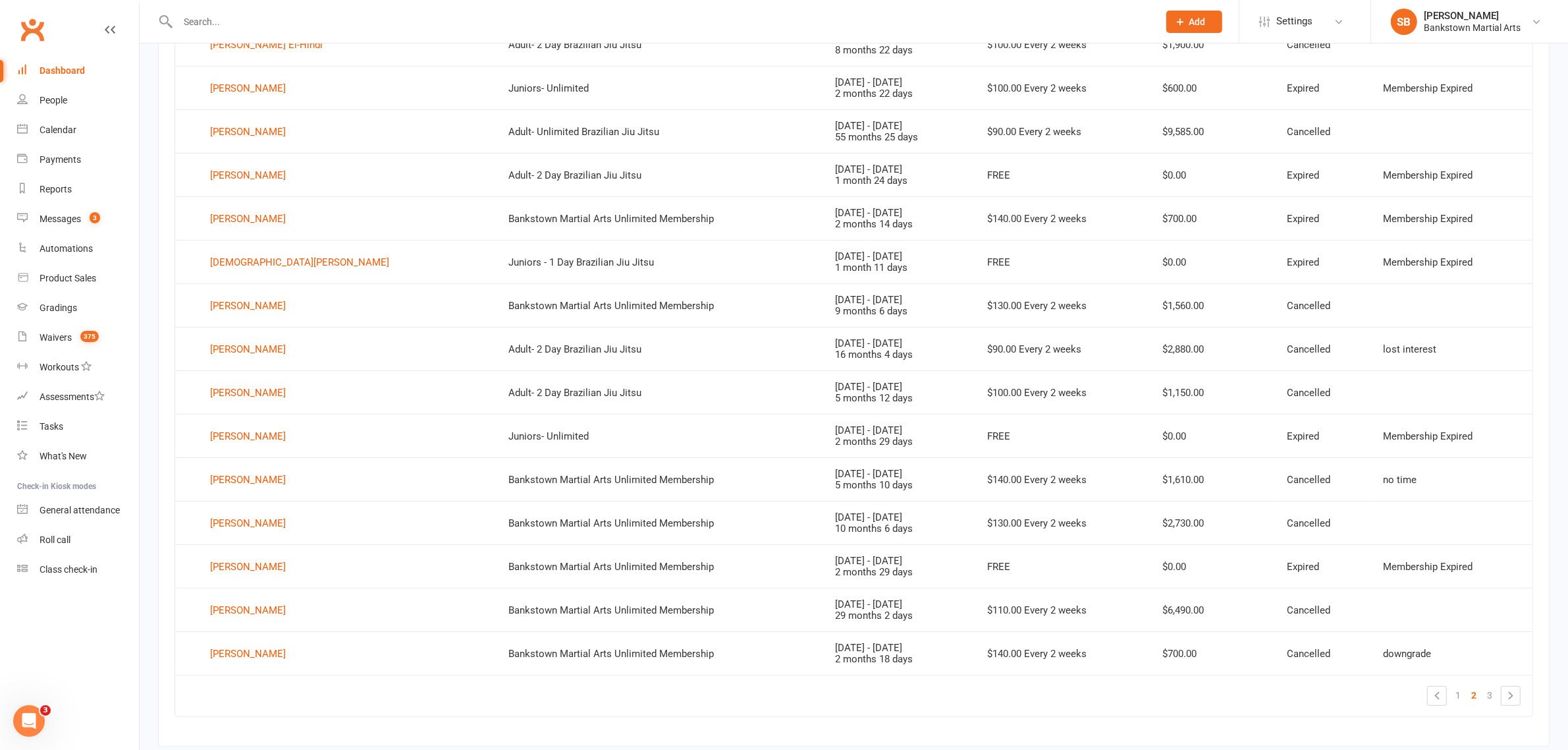
scroll to position [654, 0]
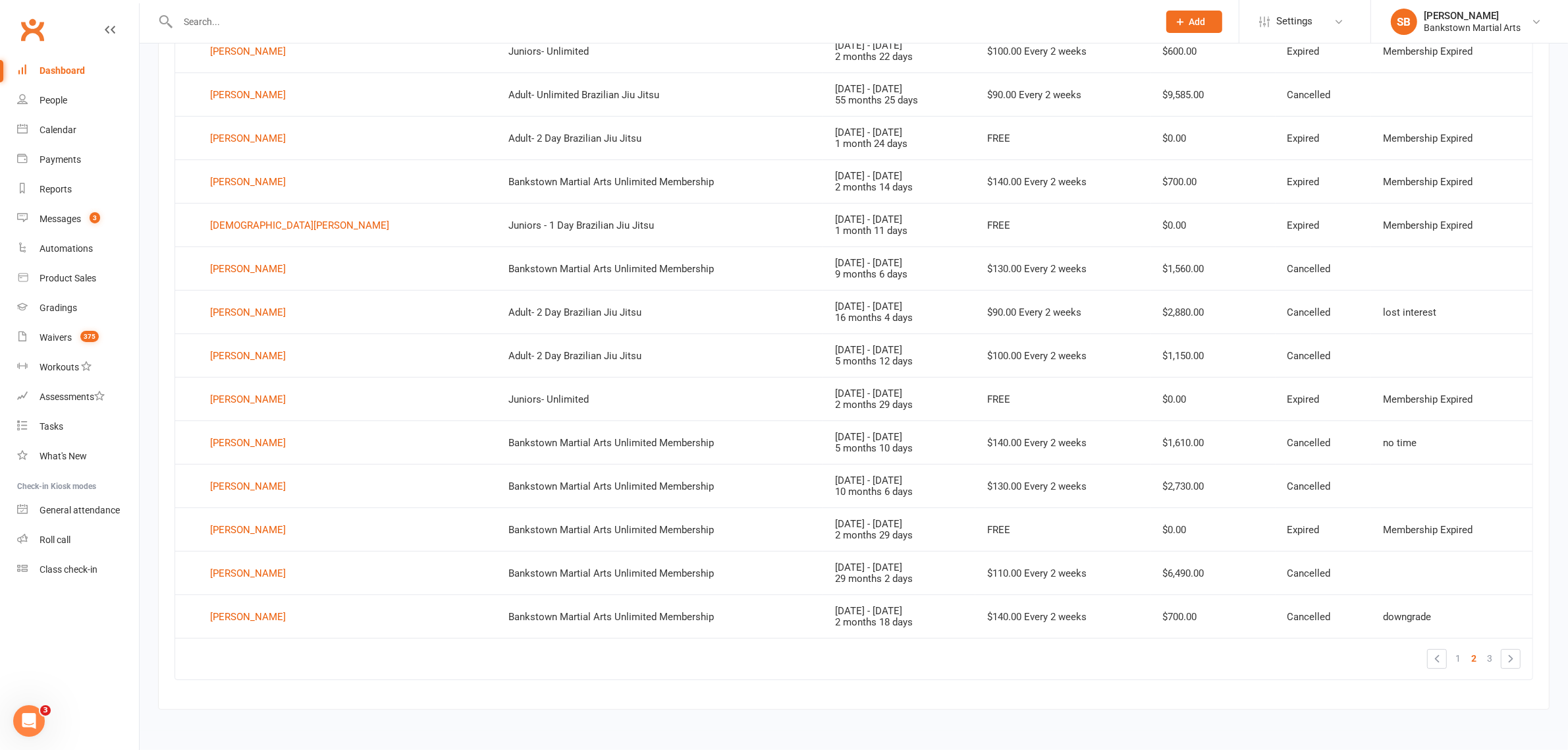
click at [1474, 662] on span "2" at bounding box center [1474, 658] width 5 height 19
click at [1474, 659] on span "2" at bounding box center [1474, 658] width 5 height 19
click at [1455, 661] on span "1" at bounding box center [1458, 658] width 5 height 19
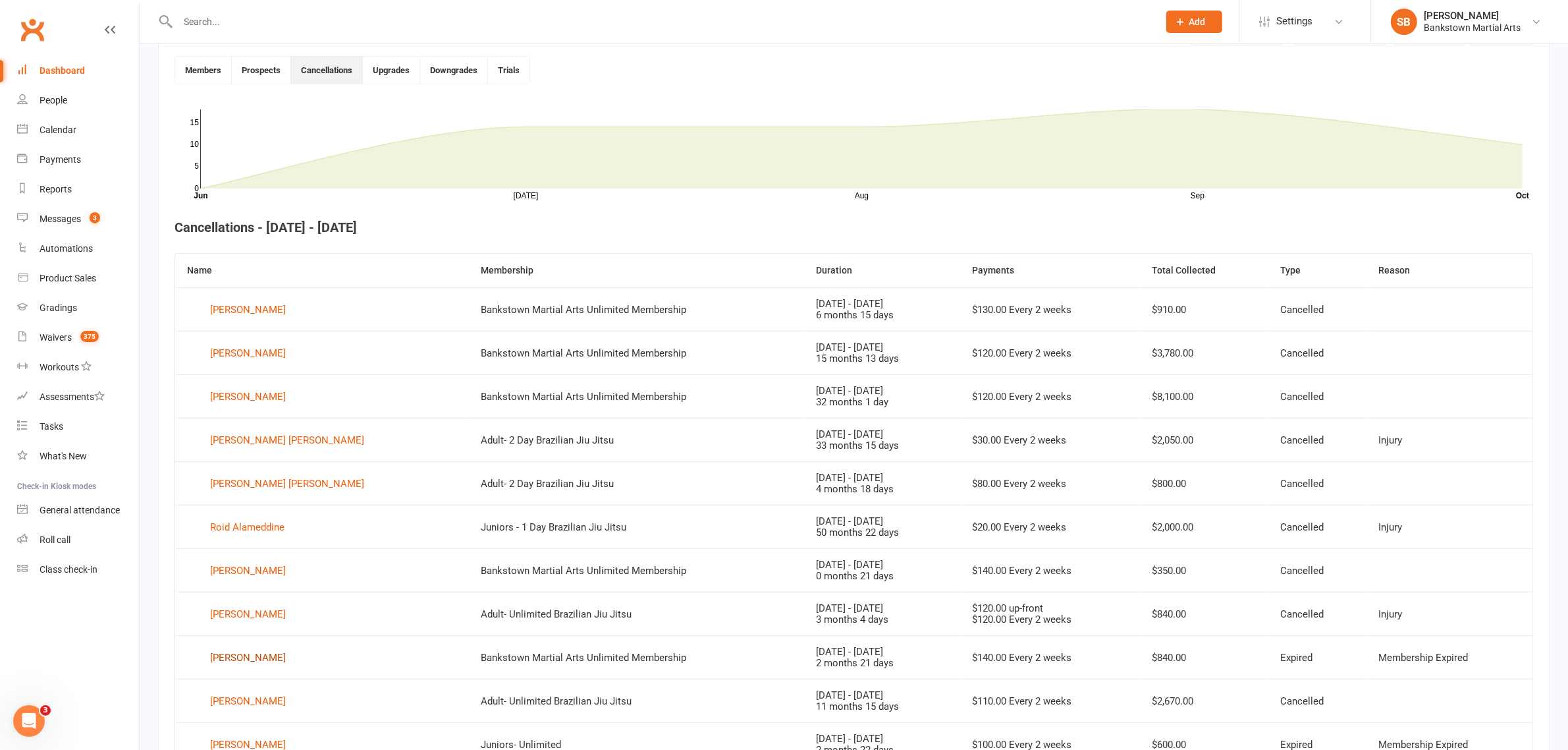
scroll to position [0, 0]
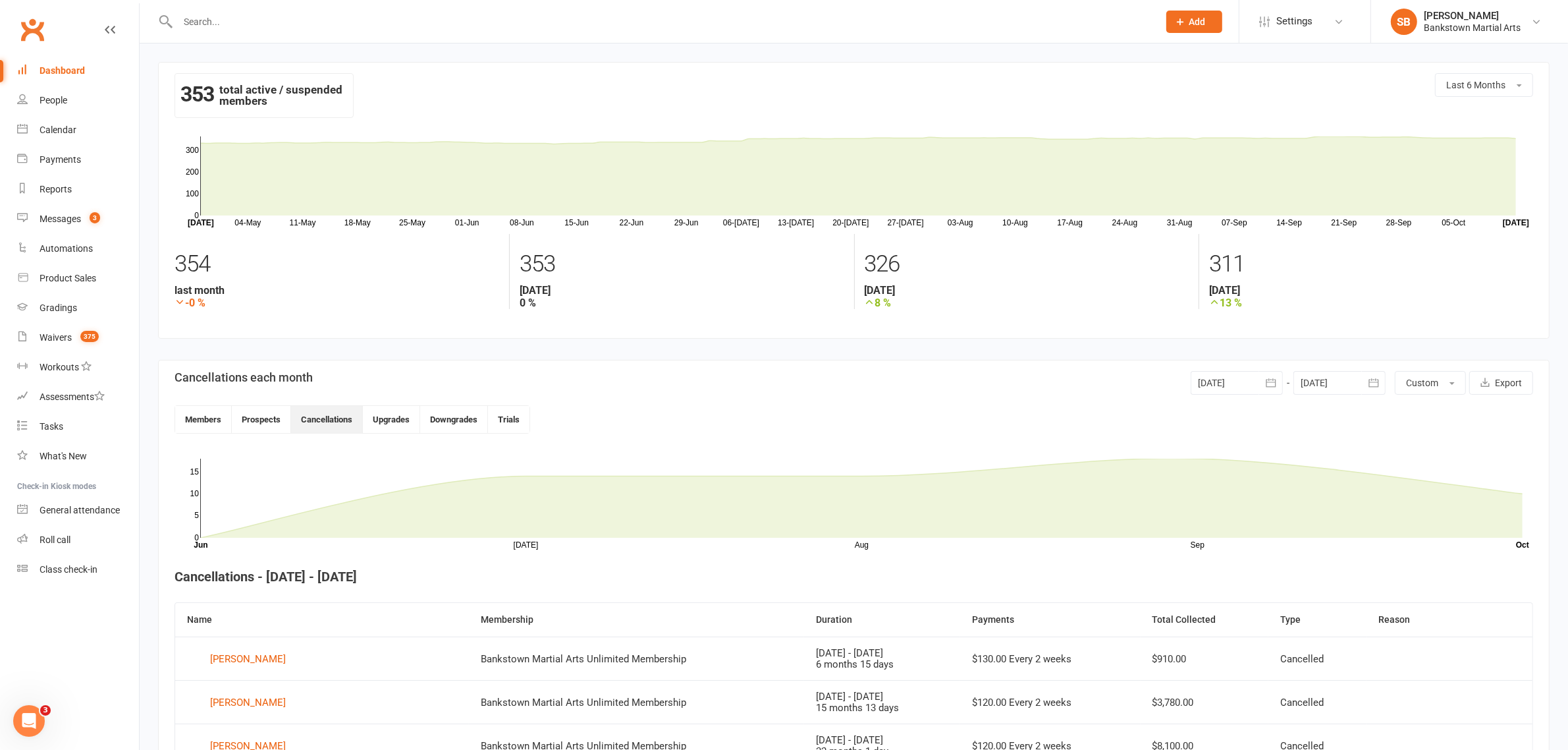
click at [41, 63] on link "Dashboard" at bounding box center [77, 71] width 122 height 29
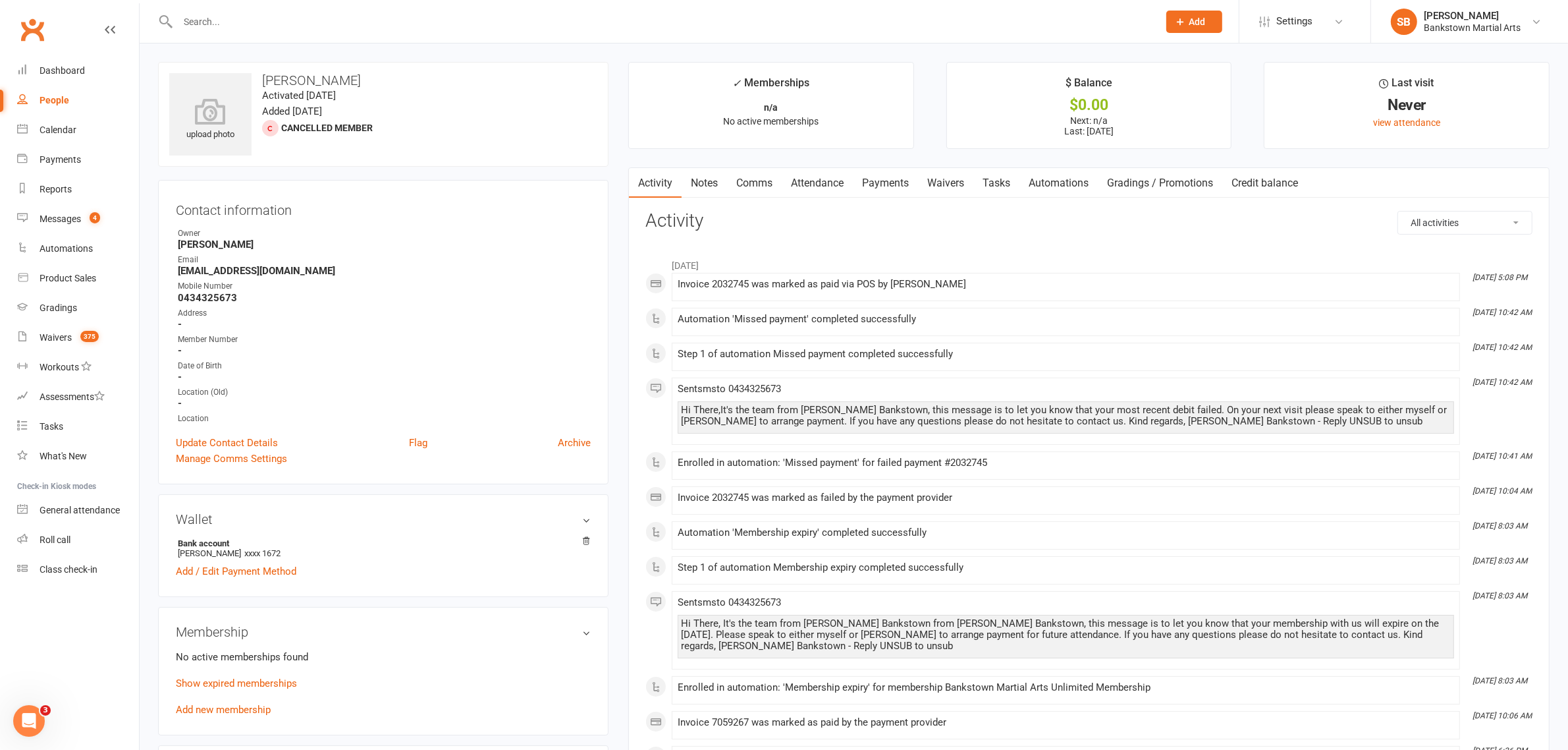
click at [887, 188] on link "Payments" at bounding box center [885, 184] width 65 height 30
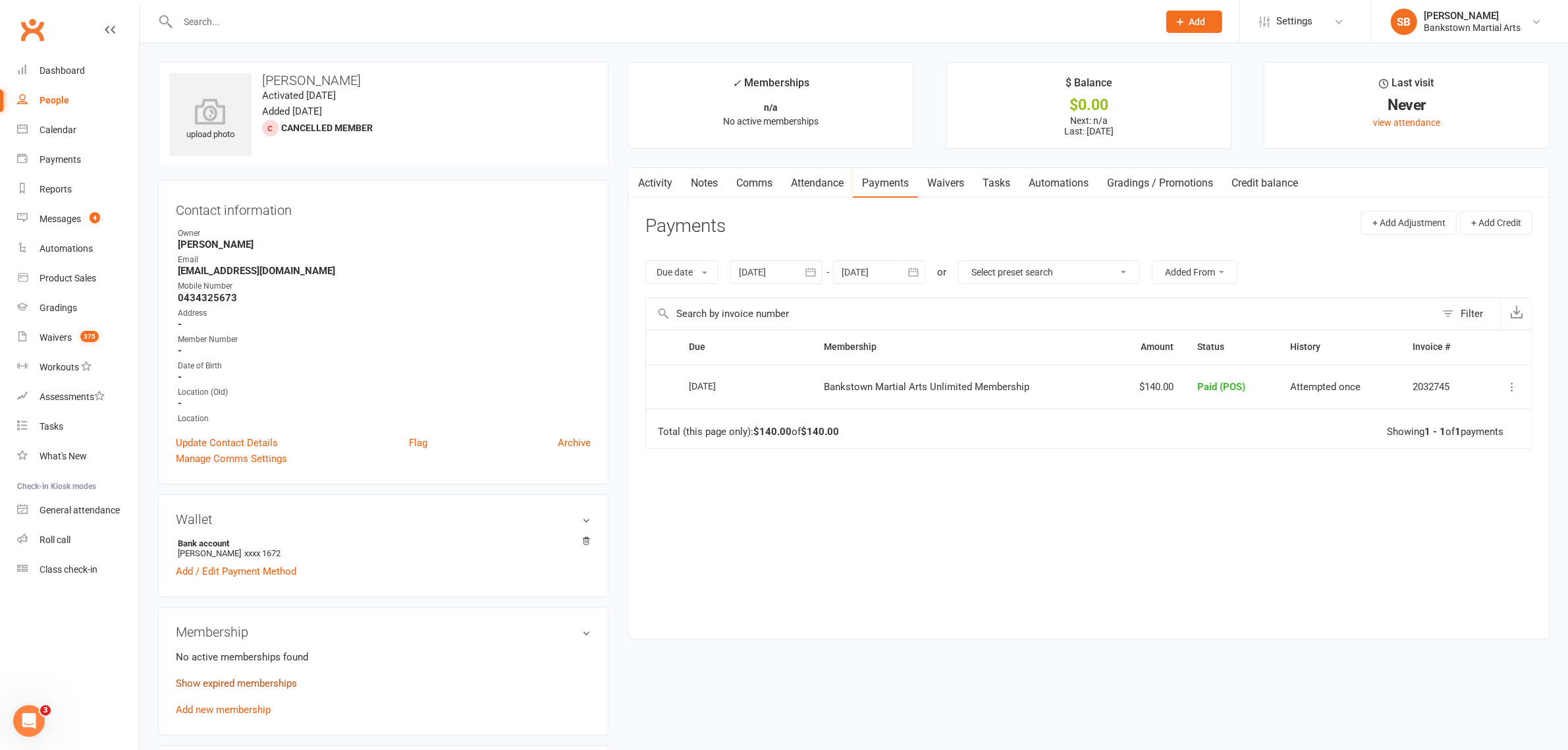
click at [280, 680] on link "Show expired memberships" at bounding box center [236, 684] width 121 height 12
click at [774, 277] on div at bounding box center [776, 272] width 93 height 24
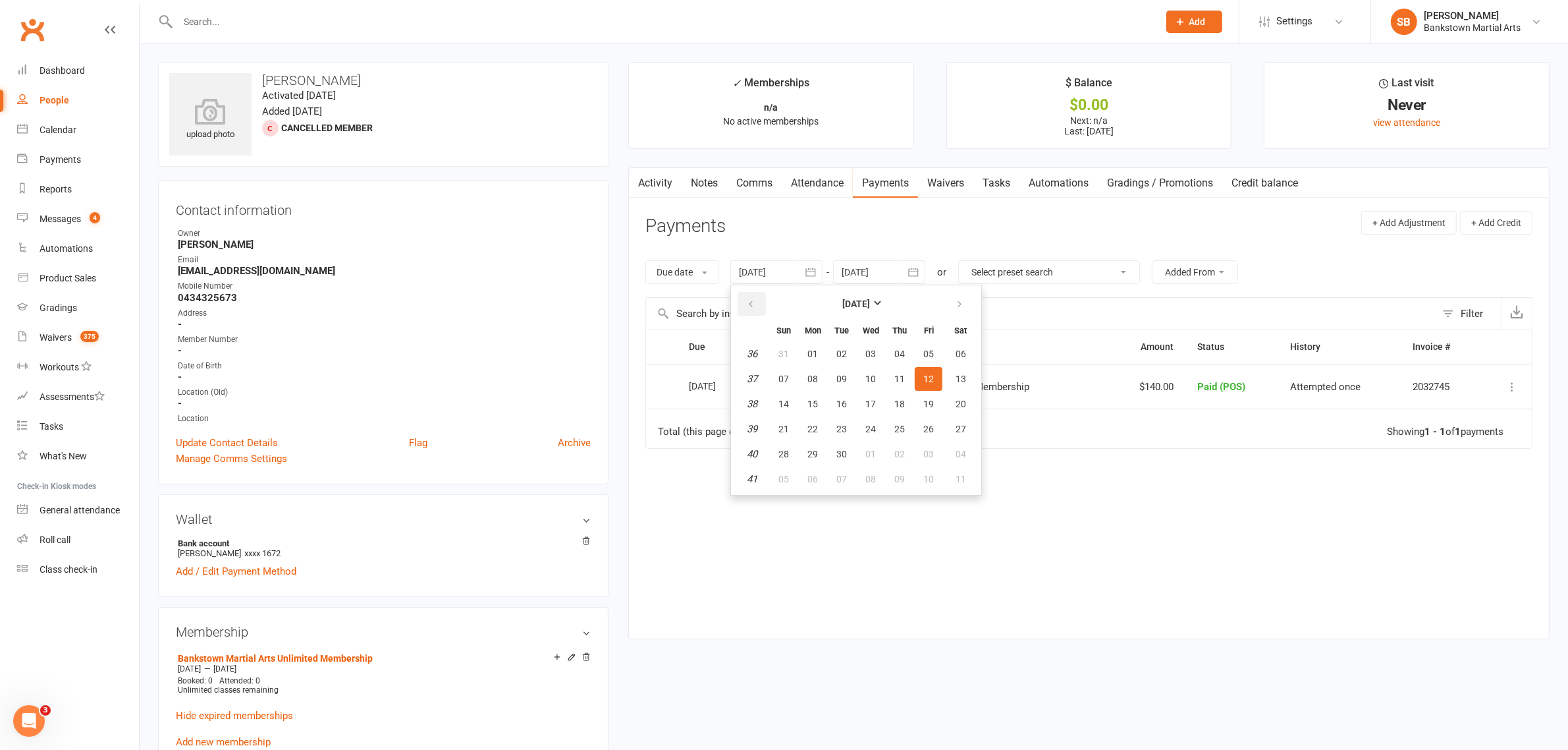
click at [759, 307] on button "button" at bounding box center [752, 304] width 29 height 24
click at [786, 349] on span "01" at bounding box center [783, 354] width 11 height 11
type input "01 Jun 2025"
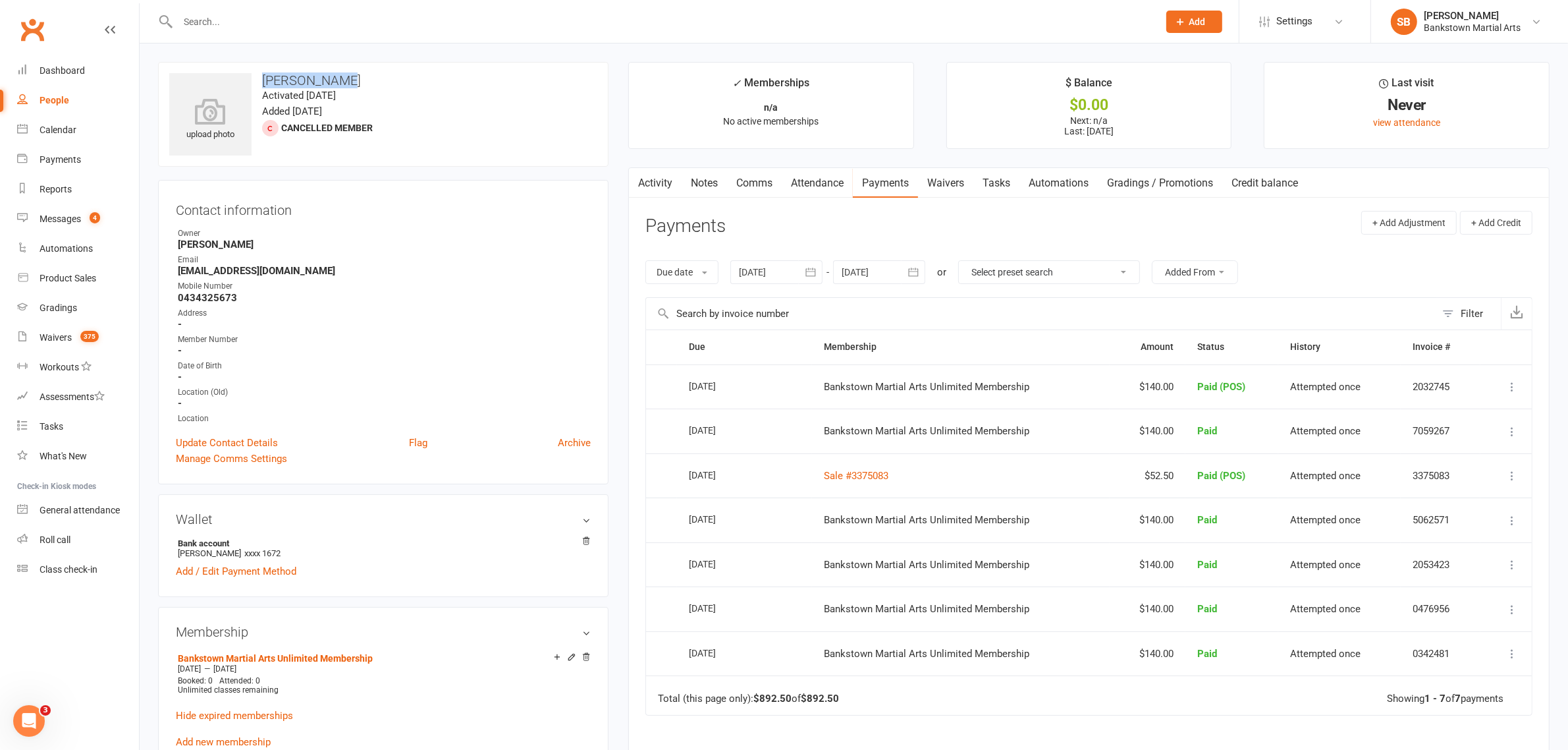
drag, startPoint x: 340, startPoint y: 80, endPoint x: 262, endPoint y: 77, distance: 78.1
click at [262, 77] on h3 "[PERSON_NAME]" at bounding box center [383, 80] width 428 height 14
click at [439, 313] on div "Address" at bounding box center [384, 313] width 413 height 13
click at [405, 77] on h3 "[PERSON_NAME]" at bounding box center [383, 80] width 428 height 14
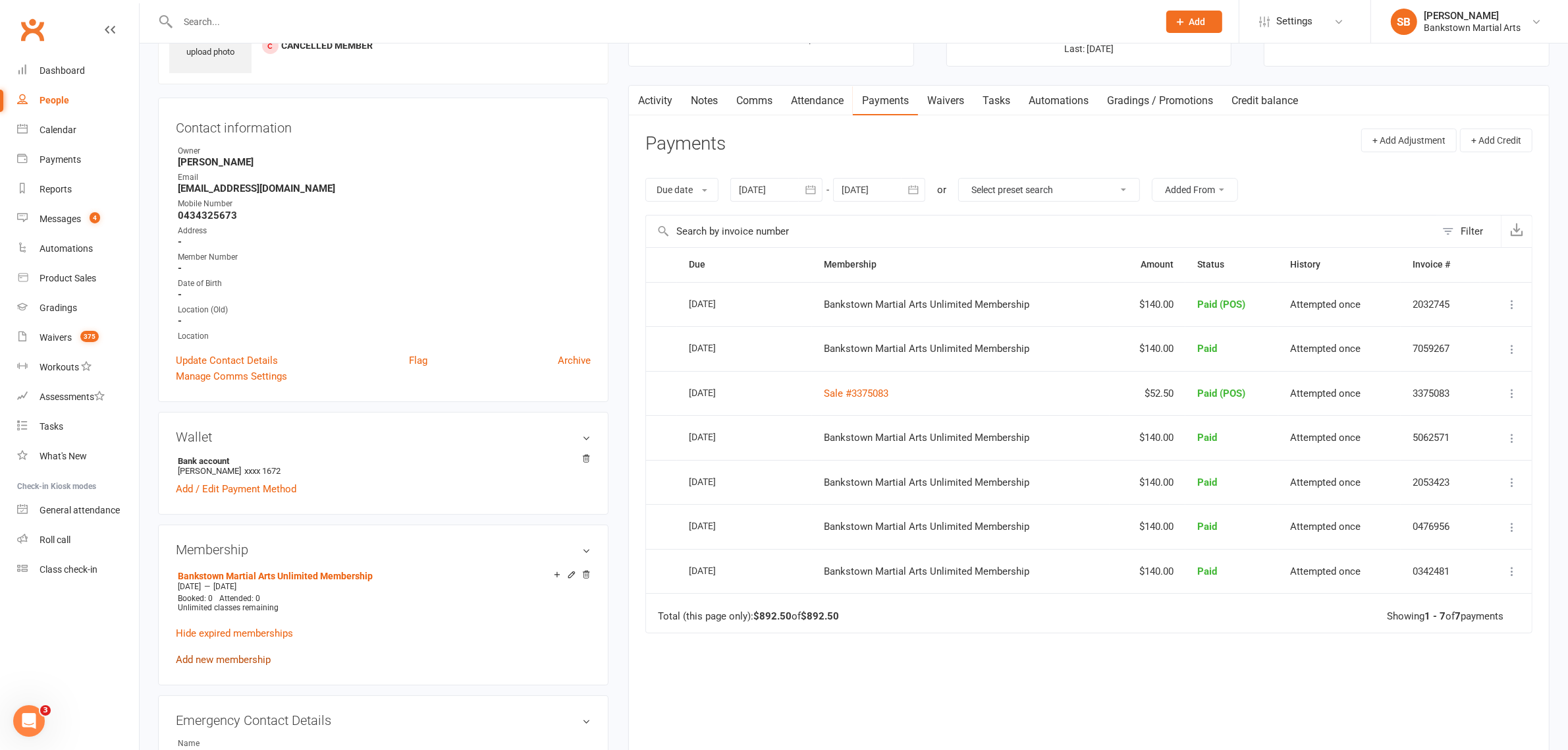
click at [224, 664] on link "Add new membership" at bounding box center [223, 659] width 95 height 12
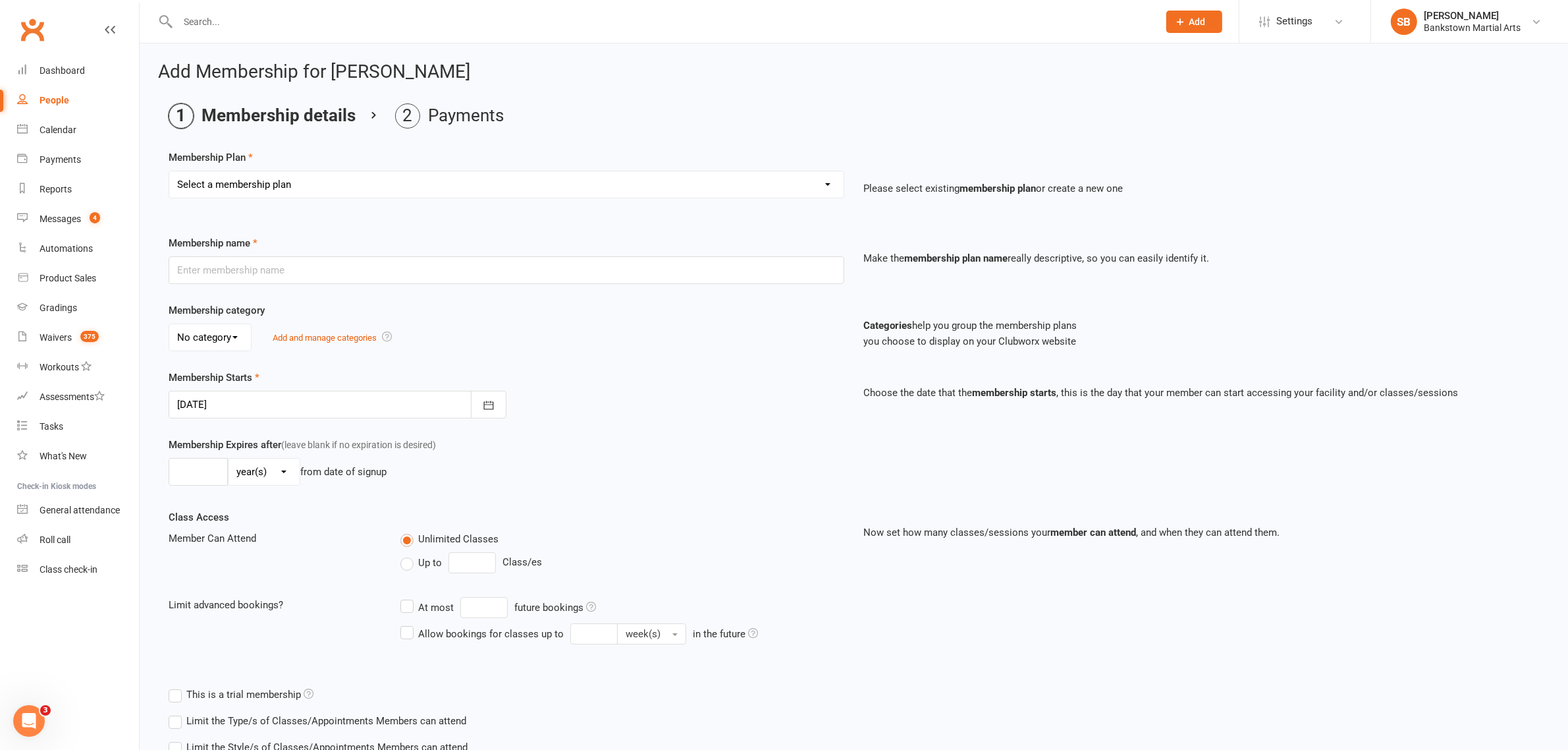
click at [399, 173] on select "Select a membership plan Create new Membership Plan Adult- Unlimited Brazilian …" at bounding box center [506, 184] width 674 height 26
drag, startPoint x: 679, startPoint y: 513, endPoint x: 538, endPoint y: 411, distance: 174.0
click at [679, 513] on div "Class Access Member Can Attend Unlimited Classes Up to Class/es Limit advanced …" at bounding box center [506, 586] width 696 height 153
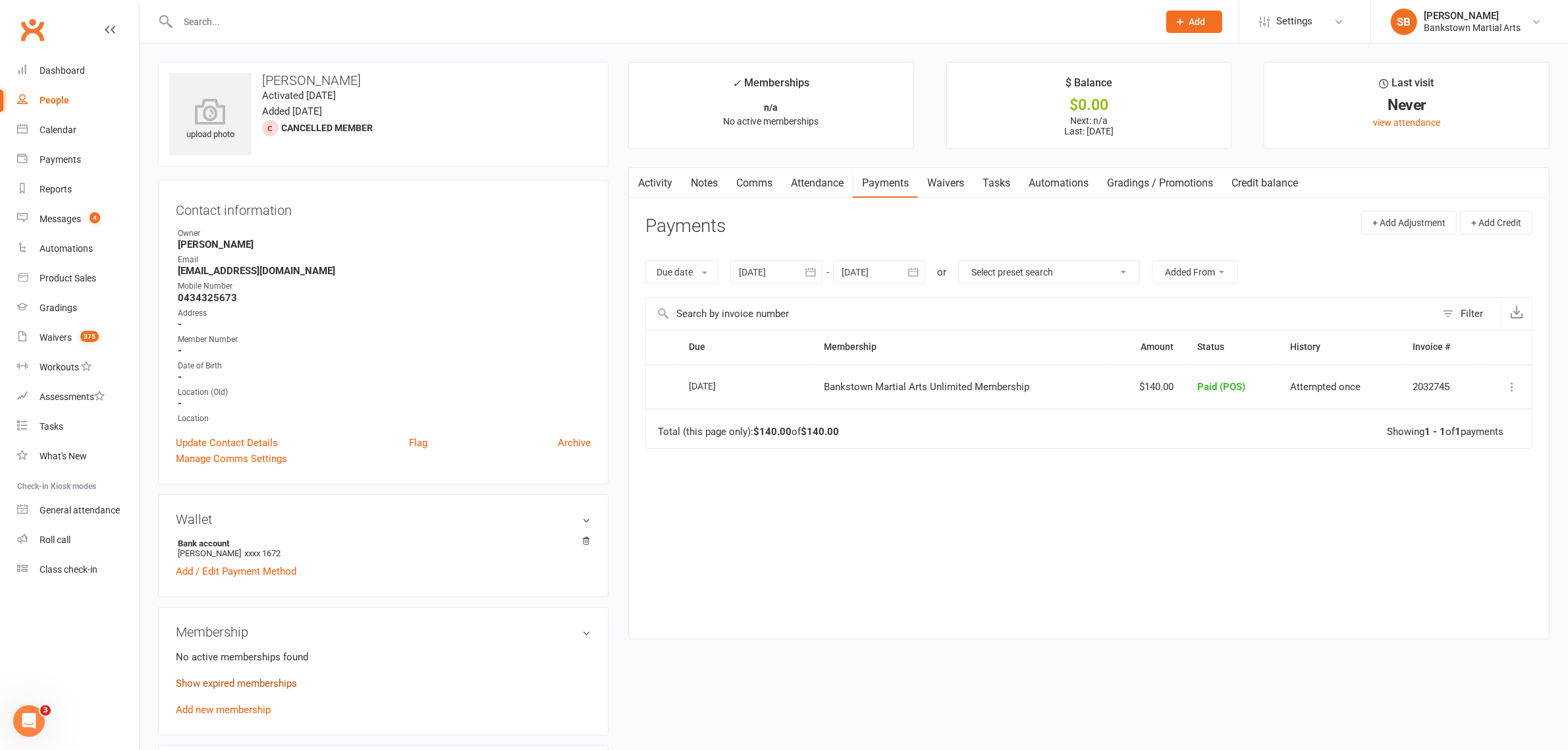
click at [265, 679] on link "Show expired memberships" at bounding box center [236, 684] width 121 height 12
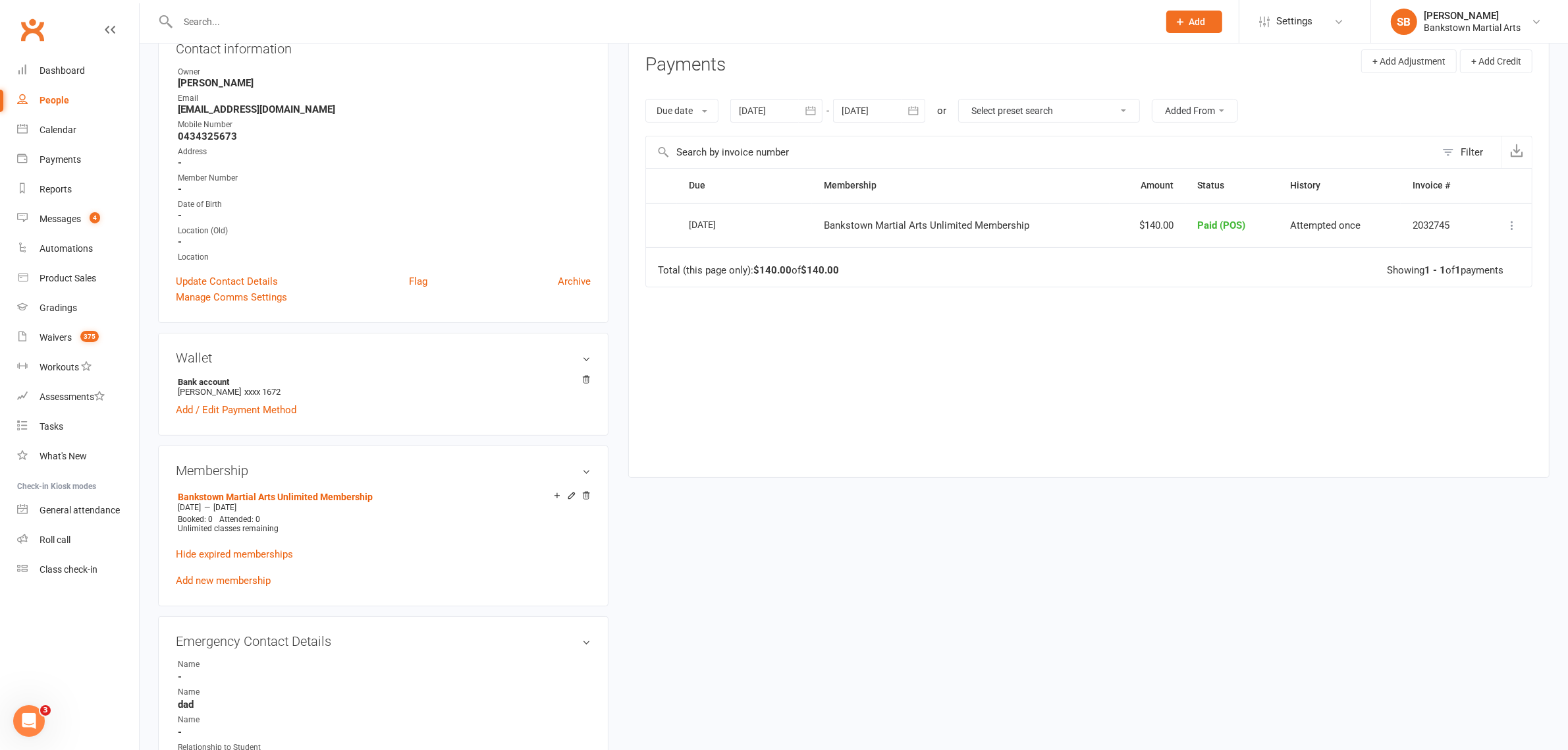
scroll to position [165, 0]
click at [889, 109] on div at bounding box center [879, 107] width 93 height 24
click at [1075, 323] on table "[DATE] Sun Mon Tue Wed Thu Fri Sat 44 26 27 28 29 30 31 01 45 02 03 04 05 06 07…" at bounding box center [958, 225] width 245 height 205
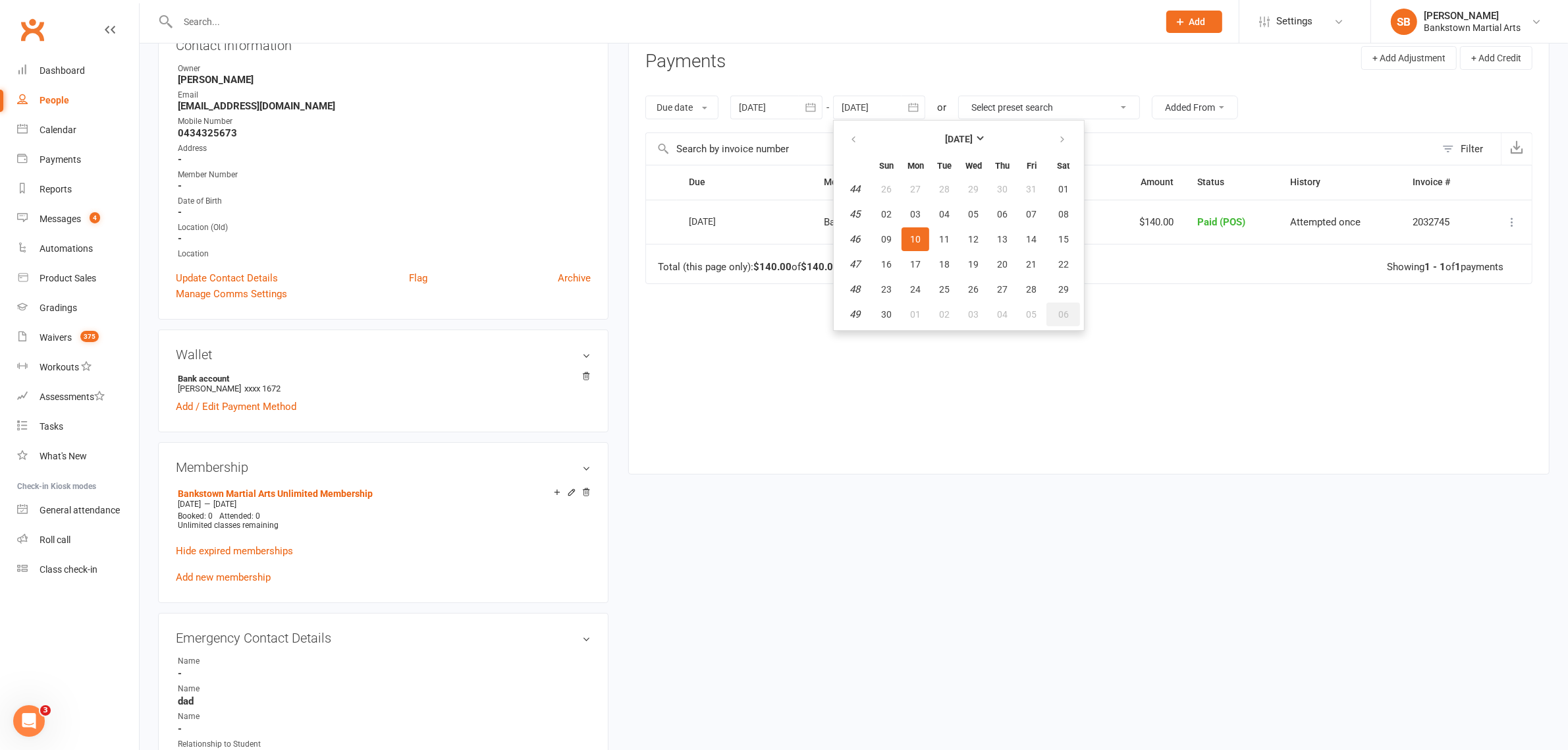
click at [1074, 322] on button "06" at bounding box center [1063, 314] width 34 height 24
type input "[DATE]"
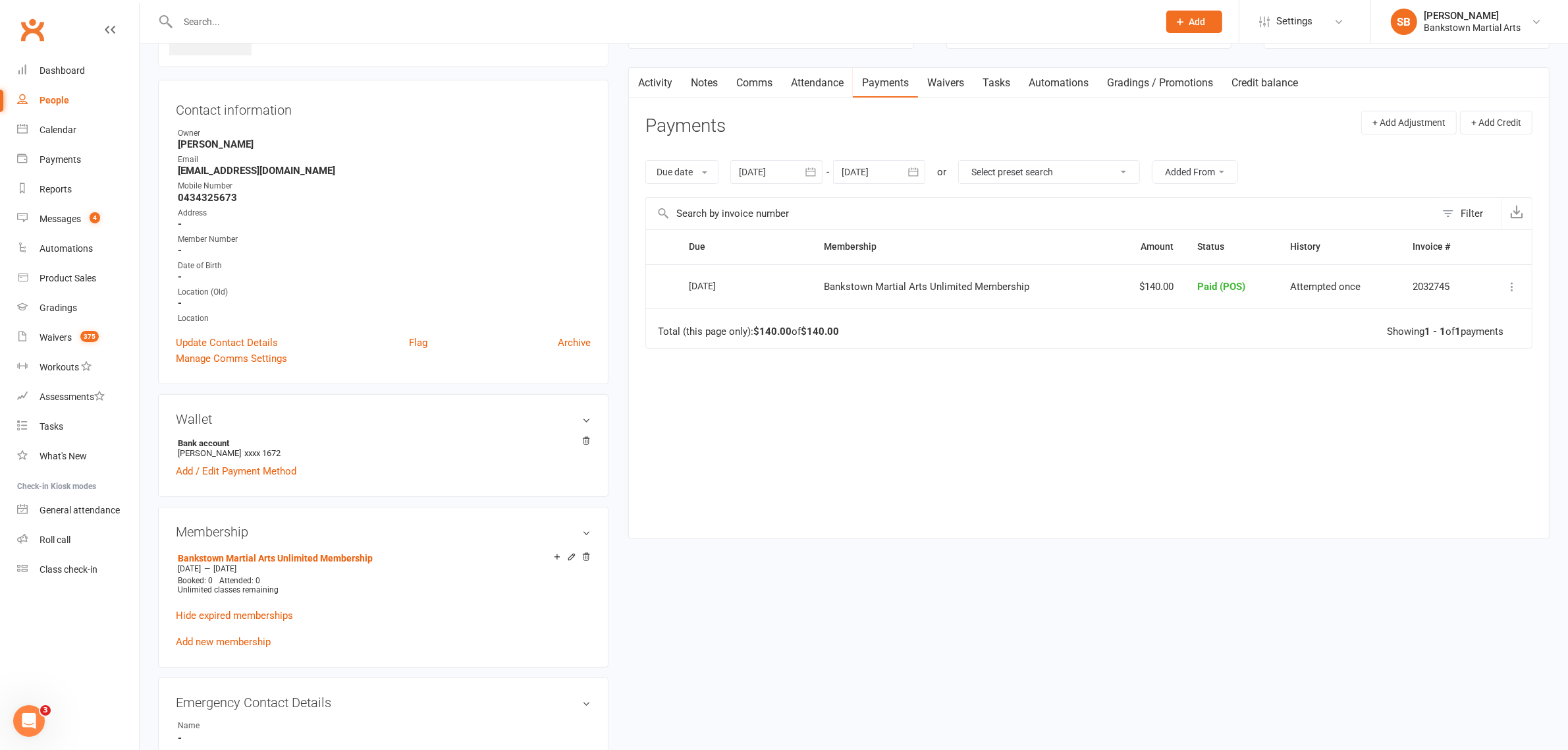
scroll to position [0, 0]
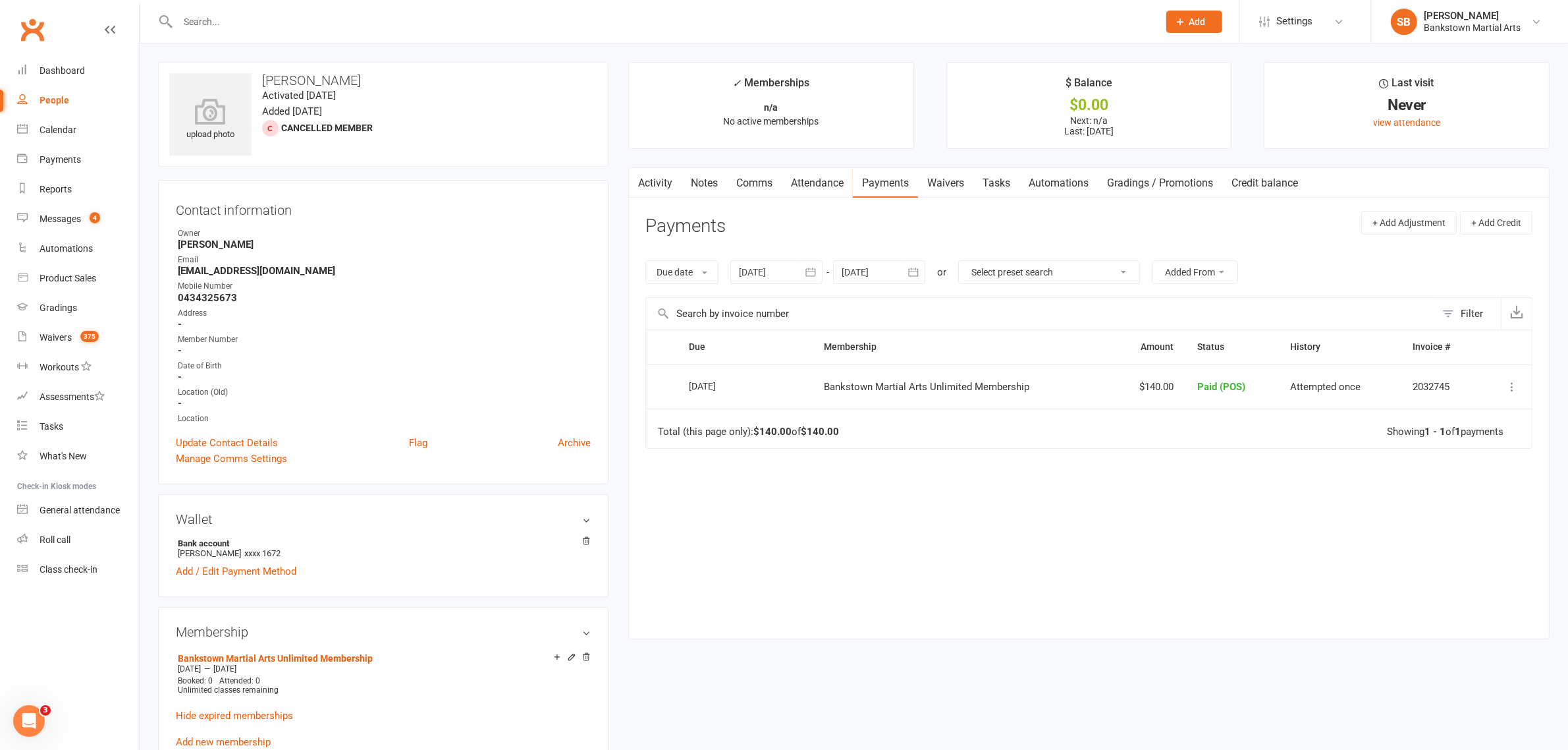
click at [232, 742] on link "Add new membership" at bounding box center [223, 742] width 95 height 12
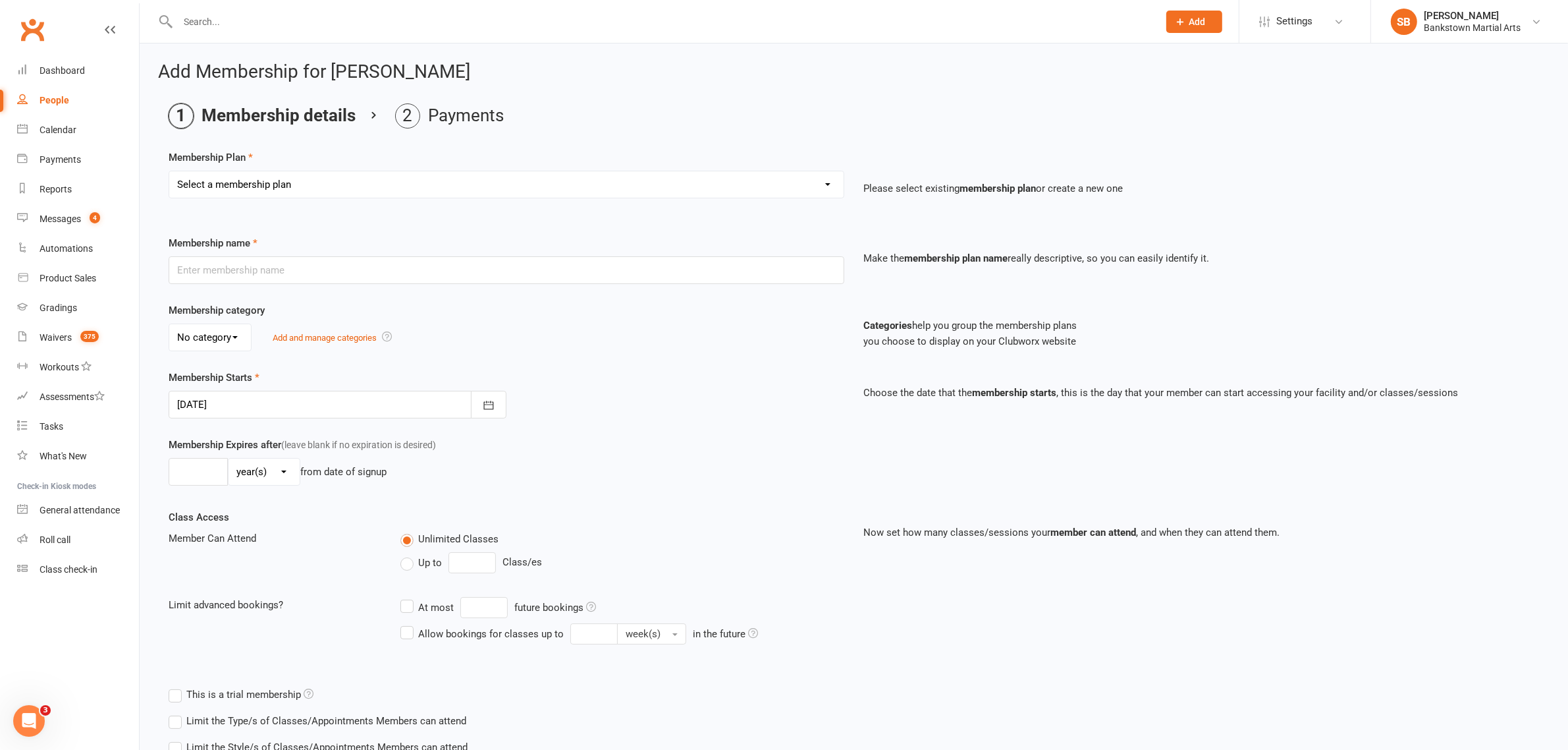
click at [304, 185] on select "Select a membership plan Create new Membership Plan Adult- Unlimited Brazilian …" at bounding box center [506, 184] width 674 height 26
select select "10"
click at [169, 172] on select "Select a membership plan Create new Membership Plan Adult- Unlimited Brazilian …" at bounding box center [506, 184] width 674 height 26
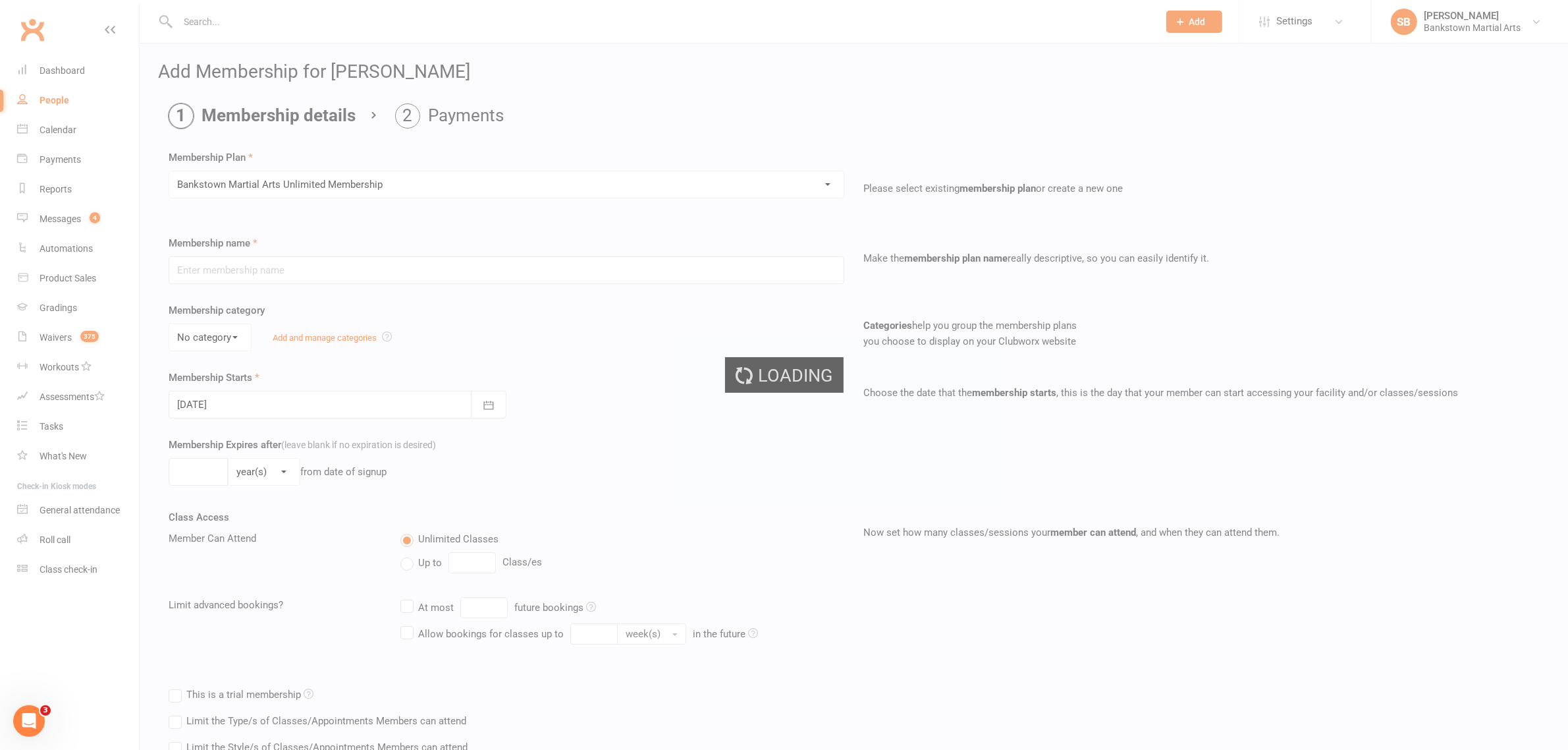
type input "Bankstown Martial Arts Unlimited Membership"
select select "0"
type input "0"
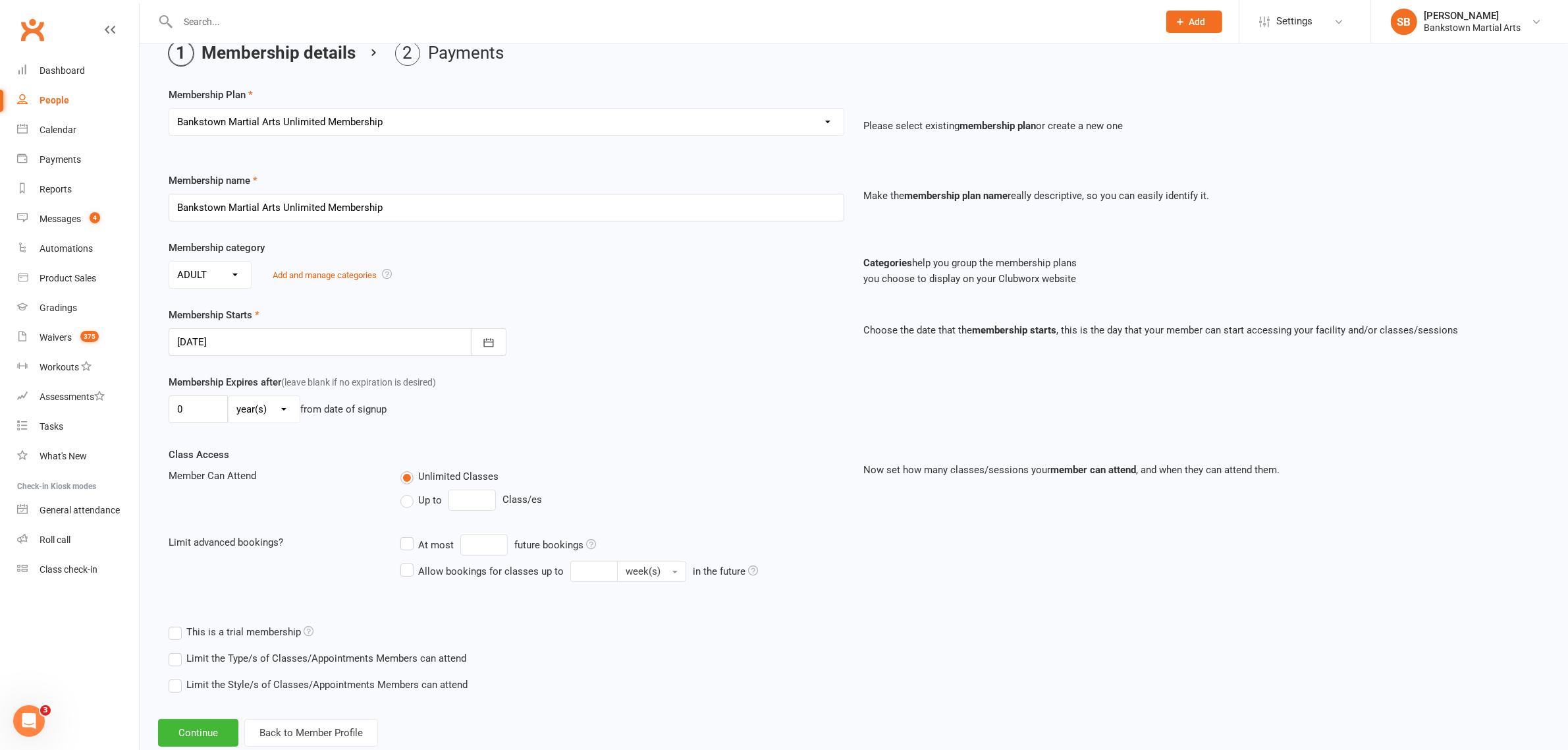
scroll to position [98, 0]
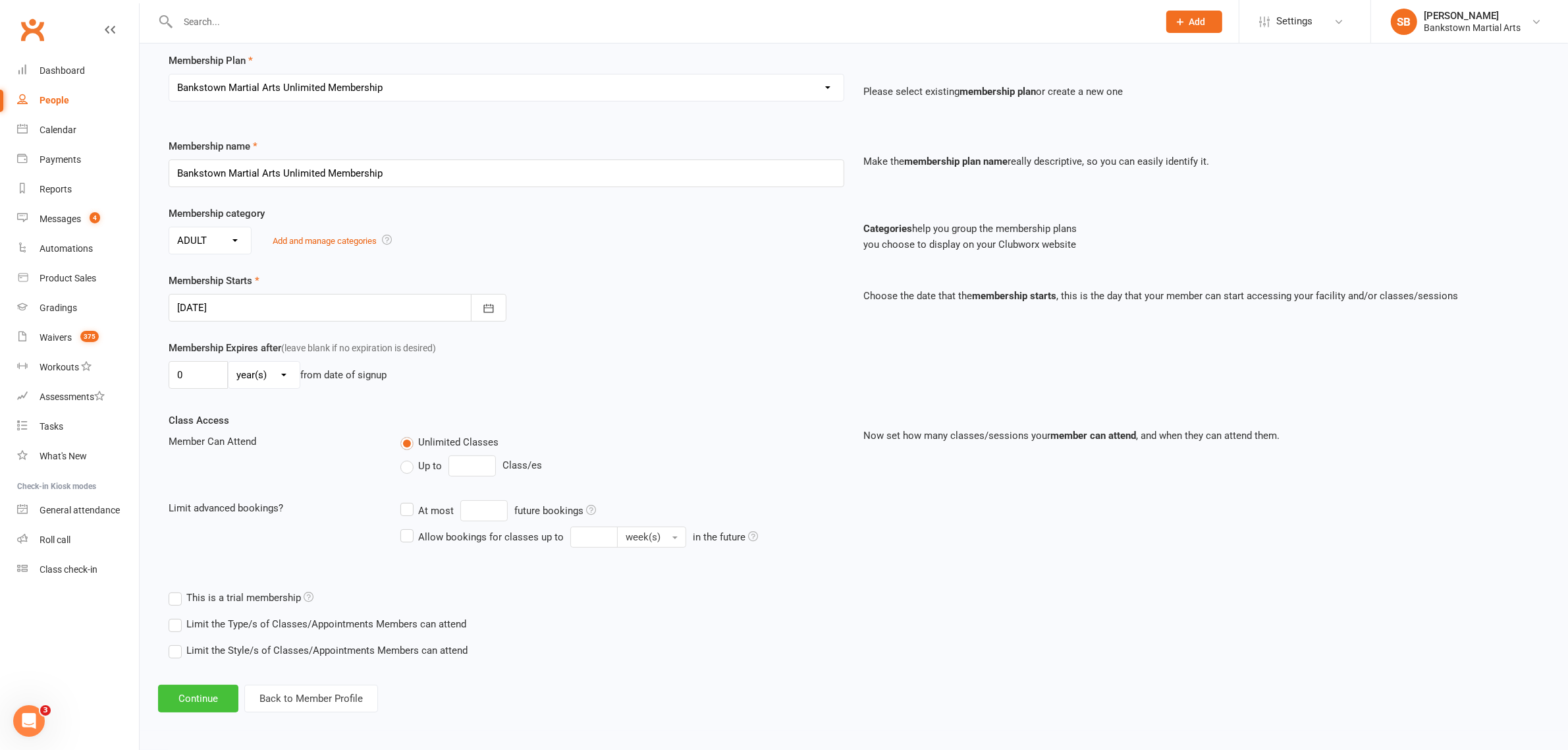
drag, startPoint x: 216, startPoint y: 689, endPoint x: 224, endPoint y: 685, distance: 8.9
click at [215, 689] on button "Continue" at bounding box center [198, 698] width 80 height 28
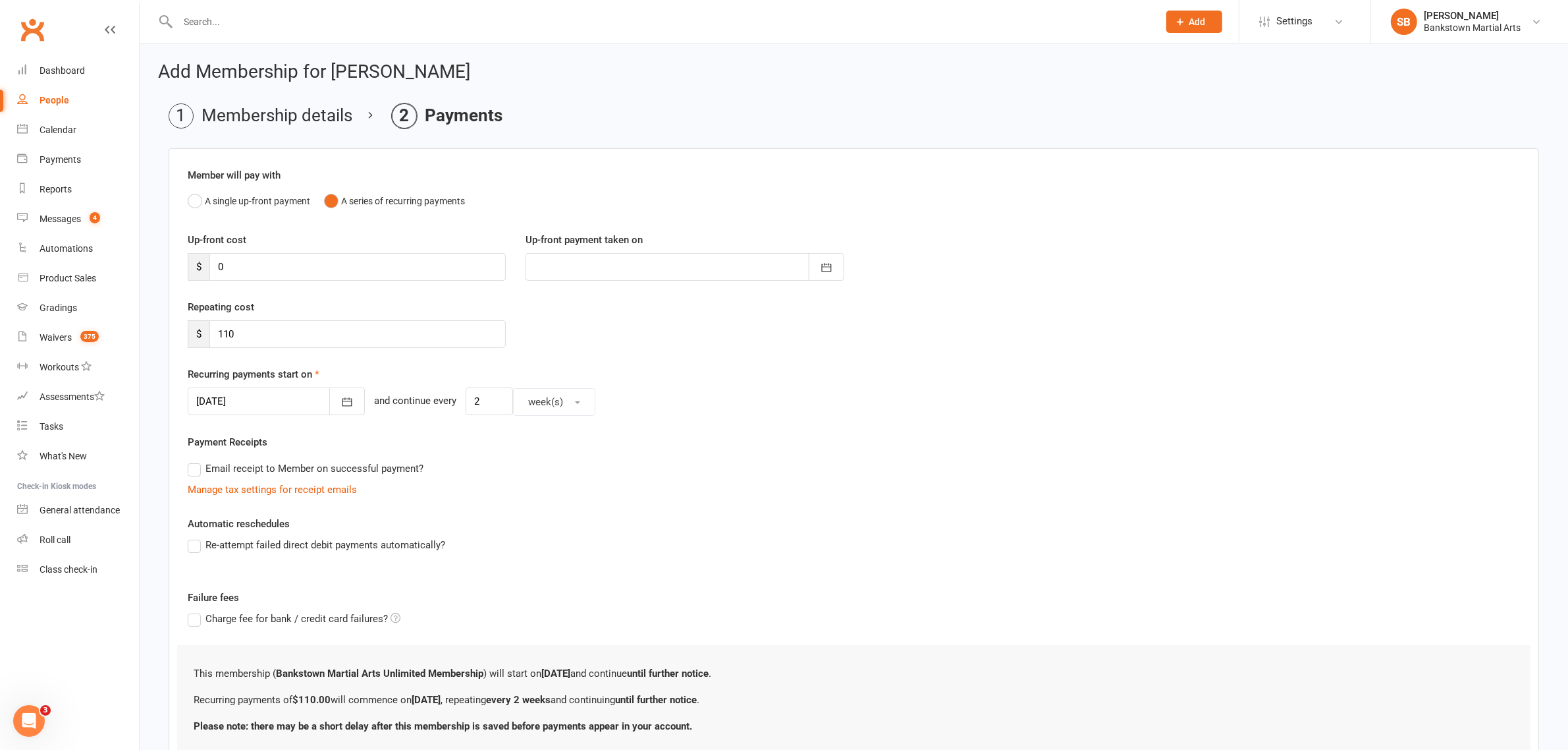
click at [235, 399] on div at bounding box center [276, 401] width 177 height 28
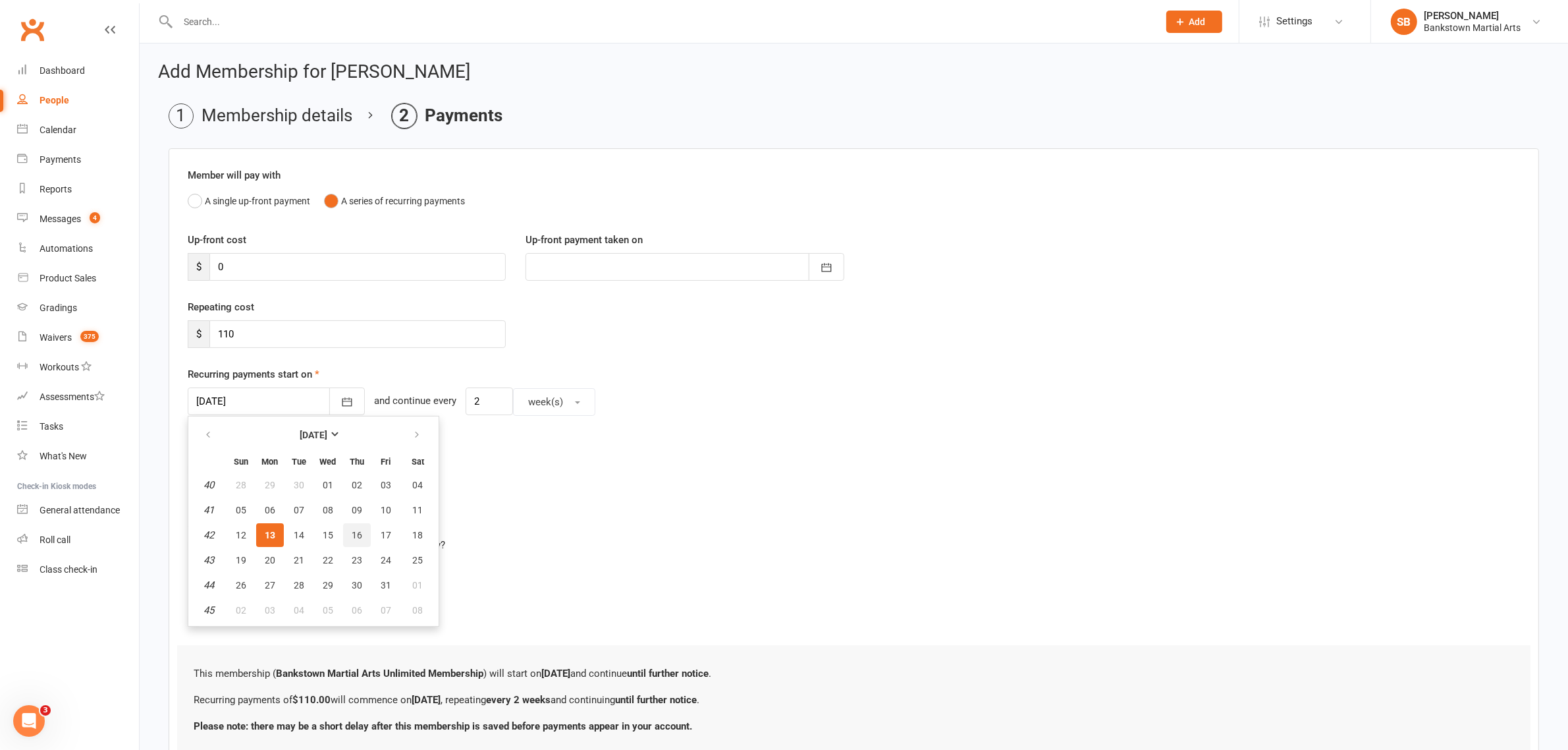
click at [352, 535] on span "16" at bounding box center [357, 535] width 11 height 11
type input "[DATE]"
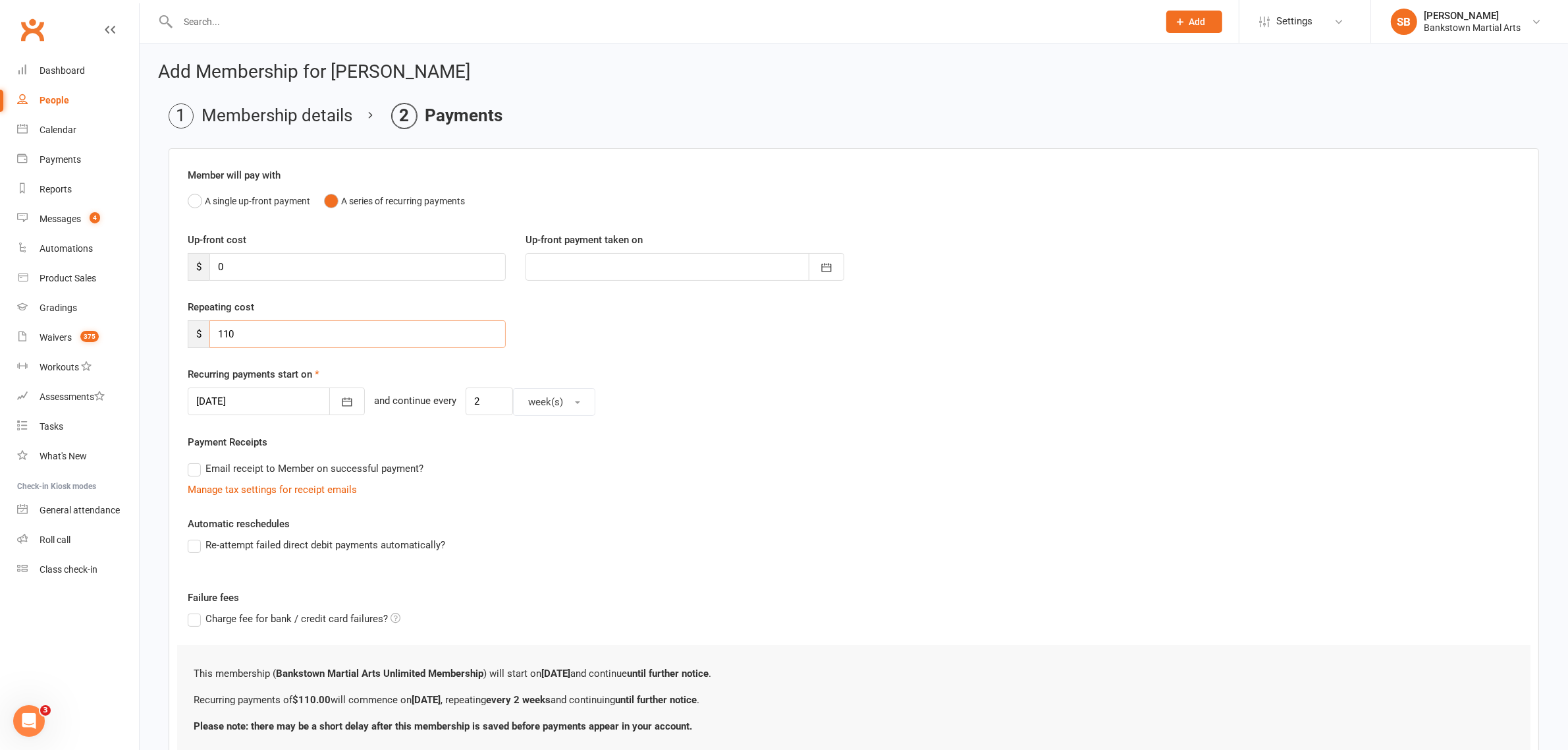
drag, startPoint x: 239, startPoint y: 332, endPoint x: 208, endPoint y: 328, distance: 31.3
click at [208, 328] on div "$ 110" at bounding box center [347, 333] width 318 height 28
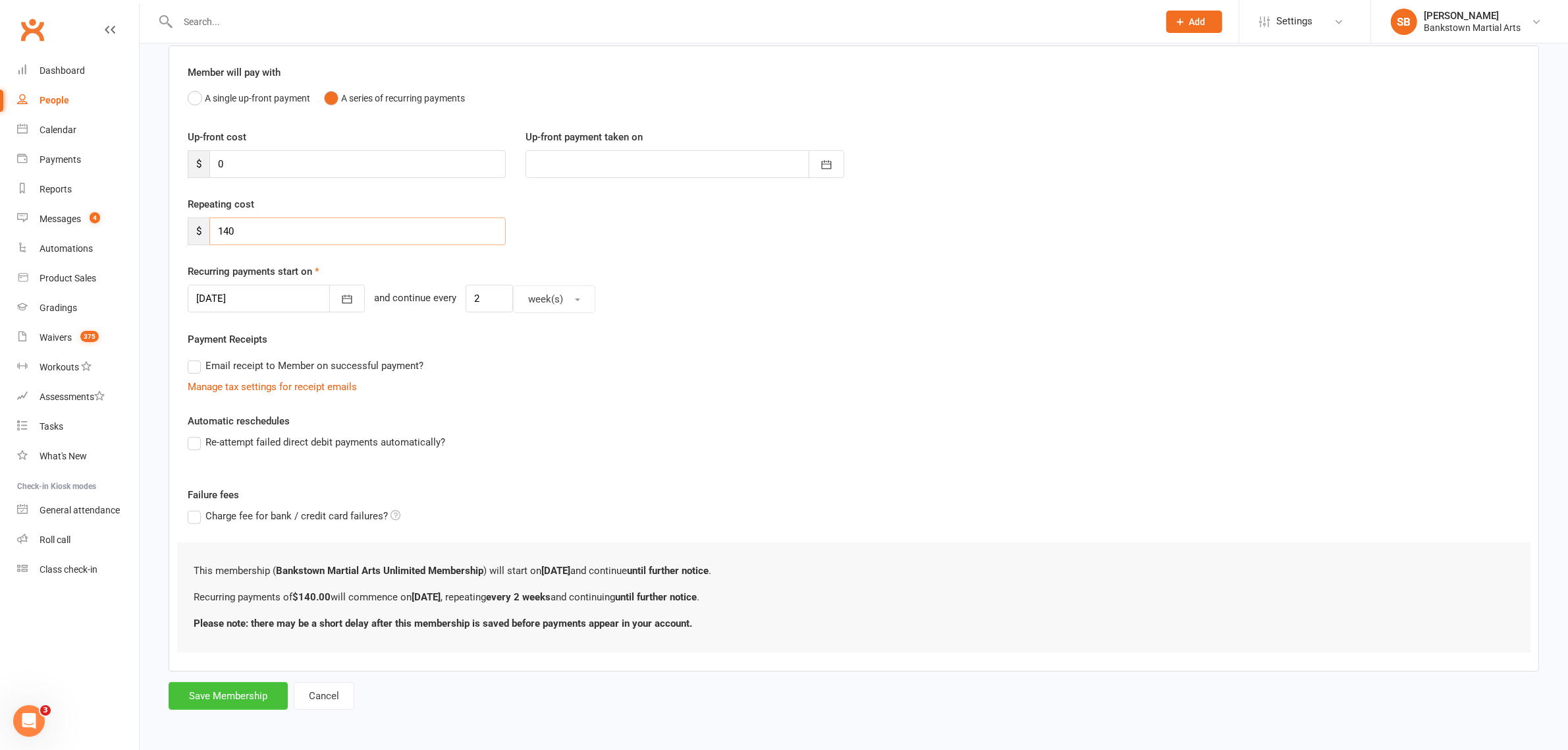
type input "140"
drag, startPoint x: 229, startPoint y: 693, endPoint x: 416, endPoint y: 570, distance: 223.8
click at [228, 693] on button "Save Membership" at bounding box center [228, 695] width 119 height 28
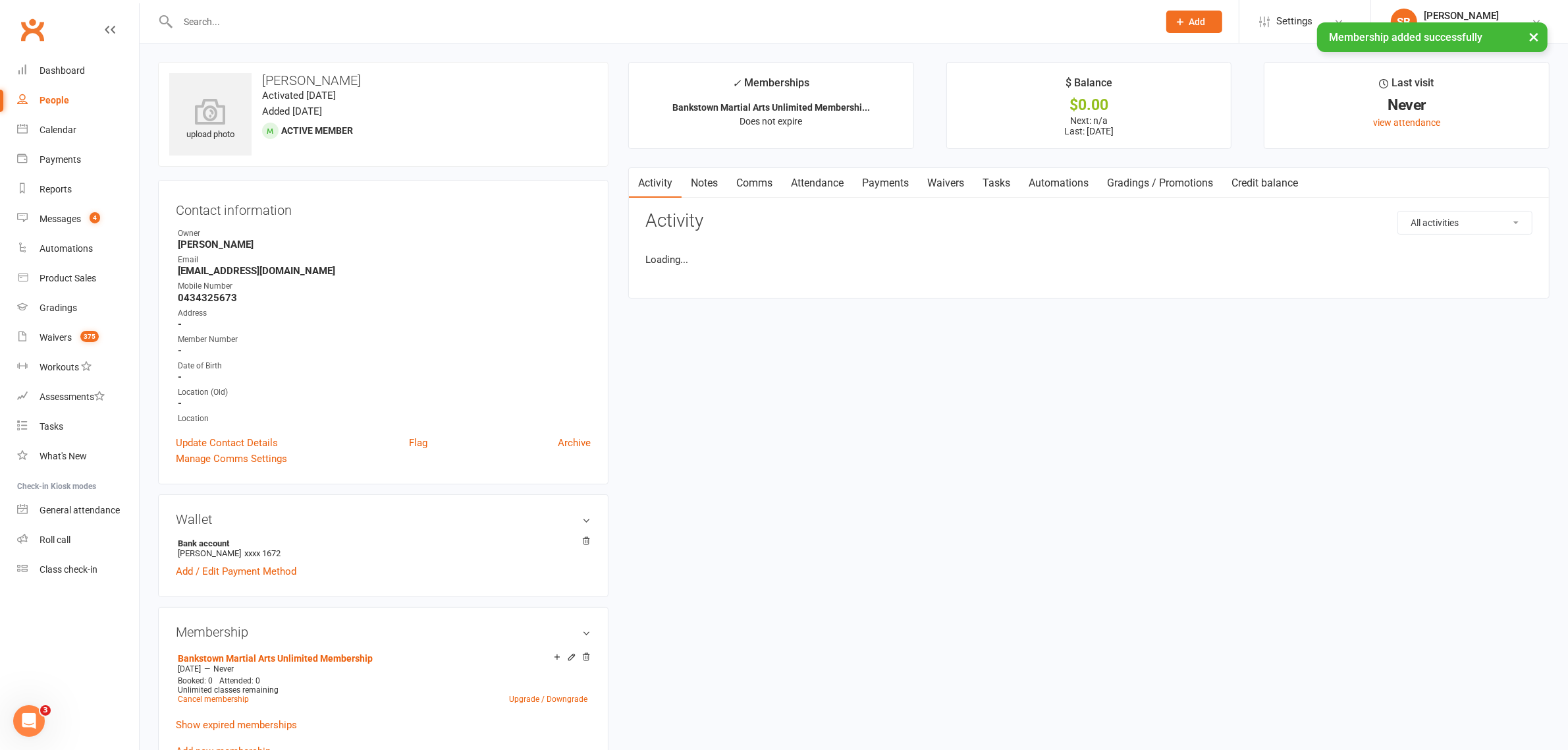
click at [893, 185] on link "Payments" at bounding box center [885, 184] width 65 height 30
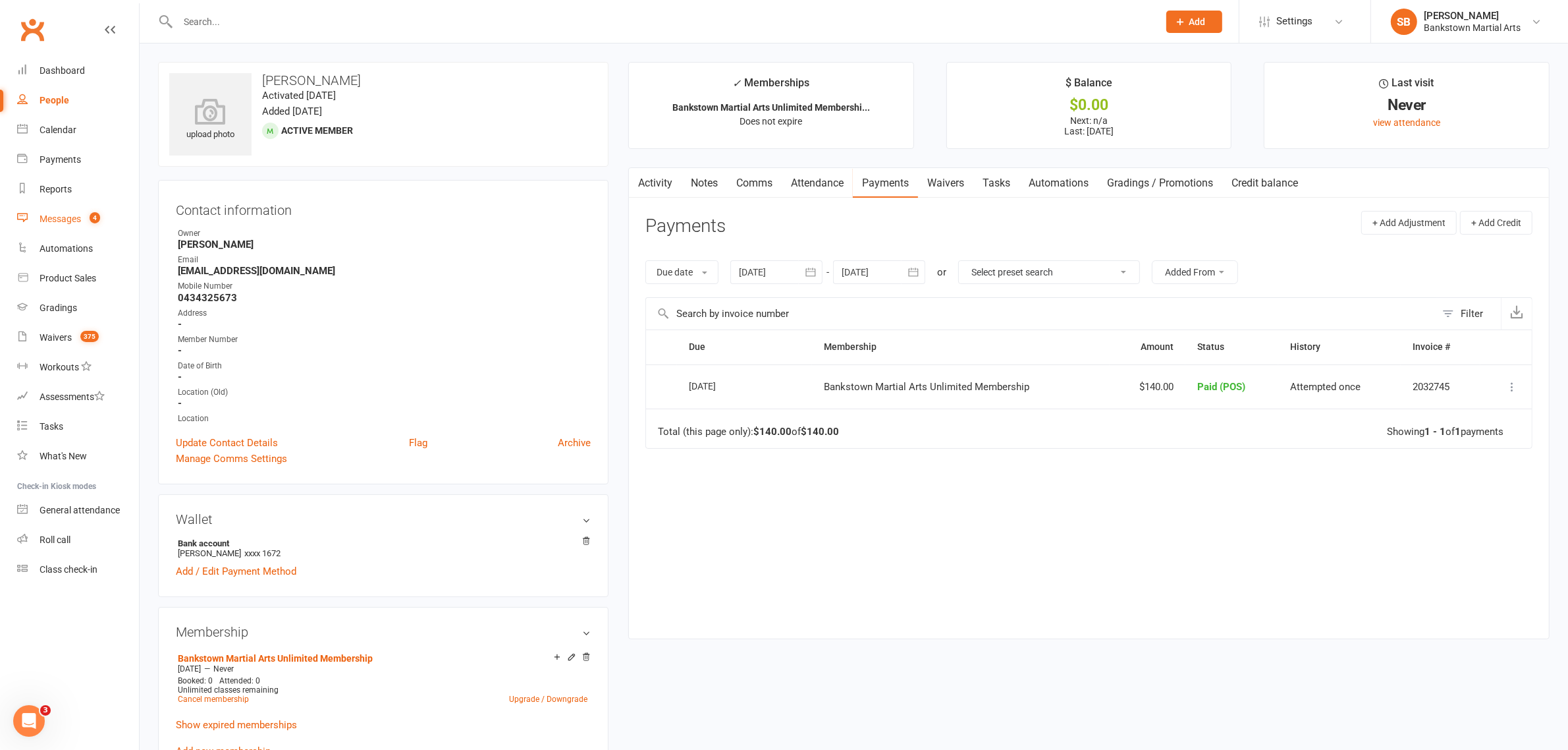
click at [87, 219] on count-badge "4" at bounding box center [92, 219] width 17 height 11
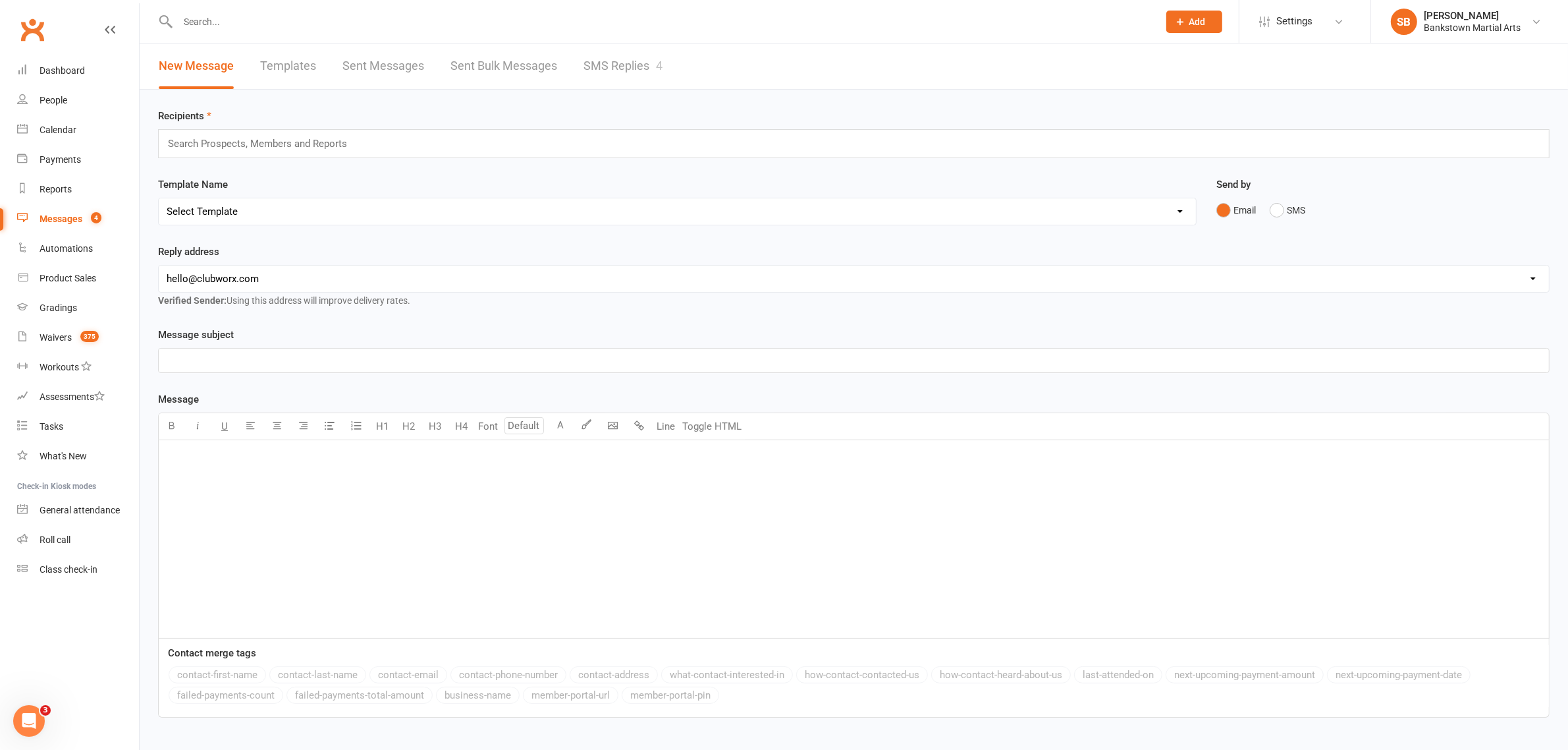
drag, startPoint x: 607, startPoint y: 95, endPoint x: 613, endPoint y: 77, distance: 19.0
click at [611, 89] on div "Recipients Search Prospects, Members and Reports Template Name Select Template …" at bounding box center [854, 452] width 1428 height 726
click at [614, 77] on link "SMS Replies 4" at bounding box center [622, 66] width 79 height 45
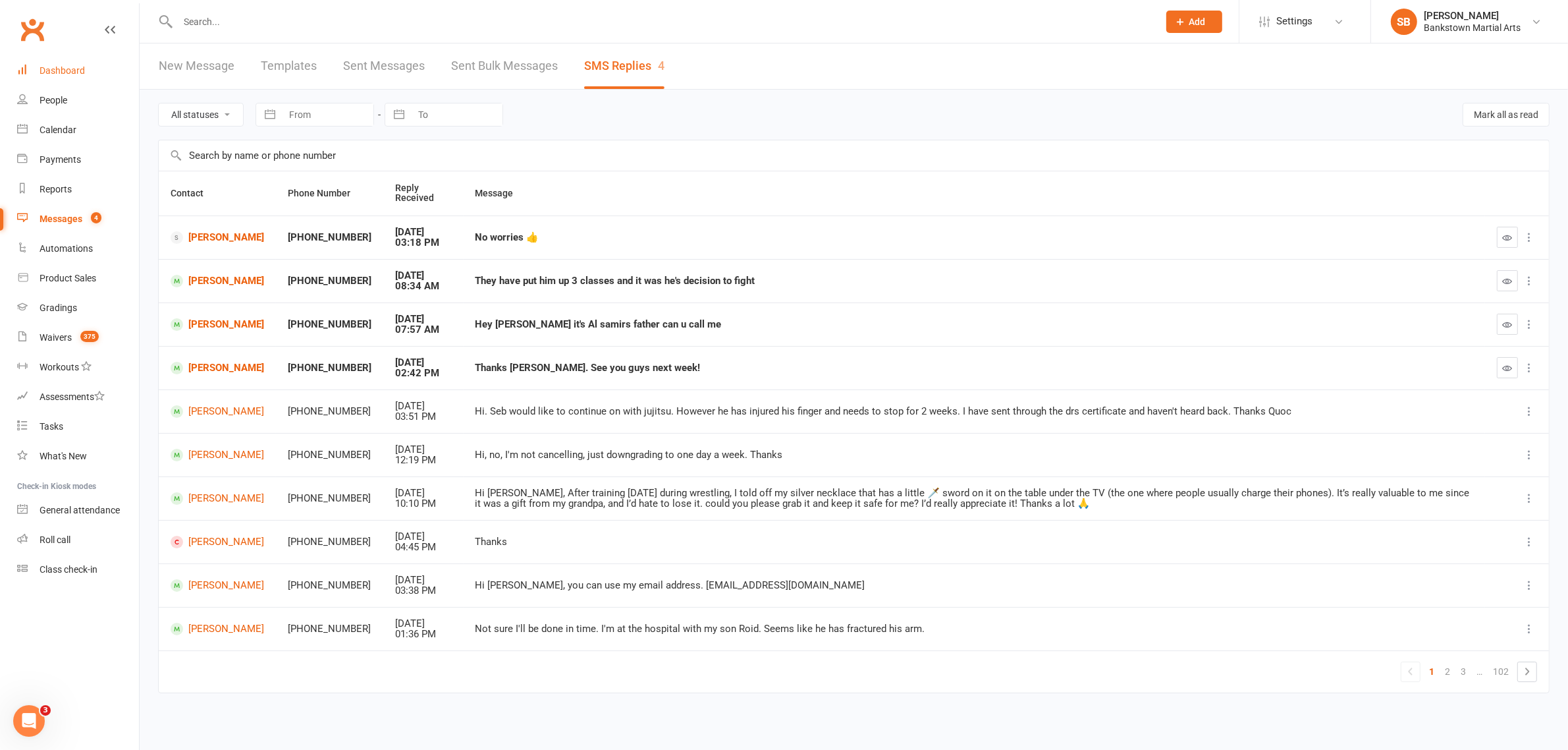
click at [38, 71] on link "Dashboard" at bounding box center [77, 71] width 122 height 29
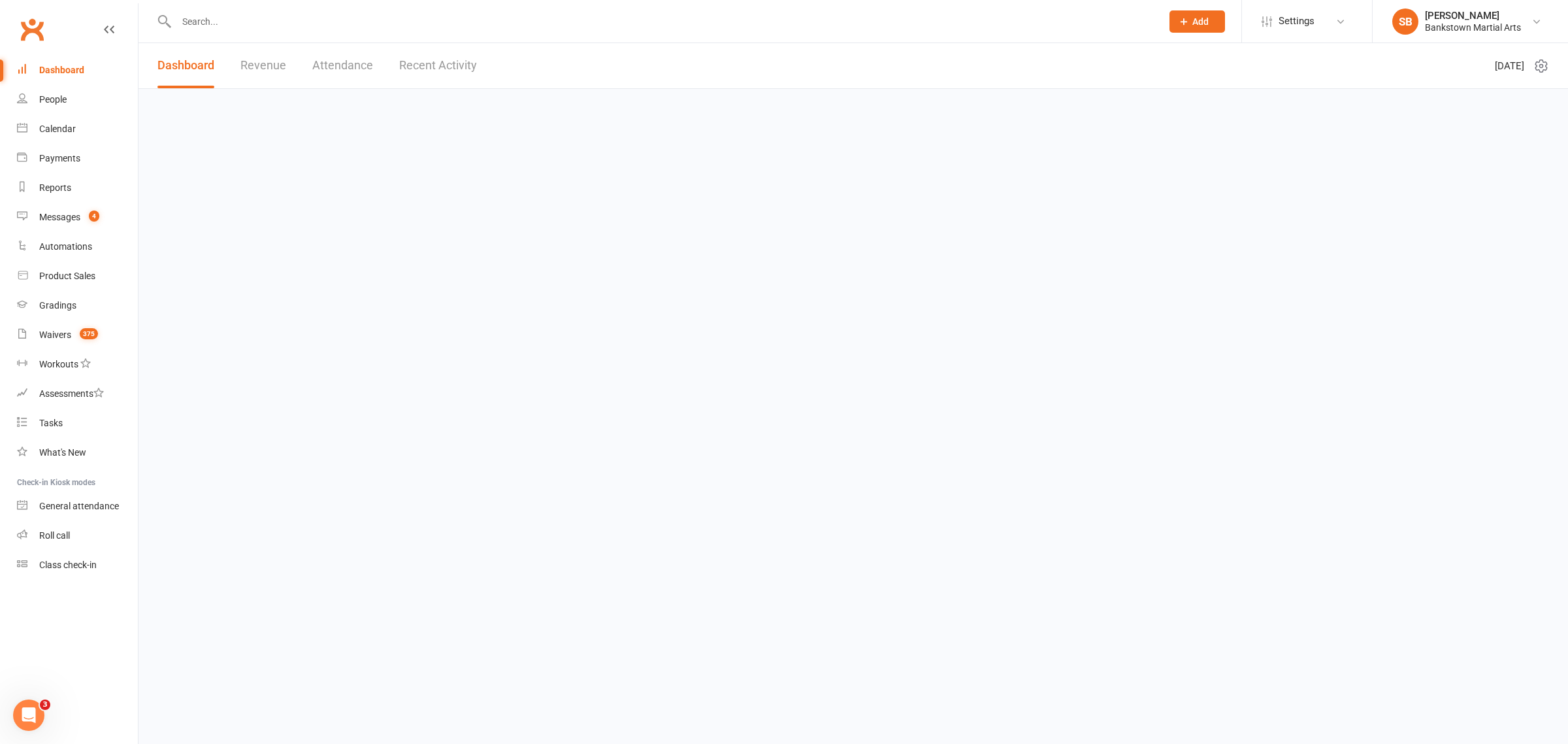
click at [373, 23] on input "text" at bounding box center [663, 22] width 980 height 18
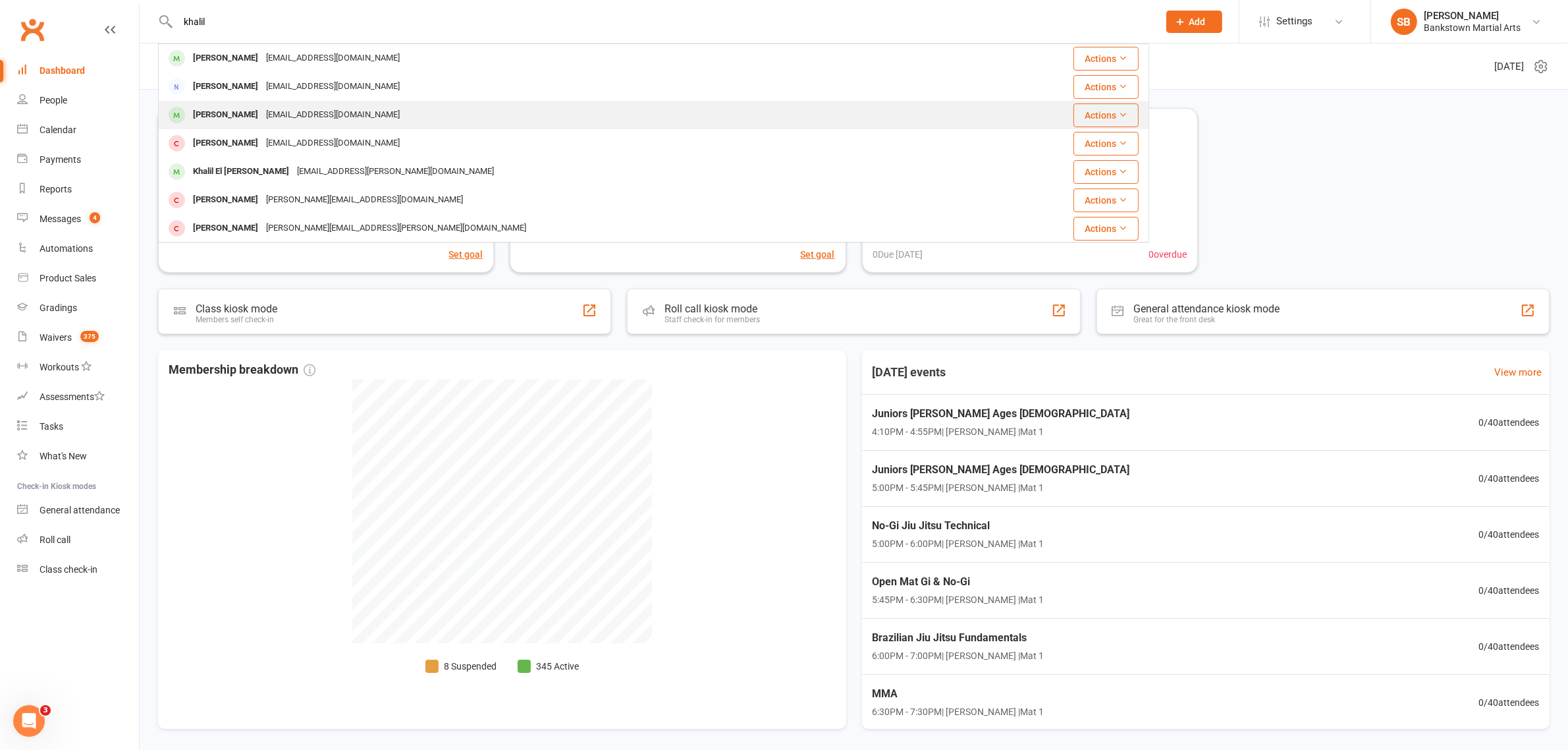
type input "khalil"
click at [331, 108] on div "[EMAIL_ADDRESS][DOMAIN_NAME]" at bounding box center [333, 114] width 141 height 19
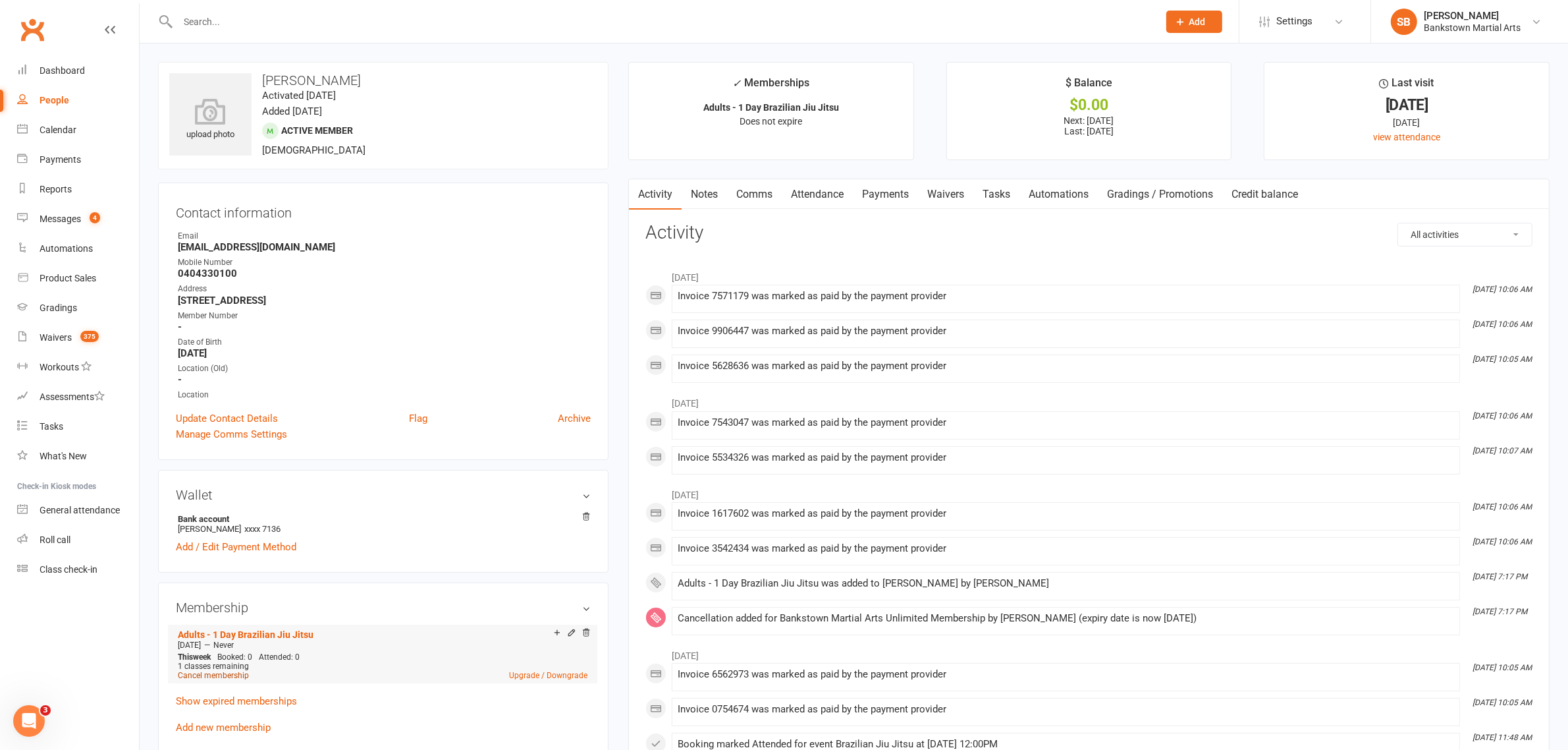
click at [211, 679] on link "Cancel membership" at bounding box center [213, 675] width 72 height 9
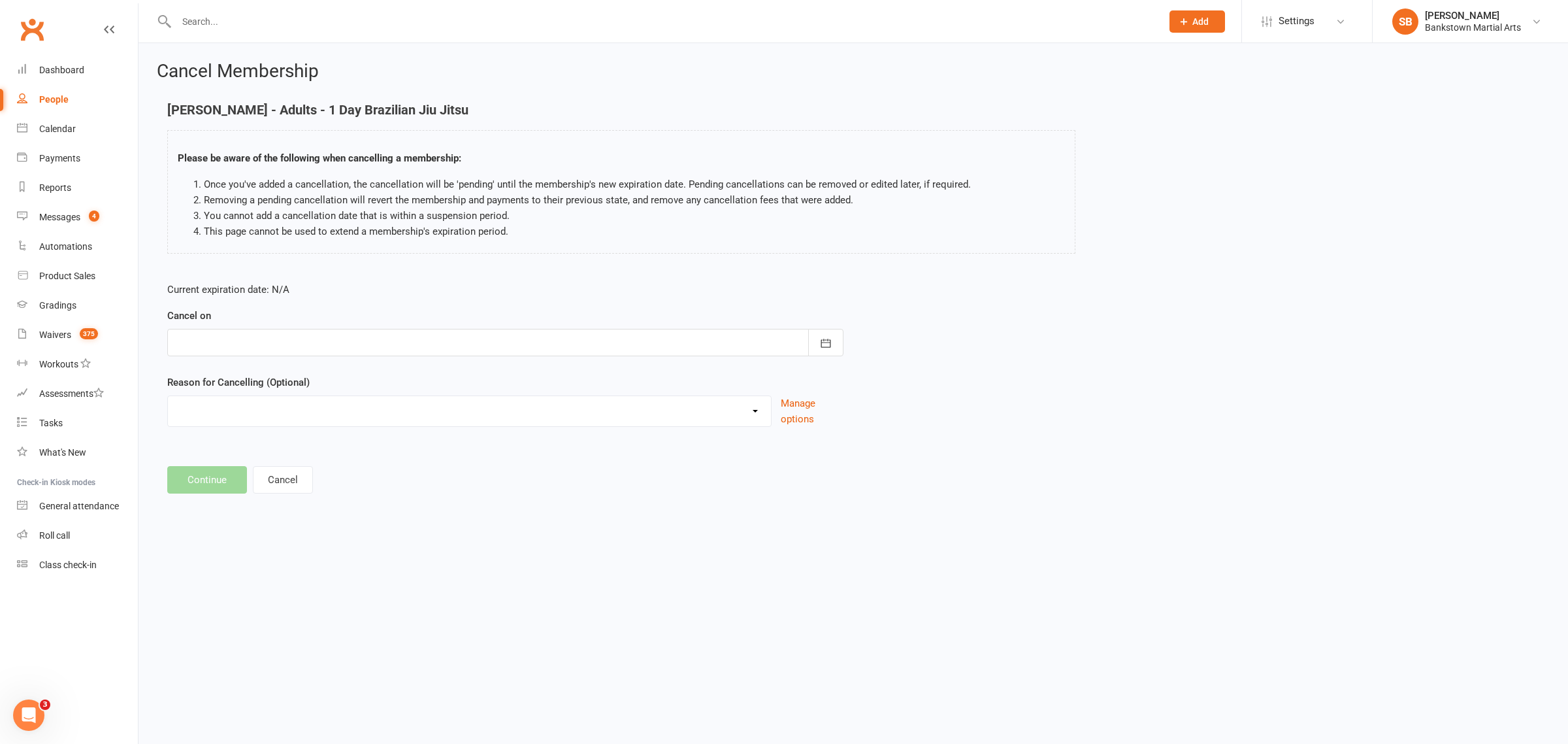
click at [282, 333] on div at bounding box center [505, 342] width 676 height 28
click at [412, 281] on p "Current expiration date: N/A" at bounding box center [505, 289] width 676 height 16
click at [282, 478] on button "Cancel" at bounding box center [283, 479] width 60 height 28
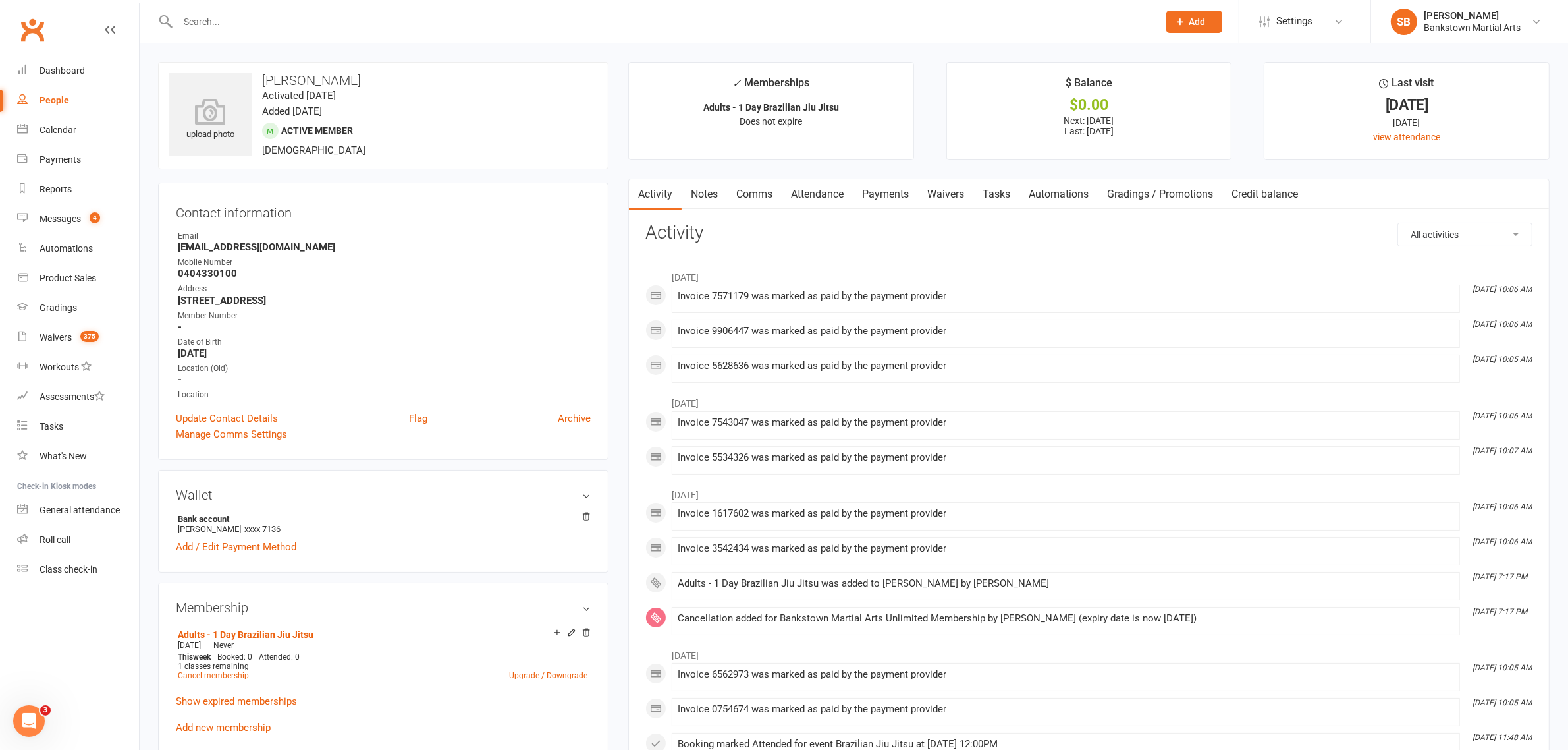
click at [929, 199] on link "Waivers" at bounding box center [946, 194] width 56 height 30
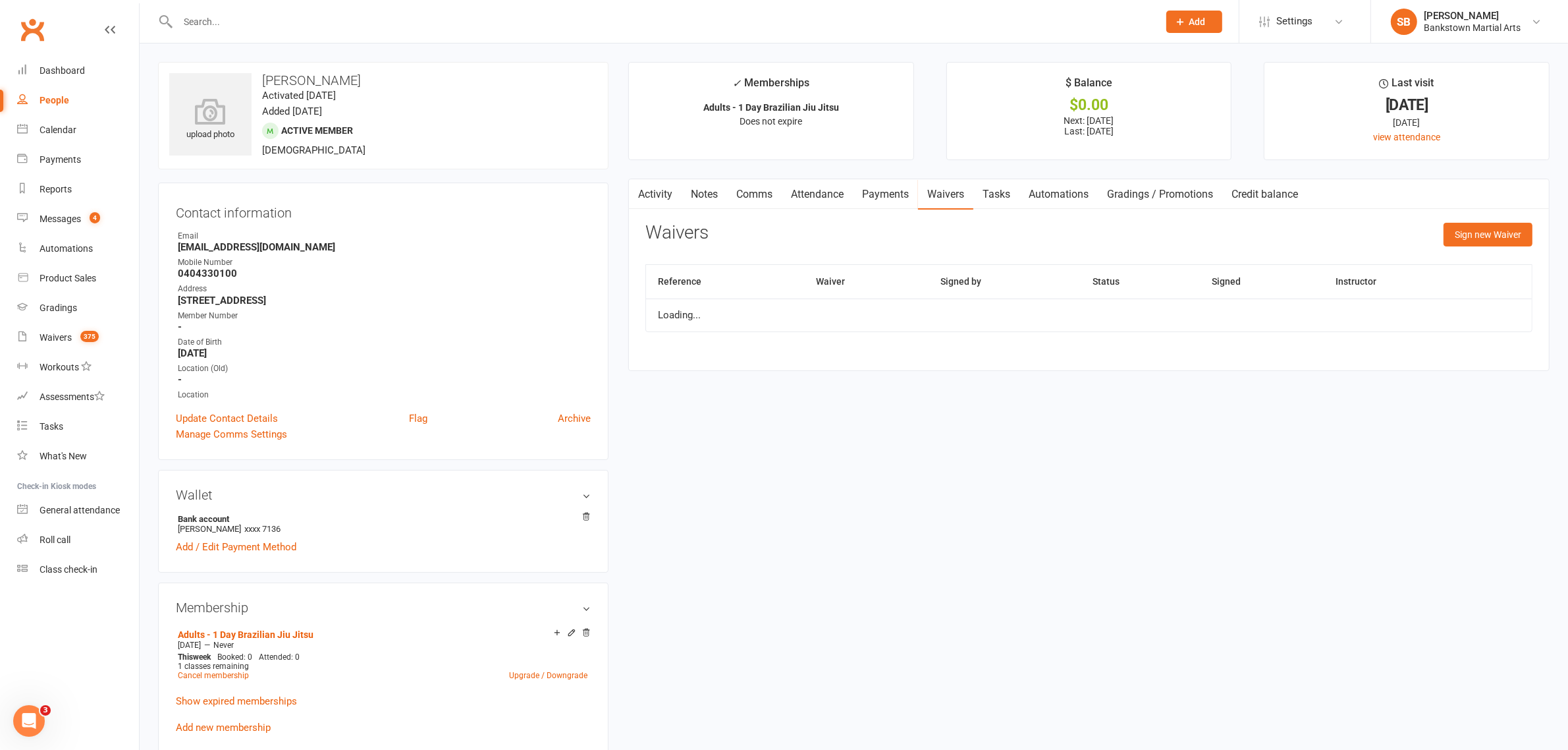
click at [871, 196] on link "Payments" at bounding box center [885, 194] width 65 height 30
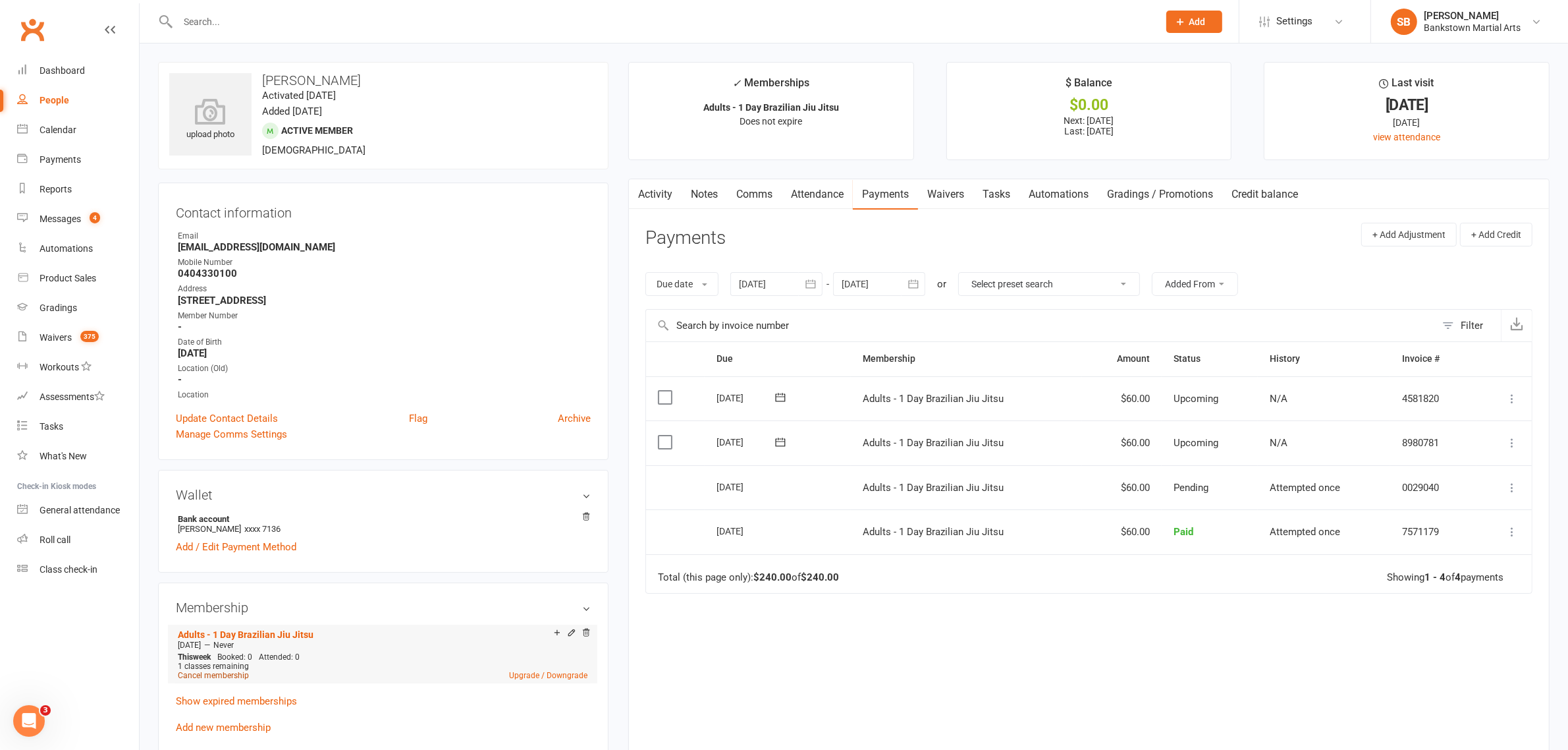
click at [220, 675] on link "Cancel membership" at bounding box center [213, 675] width 72 height 9
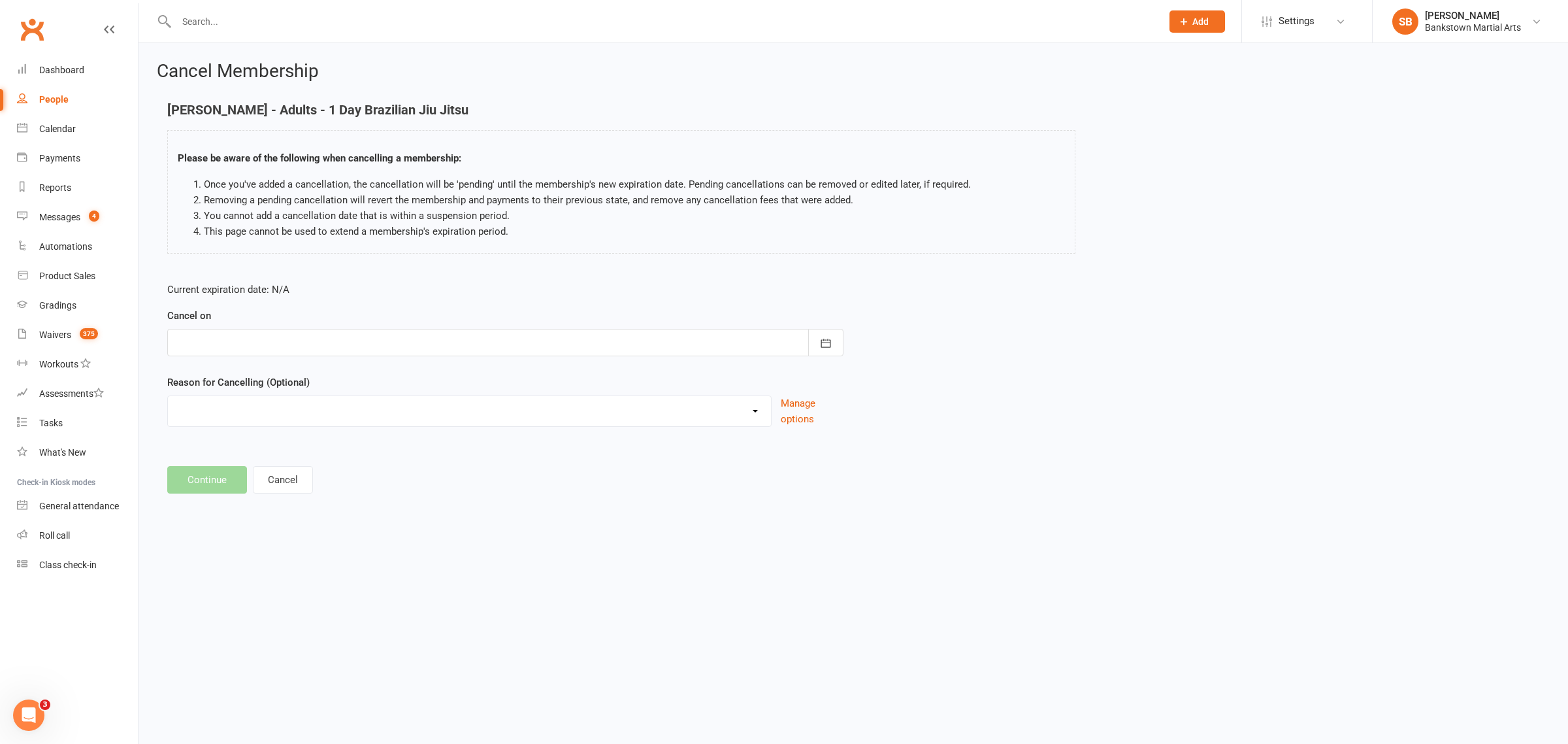
click at [252, 326] on div "Cancel on [DATE] Sun Mon Tue Wed Thu Fri Sat 40 28 29 30 01 02 03 04 41 05 06 0…" at bounding box center [505, 332] width 676 height 48
click at [256, 331] on div at bounding box center [505, 342] width 676 height 28
click at [305, 549] on span "05" at bounding box center [306, 549] width 11 height 11
type input "05 Nov 2025"
click at [179, 478] on button "Continue" at bounding box center [206, 479] width 79 height 28
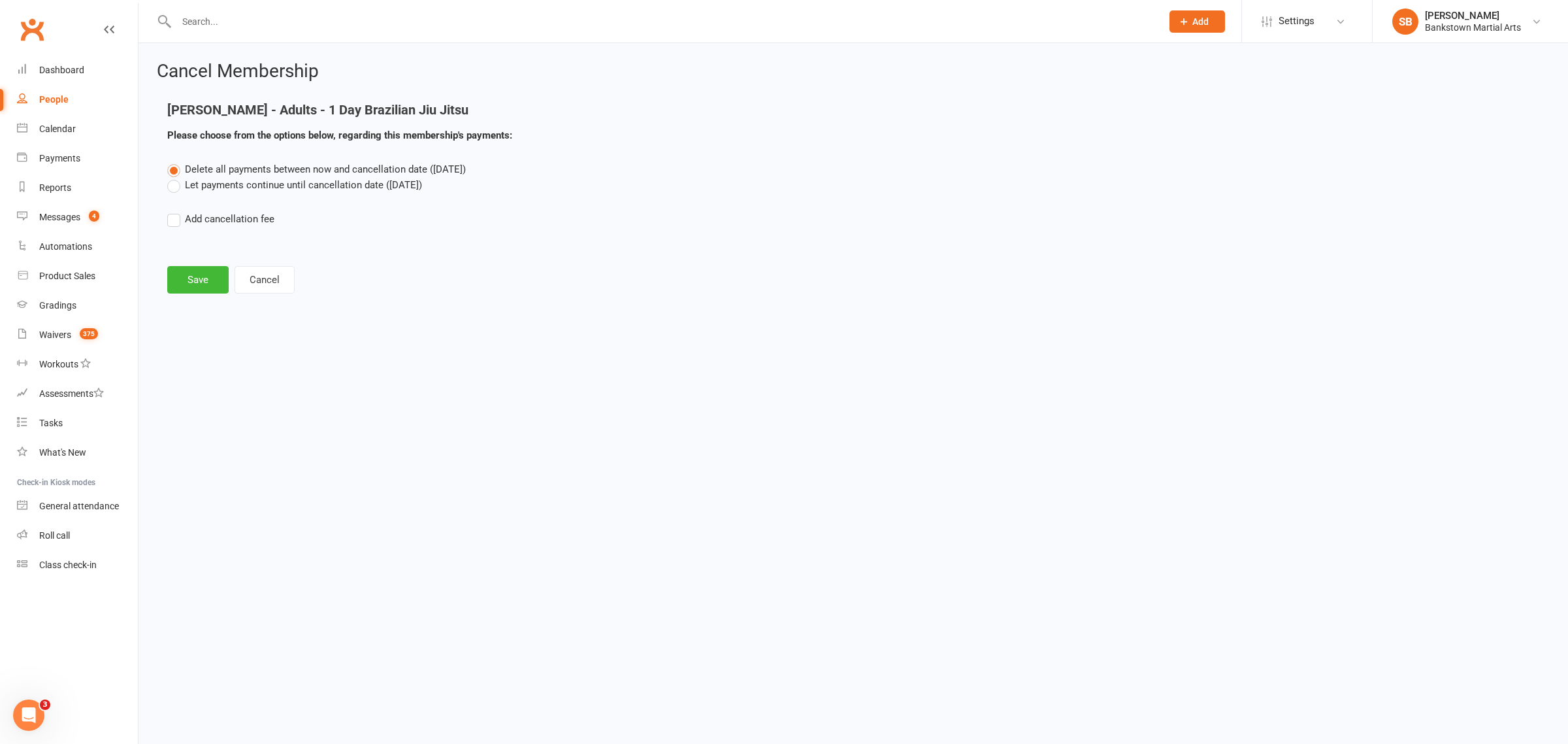
click at [234, 180] on label "Let payments continue until cancellation date (Nov 5, 2025)" at bounding box center [294, 185] width 255 height 16
click at [176, 177] on input "Let payments continue until cancellation date (Nov 5, 2025)" at bounding box center [171, 177] width 8 height 0
click at [195, 263] on main "Khalil Jeitani - Adults - 1 Day Brazilian Jiu Jitsu Please choose from the opti…" at bounding box center [853, 198] width 1393 height 191
click at [194, 270] on button "Save" at bounding box center [198, 280] width 62 height 28
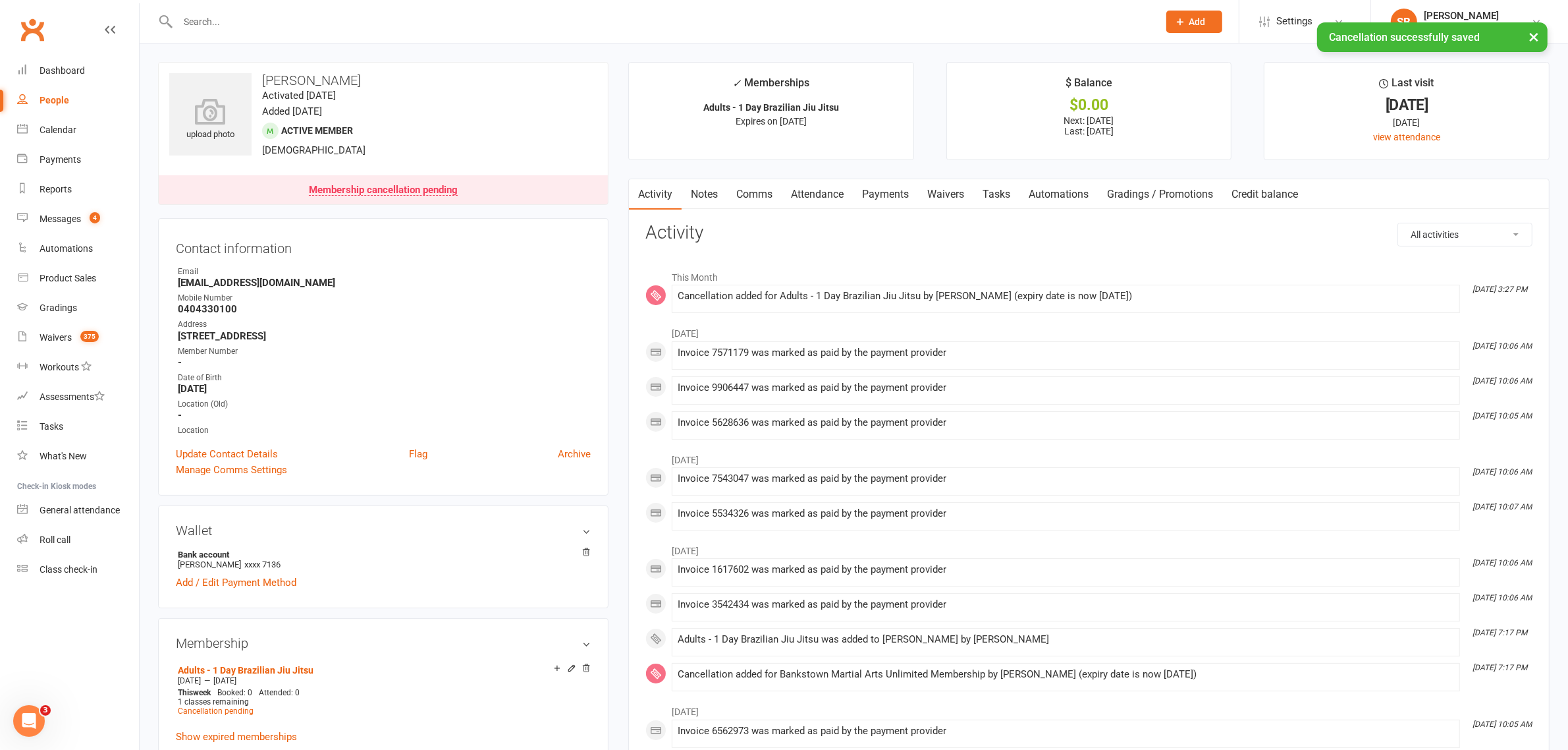
click at [913, 189] on link "Payments" at bounding box center [885, 194] width 65 height 30
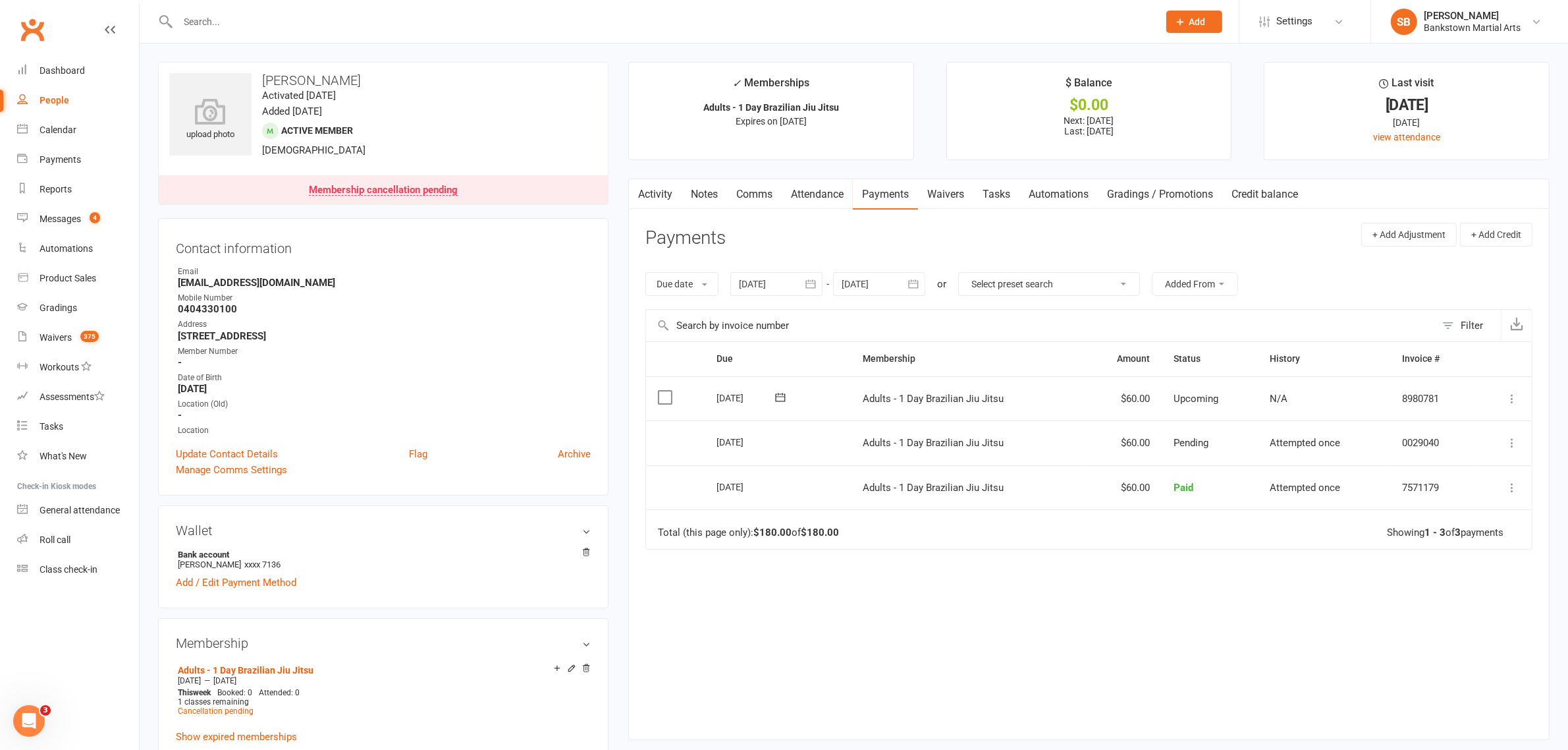
click at [702, 195] on link "Notes" at bounding box center [704, 194] width 45 height 30
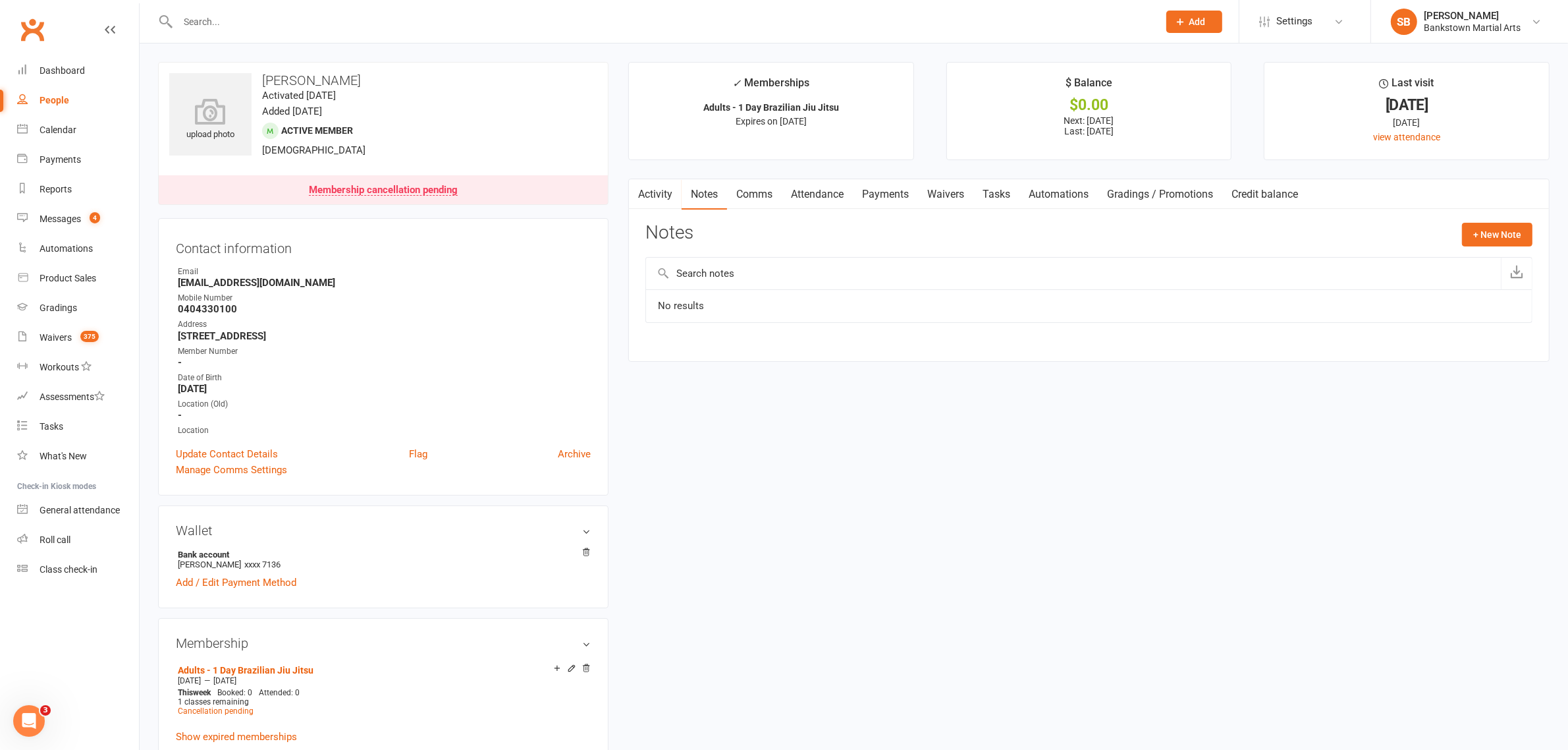
click at [657, 199] on link "Activity" at bounding box center [654, 194] width 53 height 30
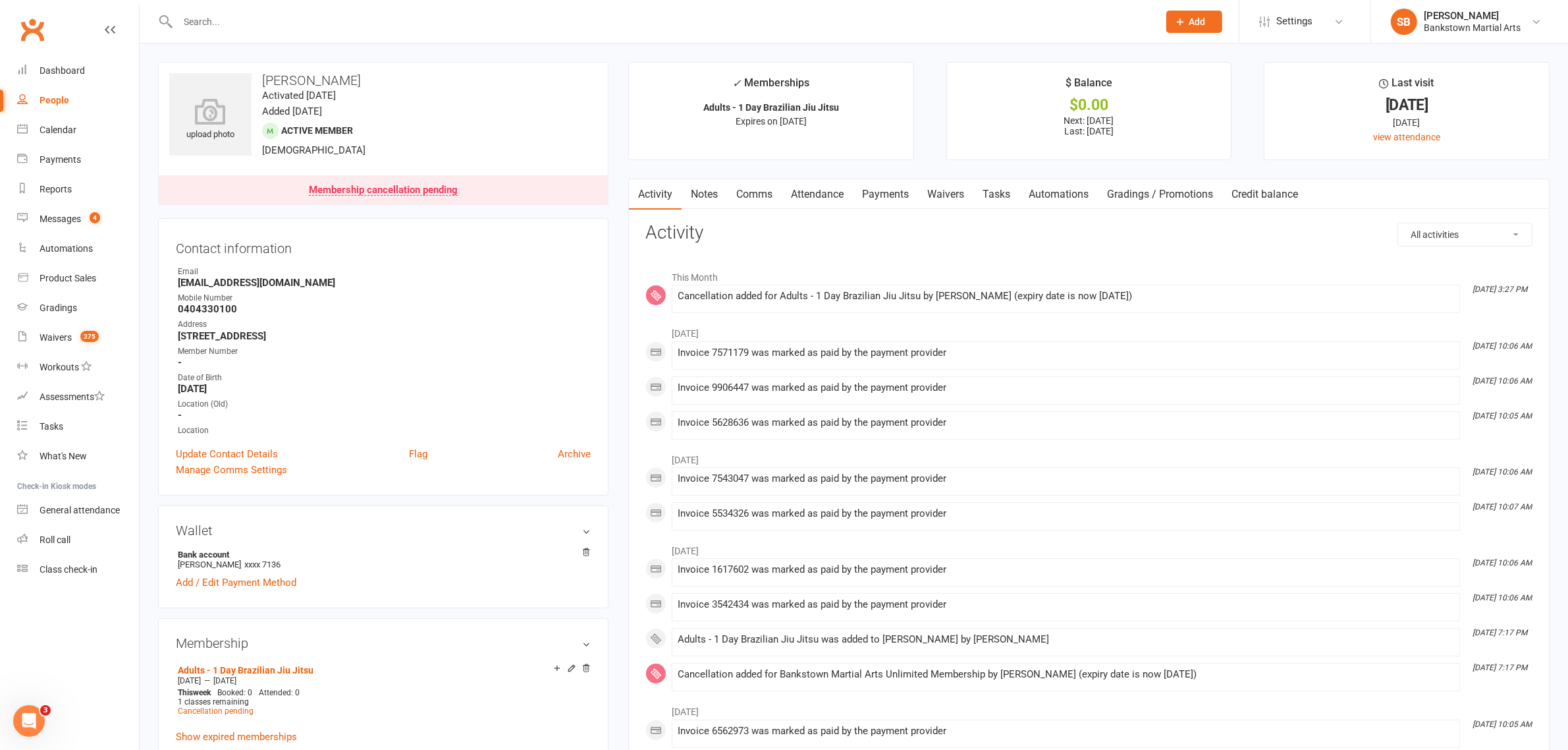
drag, startPoint x: 702, startPoint y: 194, endPoint x: 711, endPoint y: 199, distance: 10.3
click at [702, 195] on link "Notes" at bounding box center [704, 194] width 45 height 30
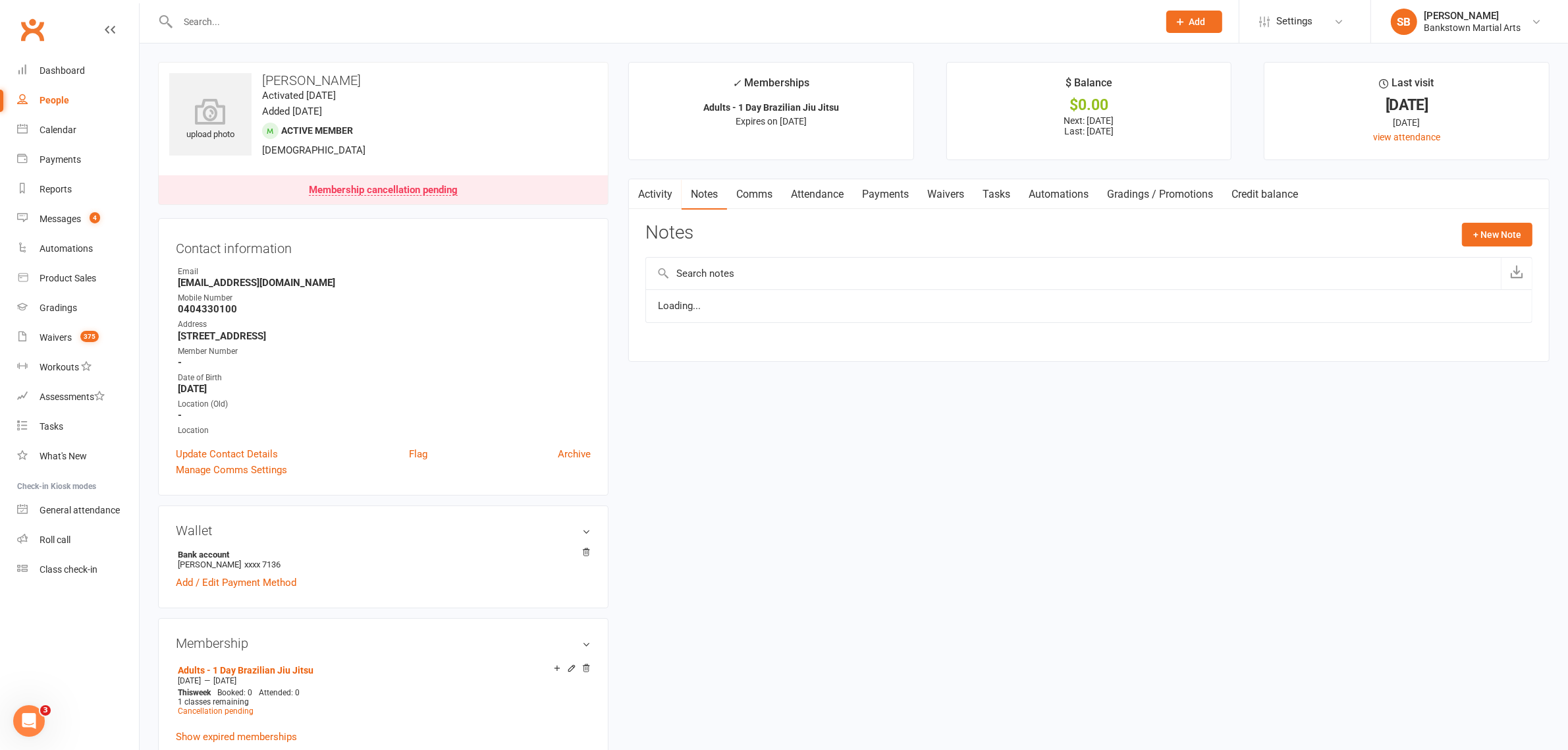
click at [733, 199] on link "Comms" at bounding box center [754, 194] width 55 height 30
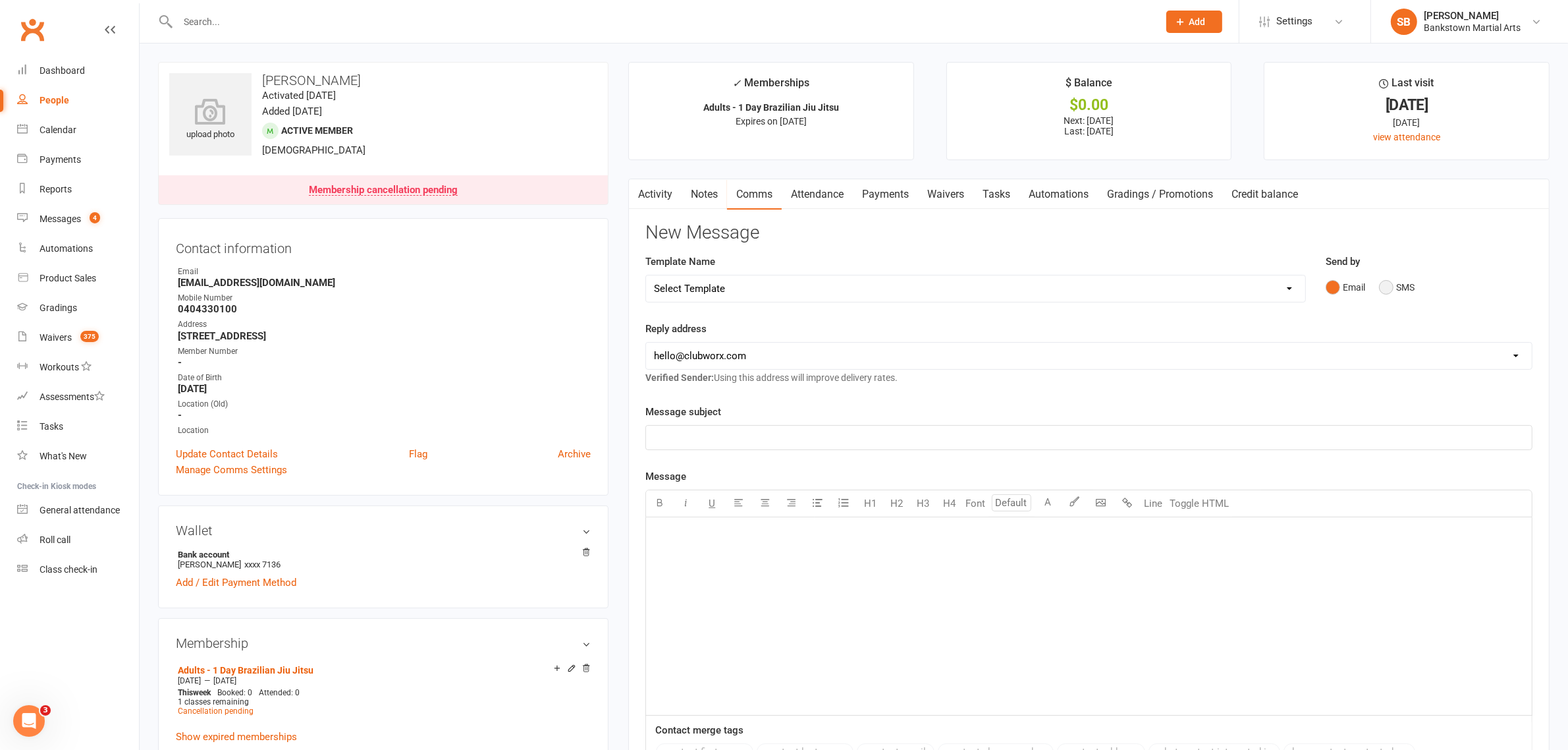
click at [1400, 291] on button "SMS" at bounding box center [1396, 287] width 35 height 25
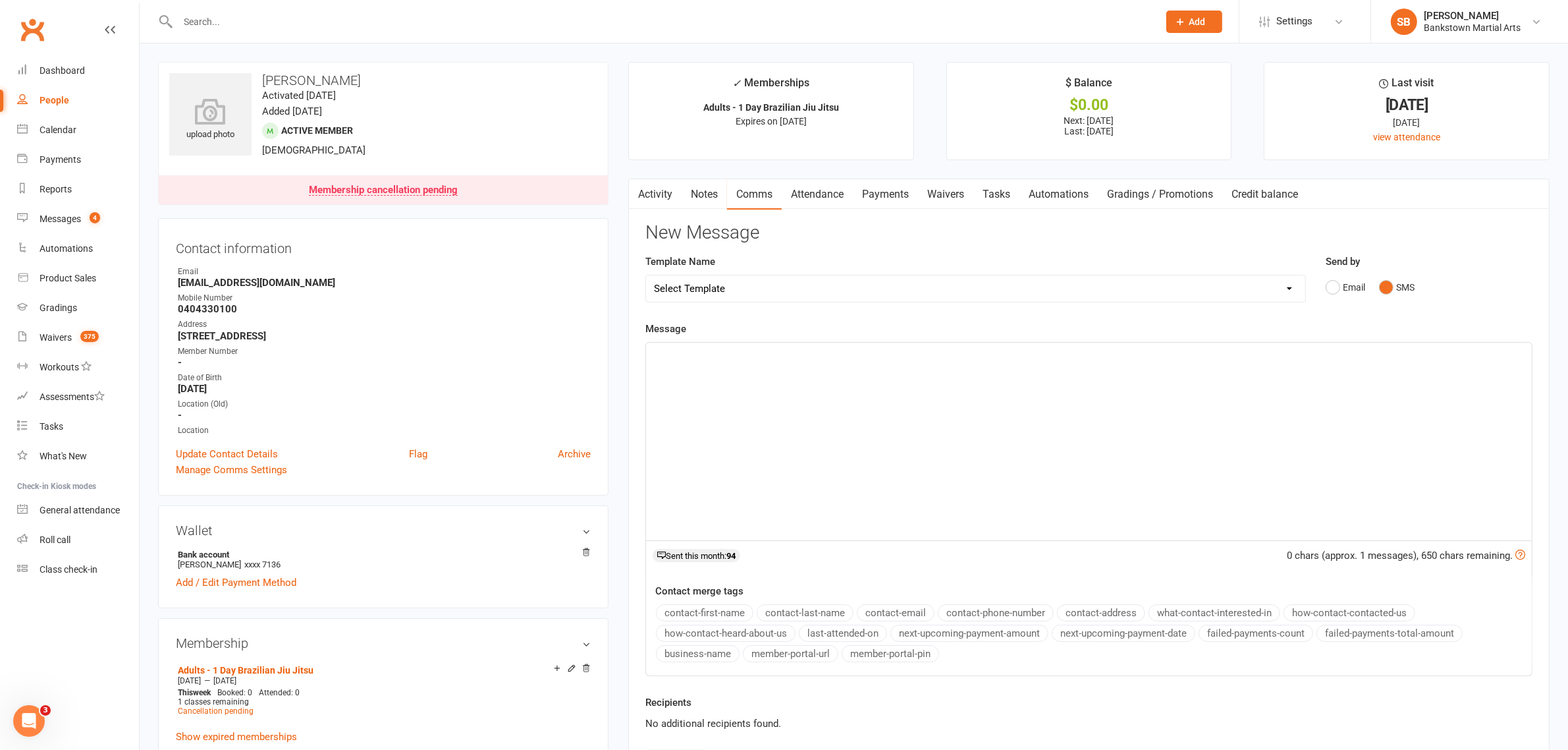
click at [1232, 427] on div "﻿" at bounding box center [1089, 441] width 886 height 198
click at [817, 353] on span "Hi Khalil, just processed your account your account will expire on the 4/11. Yo…" at bounding box center [1074, 362] width 841 height 28
click at [853, 354] on span "Hi Khalil, just processed your cancelation, your account will expire on the 4/1…" at bounding box center [1083, 362] width 859 height 28
click at [817, 347] on p "Hi Khalil, just processed your cancelation, your account will expire on the 4/1…" at bounding box center [1089, 363] width 870 height 32
click at [935, 380] on div "Hi Khalil, just processed your cancellation, your account will expire on the 4/…" at bounding box center [1089, 441] width 886 height 198
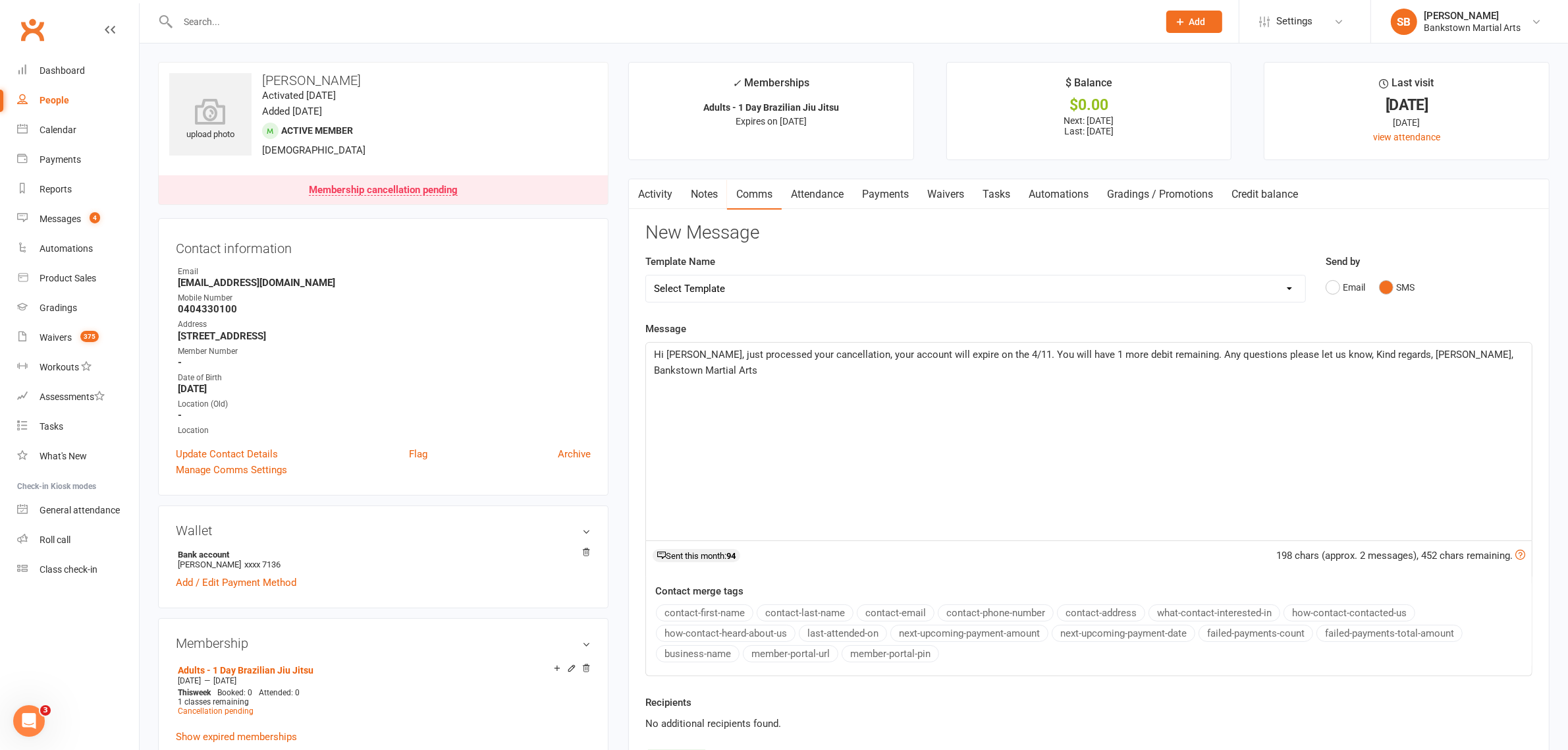
click at [754, 363] on div "Hi Khalil, just processed your cancellation, your account will expire on the 4/…" at bounding box center [1089, 441] width 886 height 198
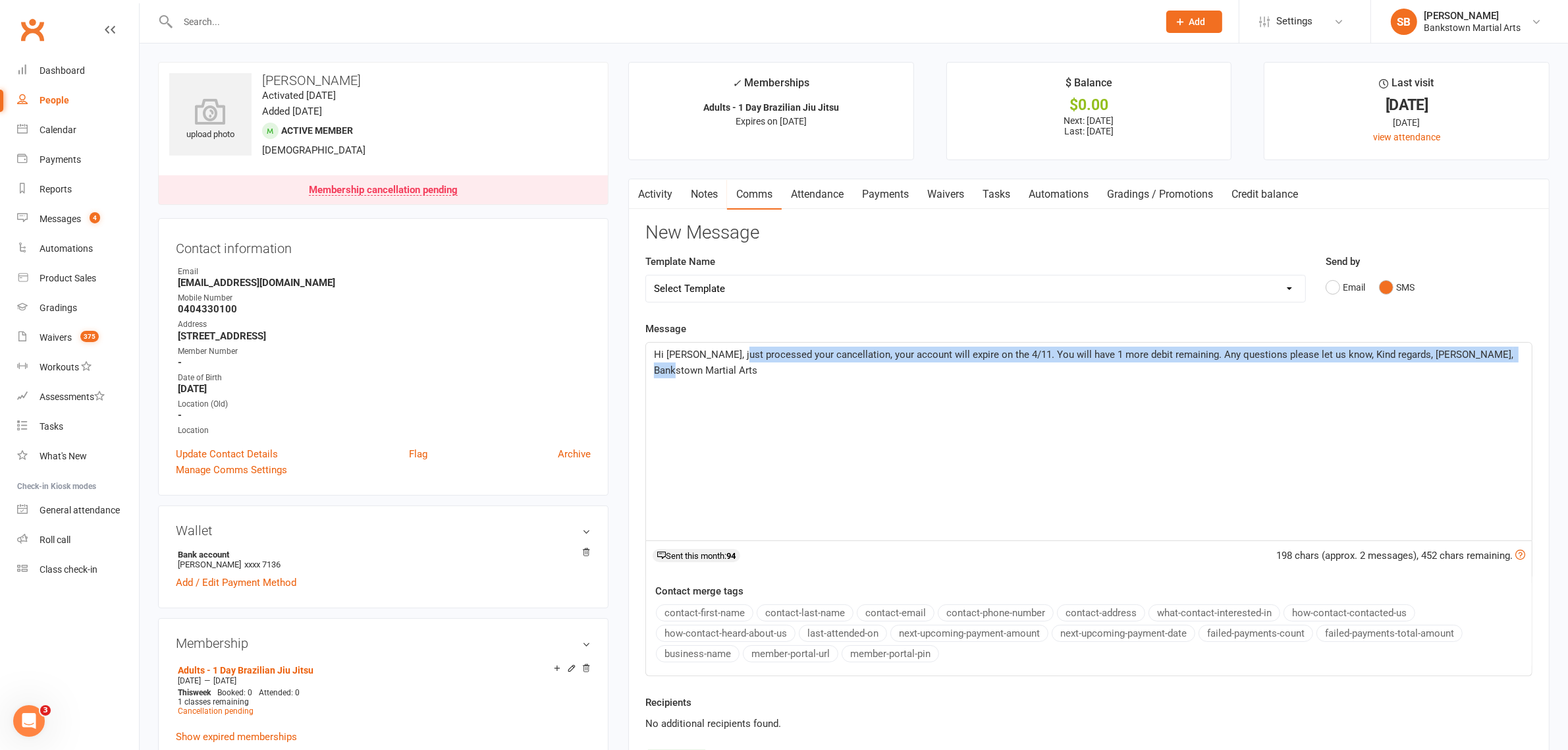
drag, startPoint x: 726, startPoint y: 349, endPoint x: 1492, endPoint y: 374, distance: 766.4
click at [1492, 374] on div "Hi Khalil, just processed your cancellation, your account will expire on the 4/…" at bounding box center [1089, 441] width 886 height 198
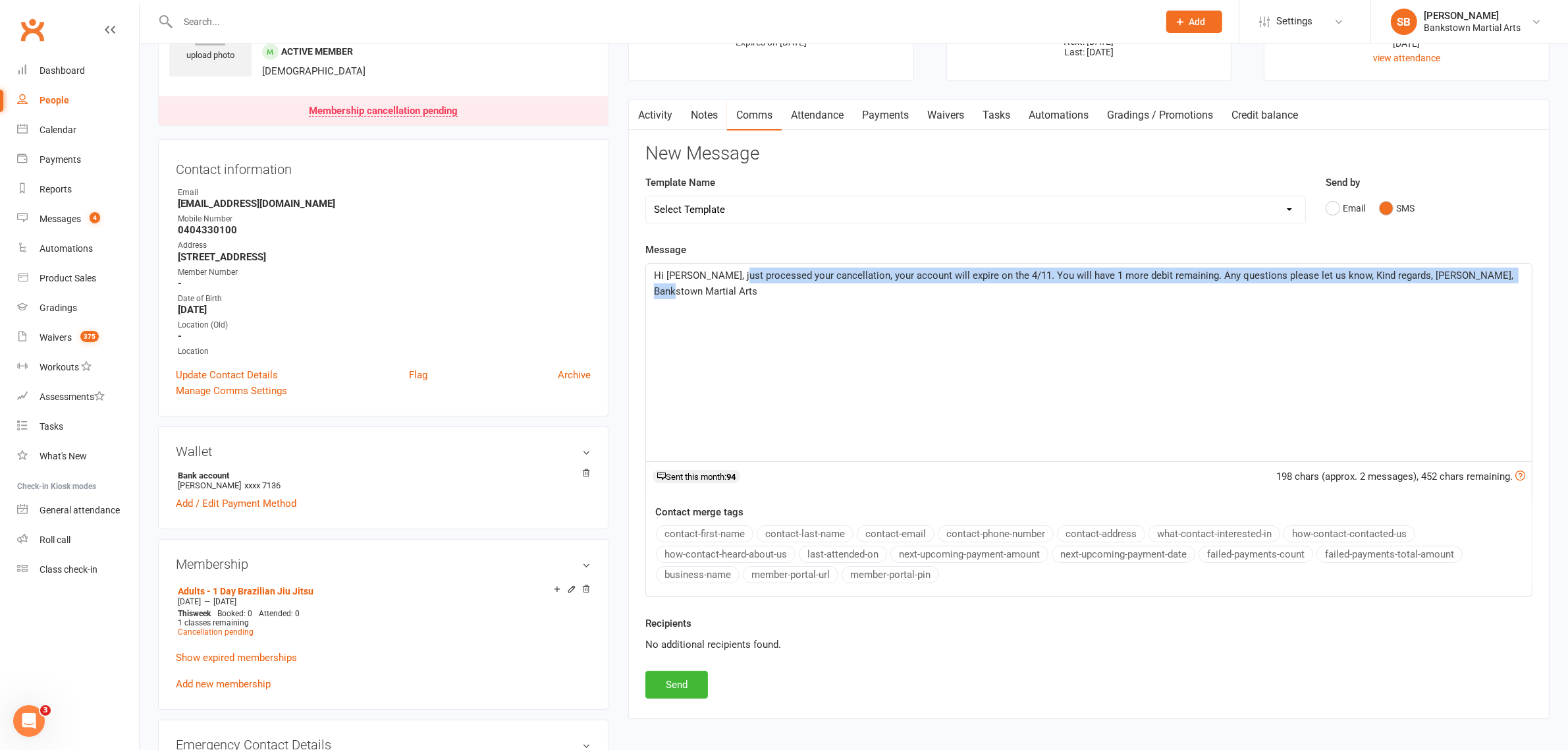
scroll to position [165, 0]
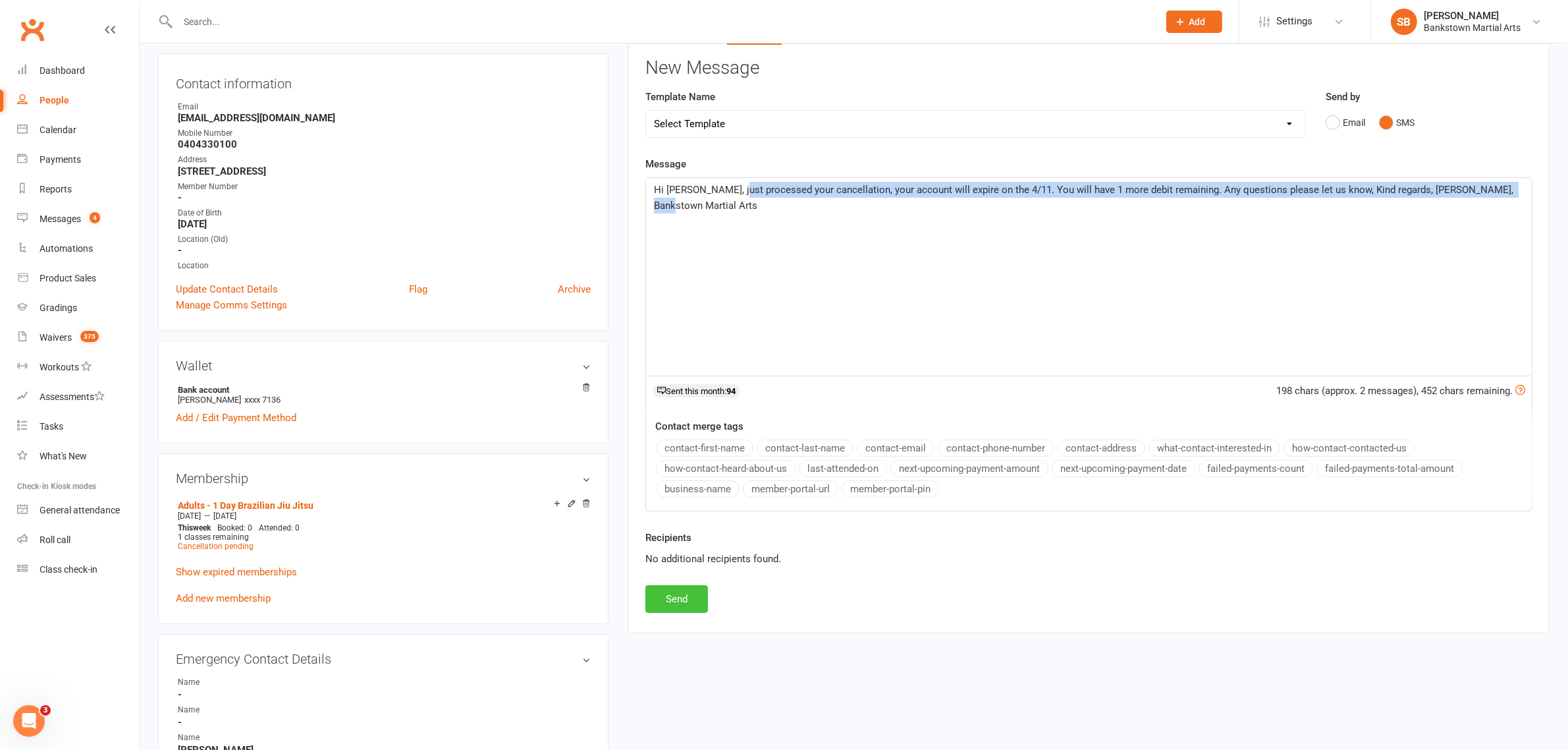
click at [670, 599] on button "Send" at bounding box center [676, 598] width 62 height 28
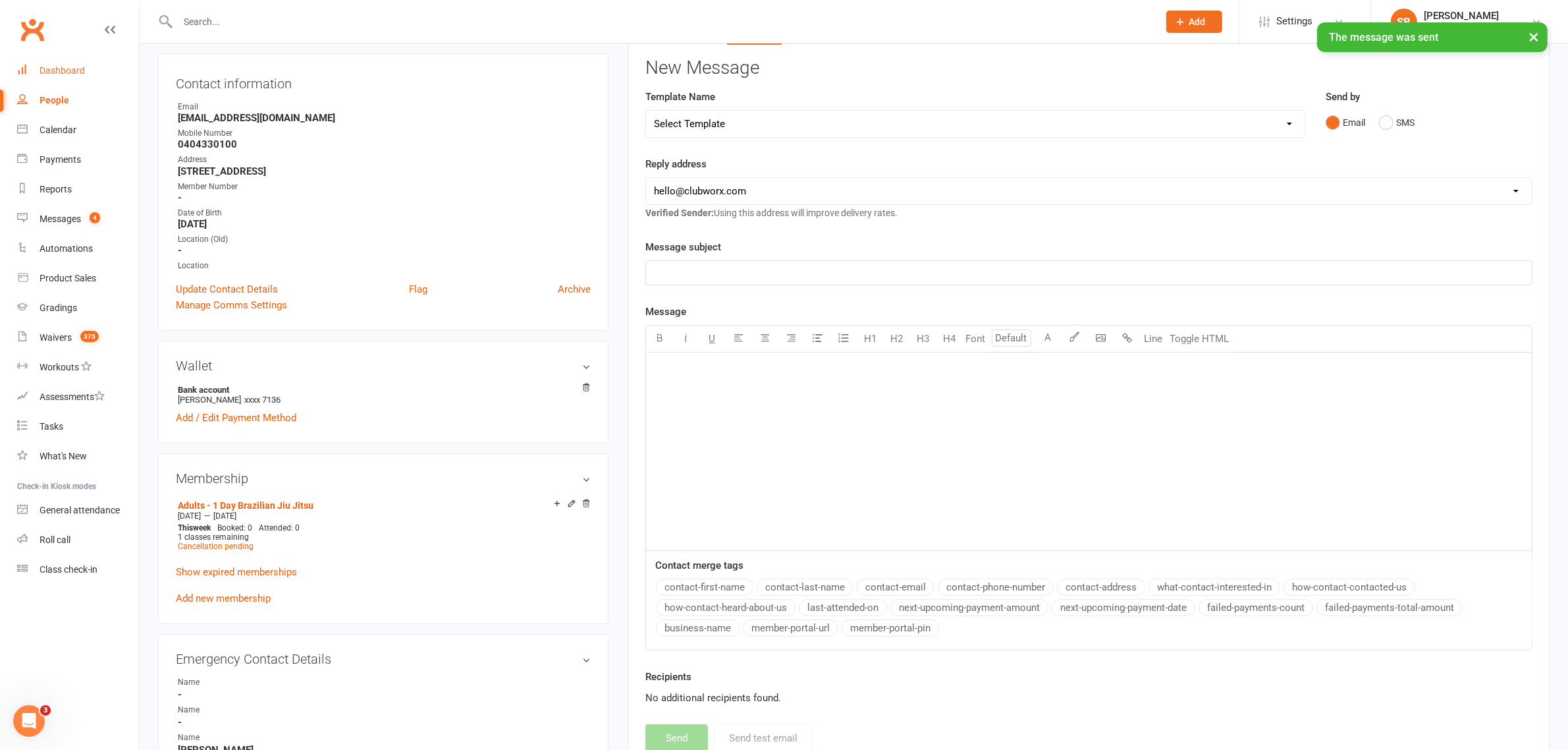
click at [54, 66] on div "Dashboard" at bounding box center [62, 70] width 45 height 11
